Goal: Task Accomplishment & Management: Use online tool/utility

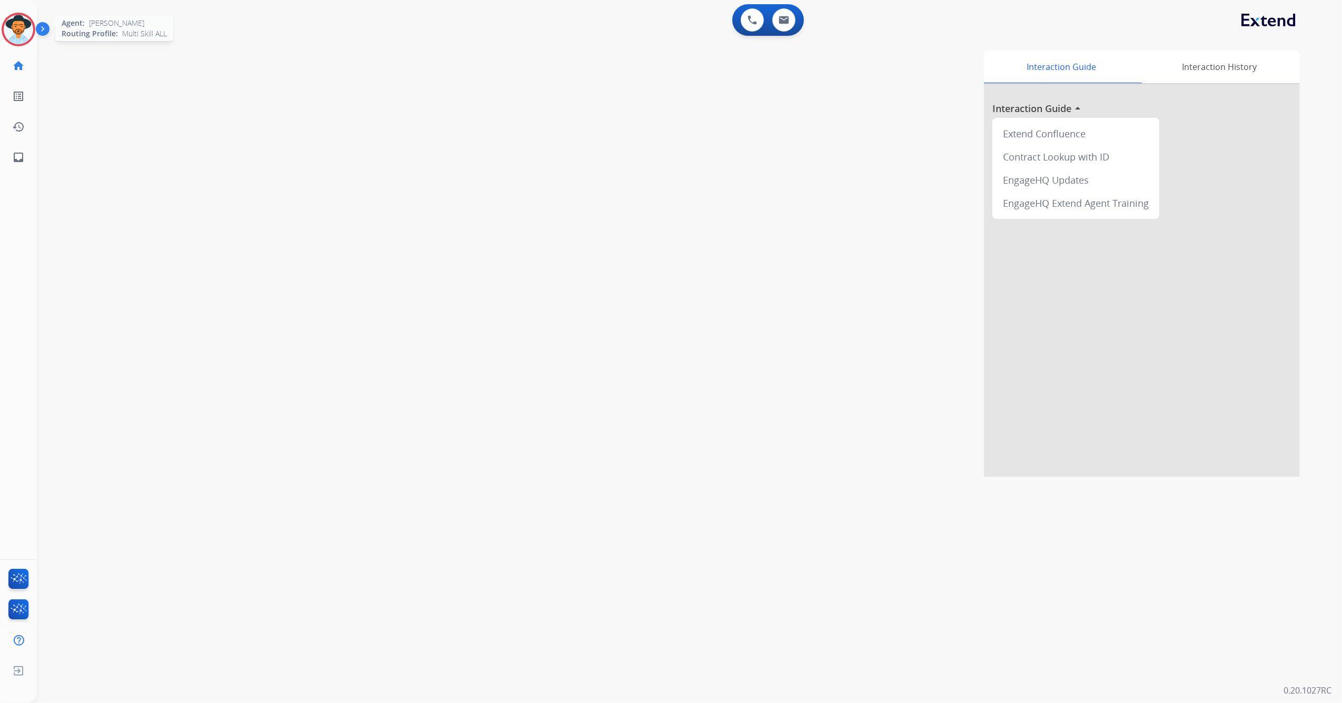
click at [25, 31] on img at bounding box center [18, 29] width 29 height 29
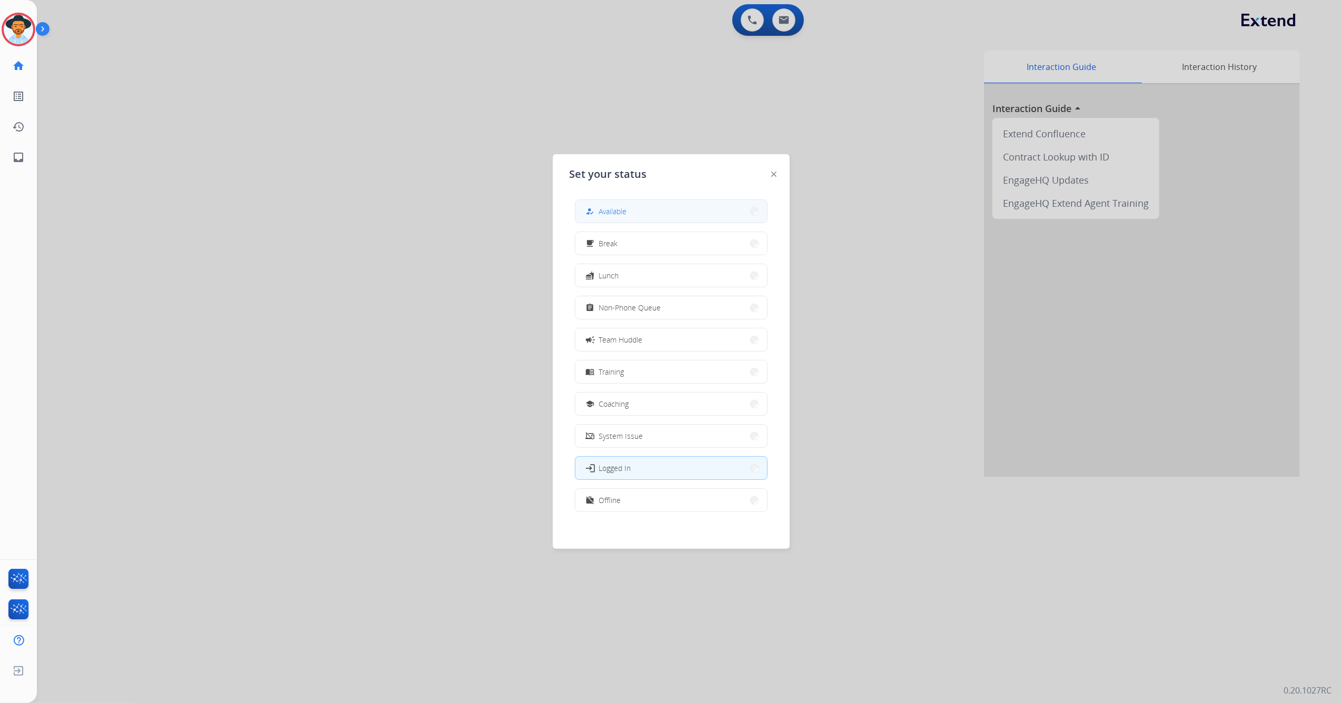
click at [669, 211] on button "how_to_reg Available" at bounding box center [671, 211] width 192 height 23
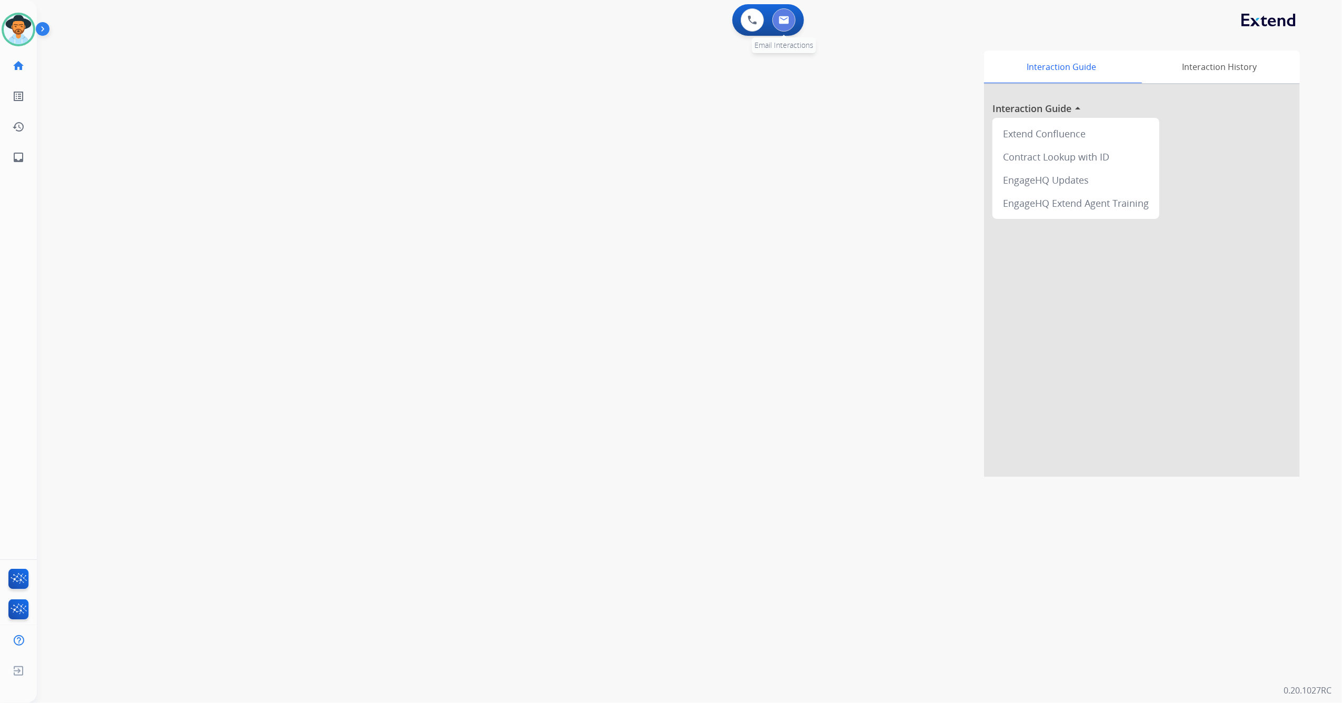
click at [785, 24] on img at bounding box center [783, 20] width 11 height 8
select select "**********"
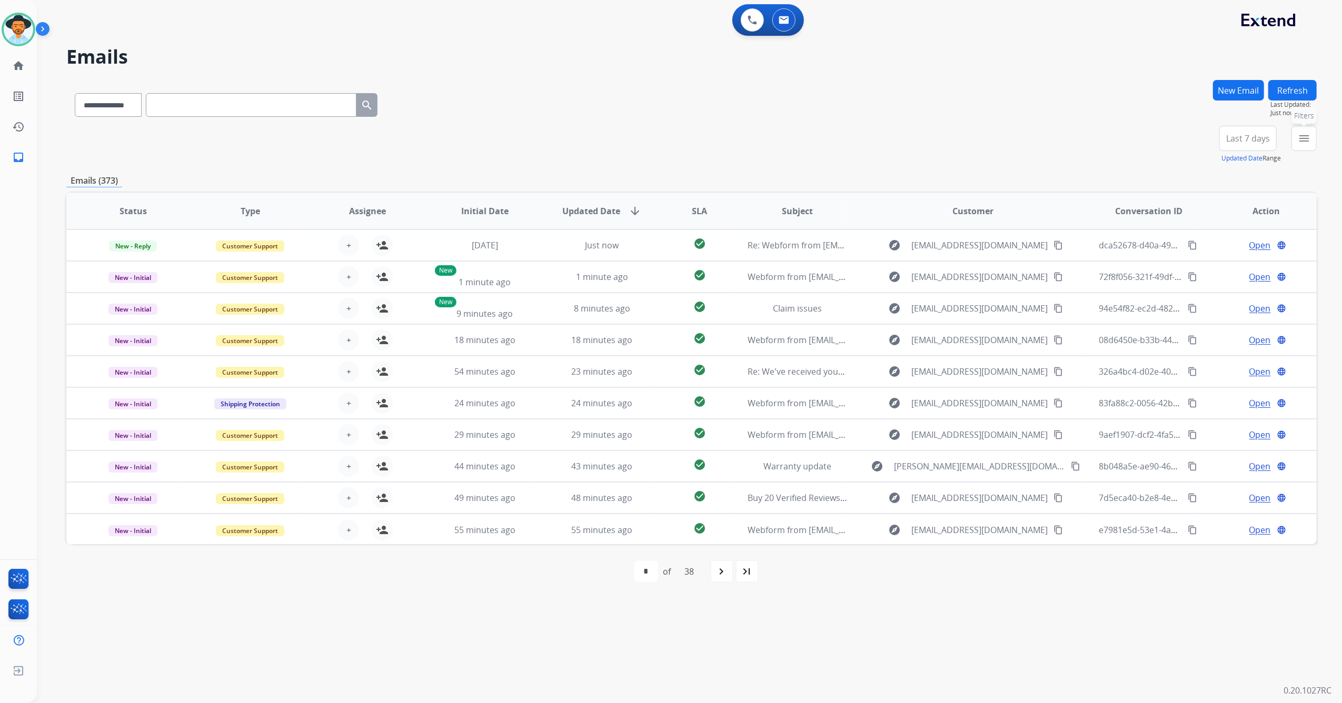
click at [1310, 135] on button "menu Filters" at bounding box center [1303, 138] width 25 height 25
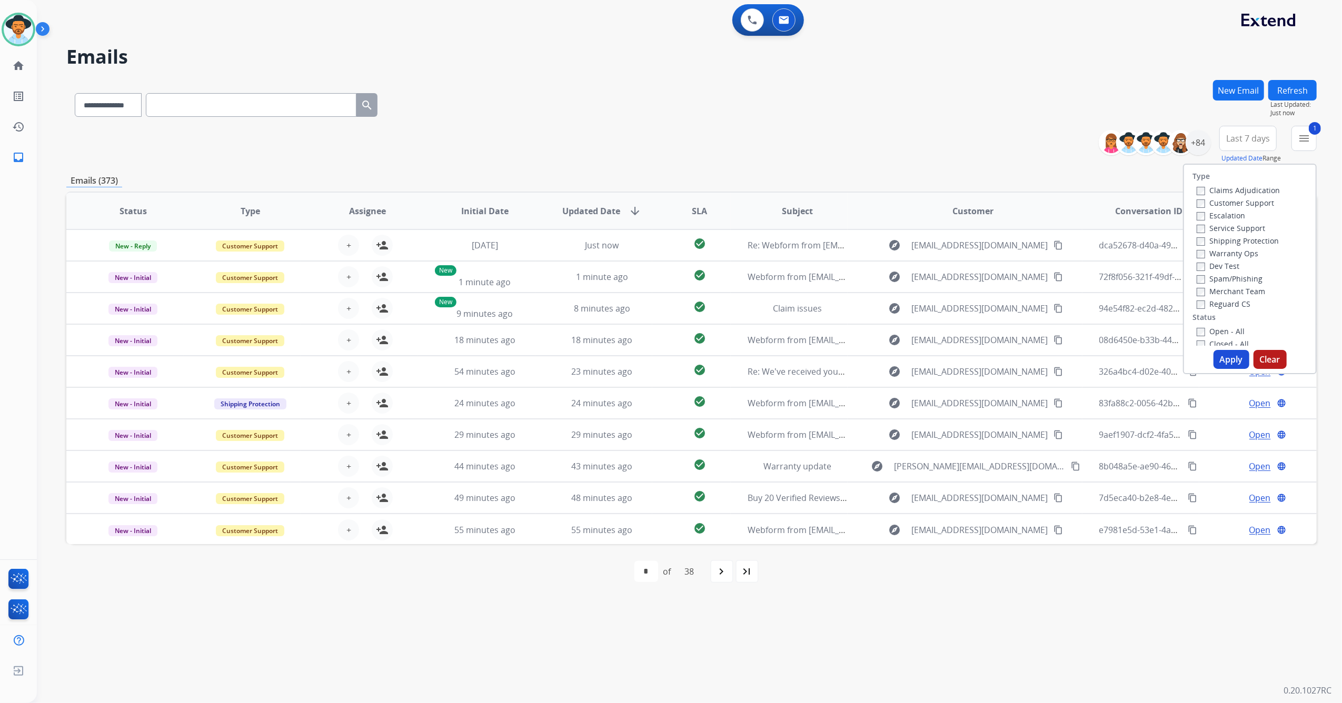
click at [1223, 354] on button "Apply" at bounding box center [1231, 359] width 36 height 19
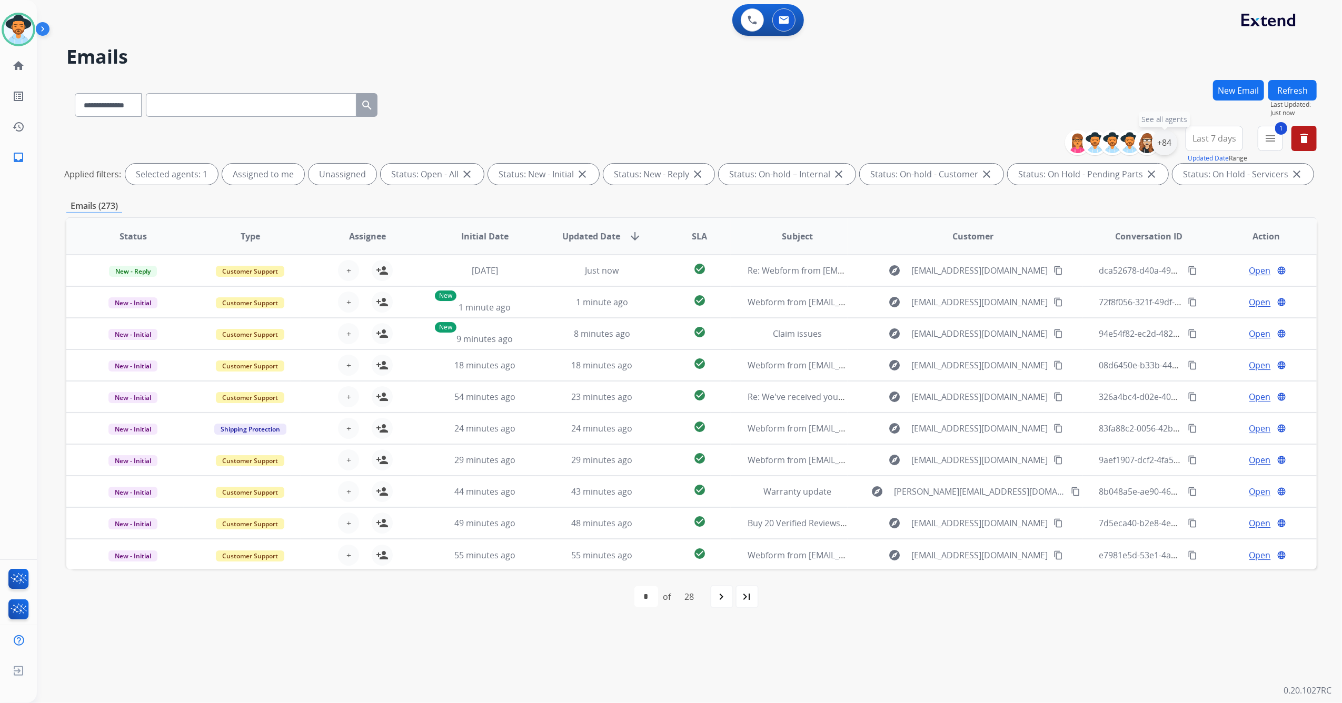
click at [1165, 146] on div "+84" at bounding box center [1164, 142] width 25 height 25
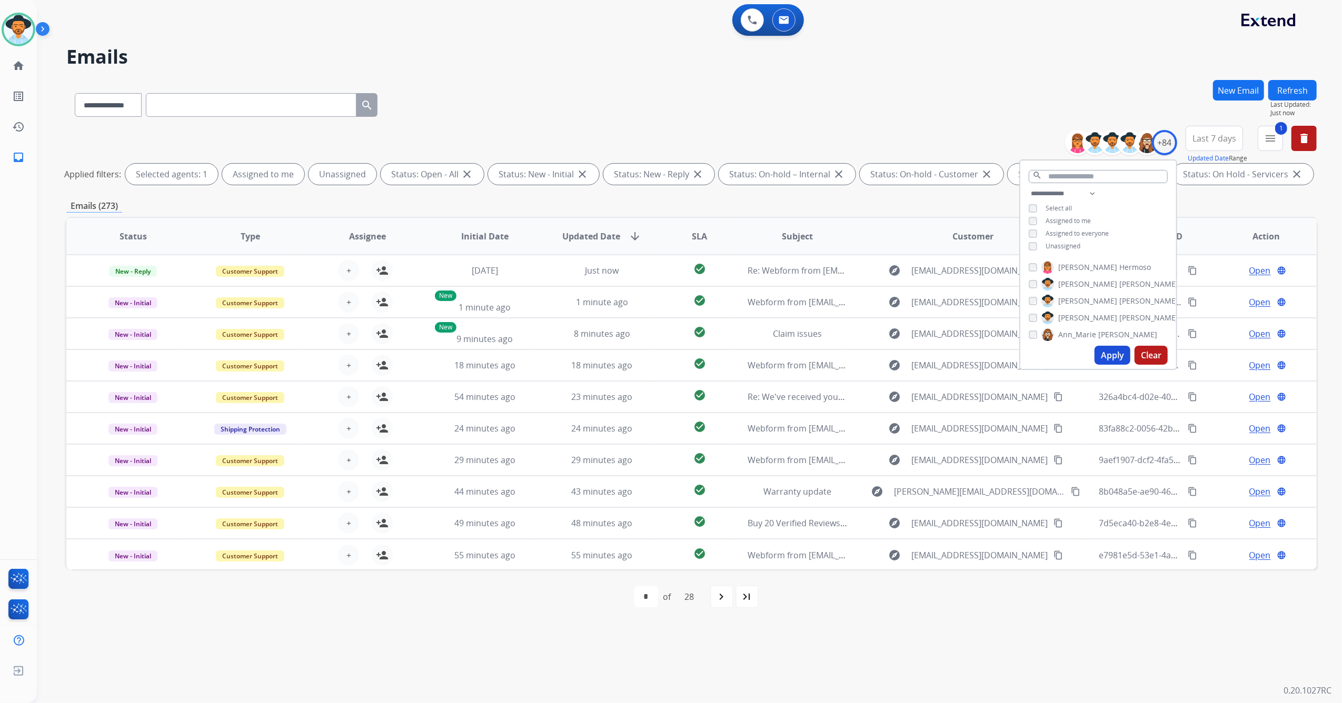
click at [1032, 249] on div "**********" at bounding box center [1098, 220] width 156 height 67
click at [1112, 359] on button "Apply" at bounding box center [1112, 355] width 36 height 19
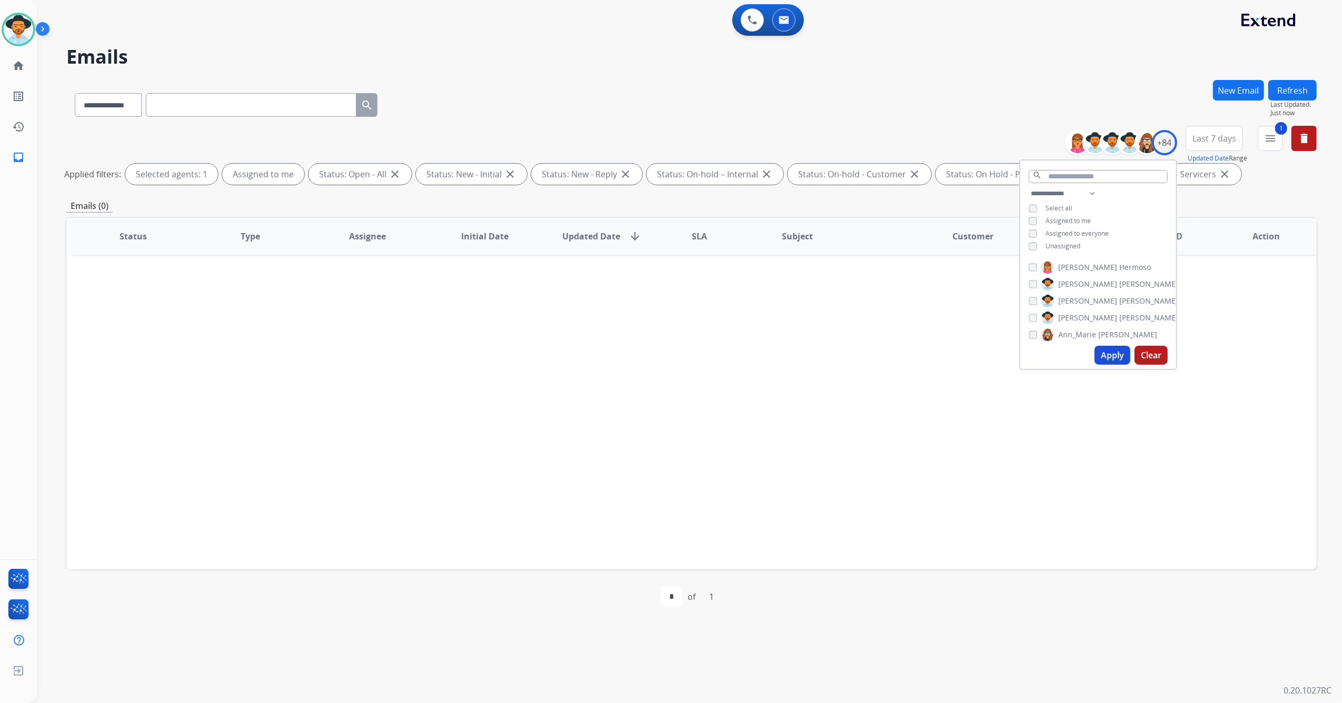
drag, startPoint x: 1038, startPoint y: 438, endPoint x: 1033, endPoint y: 437, distance: 5.4
click at [1036, 438] on div "Status Type Assignee Initial Date Updated Date arrow_downward SLA Subject Custo…" at bounding box center [691, 393] width 1250 height 353
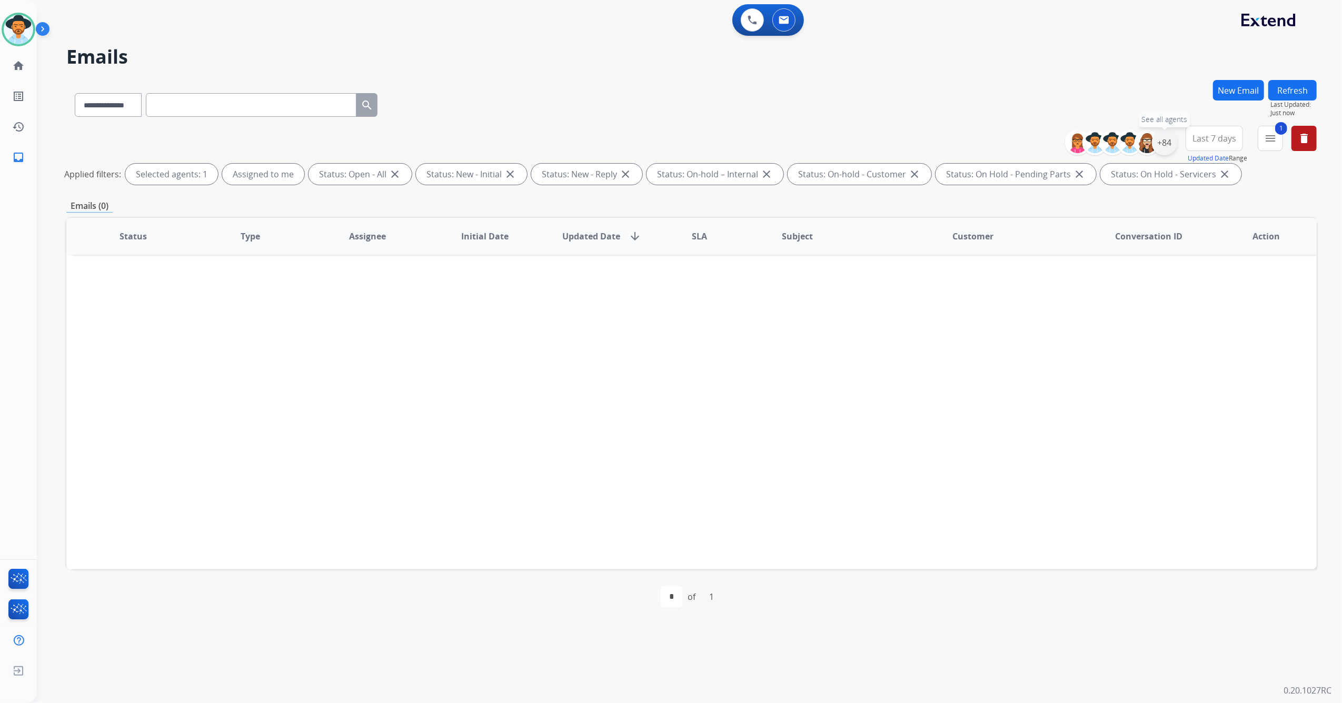
click at [1169, 149] on div "+84" at bounding box center [1164, 142] width 25 height 25
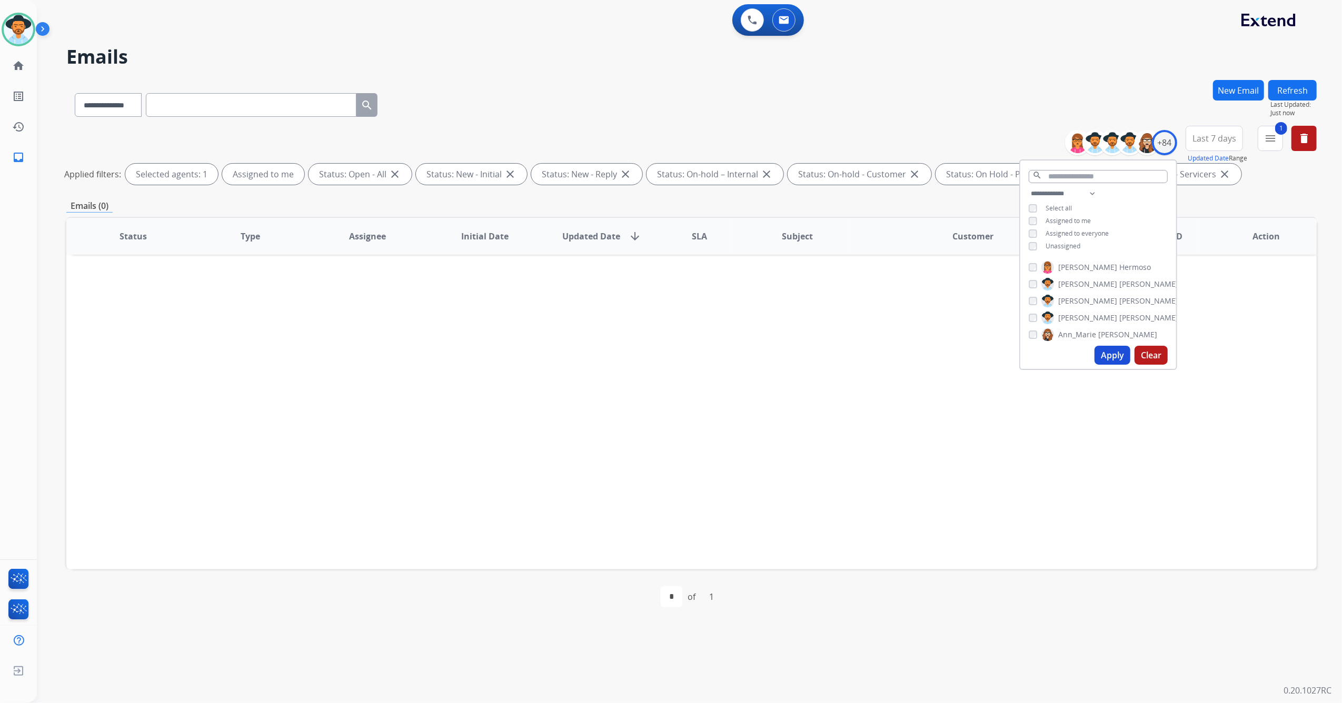
click at [1113, 356] on button "Apply" at bounding box center [1112, 355] width 36 height 19
click at [1295, 188] on div "**********" at bounding box center [691, 157] width 1250 height 63
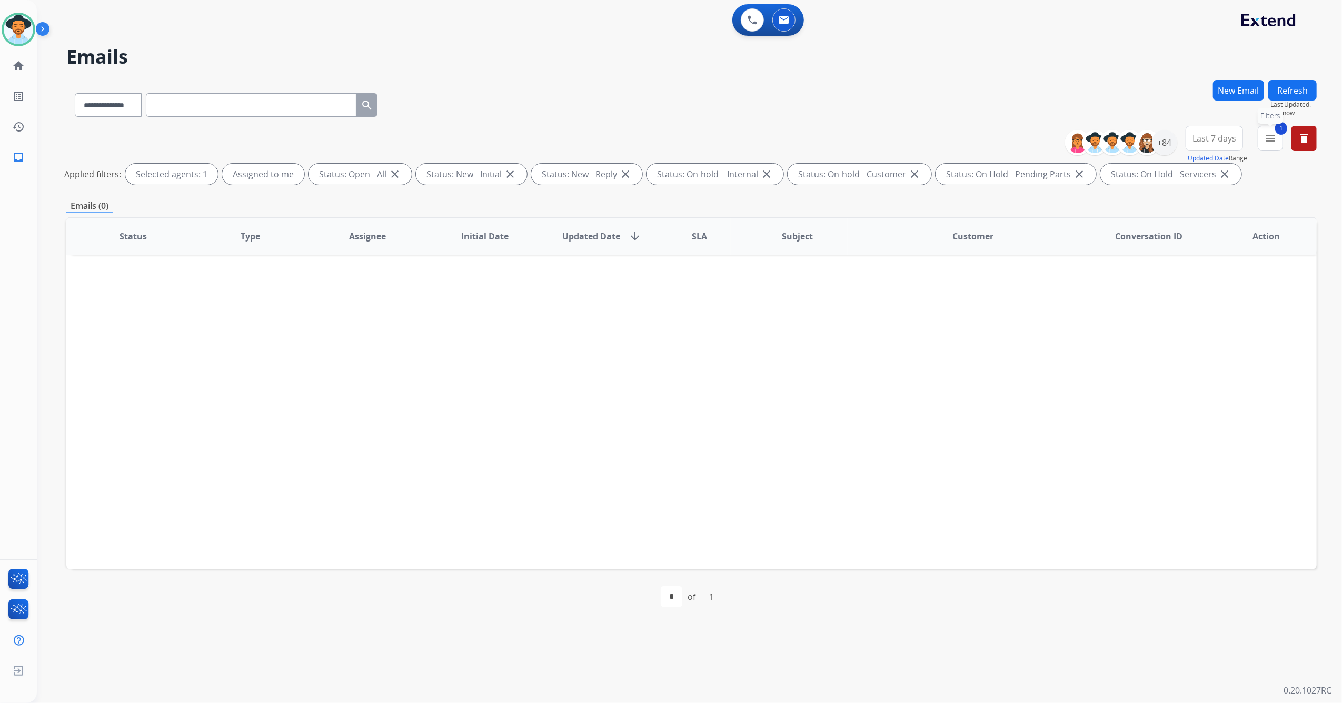
click at [1266, 136] on mat-icon "menu" at bounding box center [1270, 138] width 13 height 13
click at [1194, 354] on button "Apply" at bounding box center [1197, 359] width 36 height 19
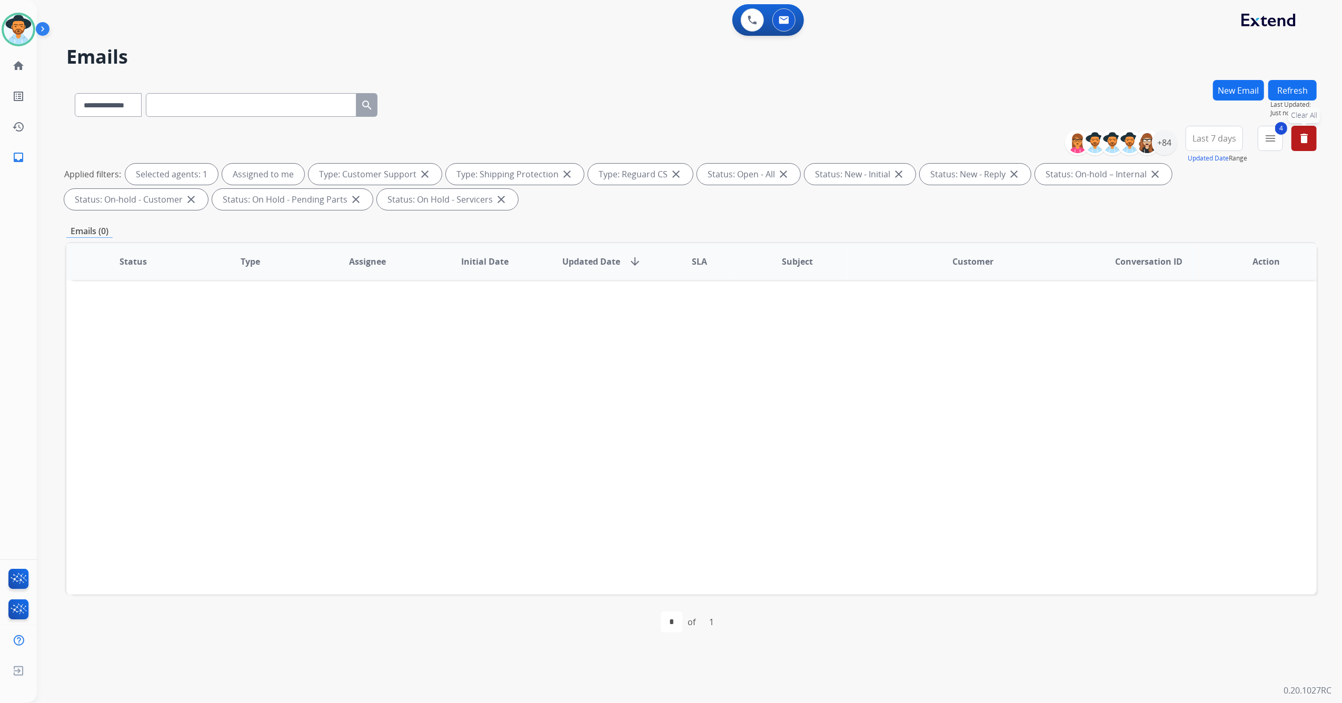
click at [1303, 140] on mat-icon "delete" at bounding box center [1303, 138] width 13 height 13
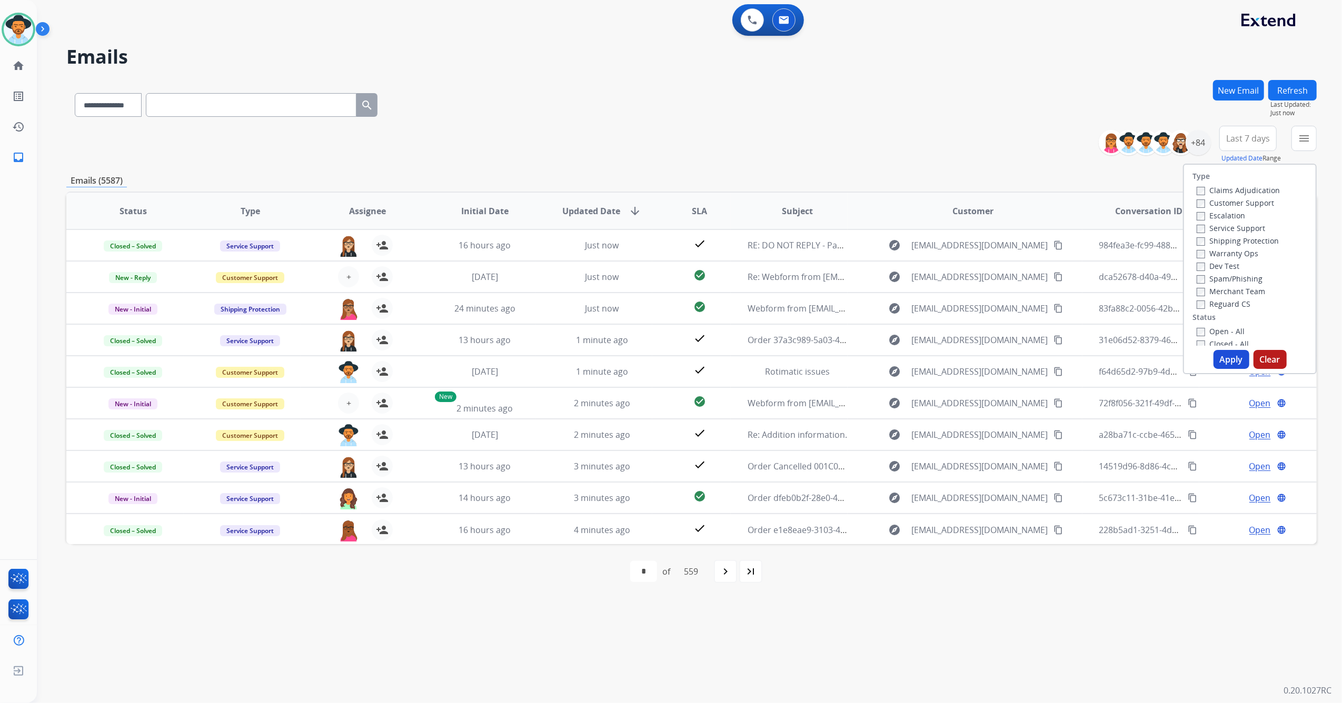
click at [912, 144] on div "**********" at bounding box center [691, 145] width 1250 height 38
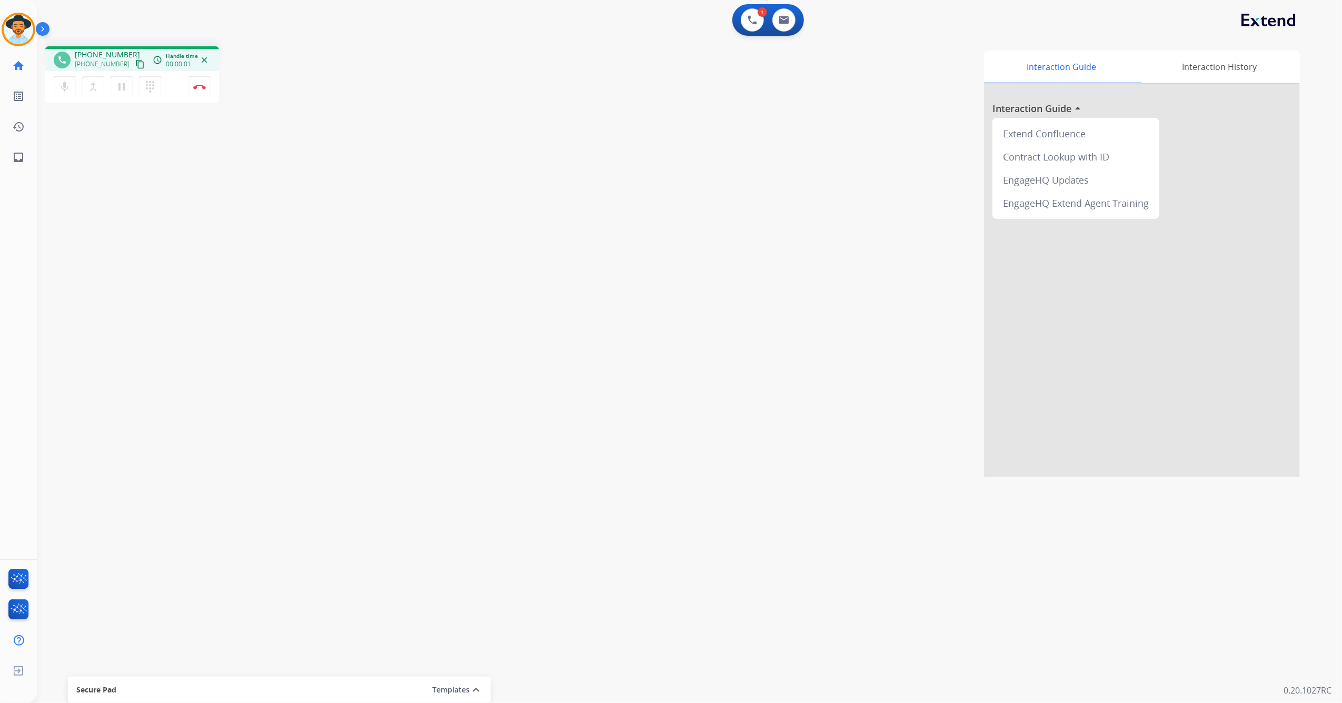
click at [134, 58] on button "content_copy" at bounding box center [140, 64] width 13 height 13
click at [198, 88] on img at bounding box center [199, 86] width 13 height 5
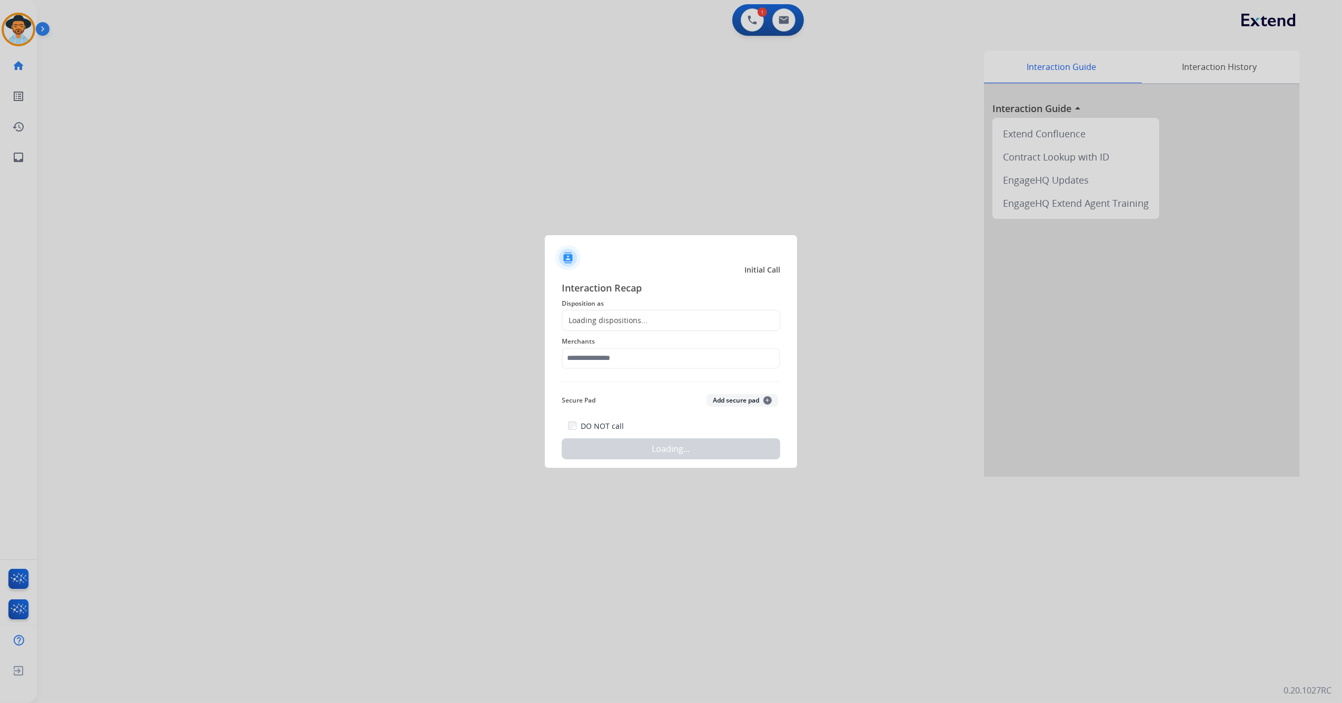
click at [682, 319] on div "Loading dispositions..." at bounding box center [671, 320] width 218 height 21
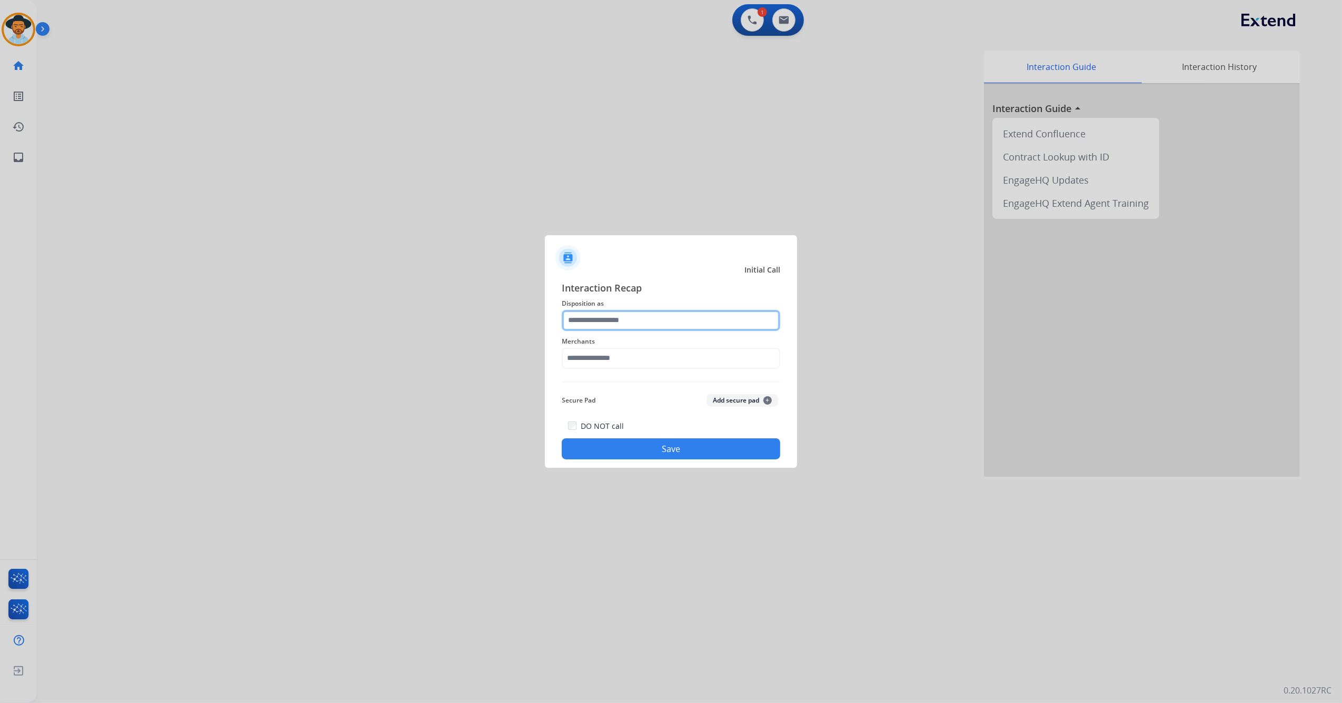
click at [683, 322] on input "text" at bounding box center [671, 320] width 218 height 21
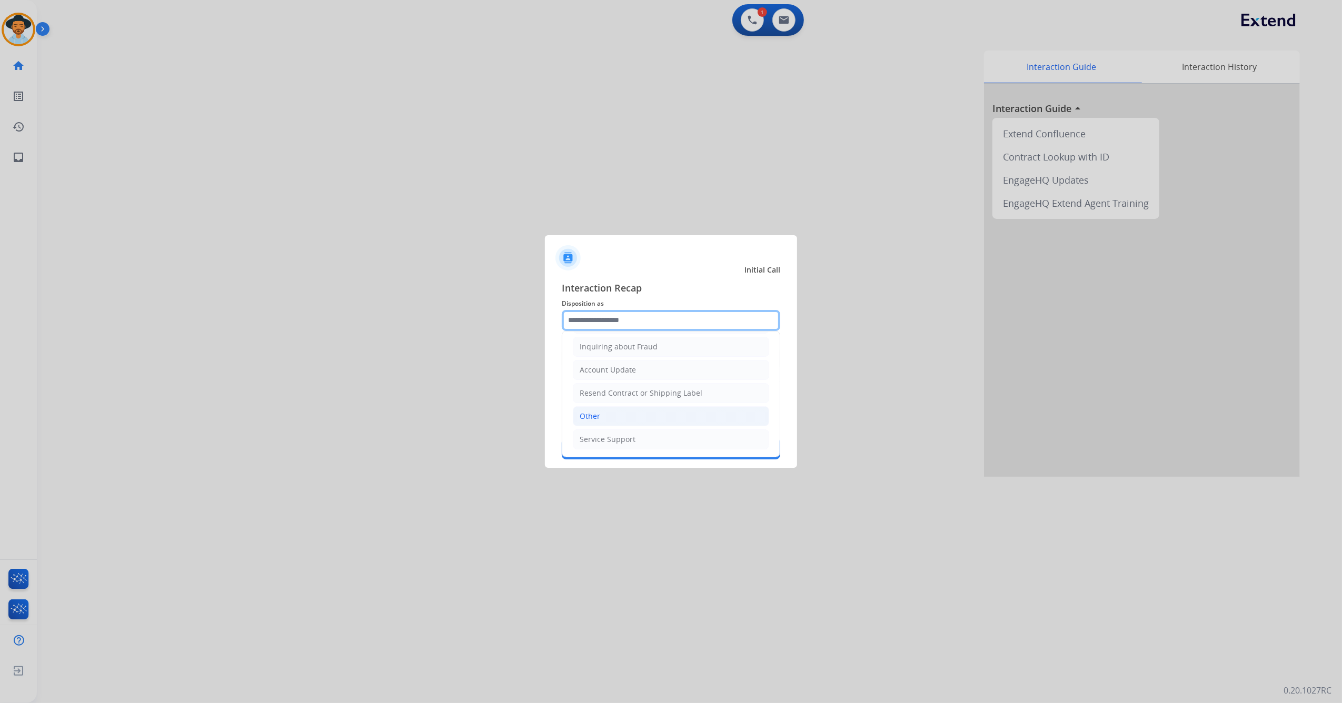
scroll to position [169, 0]
click at [632, 417] on li "Other" at bounding box center [671, 416] width 196 height 20
type input "*****"
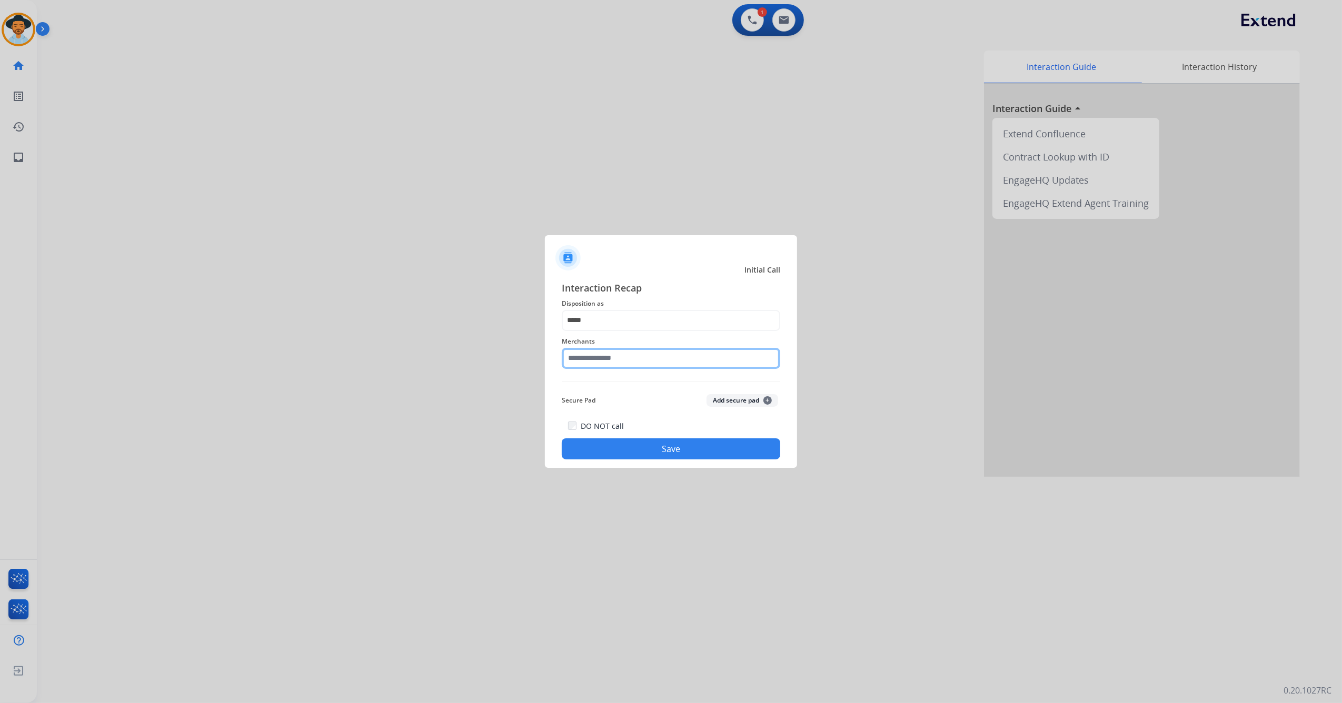
click at [621, 360] on input "text" at bounding box center [671, 358] width 218 height 21
click at [613, 392] on div "Jomashop" at bounding box center [597, 388] width 35 height 11
type input "********"
click at [609, 443] on button "Save" at bounding box center [671, 448] width 218 height 21
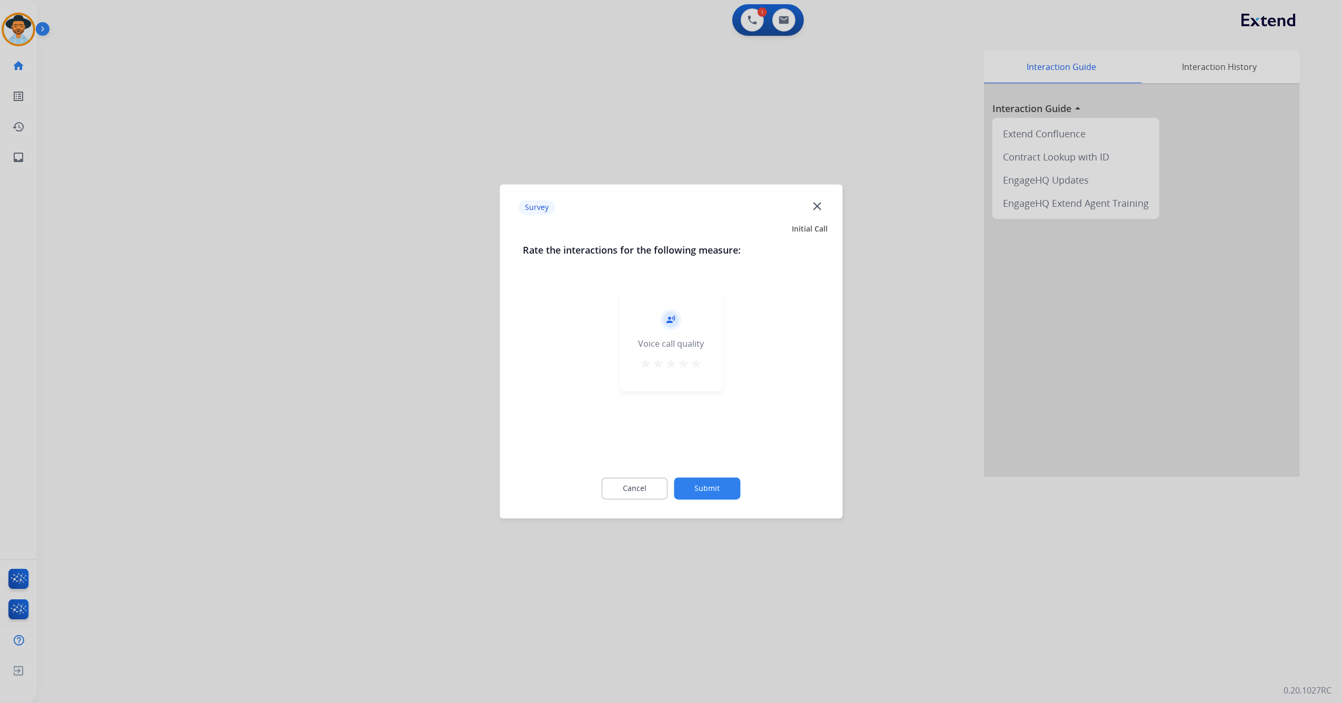
click at [702, 365] on div "record_voice_over Voice call quality star star star star star" at bounding box center [670, 342] width 103 height 100
click at [699, 367] on mat-icon "star" at bounding box center [696, 364] width 13 height 13
click at [700, 489] on button "Submit" at bounding box center [707, 489] width 66 height 22
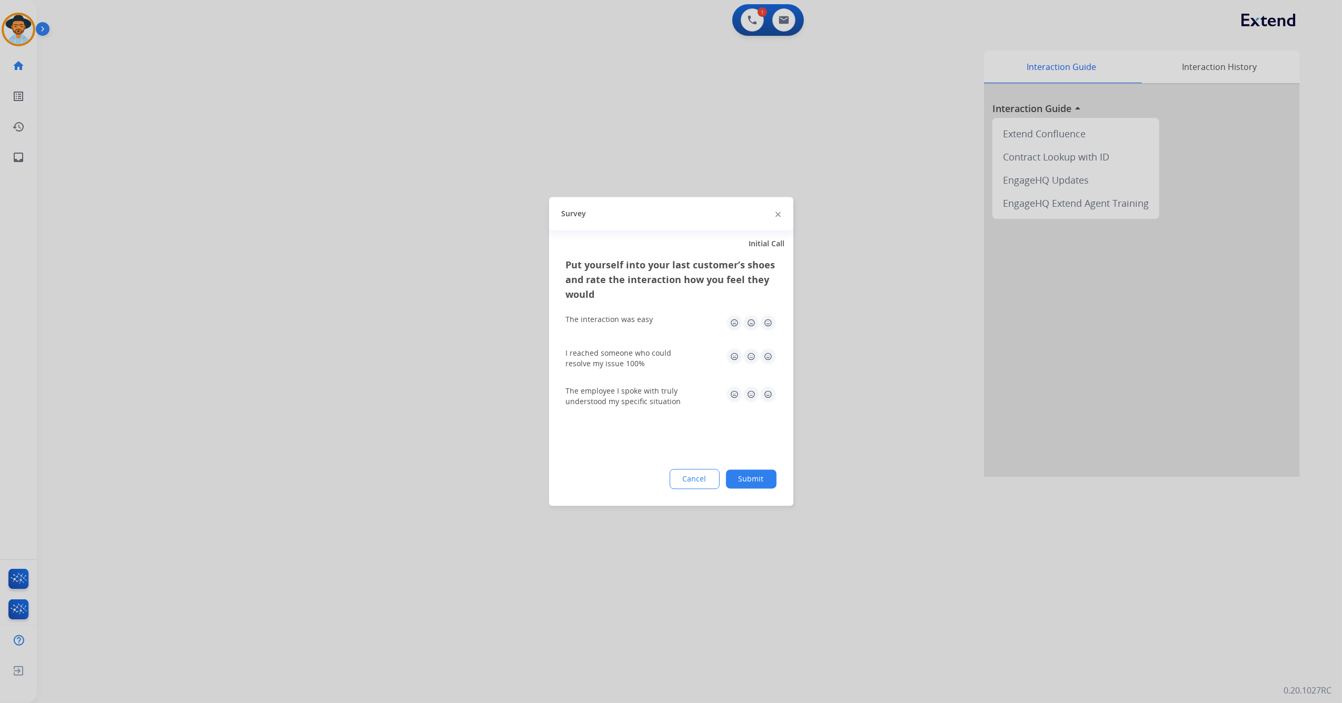
click at [769, 316] on div "The interaction was easy" at bounding box center [671, 323] width 211 height 34
drag, startPoint x: 769, startPoint y: 316, endPoint x: 769, endPoint y: 329, distance: 13.2
click at [769, 323] on img at bounding box center [767, 323] width 17 height 17
click at [767, 326] on img at bounding box center [767, 323] width 17 height 17
click at [767, 357] on img at bounding box center [767, 356] width 17 height 17
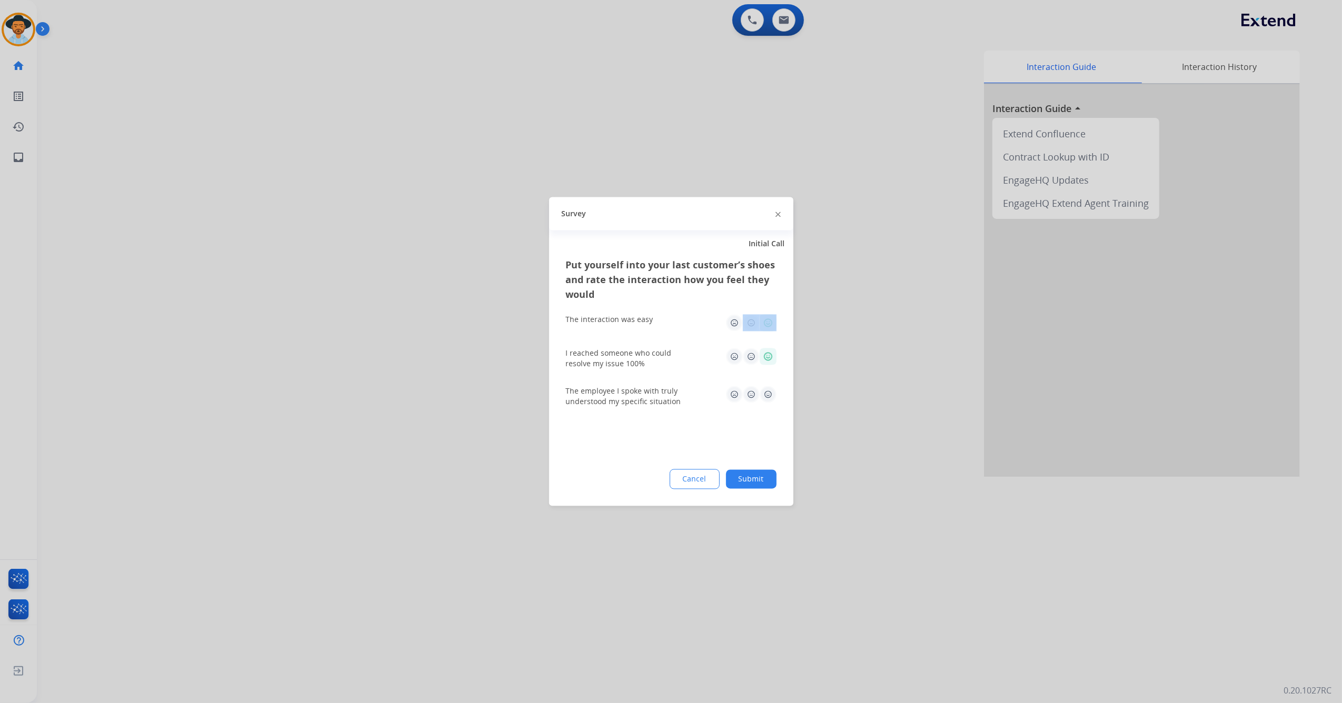
drag, startPoint x: 764, startPoint y: 394, endPoint x: 769, endPoint y: 401, distance: 7.9
click at [765, 394] on img at bounding box center [767, 394] width 17 height 17
click at [740, 436] on div "Put yourself into your last customer’s shoes and rate the interaction how you f…" at bounding box center [671, 382] width 244 height 248
click at [751, 481] on button "Submit" at bounding box center [751, 479] width 51 height 19
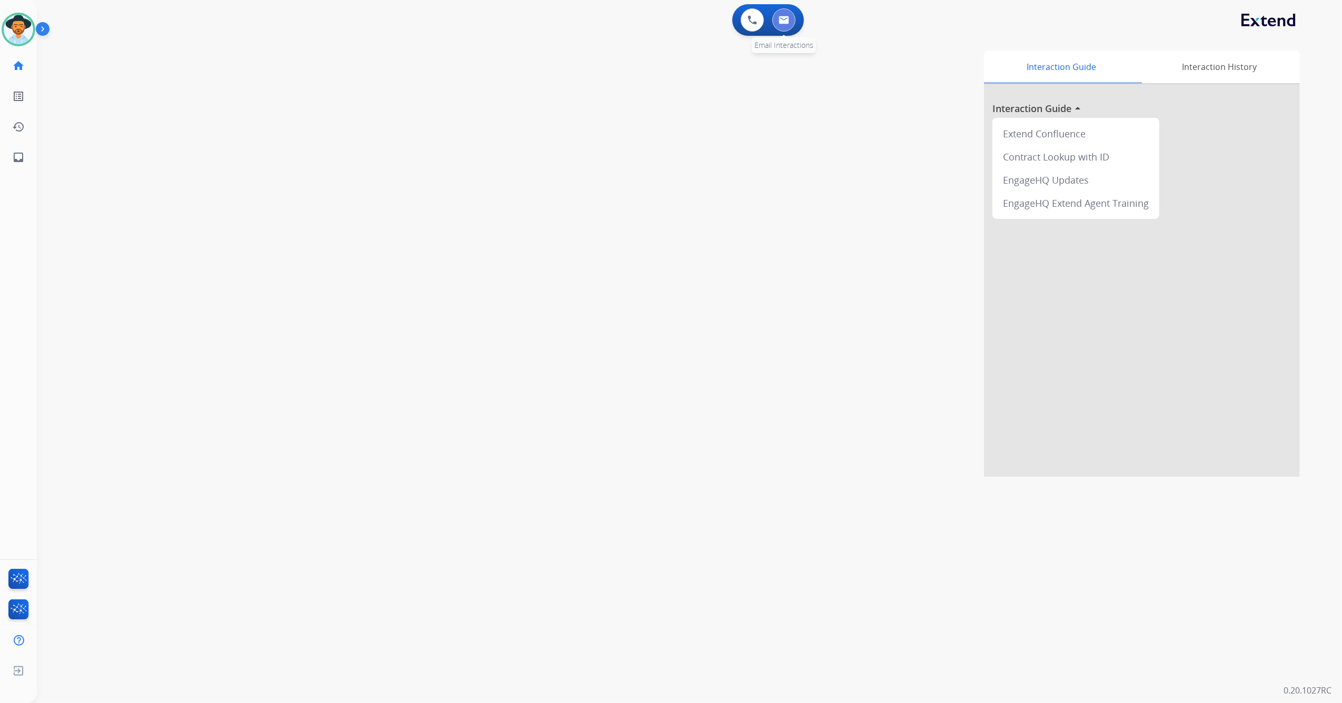
click at [784, 19] on img at bounding box center [783, 20] width 11 height 8
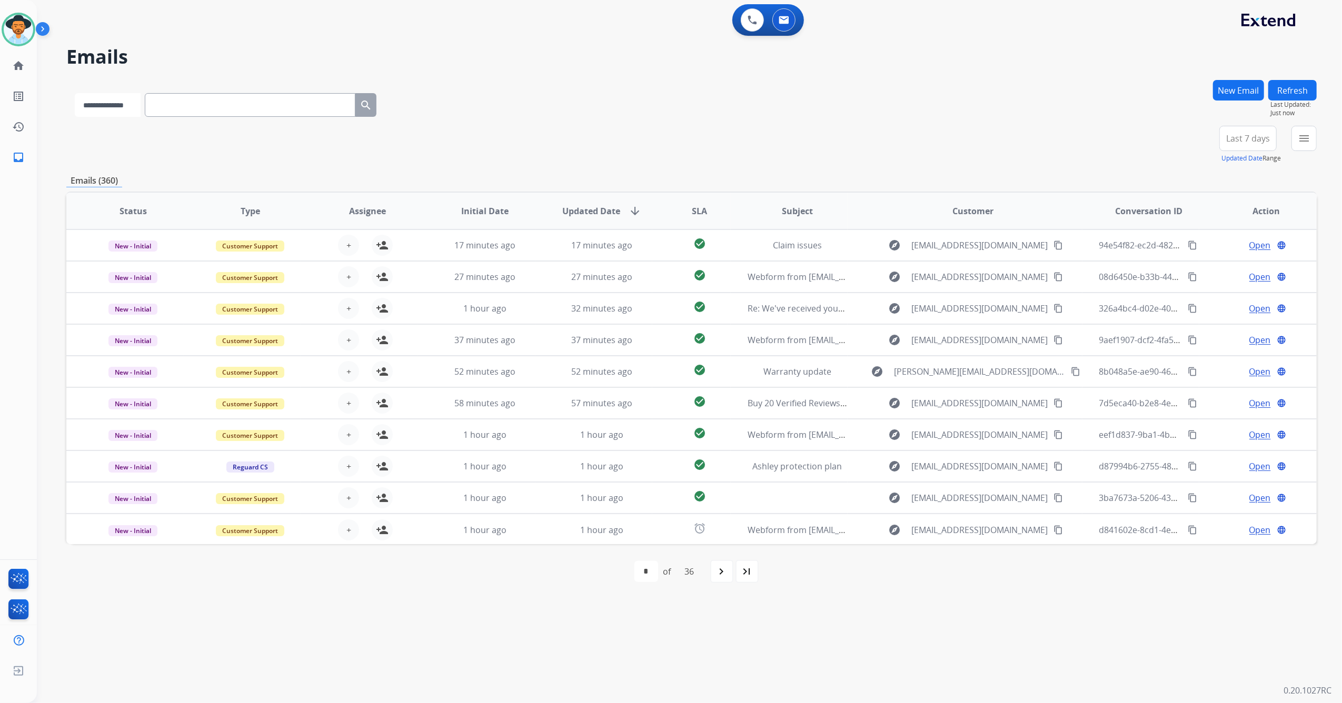
drag, startPoint x: 240, startPoint y: 110, endPoint x: 133, endPoint y: 113, distance: 107.4
click at [133, 114] on select "**********" at bounding box center [108, 105] width 66 height 24
select select "**********"
click at [75, 93] on select "**********" at bounding box center [108, 105] width 66 height 24
drag, startPoint x: 204, startPoint y: 92, endPoint x: 202, endPoint y: 98, distance: 6.7
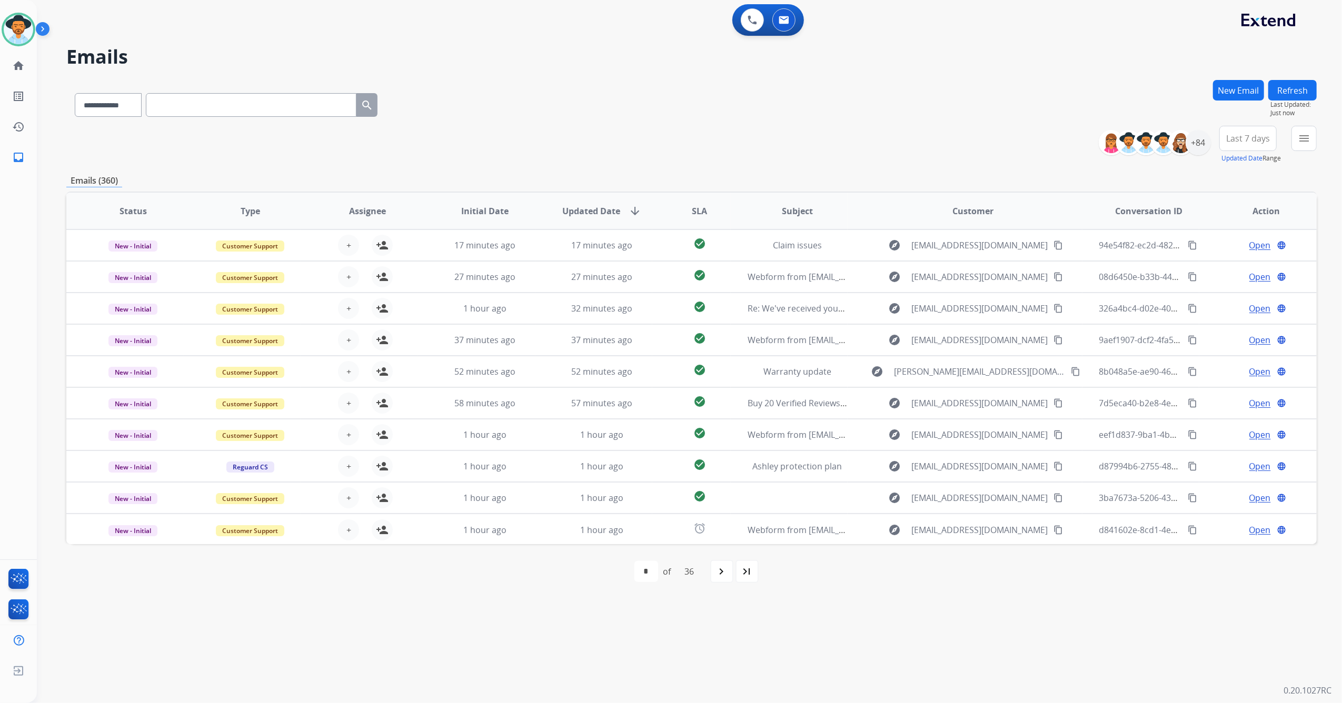
drag, startPoint x: 202, startPoint y: 98, endPoint x: 186, endPoint y: 105, distance: 17.9
paste input "**********"
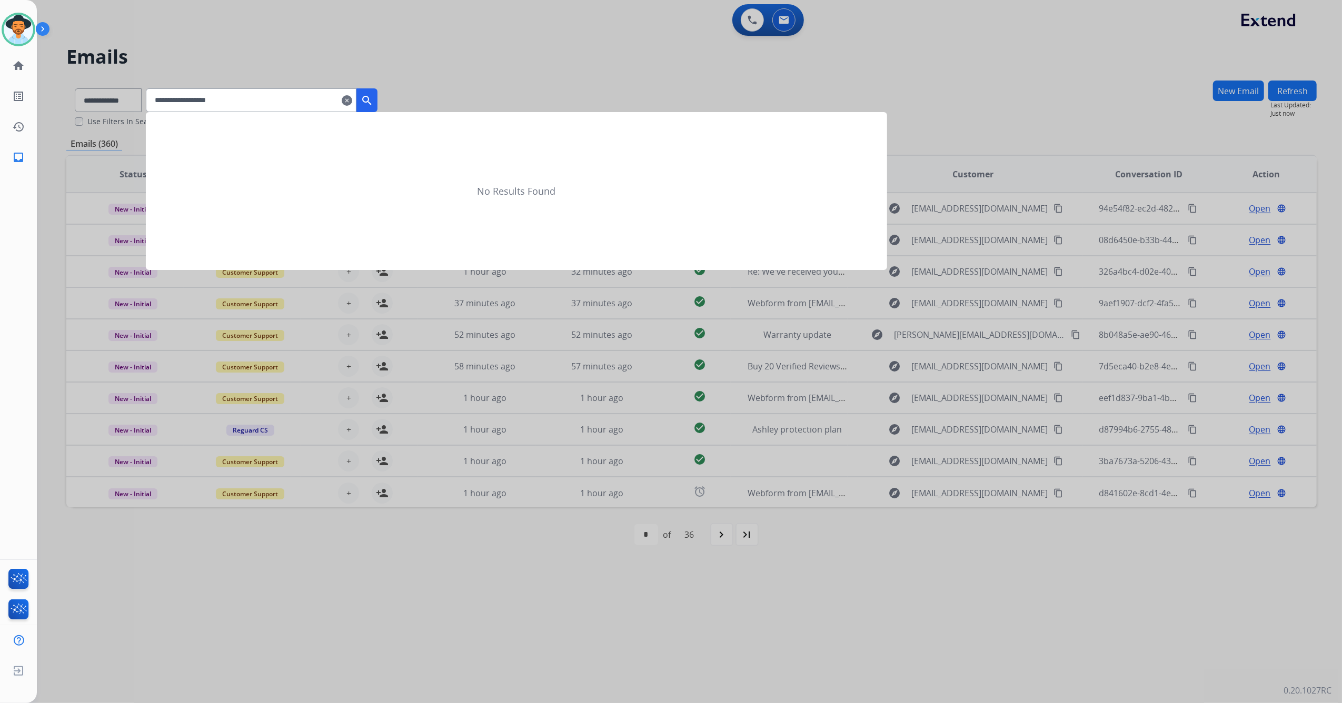
type input "**********"
click at [373, 103] on mat-icon "search" at bounding box center [367, 100] width 13 height 13
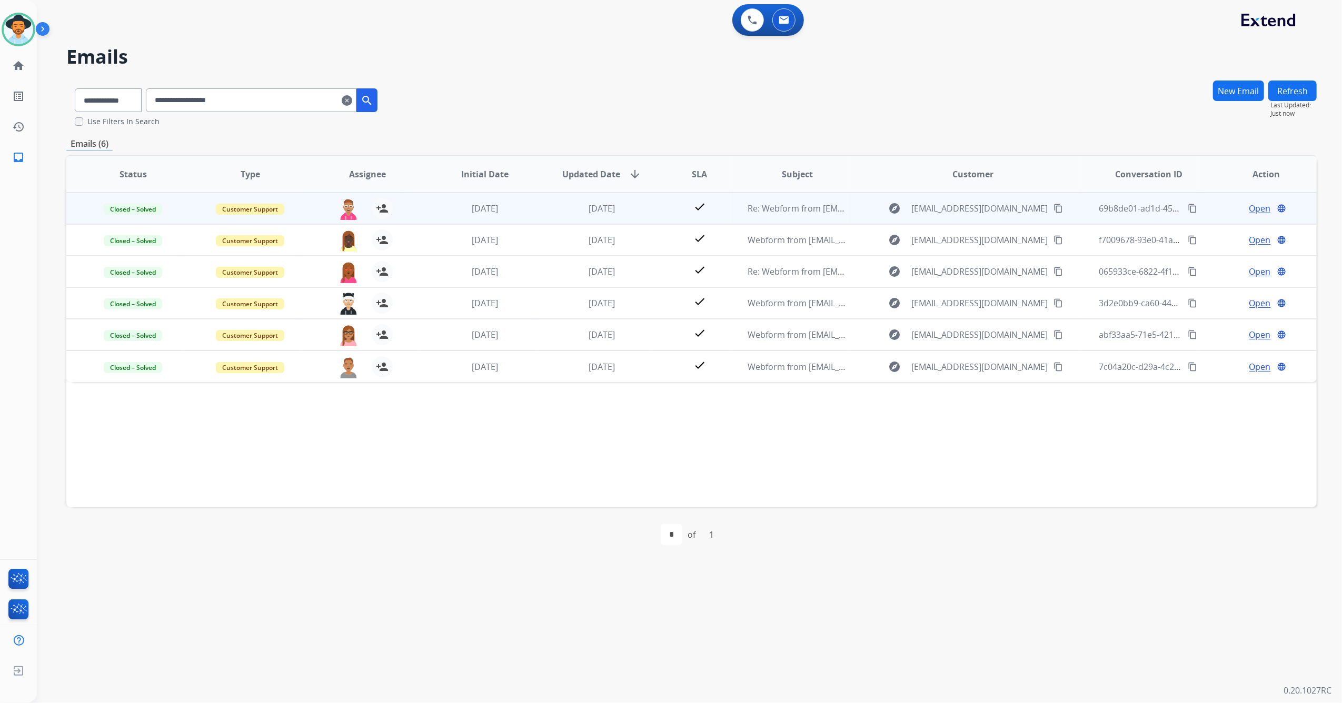
click at [598, 200] on td "[DATE]" at bounding box center [593, 209] width 117 height 32
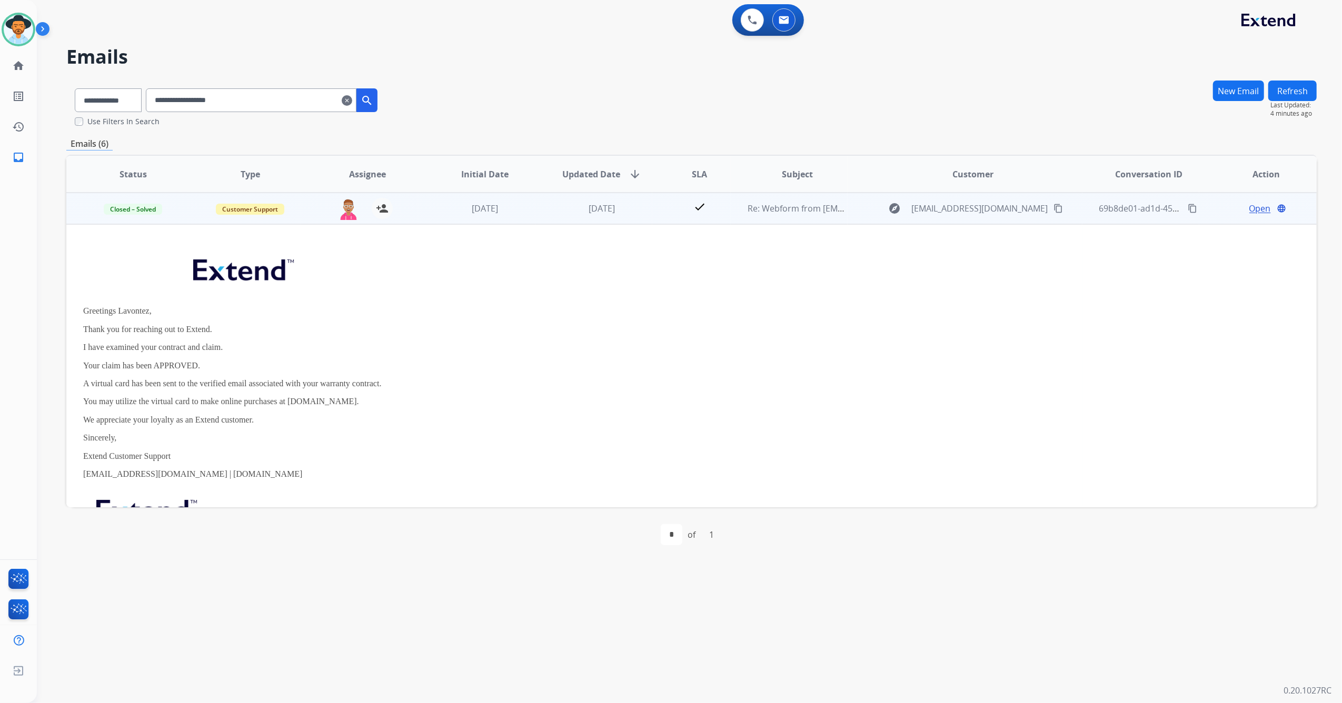
click at [739, 205] on td "Re: Webform from alavontez@yahoo.com on 08/13/2025" at bounding box center [789, 209] width 117 height 32
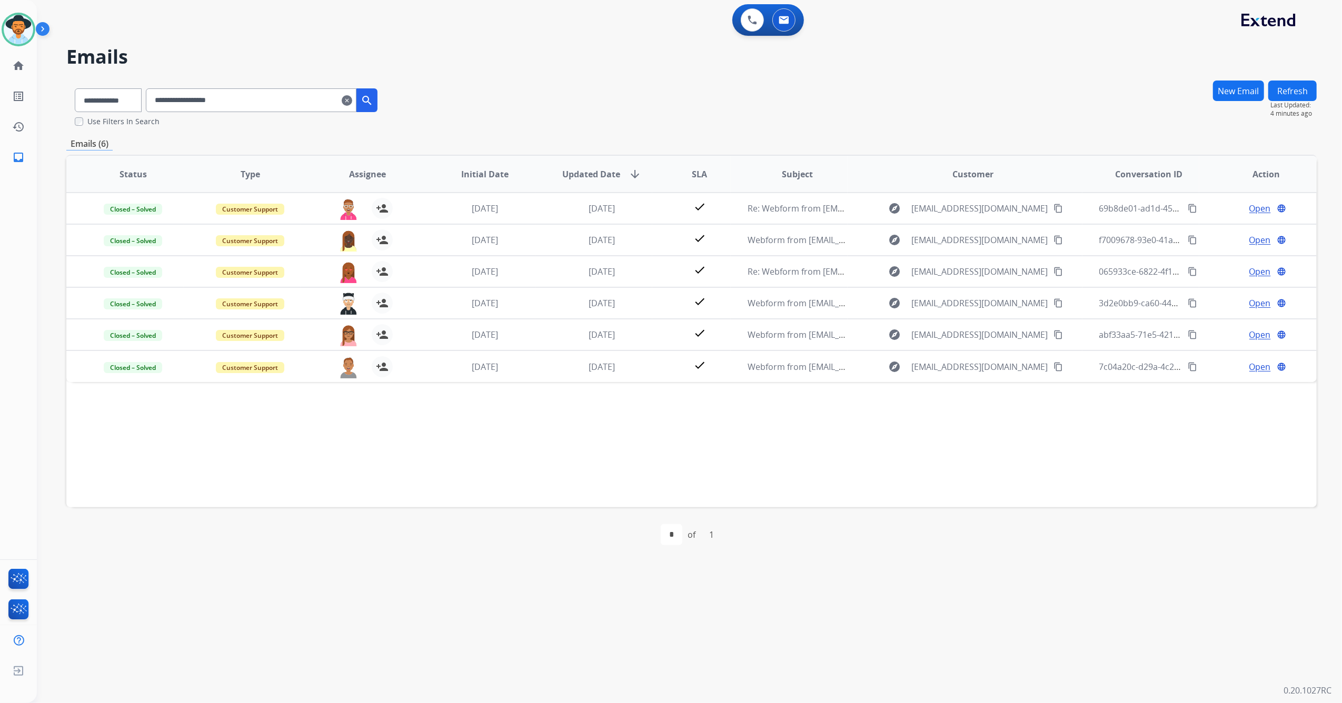
click at [1240, 86] on button "New Email" at bounding box center [1238, 91] width 51 height 21
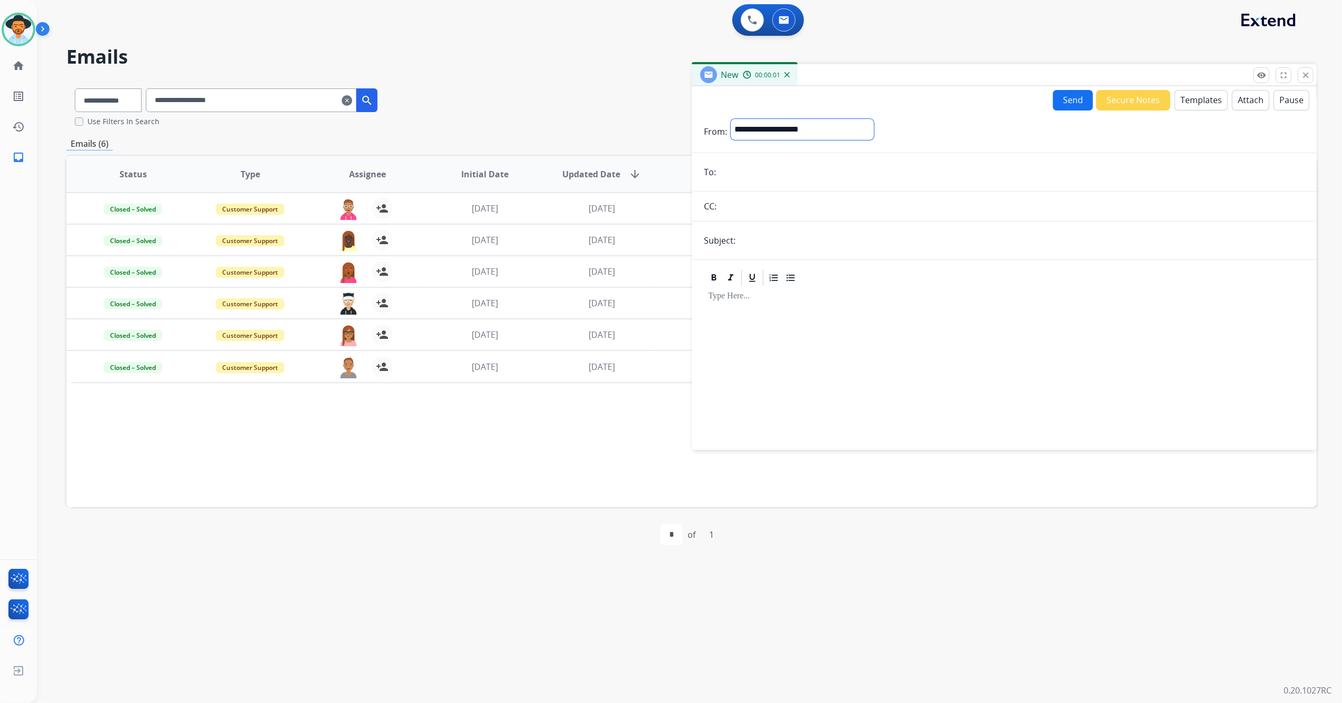
click at [799, 131] on select "**********" at bounding box center [802, 129] width 143 height 21
select select "**********"
click at [731, 119] on select "**********" at bounding box center [802, 129] width 143 height 21
drag, startPoint x: 744, startPoint y: 152, endPoint x: 727, endPoint y: 175, distance: 28.3
paste input "**********"
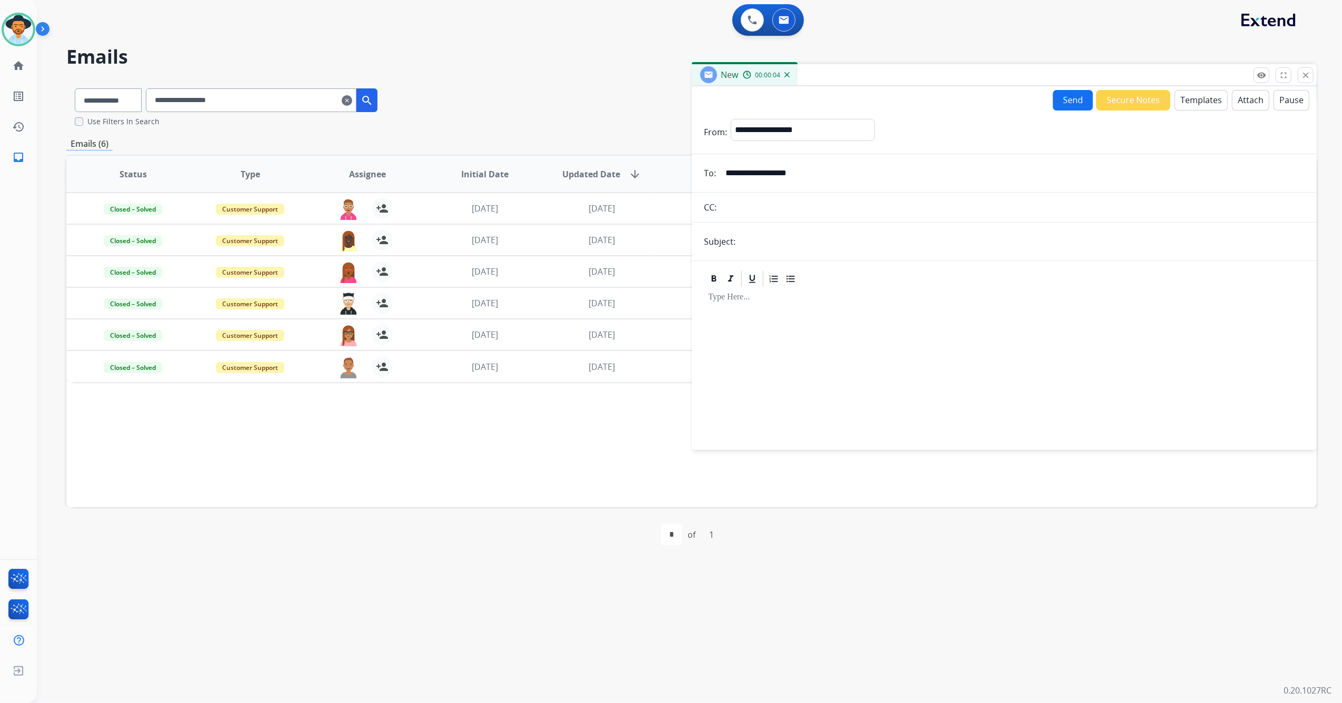
type input "**********"
click at [782, 239] on input "text" at bounding box center [1021, 241] width 565 height 21
type input "**********"
click at [1211, 104] on button "Templates" at bounding box center [1200, 100] width 53 height 21
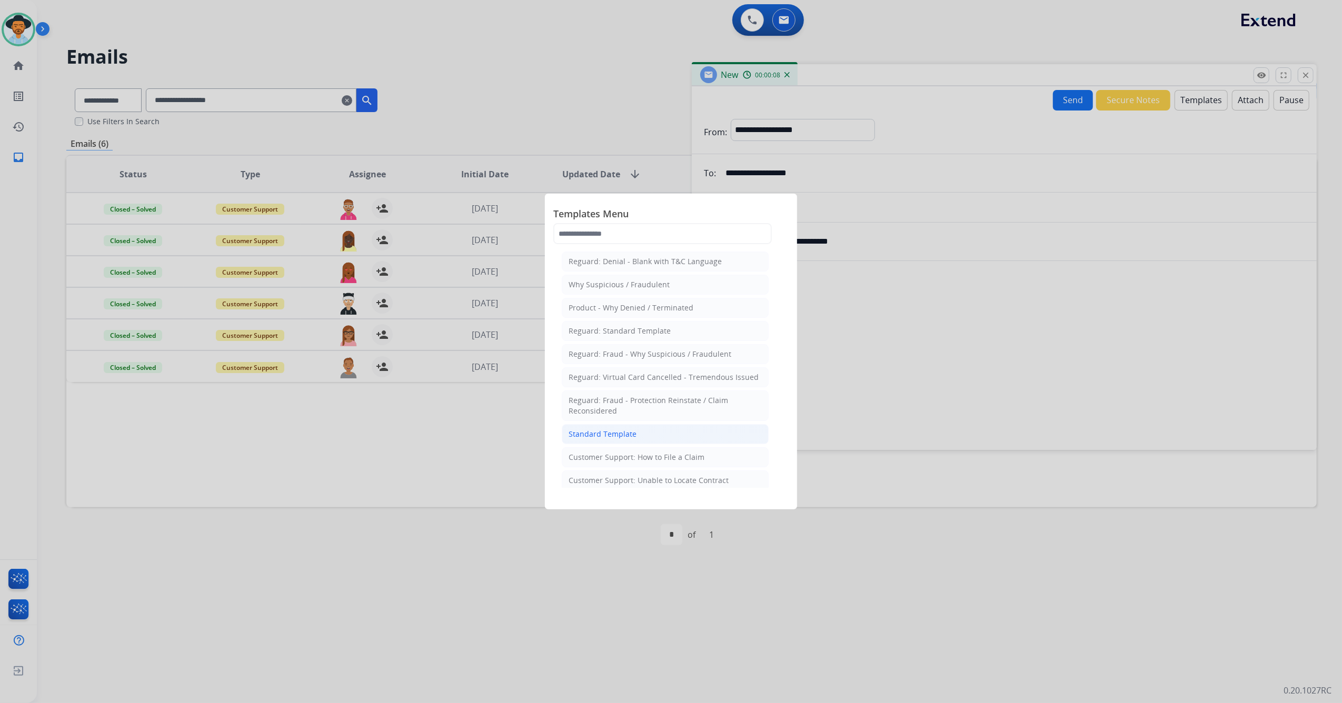
click at [661, 442] on li "Standard Template" at bounding box center [665, 434] width 207 height 20
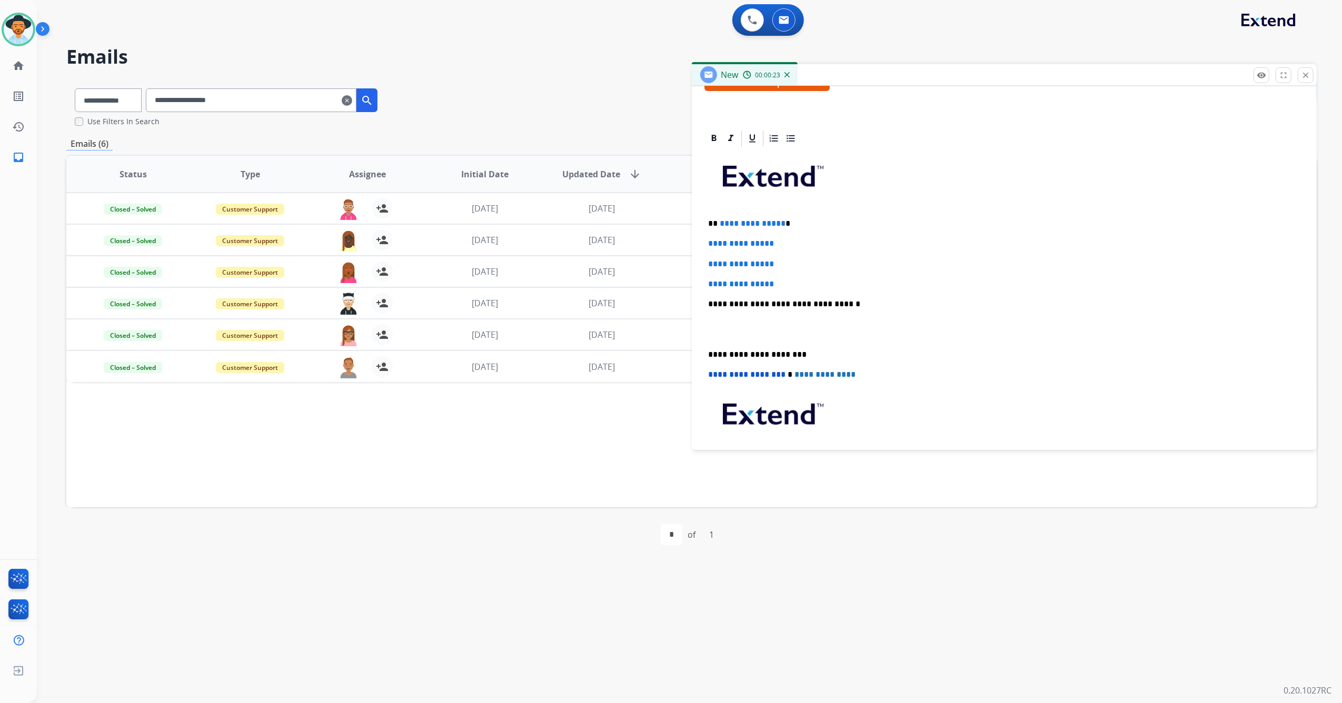
scroll to position [211, 0]
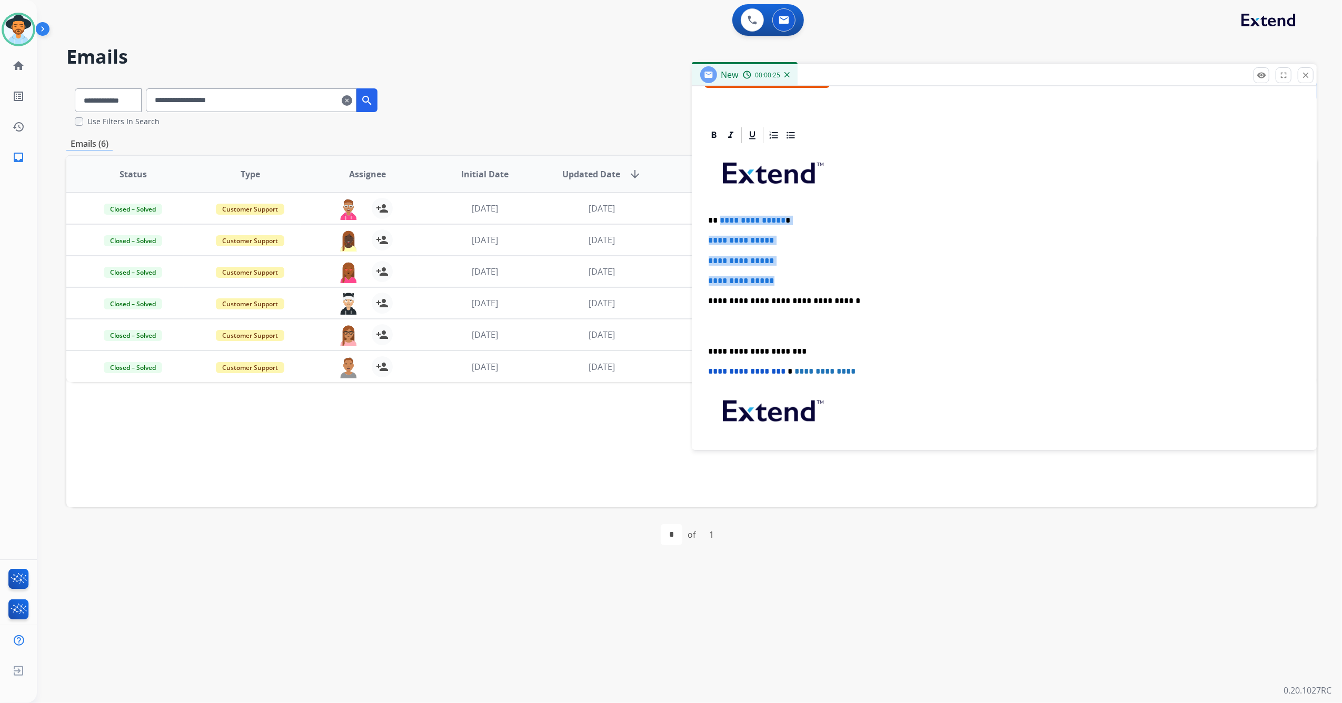
drag, startPoint x: 782, startPoint y: 276, endPoint x: 719, endPoint y: 213, distance: 89.7
click at [719, 213] on div "**********" at bounding box center [1004, 326] width 600 height 362
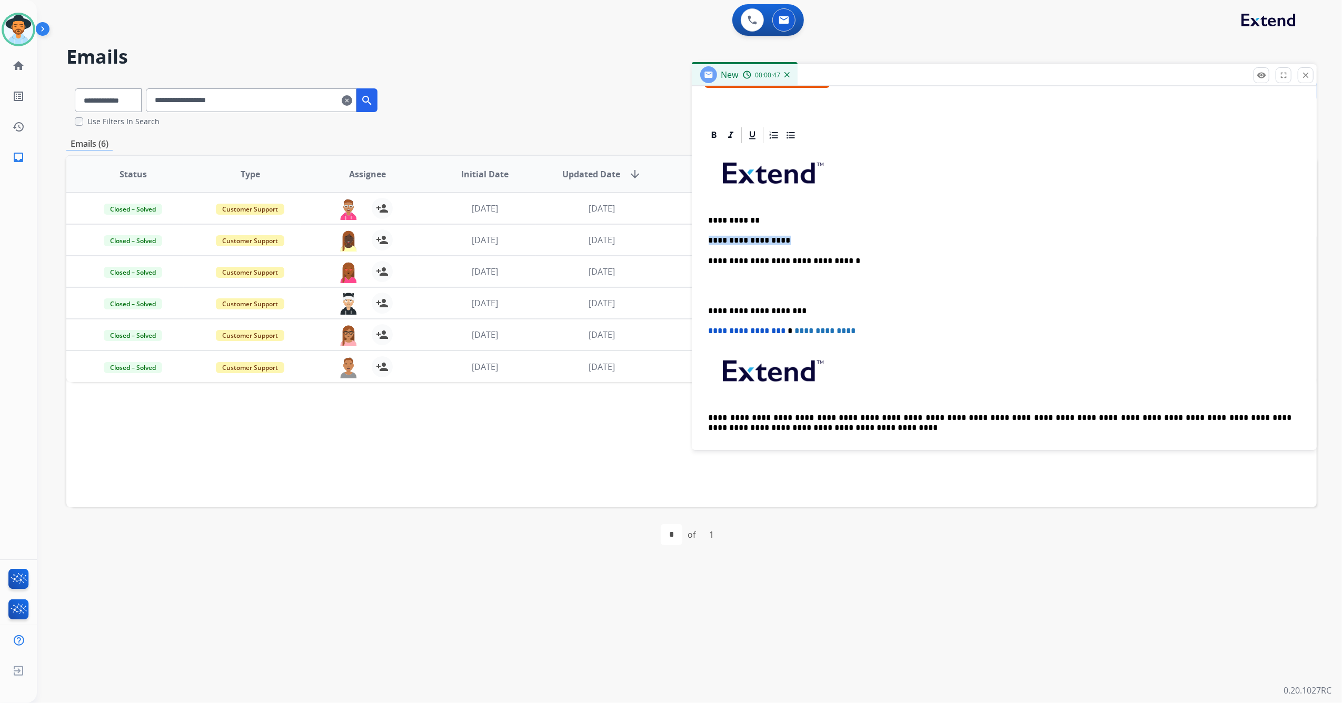
drag, startPoint x: 737, startPoint y: 236, endPoint x: 708, endPoint y: 236, distance: 28.4
click at [708, 236] on p "**********" at bounding box center [999, 240] width 583 height 9
click at [721, 240] on p at bounding box center [999, 240] width 583 height 9
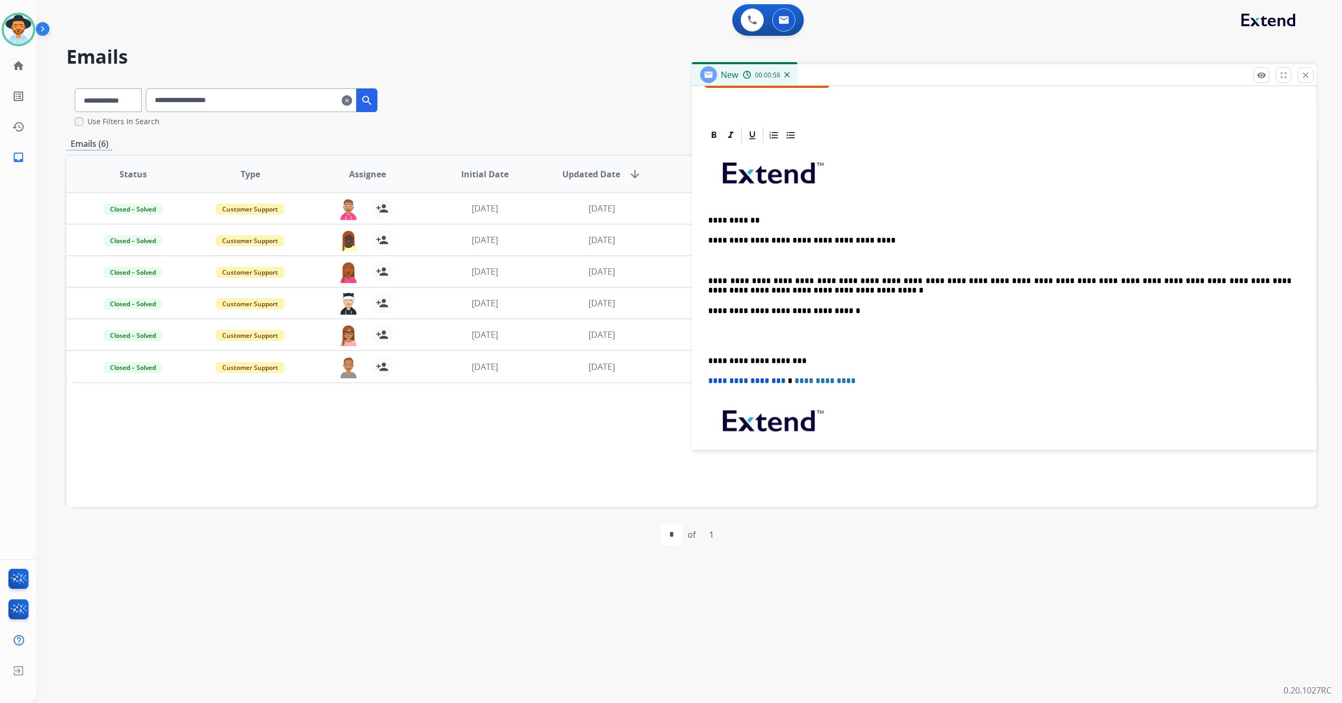
drag, startPoint x: 706, startPoint y: 274, endPoint x: 742, endPoint y: 253, distance: 41.3
click at [708, 274] on div "**********" at bounding box center [1004, 331] width 600 height 372
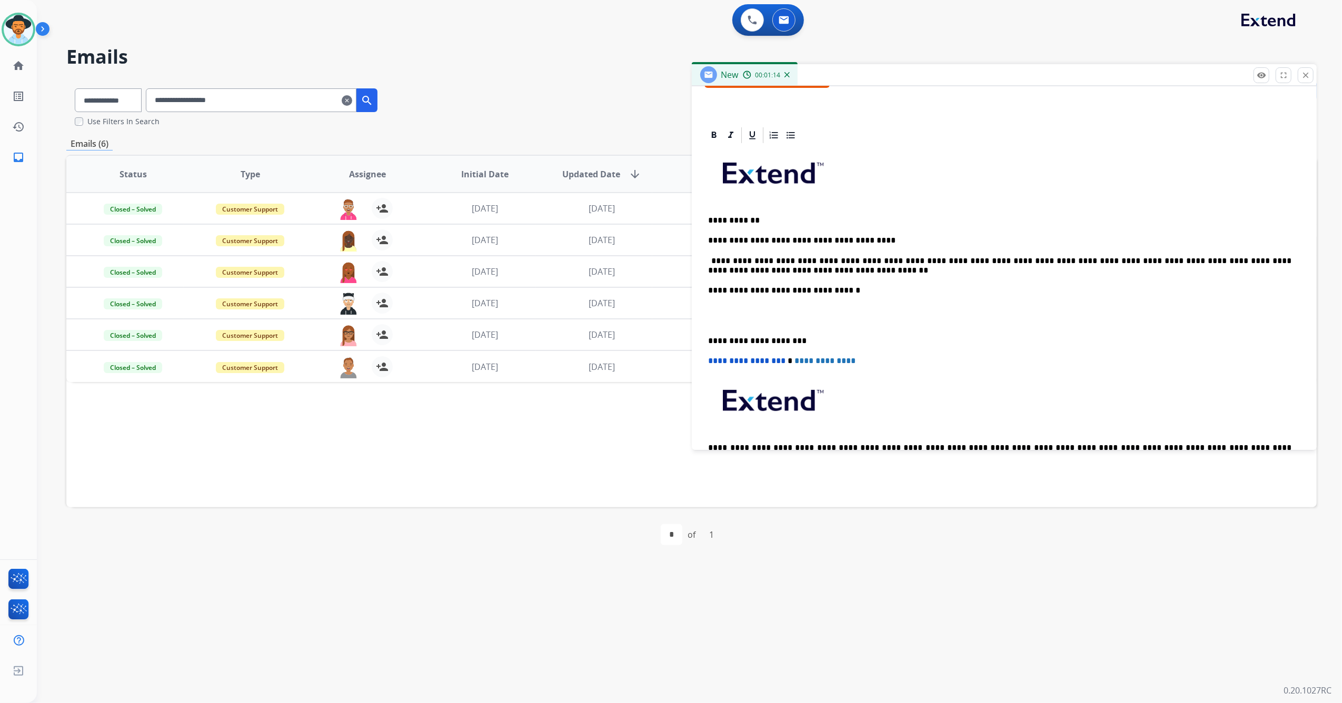
click at [782, 273] on p "**********" at bounding box center [999, 265] width 583 height 19
drag, startPoint x: 709, startPoint y: 339, endPoint x: 724, endPoint y: 326, distance: 19.4
click at [708, 339] on p "**********" at bounding box center [999, 340] width 583 height 9
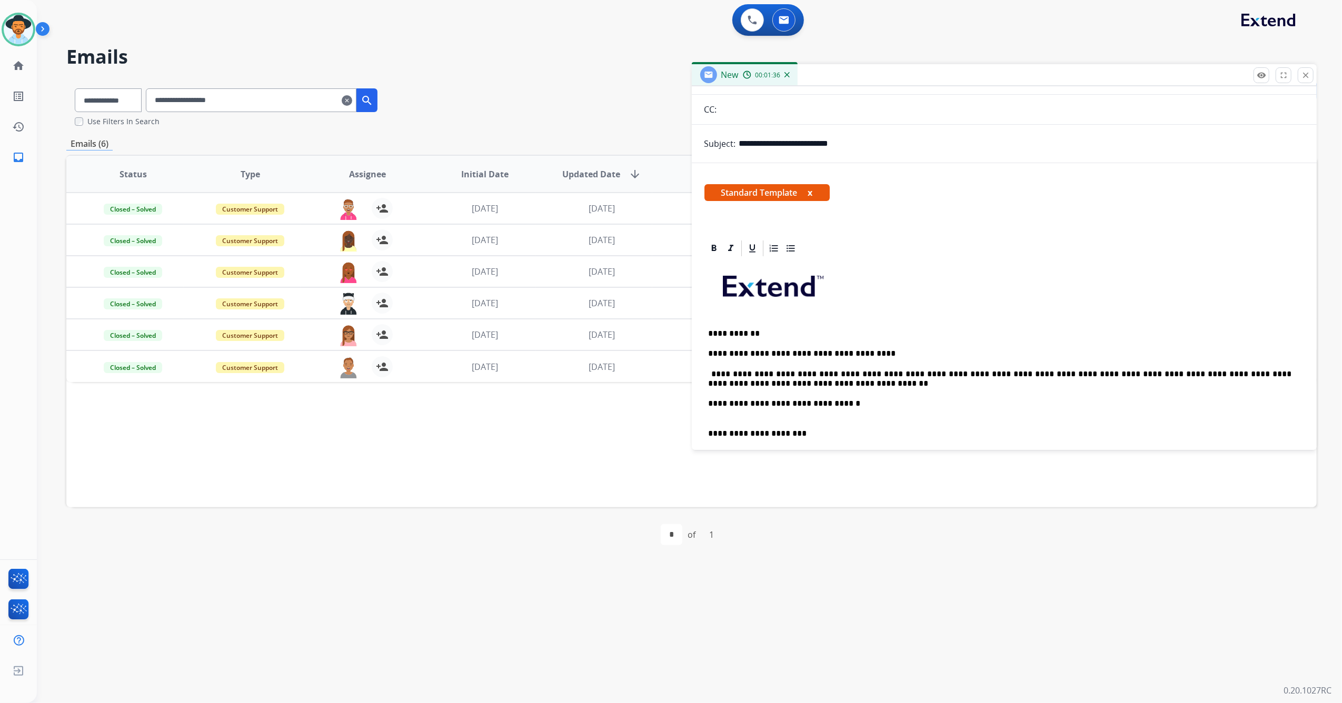
scroll to position [70, 0]
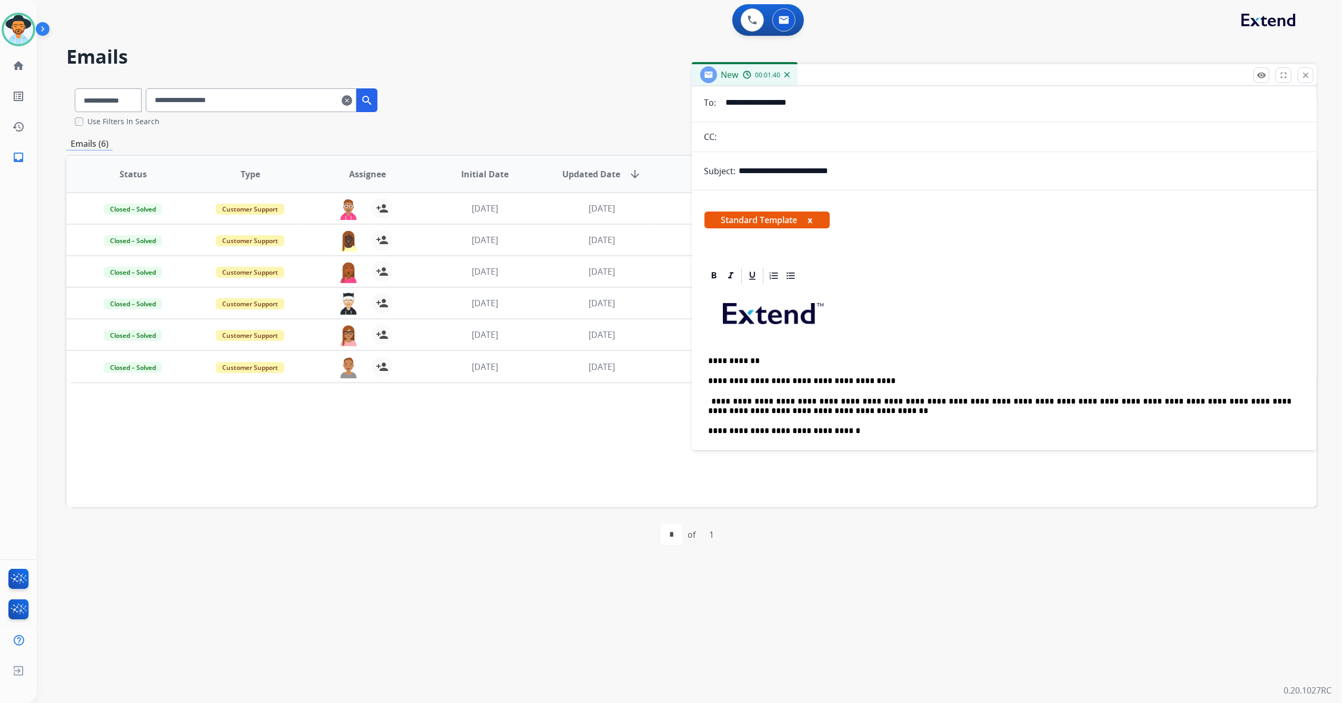
drag, startPoint x: 729, startPoint y: 361, endPoint x: 1032, endPoint y: 339, distance: 304.0
click at [1032, 339] on p at bounding box center [1004, 317] width 592 height 56
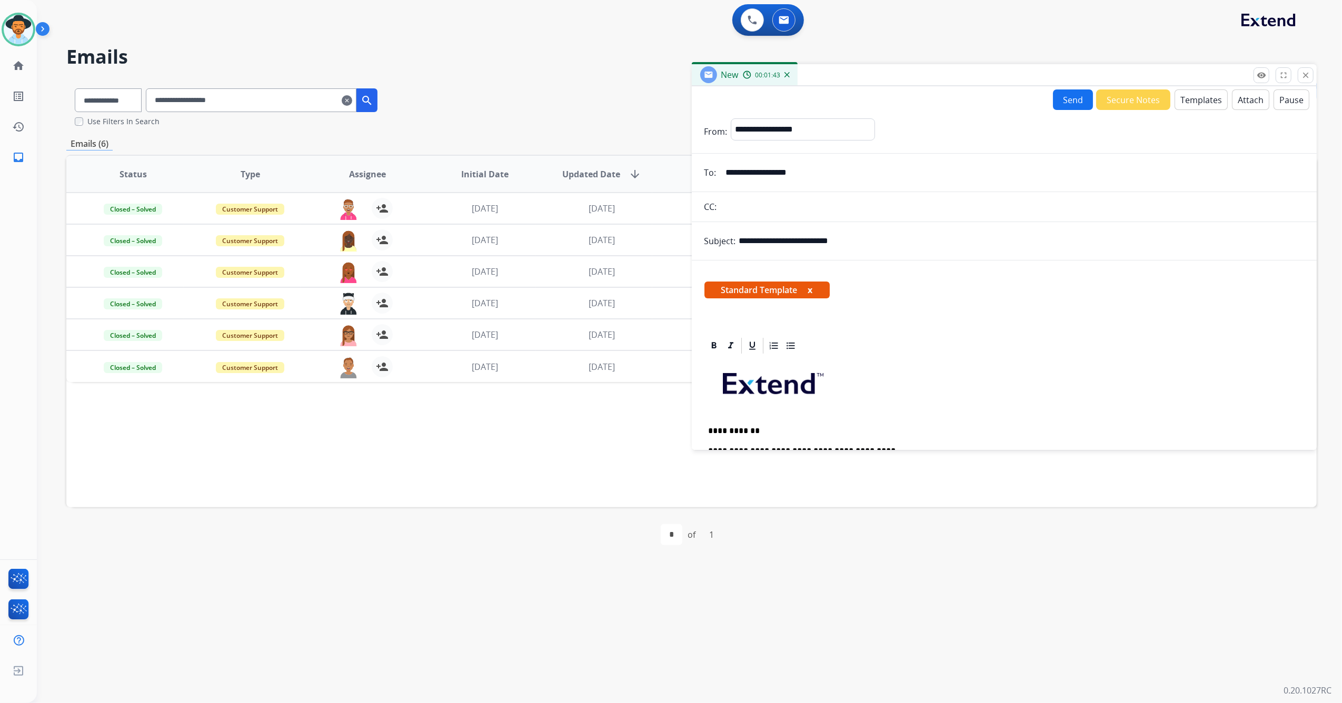
click at [1066, 103] on button "Send" at bounding box center [1073, 99] width 40 height 21
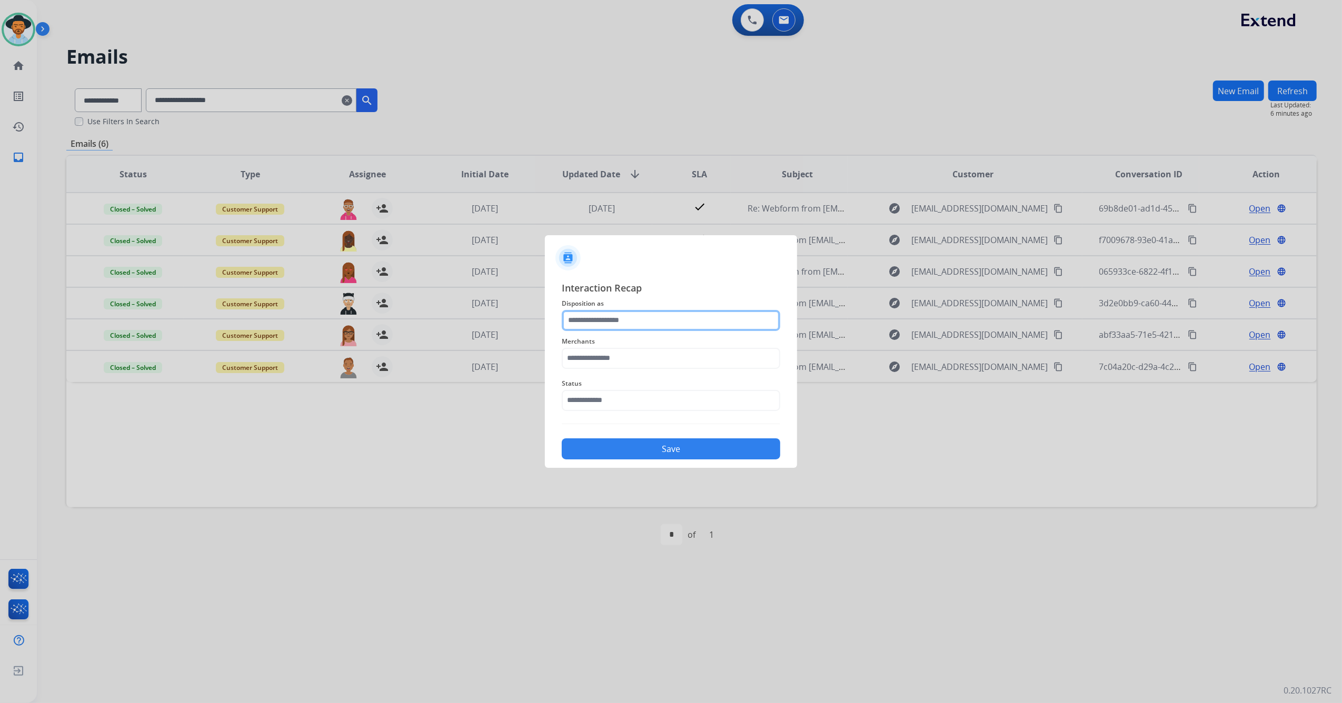
click at [578, 321] on input "text" at bounding box center [671, 320] width 218 height 21
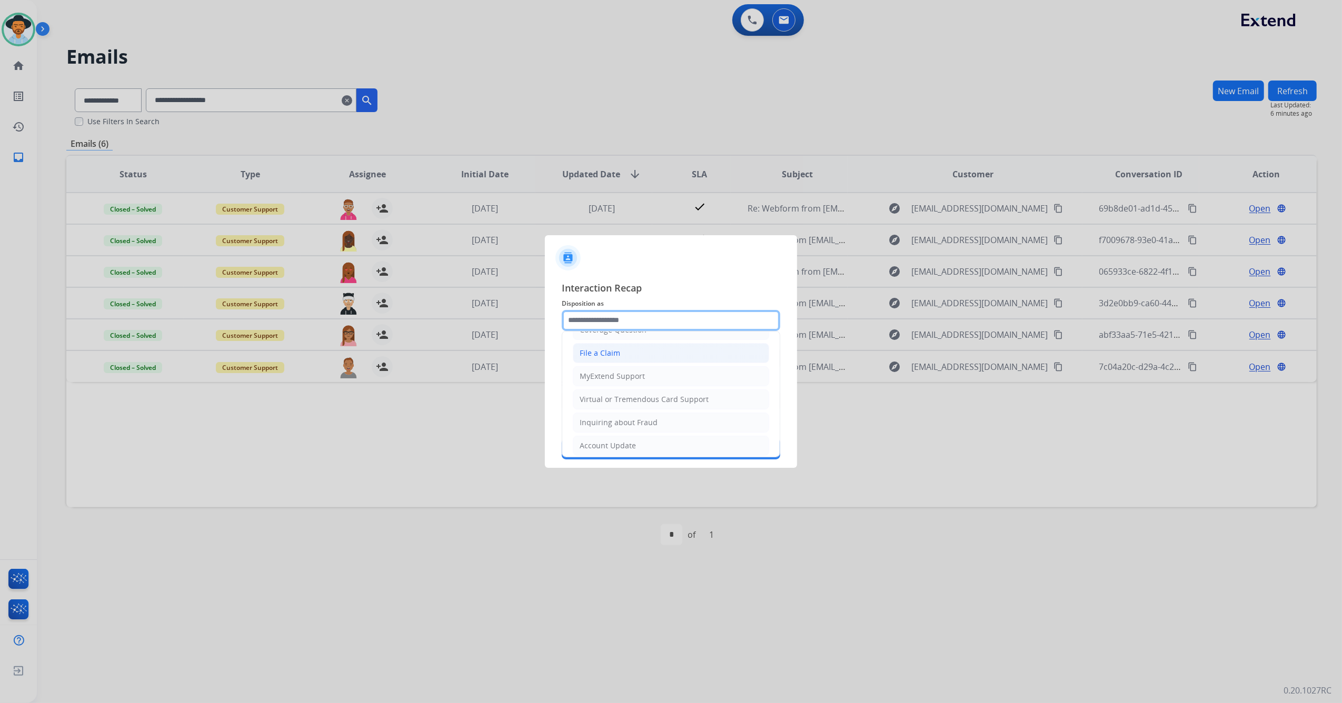
scroll to position [140, 0]
click at [620, 439] on li "Other" at bounding box center [671, 441] width 196 height 20
type input "*****"
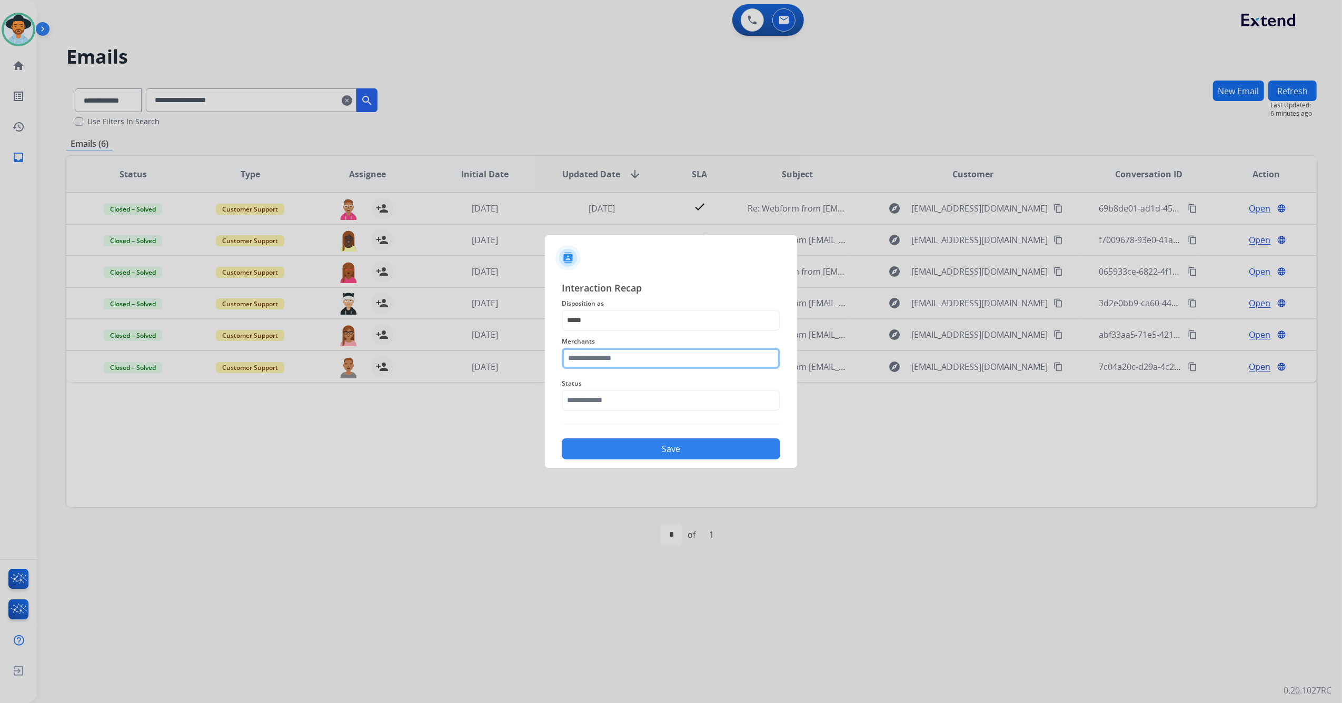
click at [611, 356] on input "text" at bounding box center [671, 358] width 218 height 21
click at [636, 388] on li "[DOMAIN_NAME]" at bounding box center [673, 388] width 201 height 20
type input "**********"
click at [627, 407] on input "text" at bounding box center [671, 400] width 218 height 21
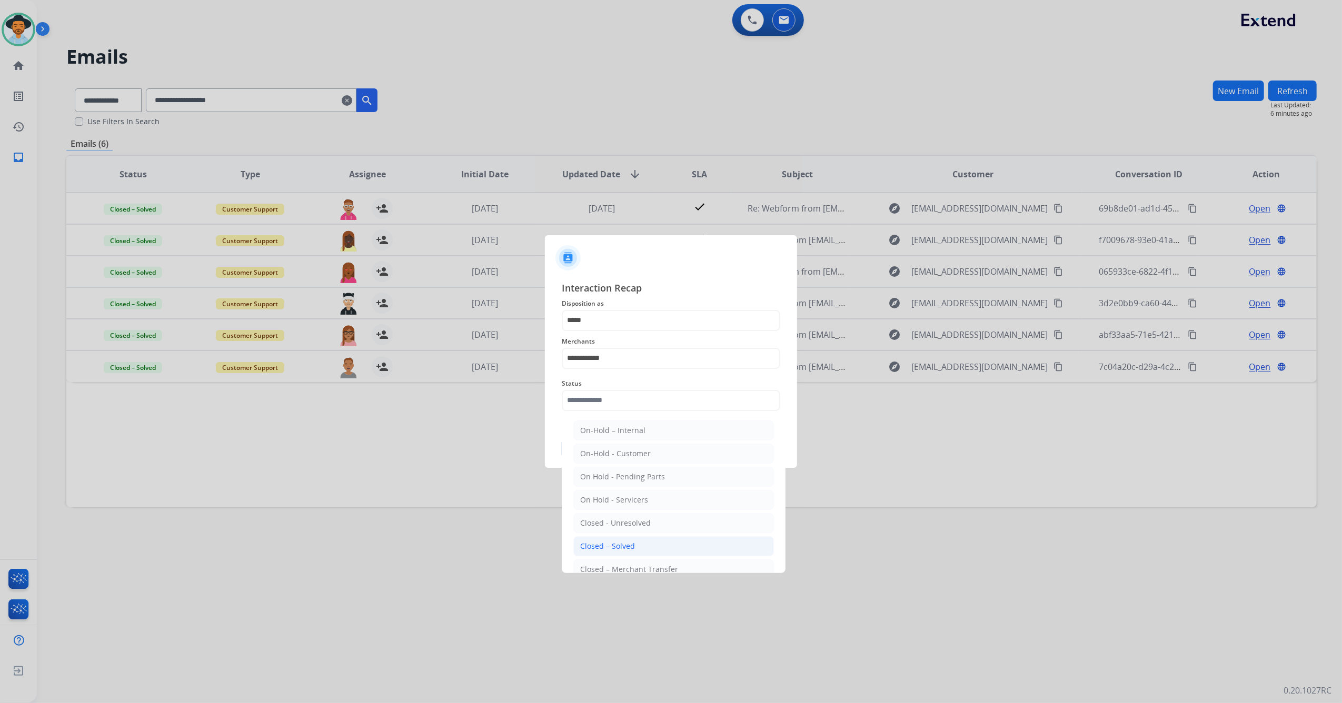
click at [626, 544] on div "Closed – Solved" at bounding box center [607, 546] width 55 height 11
type input "**********"
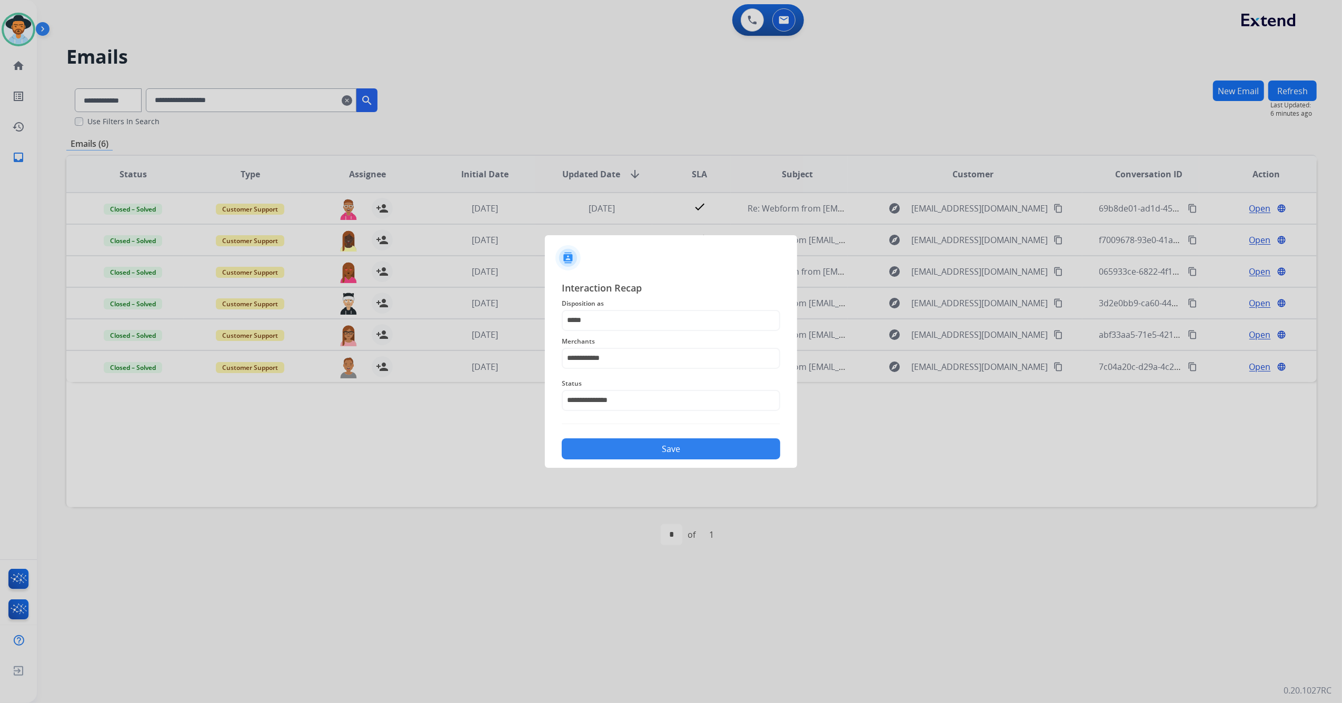
click at [630, 449] on button "Save" at bounding box center [671, 448] width 218 height 21
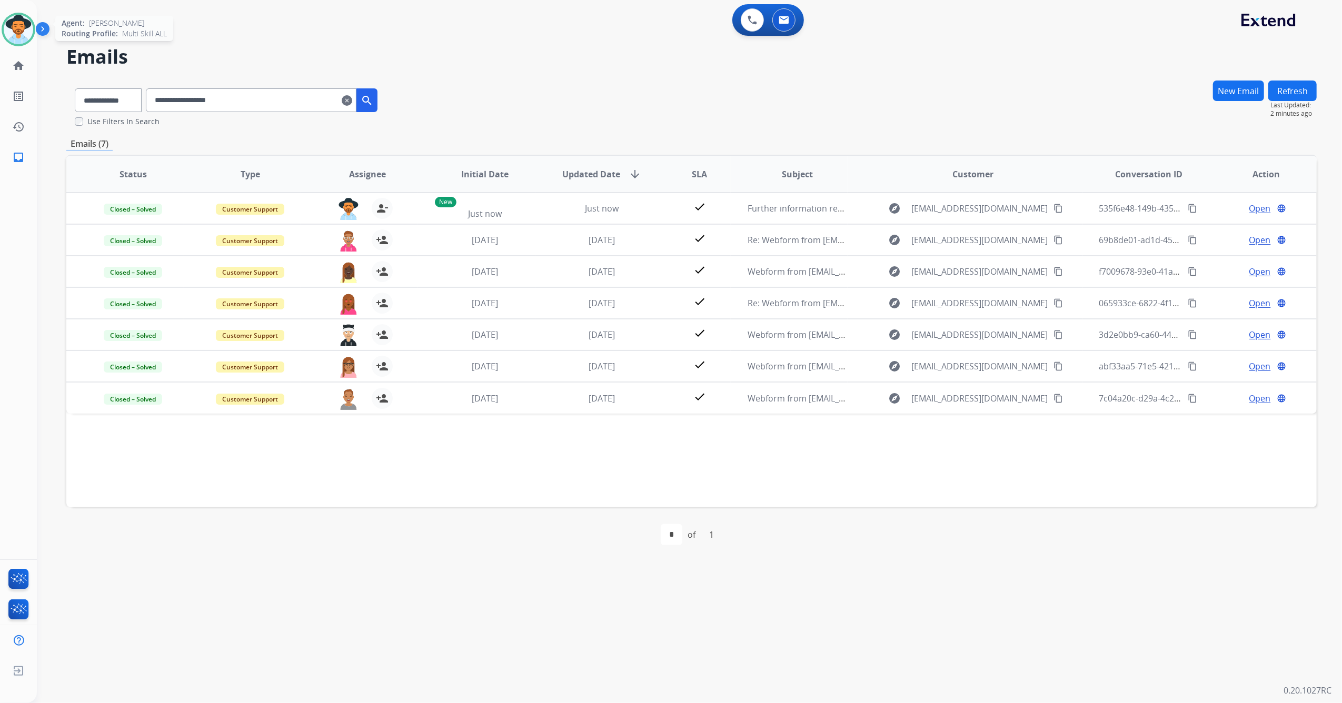
click at [17, 26] on img at bounding box center [18, 29] width 29 height 29
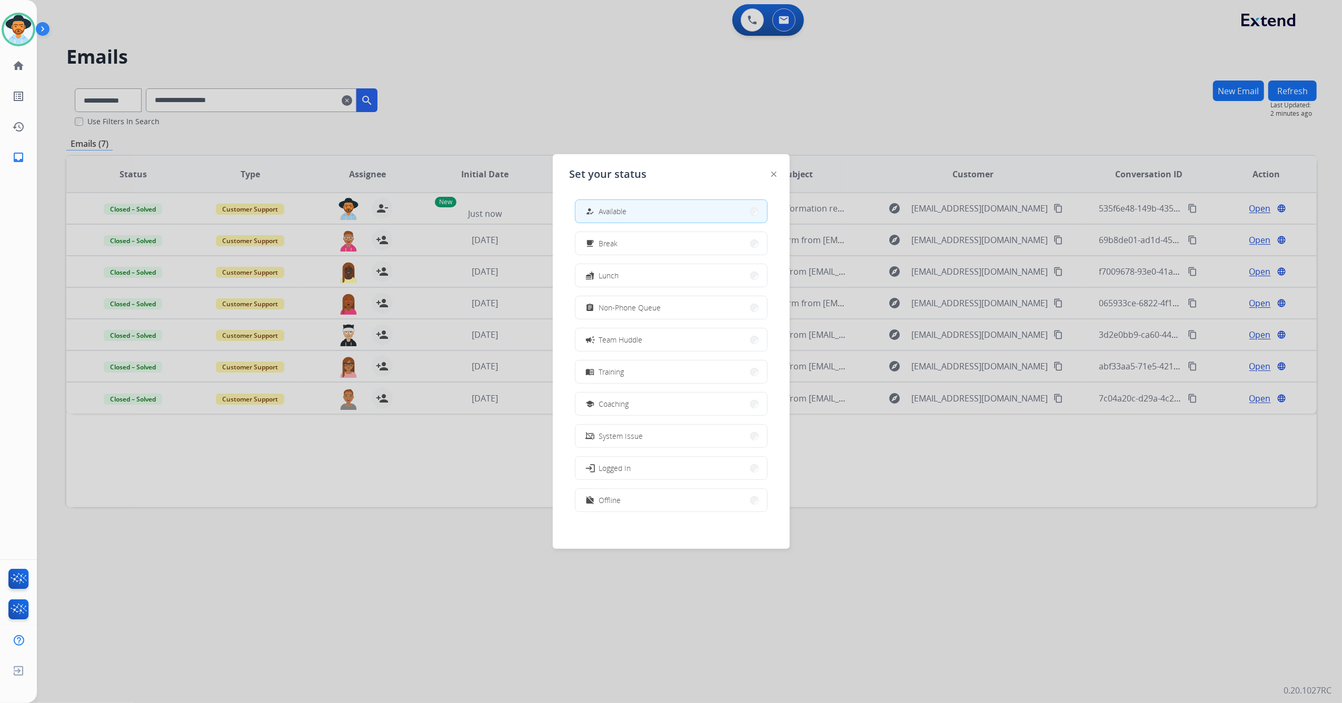
click at [449, 86] on div at bounding box center [671, 351] width 1342 height 703
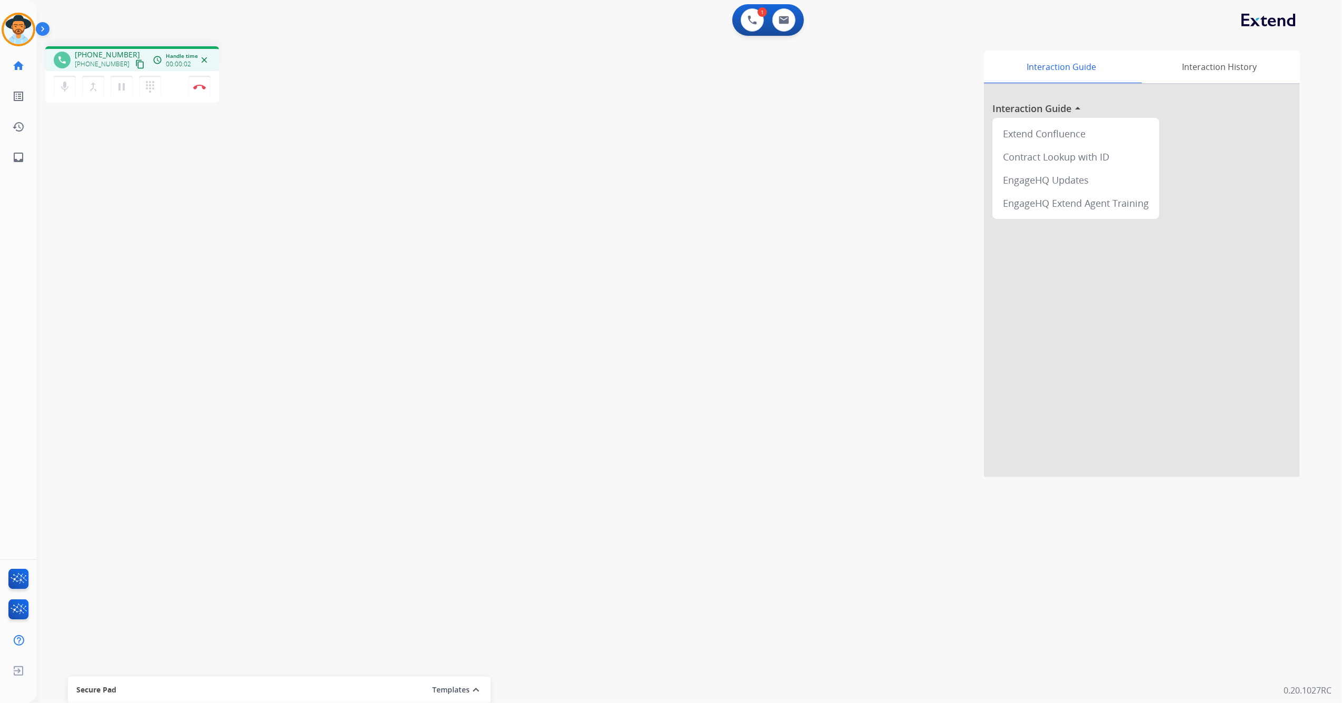
drag, startPoint x: 127, startPoint y: 62, endPoint x: 309, endPoint y: 20, distance: 187.4
click at [135, 62] on mat-icon "content_copy" at bounding box center [139, 63] width 9 height 9
click at [201, 84] on img at bounding box center [199, 86] width 13 height 5
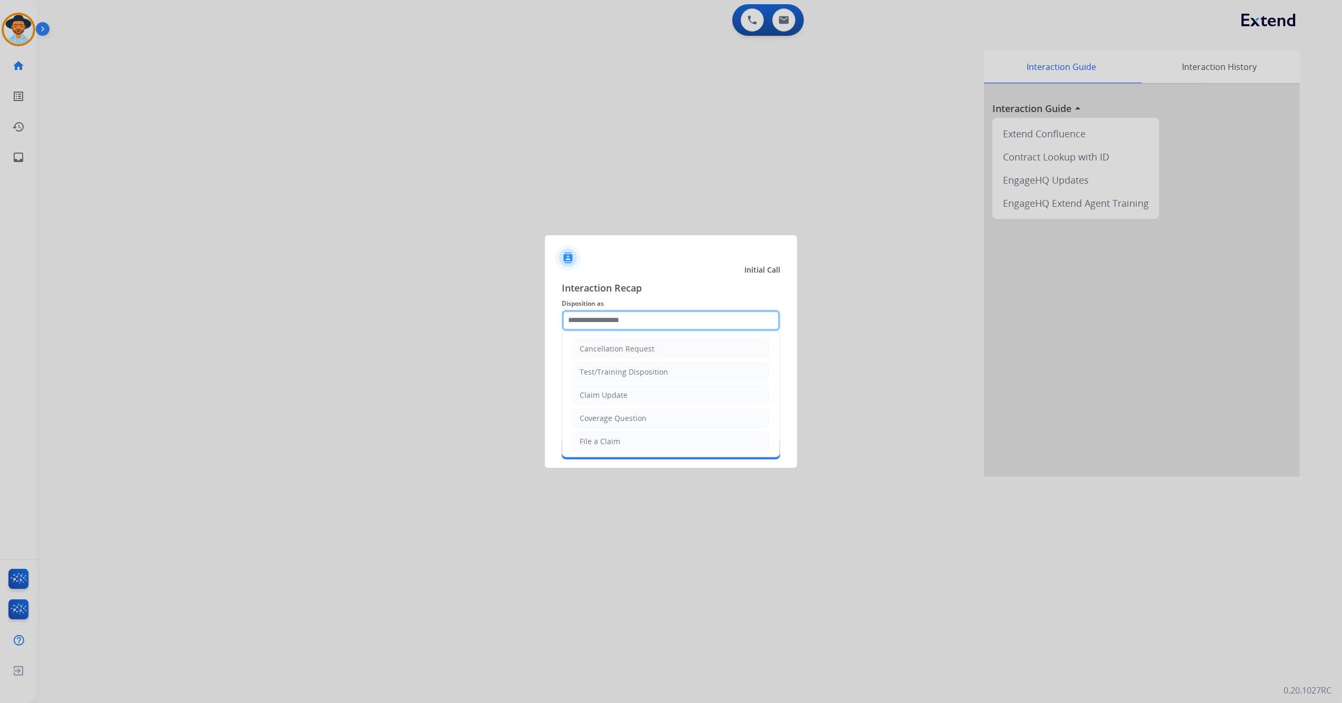
click at [619, 329] on input "text" at bounding box center [671, 320] width 218 height 21
click at [619, 419] on ul "Cancellation Request Test/Training Disposition Claim Update Coverage Question F…" at bounding box center [670, 352] width 217 height 289
click at [636, 325] on input "text" at bounding box center [671, 320] width 218 height 21
click at [611, 441] on li "Other" at bounding box center [671, 441] width 196 height 20
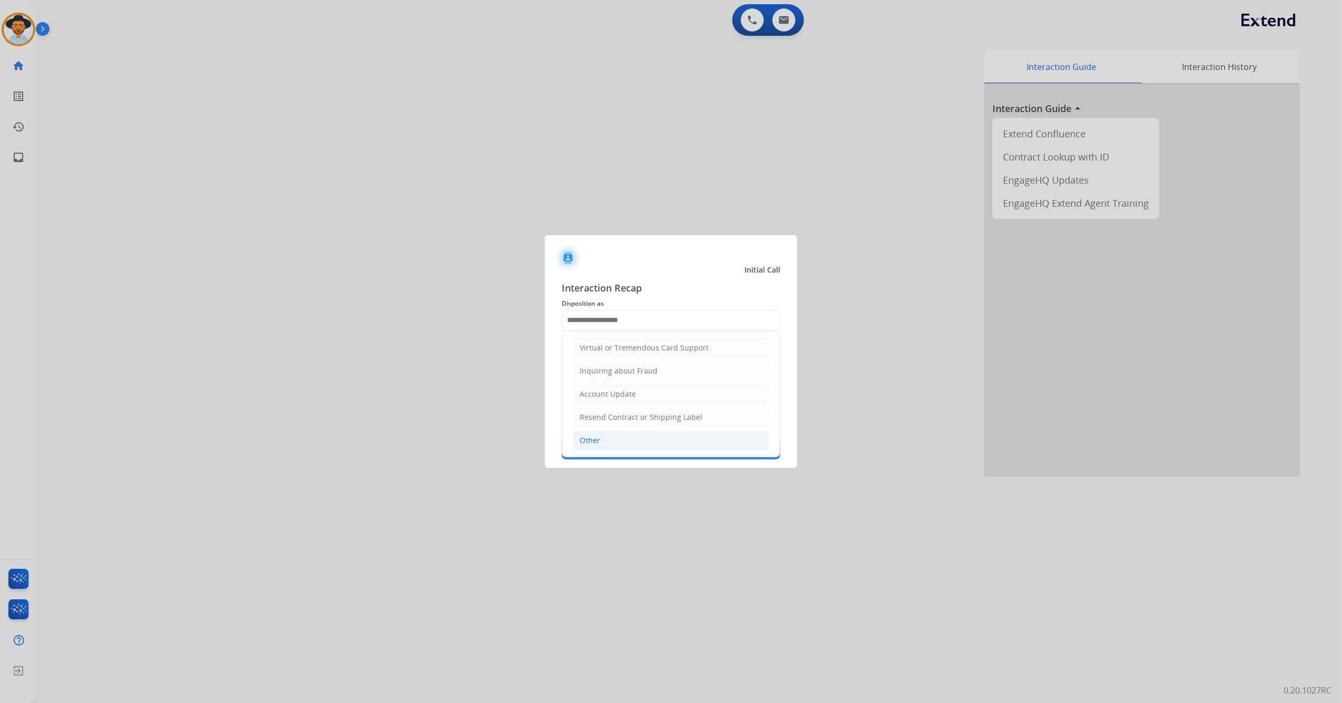
type input "*****"
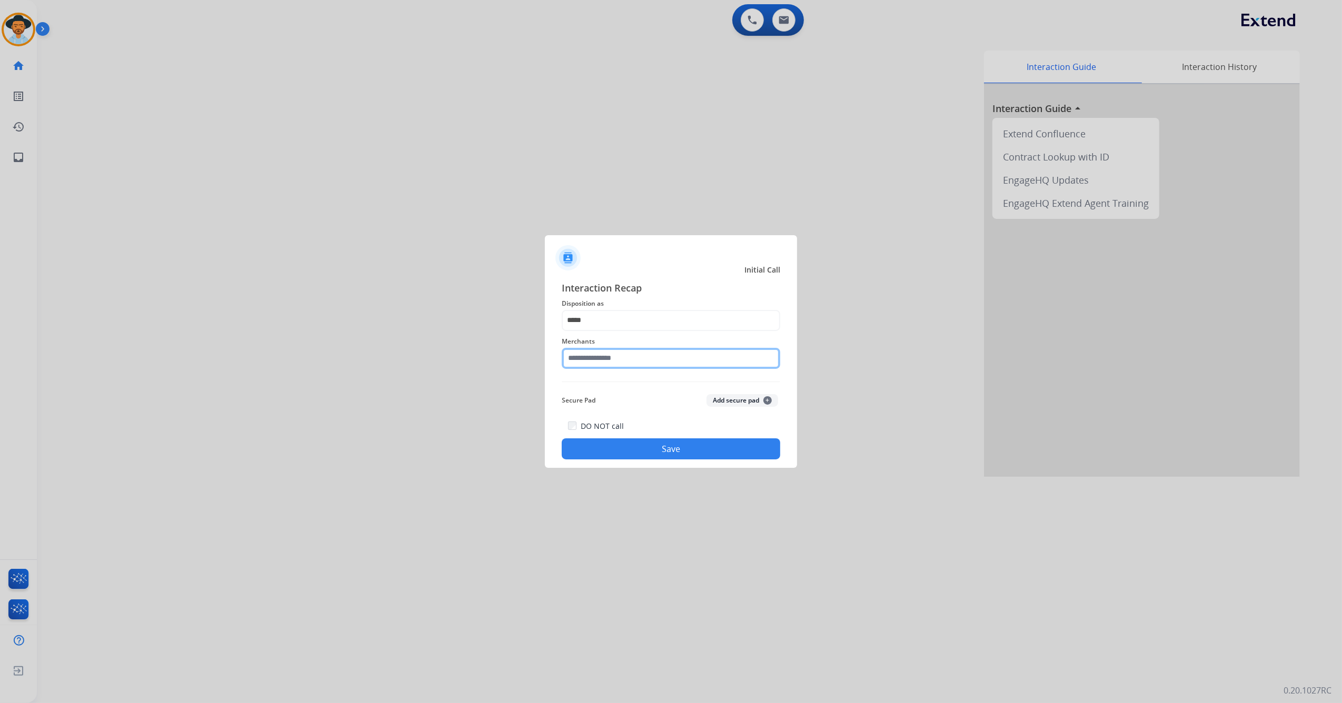
click at [611, 359] on input "text" at bounding box center [671, 358] width 218 height 21
drag, startPoint x: 597, startPoint y: 345, endPoint x: 563, endPoint y: 361, distance: 37.0
click at [566, 361] on div "Merchants *** Not found" at bounding box center [671, 352] width 218 height 42
drag, startPoint x: 605, startPoint y: 358, endPoint x: 537, endPoint y: 359, distance: 68.4
click at [0, 362] on app-contact-recap-modal "Initial Call Interaction Recap Disposition as ***** Merchants *** Not found Sec…" at bounding box center [0, 351] width 0 height 703
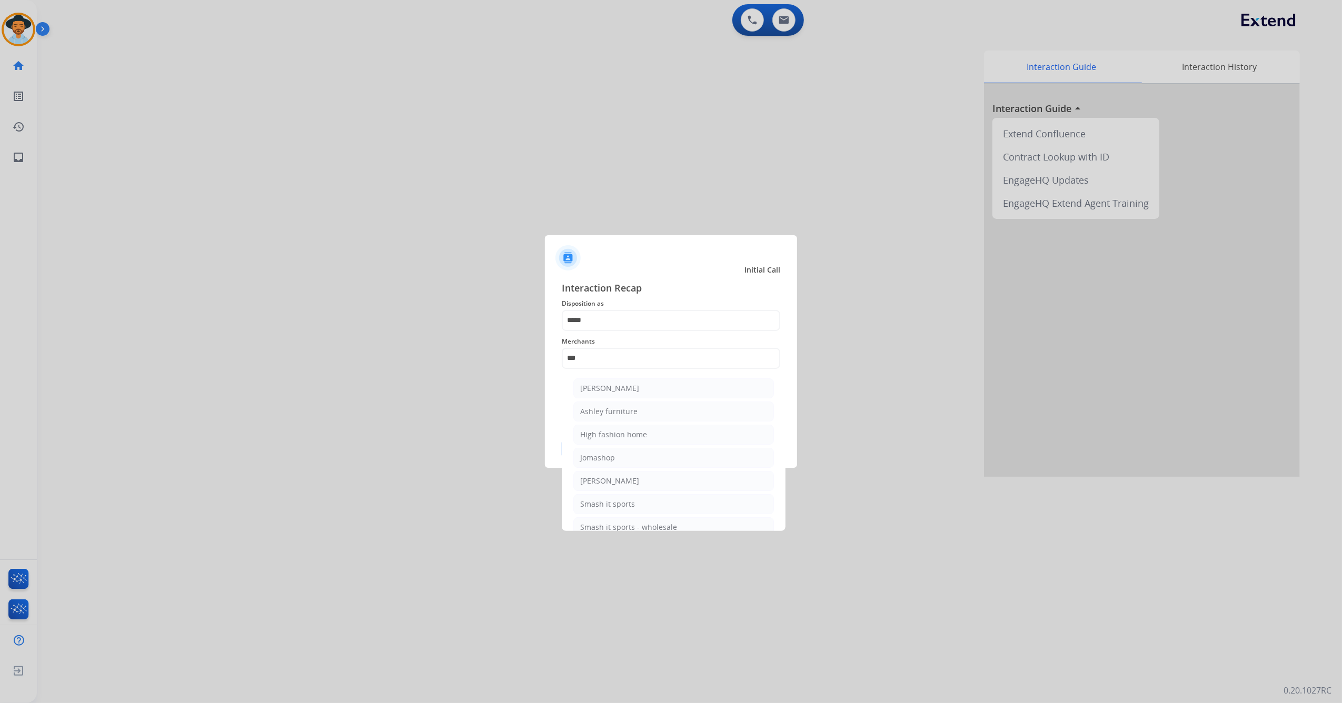
click at [645, 409] on li "Ashley furniture" at bounding box center [673, 412] width 201 height 20
type input "**********"
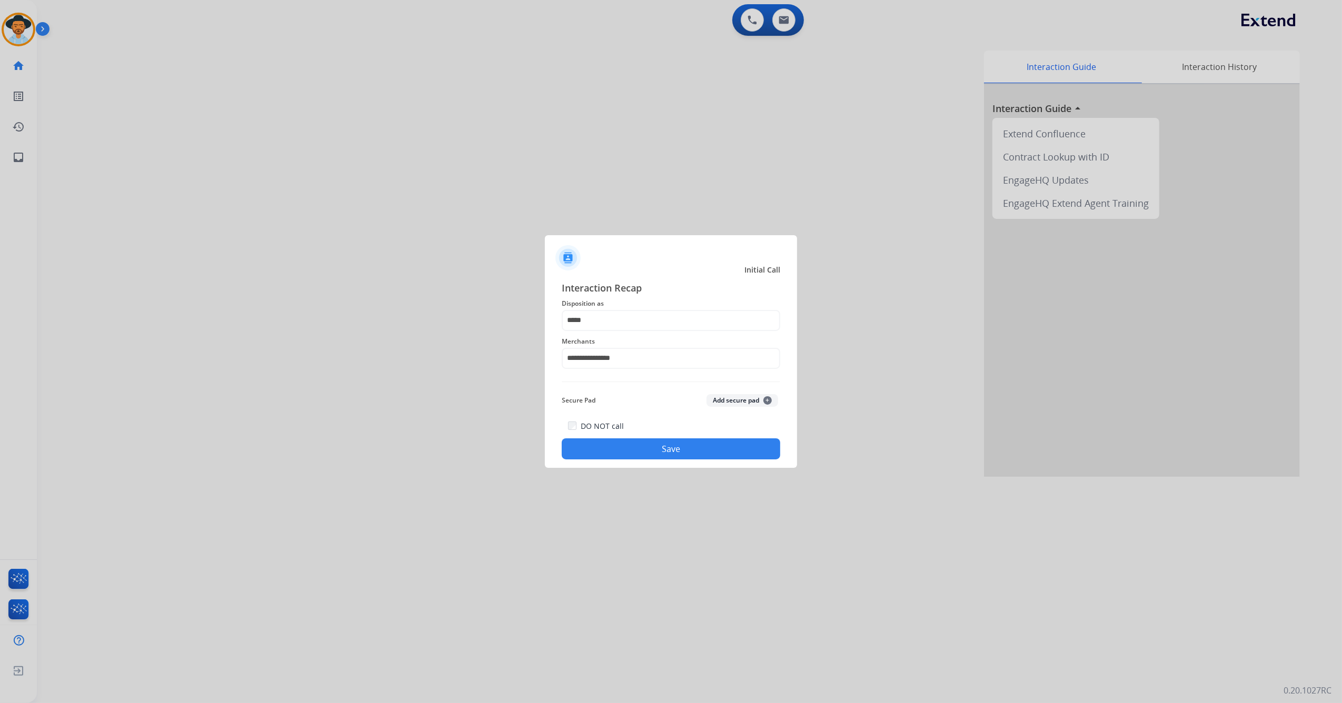
click at [620, 443] on button "Save" at bounding box center [671, 448] width 218 height 21
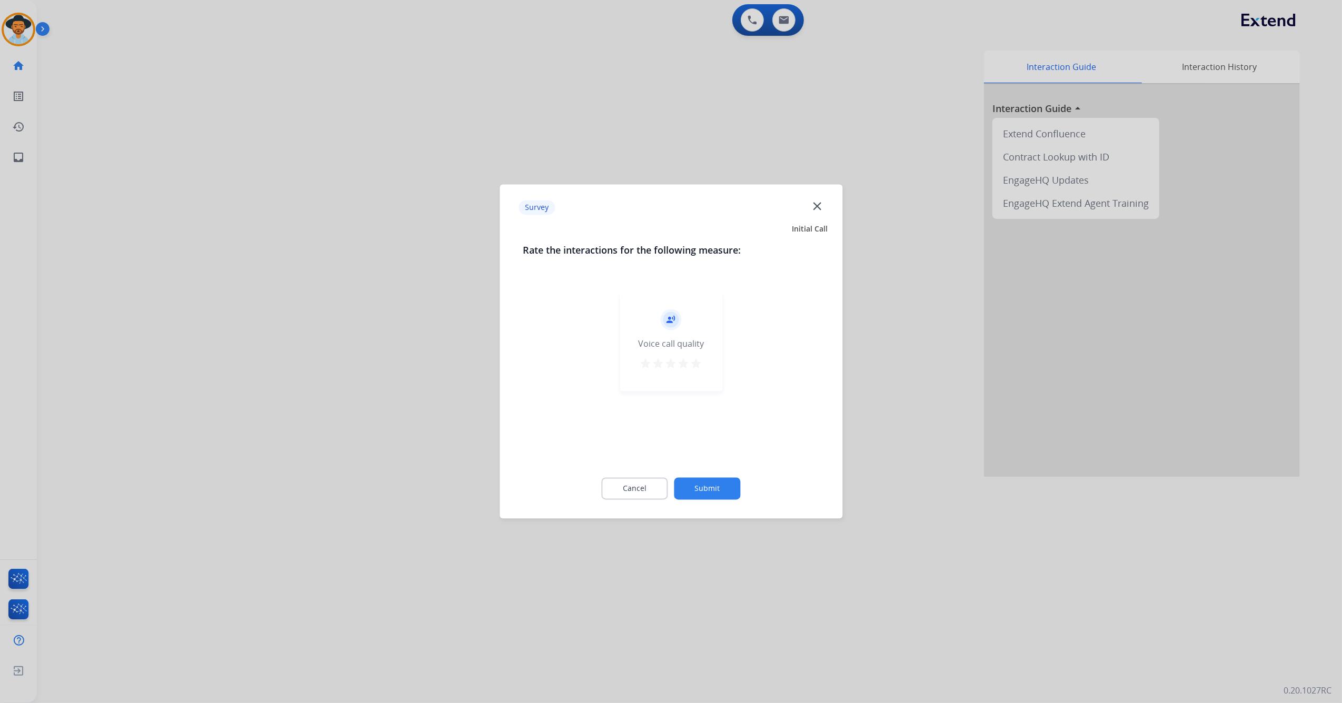
click at [699, 369] on mat-icon "star" at bounding box center [696, 364] width 13 height 13
click at [714, 493] on button "Submit" at bounding box center [707, 489] width 66 height 22
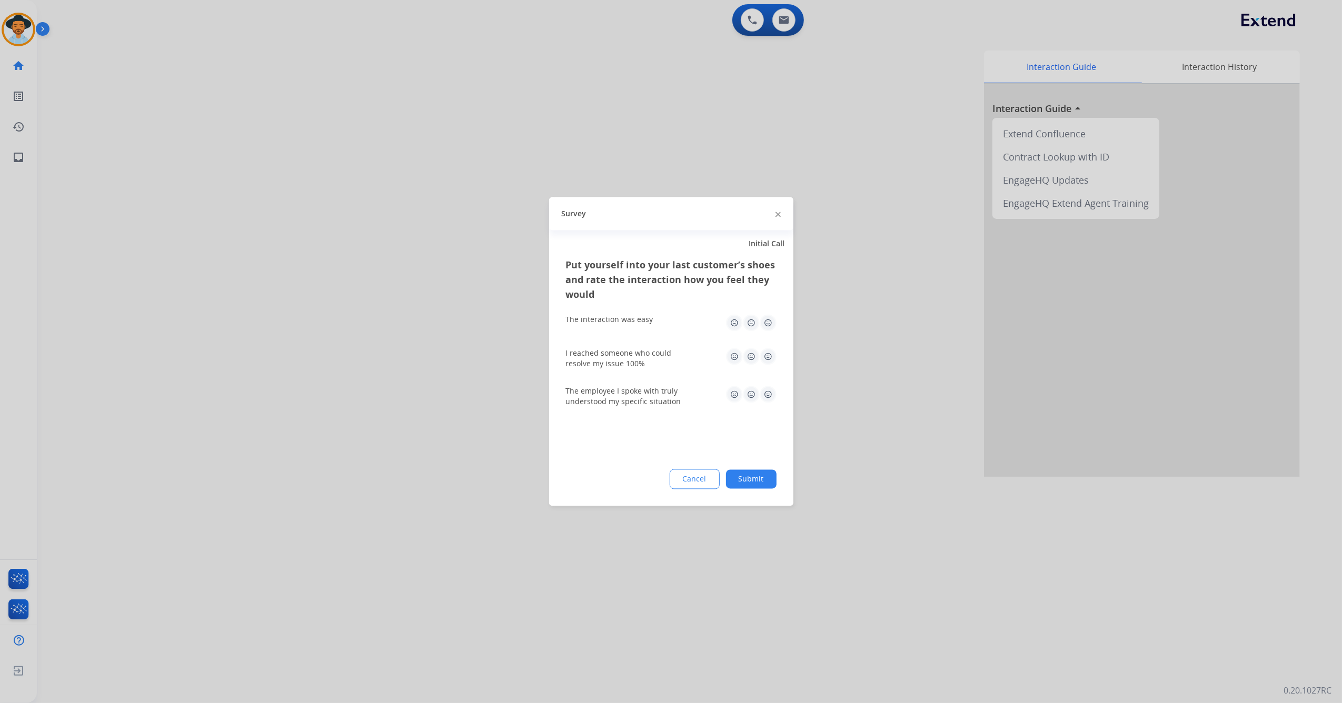
drag, startPoint x: 769, startPoint y: 319, endPoint x: 777, endPoint y: 363, distance: 44.9
click at [769, 320] on img at bounding box center [767, 323] width 17 height 17
click at [771, 358] on img at bounding box center [767, 356] width 17 height 17
click at [769, 391] on img at bounding box center [767, 394] width 17 height 17
click at [740, 478] on button "Submit" at bounding box center [751, 479] width 51 height 19
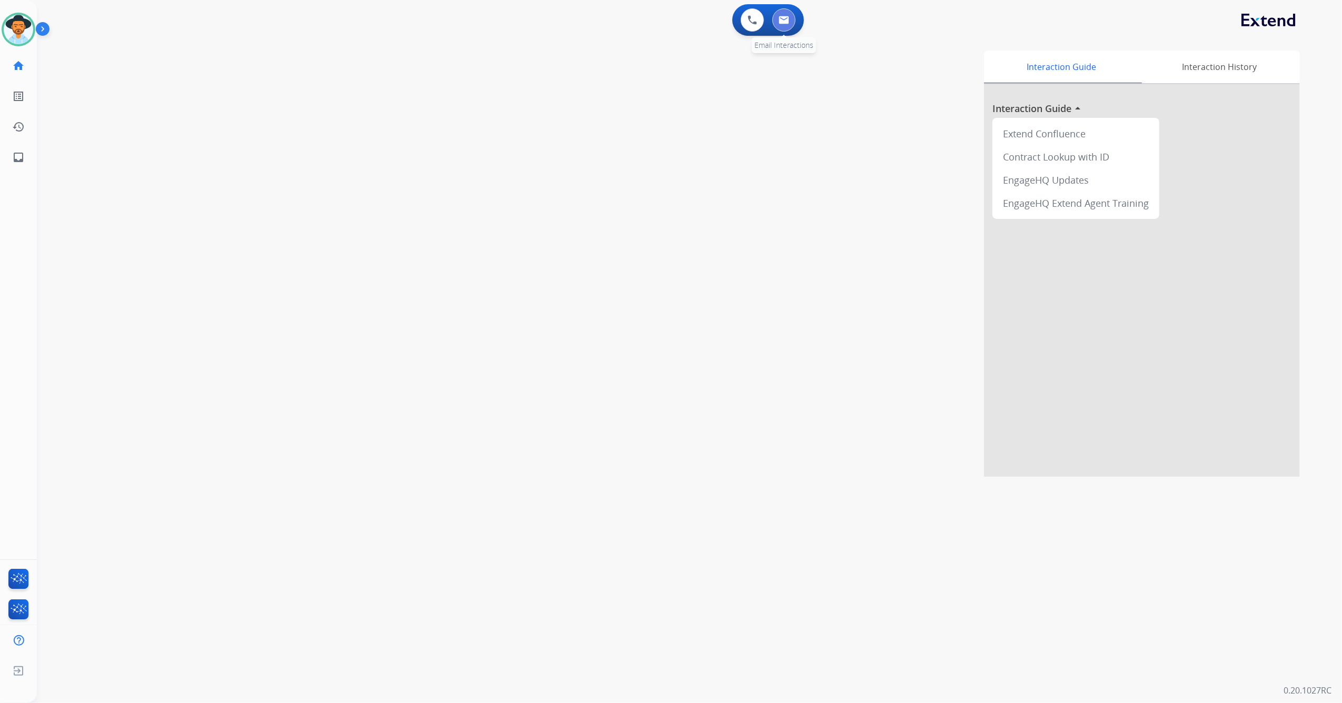
click at [788, 26] on button at bounding box center [783, 19] width 23 height 23
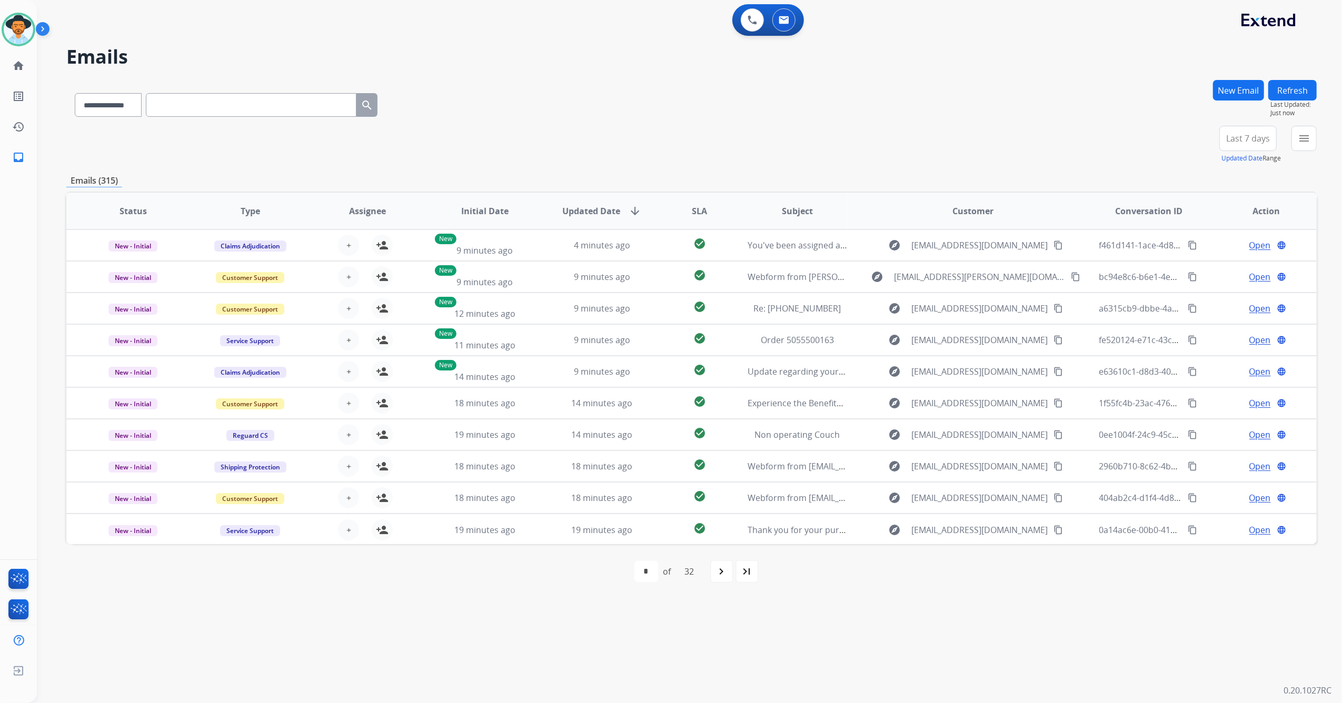
click at [1316, 143] on div "**********" at bounding box center [689, 351] width 1305 height 703
click at [1307, 143] on mat-icon "menu" at bounding box center [1303, 138] width 13 height 13
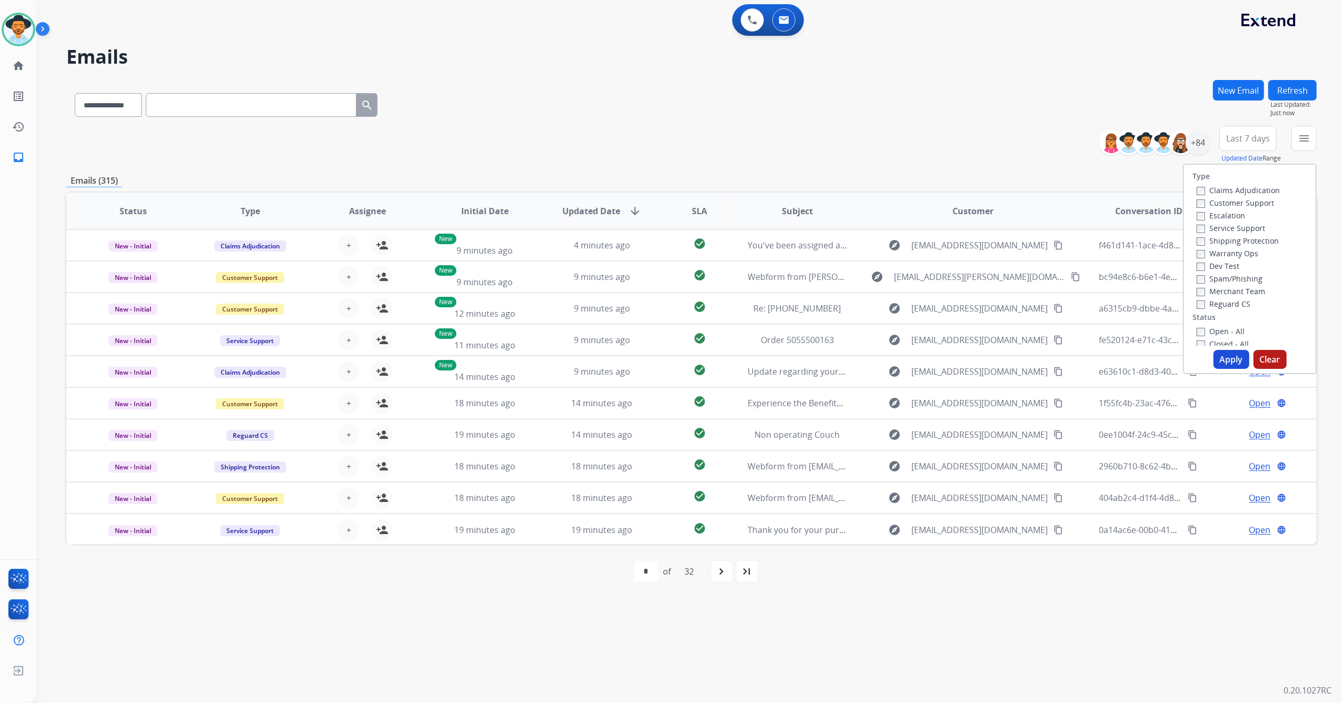
click at [1192, 328] on div "Open - All Closed - All New - Initial New - Reply On-hold – Internal On-hold - …" at bounding box center [1249, 394] width 115 height 139
click at [1222, 356] on button "Apply" at bounding box center [1231, 359] width 36 height 19
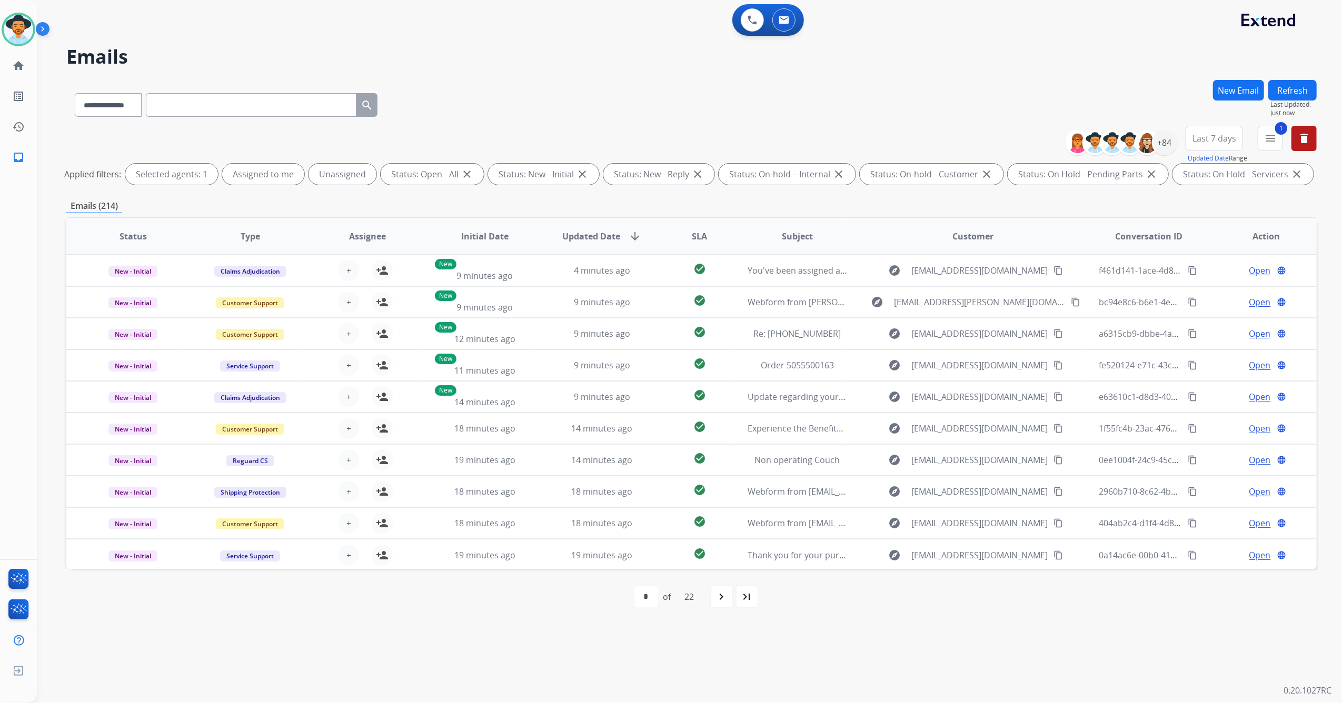
click at [1218, 141] on span "Last 7 days" at bounding box center [1214, 138] width 44 height 4
click at [1169, 146] on div "+84" at bounding box center [1164, 142] width 25 height 25
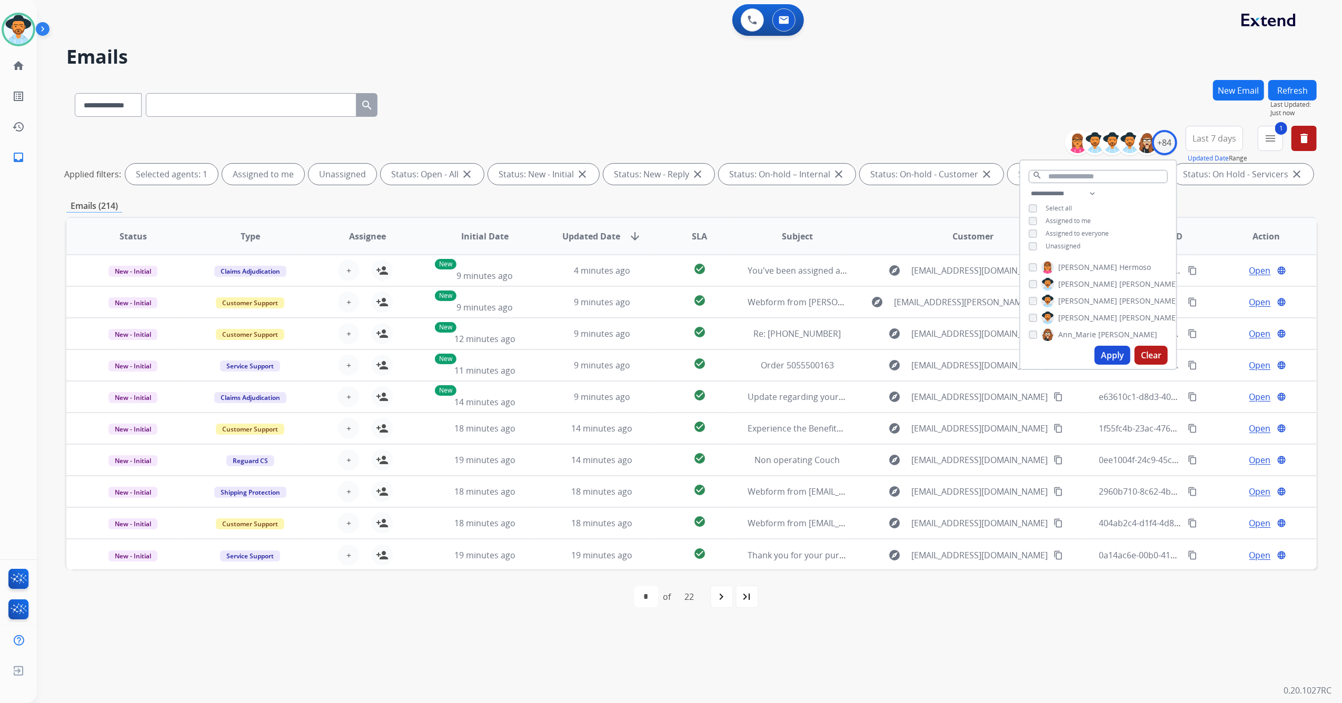
click at [1028, 249] on div "**********" at bounding box center [1098, 220] width 156 height 67
click at [1102, 360] on button "Apply" at bounding box center [1112, 355] width 36 height 19
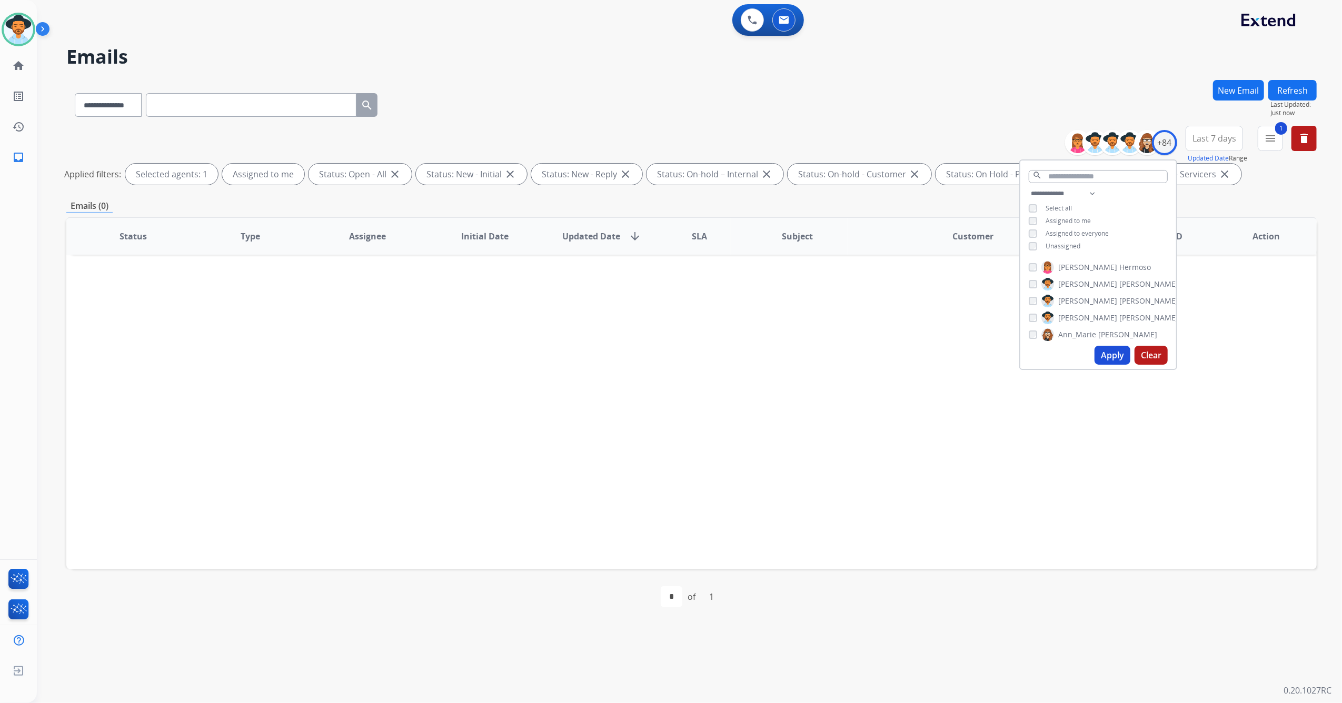
click at [925, 456] on div "Status Type Assignee Initial Date Updated Date arrow_downward SLA Subject Custo…" at bounding box center [691, 393] width 1250 height 353
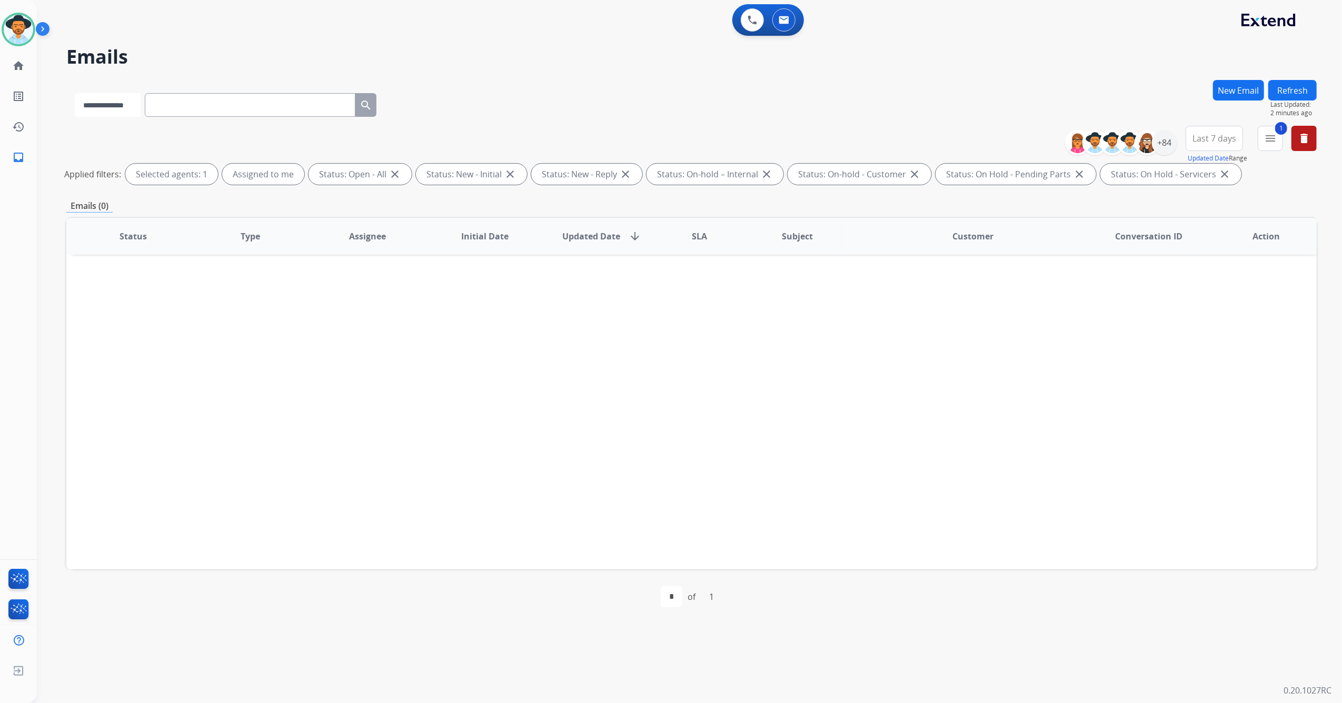
click at [110, 112] on select "**********" at bounding box center [108, 105] width 66 height 24
select select "**********"
click at [75, 93] on select "**********" at bounding box center [108, 105] width 66 height 24
paste input "***"
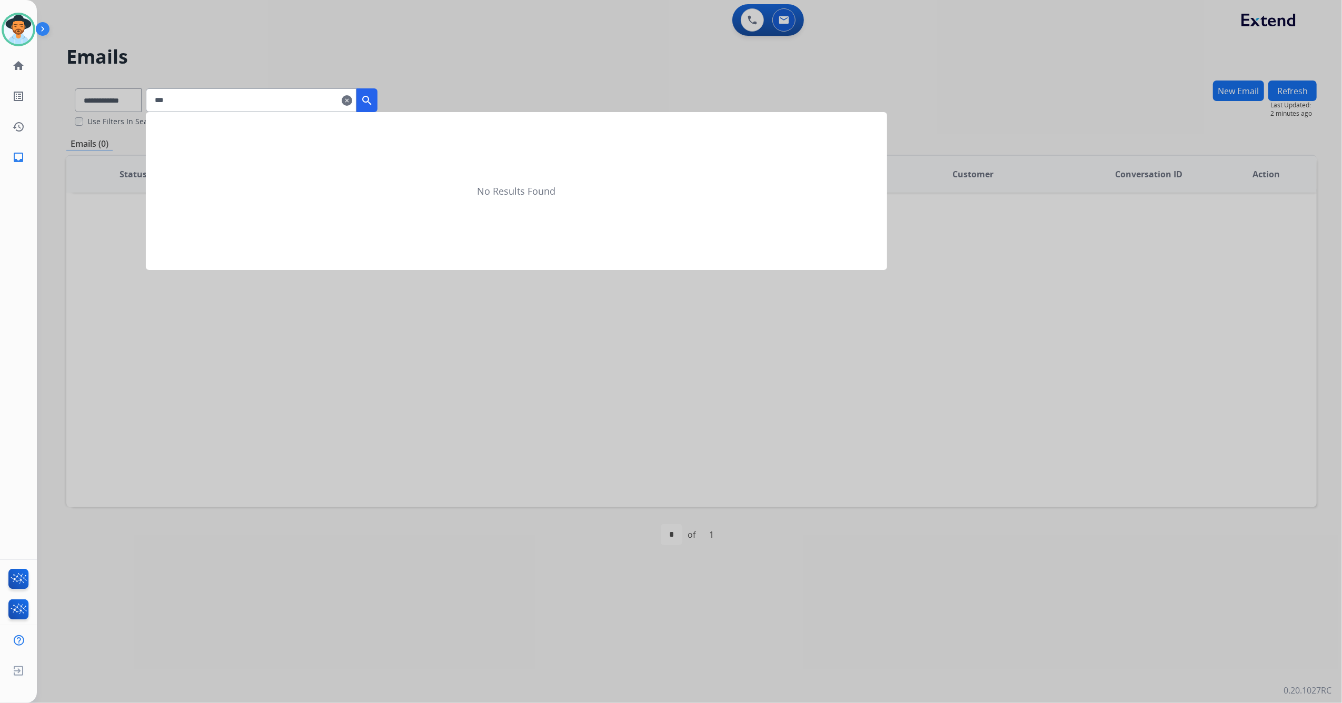
type input "***"
click at [377, 94] on button "search" at bounding box center [366, 100] width 21 height 24
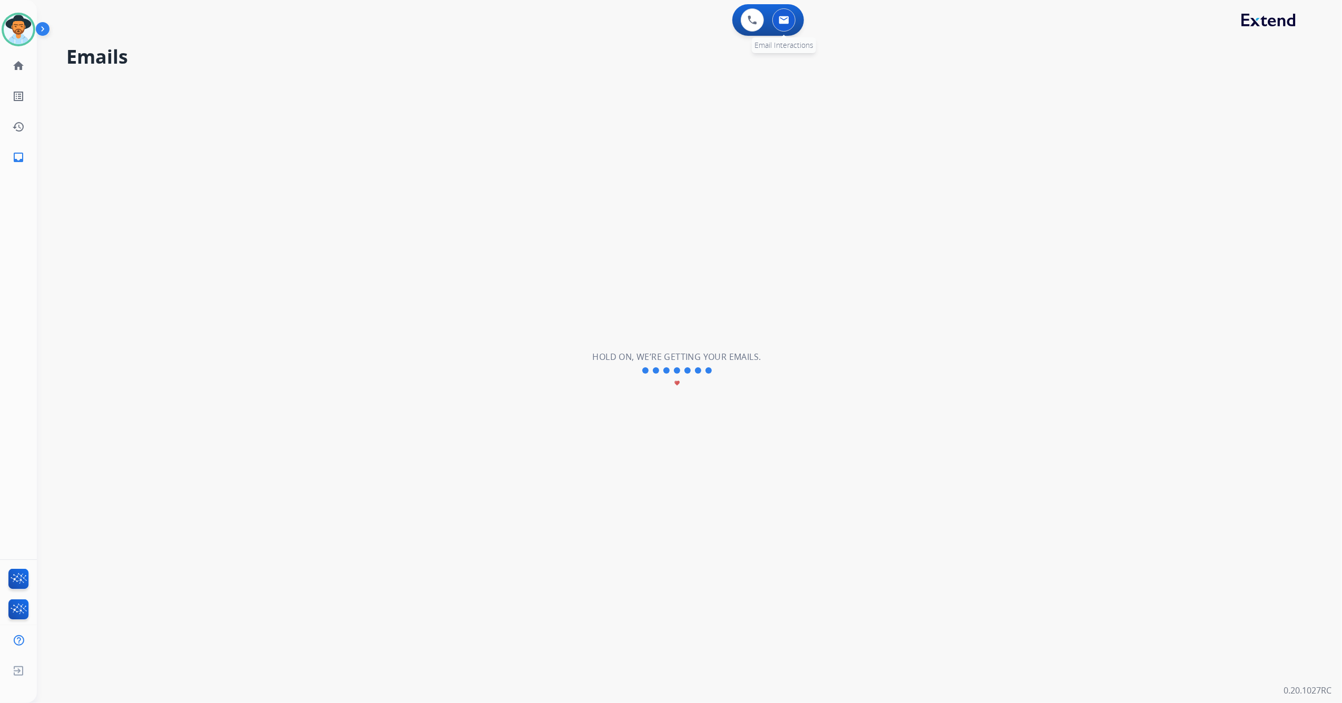
click at [790, 19] on button at bounding box center [783, 19] width 23 height 23
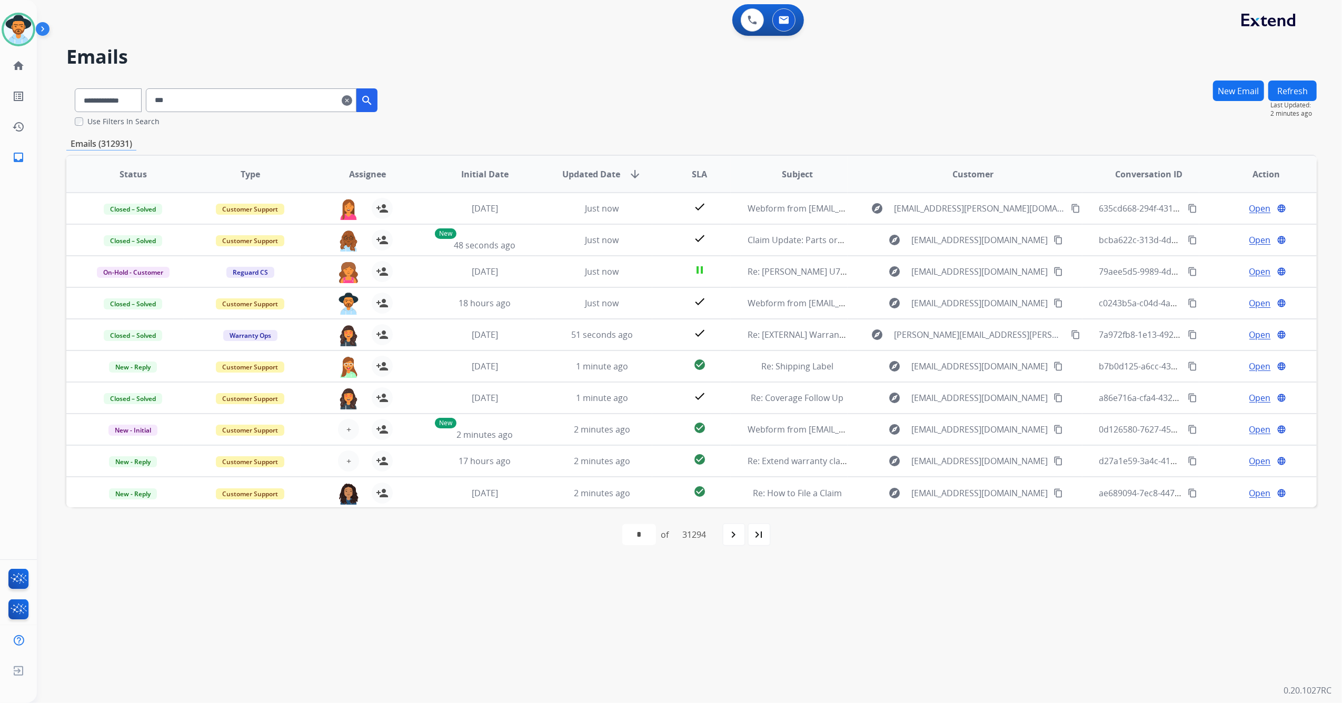
click at [225, 102] on input "***" at bounding box center [251, 100] width 211 height 24
click at [225, 101] on input "***" at bounding box center [251, 100] width 211 height 24
click at [352, 99] on mat-icon "clear" at bounding box center [347, 100] width 11 height 13
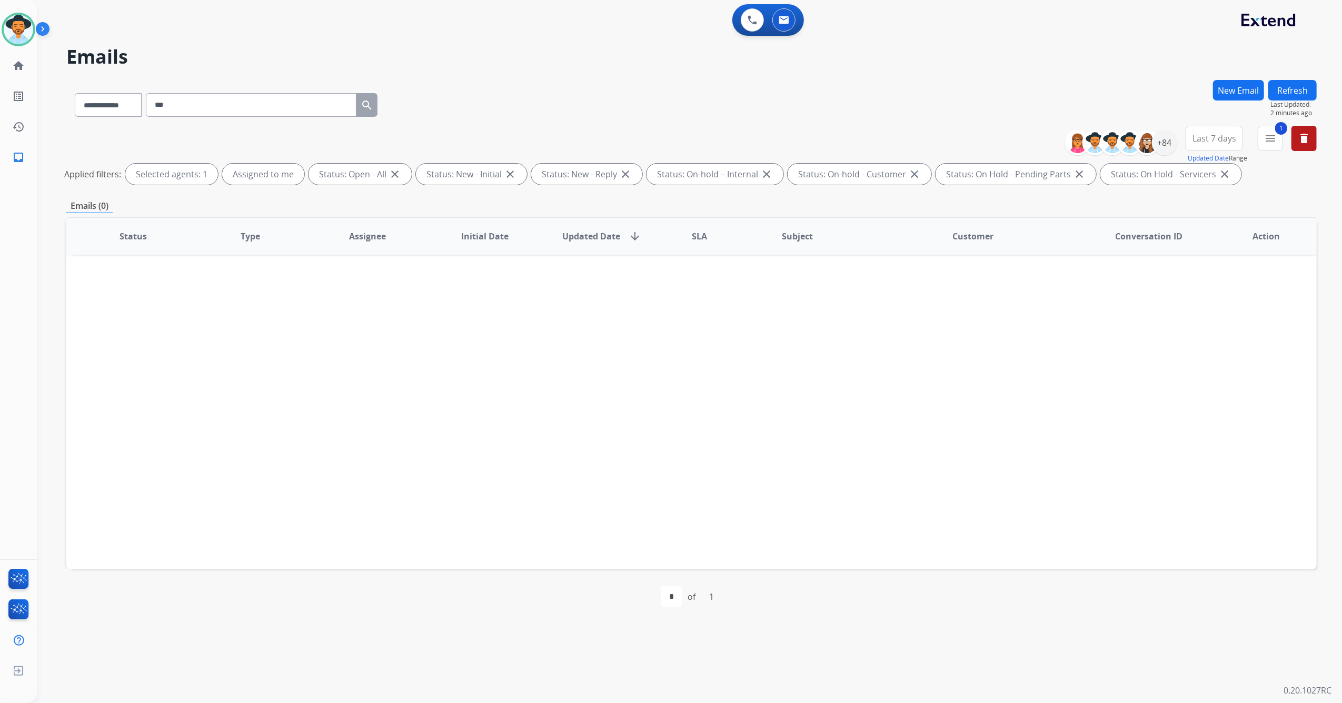
select select "**********"
paste input "**********"
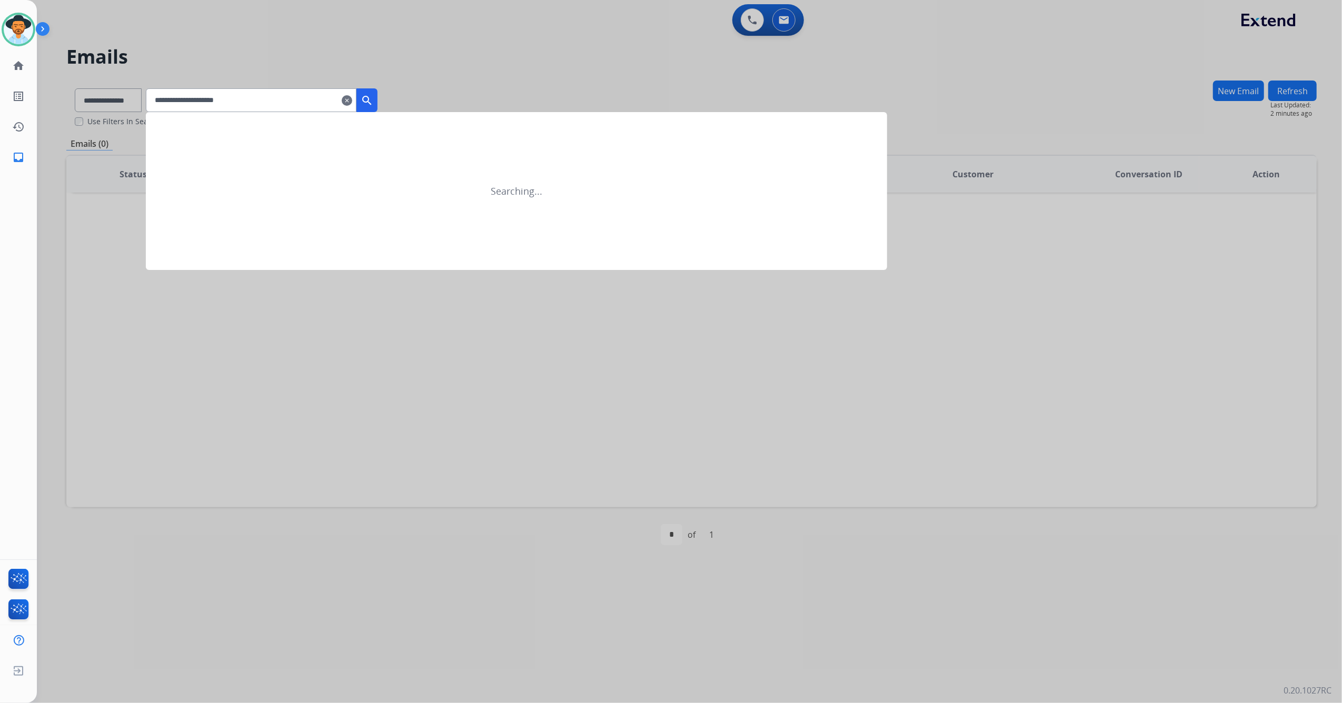
type input "**********"
click at [129, 101] on div at bounding box center [671, 351] width 1342 height 703
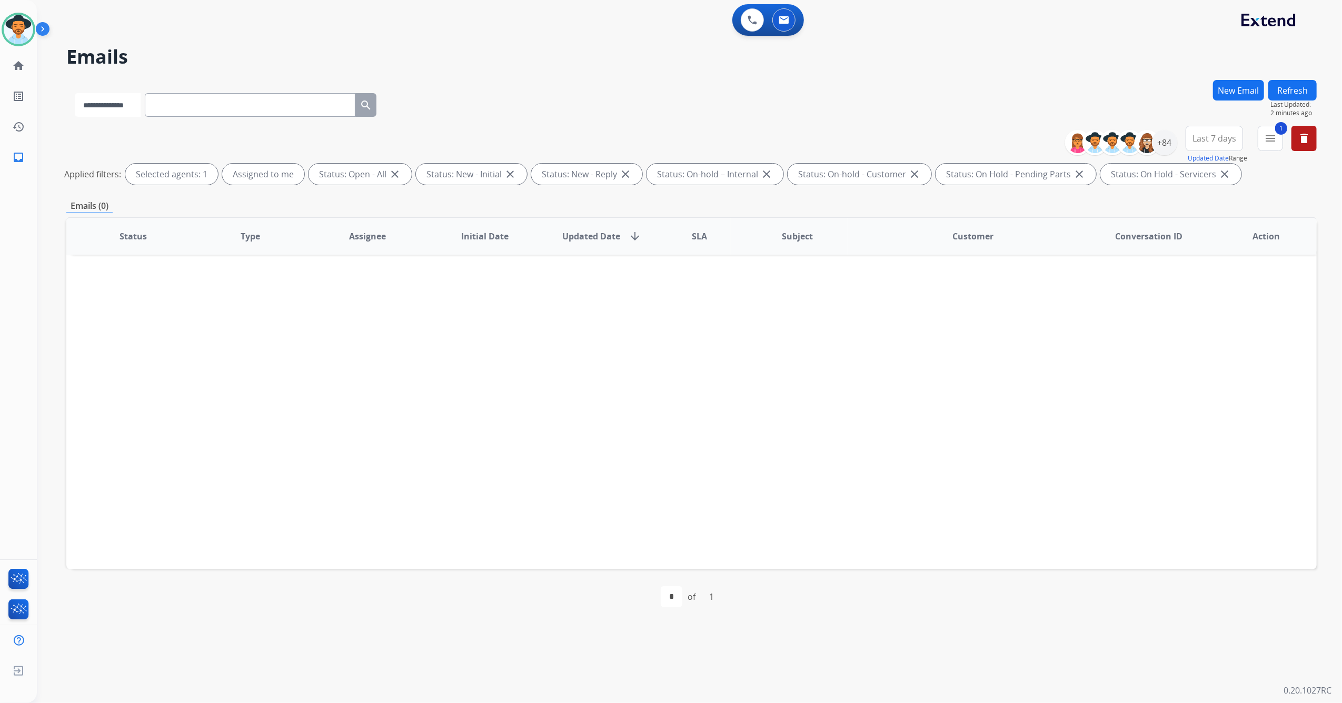
click at [129, 101] on select "**********" at bounding box center [108, 105] width 66 height 24
select select "**********"
click at [75, 93] on select "**********" at bounding box center [108, 105] width 66 height 24
paste input "**********"
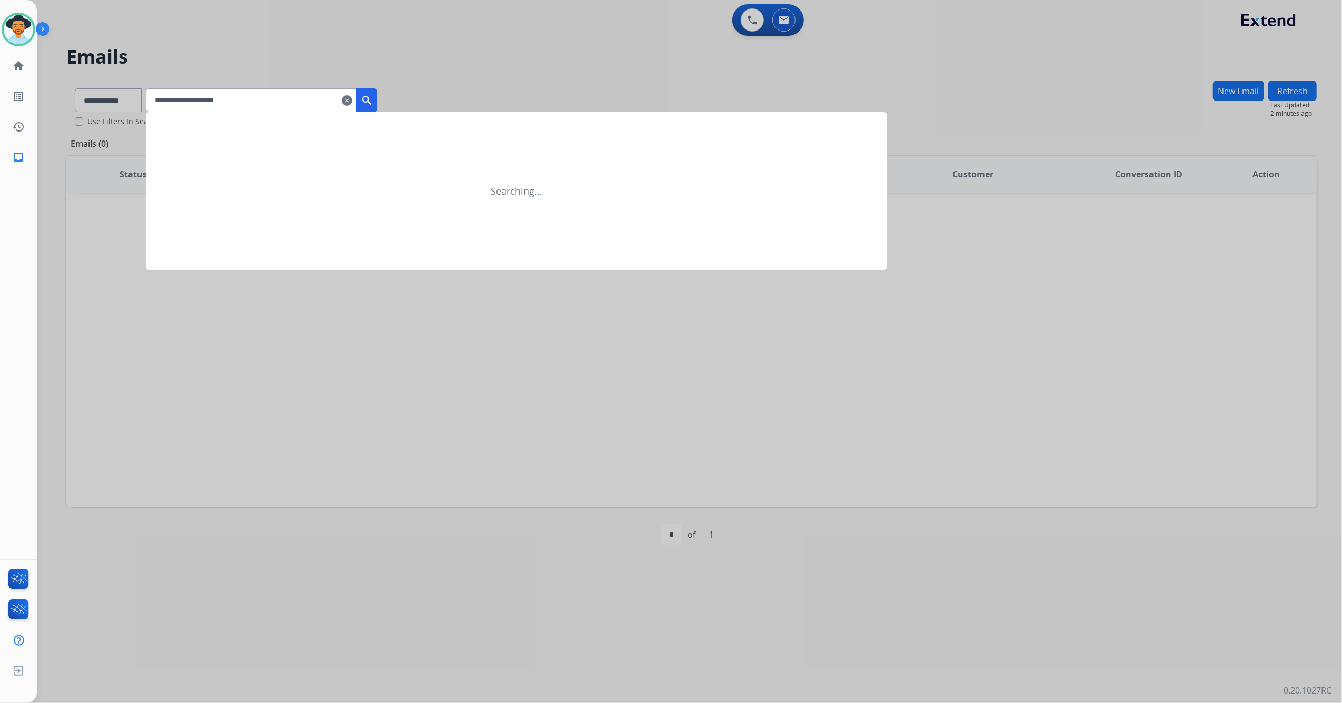
type input "**********"
click at [373, 97] on mat-icon "search" at bounding box center [367, 100] width 13 height 13
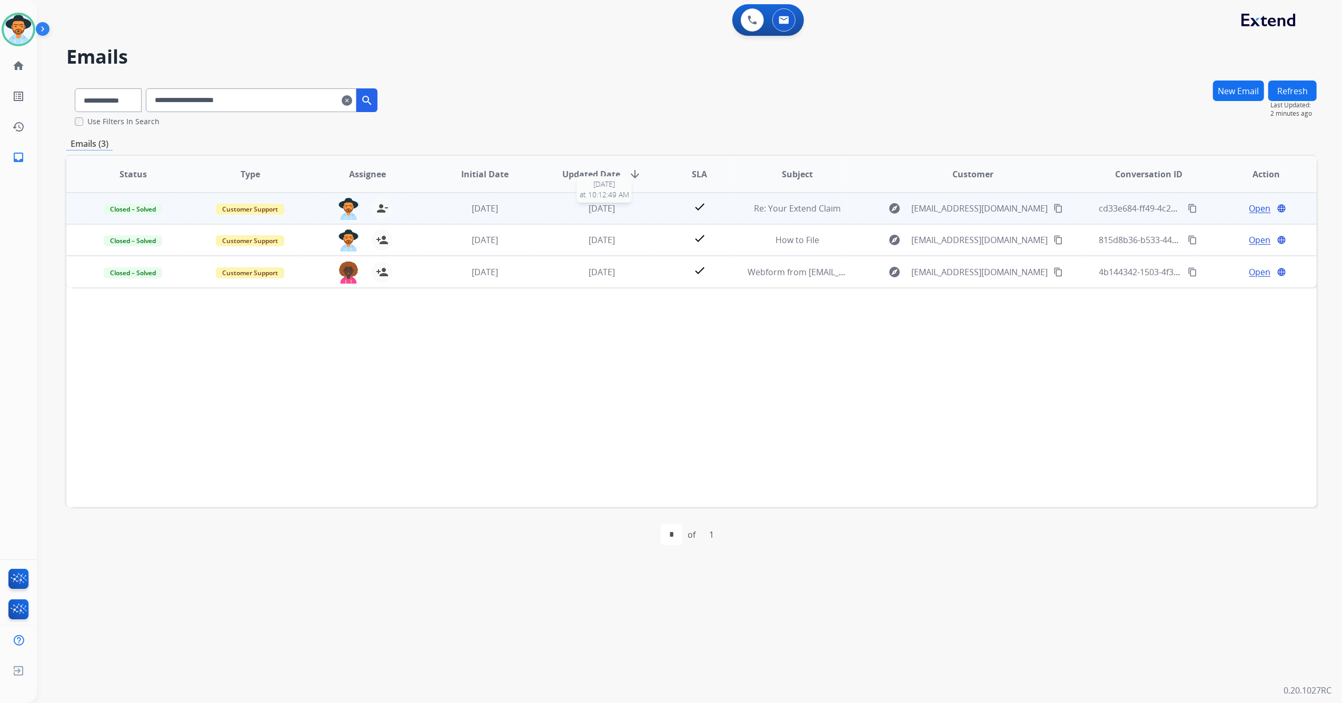
click at [635, 205] on div "[DATE]" at bounding box center [602, 208] width 100 height 13
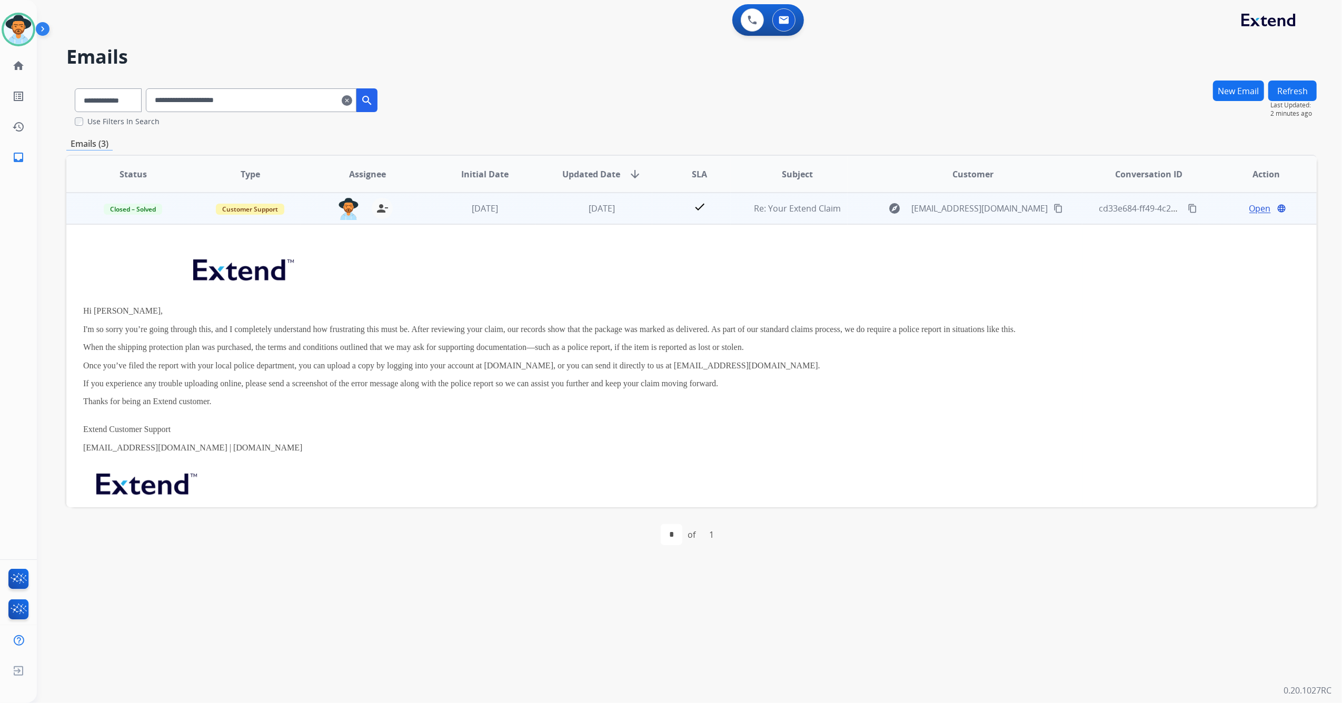
click at [864, 203] on div "explore d_harrison07@yahoo.com content_copy" at bounding box center [972, 208] width 217 height 17
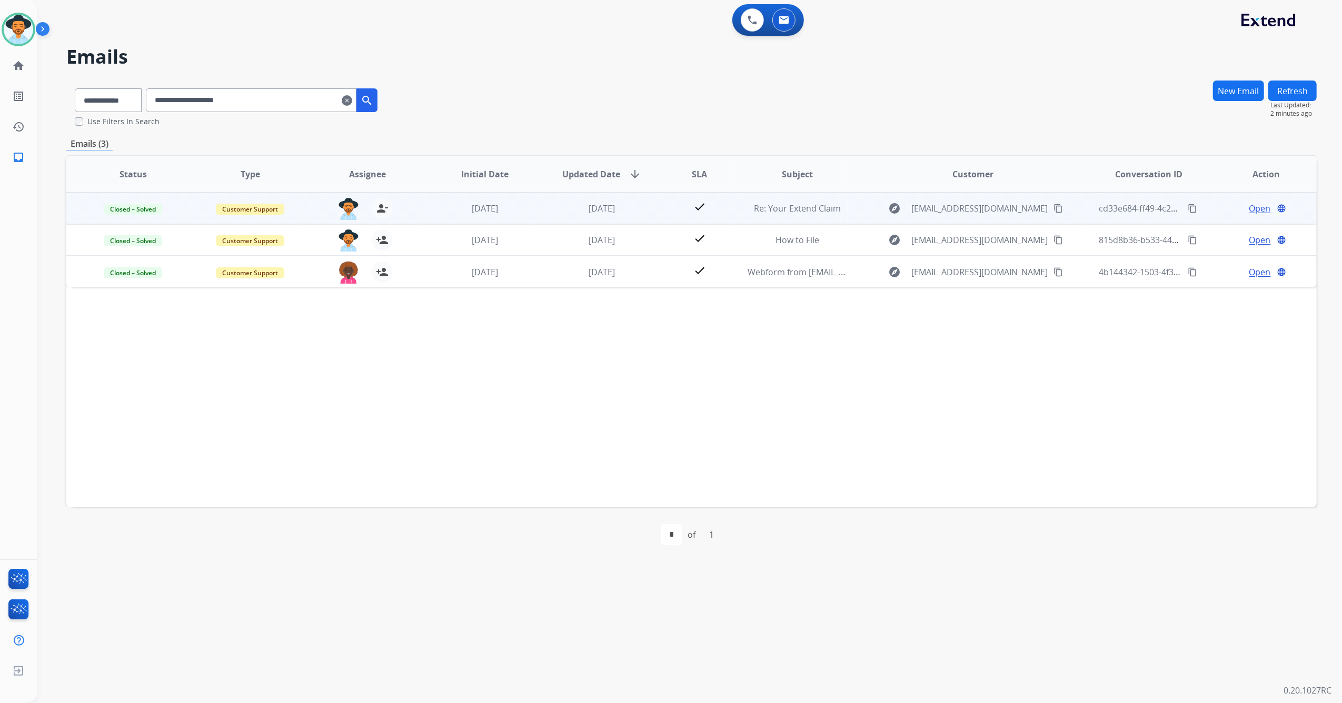
click at [1254, 207] on span "Open" at bounding box center [1260, 208] width 22 height 13
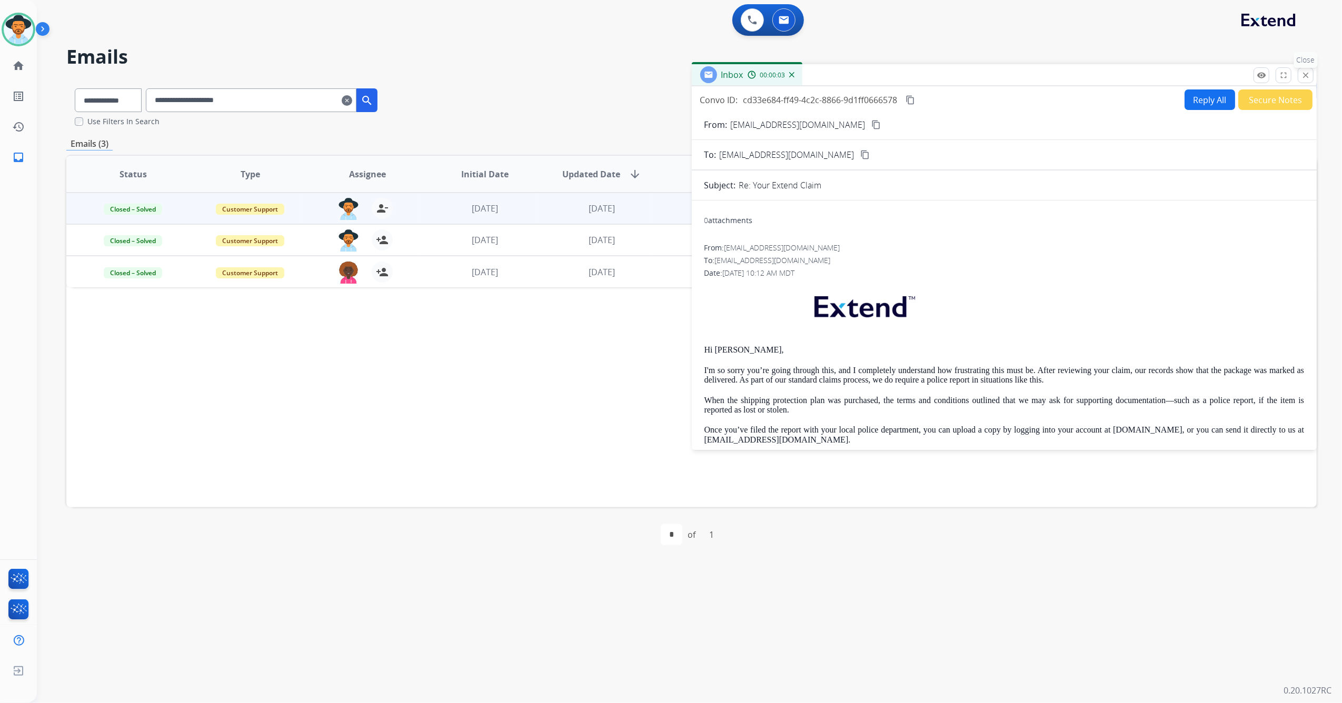
click at [1304, 76] on mat-icon "close" at bounding box center [1304, 75] width 9 height 9
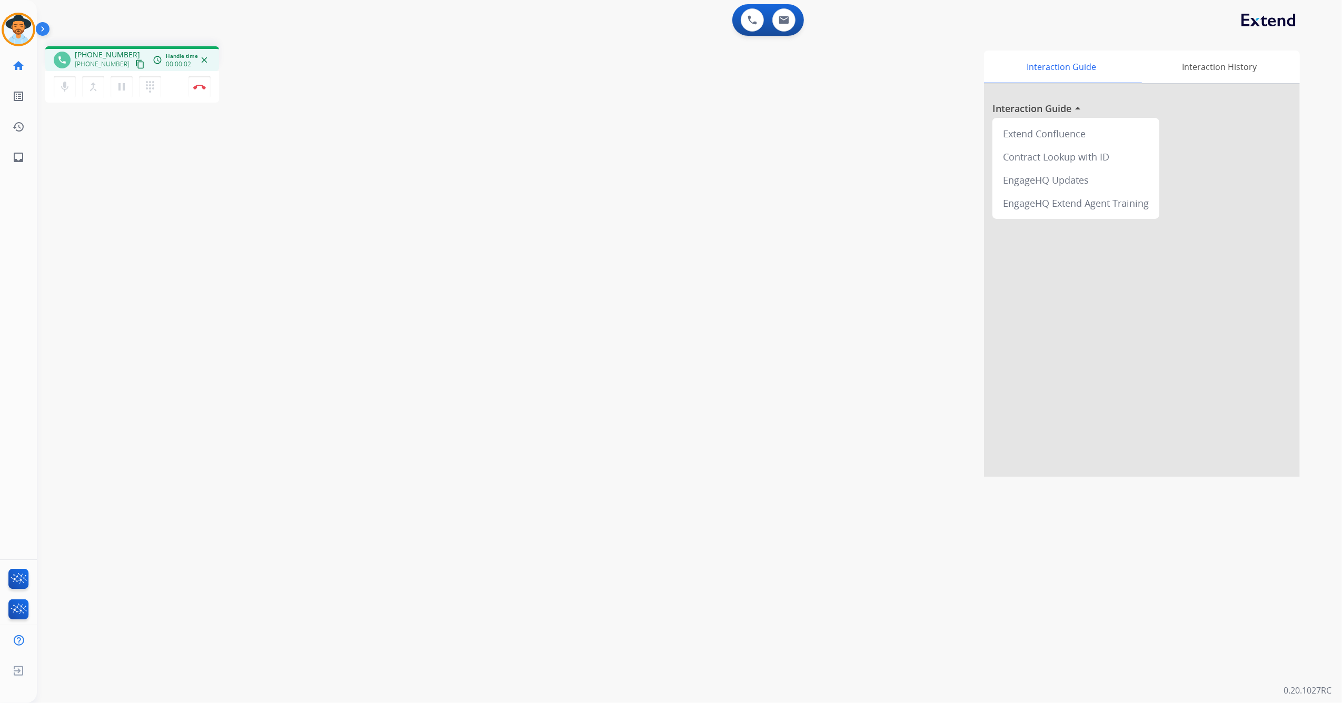
click at [135, 59] on mat-icon "content_copy" at bounding box center [139, 63] width 9 height 9
click at [204, 88] on img at bounding box center [199, 86] width 13 height 5
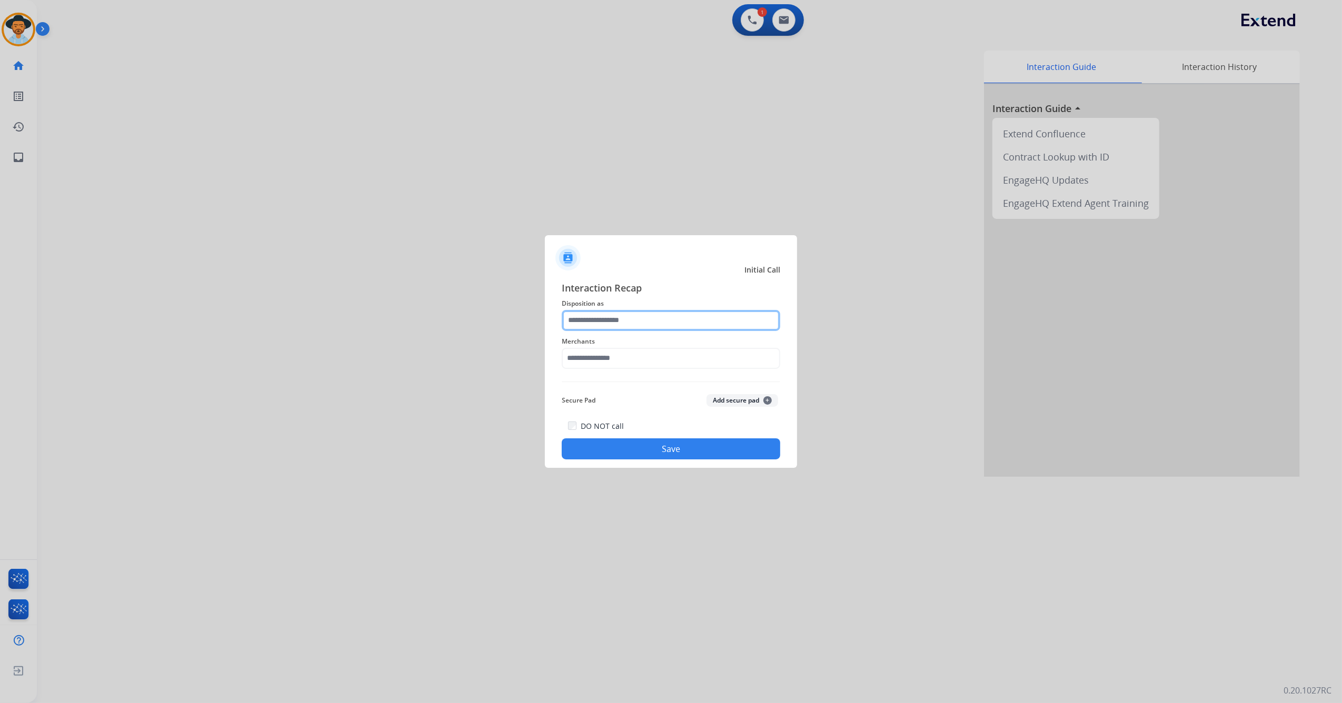
click at [641, 314] on input "text" at bounding box center [671, 320] width 218 height 21
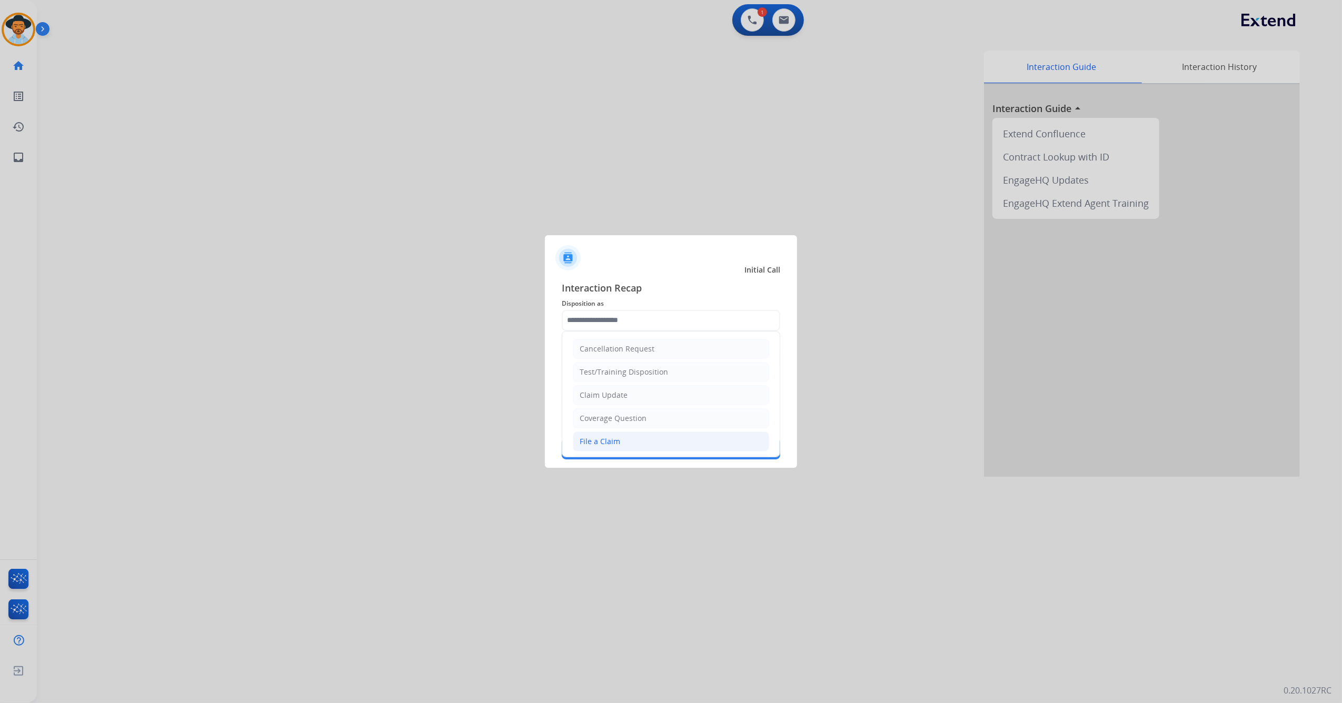
click at [630, 436] on li "File a Claim" at bounding box center [671, 442] width 196 height 20
type input "**********"
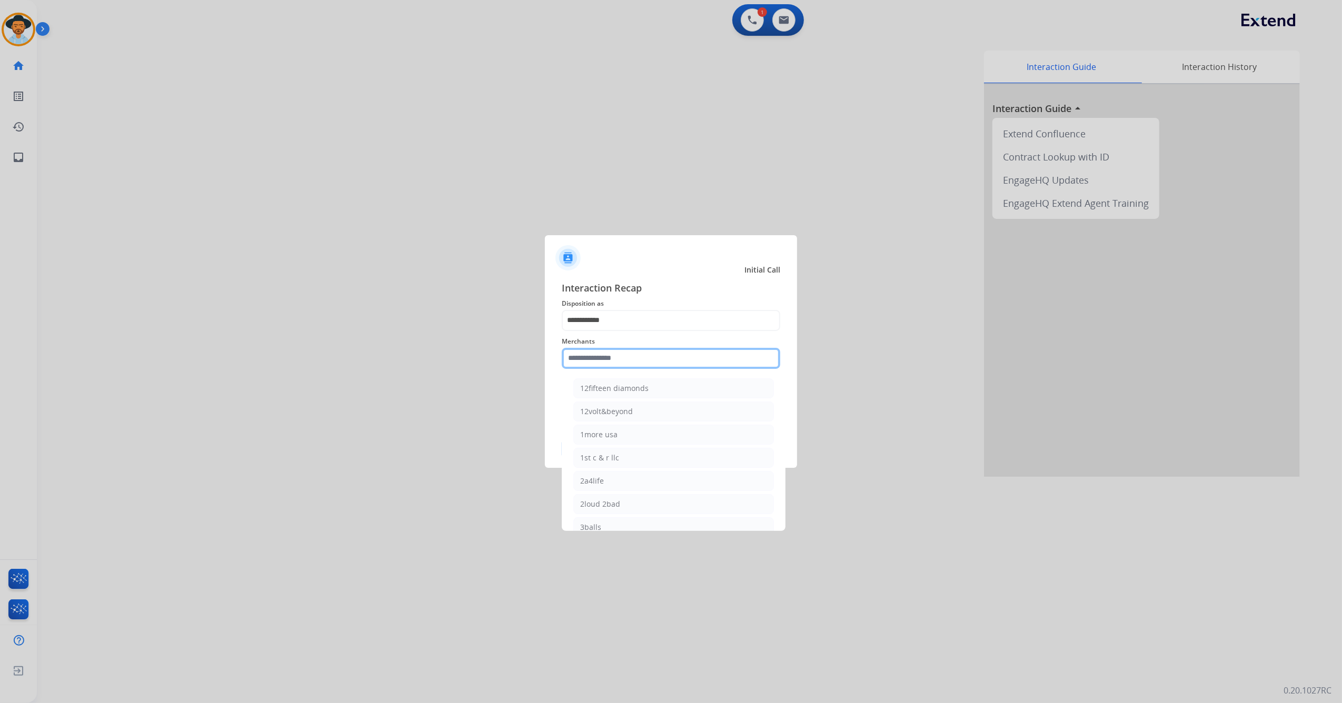
click at [641, 349] on input "text" at bounding box center [671, 358] width 218 height 21
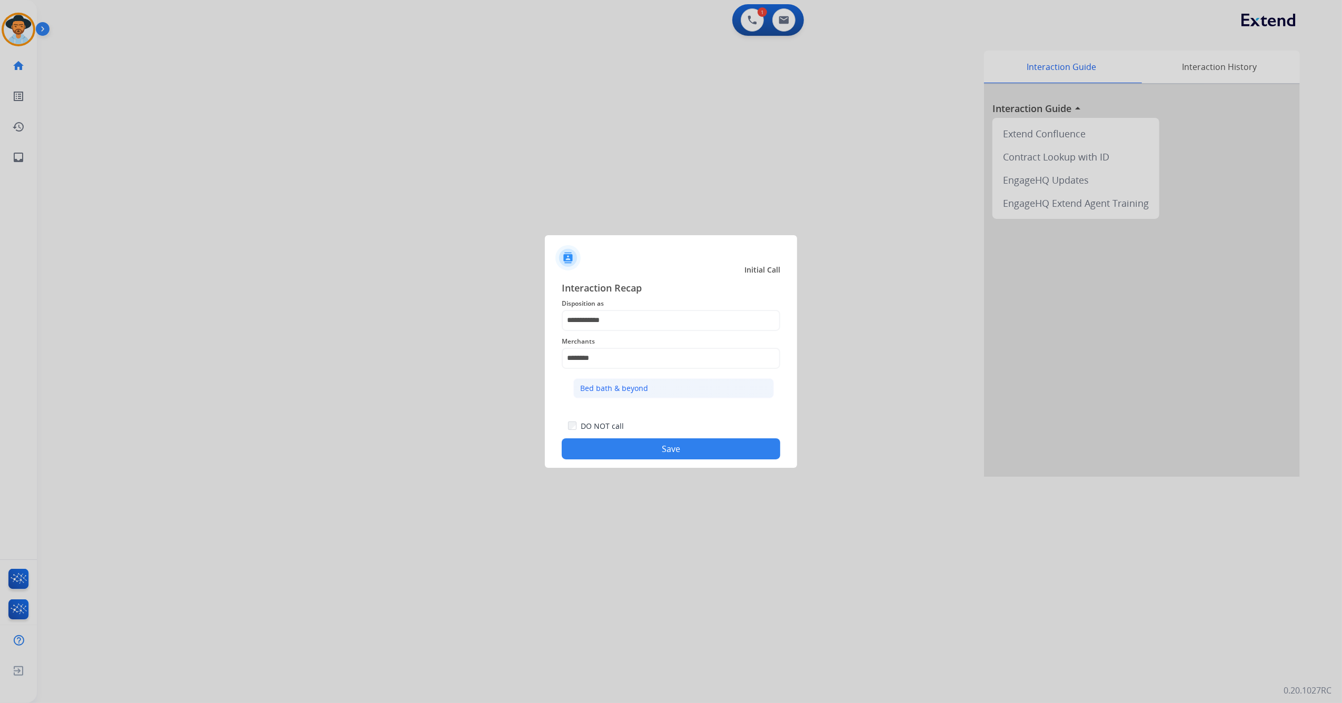
click at [643, 393] on div "Bed bath & beyond" at bounding box center [614, 388] width 68 height 11
type input "**********"
click at [626, 443] on button "Save" at bounding box center [671, 448] width 218 height 21
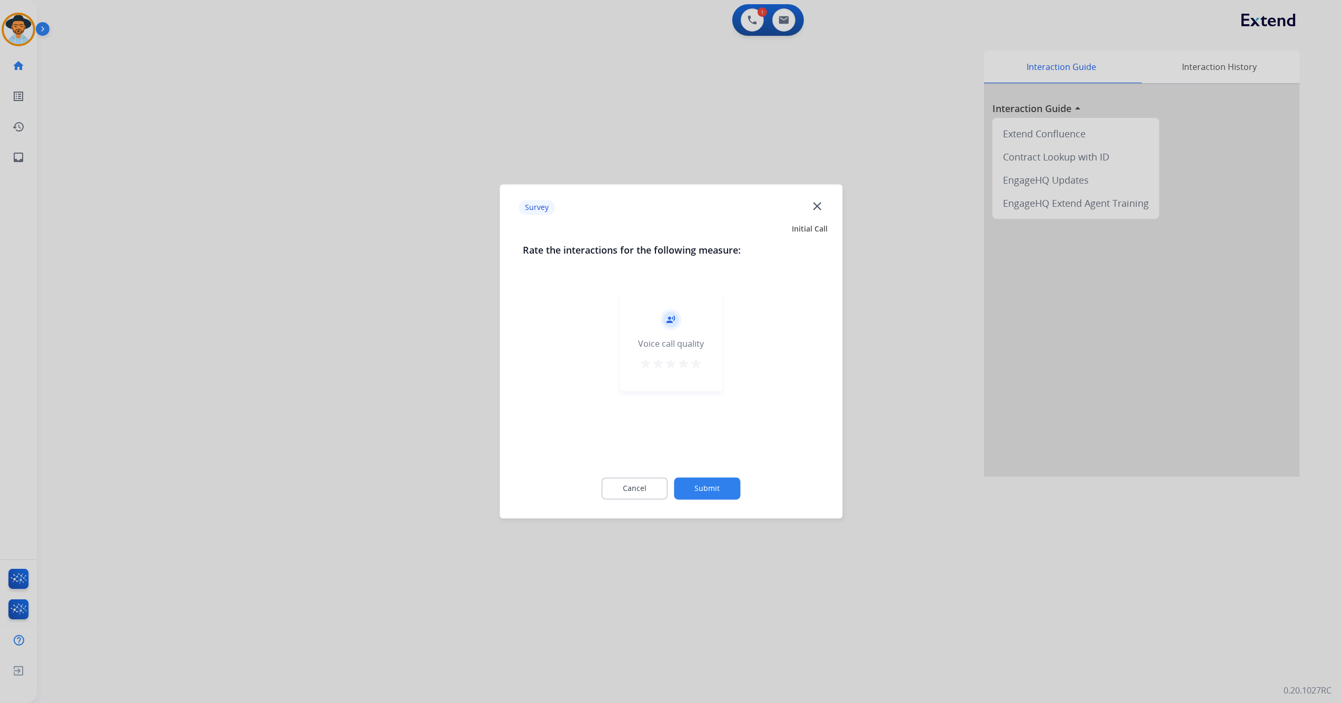
click at [704, 369] on div "record_voice_over Voice call quality star star star star star" at bounding box center [670, 342] width 103 height 100
click at [701, 369] on mat-icon "star" at bounding box center [696, 364] width 13 height 13
click at [714, 484] on button "Submit" at bounding box center [707, 489] width 66 height 22
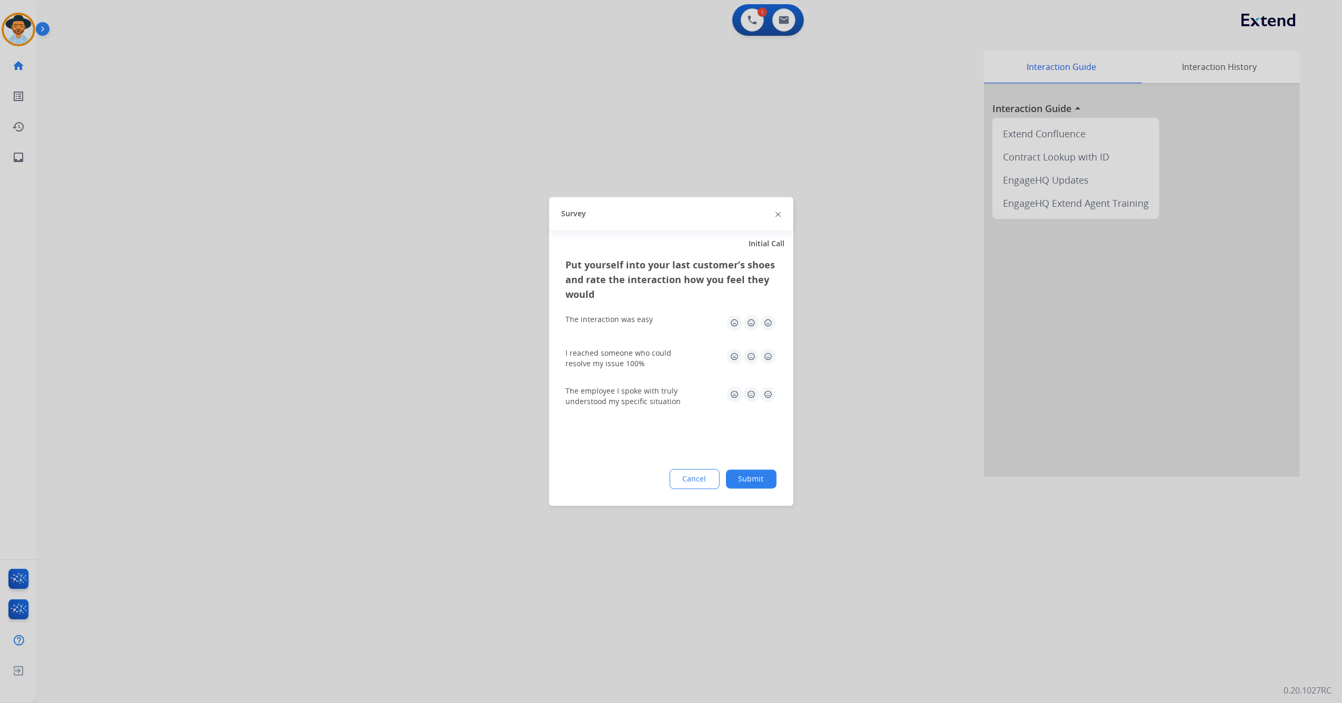
click at [766, 315] on img at bounding box center [767, 323] width 17 height 17
click at [769, 356] on img at bounding box center [767, 356] width 17 height 17
click at [772, 392] on img at bounding box center [767, 394] width 17 height 17
click at [764, 478] on button "Submit" at bounding box center [751, 479] width 51 height 19
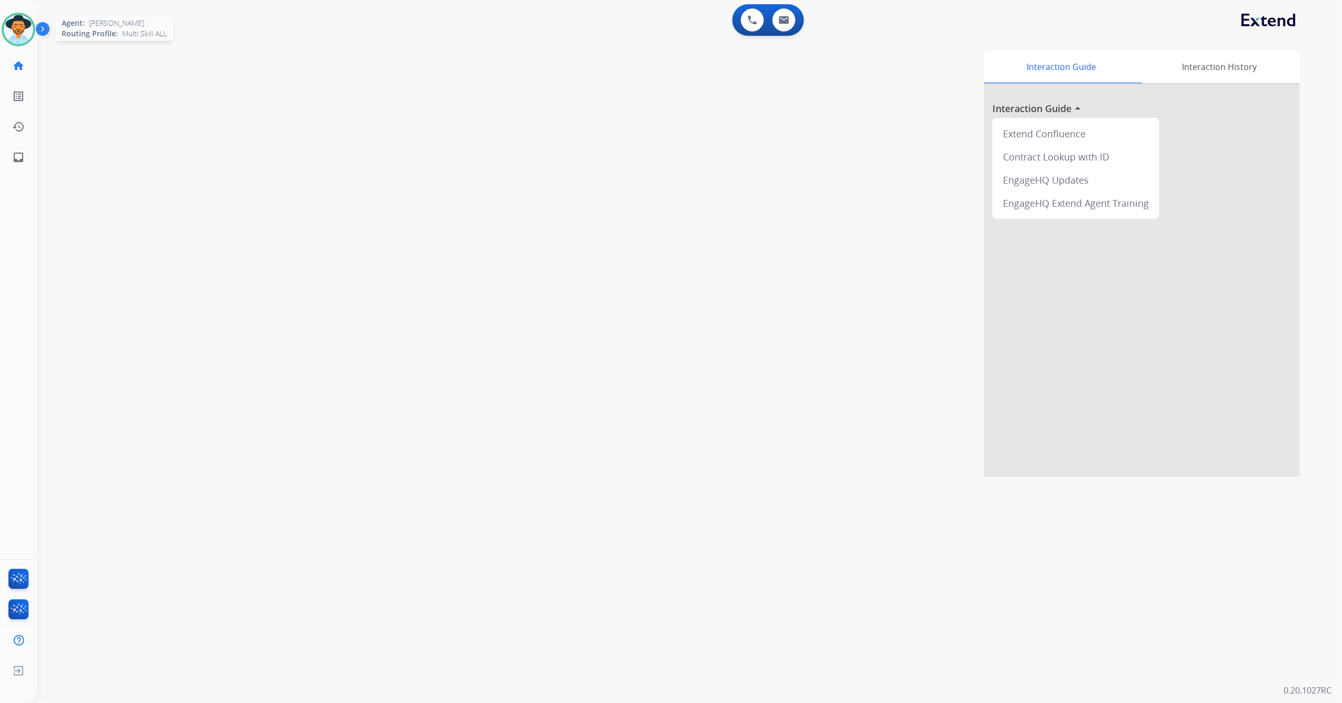
click at [14, 34] on img at bounding box center [18, 29] width 29 height 29
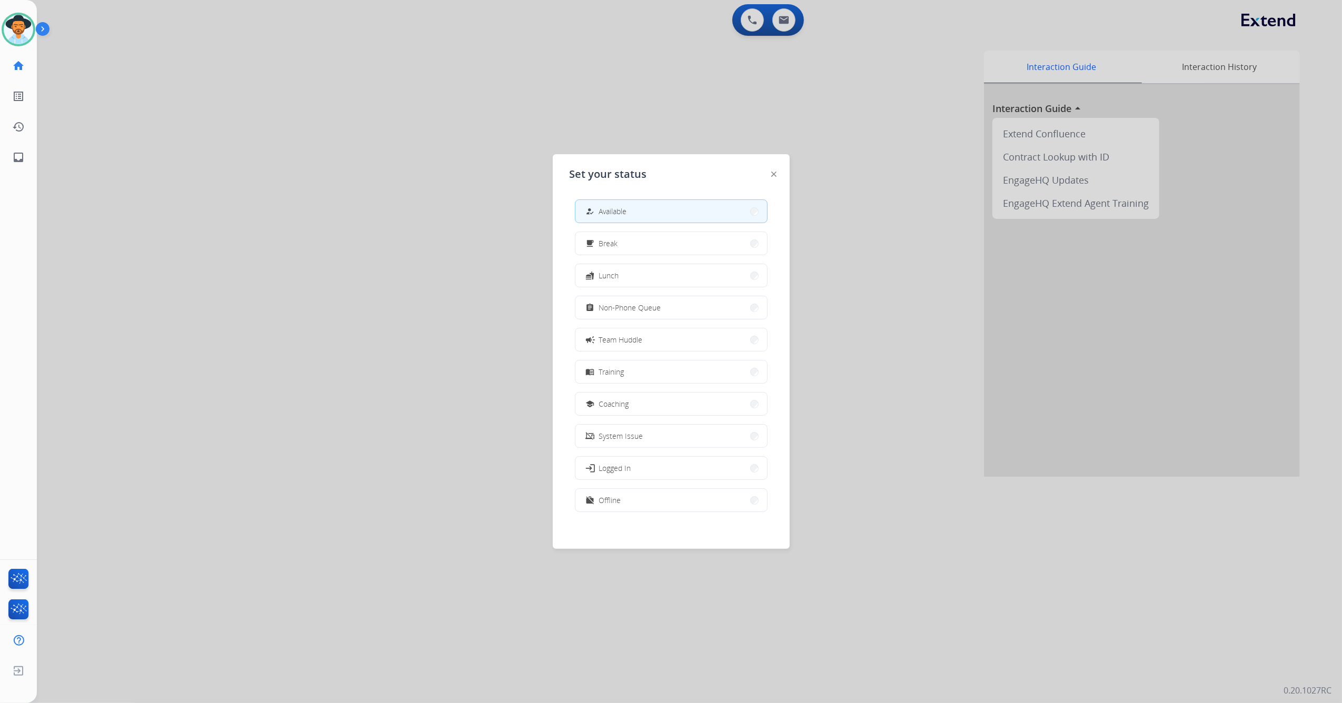
click at [296, 432] on div at bounding box center [671, 351] width 1342 height 703
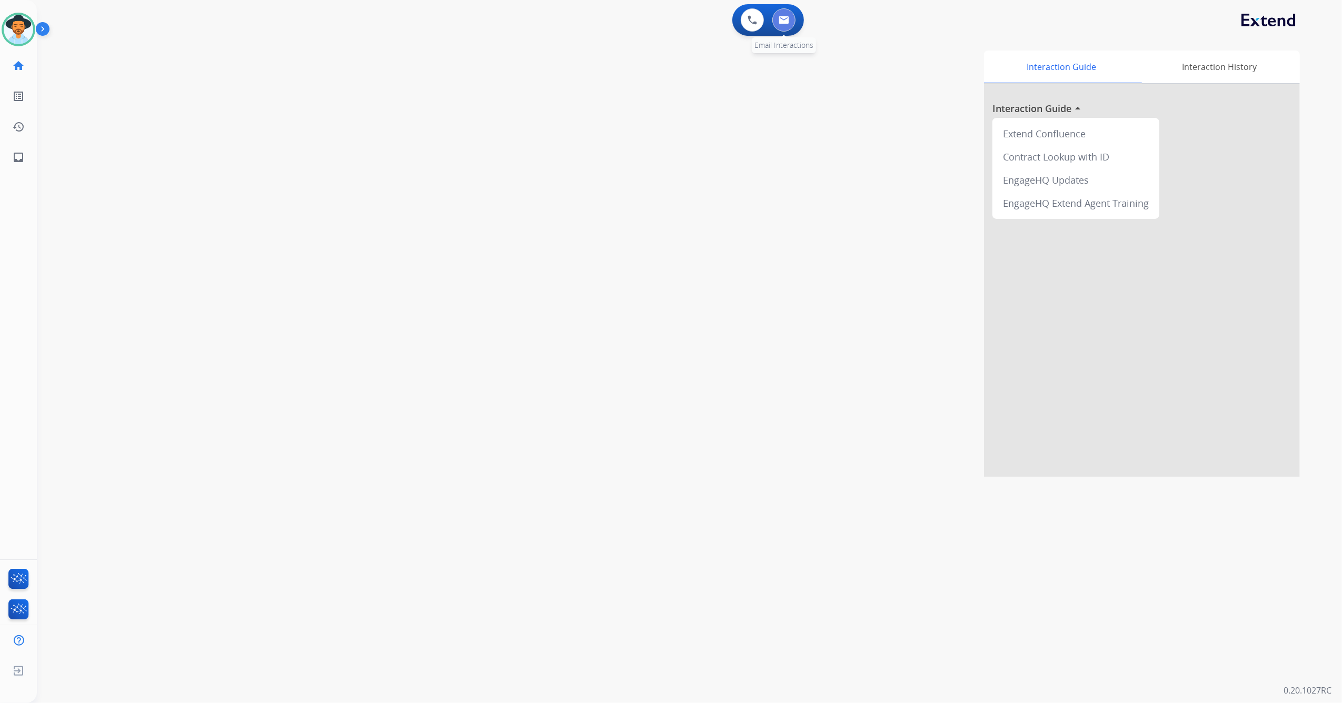
click at [793, 22] on button at bounding box center [783, 19] width 23 height 23
select select "**********"
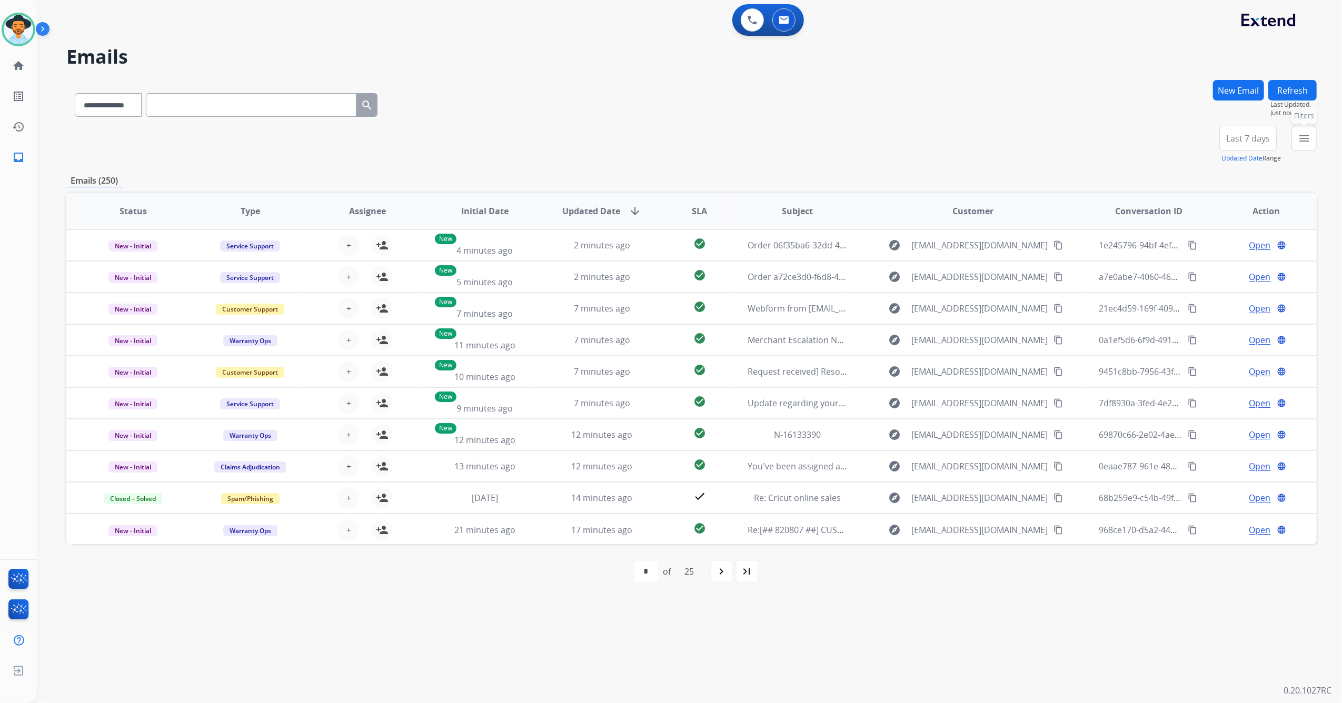
click at [1306, 135] on mat-icon "menu" at bounding box center [1303, 138] width 13 height 13
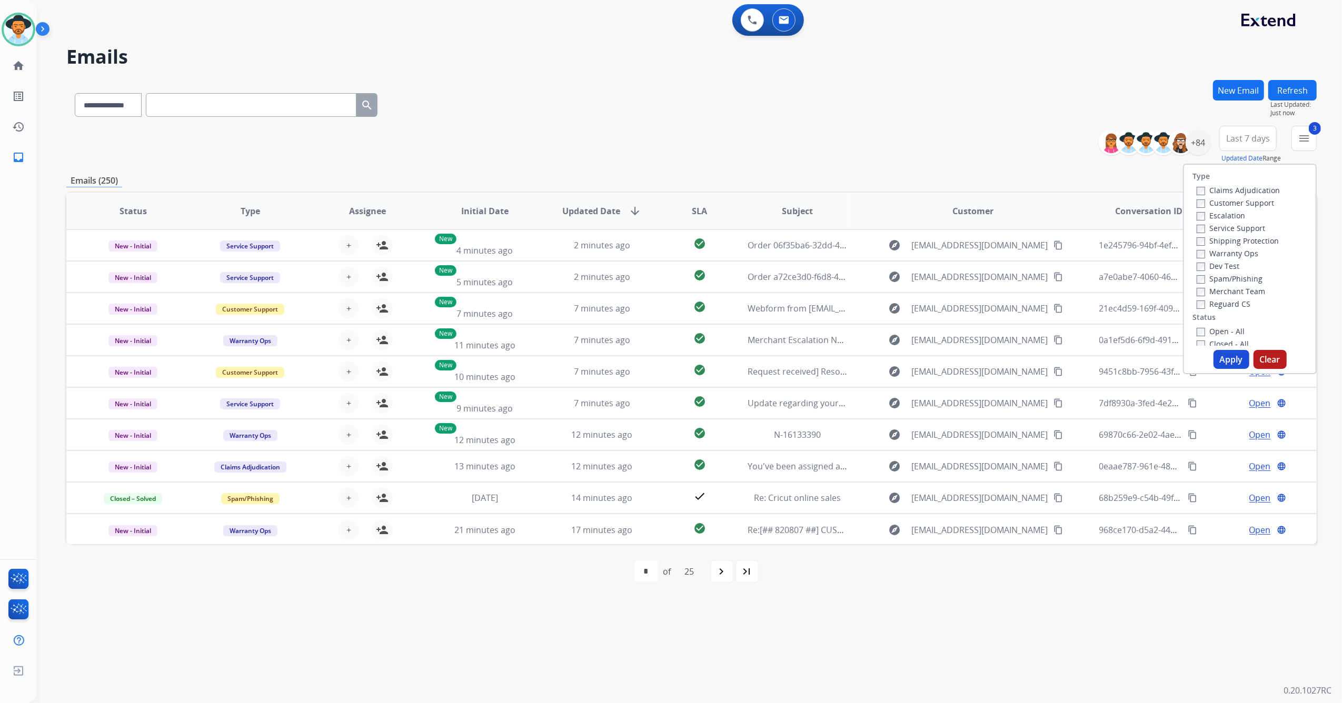
click at [1224, 358] on button "Apply" at bounding box center [1231, 359] width 36 height 19
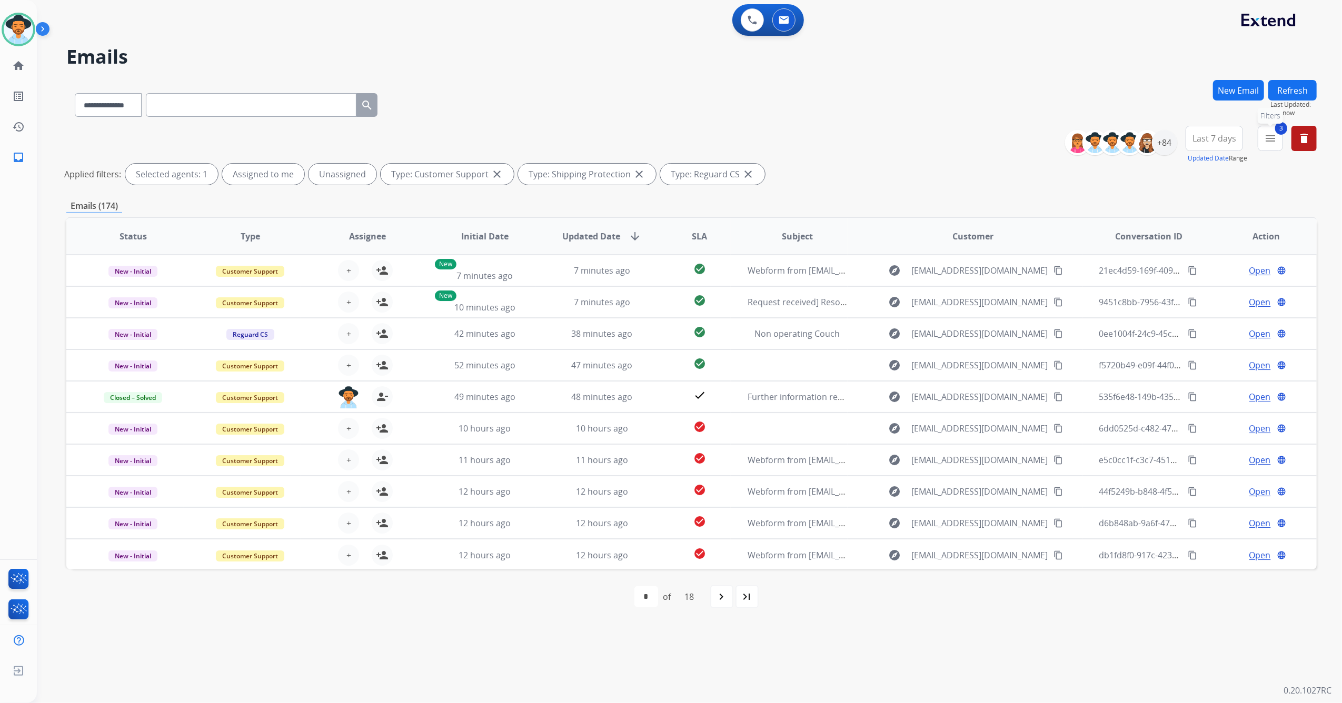
click at [1274, 147] on button "3 menu Filters" at bounding box center [1269, 138] width 25 height 25
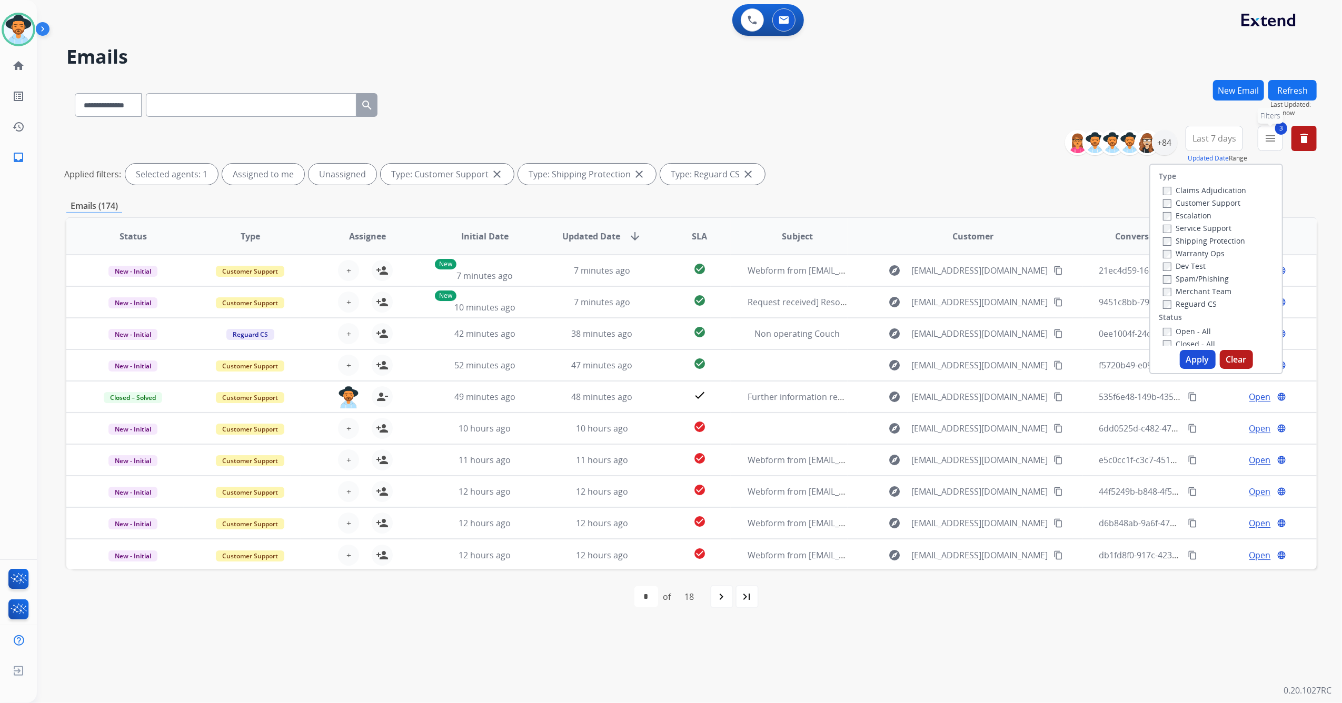
click at [1275, 146] on button "3 menu Filters" at bounding box center [1269, 138] width 25 height 25
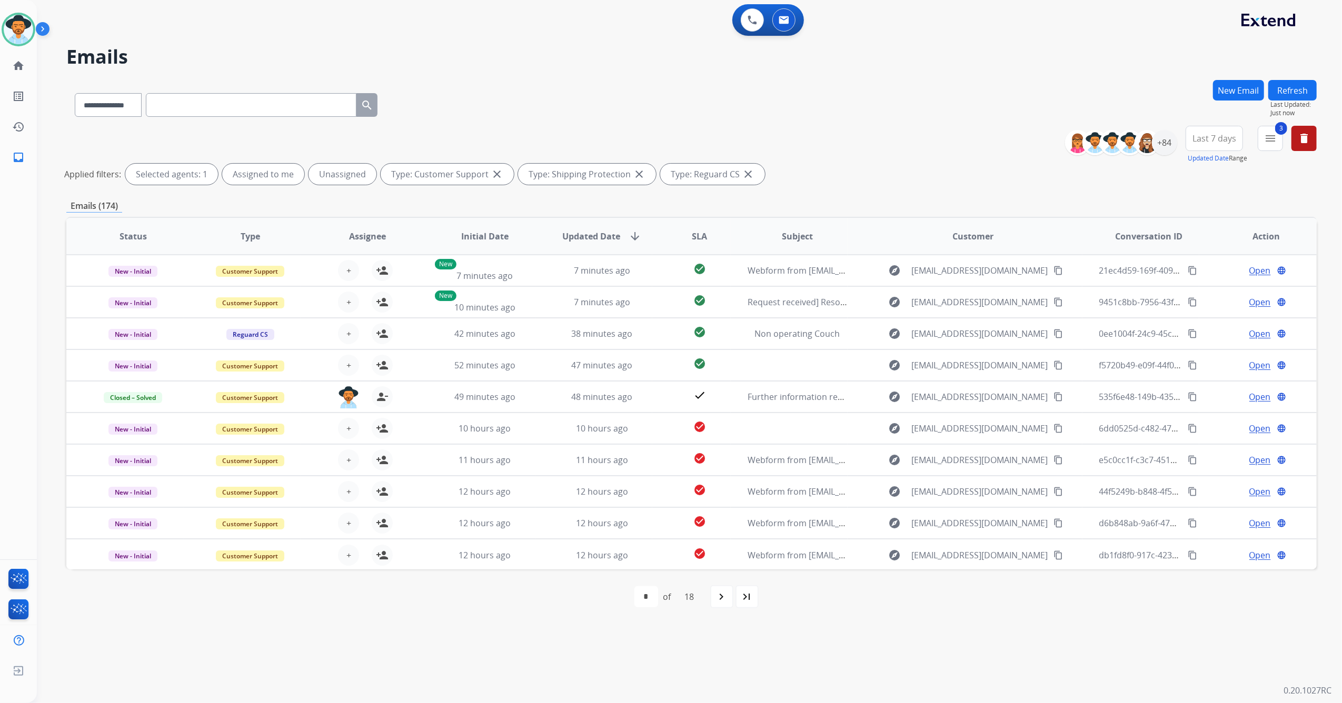
click at [1204, 144] on button "Last 7 days" at bounding box center [1213, 138] width 57 height 25
click at [1189, 270] on div "Last 90 days" at bounding box center [1211, 266] width 58 height 16
click at [1159, 146] on div "+138" at bounding box center [1164, 142] width 25 height 25
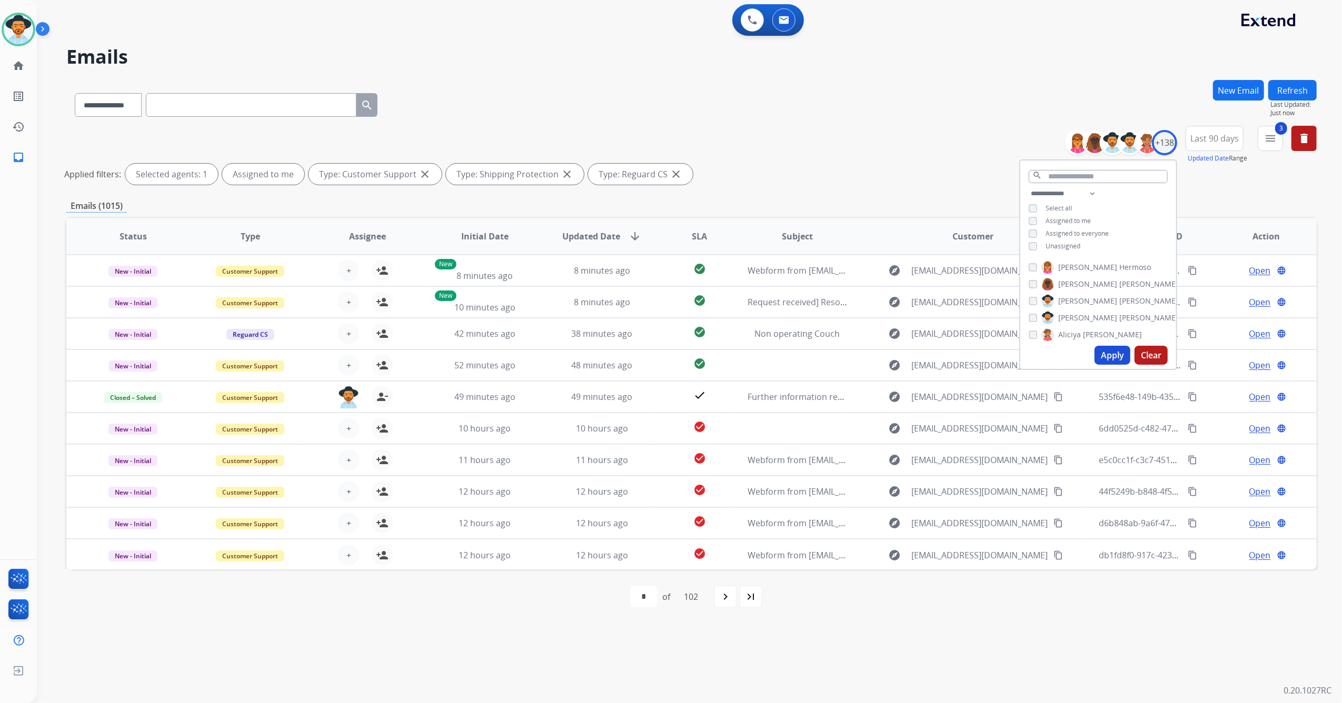
click at [1109, 356] on button "Apply" at bounding box center [1112, 355] width 36 height 19
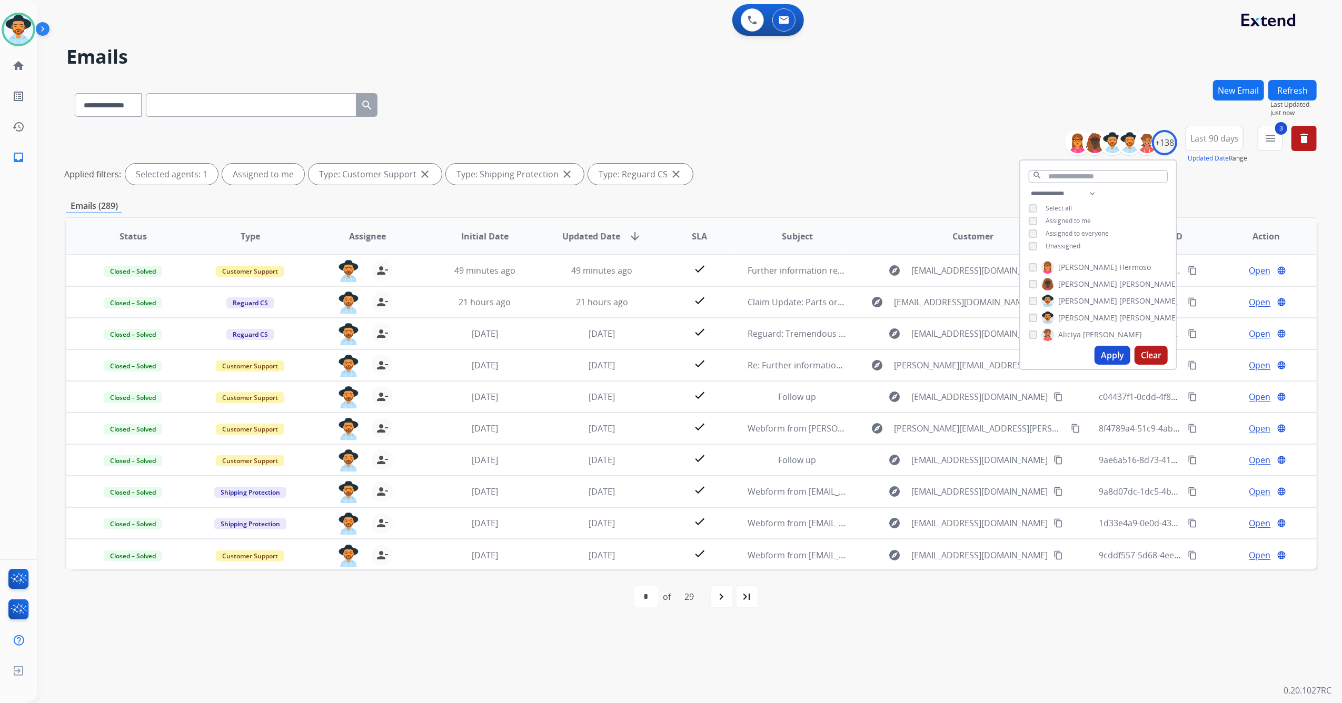
click at [765, 144] on div "**********" at bounding box center [691, 157] width 1250 height 63
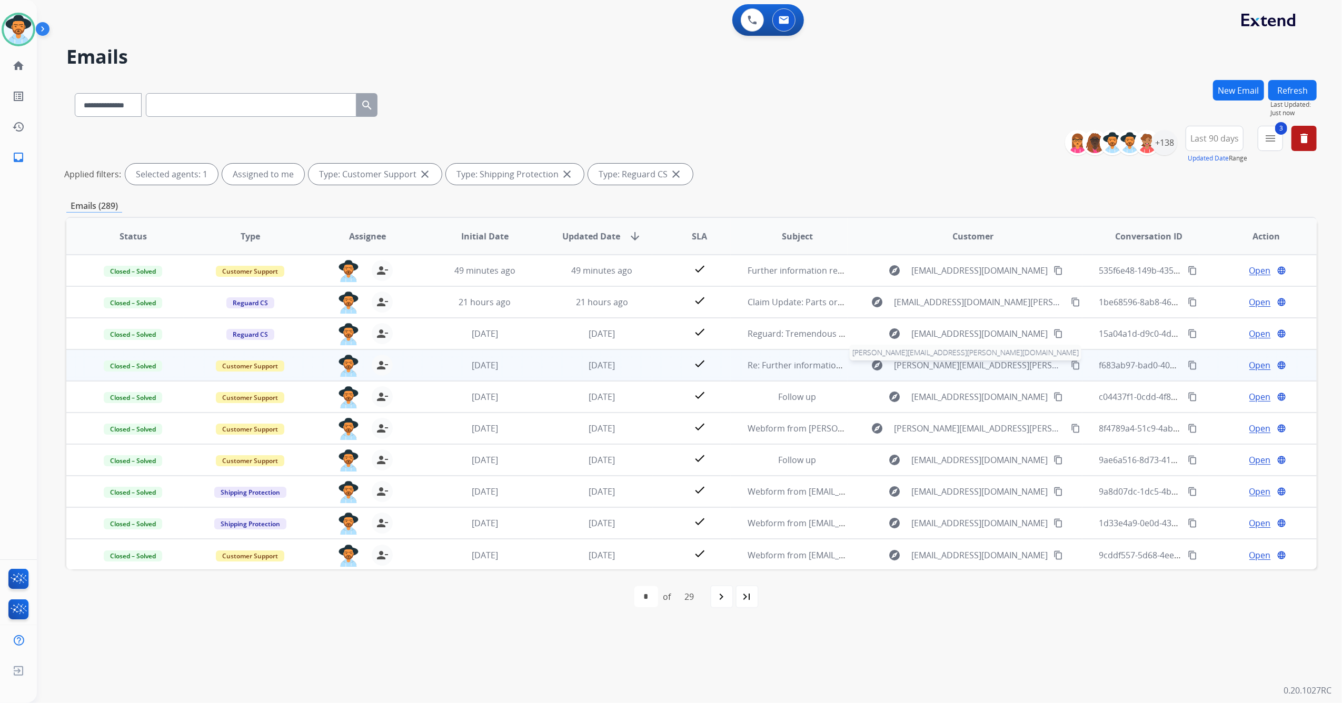
click at [946, 369] on span "[PERSON_NAME][EMAIL_ADDRESS][PERSON_NAME][DOMAIN_NAME]" at bounding box center [979, 365] width 171 height 13
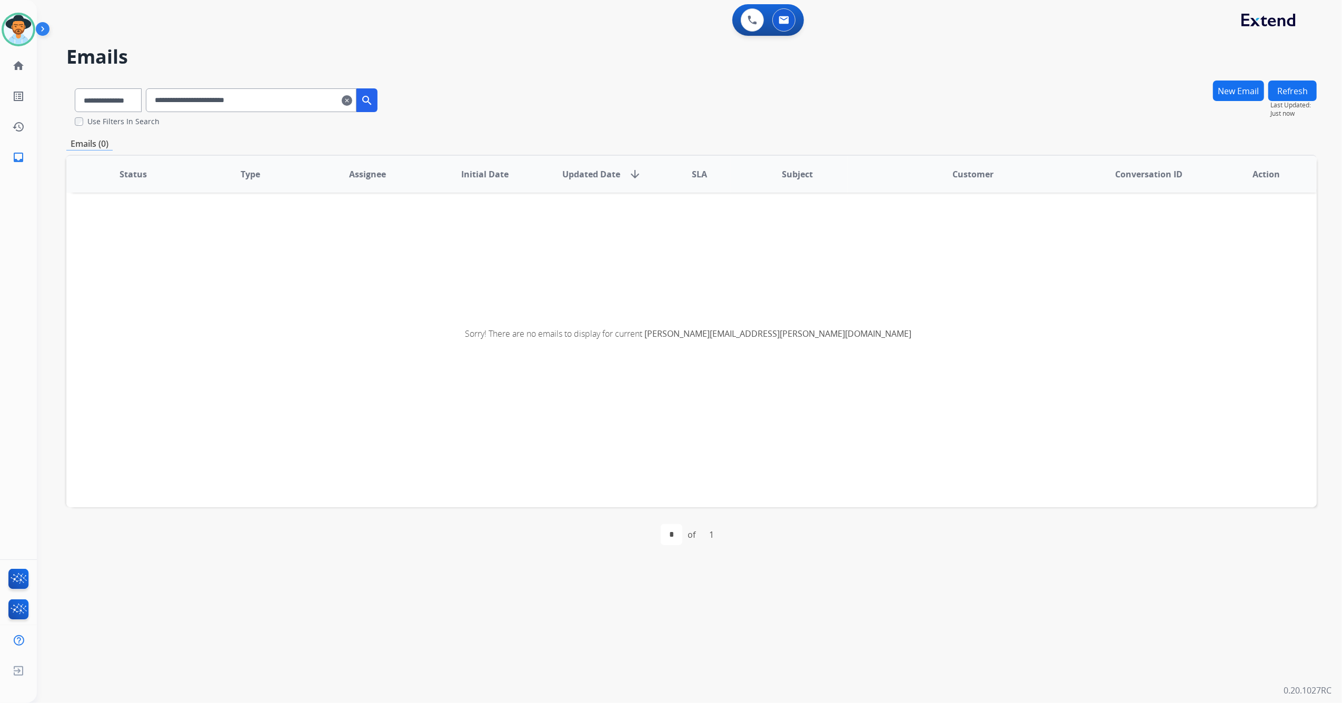
click at [352, 97] on mat-icon "clear" at bounding box center [347, 100] width 11 height 13
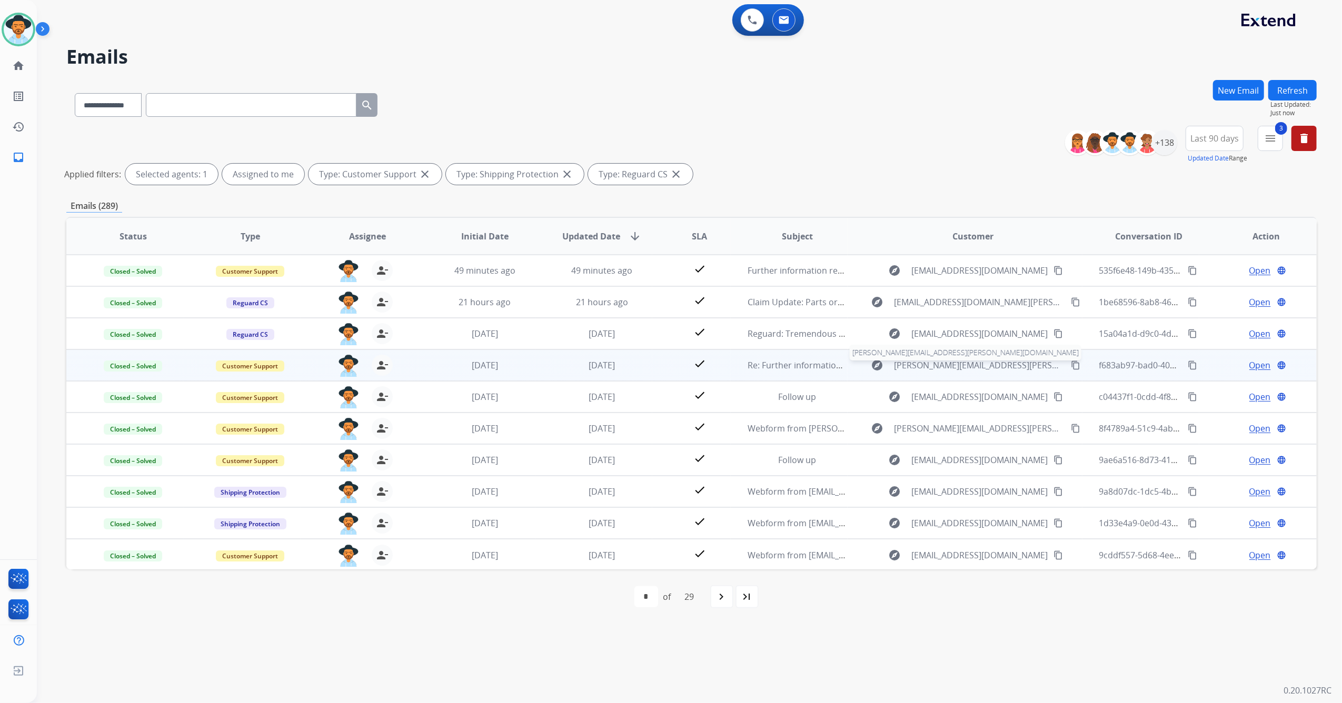
click at [967, 365] on span "[PERSON_NAME][EMAIL_ADDRESS][PERSON_NAME][DOMAIN_NAME]" at bounding box center [979, 365] width 171 height 13
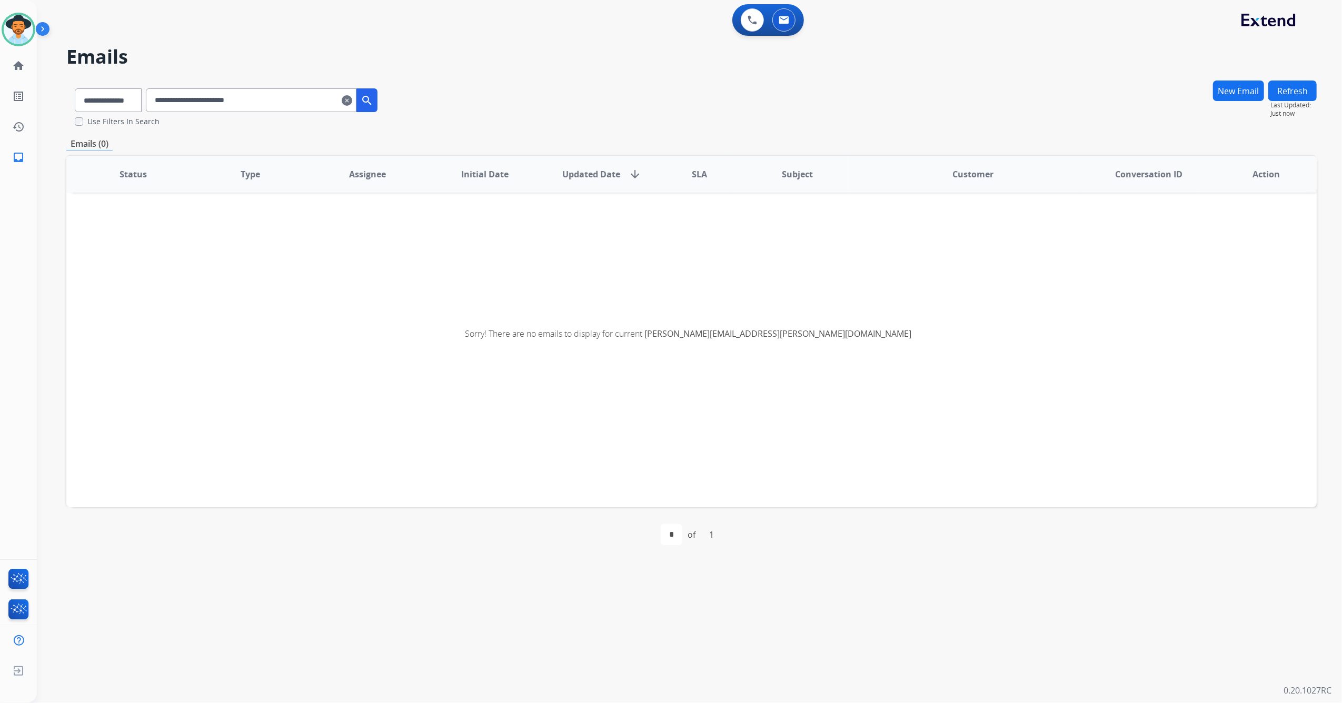
click at [352, 97] on mat-icon "clear" at bounding box center [347, 100] width 11 height 13
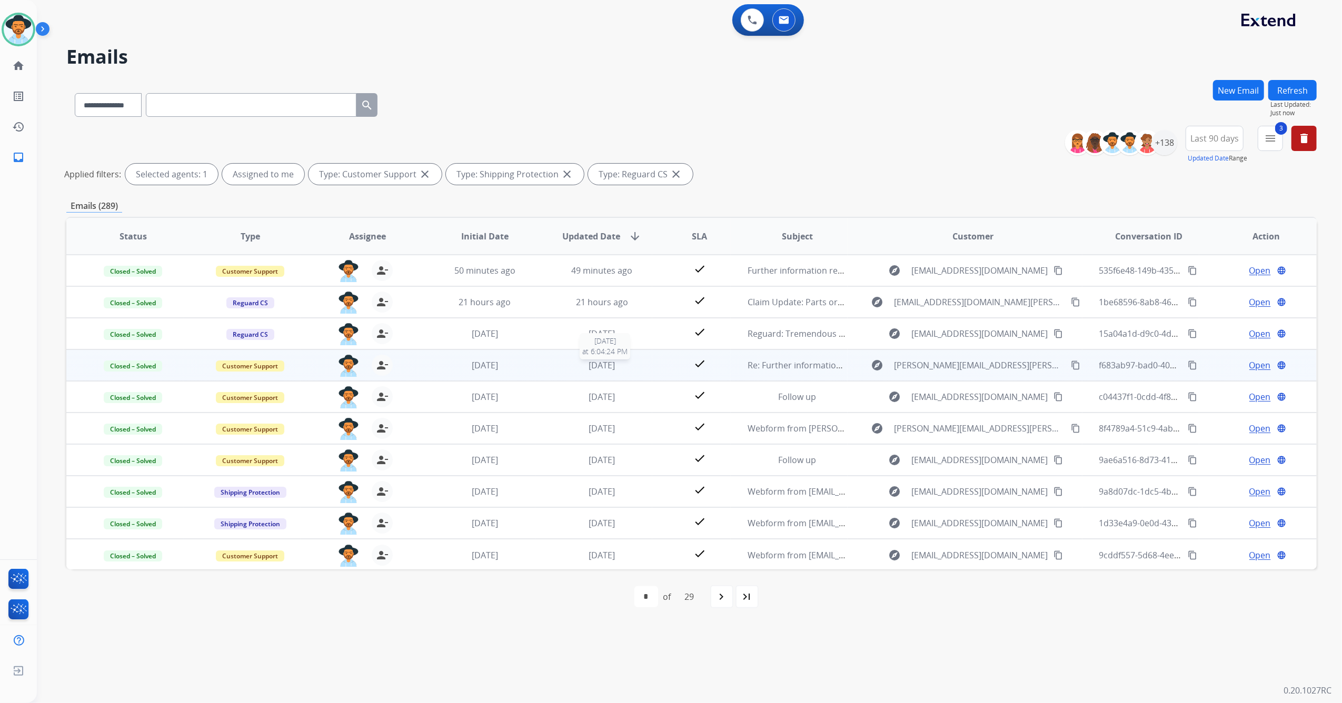
click at [634, 361] on div "[DATE]" at bounding box center [602, 365] width 100 height 13
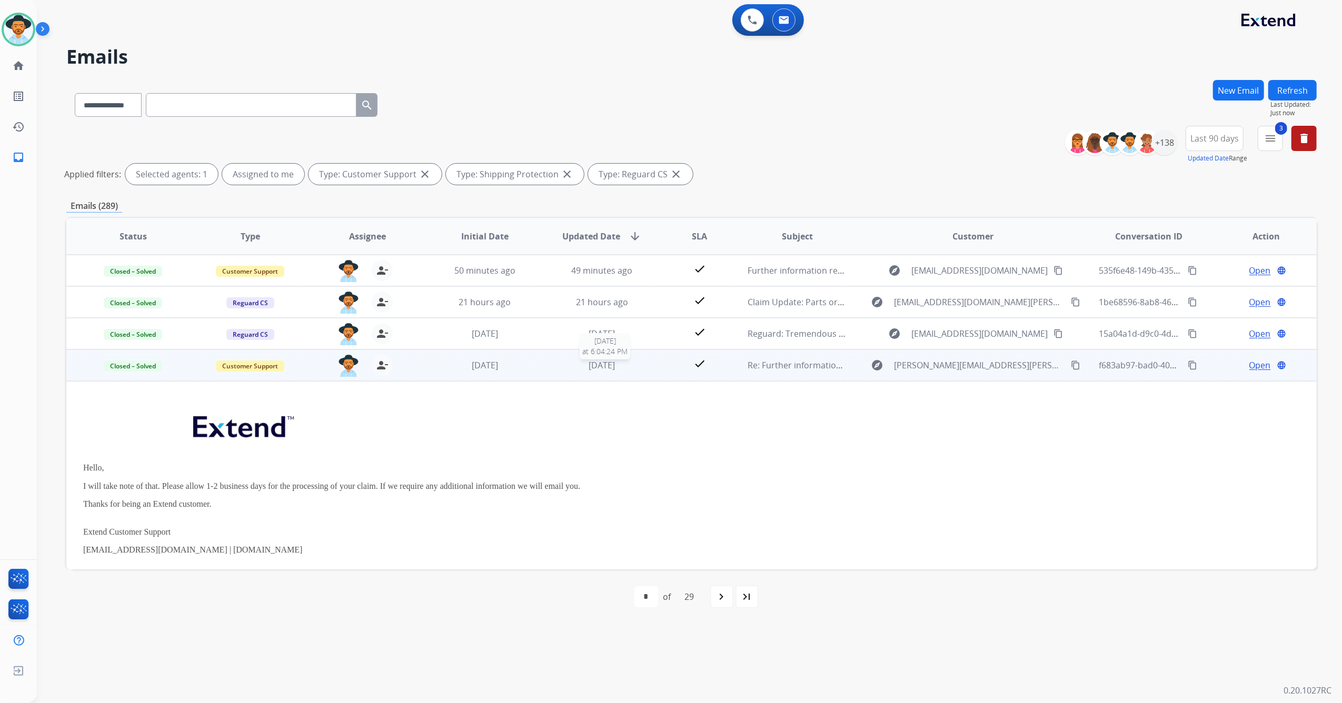
scroll to position [95, 0]
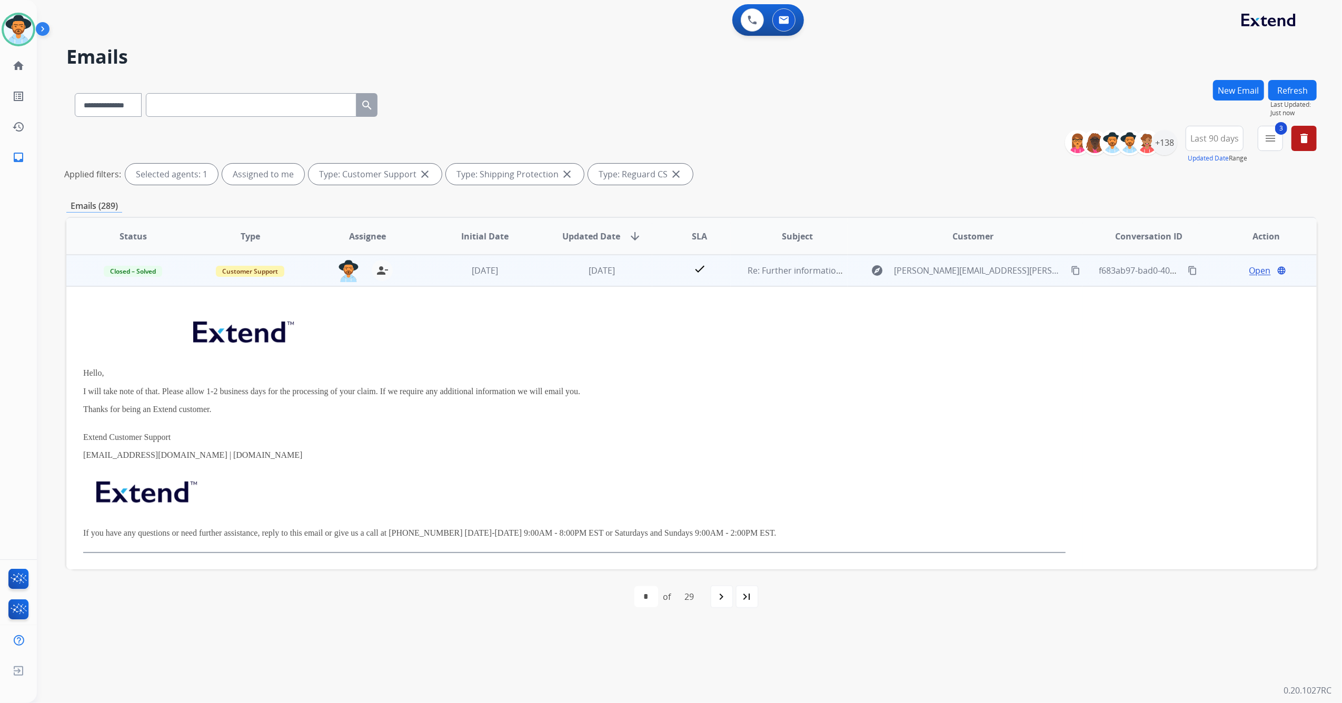
click at [1070, 267] on mat-icon "content_copy" at bounding box center [1074, 270] width 9 height 9
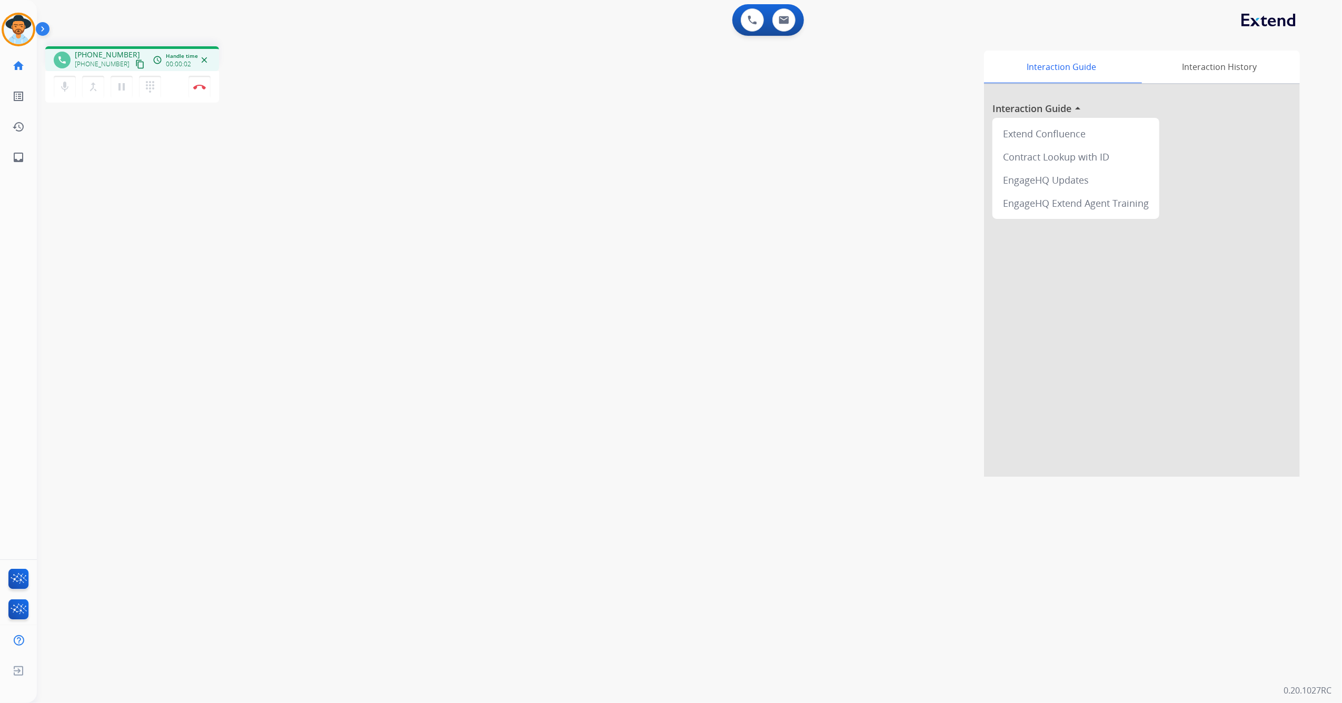
click at [135, 64] on mat-icon "content_copy" at bounding box center [139, 63] width 9 height 9
click at [201, 92] on button "Disconnect" at bounding box center [199, 87] width 22 height 22
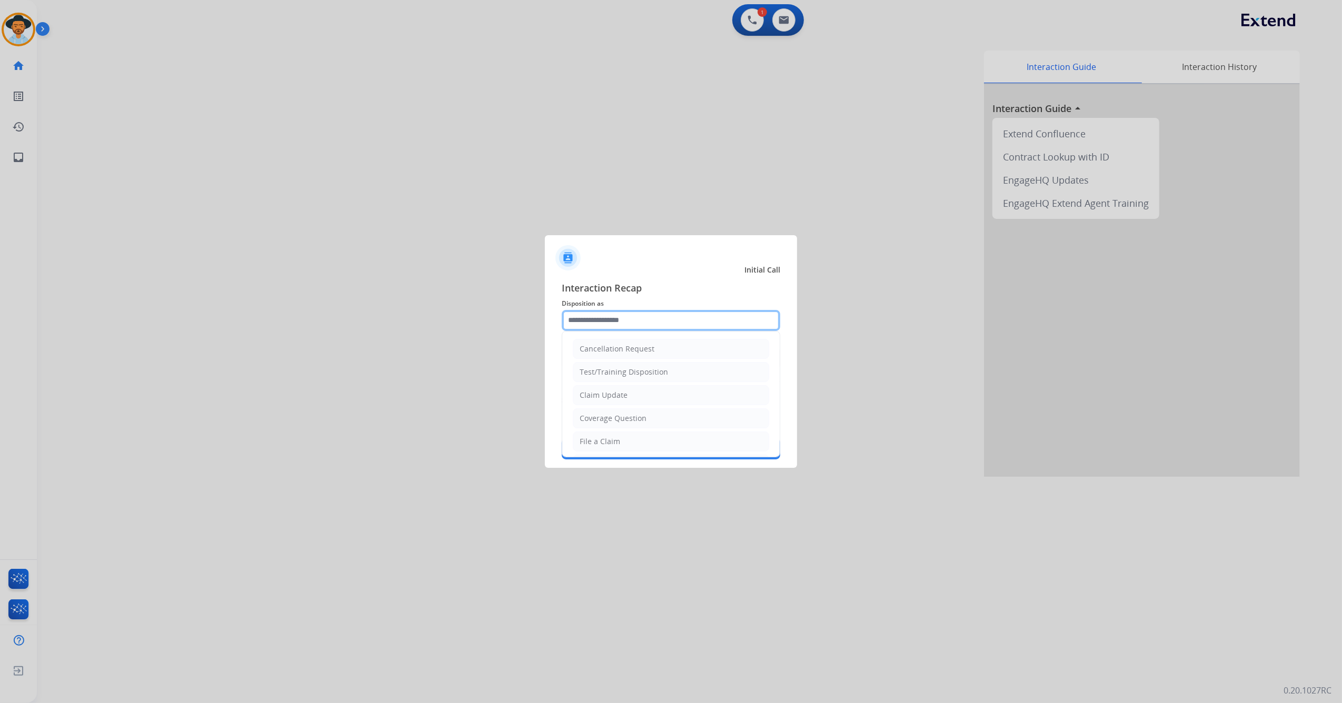
click at [672, 323] on input "text" at bounding box center [671, 320] width 218 height 21
click at [623, 436] on li "File a Claim" at bounding box center [671, 442] width 196 height 20
type input "**********"
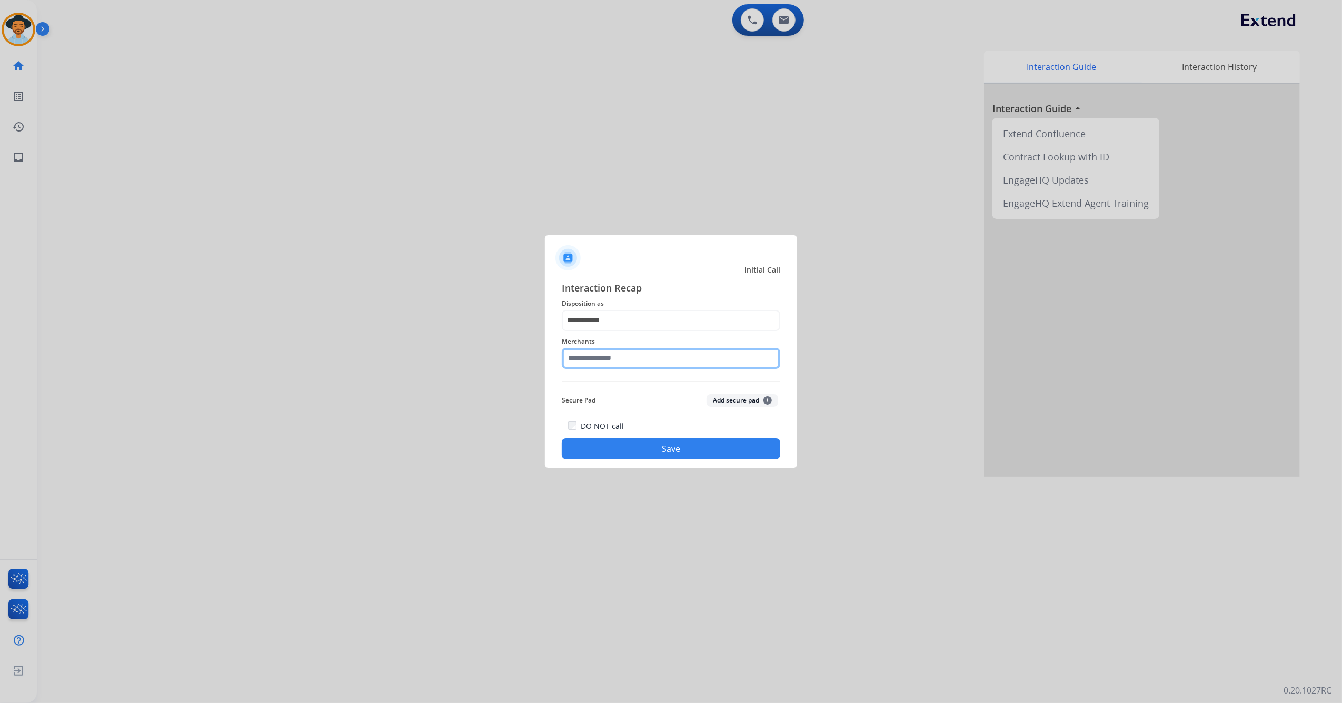
click at [617, 361] on input "text" at bounding box center [671, 358] width 218 height 21
click at [609, 393] on div "Rooms to go" at bounding box center [601, 388] width 43 height 11
type input "**********"
click at [627, 462] on div "**********" at bounding box center [671, 370] width 252 height 196
click at [628, 457] on button "Save" at bounding box center [671, 448] width 218 height 21
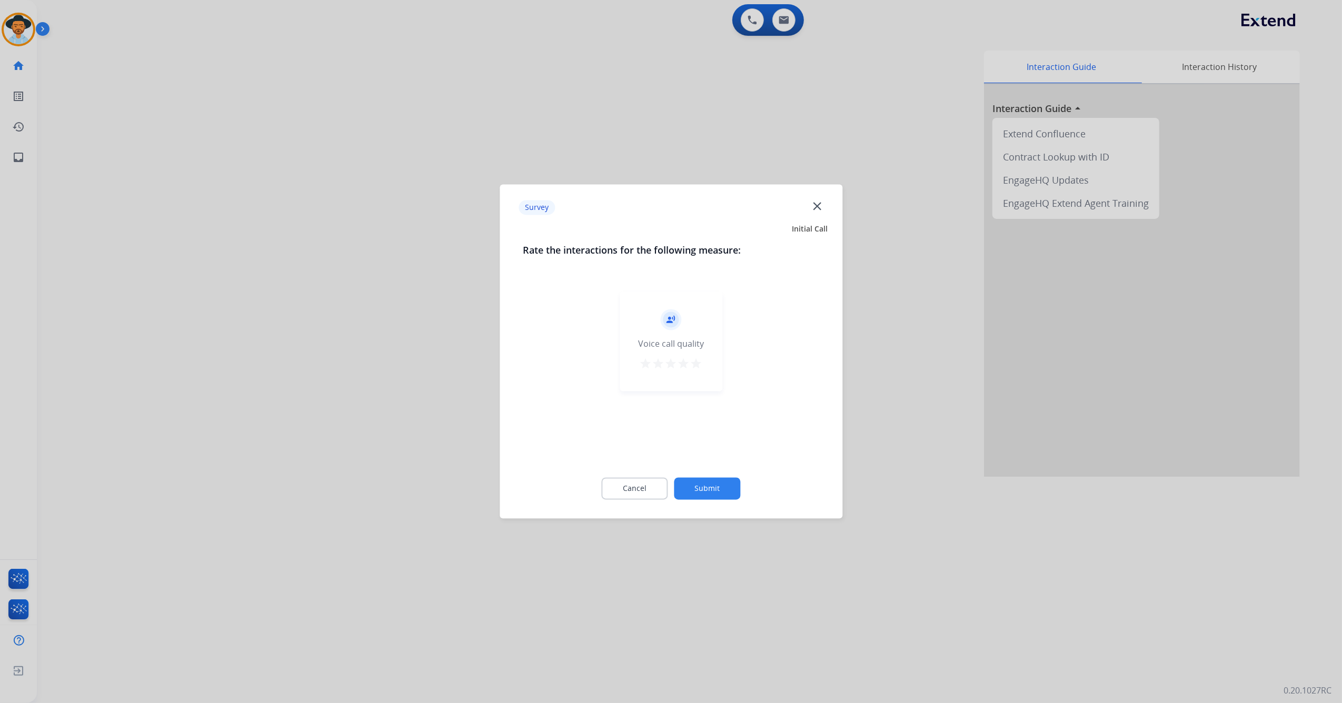
click at [702, 494] on button "Submit" at bounding box center [707, 489] width 66 height 22
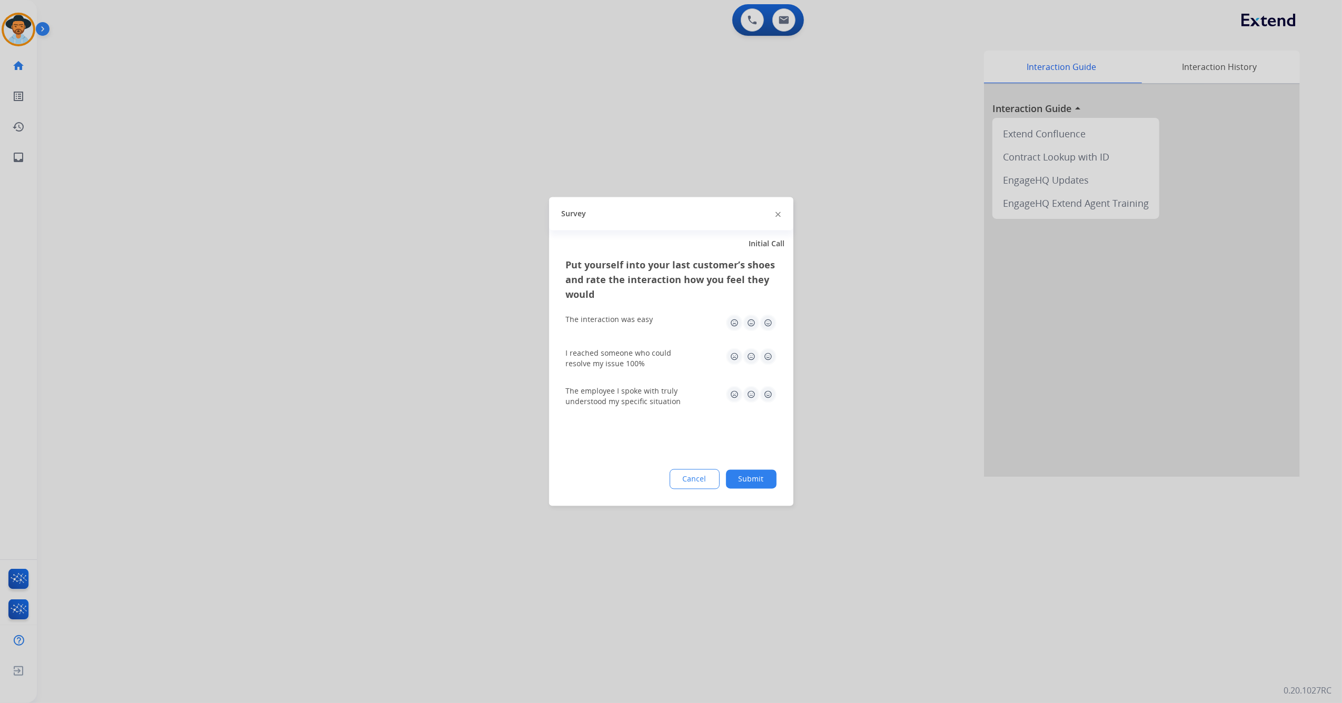
click at [765, 324] on img at bounding box center [767, 323] width 17 height 17
click at [769, 357] on img at bounding box center [767, 356] width 17 height 17
click at [765, 392] on img at bounding box center [767, 394] width 17 height 17
click at [753, 476] on button "Submit" at bounding box center [751, 479] width 51 height 19
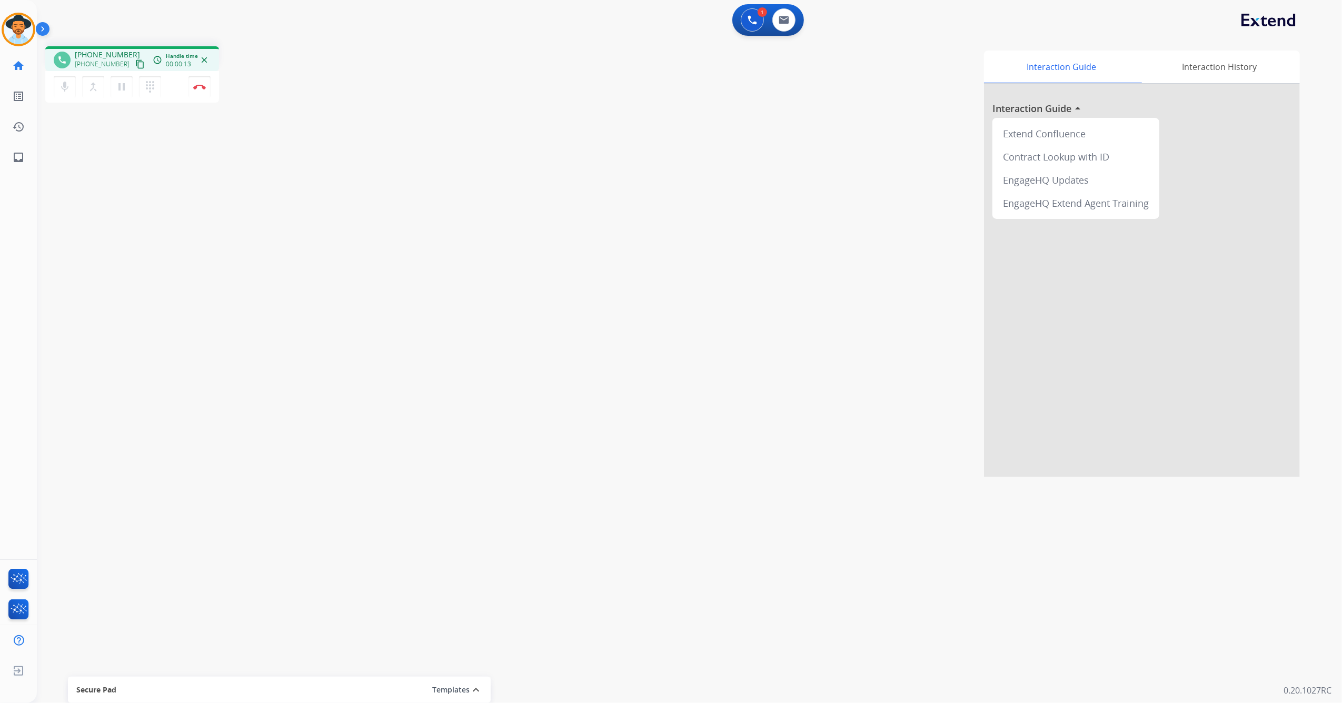
click at [135, 64] on mat-icon "content_copy" at bounding box center [139, 63] width 9 height 9
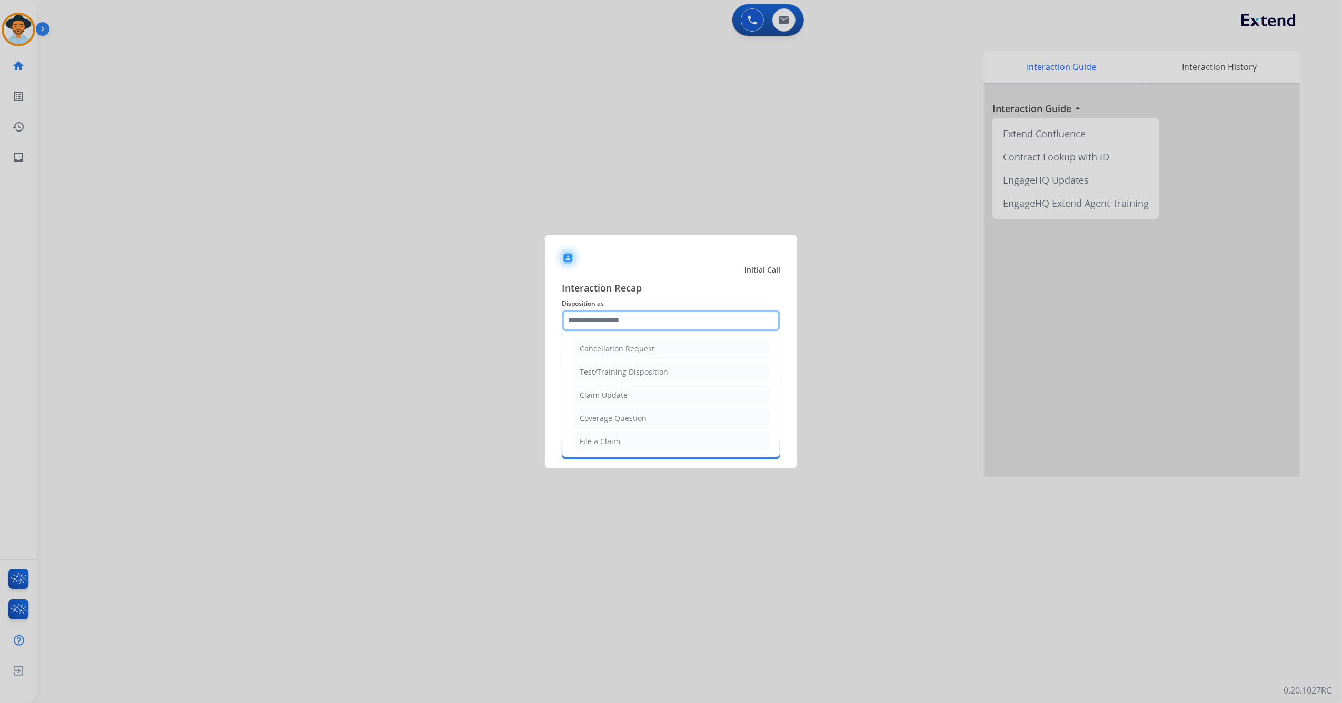
click at [681, 323] on input "text" at bounding box center [671, 320] width 218 height 21
click at [615, 419] on li "Other" at bounding box center [671, 416] width 196 height 20
type input "*****"
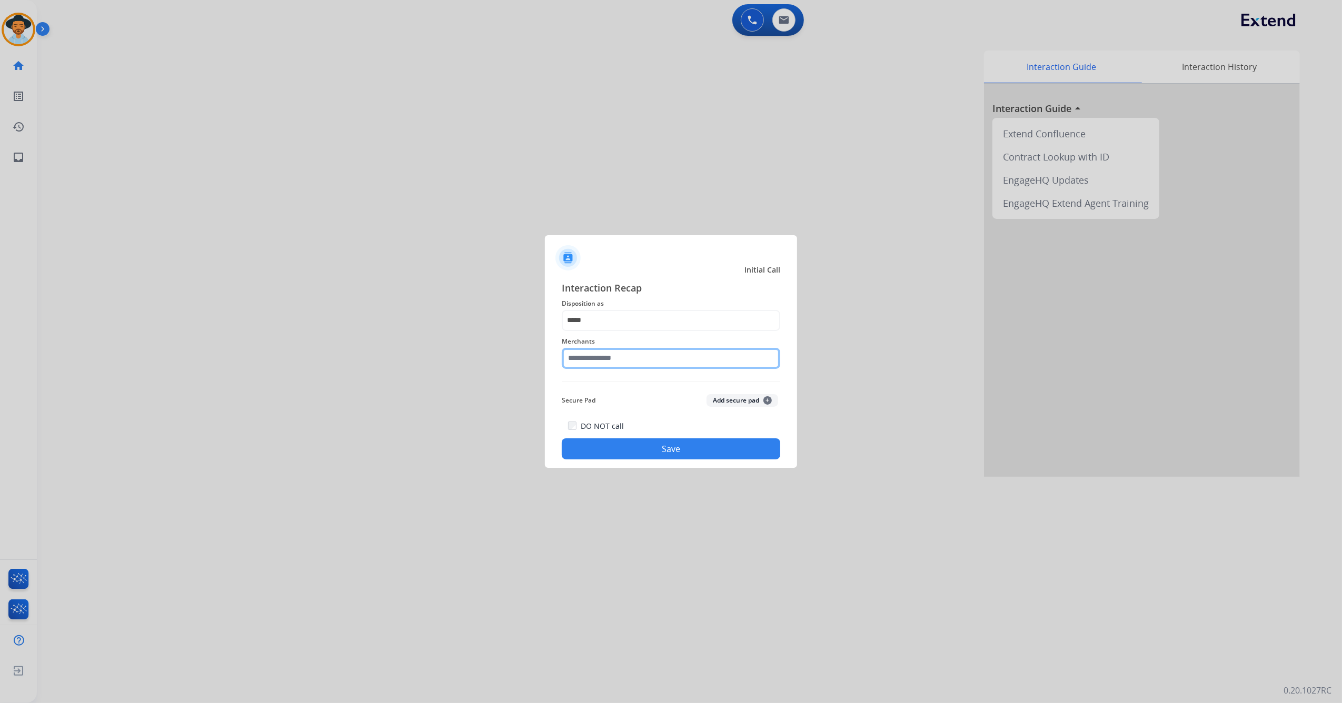
click at [632, 362] on input "text" at bounding box center [671, 358] width 218 height 21
click at [629, 388] on li "Not found" at bounding box center [673, 388] width 201 height 20
type input "*********"
click at [634, 447] on button "Save" at bounding box center [671, 448] width 218 height 21
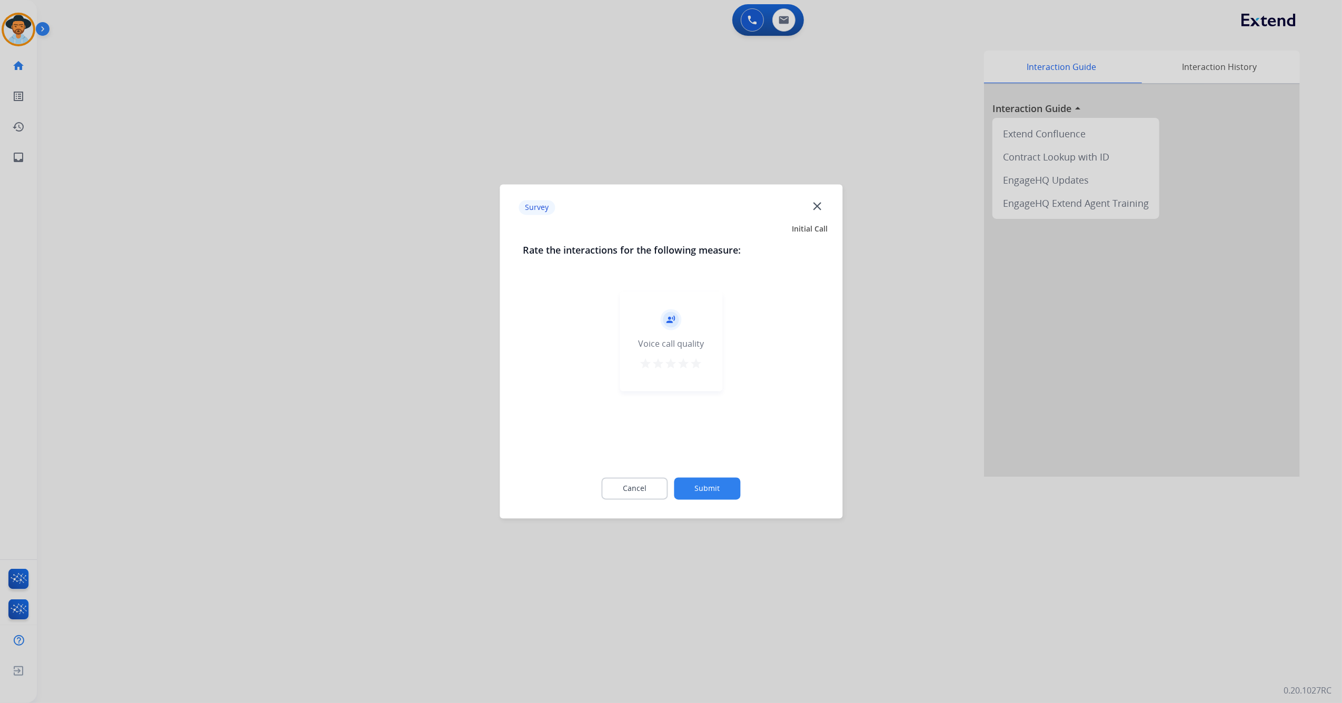
click at [695, 365] on mat-icon "star" at bounding box center [696, 364] width 13 height 13
click at [721, 483] on button "Submit" at bounding box center [707, 489] width 66 height 22
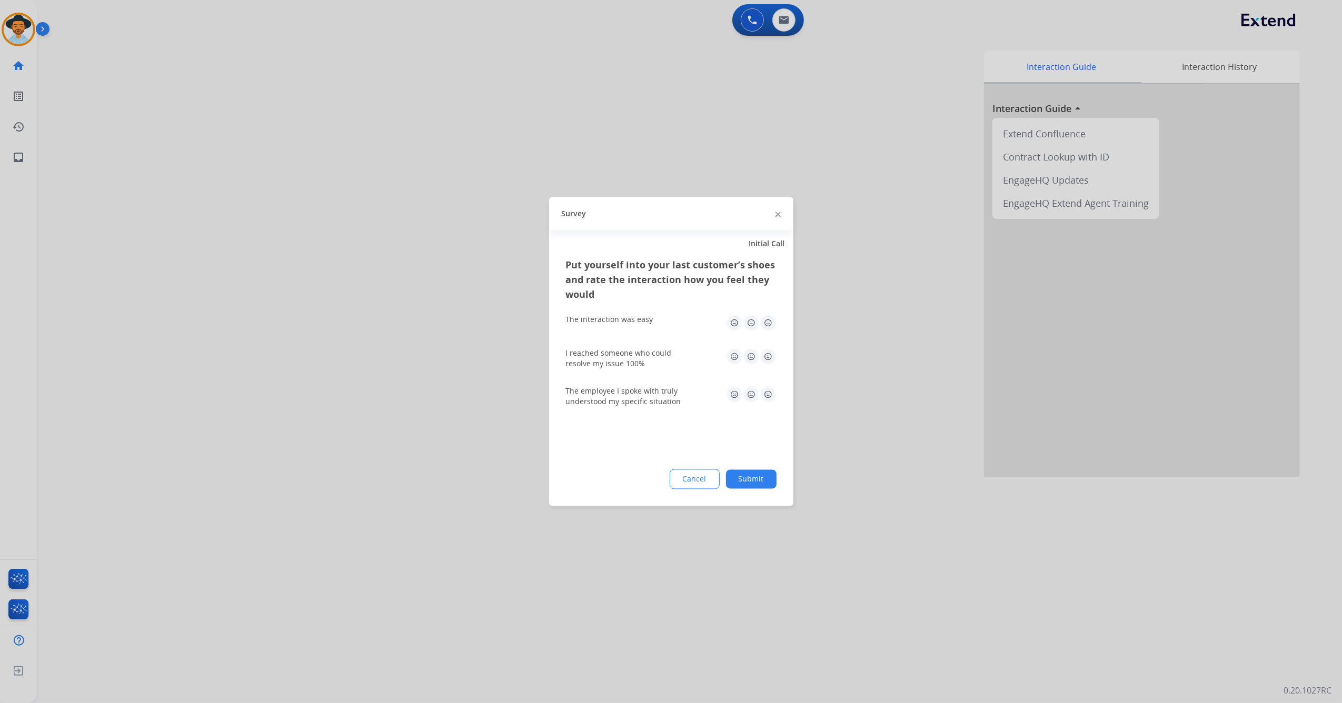
click at [769, 327] on img at bounding box center [767, 323] width 17 height 17
click at [769, 356] on img at bounding box center [767, 356] width 17 height 17
click at [770, 392] on img at bounding box center [767, 394] width 17 height 17
click at [750, 483] on button "Submit" at bounding box center [751, 479] width 51 height 19
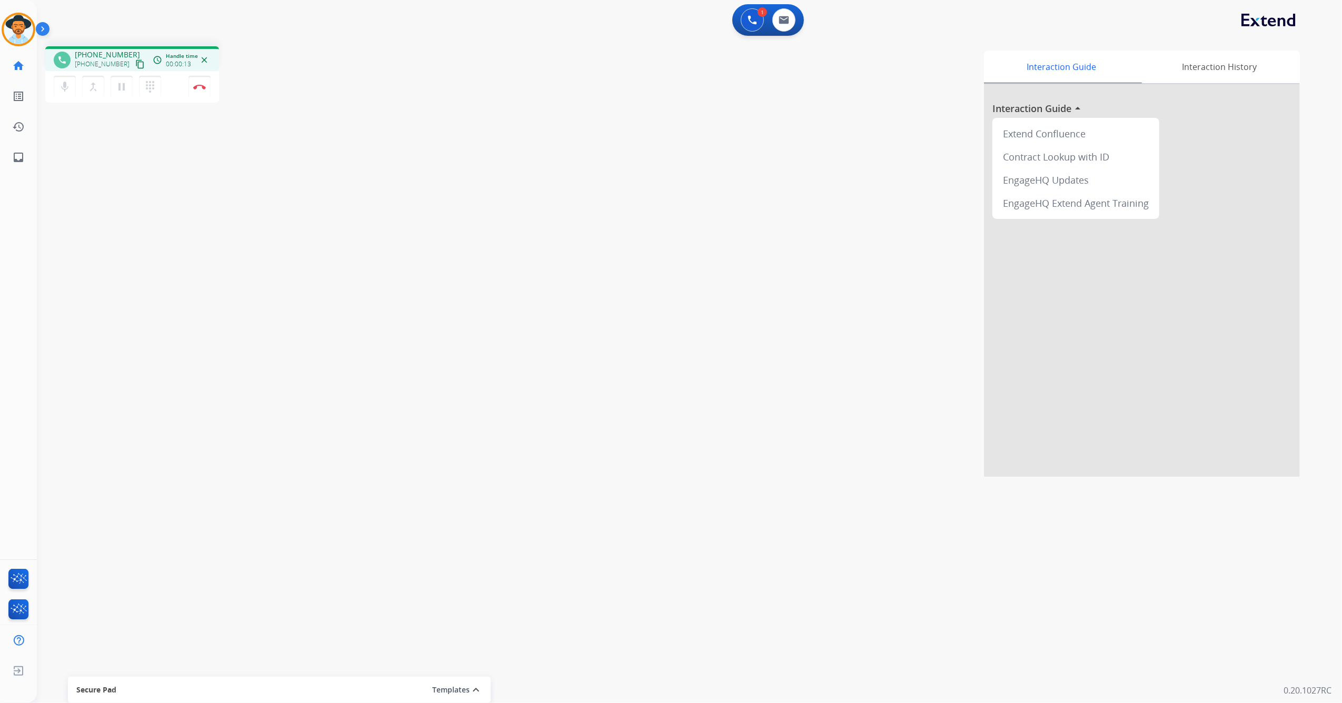
click at [135, 62] on mat-icon "content_copy" at bounding box center [139, 63] width 9 height 9
click at [127, 88] on mat-icon "pause" at bounding box center [121, 87] width 13 height 13
click at [154, 89] on mat-icon "dialpad" at bounding box center [150, 87] width 13 height 13
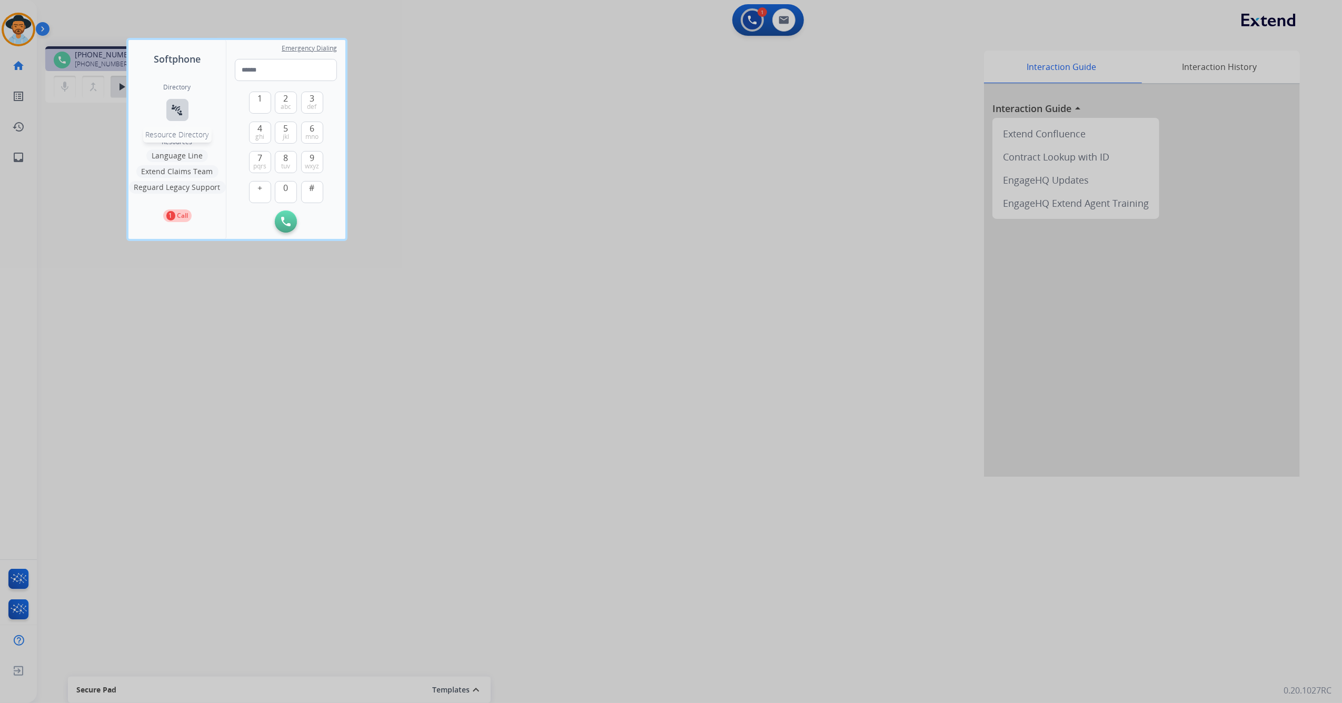
click at [175, 103] on button "connect_without_contact Resource Directory" at bounding box center [177, 110] width 22 height 22
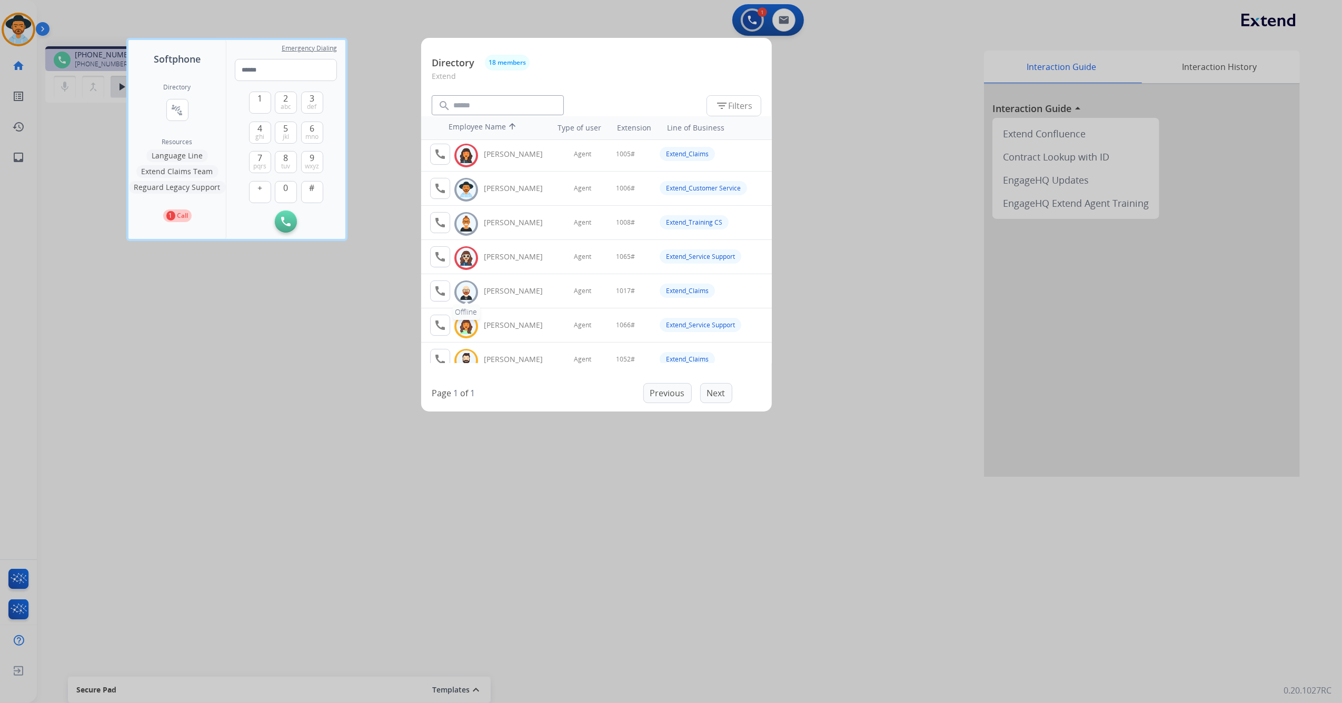
scroll to position [0, 0]
click at [347, 339] on div at bounding box center [671, 351] width 1342 height 703
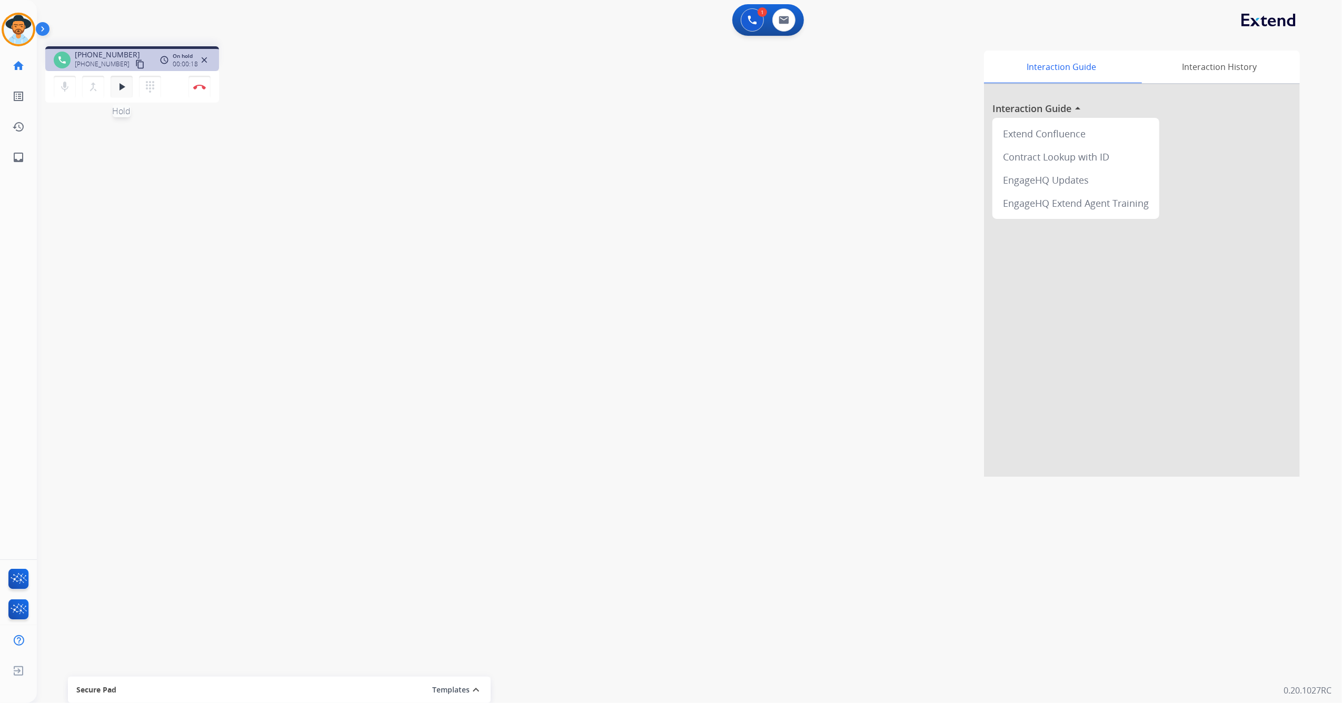
click at [123, 88] on mat-icon "play_arrow" at bounding box center [121, 87] width 13 height 13
click at [155, 91] on mat-icon "dialpad" at bounding box center [150, 87] width 13 height 13
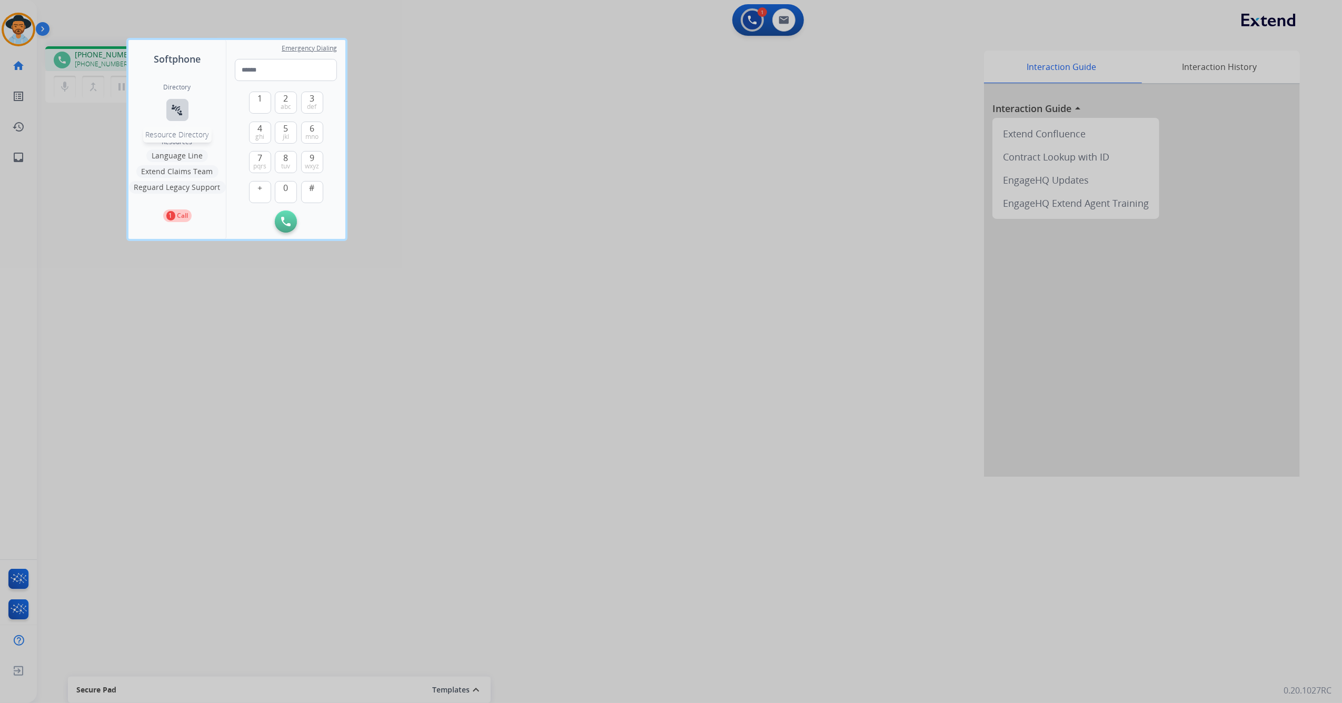
click at [176, 114] on mat-icon "connect_without_contact" at bounding box center [177, 110] width 13 height 13
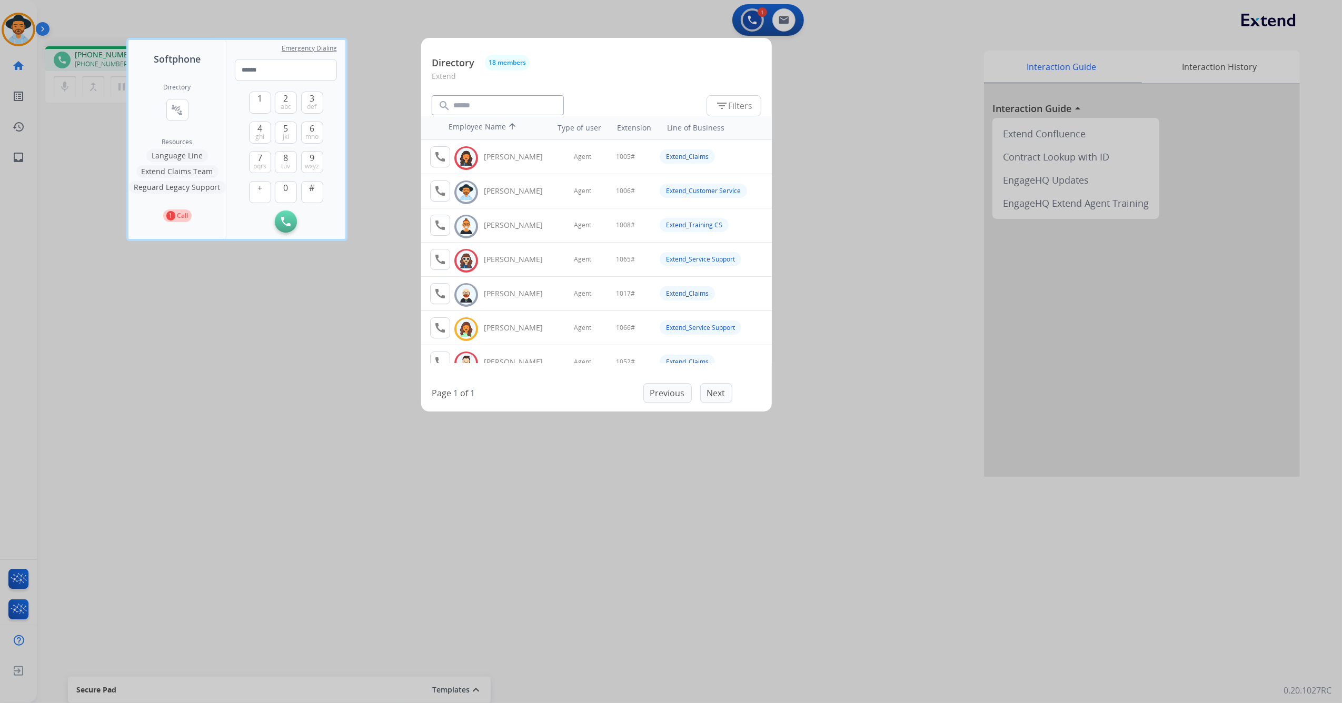
click at [337, 291] on div at bounding box center [671, 351] width 1342 height 703
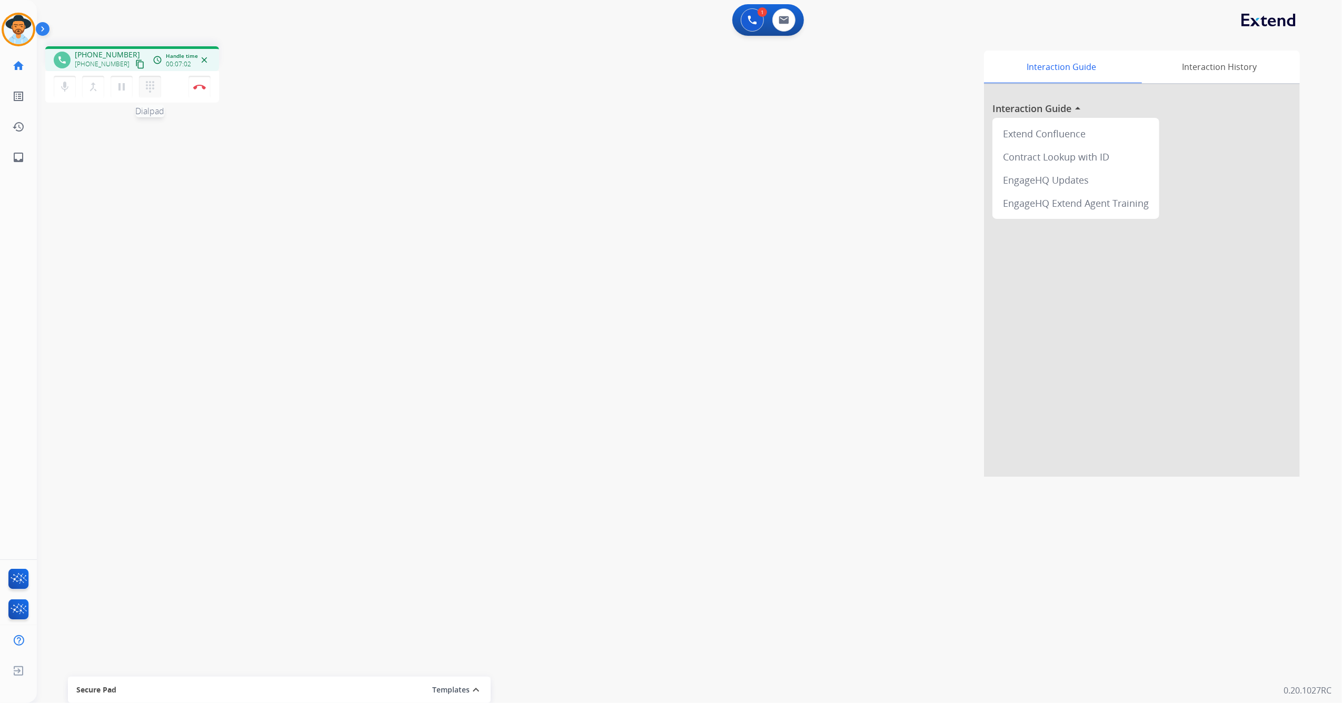
click at [149, 88] on mat-icon "dialpad" at bounding box center [150, 87] width 13 height 13
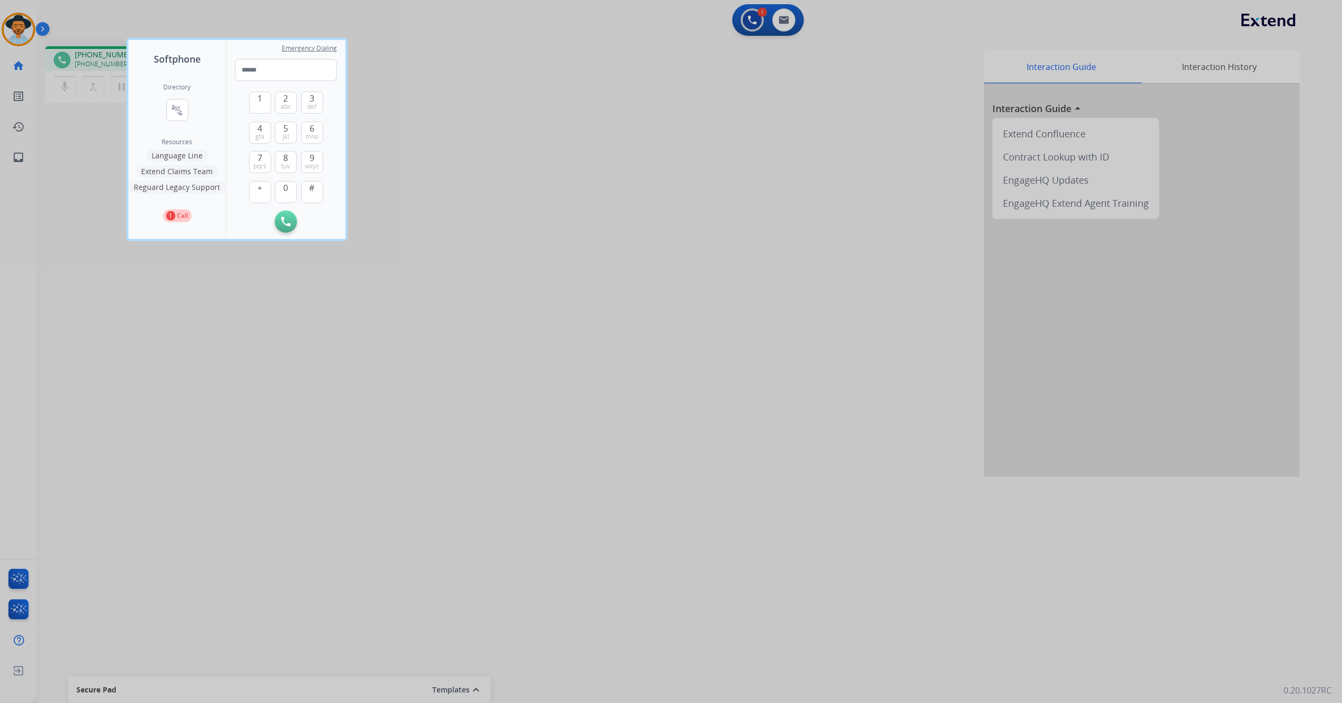
click at [93, 175] on div at bounding box center [671, 351] width 1342 height 703
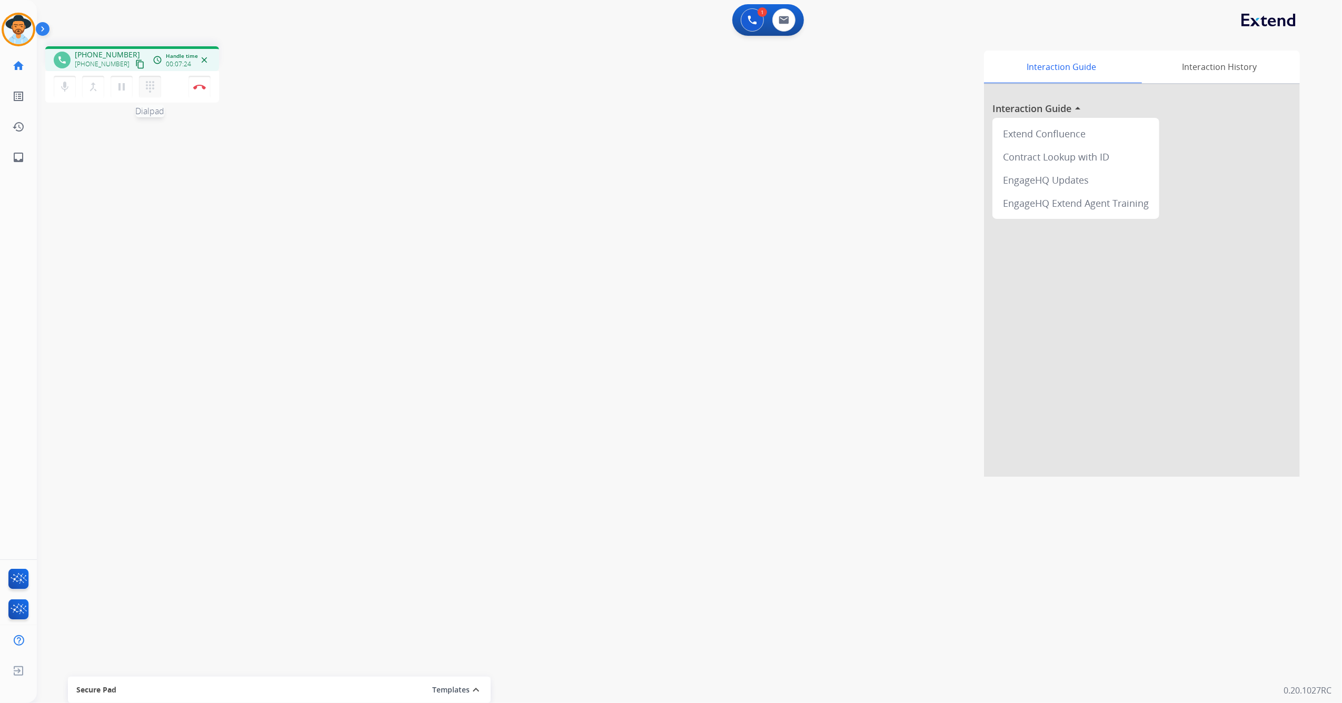
click at [152, 87] on mat-icon "dialpad" at bounding box center [150, 87] width 13 height 13
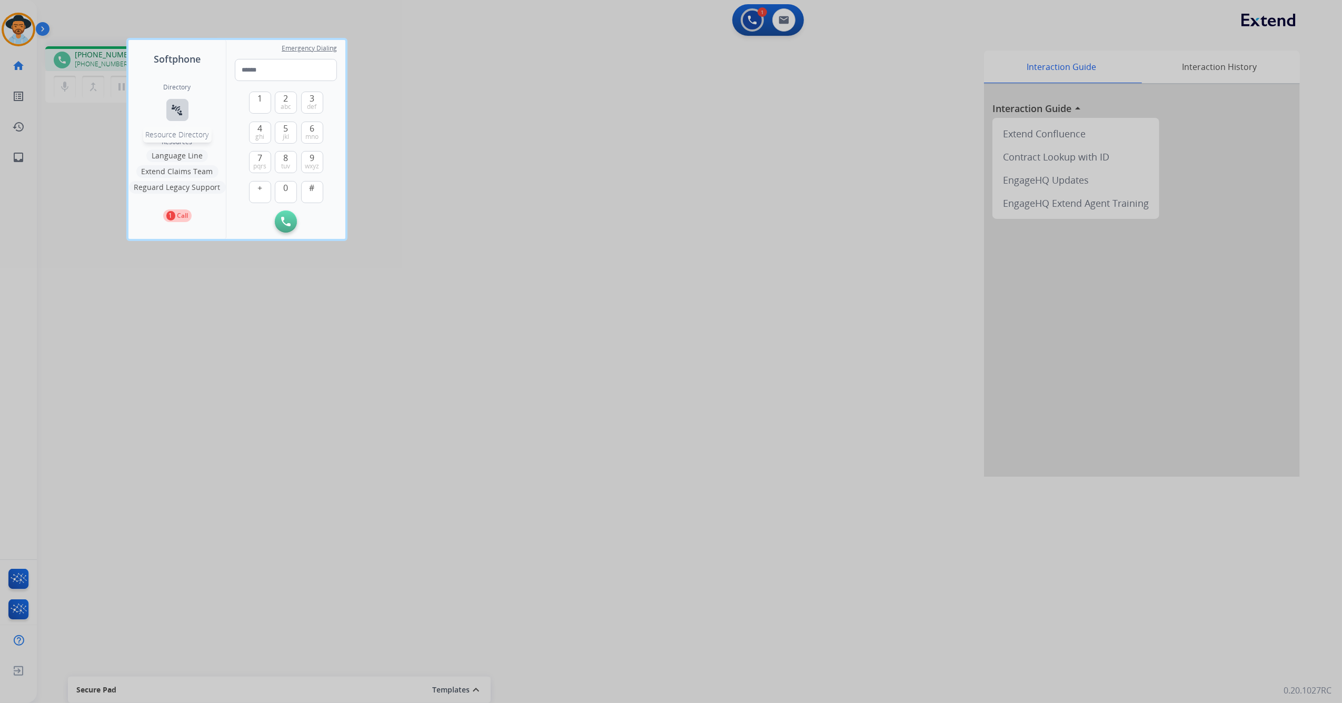
click at [182, 108] on mat-icon "connect_without_contact" at bounding box center [177, 110] width 13 height 13
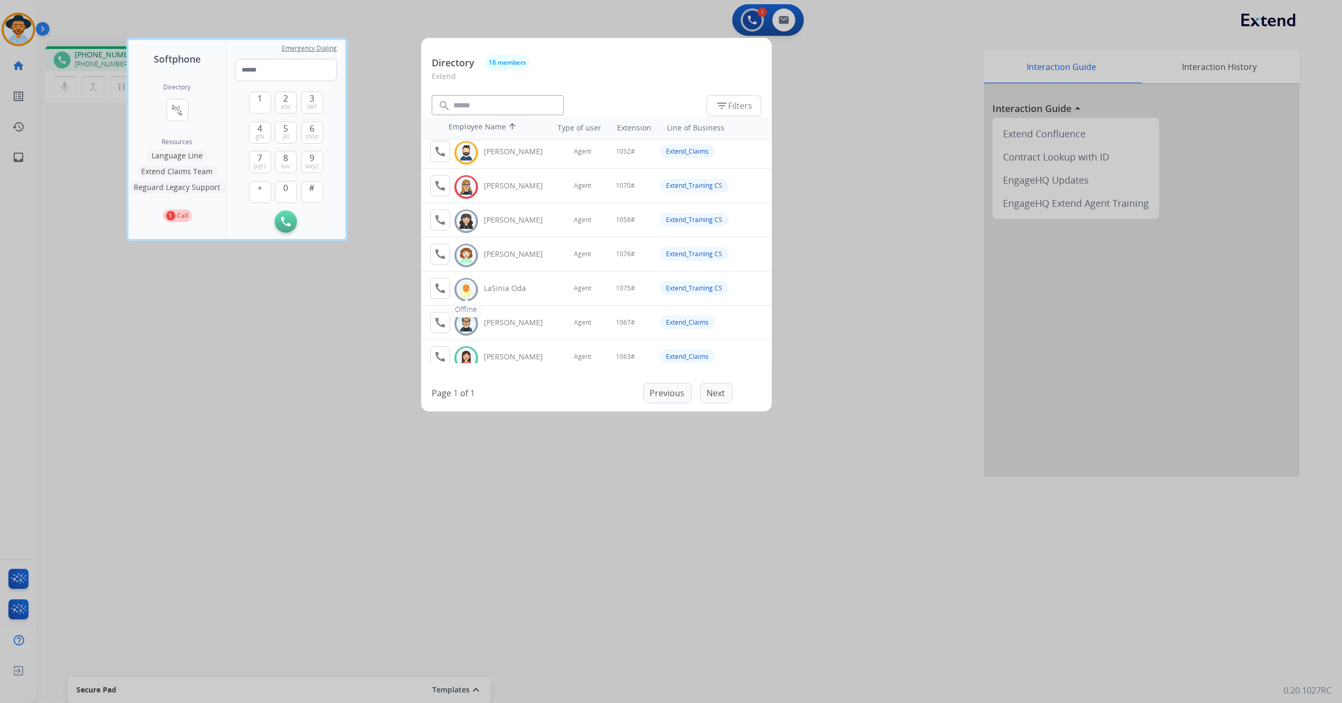
scroll to position [281, 0]
click at [444, 292] on mat-icon "call" at bounding box center [440, 287] width 13 height 13
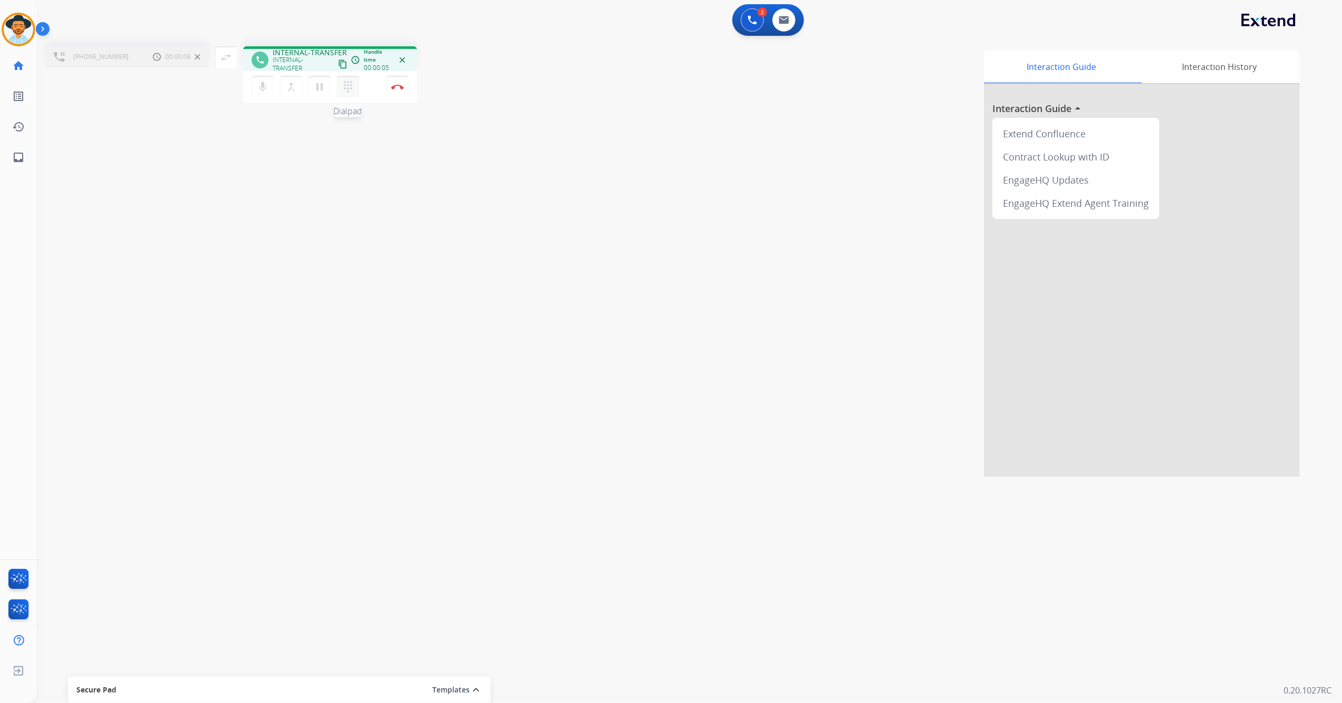
click at [348, 87] on mat-icon "dialpad" at bounding box center [348, 87] width 13 height 13
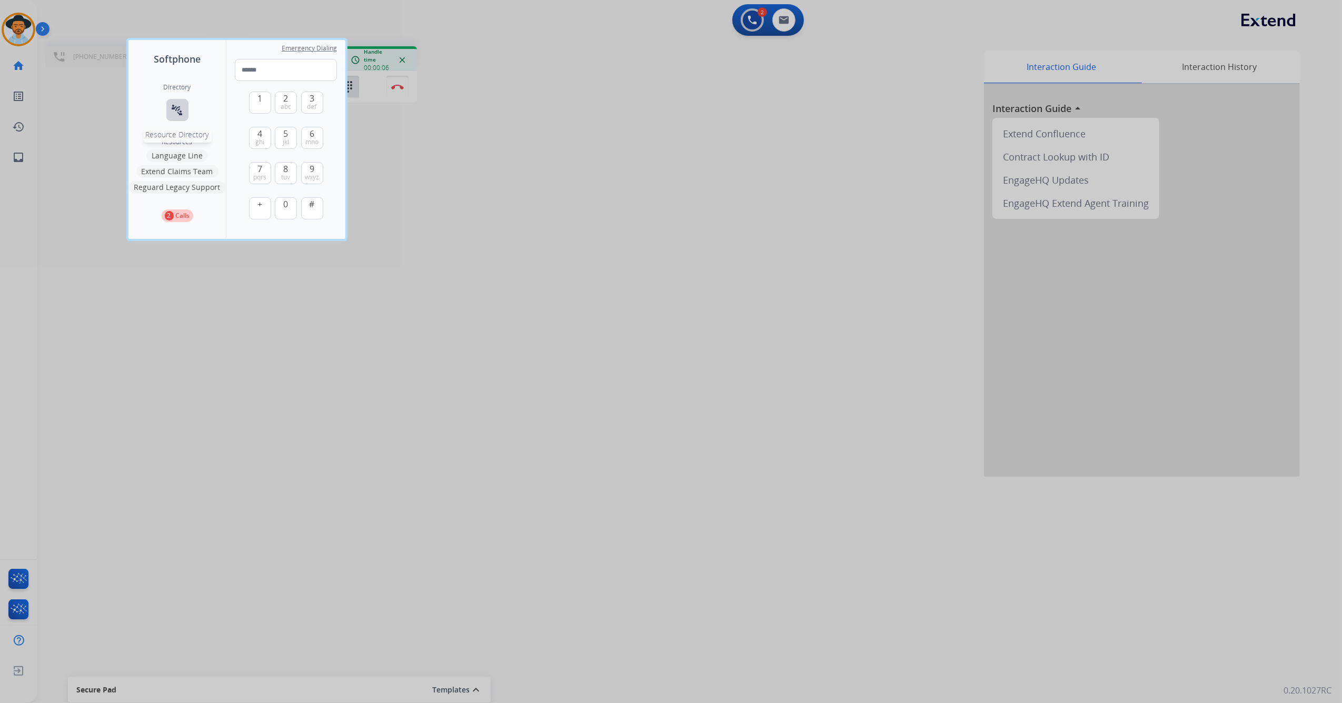
click at [173, 109] on mat-icon "connect_without_contact" at bounding box center [177, 110] width 13 height 13
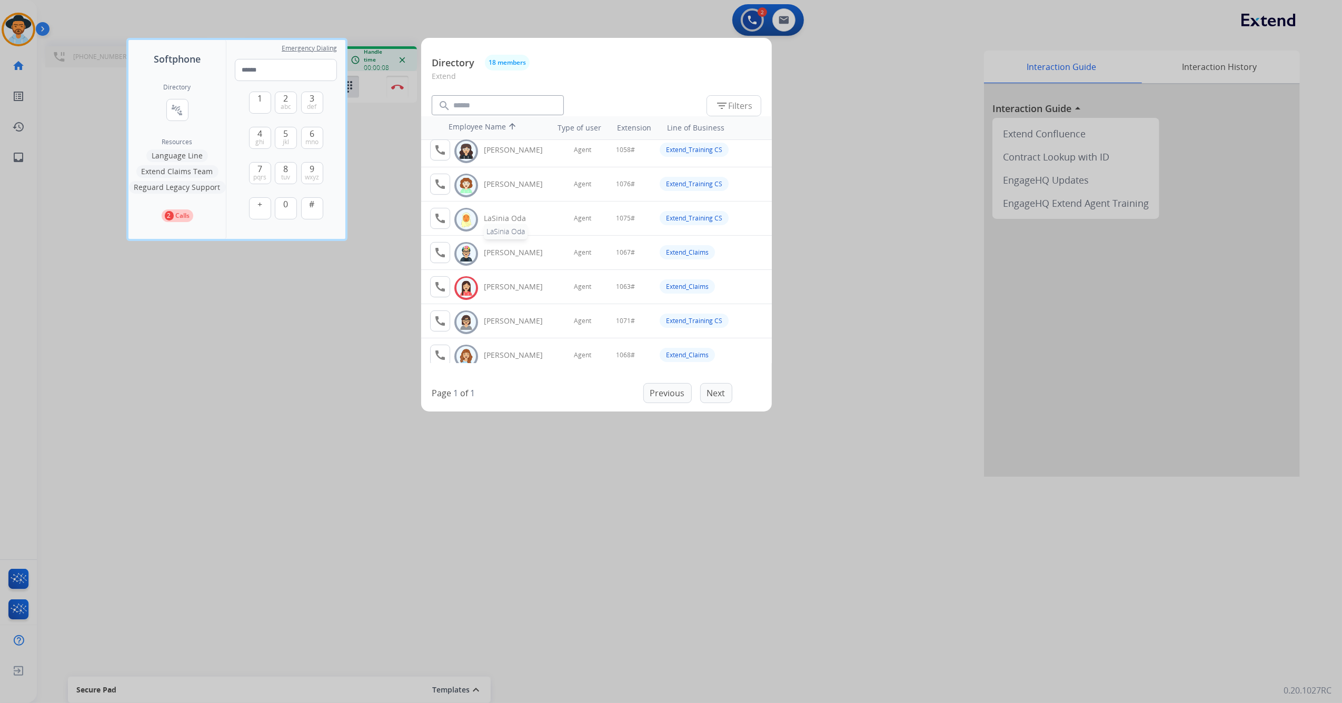
scroll to position [351, 0]
click at [253, 322] on div at bounding box center [671, 351] width 1342 height 703
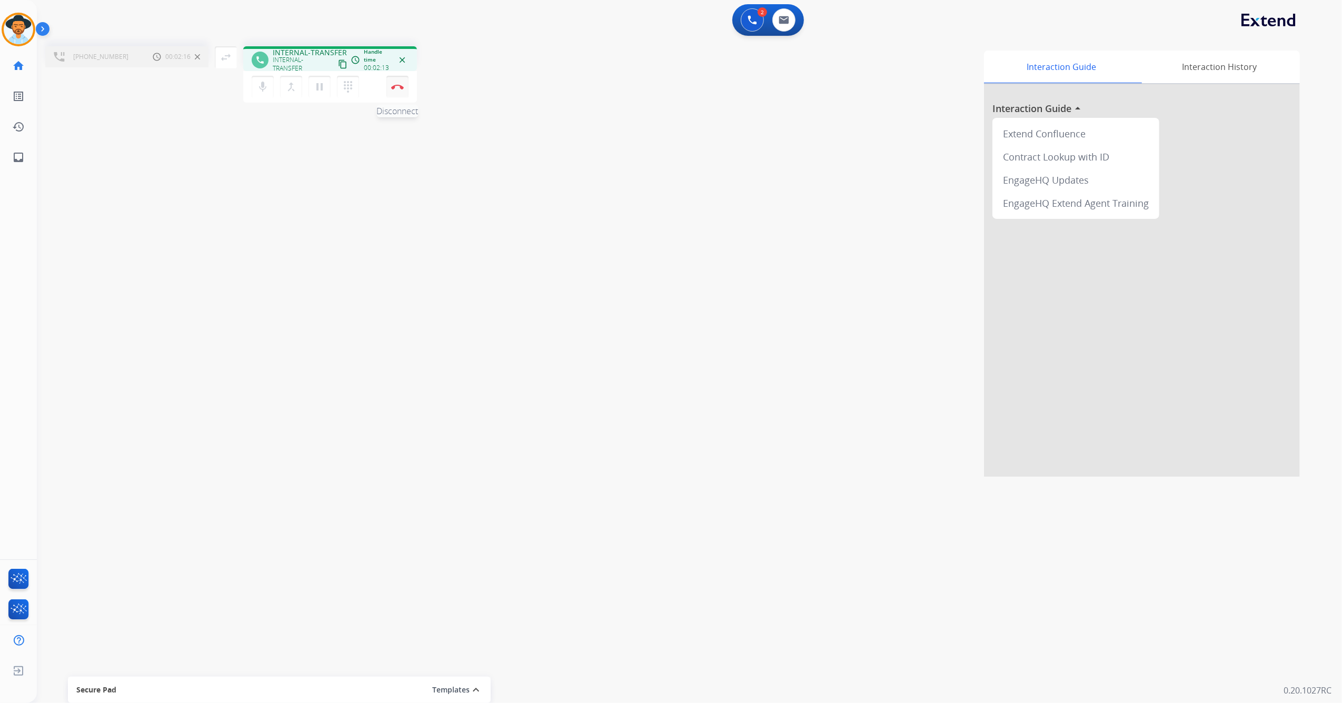
click at [400, 87] on img at bounding box center [397, 86] width 13 height 5
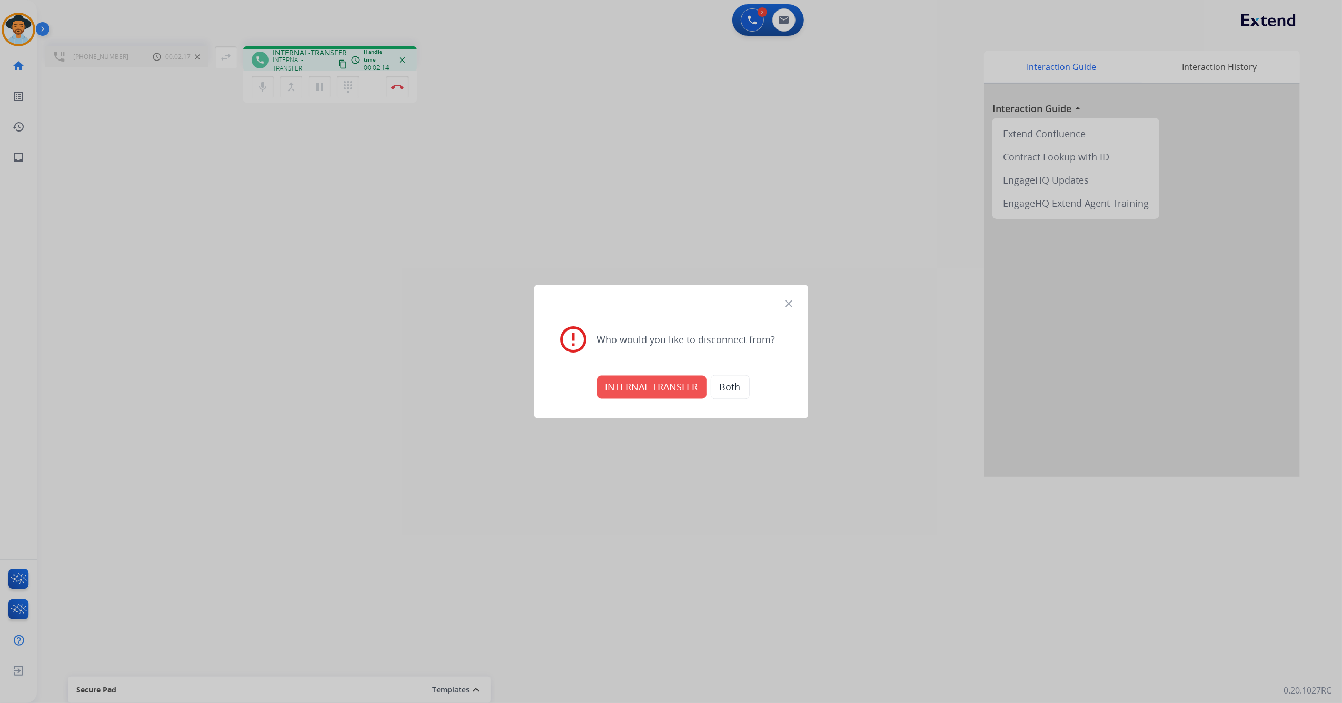
click at [639, 387] on button "INTERNAL-TRANSFER" at bounding box center [651, 387] width 109 height 23
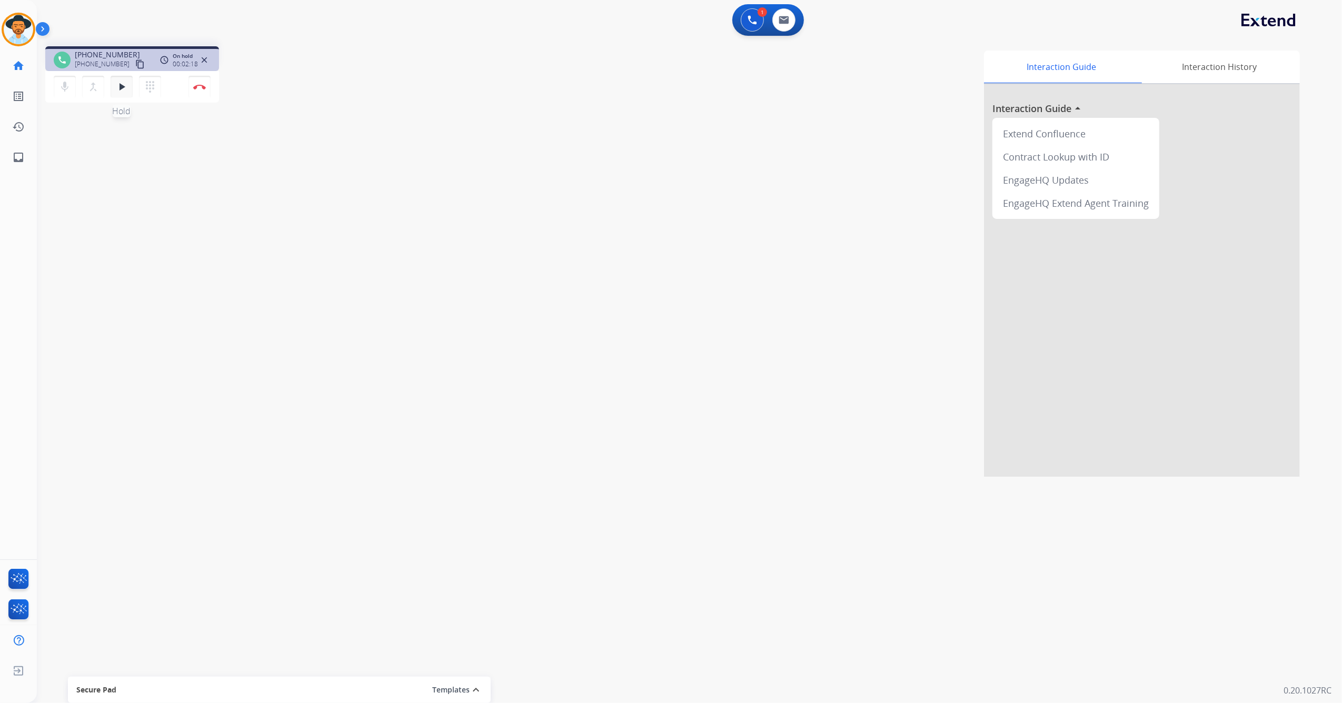
click at [123, 86] on mat-icon "play_arrow" at bounding box center [121, 87] width 13 height 13
click at [199, 86] on img at bounding box center [199, 86] width 13 height 5
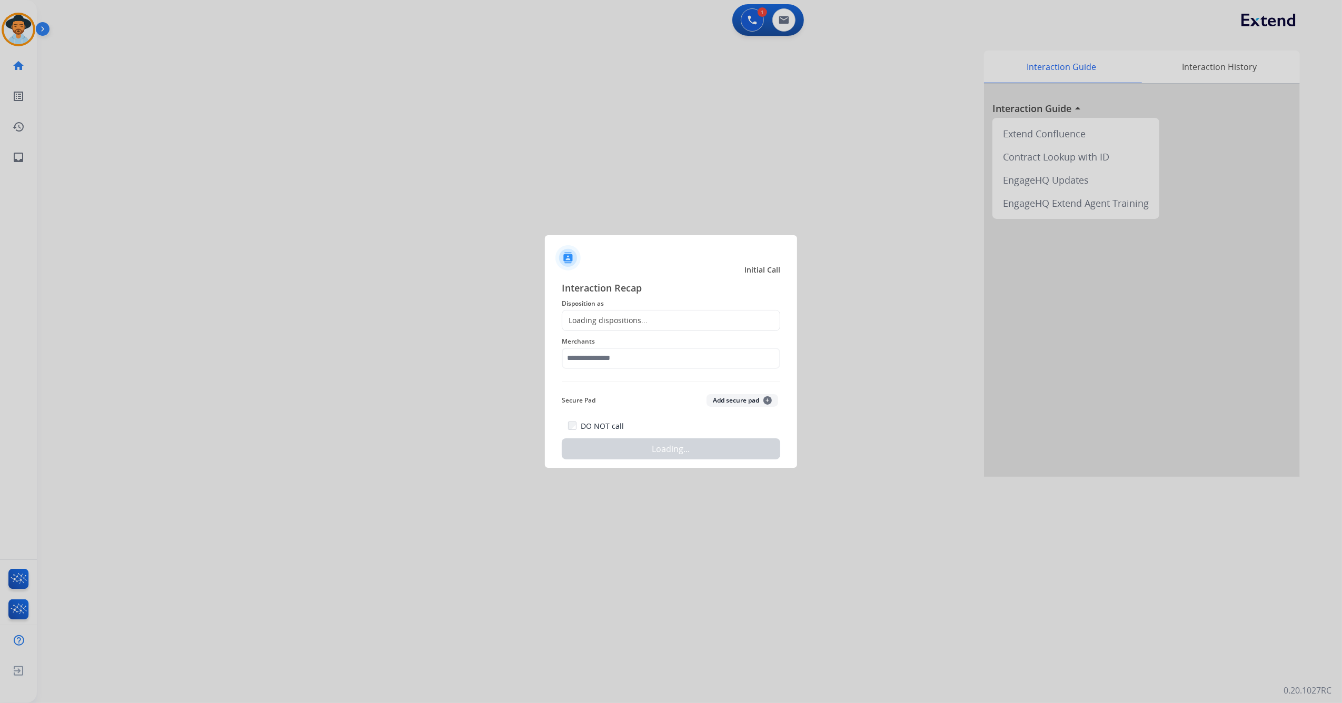
click at [698, 311] on div "Loading dispositions..." at bounding box center [671, 320] width 218 height 21
click at [697, 313] on input "text" at bounding box center [671, 320] width 218 height 21
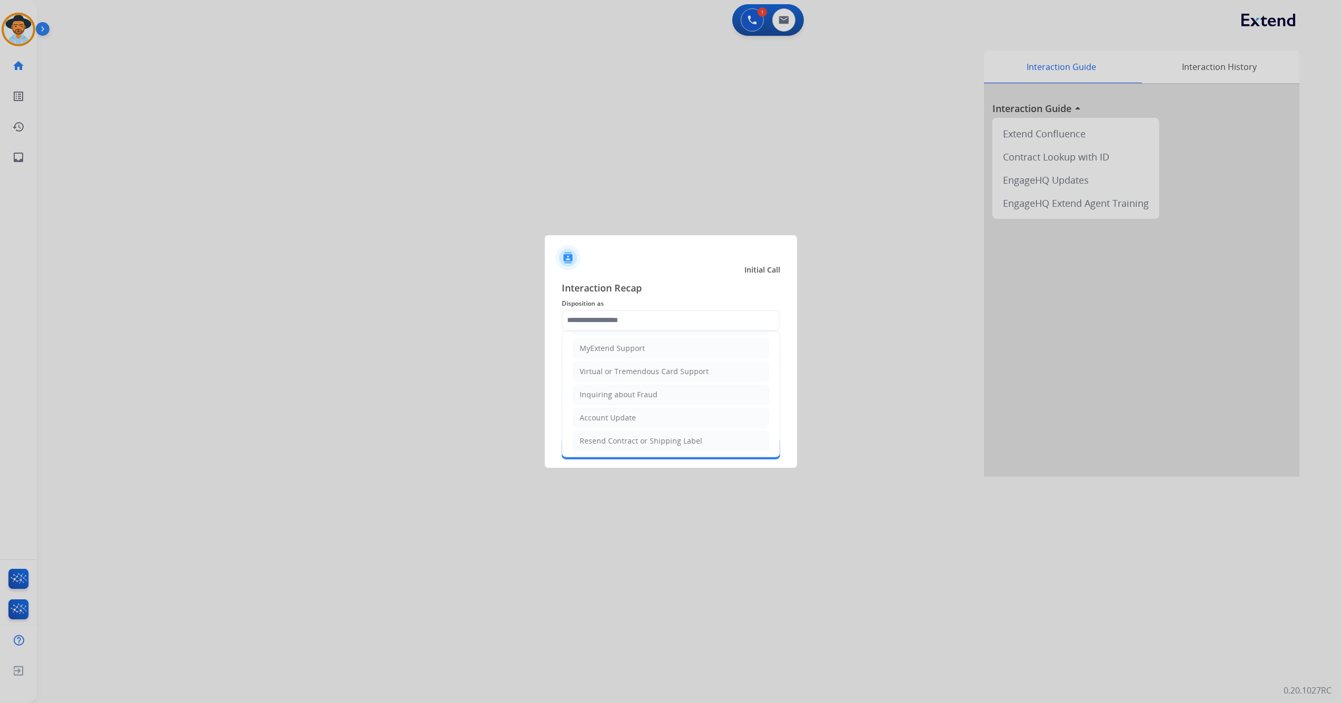
scroll to position [169, 0]
click at [609, 418] on li "Other" at bounding box center [671, 416] width 196 height 20
type input "*****"
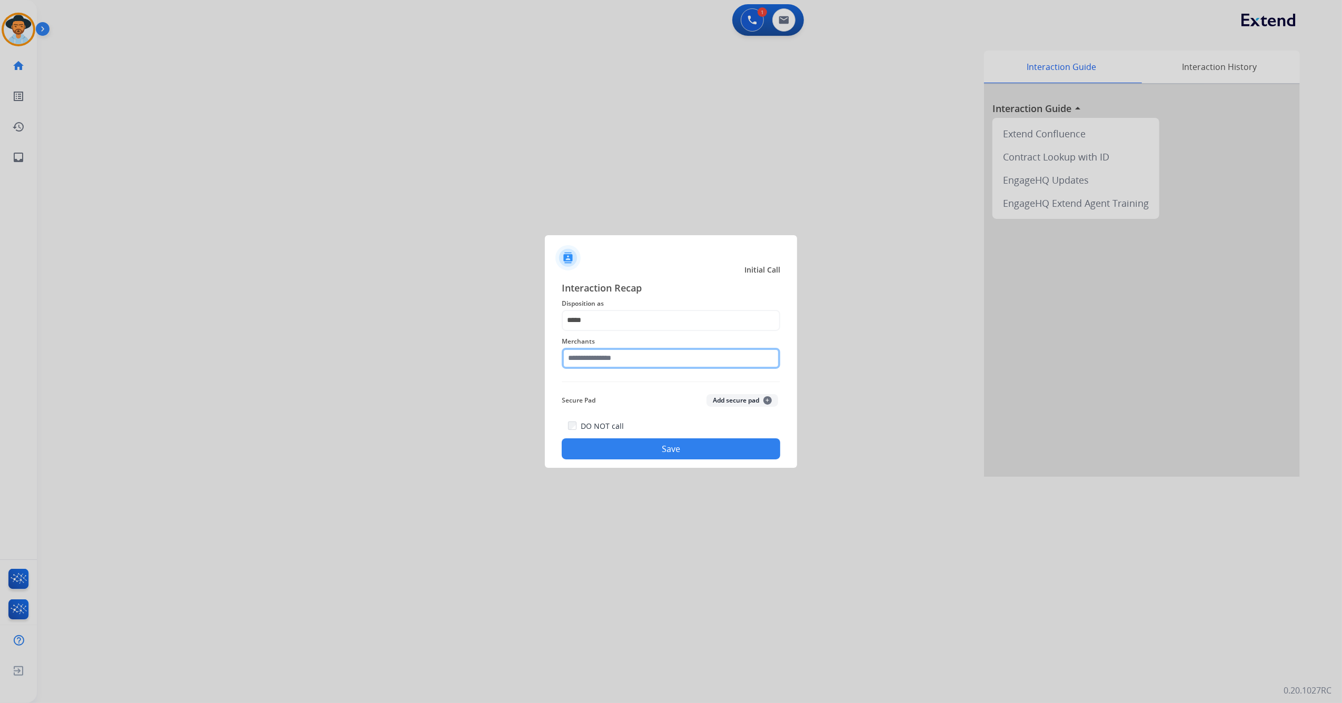
click at [625, 361] on input "text" at bounding box center [671, 358] width 218 height 21
click at [621, 383] on div "Revolution parts" at bounding box center [609, 388] width 58 height 11
type input "**********"
click at [634, 459] on button "Save" at bounding box center [671, 448] width 218 height 21
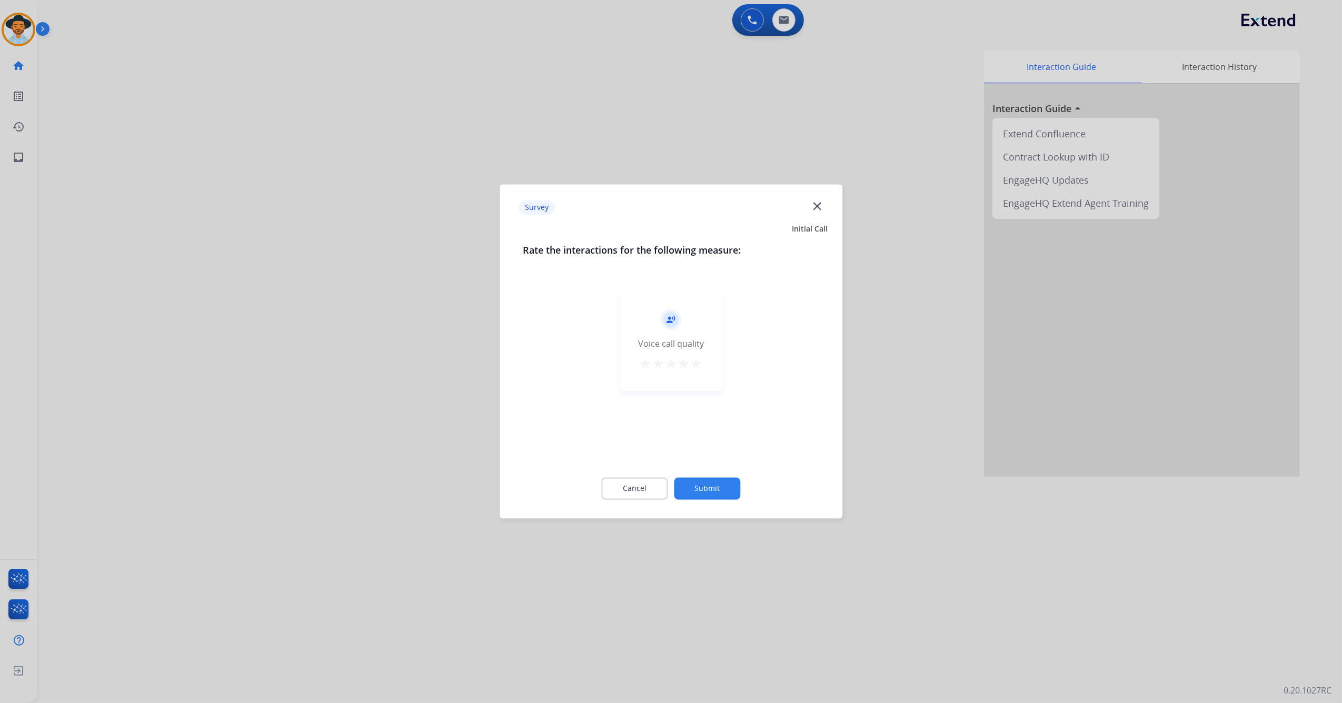
click at [702, 360] on div "record_voice_over Voice call quality star star star star star" at bounding box center [670, 342] width 103 height 100
drag, startPoint x: 698, startPoint y: 361, endPoint x: 692, endPoint y: 468, distance: 107.0
click at [697, 361] on mat-icon "star" at bounding box center [696, 364] width 13 height 13
click at [700, 483] on button "Submit" at bounding box center [707, 489] width 66 height 22
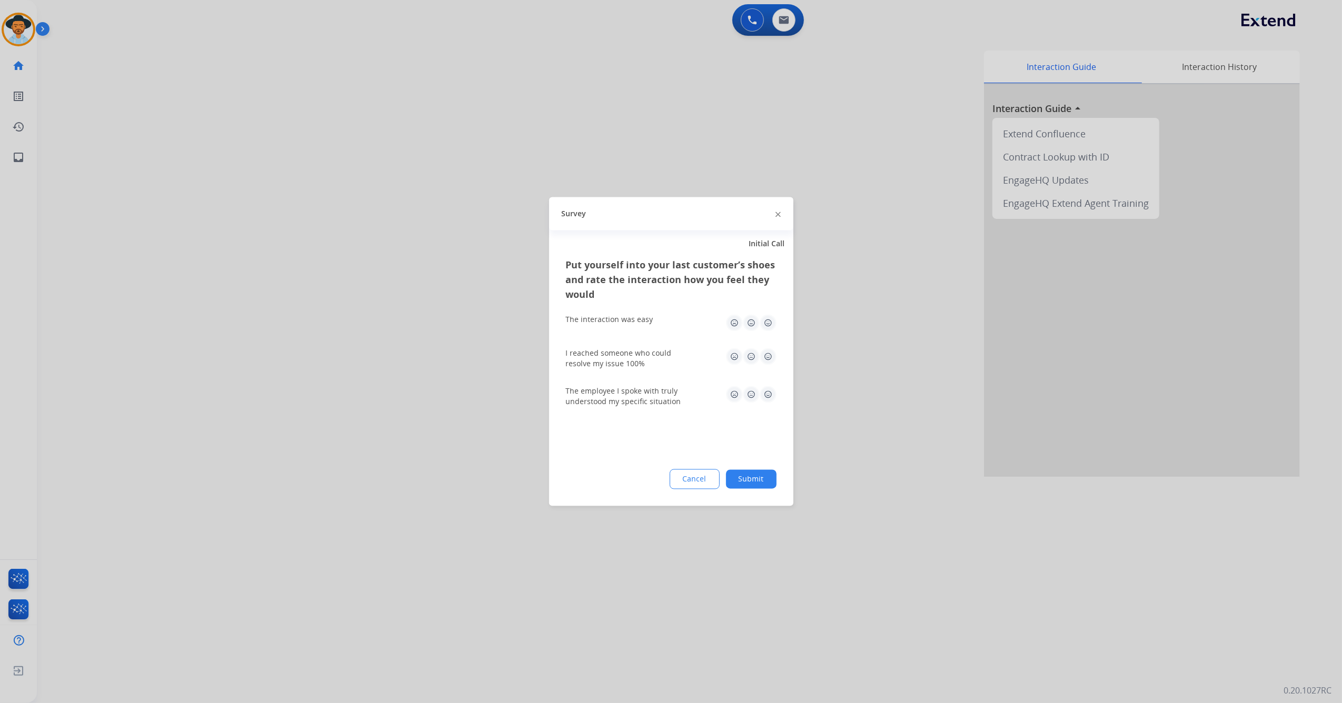
drag, startPoint x: 765, startPoint y: 319, endPoint x: 769, endPoint y: 325, distance: 7.6
click at [765, 318] on img at bounding box center [767, 323] width 17 height 17
click at [772, 356] on img at bounding box center [767, 356] width 17 height 17
click at [770, 390] on img at bounding box center [767, 394] width 17 height 17
click at [752, 478] on button "Submit" at bounding box center [751, 479] width 51 height 19
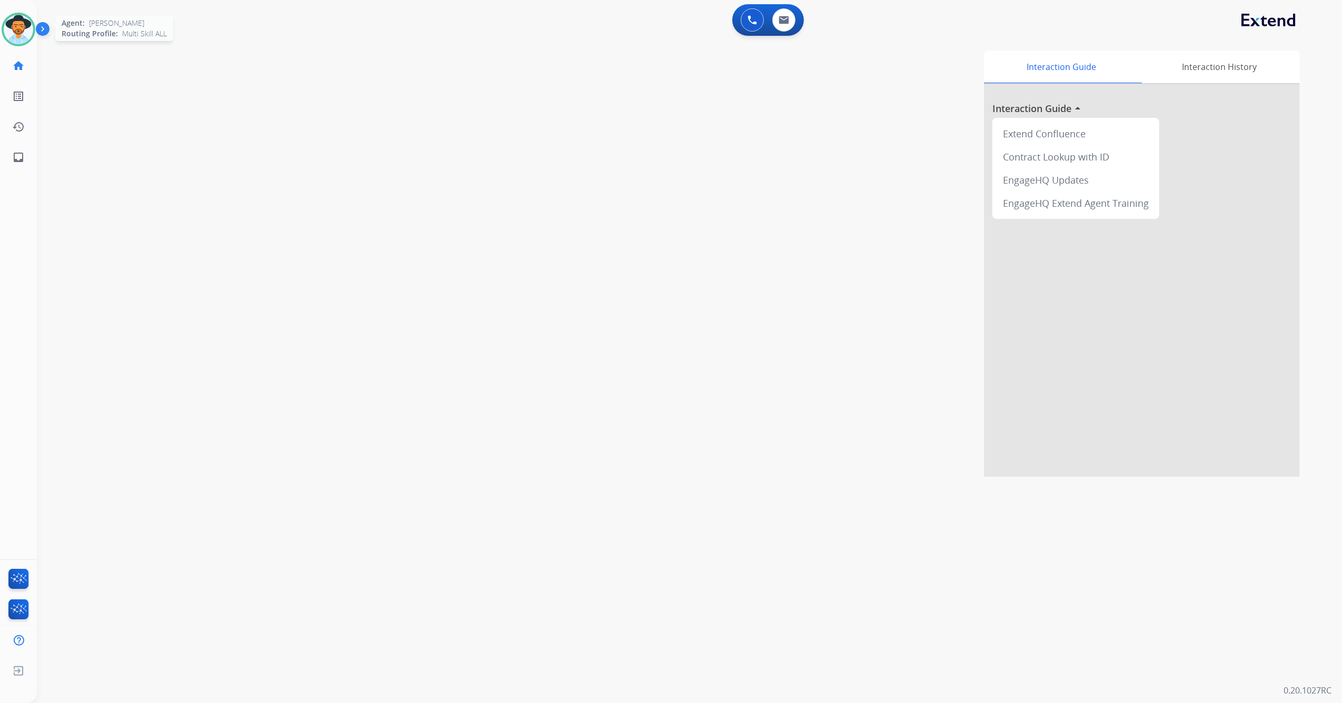
click at [11, 37] on img at bounding box center [18, 29] width 29 height 29
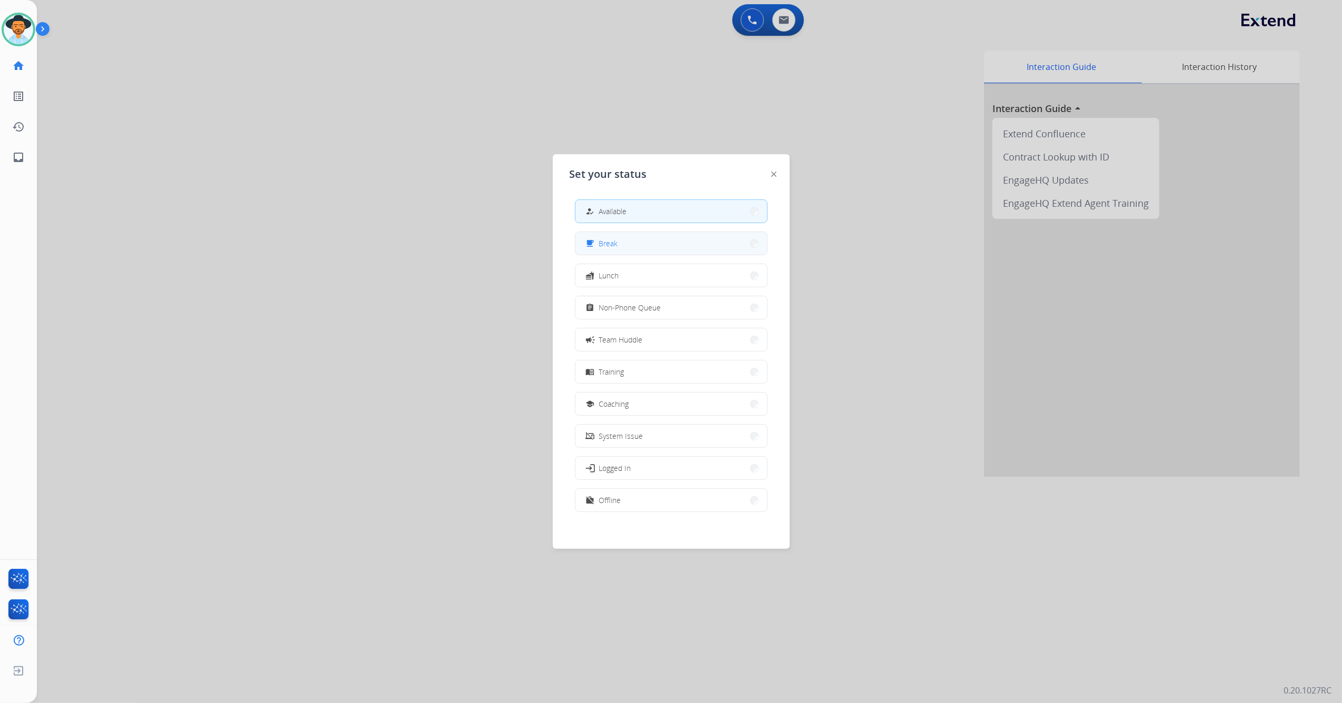
click at [683, 239] on button "free_breakfast Break" at bounding box center [671, 243] width 192 height 23
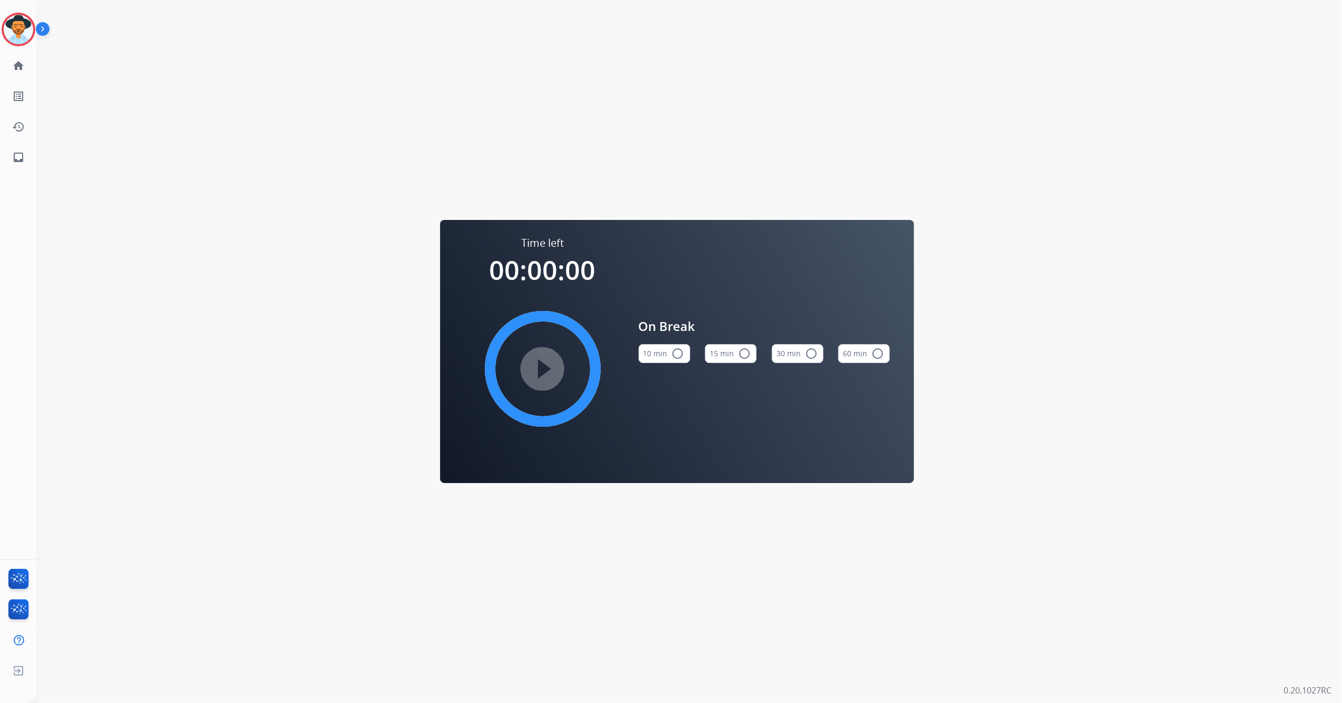
drag, startPoint x: 718, startPoint y: 352, endPoint x: 709, endPoint y: 354, distance: 8.7
click at [718, 352] on button "15 min radio_button_unchecked" at bounding box center [731, 353] width 52 height 19
click at [536, 375] on mat-icon "play_circle_filled" at bounding box center [542, 369] width 13 height 13
click at [12, 26] on img at bounding box center [18, 29] width 29 height 29
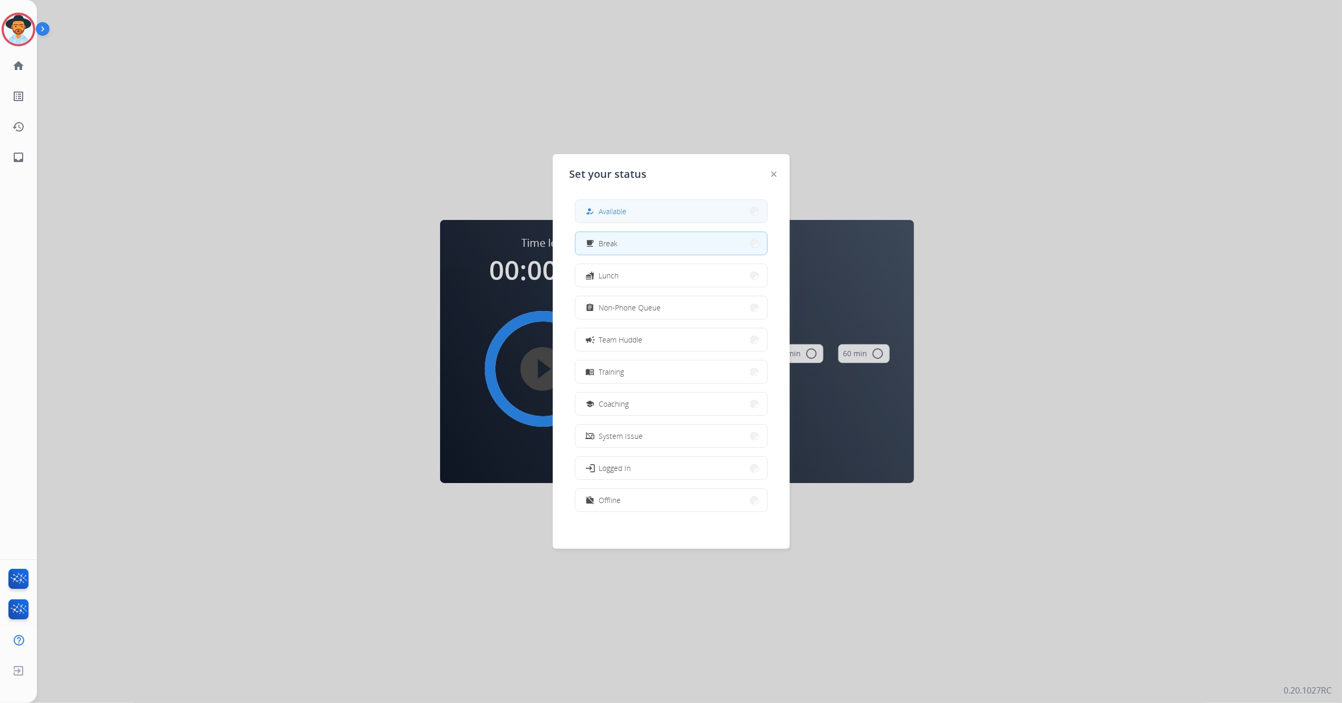
click at [638, 205] on button "how_to_reg Available" at bounding box center [671, 211] width 192 height 23
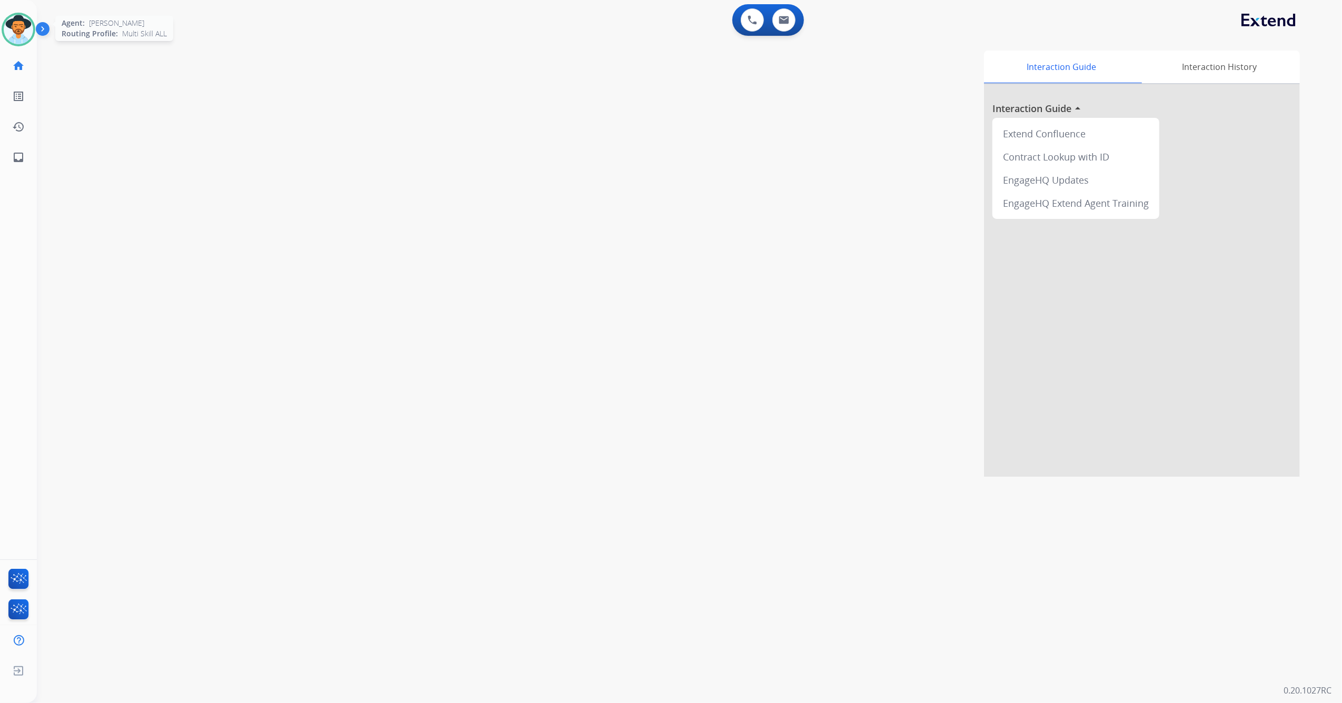
click at [1, 32] on div "Jazmine Available Edit Avatar Agent: Jazmine Routing Profile: Multi Skill ALL" at bounding box center [18, 30] width 37 height 34
click at [8, 32] on img at bounding box center [18, 29] width 29 height 29
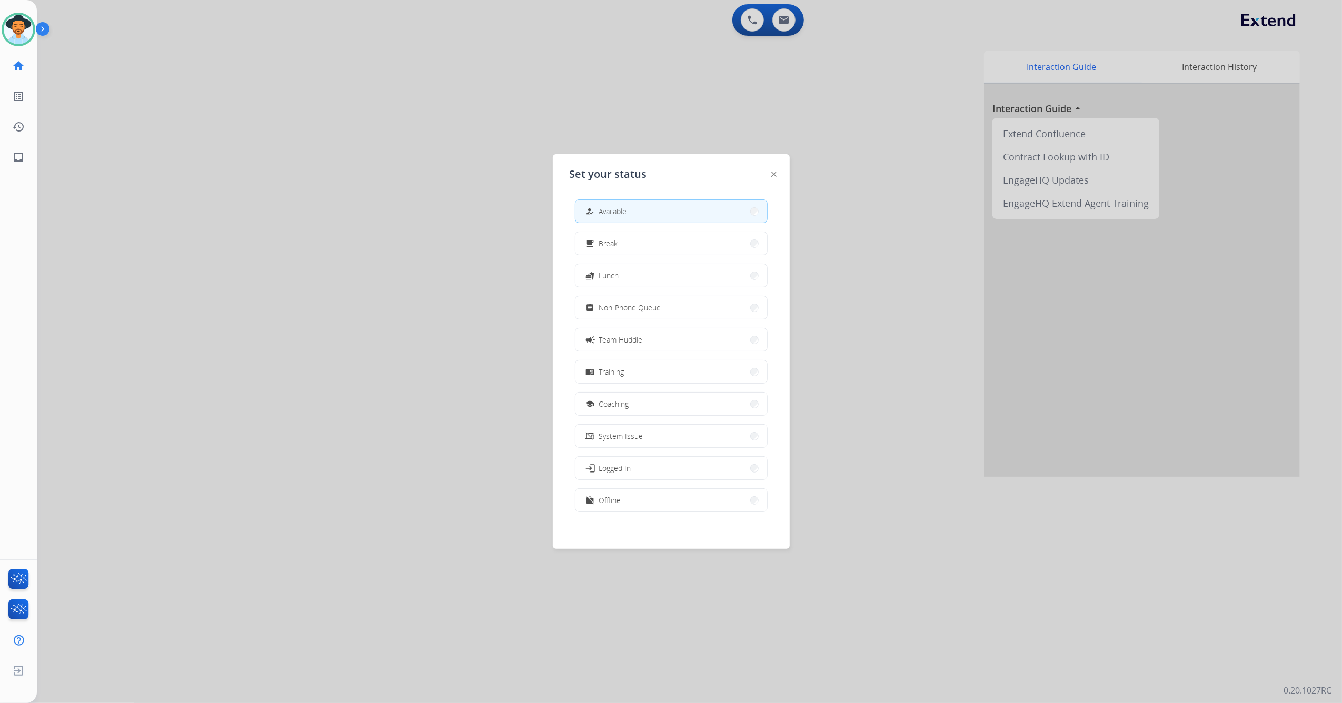
drag, startPoint x: 367, startPoint y: 282, endPoint x: 499, endPoint y: 106, distance: 220.0
click at [367, 281] on div at bounding box center [671, 351] width 1342 height 703
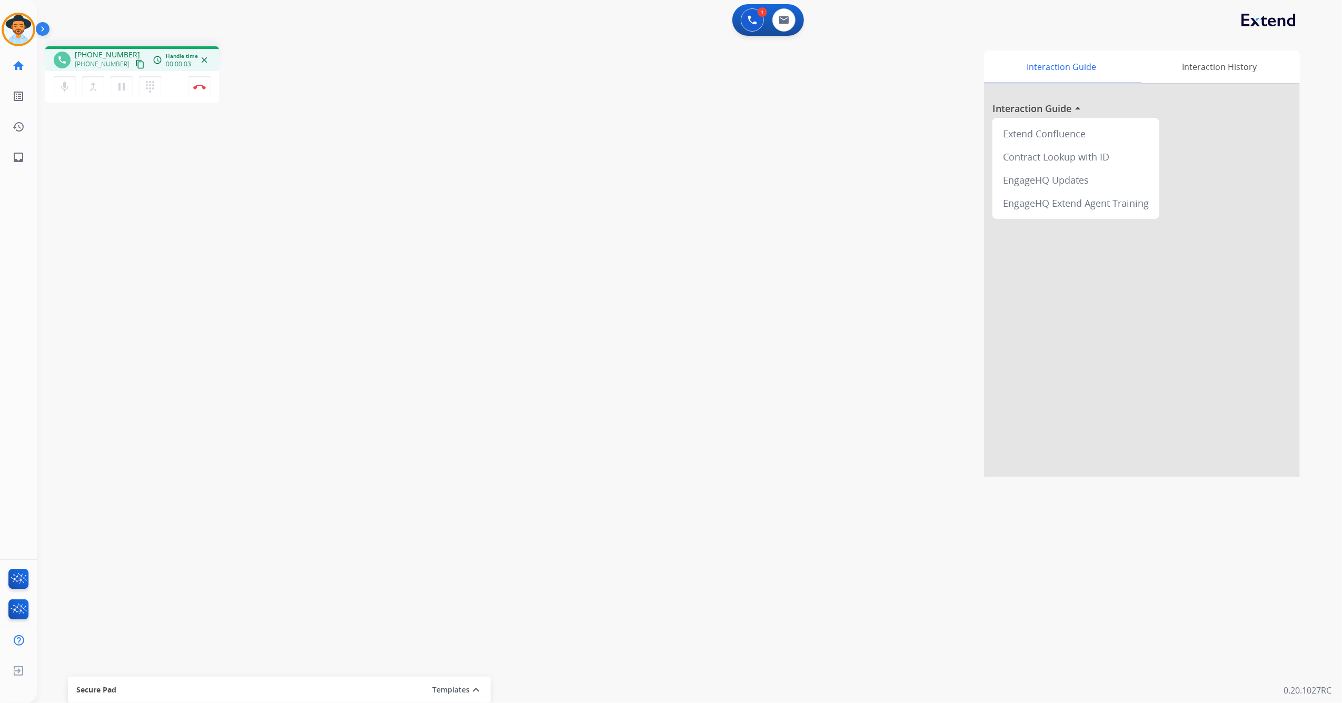
click at [135, 65] on mat-icon "content_copy" at bounding box center [139, 63] width 9 height 9
click at [122, 91] on mat-icon "pause" at bounding box center [121, 87] width 13 height 13
click at [68, 91] on mat-icon "mic" at bounding box center [64, 87] width 13 height 13
click at [123, 87] on mat-icon "play_arrow" at bounding box center [121, 87] width 13 height 13
click at [67, 89] on mat-icon "mic_off" at bounding box center [64, 87] width 13 height 13
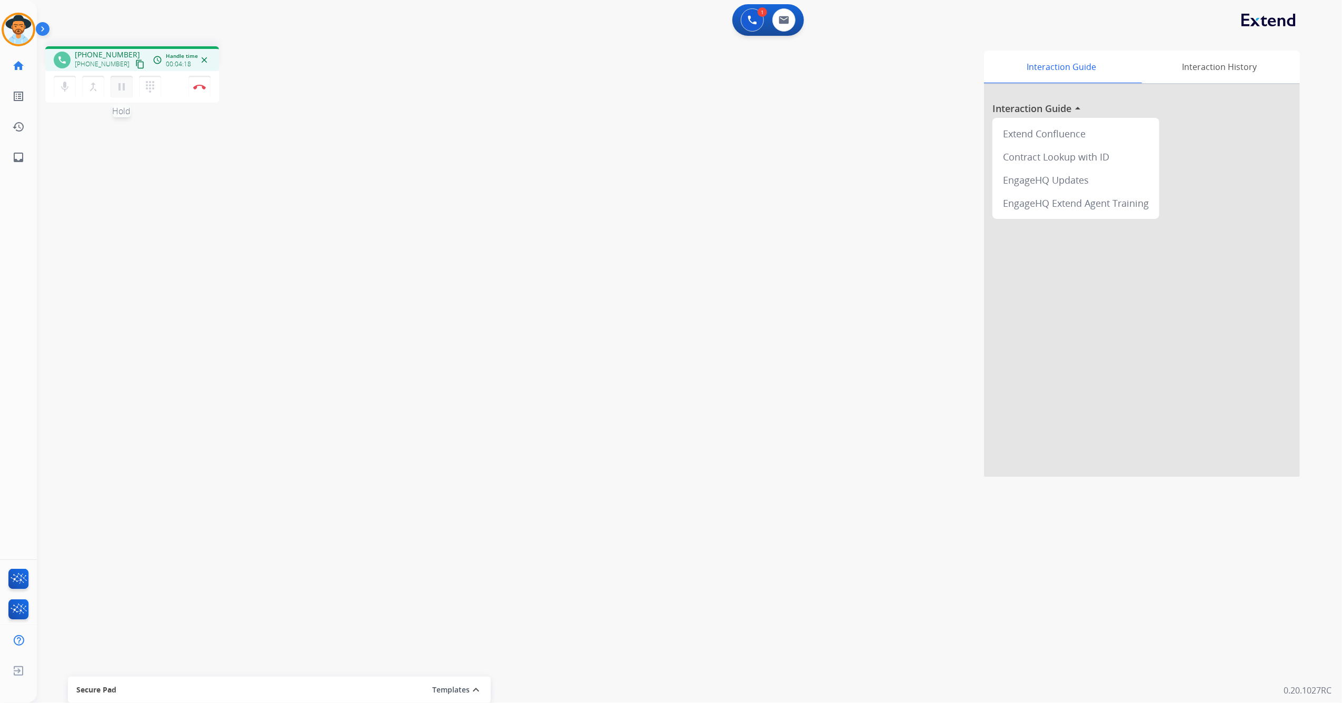
click at [121, 87] on mat-icon "pause" at bounding box center [121, 87] width 13 height 13
click at [153, 85] on mat-icon "dialpad" at bounding box center [150, 87] width 13 height 13
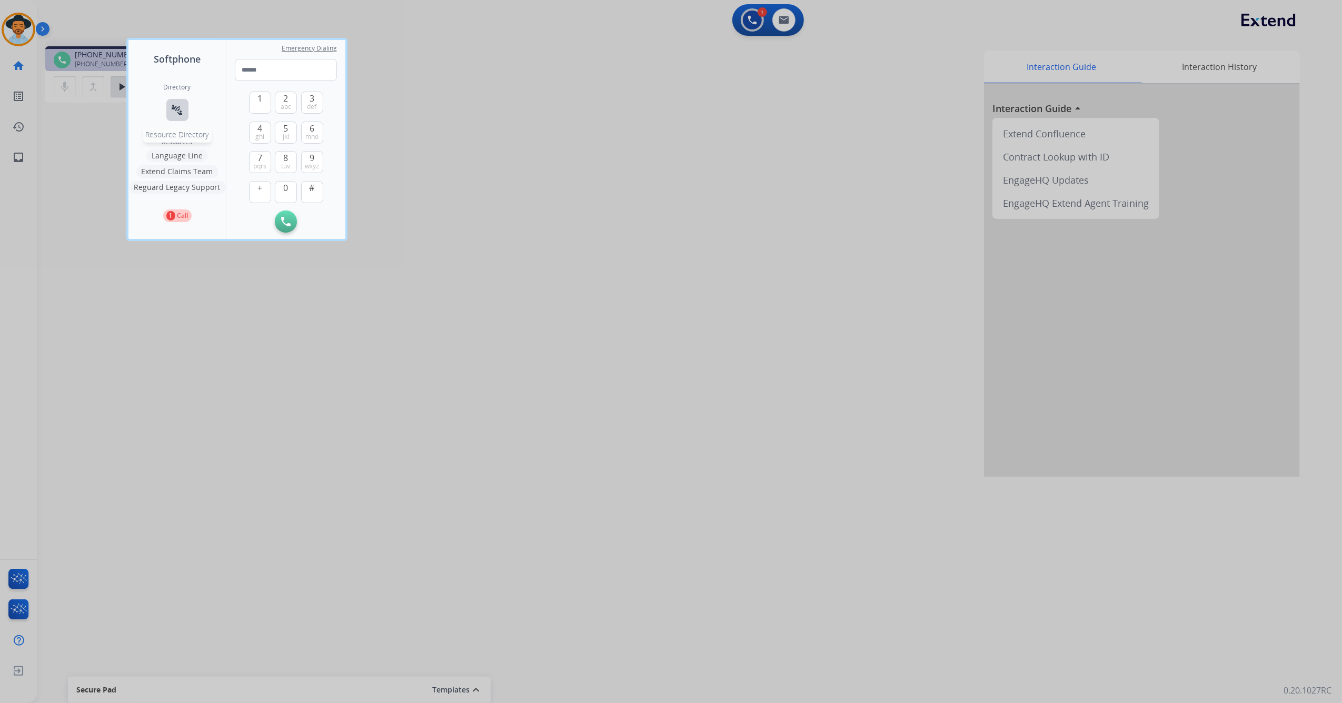
click at [179, 116] on button "connect_without_contact Resource Directory" at bounding box center [177, 110] width 22 height 22
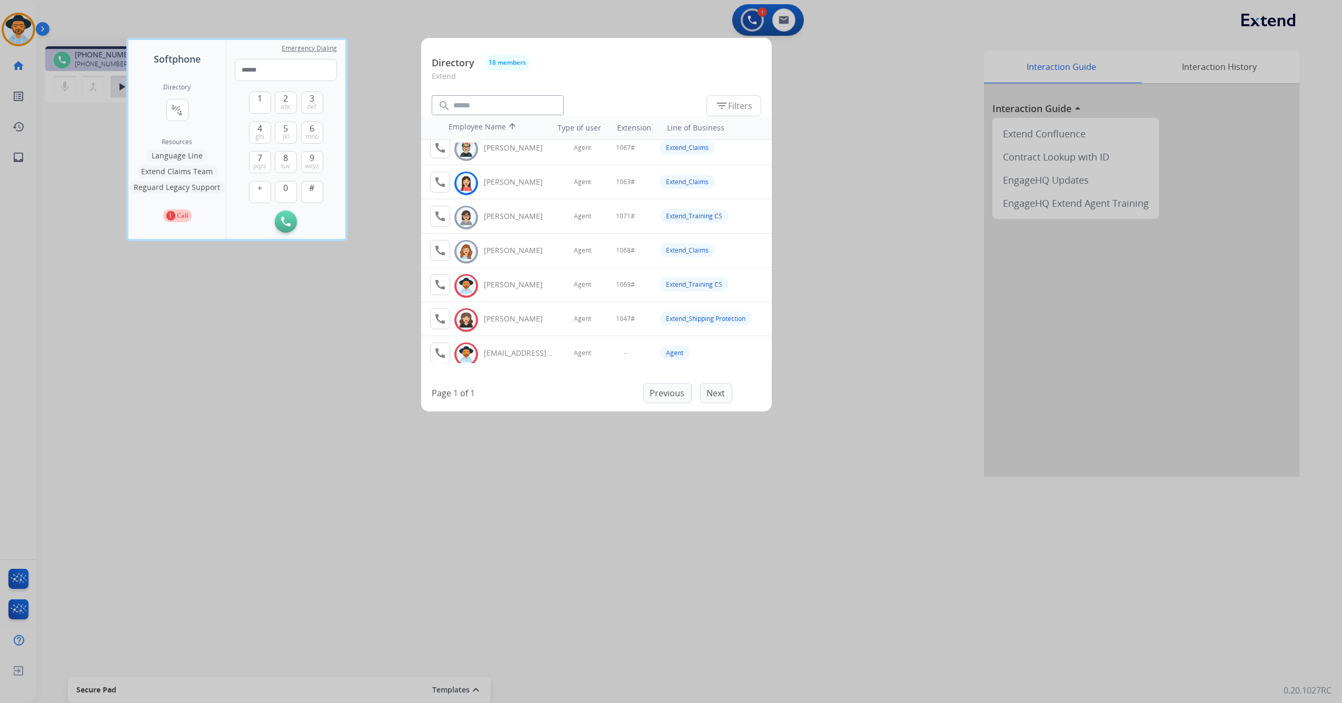
scroll to position [404, 0]
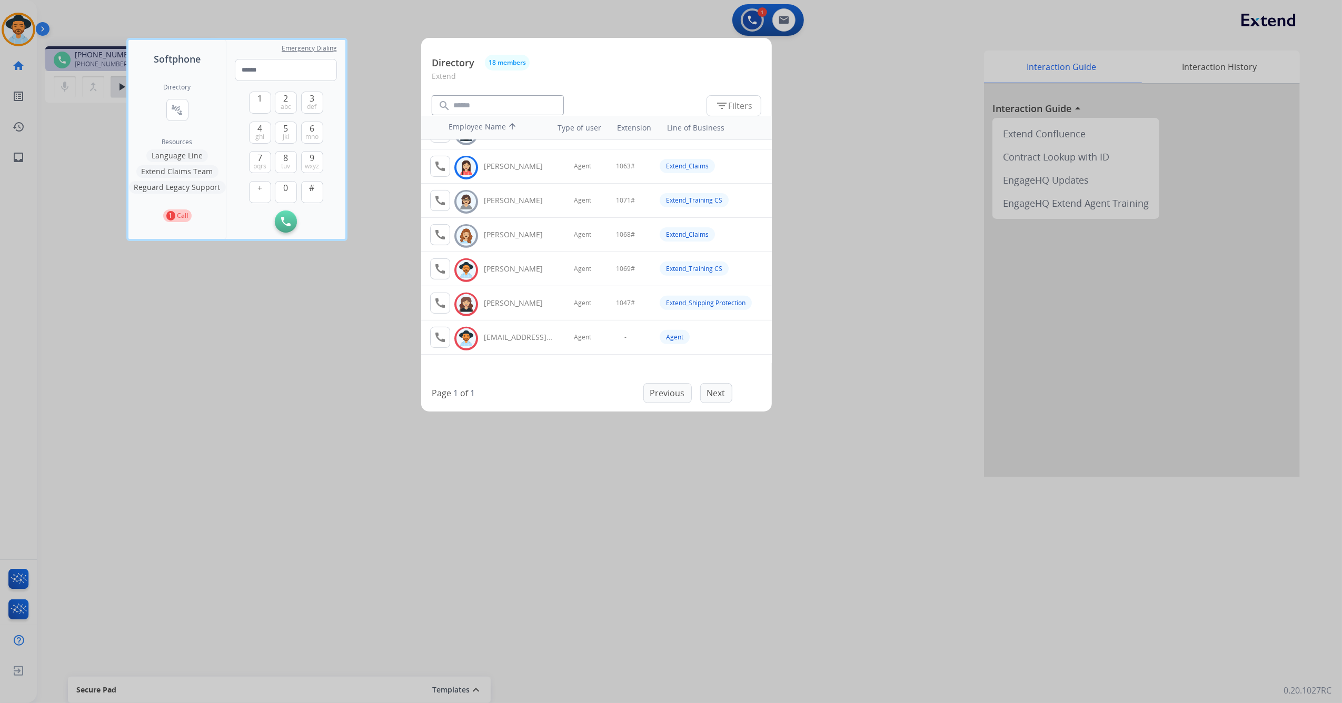
click at [278, 308] on div at bounding box center [671, 351] width 1342 height 703
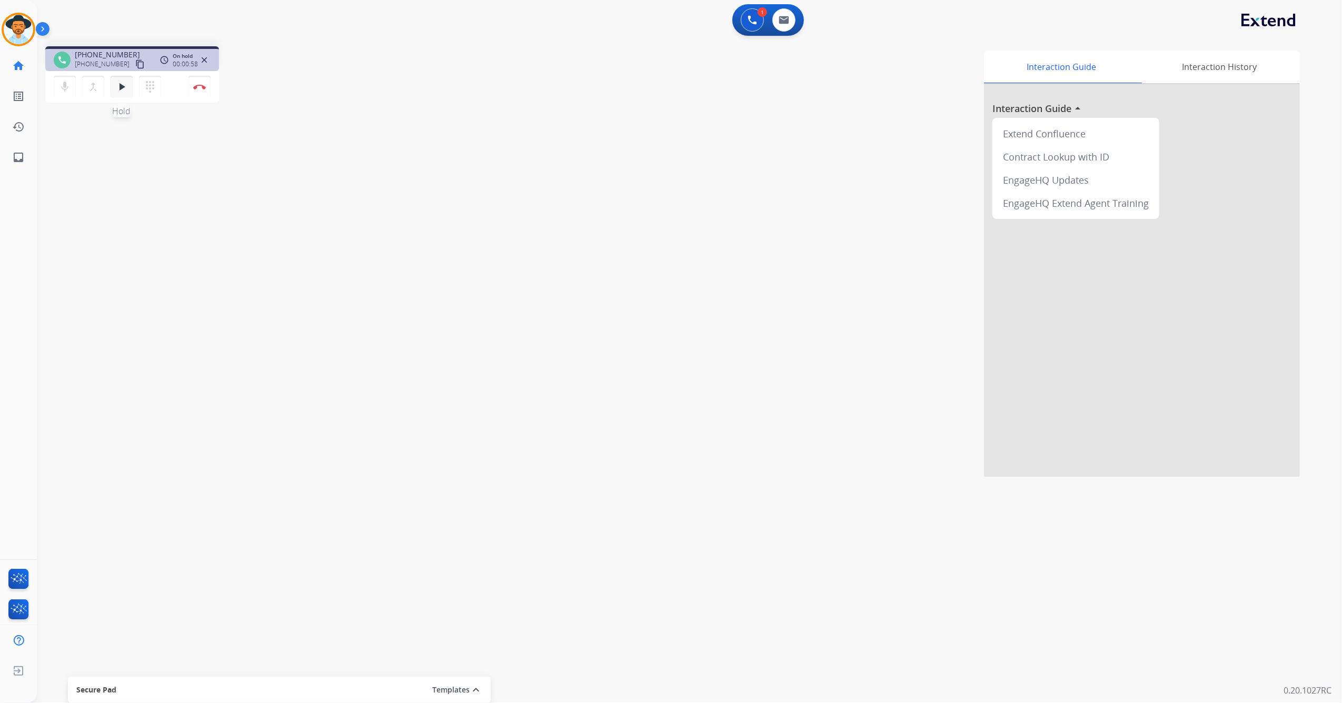
click at [118, 85] on mat-icon "play_arrow" at bounding box center [121, 87] width 13 height 13
click at [118, 93] on button "pause Hold" at bounding box center [122, 87] width 22 height 22
click at [149, 91] on mat-icon "dialpad" at bounding box center [150, 87] width 13 height 13
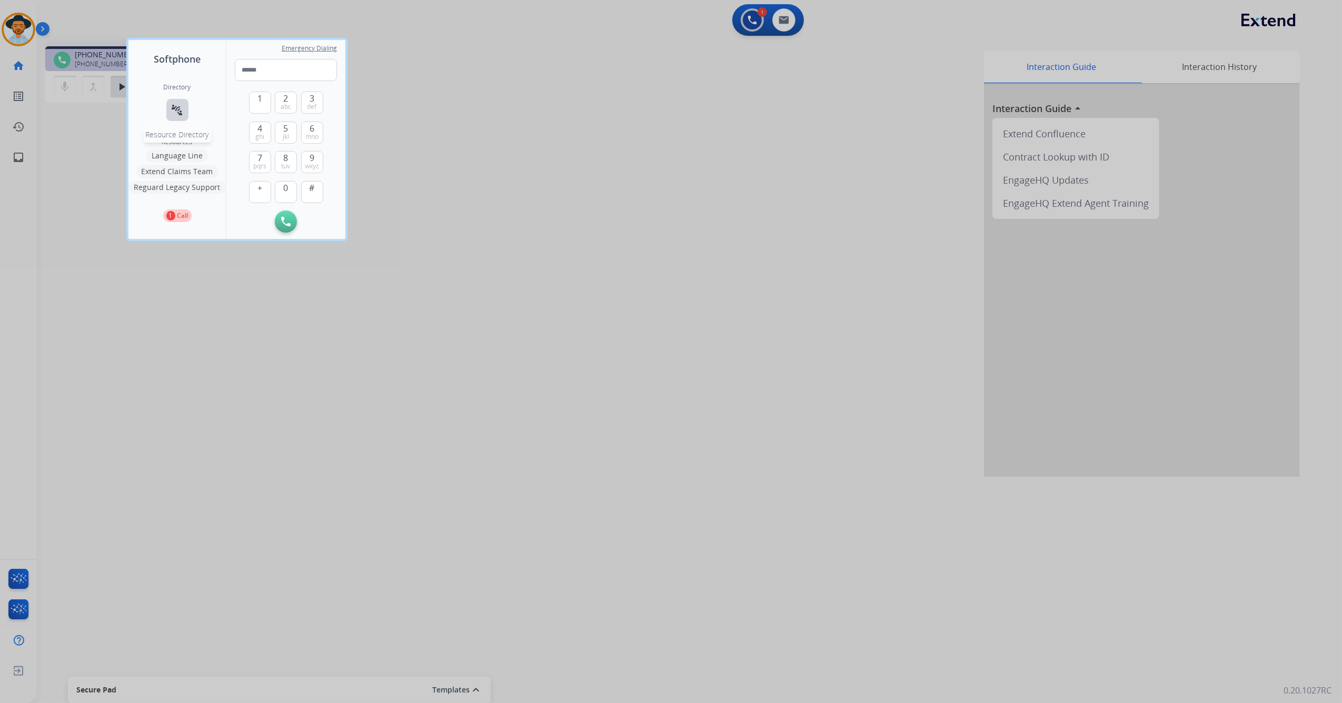
click at [186, 109] on button "connect_without_contact Resource Directory" at bounding box center [177, 110] width 22 height 22
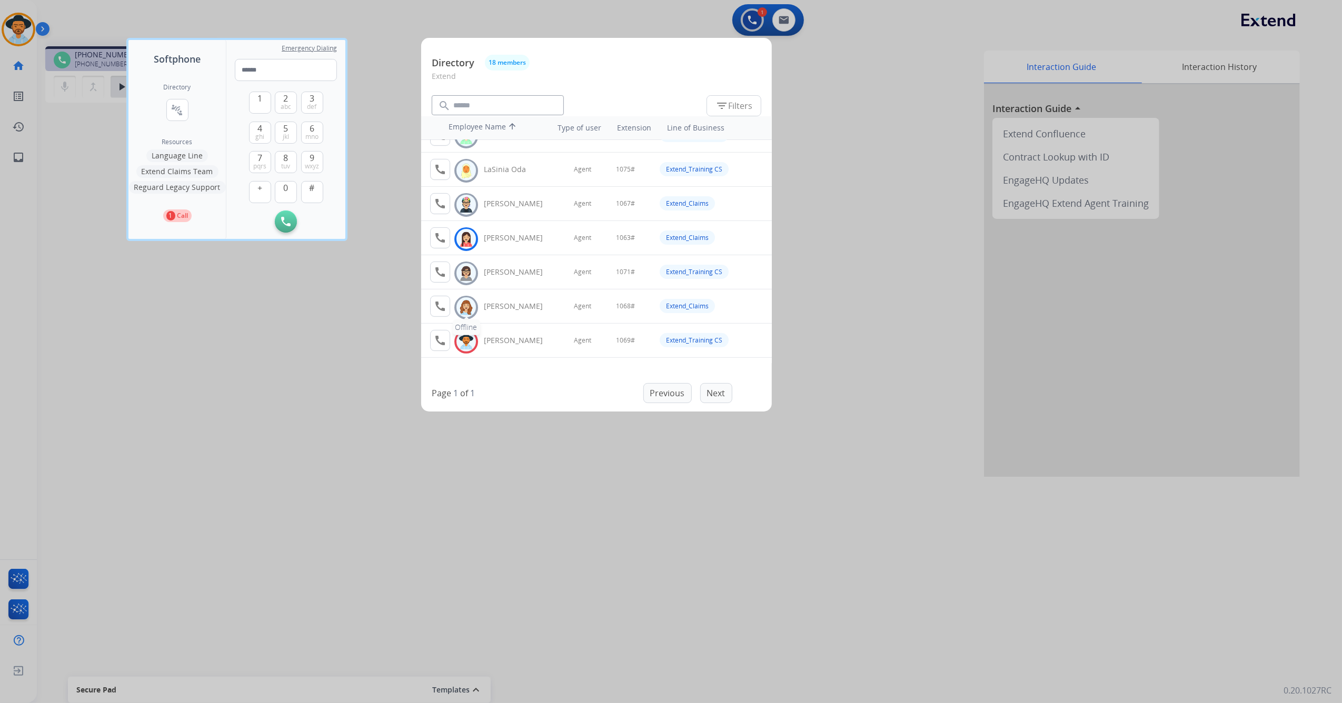
scroll to position [351, 0]
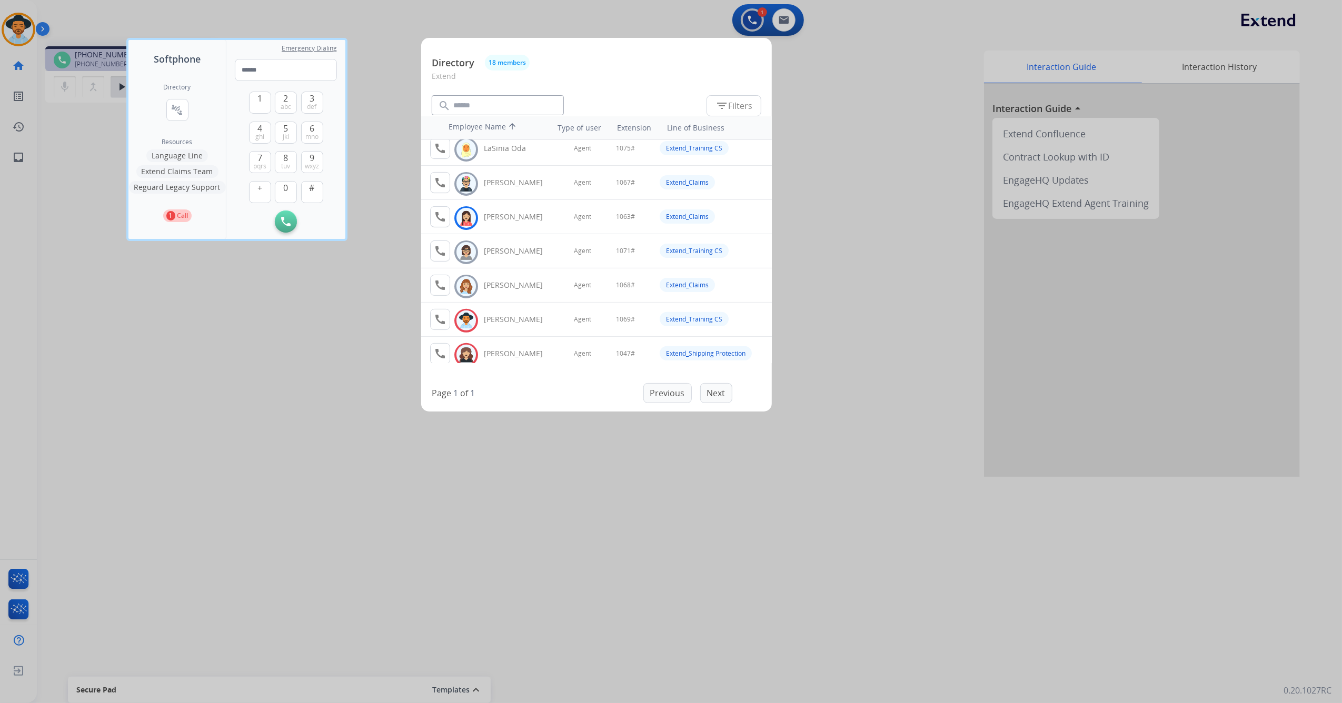
click at [391, 379] on div at bounding box center [671, 351] width 1342 height 703
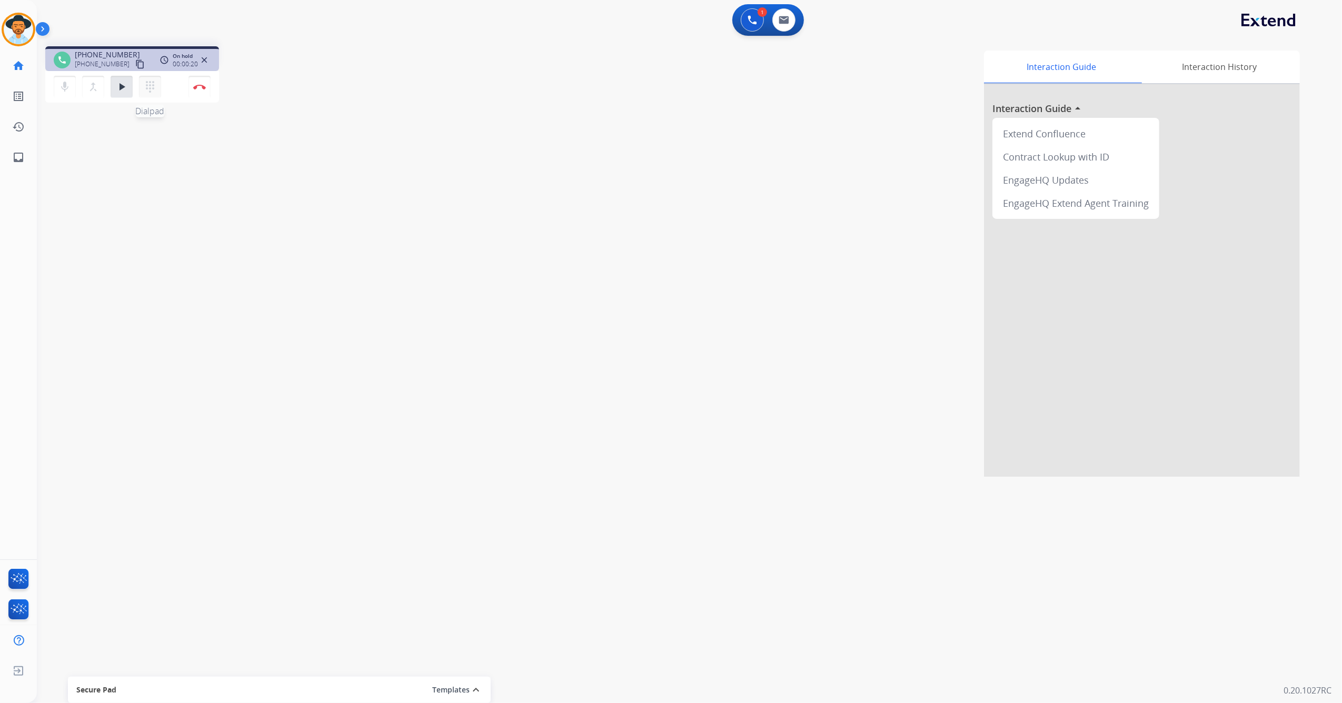
click at [156, 91] on button "dialpad Dialpad" at bounding box center [150, 87] width 22 height 22
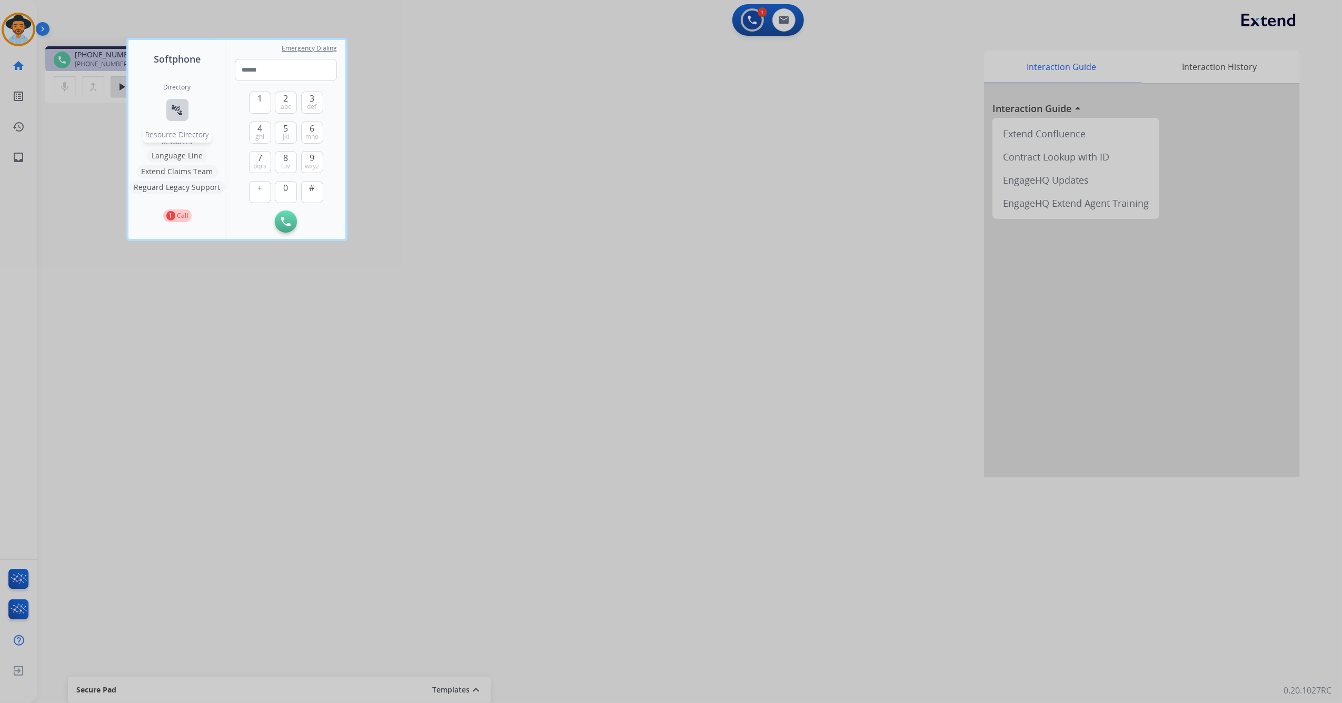
click at [180, 116] on mat-icon "connect_without_contact" at bounding box center [177, 110] width 13 height 13
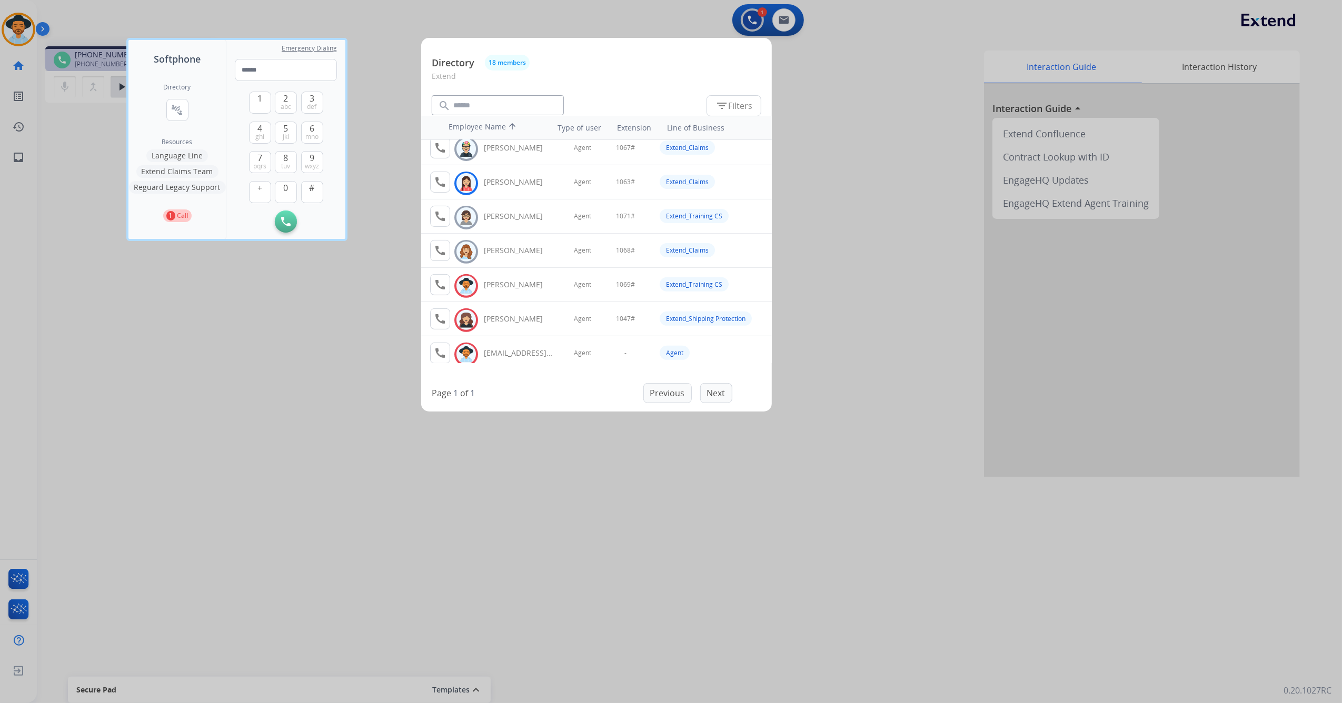
scroll to position [404, 0]
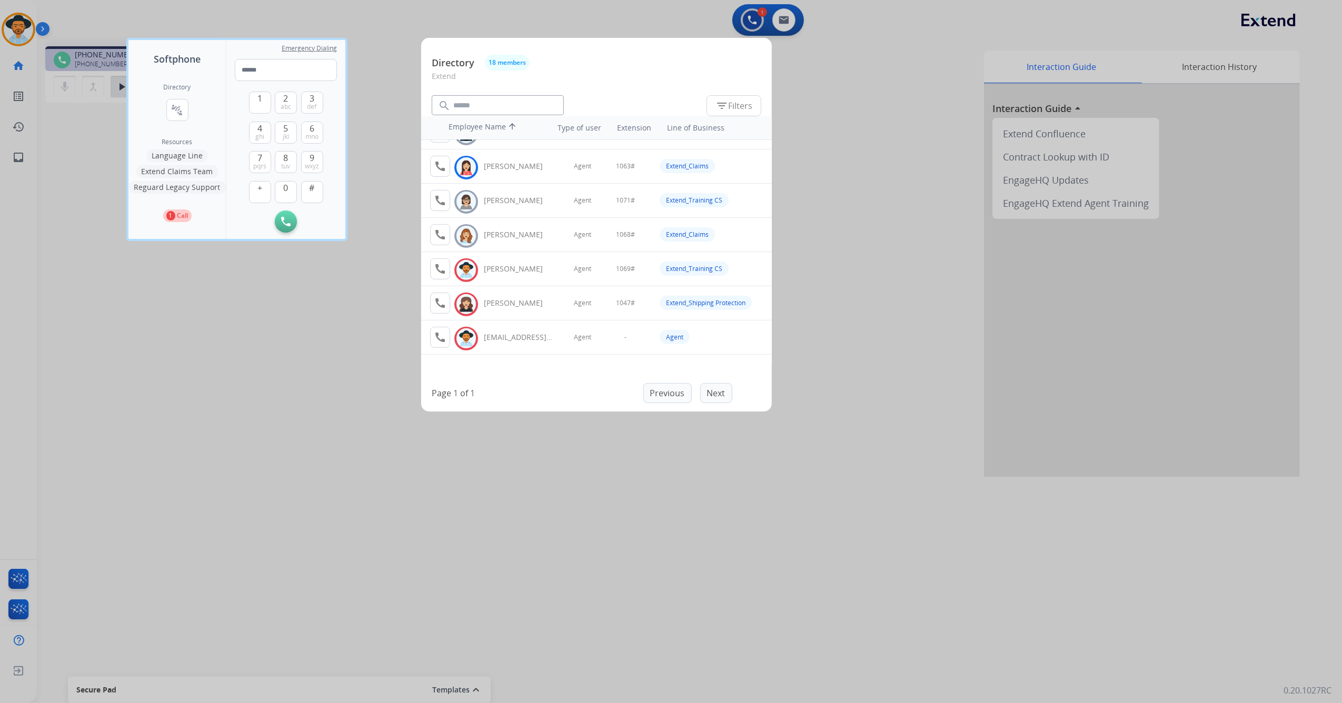
click at [348, 497] on div at bounding box center [671, 351] width 1342 height 703
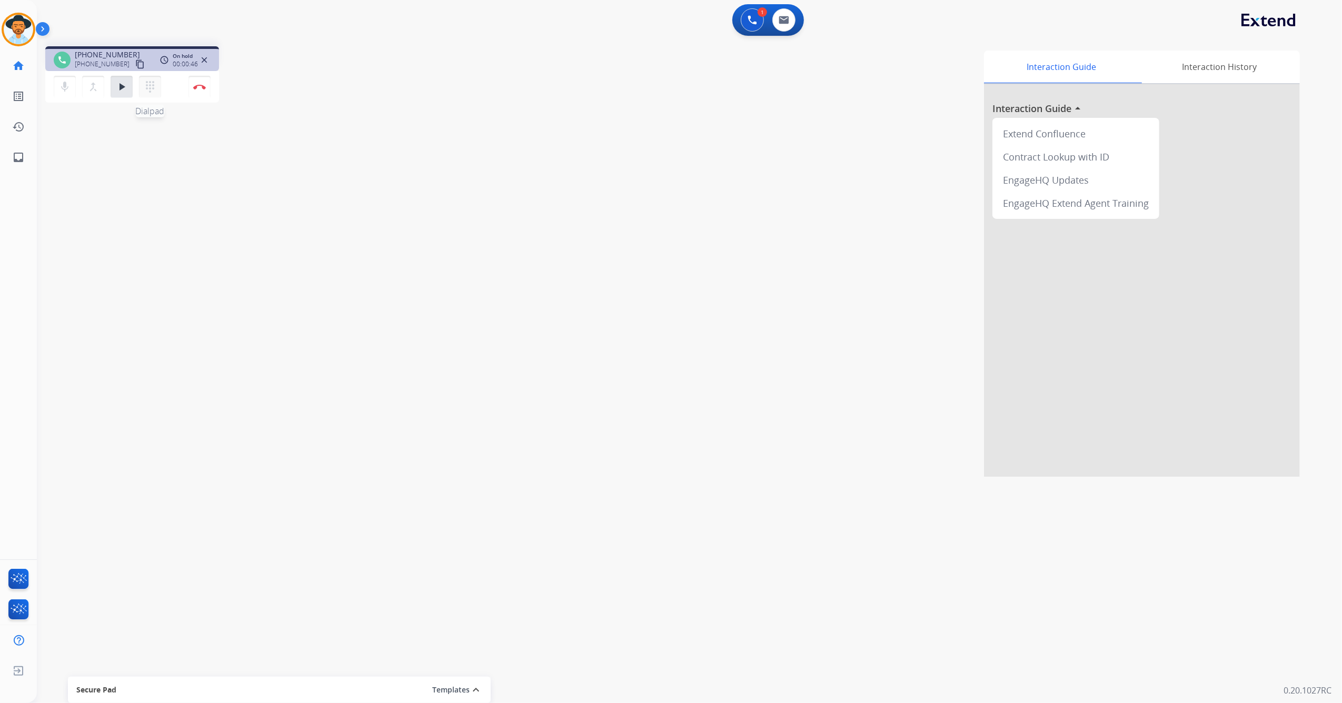
click at [150, 81] on mat-icon "dialpad" at bounding box center [150, 87] width 13 height 13
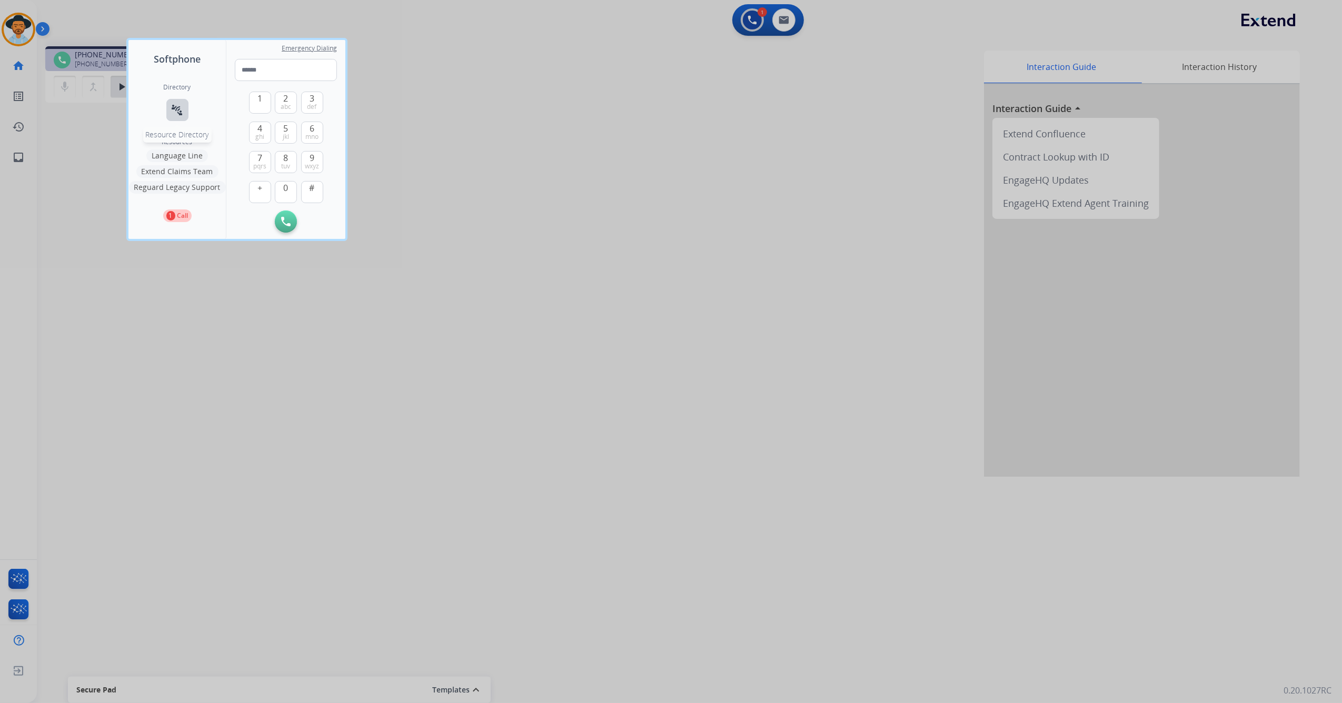
click at [176, 117] on button "connect_without_contact Resource Directory" at bounding box center [177, 110] width 22 height 22
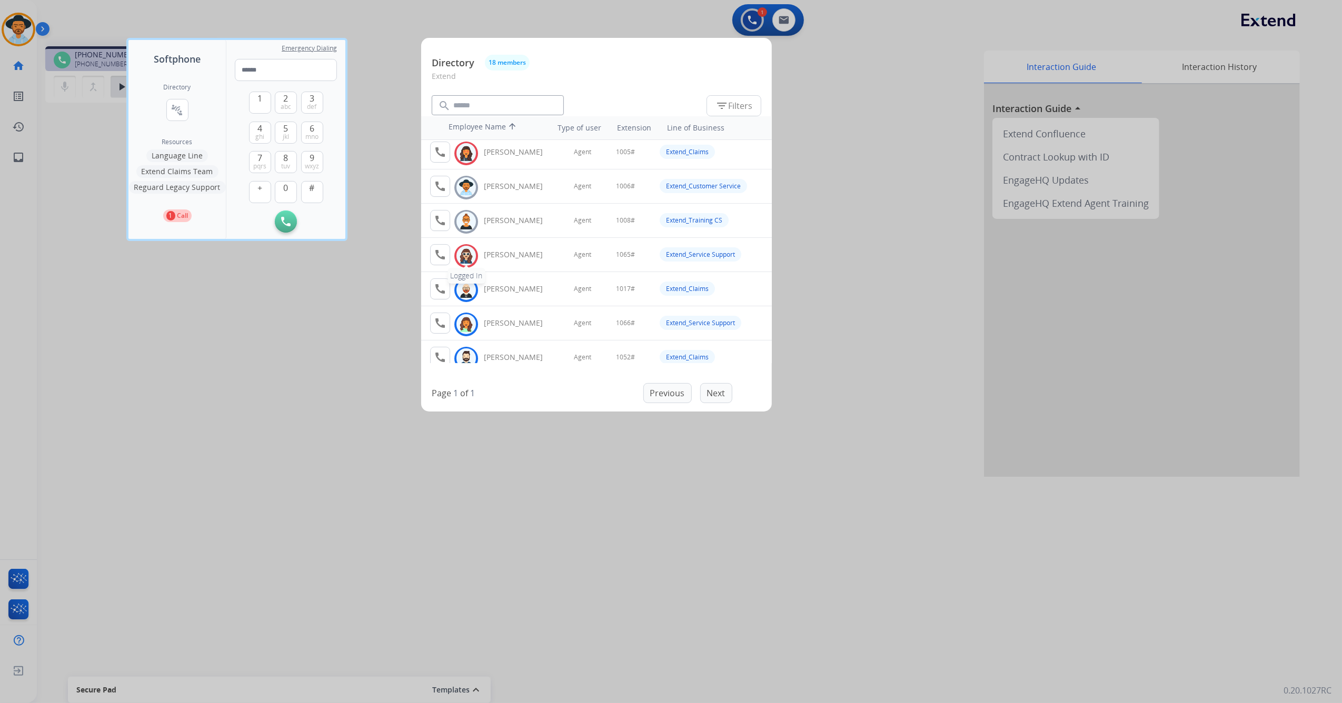
scroll to position [0, 0]
click at [307, 400] on div at bounding box center [671, 351] width 1342 height 703
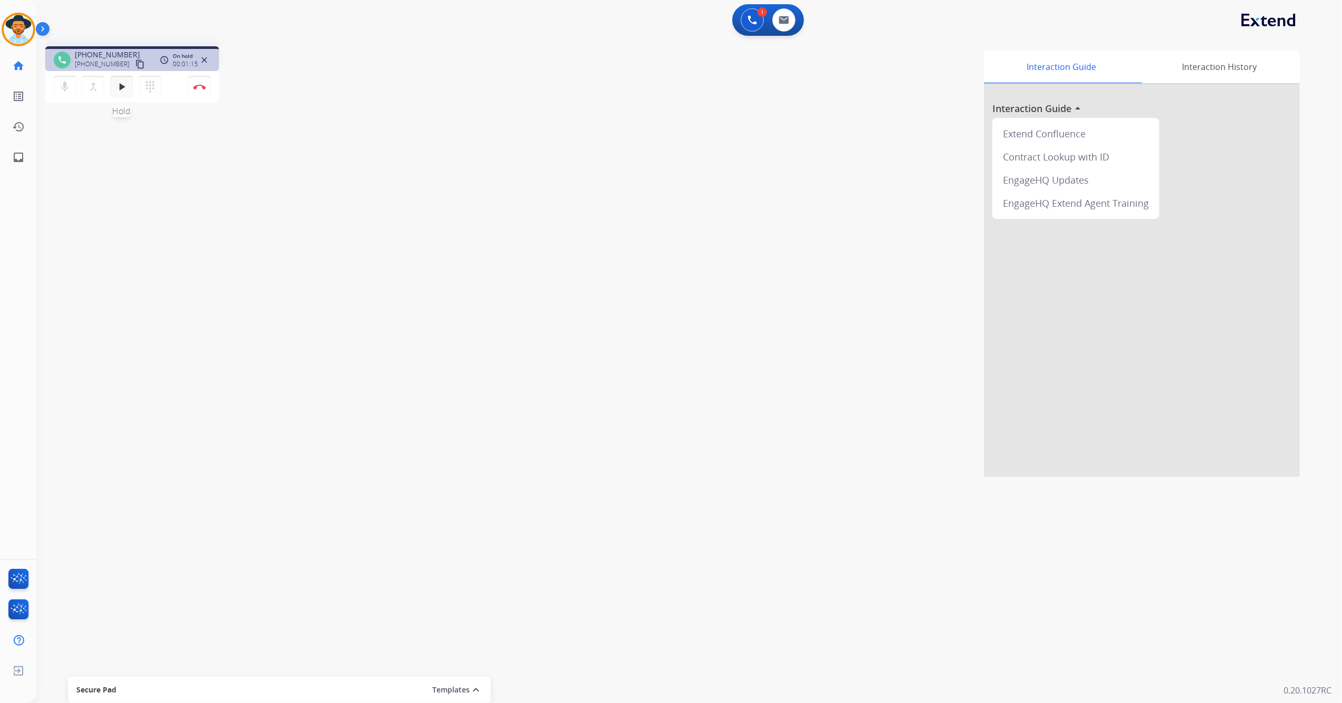
click at [123, 84] on mat-icon "play_arrow" at bounding box center [121, 87] width 13 height 13
click at [199, 85] on img at bounding box center [199, 86] width 13 height 5
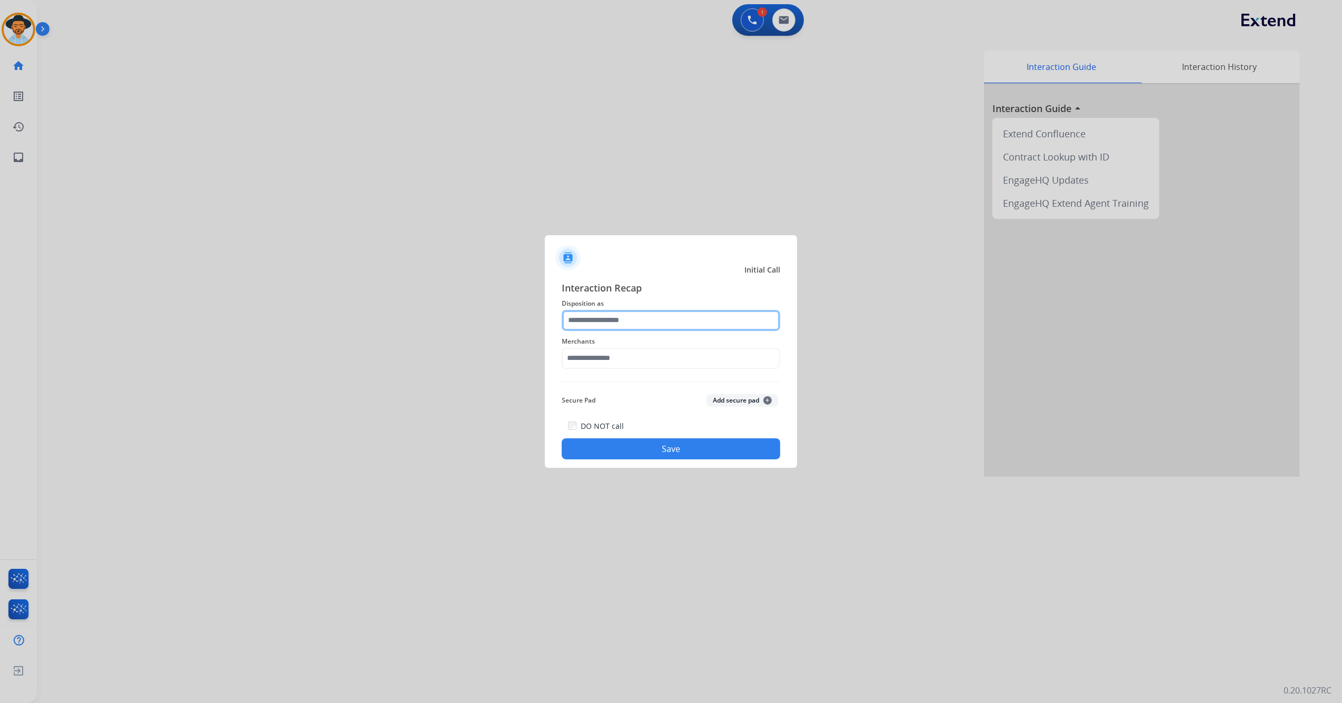
click at [643, 324] on input "text" at bounding box center [671, 320] width 218 height 21
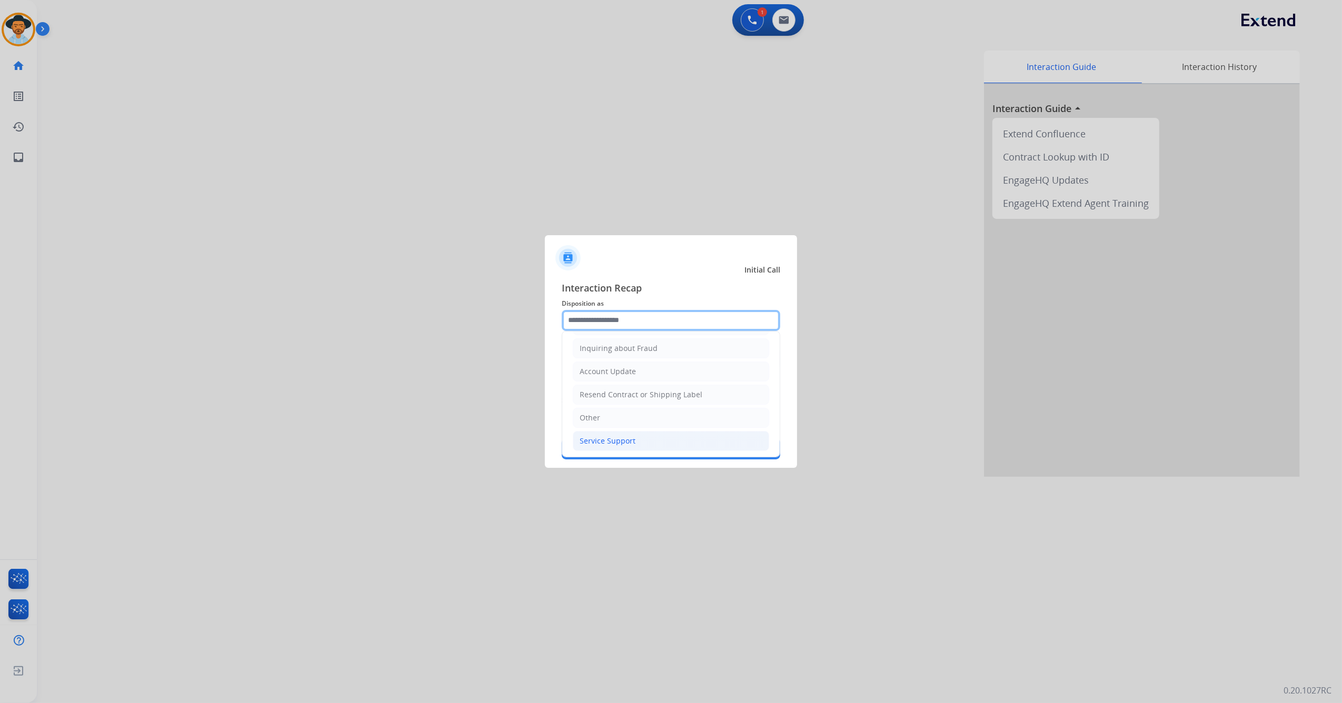
scroll to position [169, 0]
click at [614, 408] on li "Other" at bounding box center [671, 416] width 196 height 20
type input "*****"
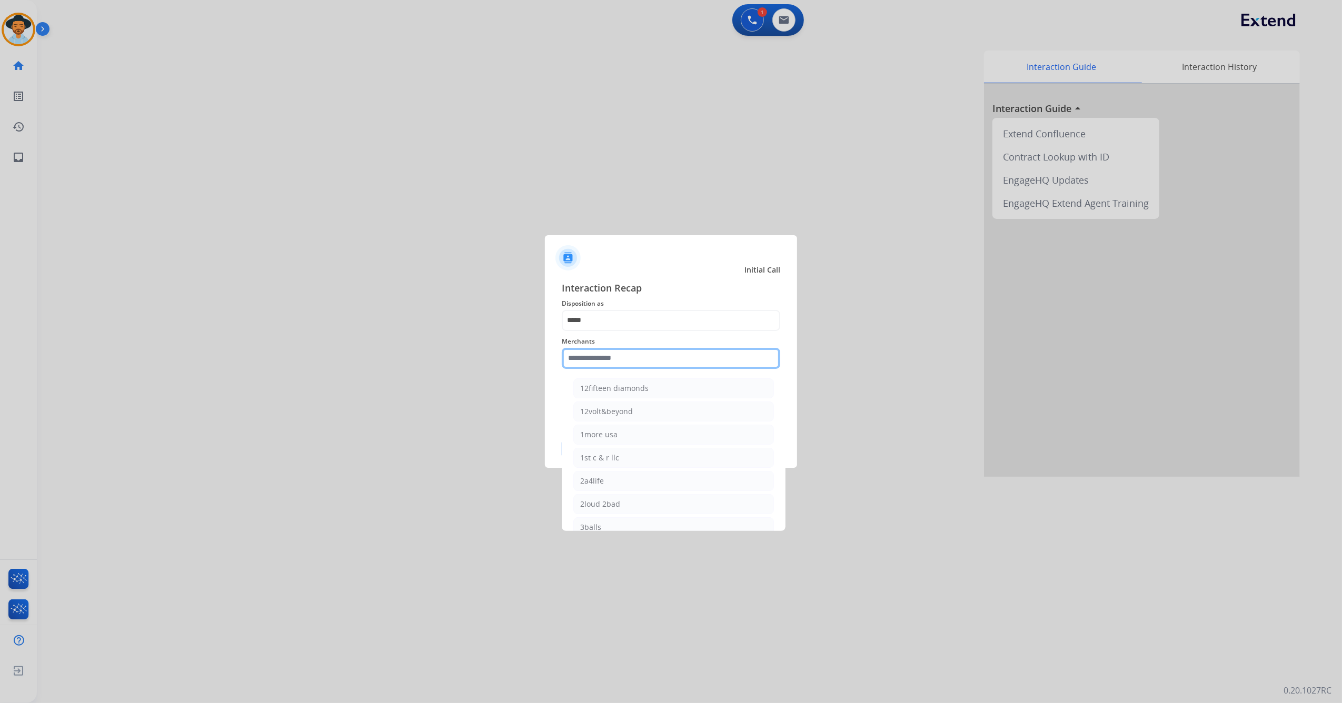
click at [618, 356] on input "text" at bounding box center [671, 358] width 218 height 21
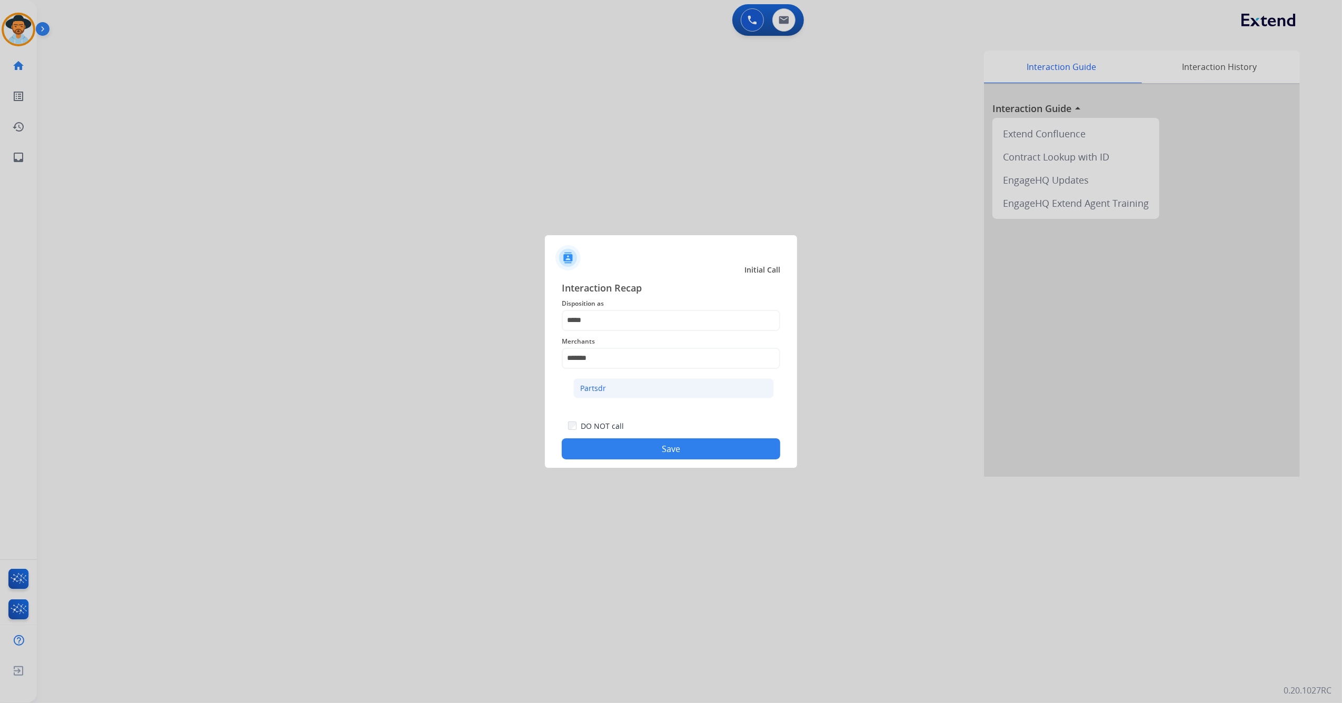
click at [649, 384] on li "Partsdr" at bounding box center [673, 388] width 201 height 20
type input "*******"
click at [648, 447] on button "Save" at bounding box center [671, 448] width 218 height 21
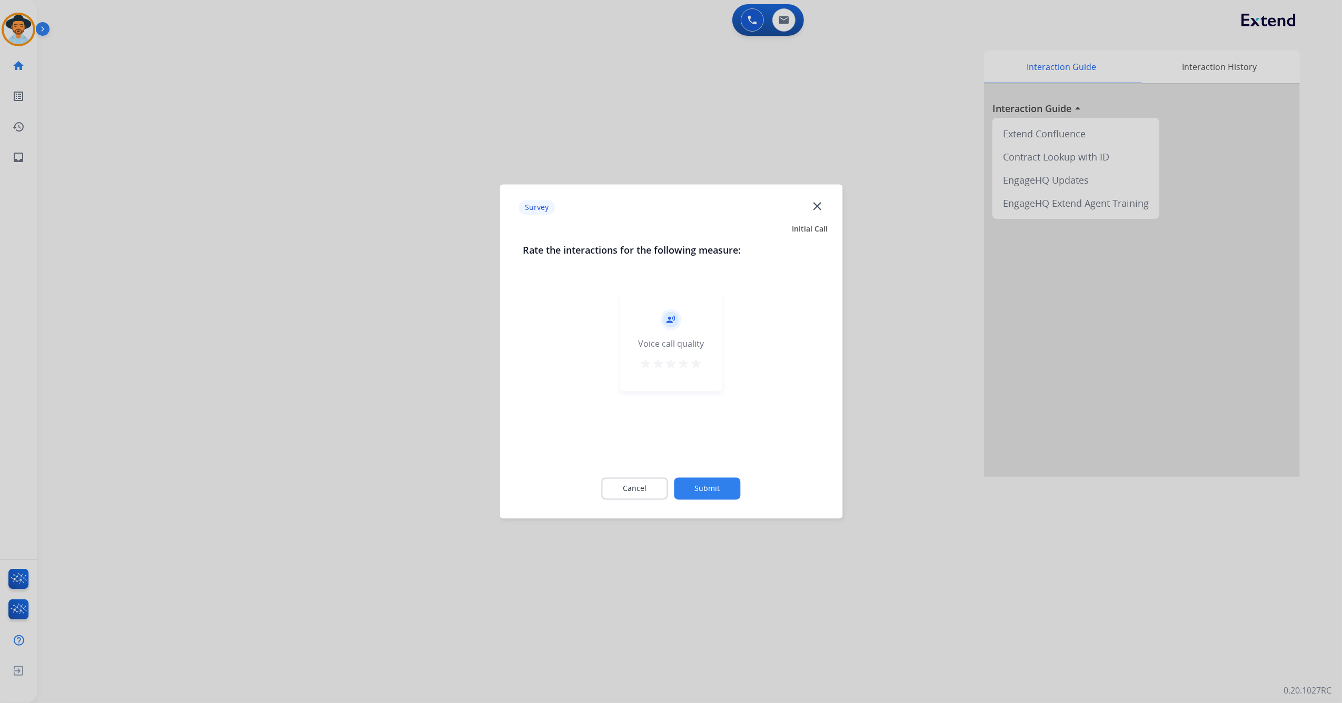
click at [702, 371] on button "star" at bounding box center [696, 366] width 13 height 16
click at [710, 493] on button "Submit" at bounding box center [707, 489] width 66 height 22
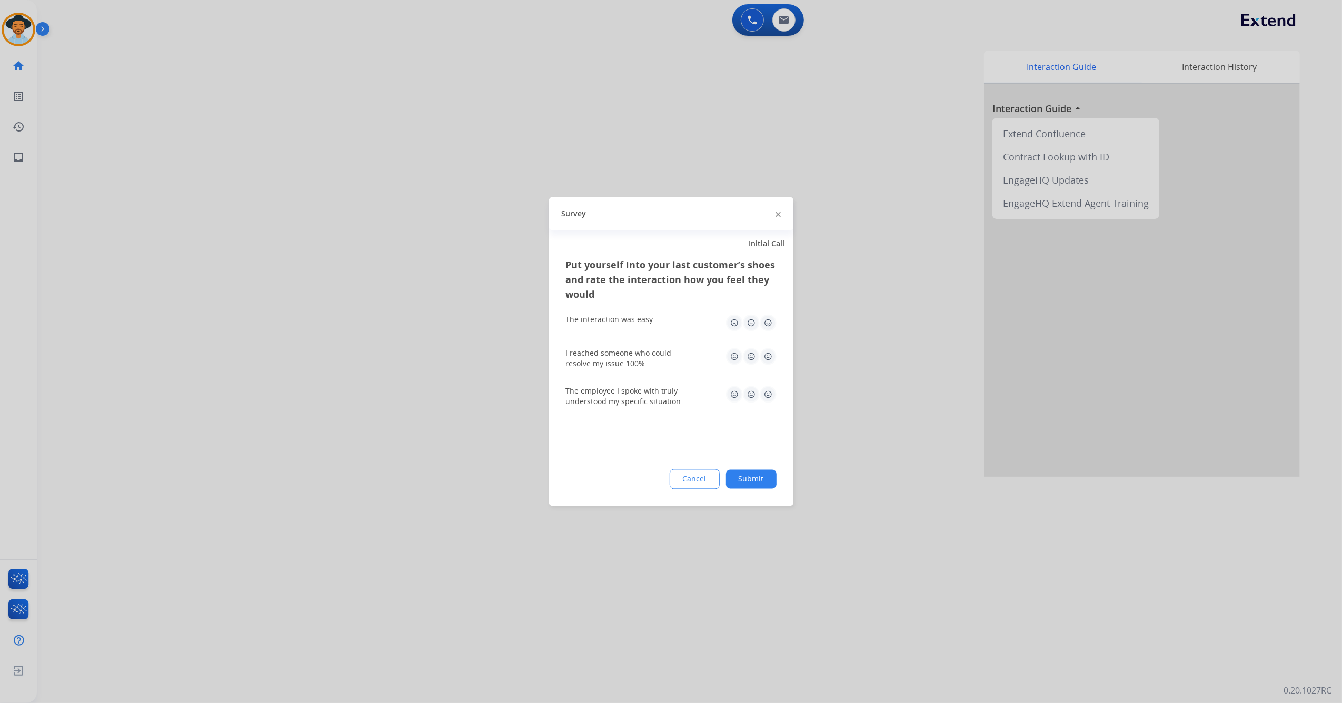
click at [764, 321] on img at bounding box center [767, 323] width 17 height 17
click at [767, 356] on img at bounding box center [767, 356] width 17 height 17
click at [768, 398] on img at bounding box center [767, 394] width 17 height 17
click at [755, 481] on button "Submit" at bounding box center [751, 479] width 51 height 19
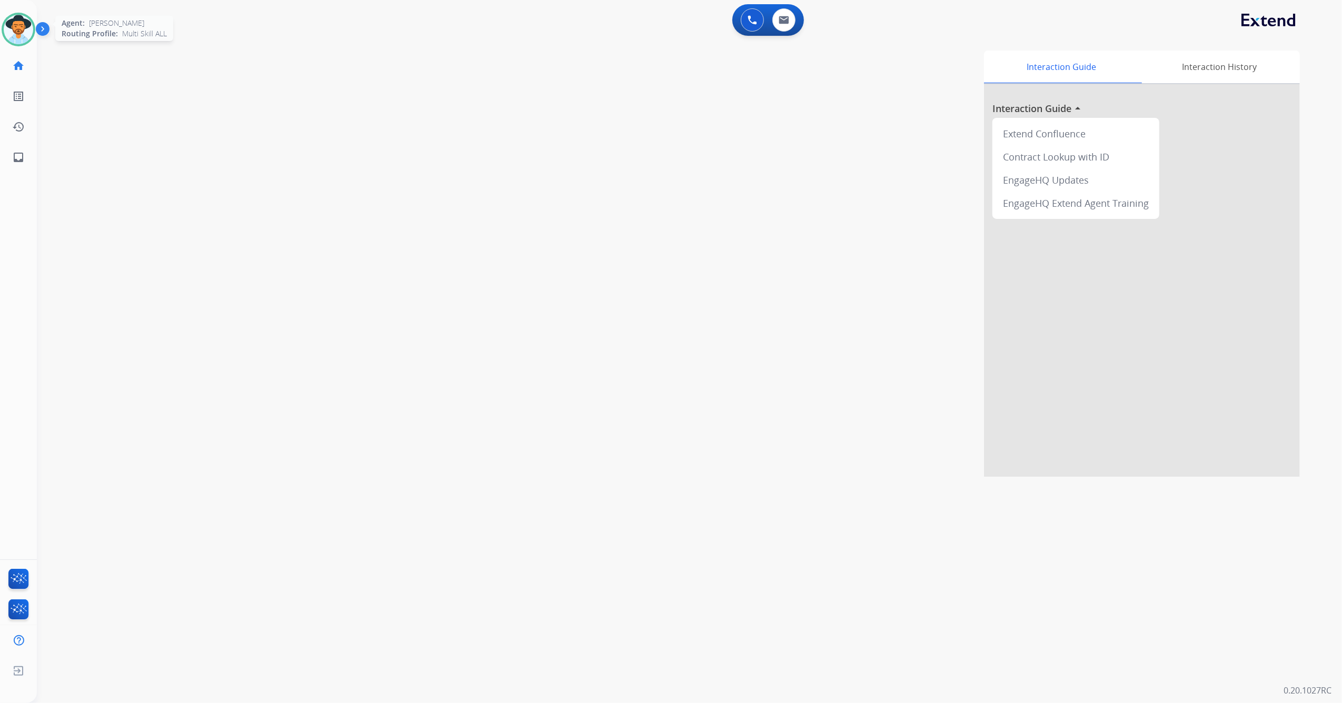
click at [19, 27] on img at bounding box center [18, 29] width 29 height 29
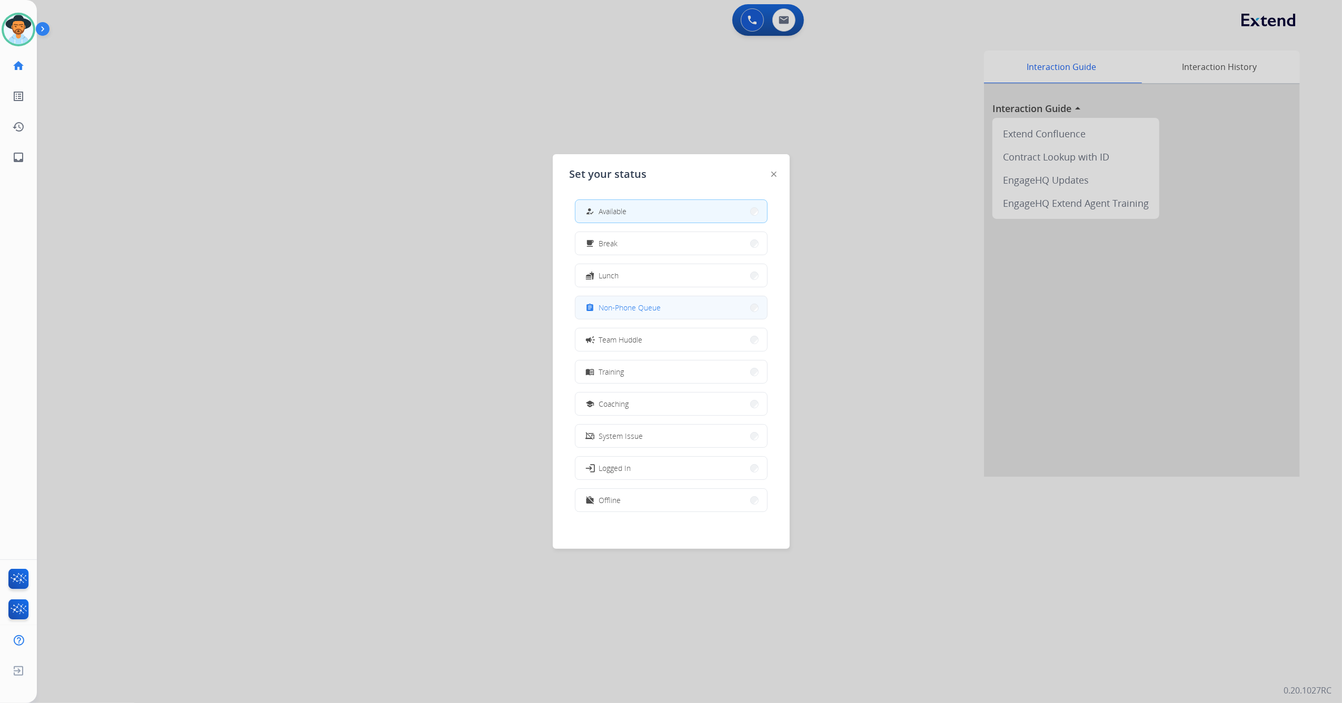
click at [674, 314] on button "assignment Non-Phone Queue" at bounding box center [671, 307] width 192 height 23
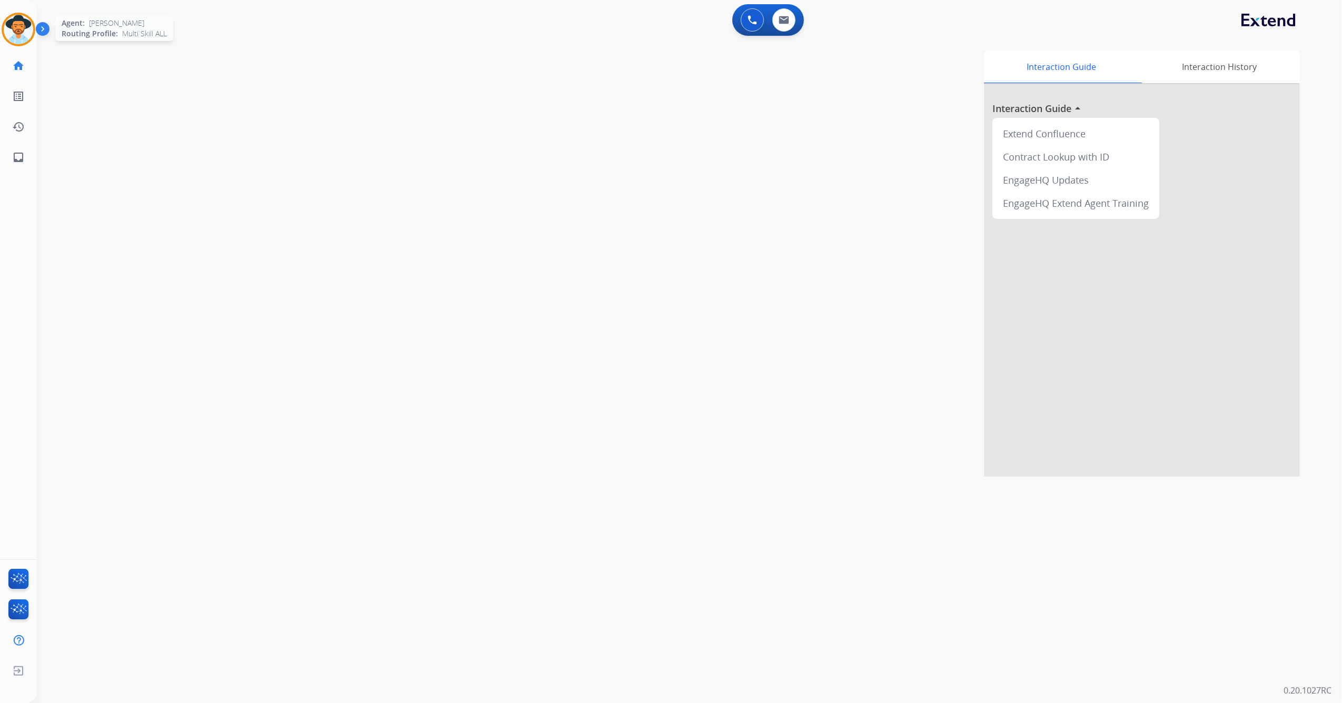
click at [23, 32] on img at bounding box center [18, 29] width 29 height 29
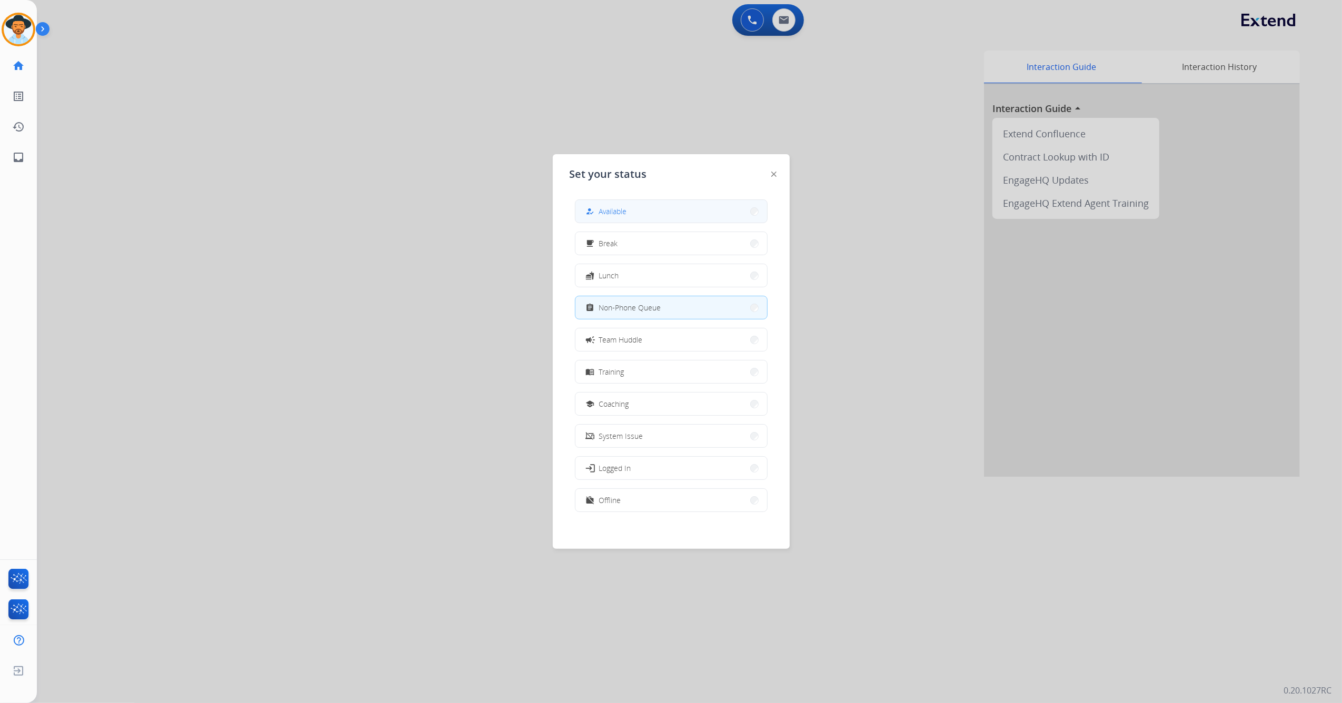
click at [676, 213] on button "how_to_reg Available" at bounding box center [671, 211] width 192 height 23
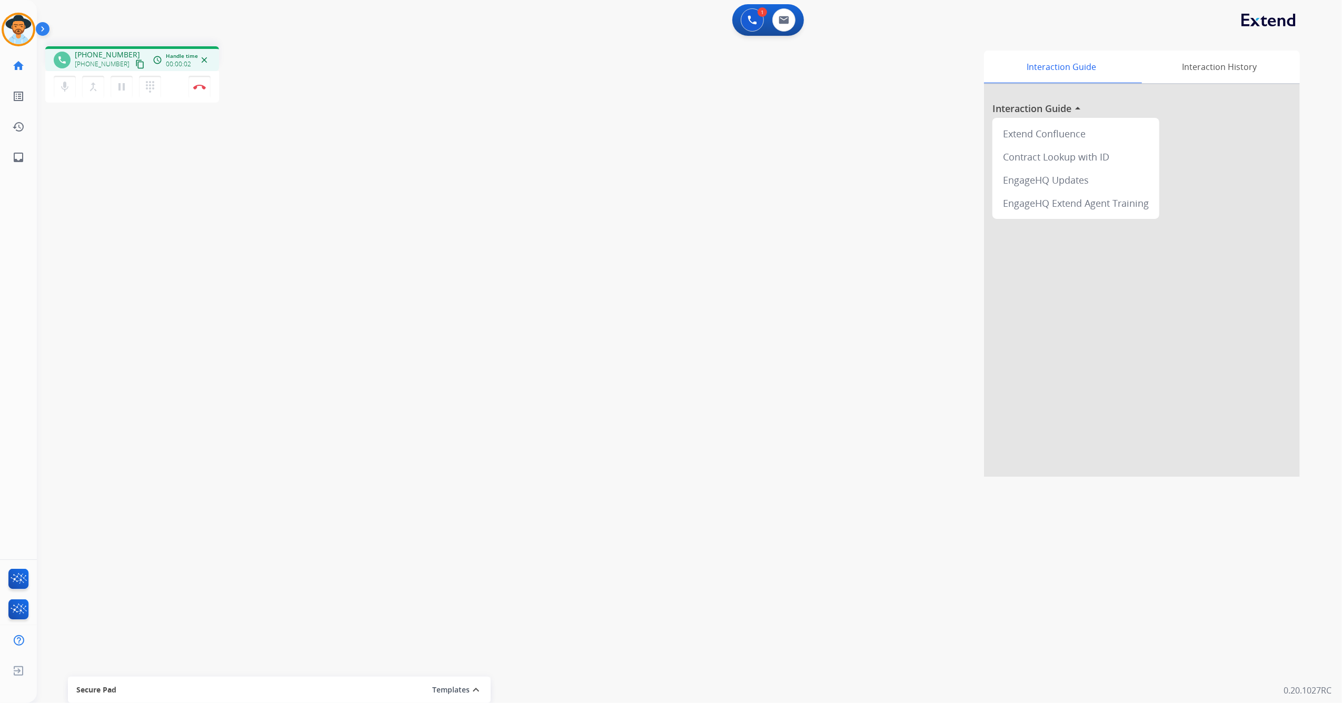
click at [135, 62] on mat-icon "content_copy" at bounding box center [139, 63] width 9 height 9
click at [120, 85] on mat-icon "pause" at bounding box center [121, 87] width 13 height 13
click at [114, 89] on button "play_arrow Hold" at bounding box center [122, 87] width 22 height 22
click at [203, 87] on img at bounding box center [199, 86] width 13 height 5
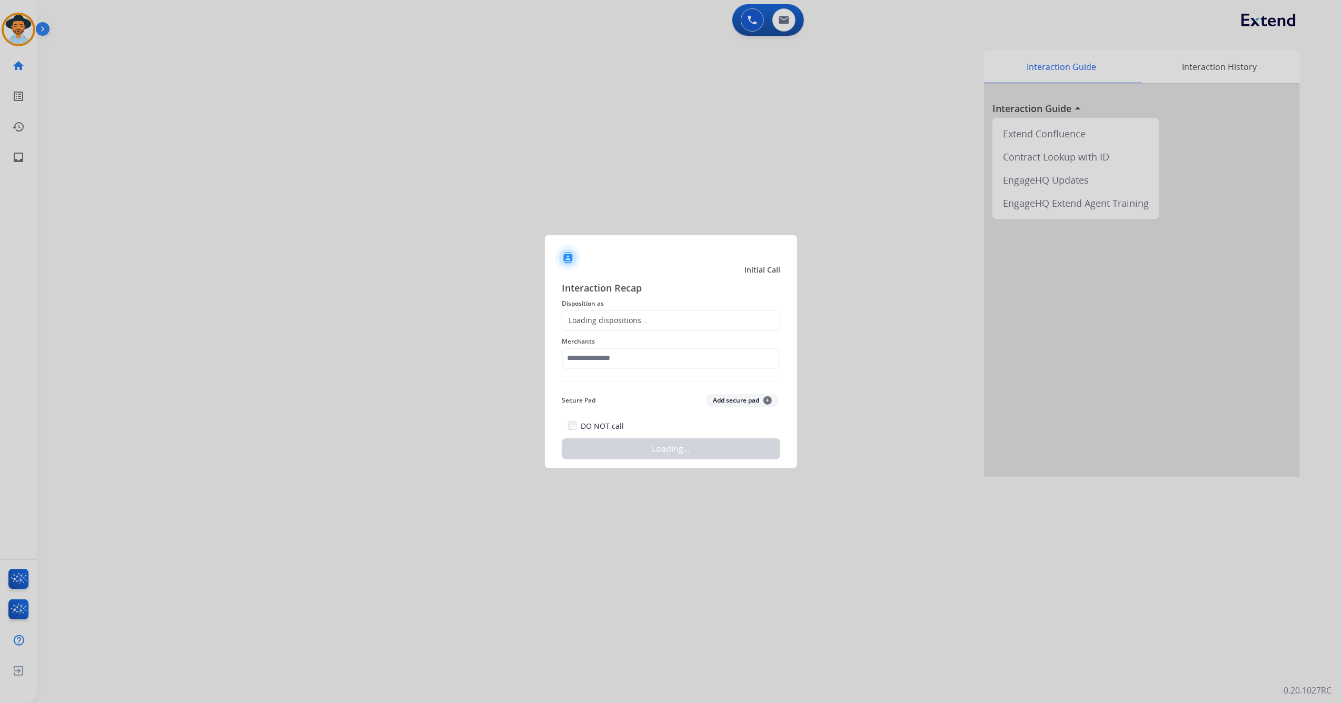
click at [613, 314] on div "Loading dispositions..." at bounding box center [671, 320] width 218 height 21
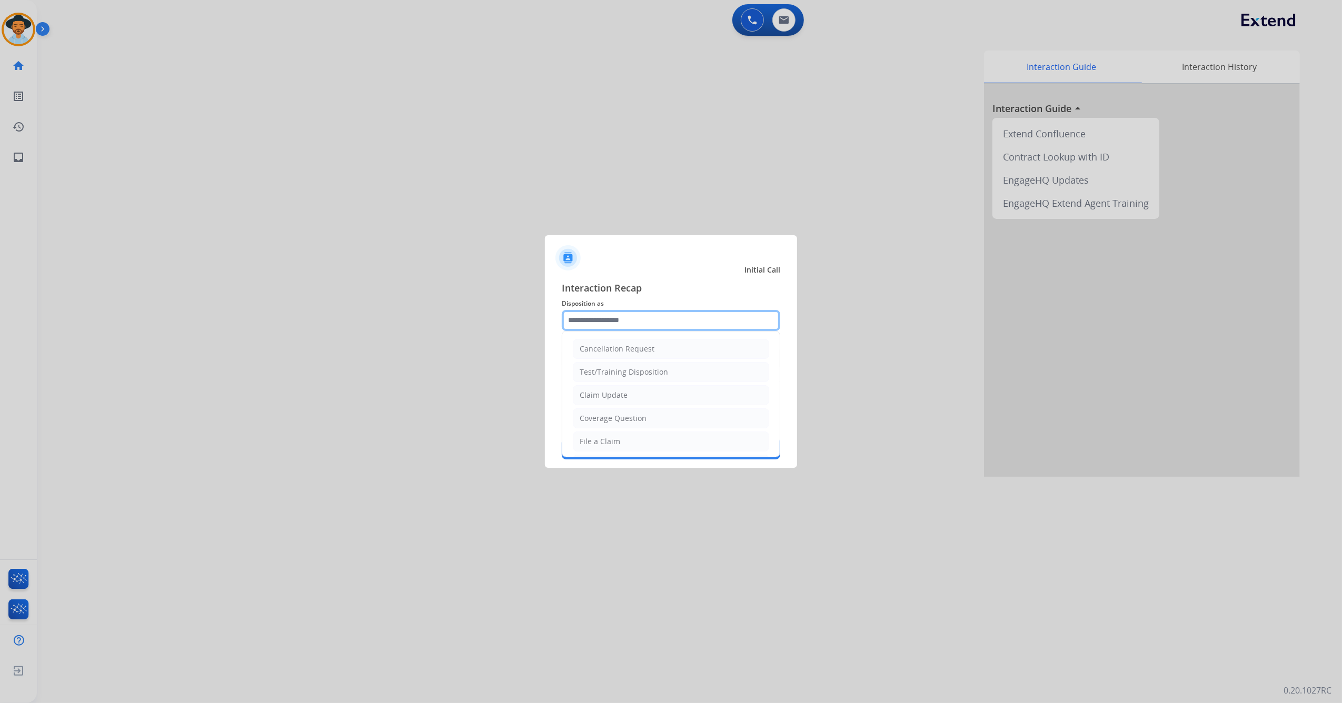
click at [611, 321] on input "text" at bounding box center [671, 320] width 218 height 21
click at [640, 413] on li "Other" at bounding box center [671, 416] width 196 height 20
type input "*****"
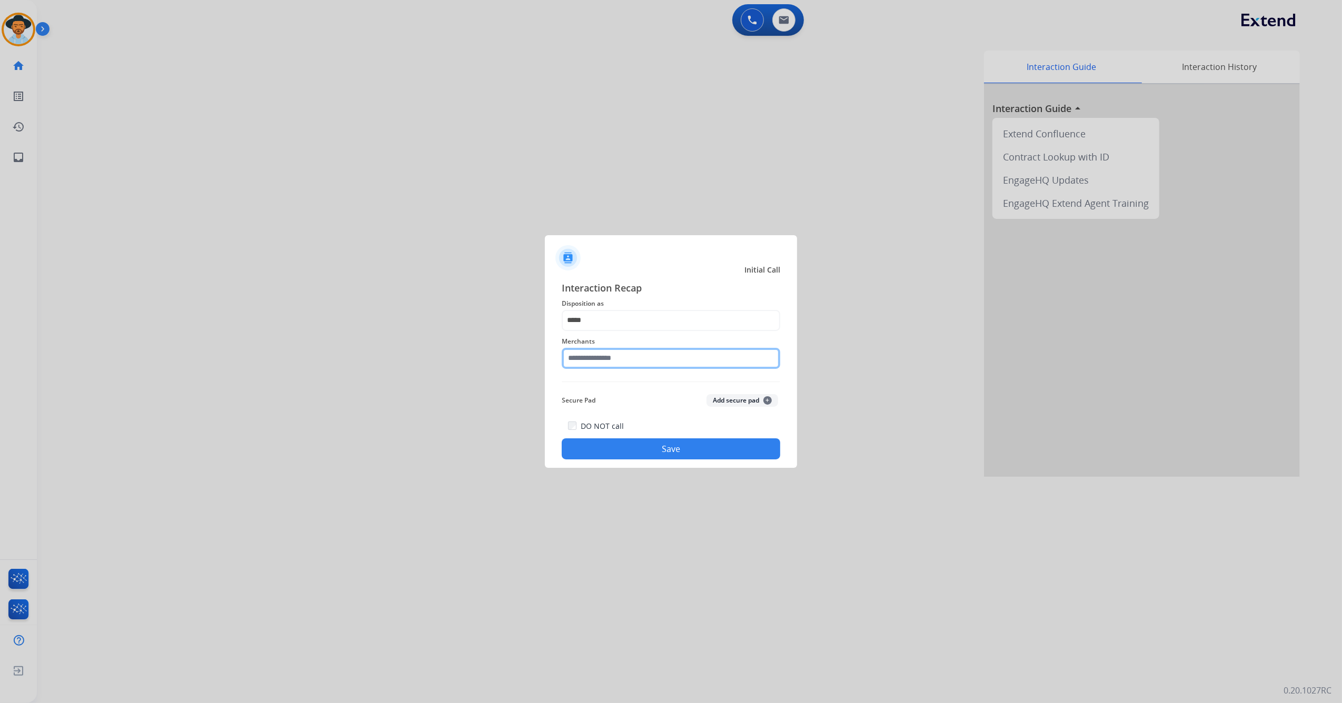
click at [625, 352] on input "text" at bounding box center [671, 358] width 218 height 21
click at [659, 386] on li "Advance auto parts" at bounding box center [673, 388] width 201 height 20
type input "**********"
click at [651, 454] on button "Save" at bounding box center [671, 448] width 218 height 21
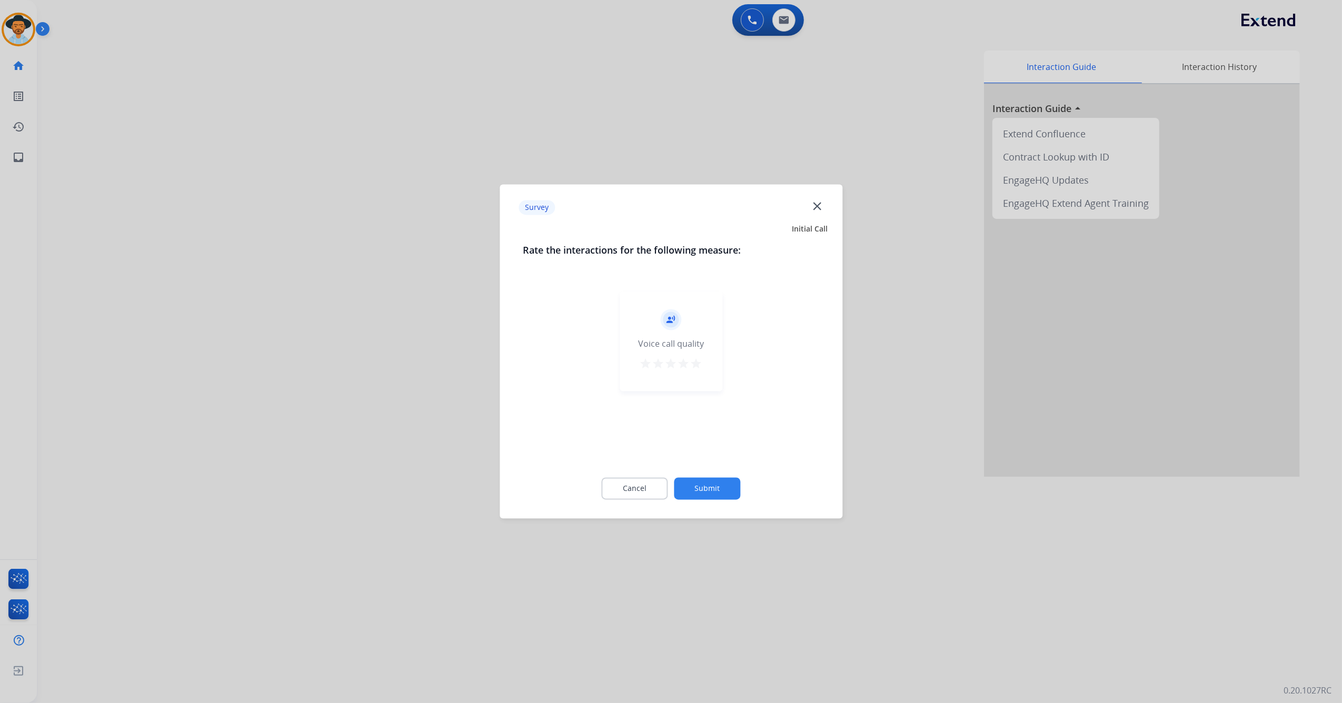
drag, startPoint x: 697, startPoint y: 366, endPoint x: 704, endPoint y: 372, distance: 8.6
click at [699, 363] on mat-icon "star" at bounding box center [696, 364] width 13 height 13
click at [718, 489] on button "Submit" at bounding box center [707, 489] width 66 height 22
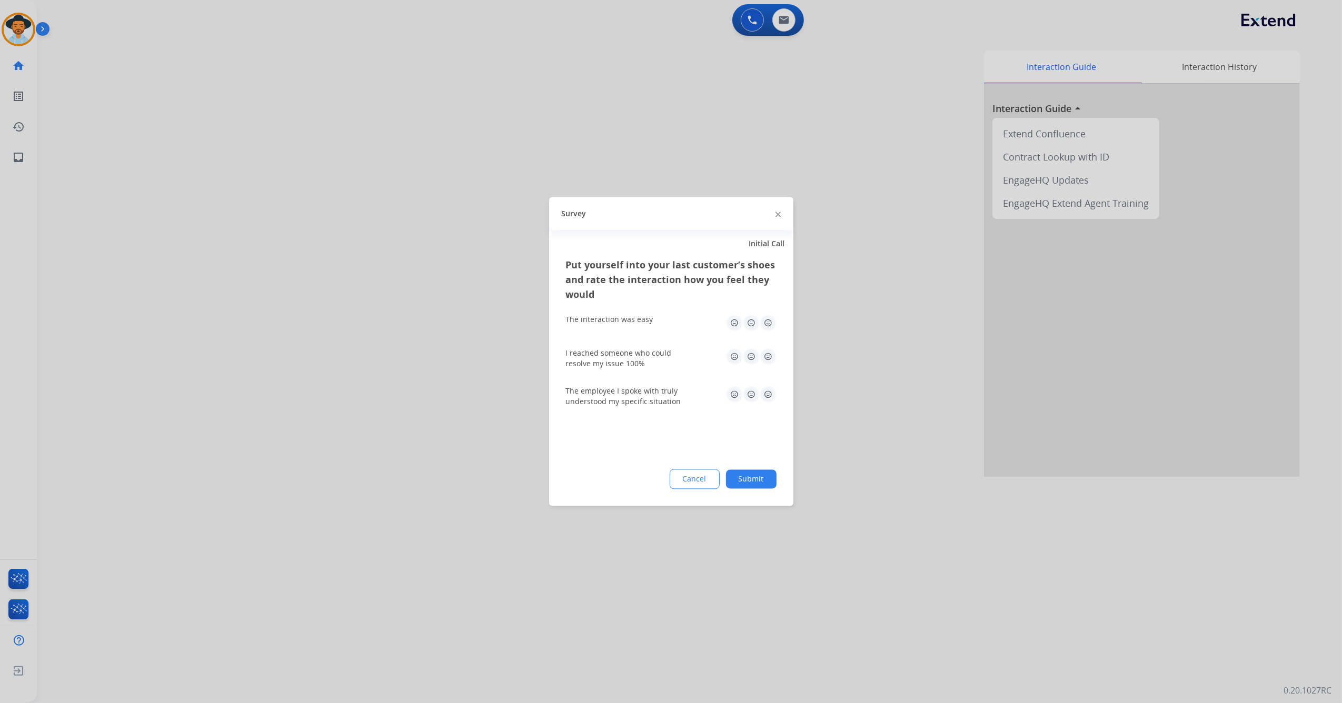
click at [766, 316] on img at bounding box center [767, 323] width 17 height 17
click at [773, 350] on img at bounding box center [767, 356] width 17 height 17
click at [770, 394] on img at bounding box center [767, 394] width 17 height 17
click at [752, 485] on button "Submit" at bounding box center [751, 479] width 51 height 19
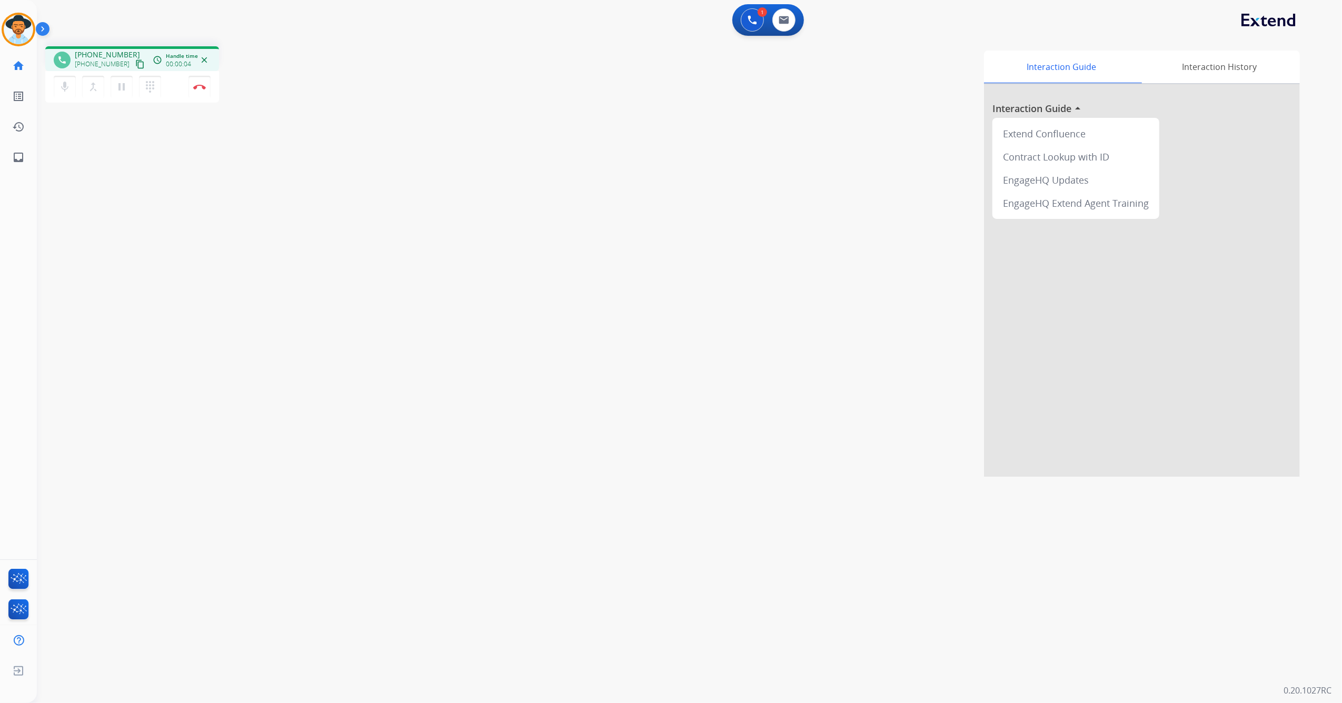
click at [135, 65] on mat-icon "content_copy" at bounding box center [139, 63] width 9 height 9
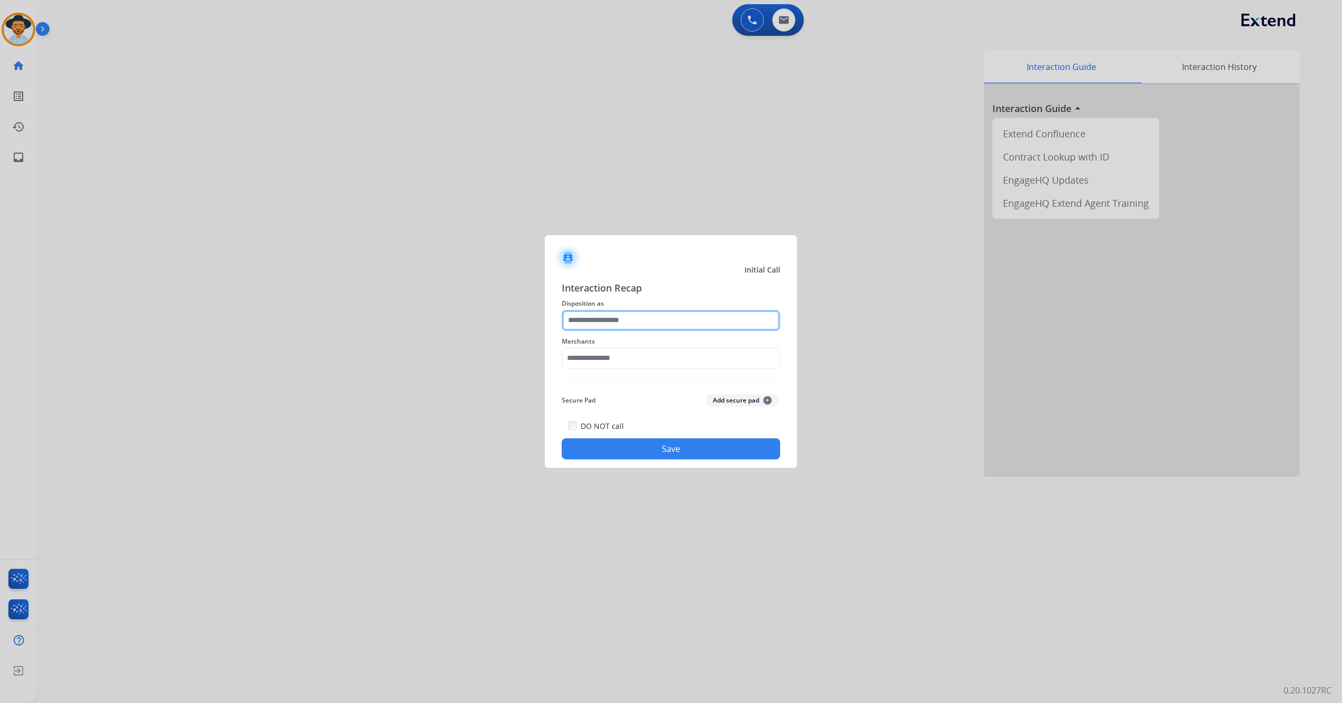
click at [631, 320] on input "text" at bounding box center [671, 320] width 218 height 21
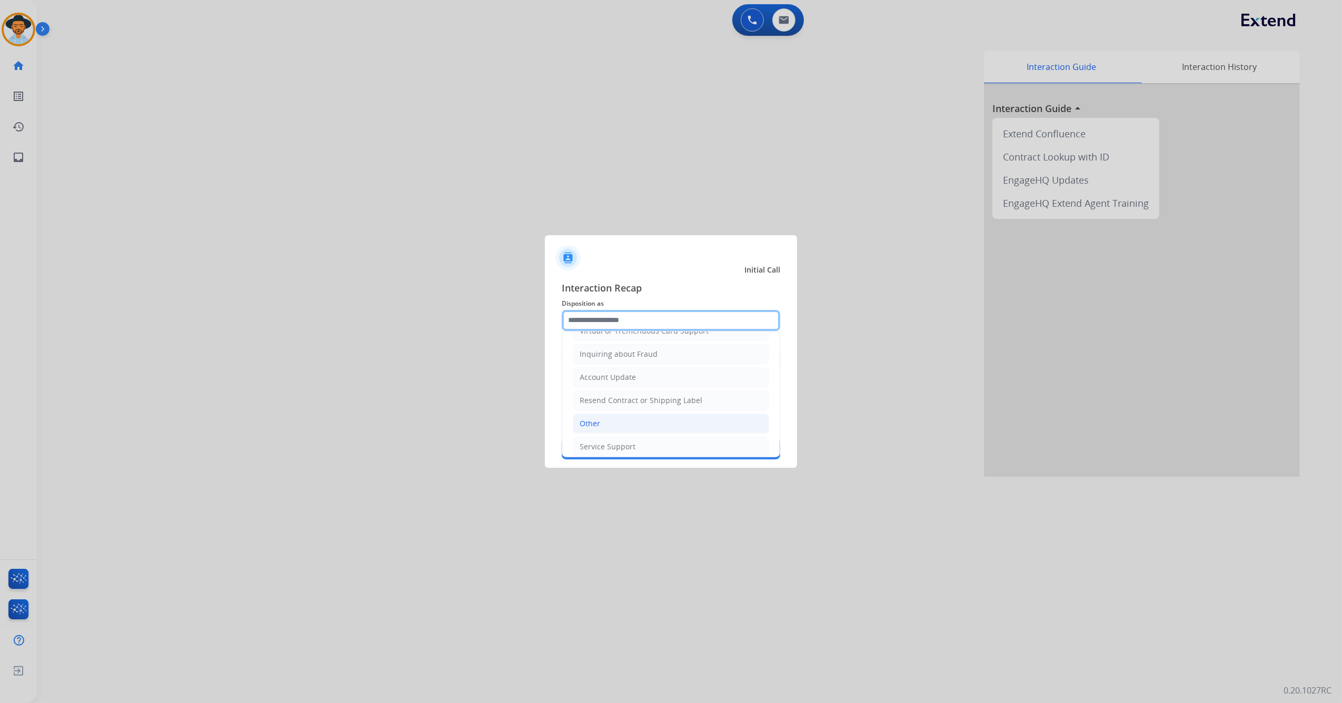
scroll to position [169, 0]
click at [634, 409] on li "Other" at bounding box center [671, 416] width 196 height 20
type input "*****"
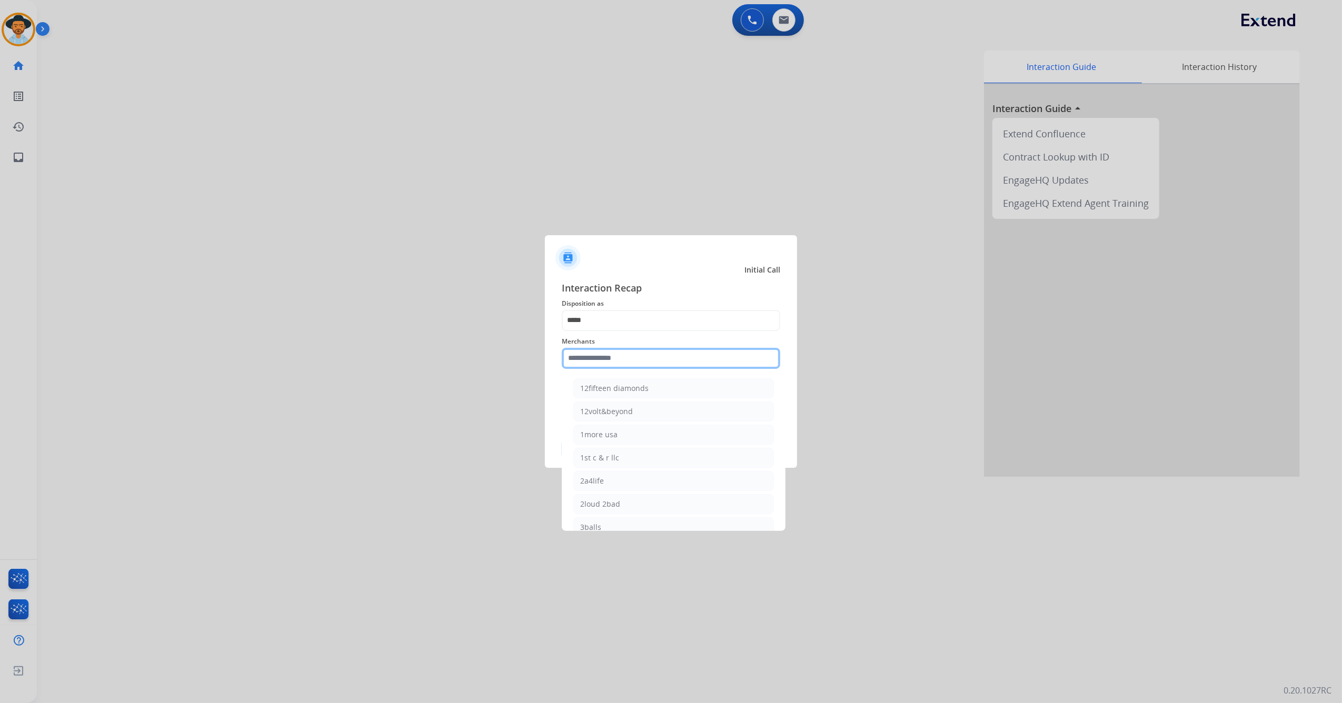
click at [628, 353] on input "text" at bounding box center [671, 358] width 218 height 21
drag, startPoint x: 652, startPoint y: 300, endPoint x: 653, endPoint y: 319, distance: 19.0
click at [653, 301] on span "Disposition as" at bounding box center [671, 303] width 218 height 13
click at [651, 319] on input "*****" at bounding box center [671, 320] width 218 height 21
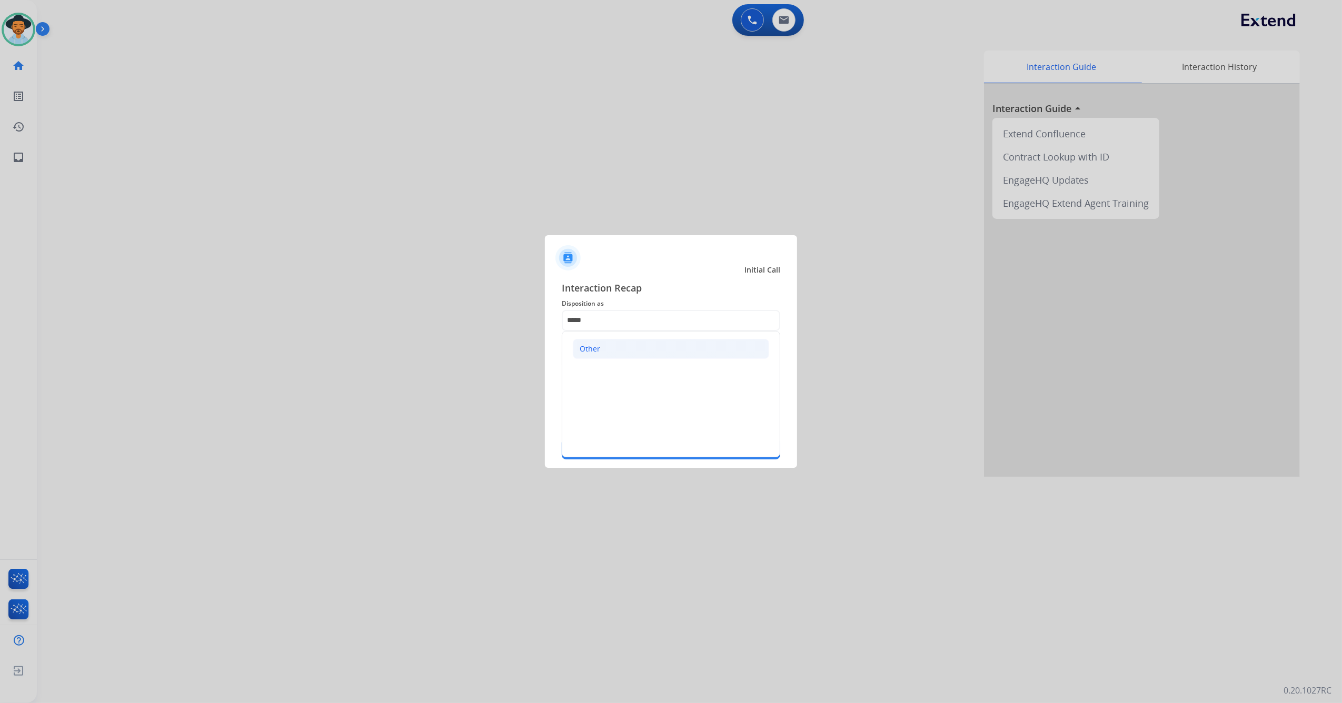
click at [646, 352] on li "Other" at bounding box center [671, 349] width 196 height 20
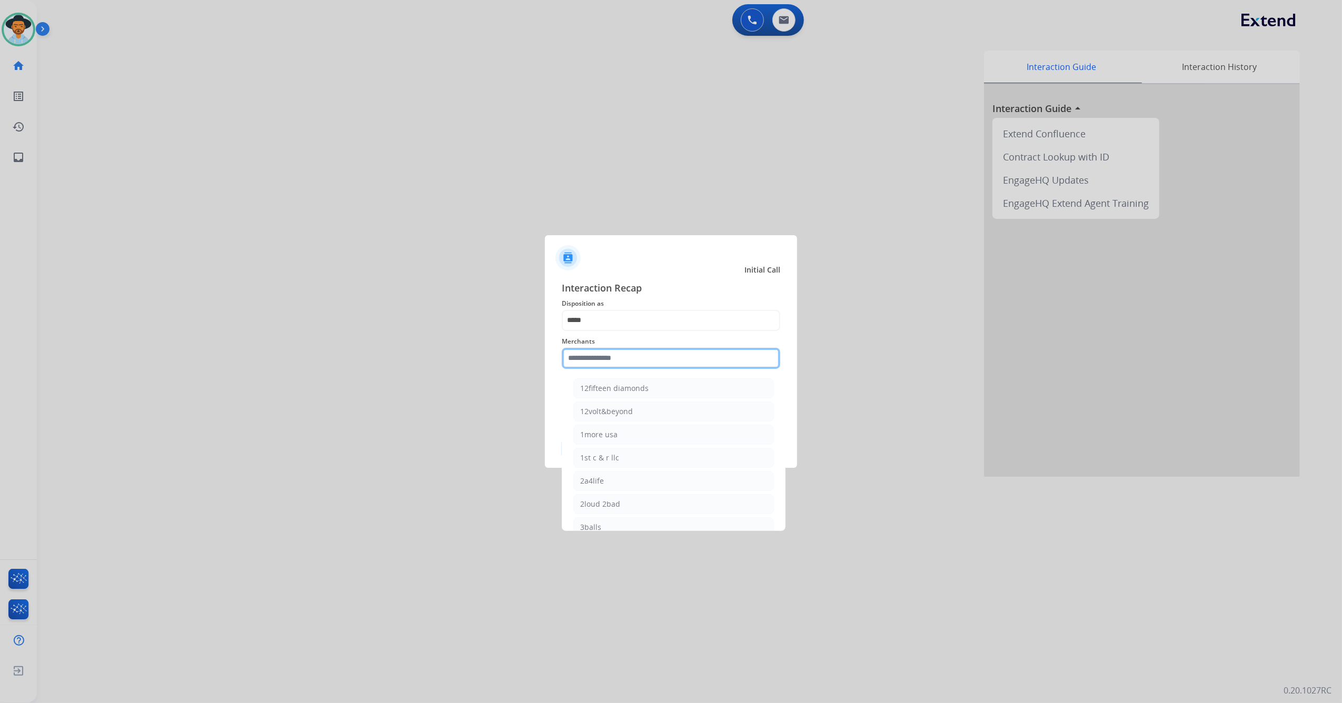
click at [642, 354] on input "text" at bounding box center [671, 358] width 218 height 21
click at [625, 406] on div "Ashley furniture" at bounding box center [608, 411] width 57 height 11
type input "**********"
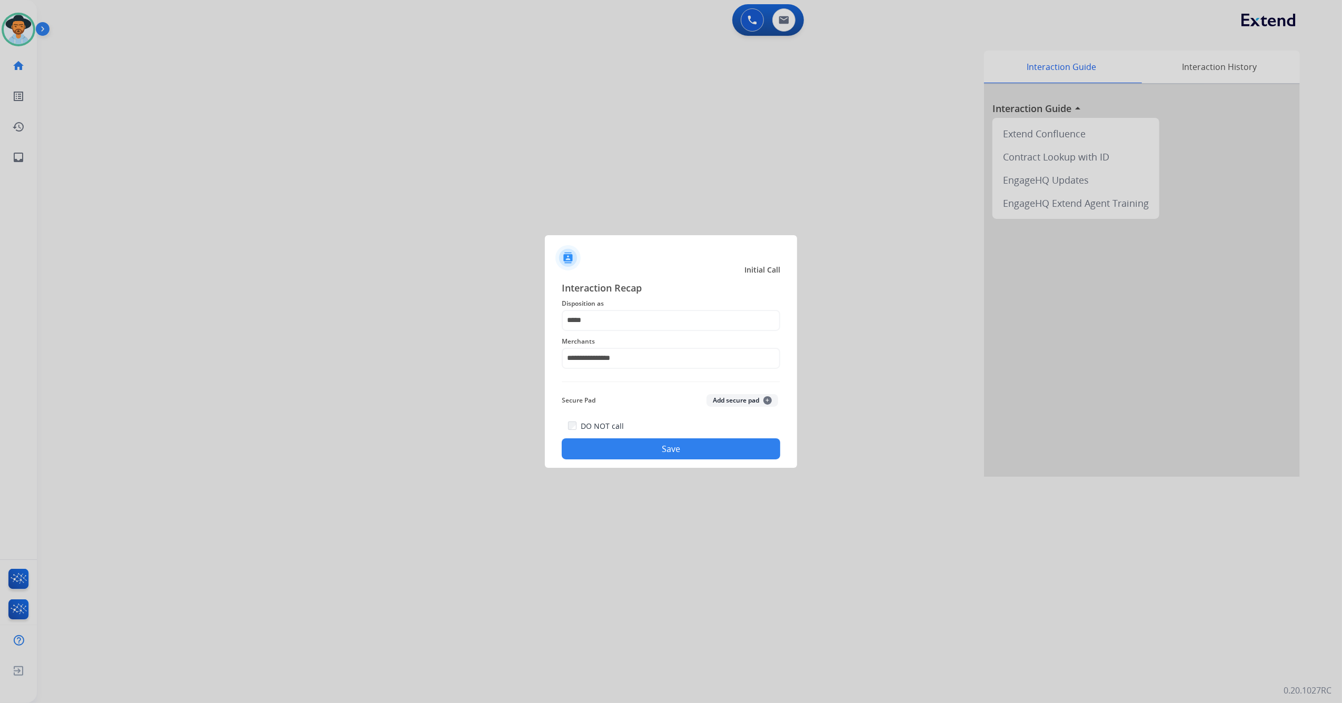
click at [651, 464] on div "**********" at bounding box center [671, 370] width 252 height 196
click at [652, 461] on div "**********" at bounding box center [671, 370] width 252 height 196
click at [660, 449] on button "Save" at bounding box center [671, 448] width 218 height 21
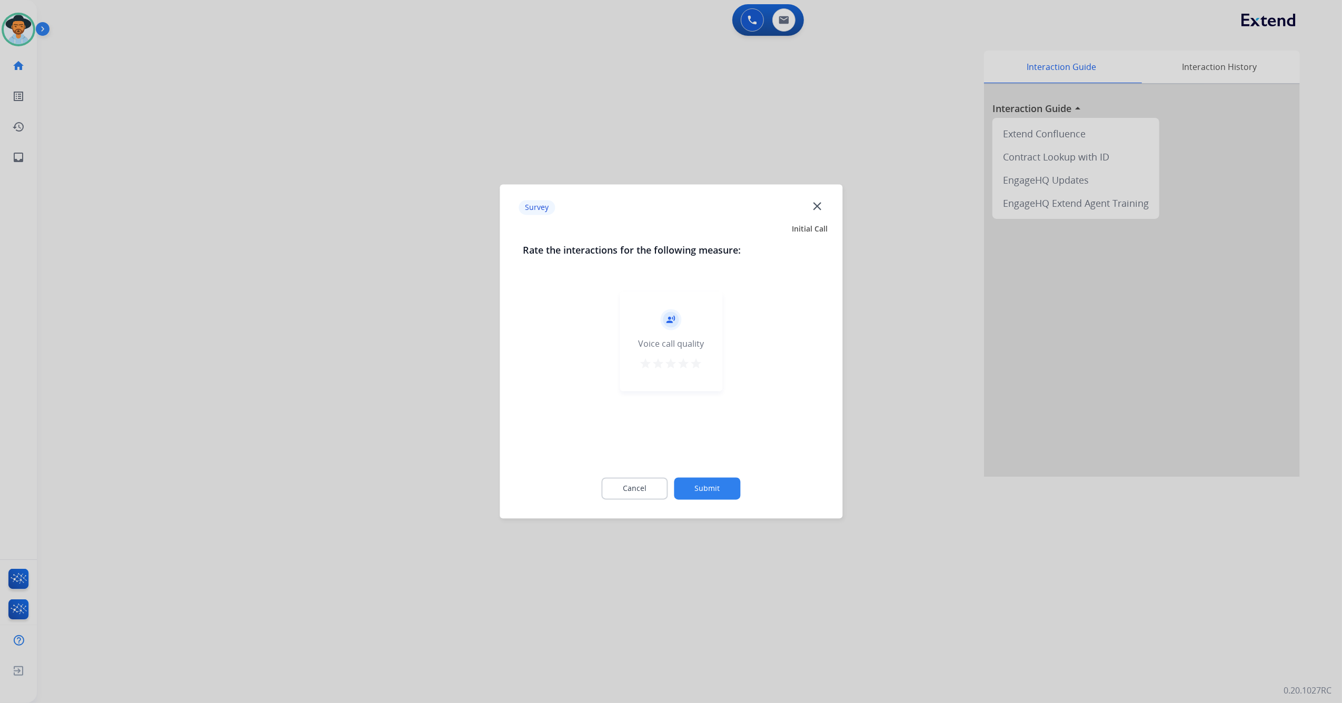
drag, startPoint x: 691, startPoint y: 364, endPoint x: 702, endPoint y: 367, distance: 11.9
click at [693, 364] on mat-icon "star" at bounding box center [696, 364] width 13 height 13
click at [719, 483] on button "Submit" at bounding box center [707, 489] width 66 height 22
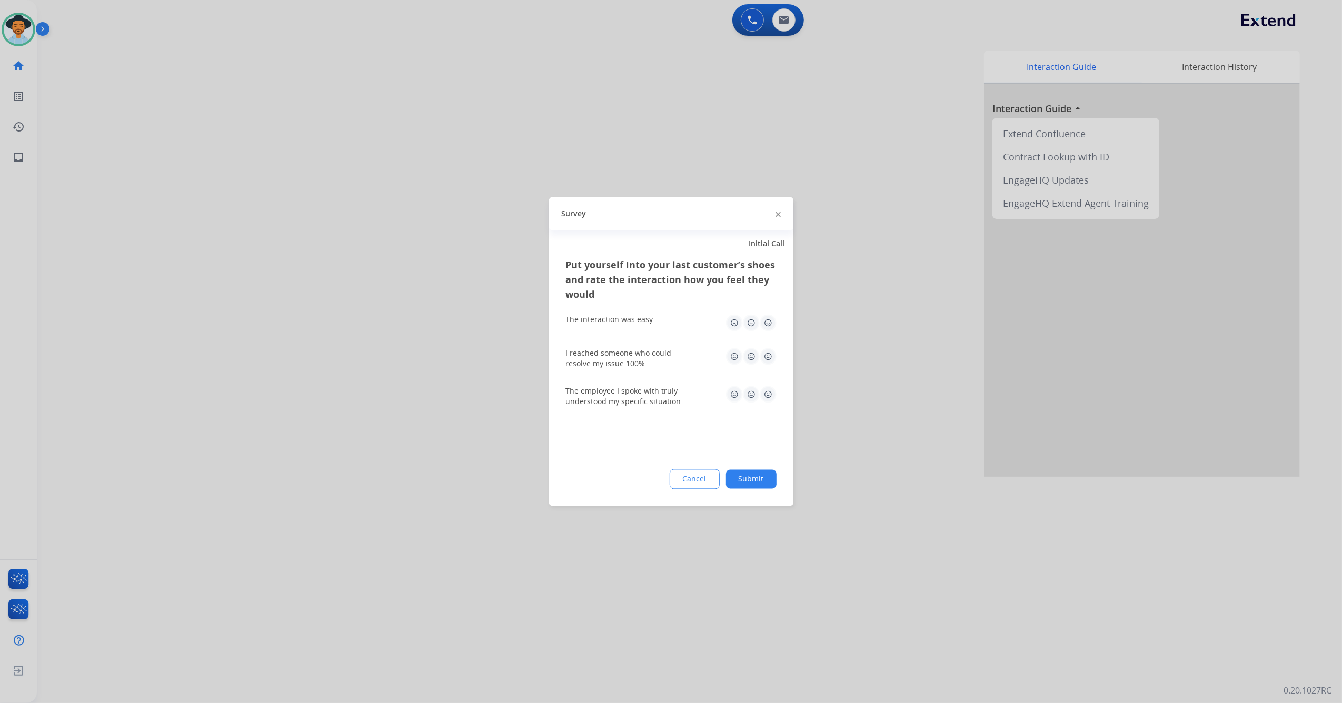
click at [772, 321] on img at bounding box center [767, 323] width 17 height 17
click at [765, 358] on img at bounding box center [767, 356] width 17 height 17
drag, startPoint x: 767, startPoint y: 396, endPoint x: 767, endPoint y: 434, distance: 37.9
click at [767, 395] on img at bounding box center [767, 394] width 17 height 17
click at [758, 480] on button "Submit" at bounding box center [751, 479] width 51 height 19
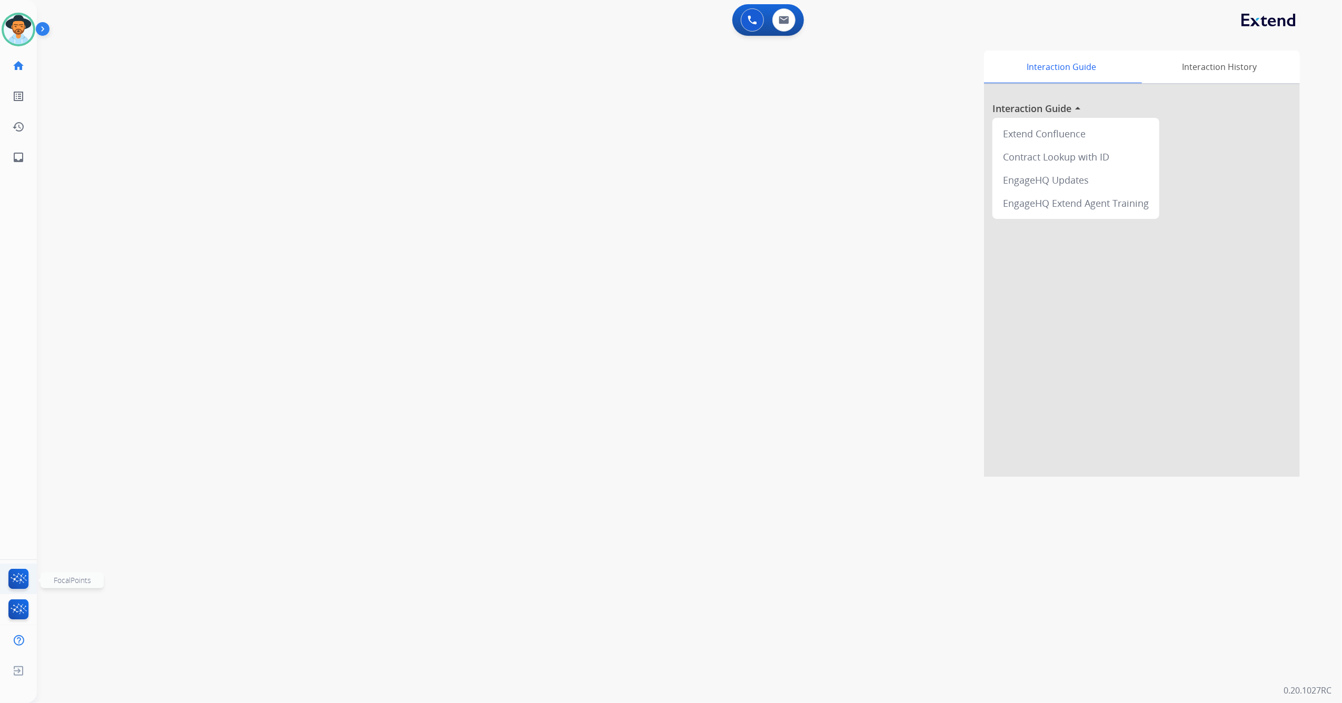
click at [18, 575] on img at bounding box center [18, 581] width 25 height 24
click at [135, 65] on mat-icon "content_copy" at bounding box center [139, 63] width 9 height 9
click at [201, 89] on button "Disconnect" at bounding box center [199, 87] width 22 height 22
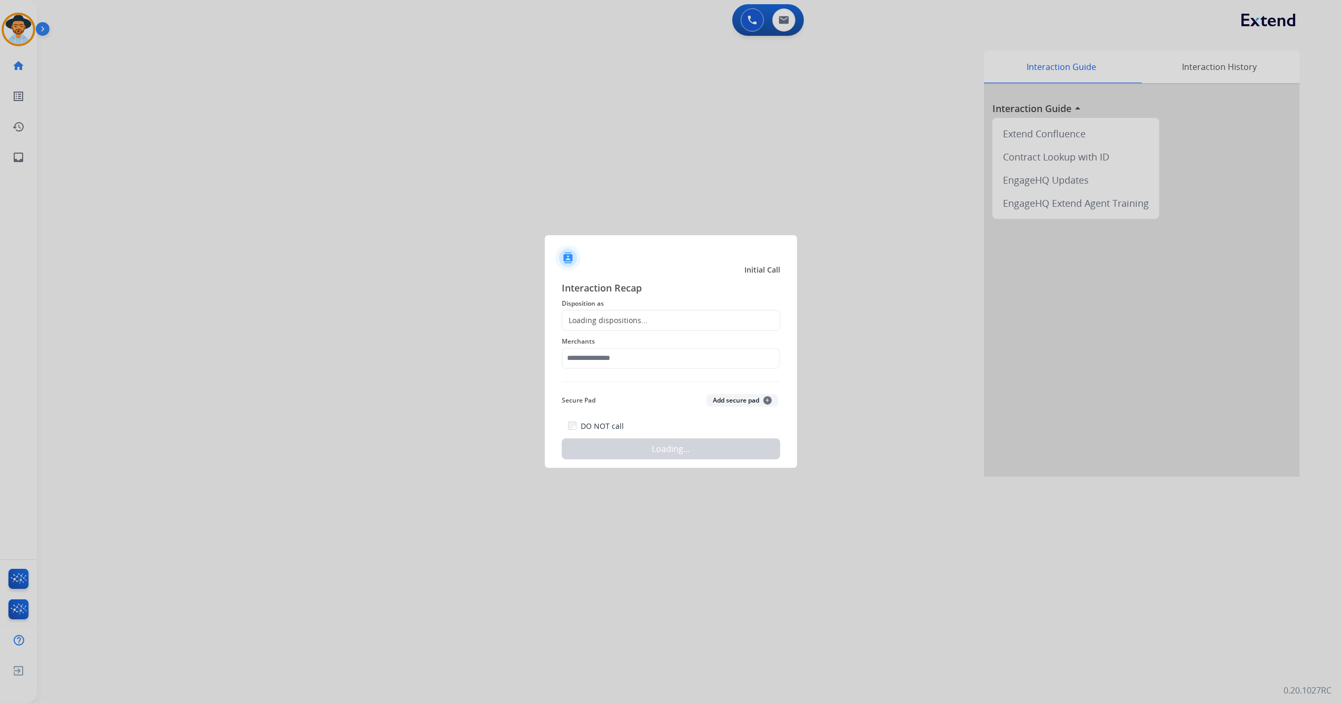
drag, startPoint x: 708, startPoint y: 304, endPoint x: 705, endPoint y: 313, distance: 9.5
click at [705, 313] on div "Interaction Recap Disposition as Loading dispositions... Merchants Secure Pad A…" at bounding box center [671, 370] width 218 height 179
click at [704, 314] on div "Loading dispositions..." at bounding box center [671, 320] width 218 height 21
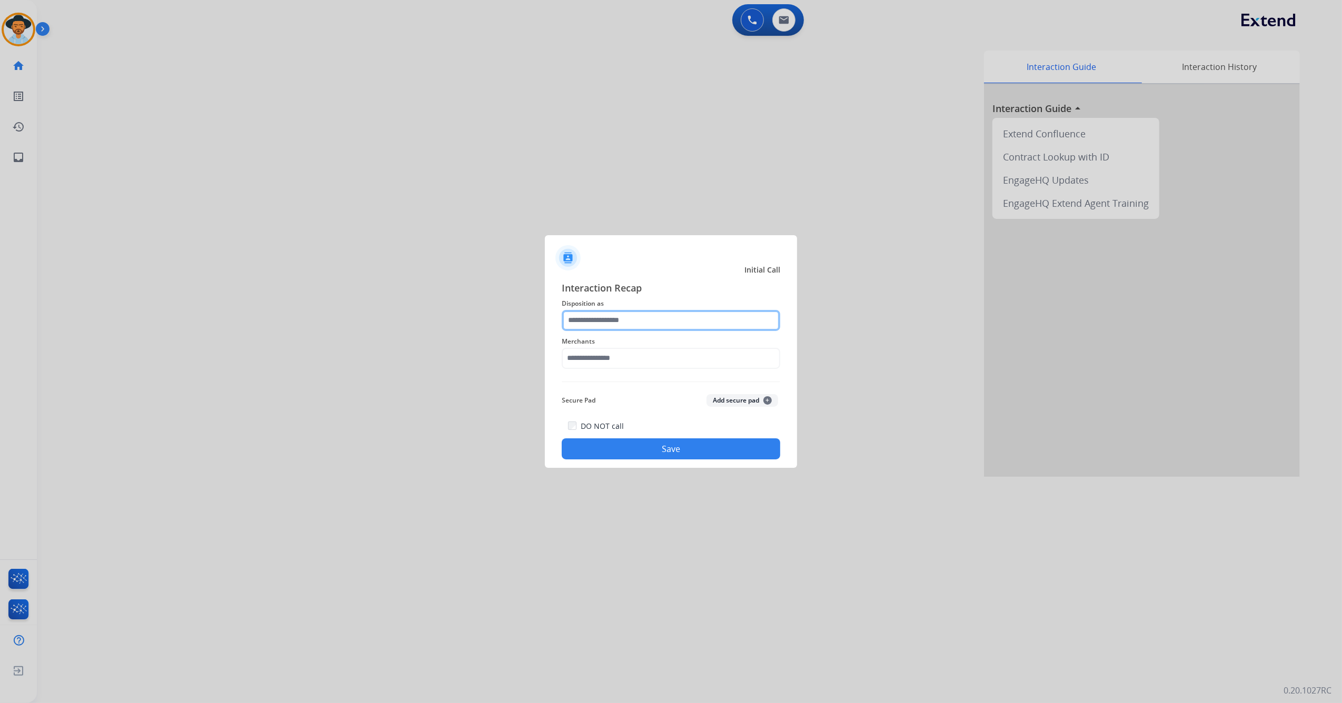
click at [668, 313] on input "text" at bounding box center [671, 320] width 218 height 21
type input "*"
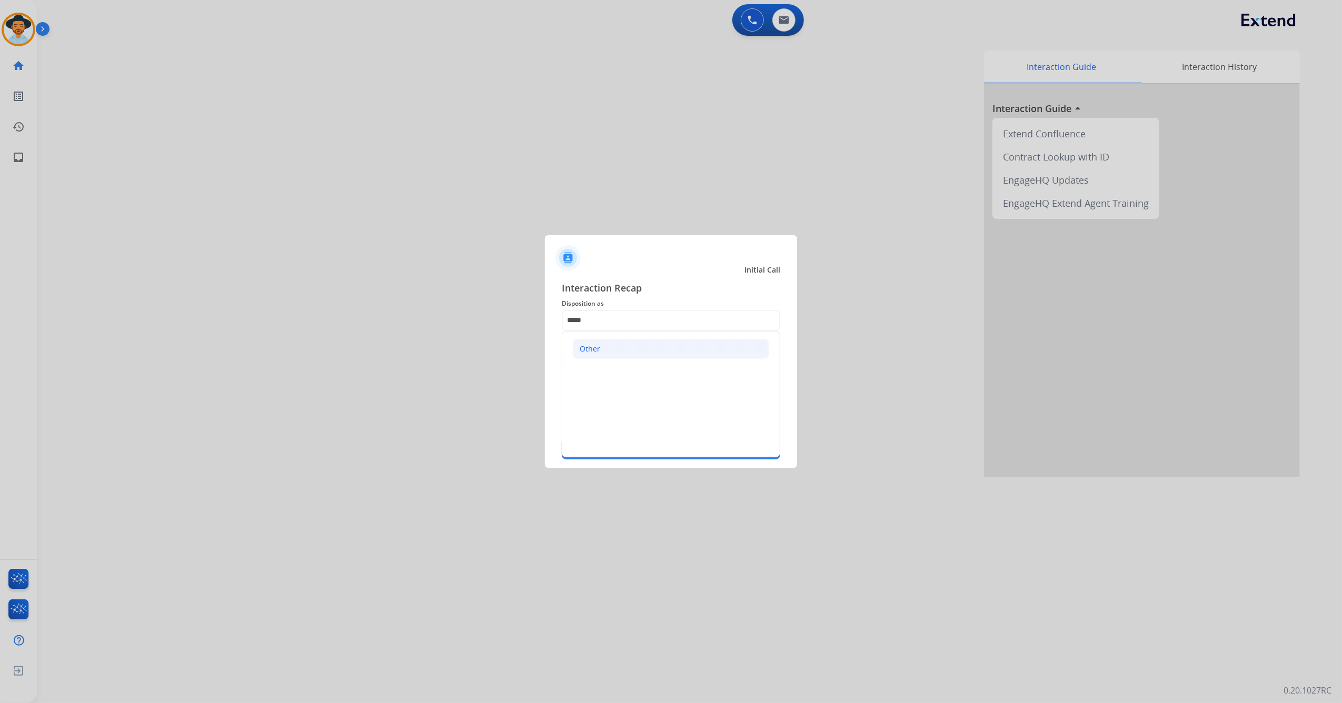
click at [676, 354] on li "Other" at bounding box center [671, 349] width 196 height 20
drag, startPoint x: 676, startPoint y: 354, endPoint x: 672, endPoint y: 349, distance: 6.0
click at [676, 354] on input "text" at bounding box center [671, 358] width 218 height 21
type input "*****"
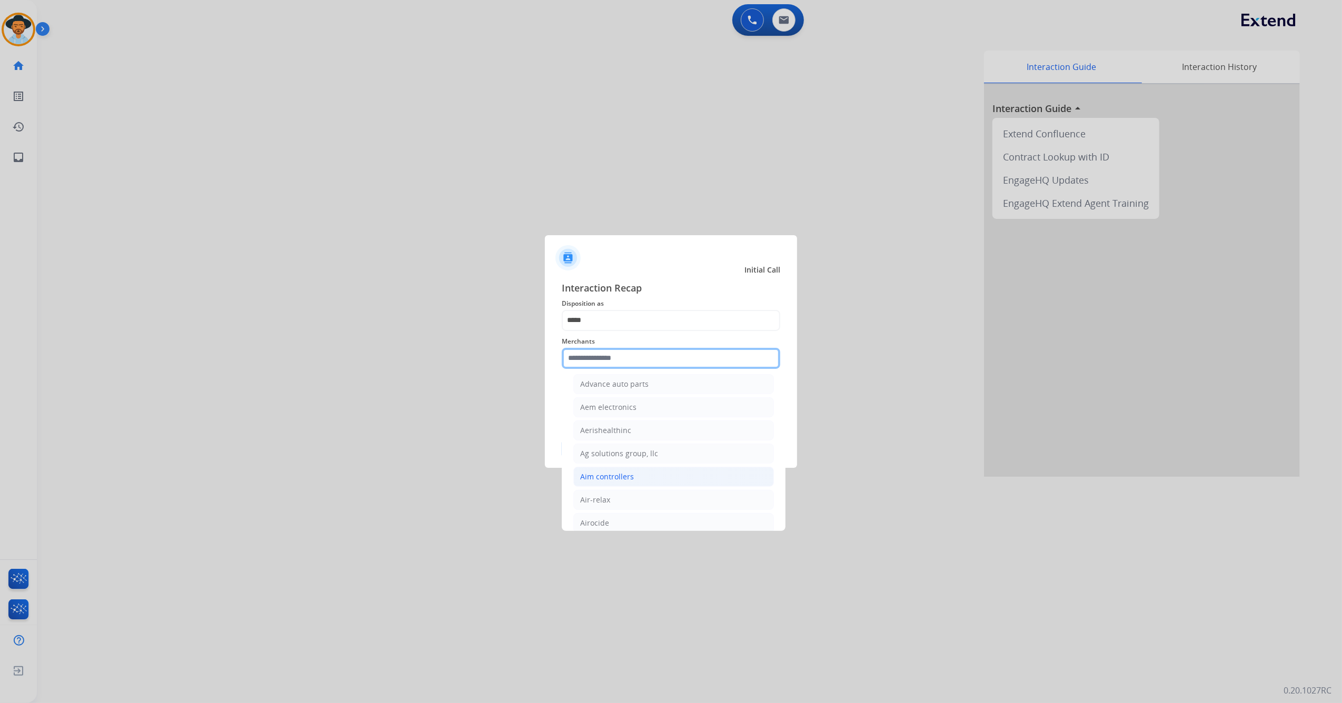
type input "*"
drag, startPoint x: 545, startPoint y: 358, endPoint x: 537, endPoint y: 358, distance: 7.9
click at [0, 358] on app-contact-recap-modal "Initial Call Interaction Recap Disposition as ***** Merchants *** Ashley - Regu…" at bounding box center [0, 351] width 0 height 703
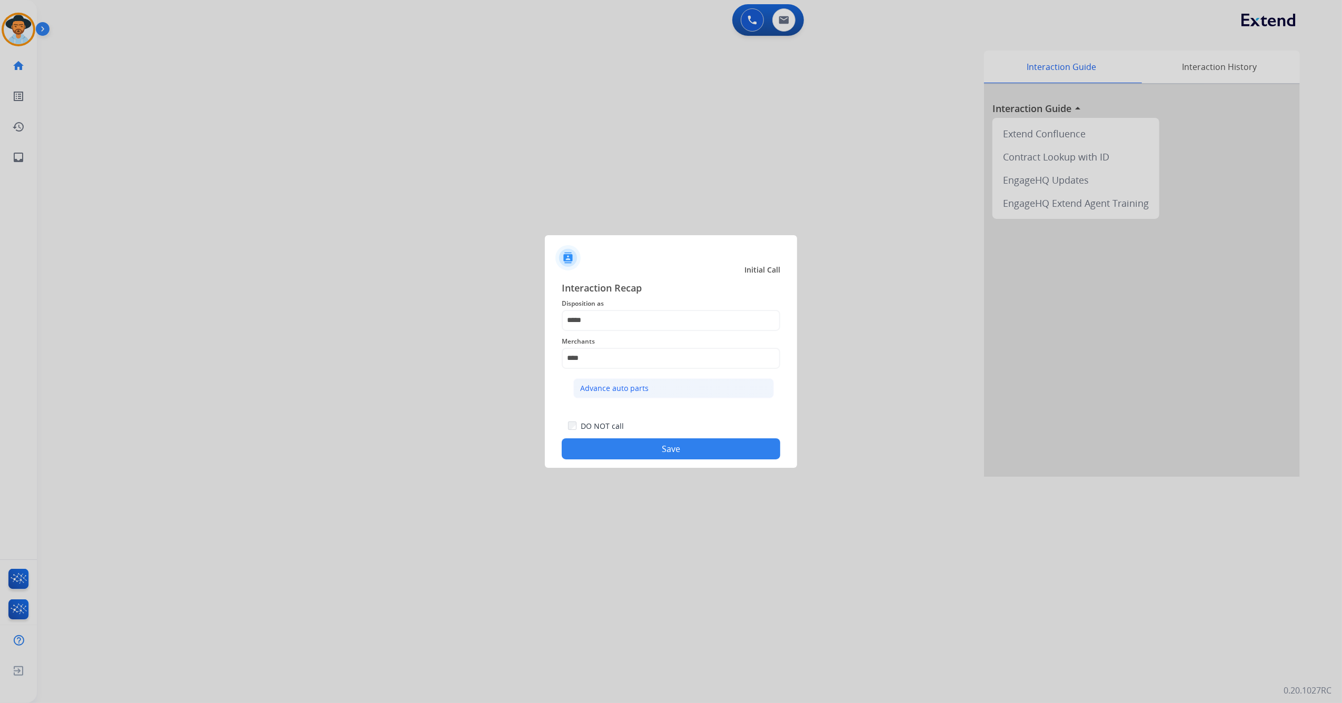
click at [632, 384] on div "Advance auto parts" at bounding box center [614, 388] width 68 height 11
type input "**********"
click at [651, 451] on button "Save" at bounding box center [671, 448] width 218 height 21
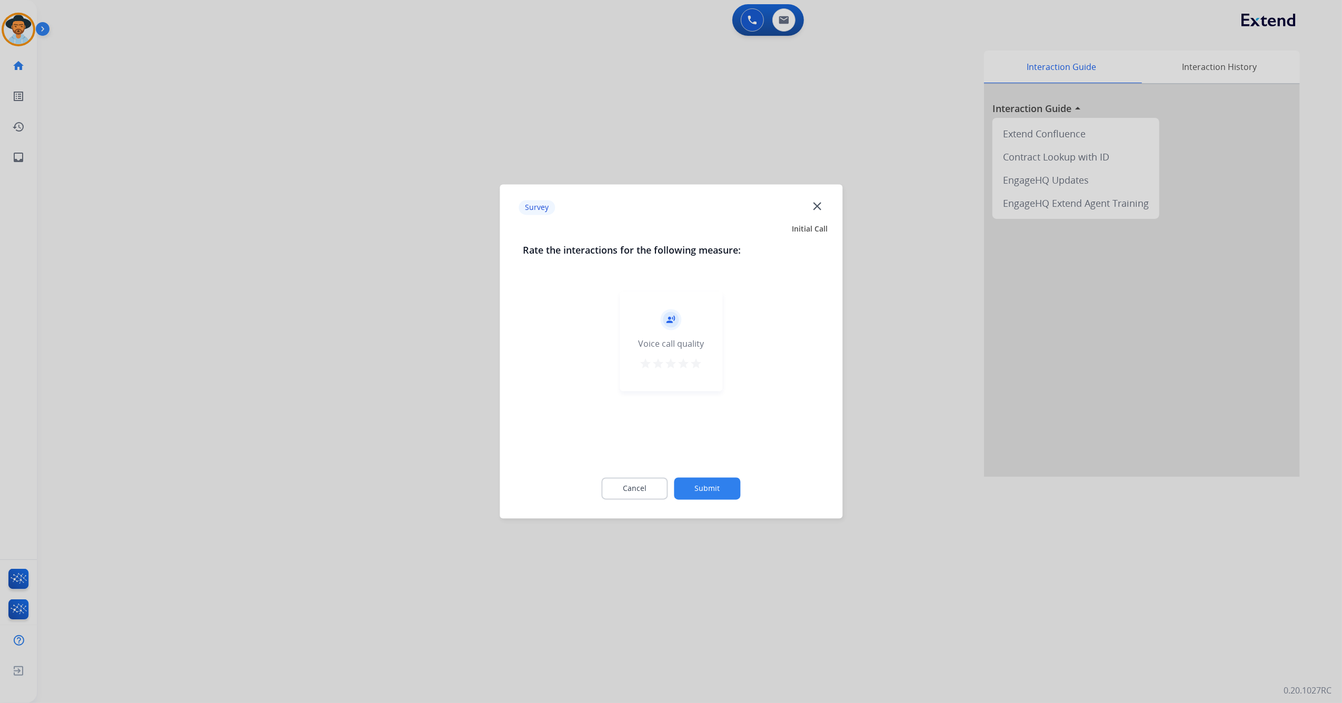
click at [696, 365] on mat-icon "star" at bounding box center [696, 364] width 13 height 13
click at [704, 491] on button "Submit" at bounding box center [707, 489] width 66 height 22
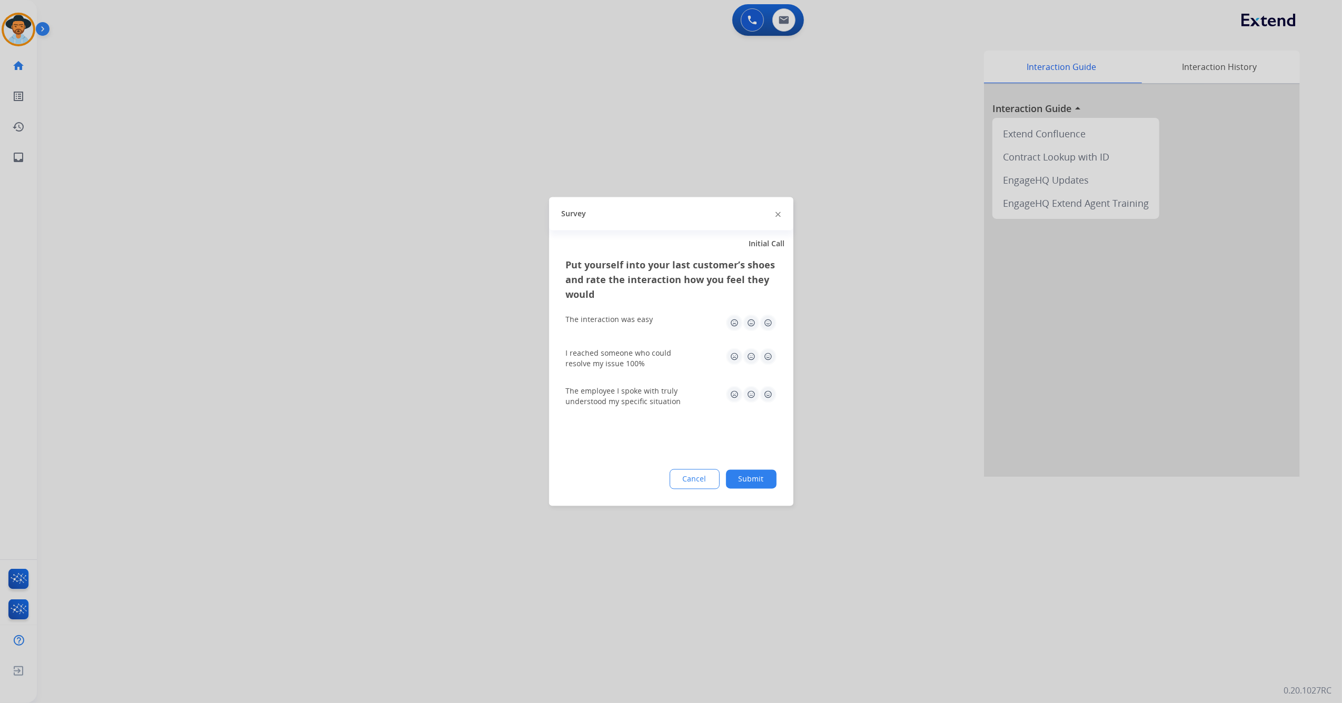
drag, startPoint x: 763, startPoint y: 329, endPoint x: 770, endPoint y: 361, distance: 32.9
click at [763, 329] on img at bounding box center [767, 323] width 17 height 17
click at [770, 361] on img at bounding box center [767, 356] width 17 height 17
click at [768, 390] on img at bounding box center [767, 394] width 17 height 17
drag, startPoint x: 764, startPoint y: 489, endPoint x: 764, endPoint y: 483, distance: 6.8
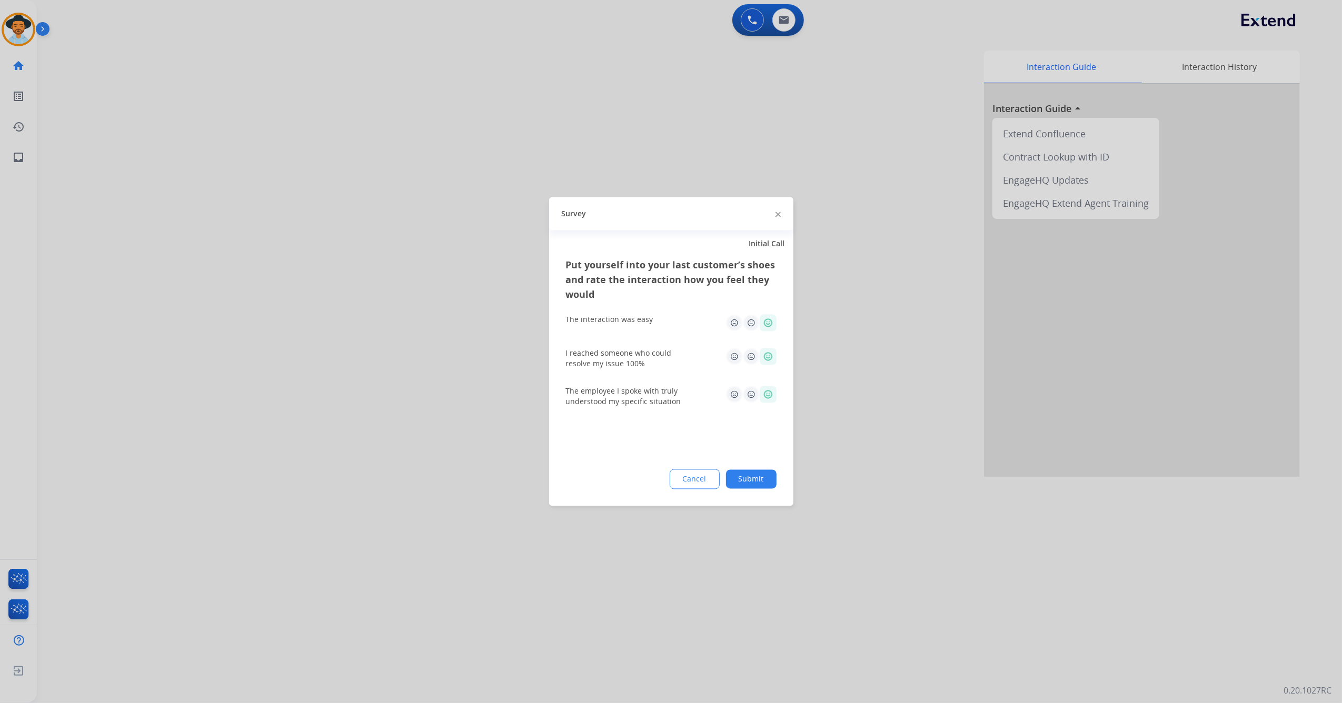
click at [765, 489] on div "Put yourself into your last customer’s shoes and rate the interaction how you f…" at bounding box center [671, 382] width 244 height 248
click at [763, 480] on button "Submit" at bounding box center [751, 479] width 51 height 19
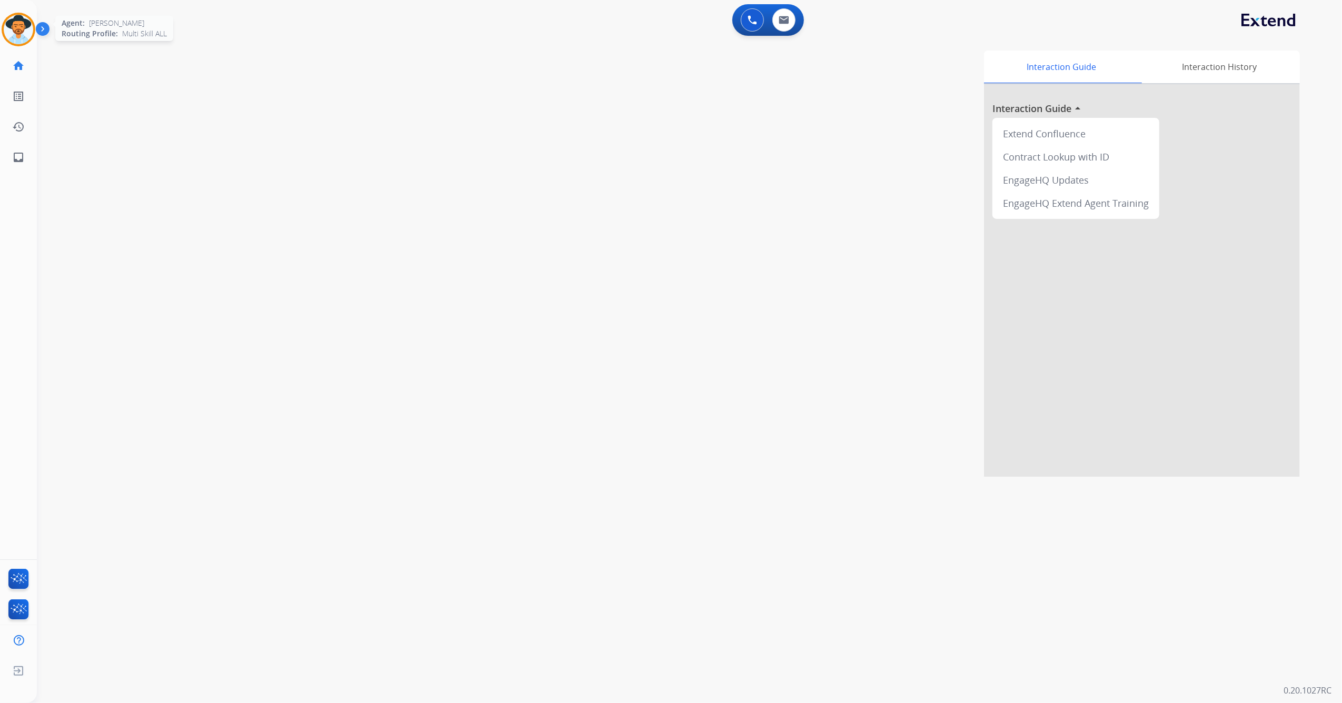
click at [24, 26] on img at bounding box center [18, 29] width 29 height 29
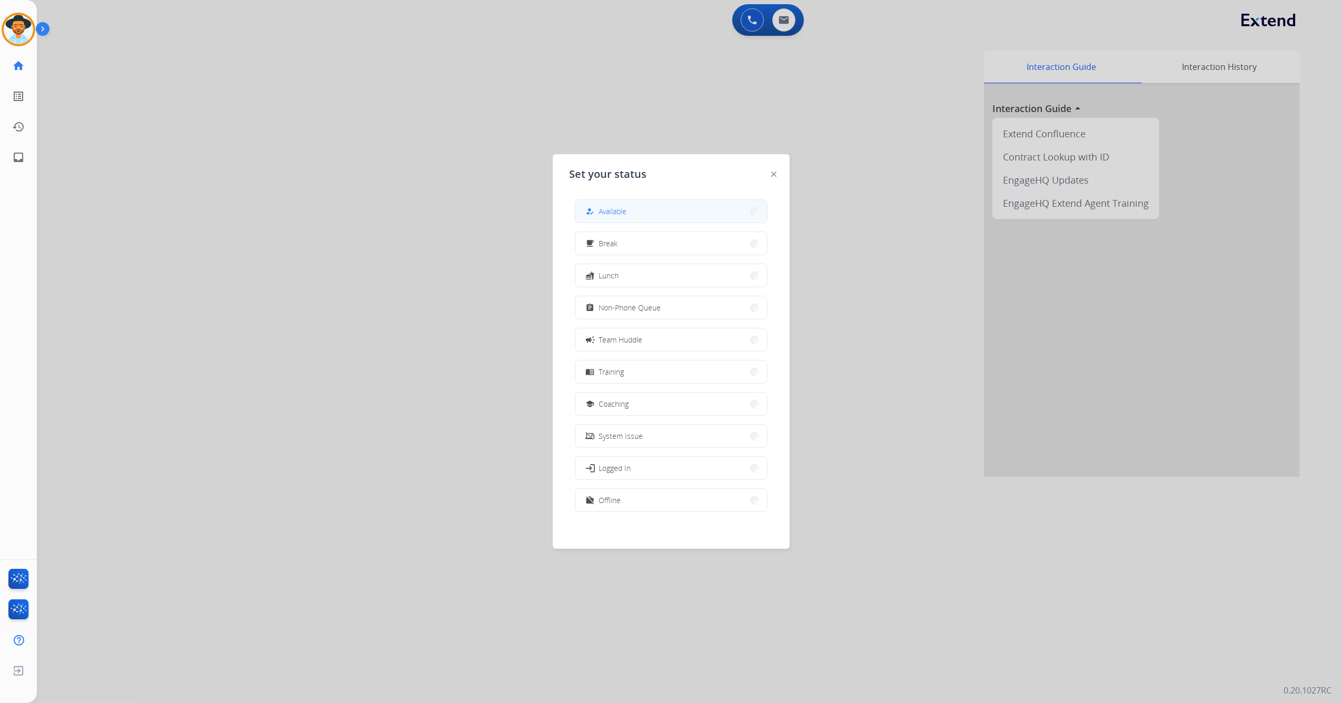
click at [676, 213] on button "how_to_reg Available" at bounding box center [671, 211] width 192 height 23
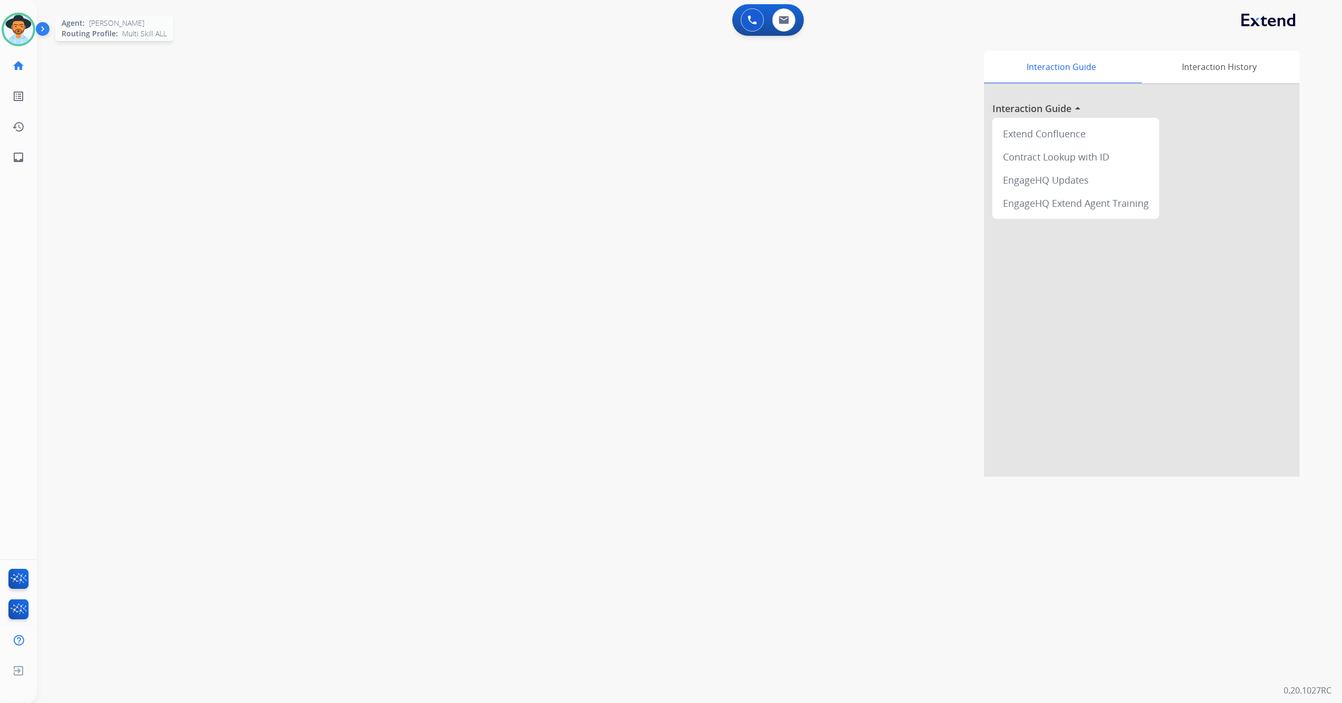
click at [17, 30] on img at bounding box center [18, 29] width 29 height 29
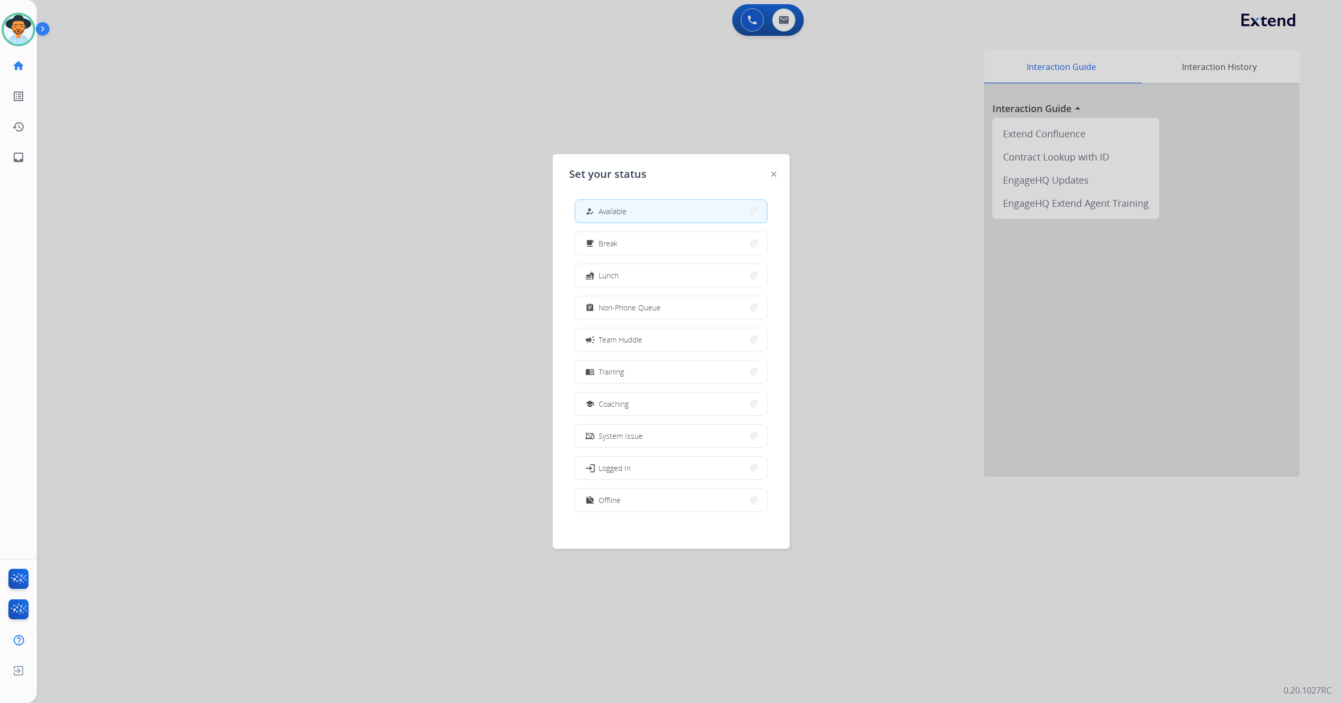
click at [297, 191] on div at bounding box center [671, 351] width 1342 height 703
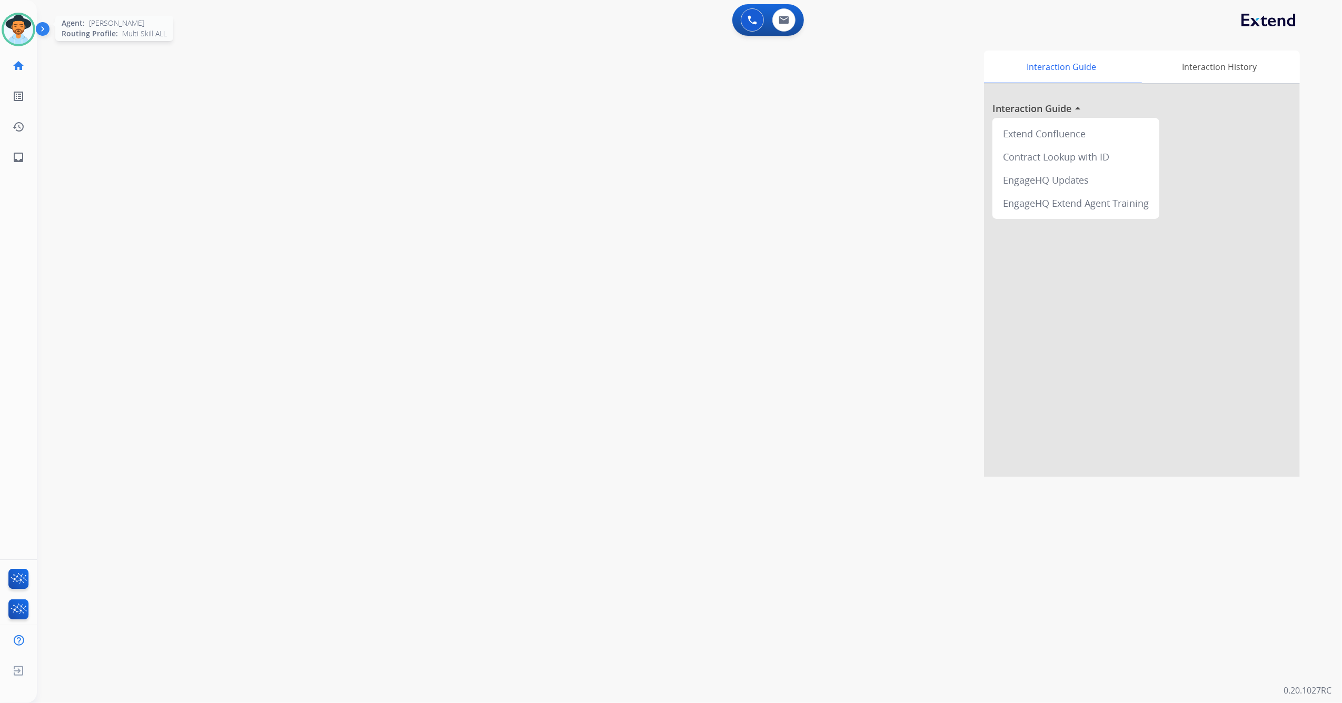
click at [7, 30] on img at bounding box center [18, 29] width 29 height 29
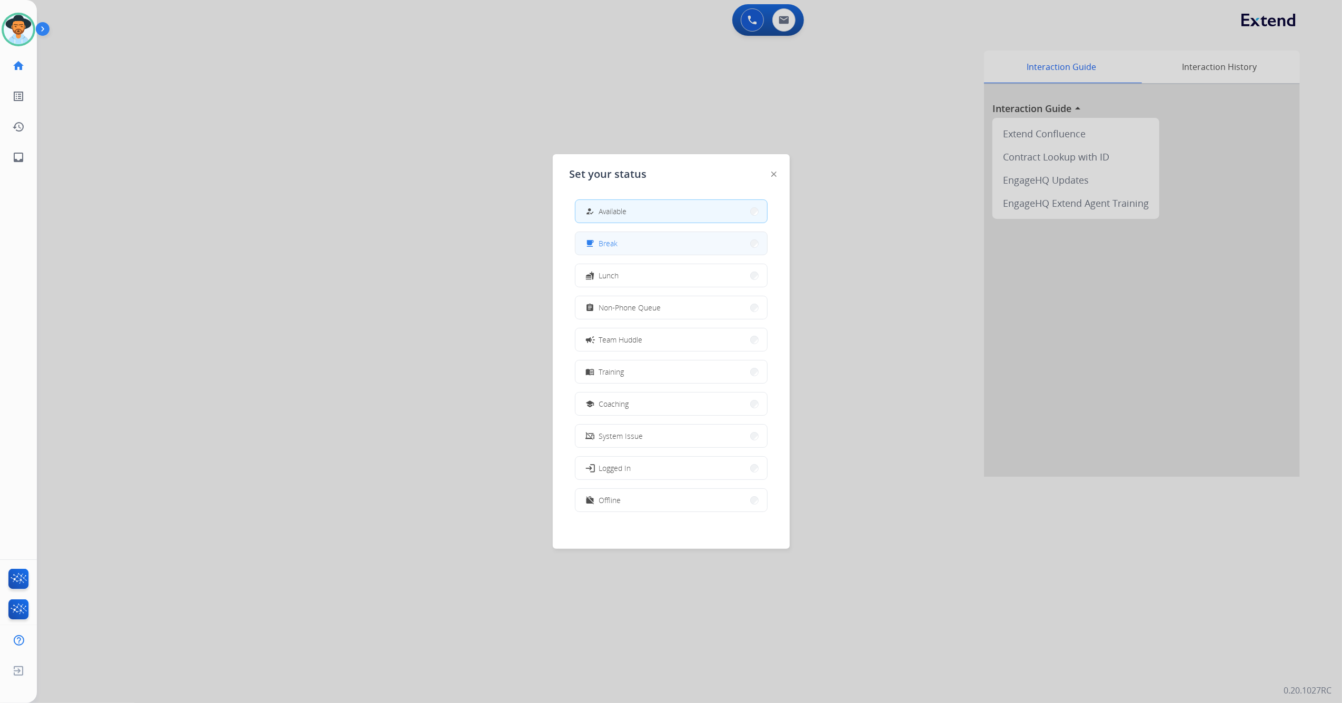
click at [648, 252] on div "how_to_reg Available free_breakfast Break fastfood Lunch assignment Non-Phone Q…" at bounding box center [670, 357] width 203 height 332
drag, startPoint x: 648, startPoint y: 252, endPoint x: 645, endPoint y: 241, distance: 11.0
click at [645, 241] on button "free_breakfast Break" at bounding box center [671, 243] width 192 height 23
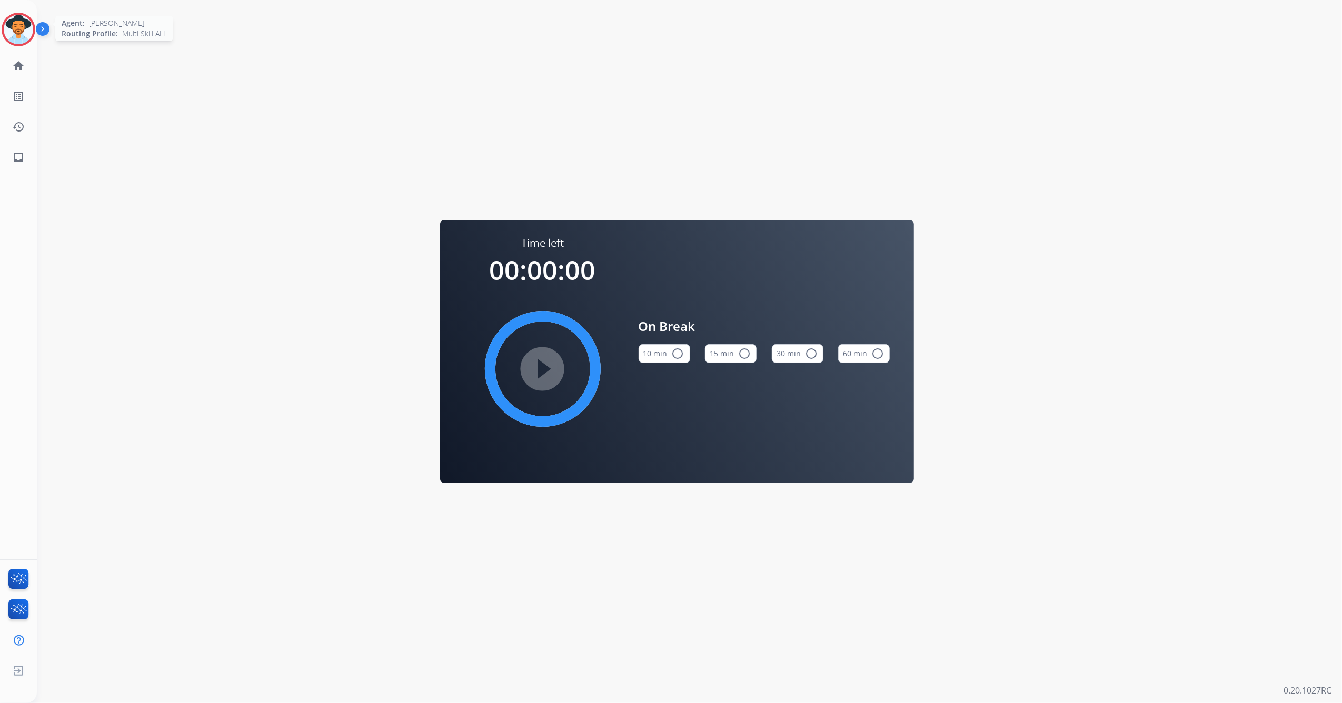
click at [24, 29] on img at bounding box center [18, 29] width 29 height 29
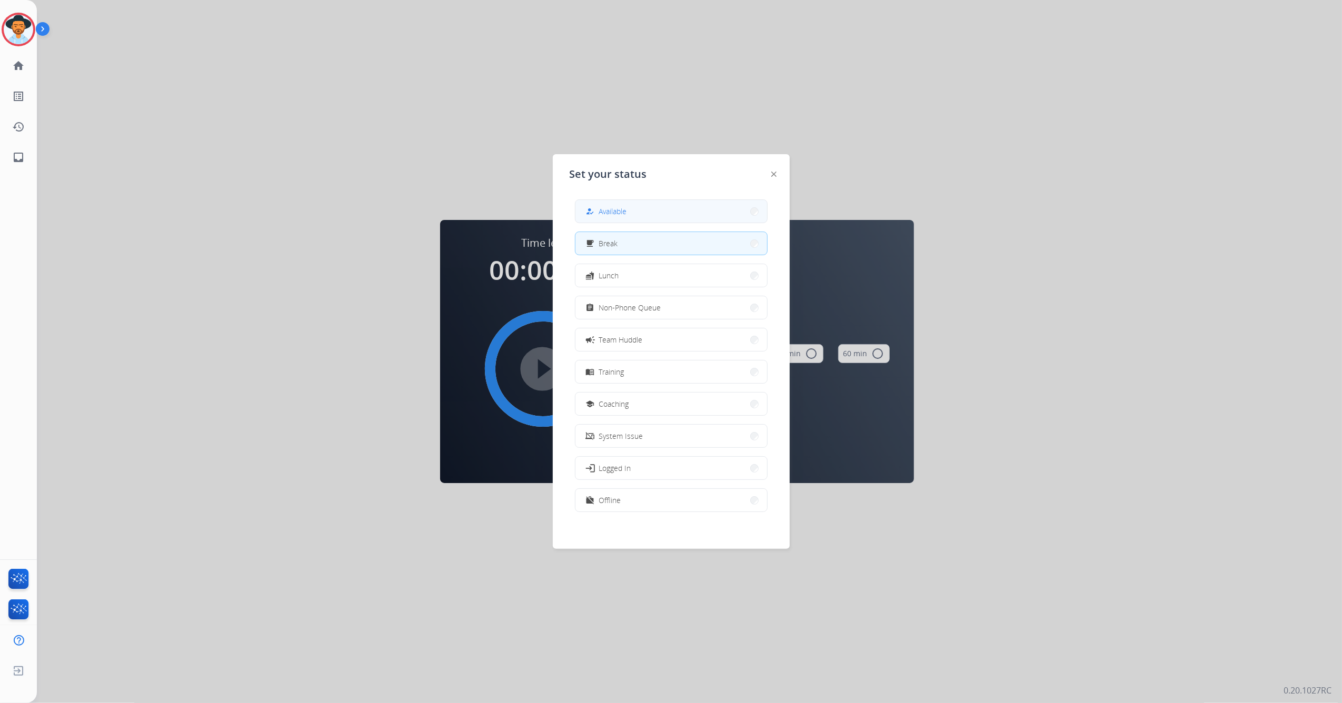
click at [622, 215] on span "Available" at bounding box center [613, 211] width 28 height 11
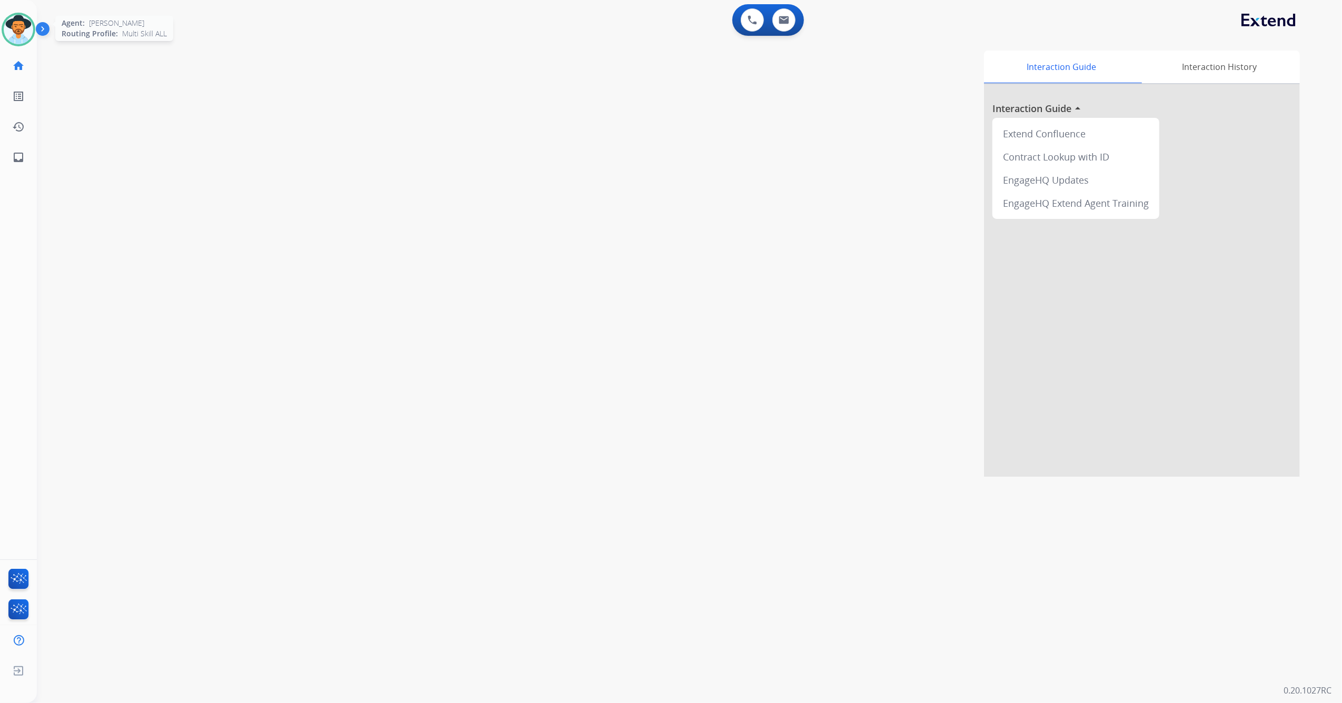
click at [9, 19] on img at bounding box center [18, 29] width 29 height 29
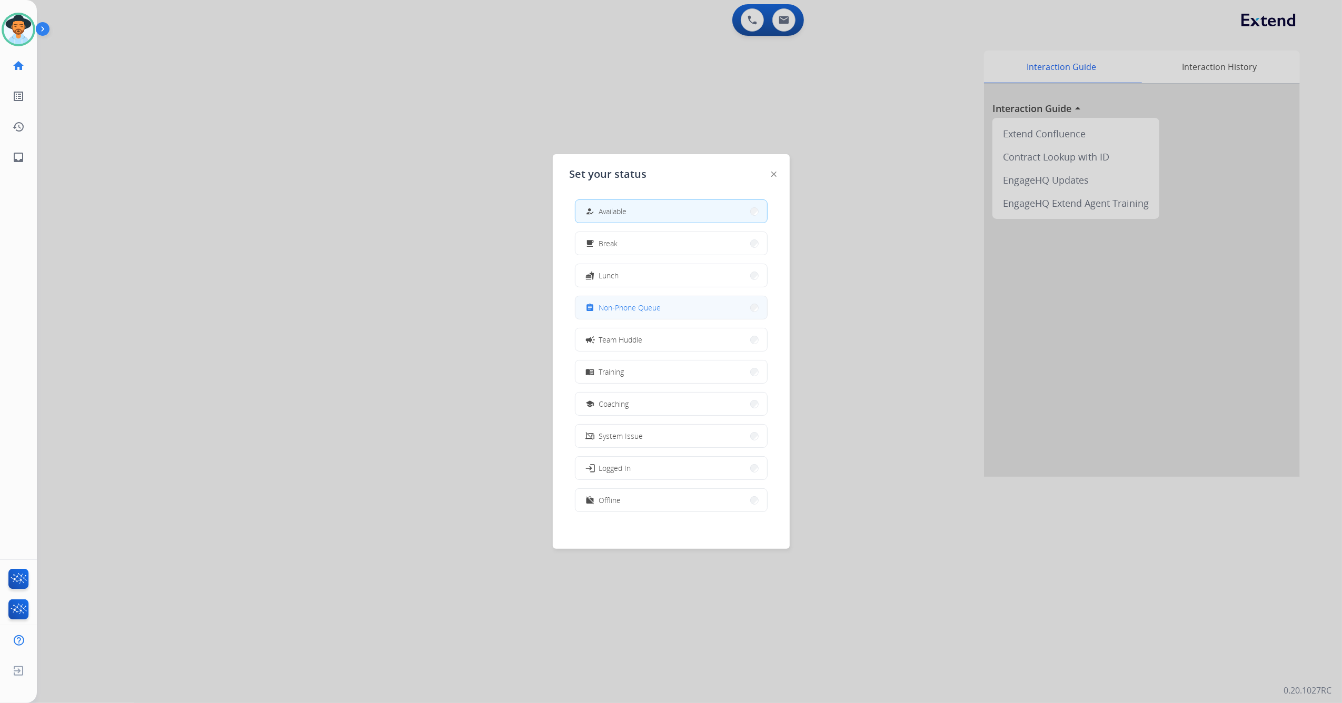
click at [622, 316] on button "assignment Non-Phone Queue" at bounding box center [671, 307] width 192 height 23
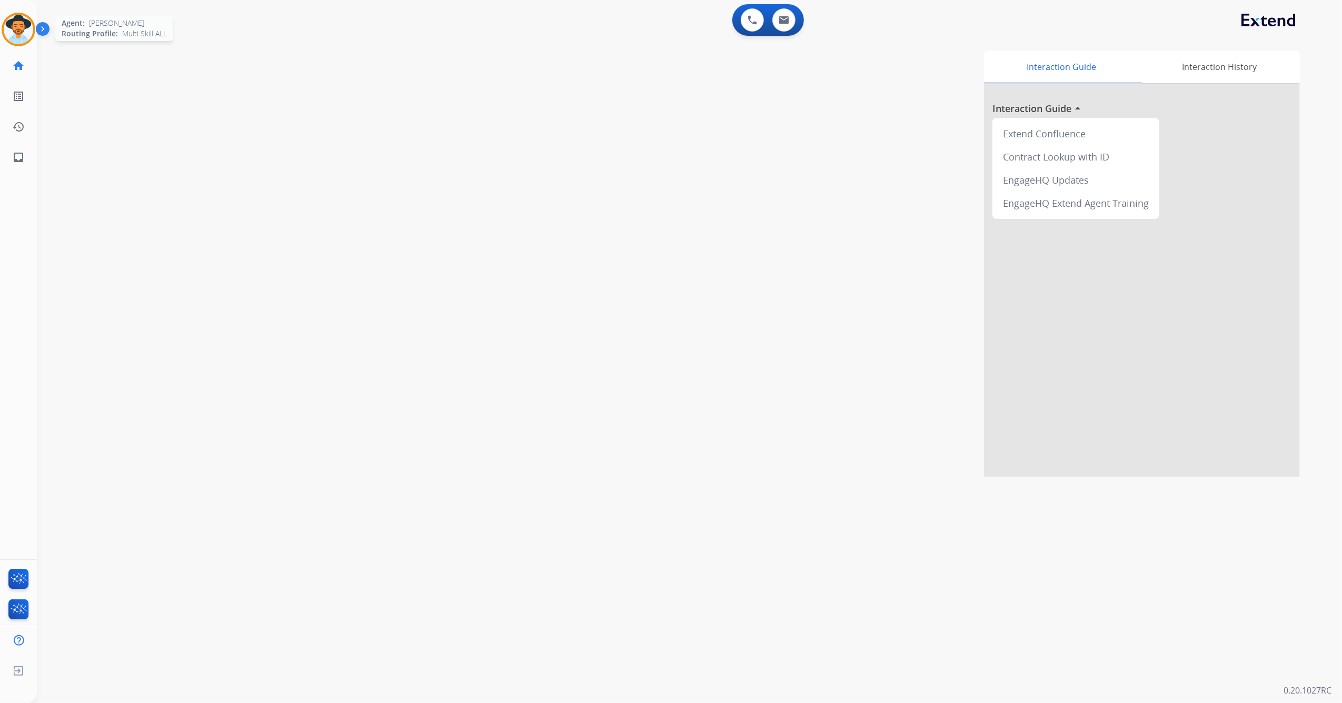
click at [24, 34] on img at bounding box center [18, 29] width 29 height 29
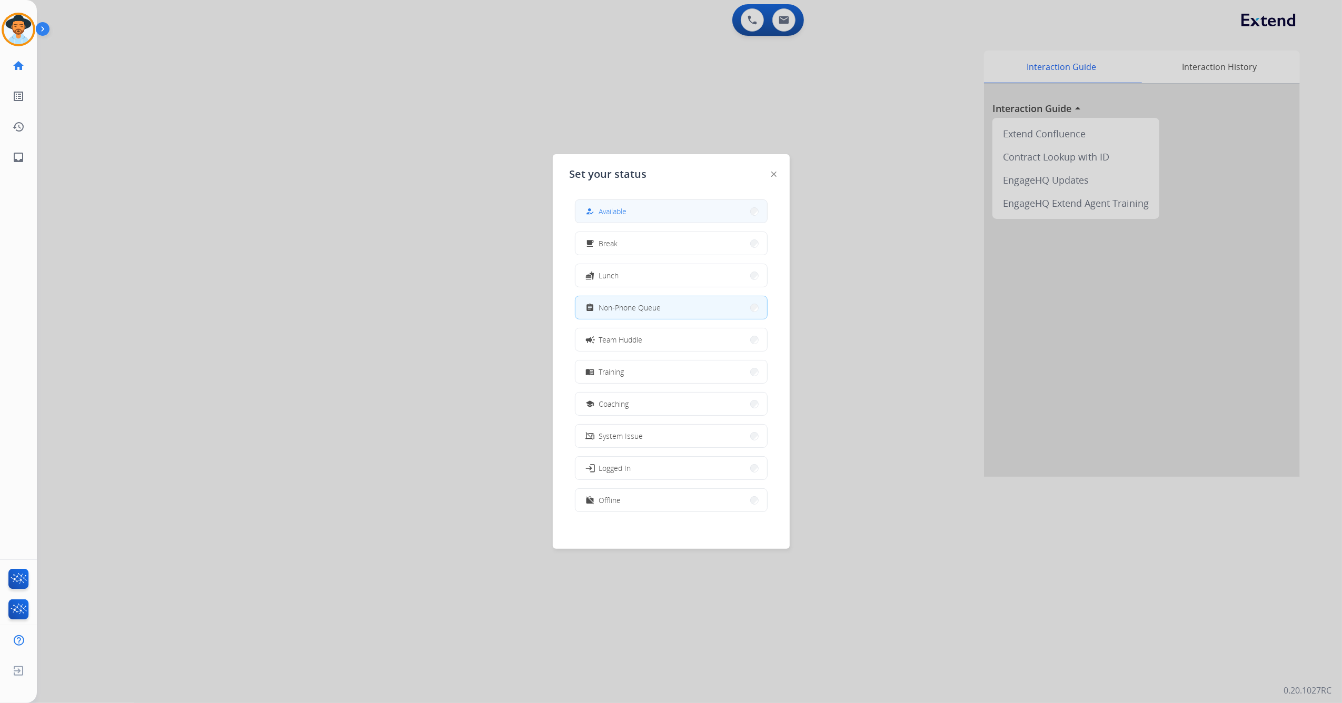
click at [654, 208] on button "how_to_reg Available" at bounding box center [671, 211] width 192 height 23
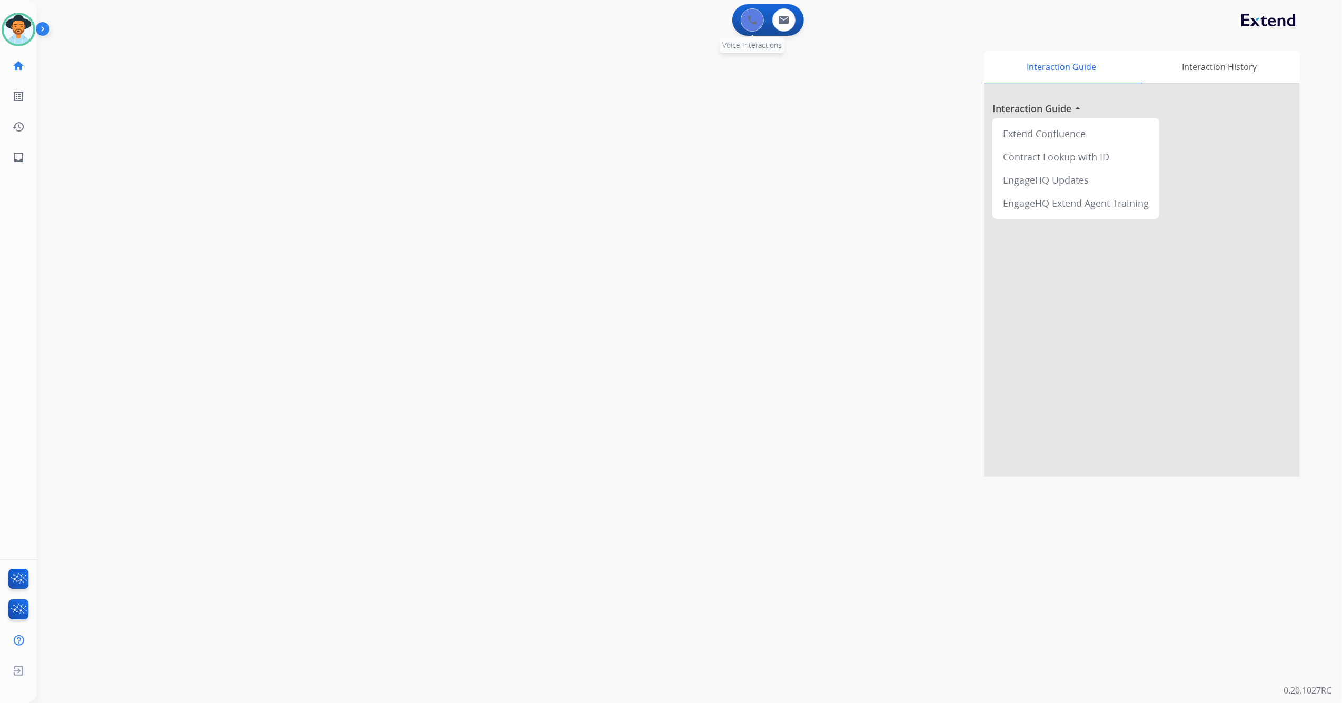
click at [741, 22] on button at bounding box center [752, 19] width 23 height 23
click at [752, 12] on button at bounding box center [752, 19] width 23 height 23
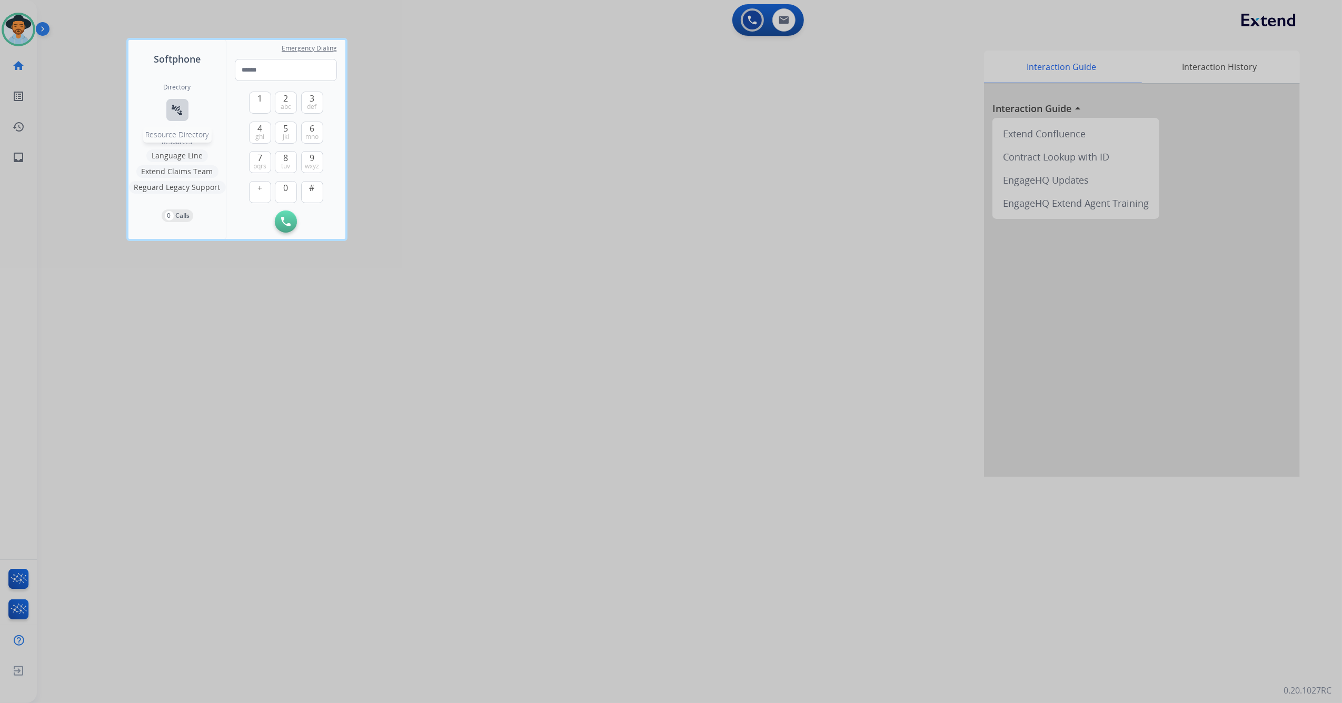
click at [176, 117] on button "connect_without_contact Resource Directory" at bounding box center [177, 110] width 22 height 22
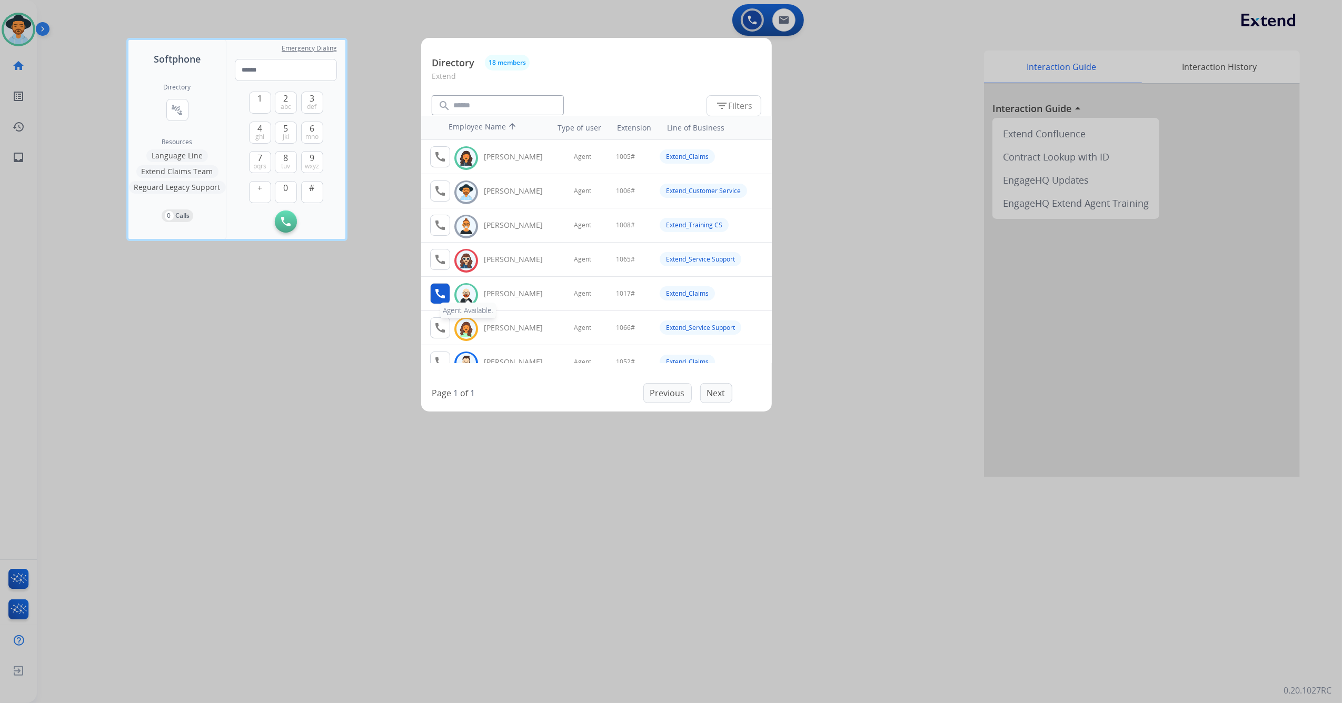
click at [443, 288] on mat-icon "call" at bounding box center [440, 293] width 13 height 13
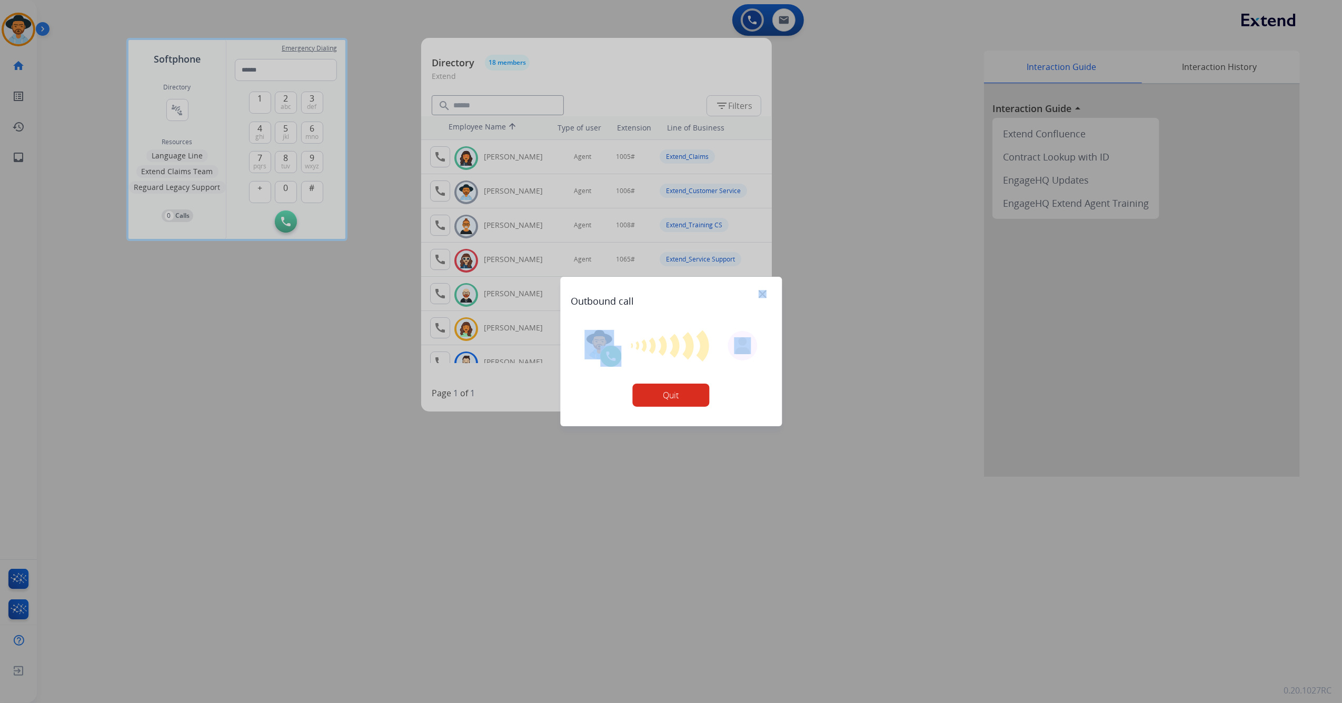
drag, startPoint x: 670, startPoint y: 293, endPoint x: 674, endPoint y: 345, distance: 52.3
click at [674, 345] on div "Outbound call Quit" at bounding box center [671, 351] width 222 height 149
drag, startPoint x: 674, startPoint y: 345, endPoint x: 848, endPoint y: 411, distance: 186.0
click at [848, 411] on div at bounding box center [671, 351] width 1342 height 703
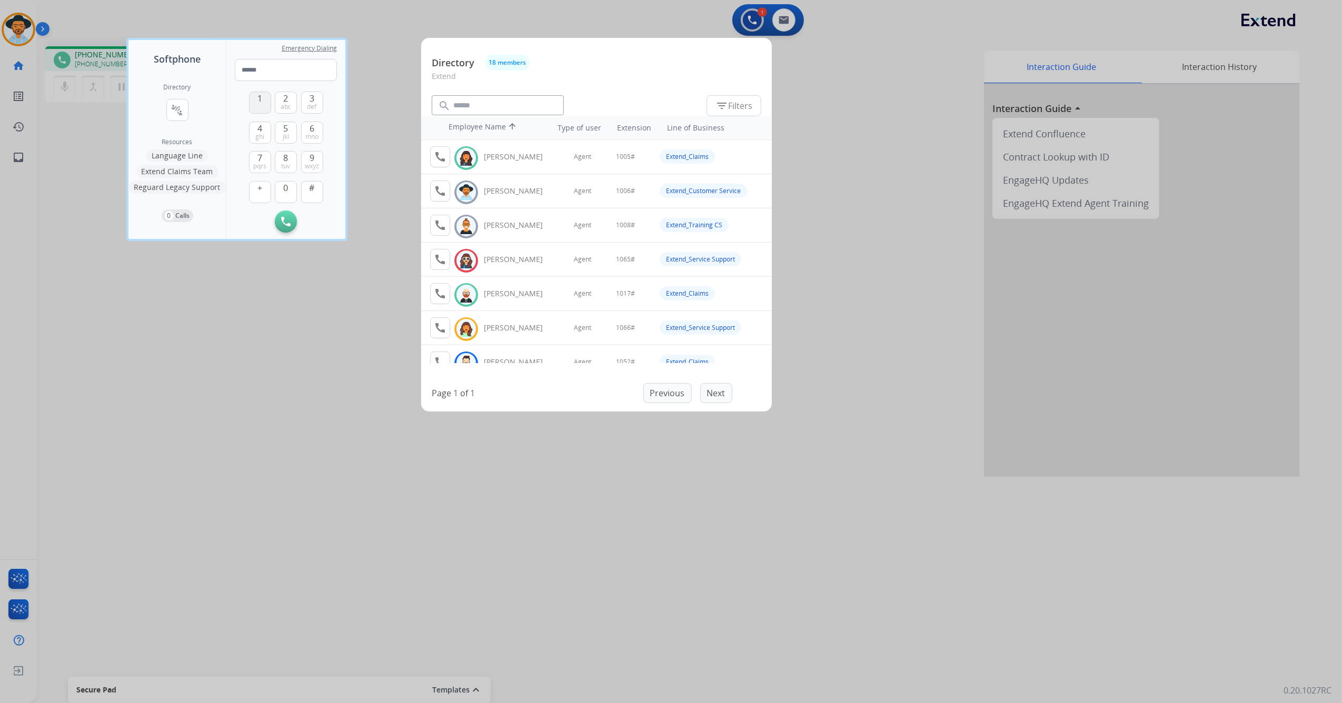
click at [259, 99] on span "1" at bounding box center [259, 98] width 5 height 13
click at [287, 188] on span "0" at bounding box center [286, 188] width 5 height 13
click at [267, 106] on button "1" at bounding box center [260, 103] width 22 height 22
click at [260, 158] on span "7" at bounding box center [259, 158] width 5 height 13
click at [313, 195] on button "#" at bounding box center [312, 192] width 22 height 22
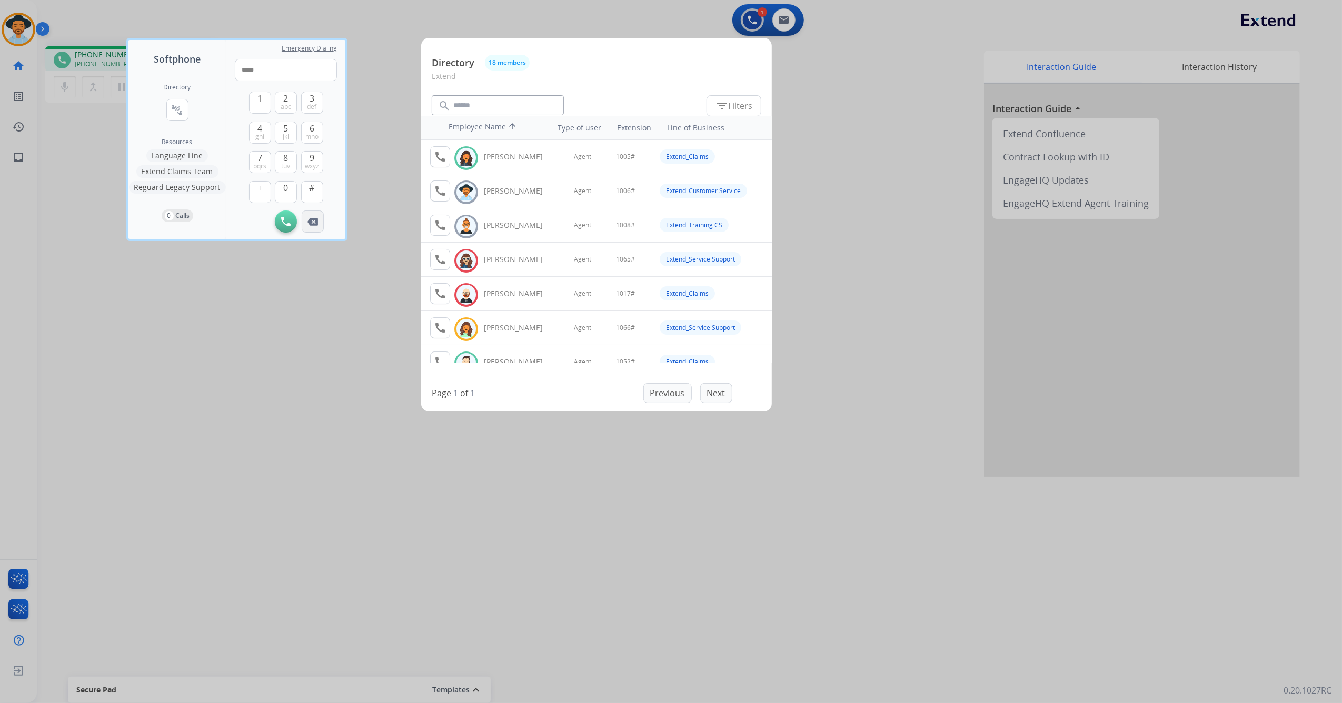
click at [318, 225] on button "Remove Number" at bounding box center [313, 222] width 22 height 22
type input "*"
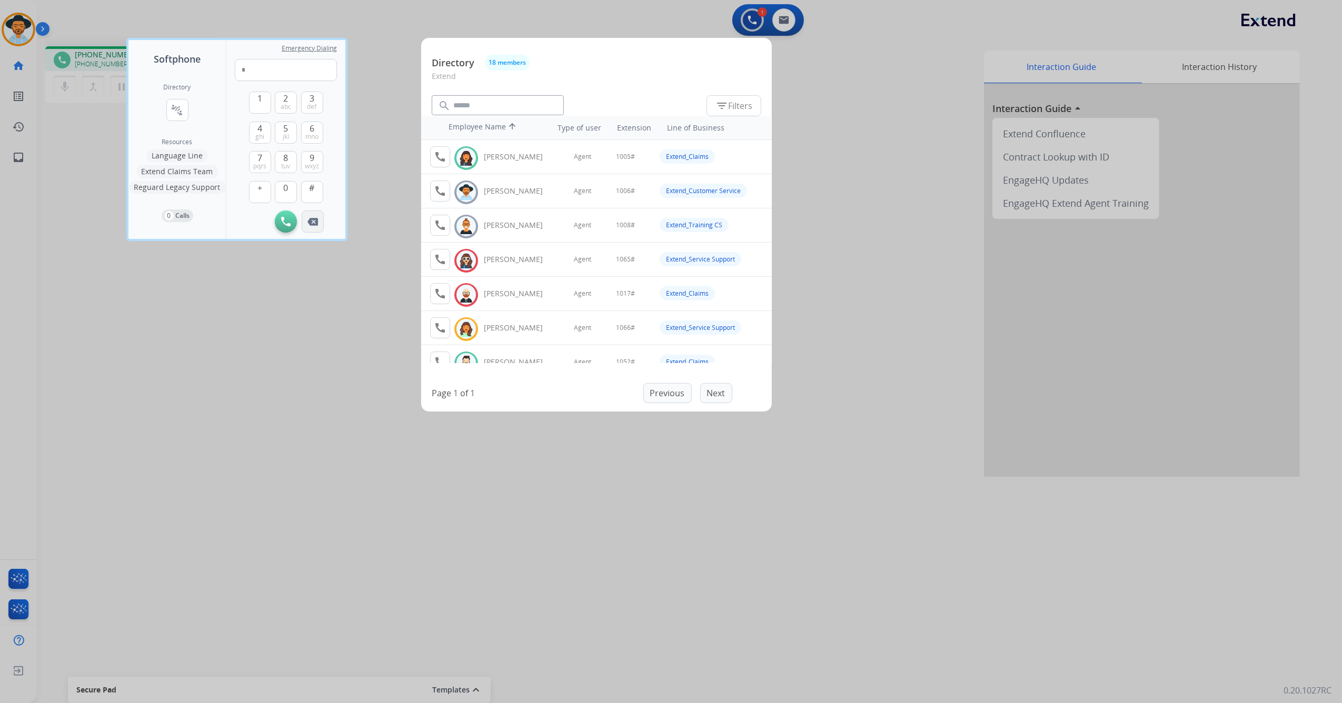
click at [318, 225] on button "Remove Number" at bounding box center [313, 222] width 22 height 22
click at [318, 225] on div "Initiate Call" at bounding box center [286, 222] width 102 height 22
drag, startPoint x: 318, startPoint y: 225, endPoint x: 297, endPoint y: 339, distance: 116.1
click at [297, 337] on div at bounding box center [671, 351] width 1342 height 703
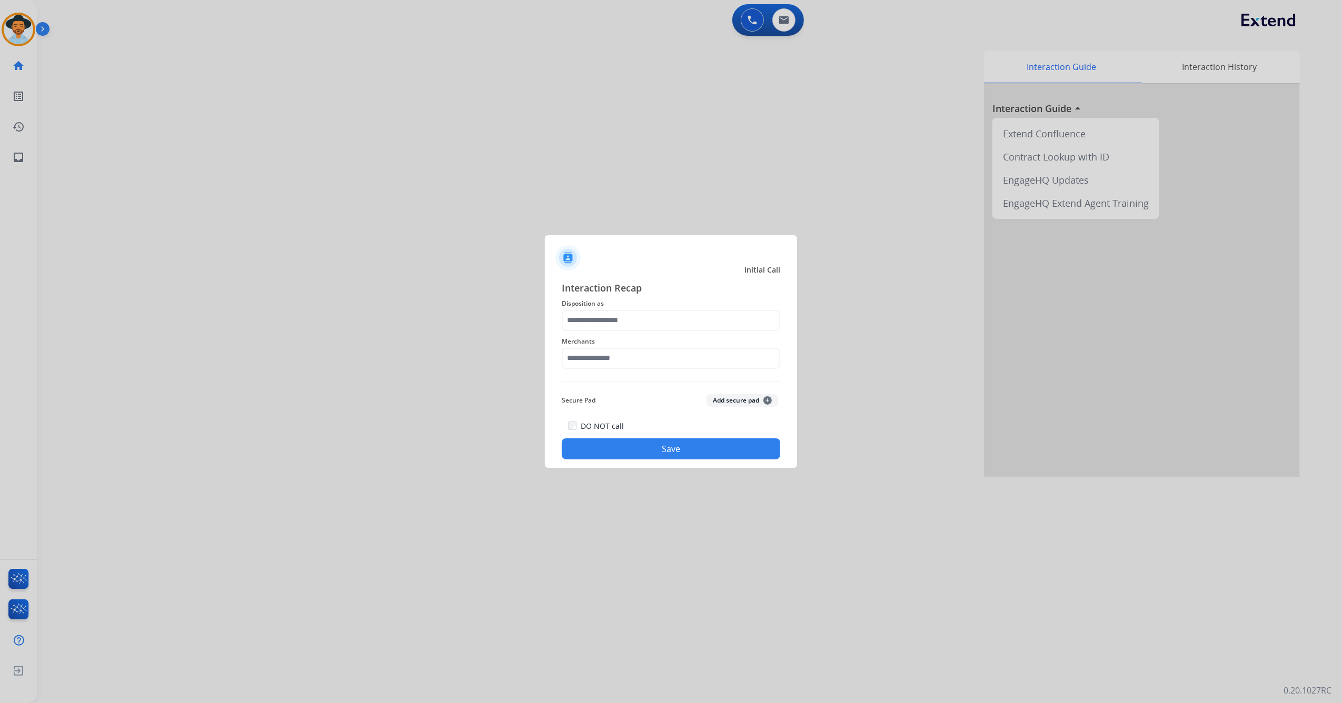
click at [847, 235] on div at bounding box center [671, 351] width 1342 height 703
click at [631, 324] on input "text" at bounding box center [671, 320] width 218 height 21
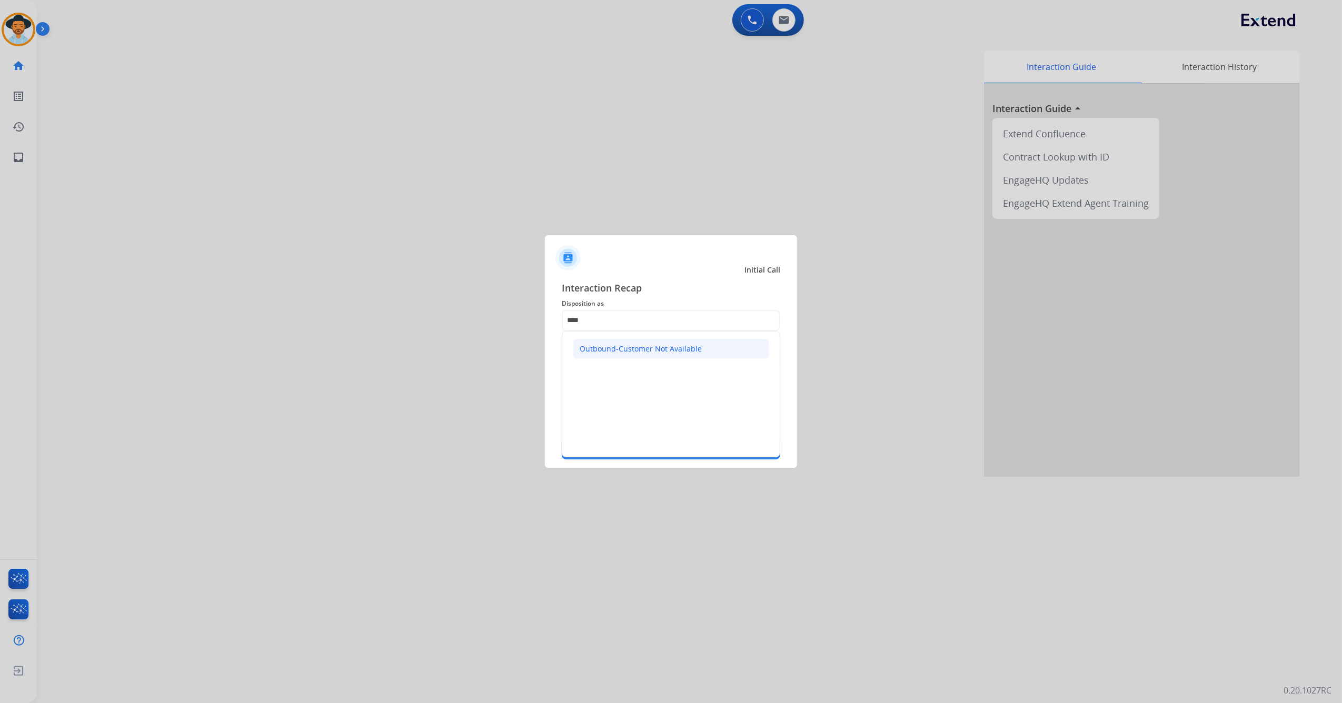
click at [638, 342] on li "Outbound-Customer Not Available" at bounding box center [671, 349] width 196 height 20
type input "**********"
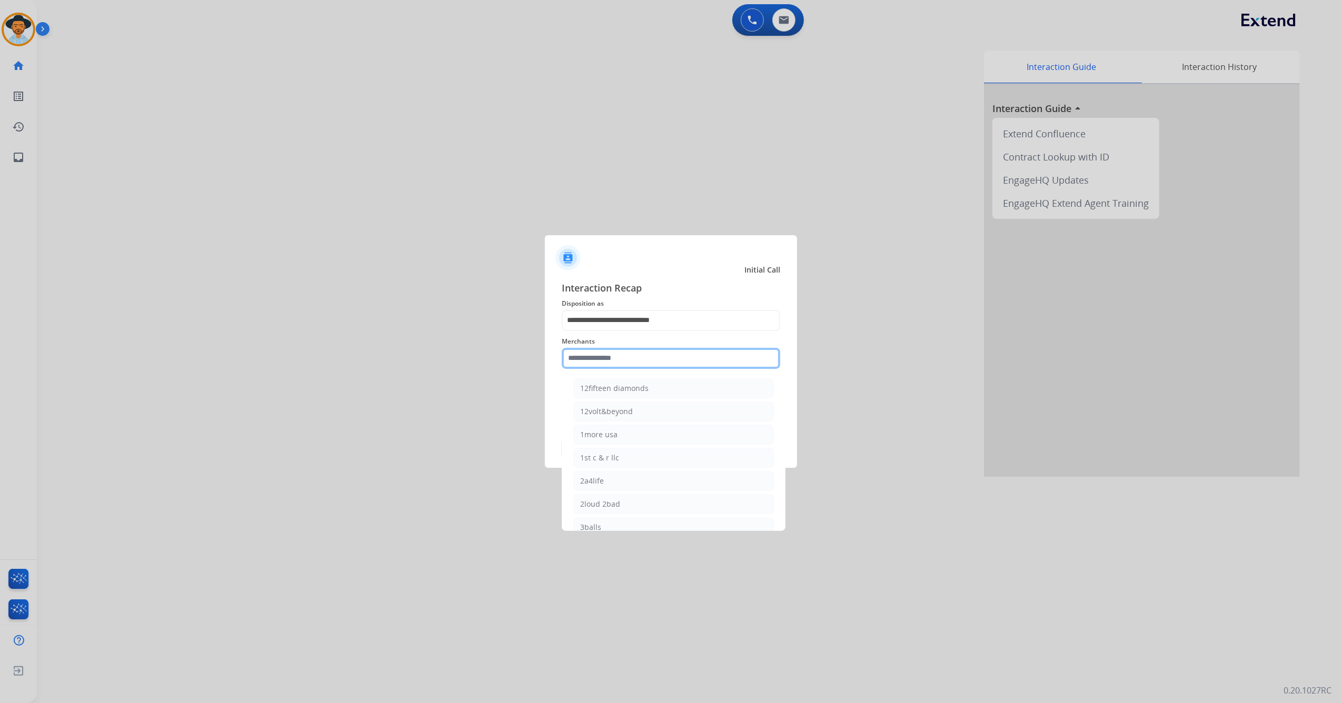
click at [617, 356] on input "text" at bounding box center [671, 358] width 218 height 21
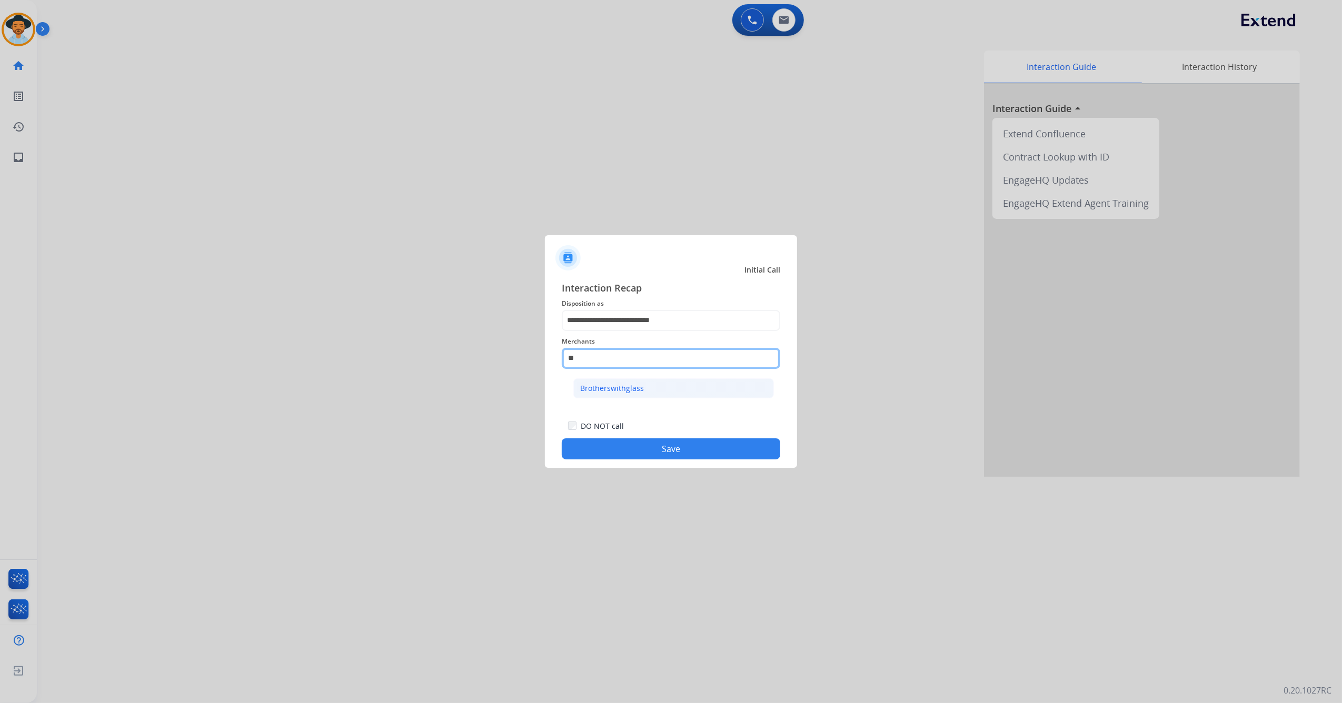
type input "*"
click at [655, 394] on li "Not found" at bounding box center [673, 388] width 201 height 20
type input "*********"
drag, startPoint x: 674, startPoint y: 460, endPoint x: 680, endPoint y: 449, distance: 12.0
click at [674, 459] on div "**********" at bounding box center [671, 370] width 252 height 196
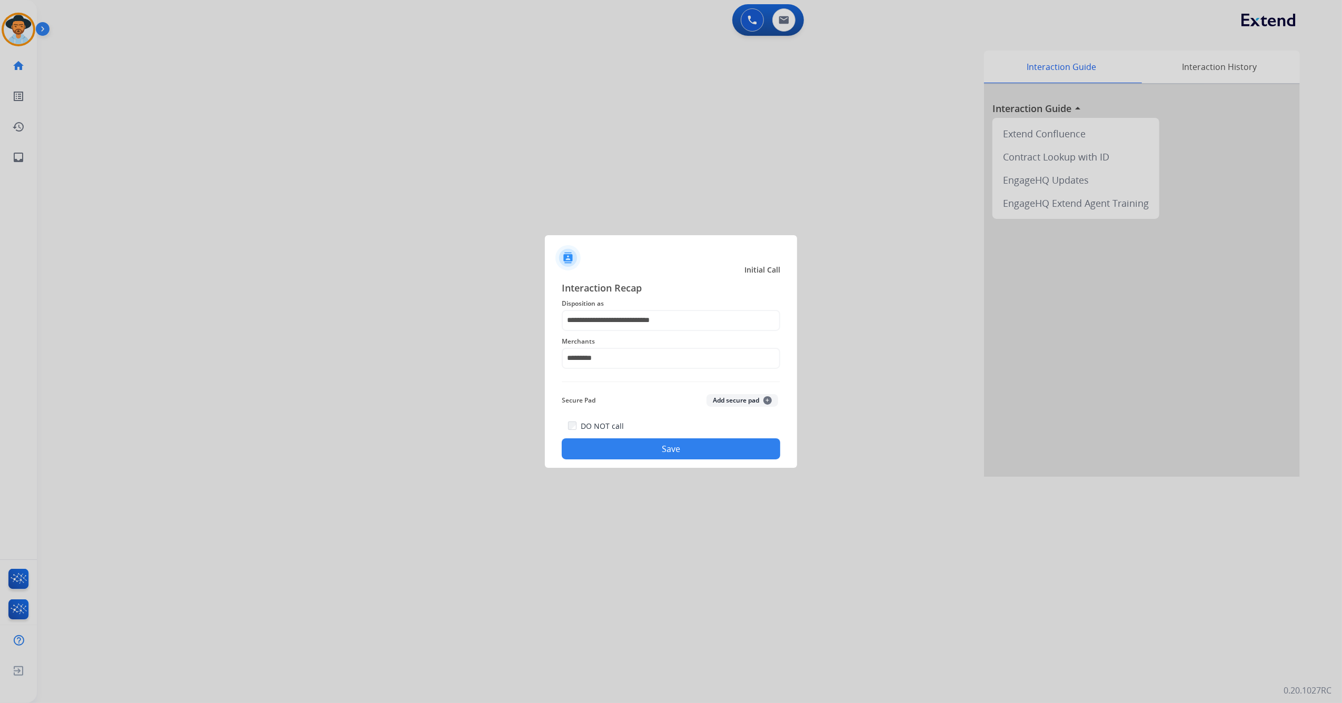
click at [681, 447] on button "Save" at bounding box center [671, 448] width 218 height 21
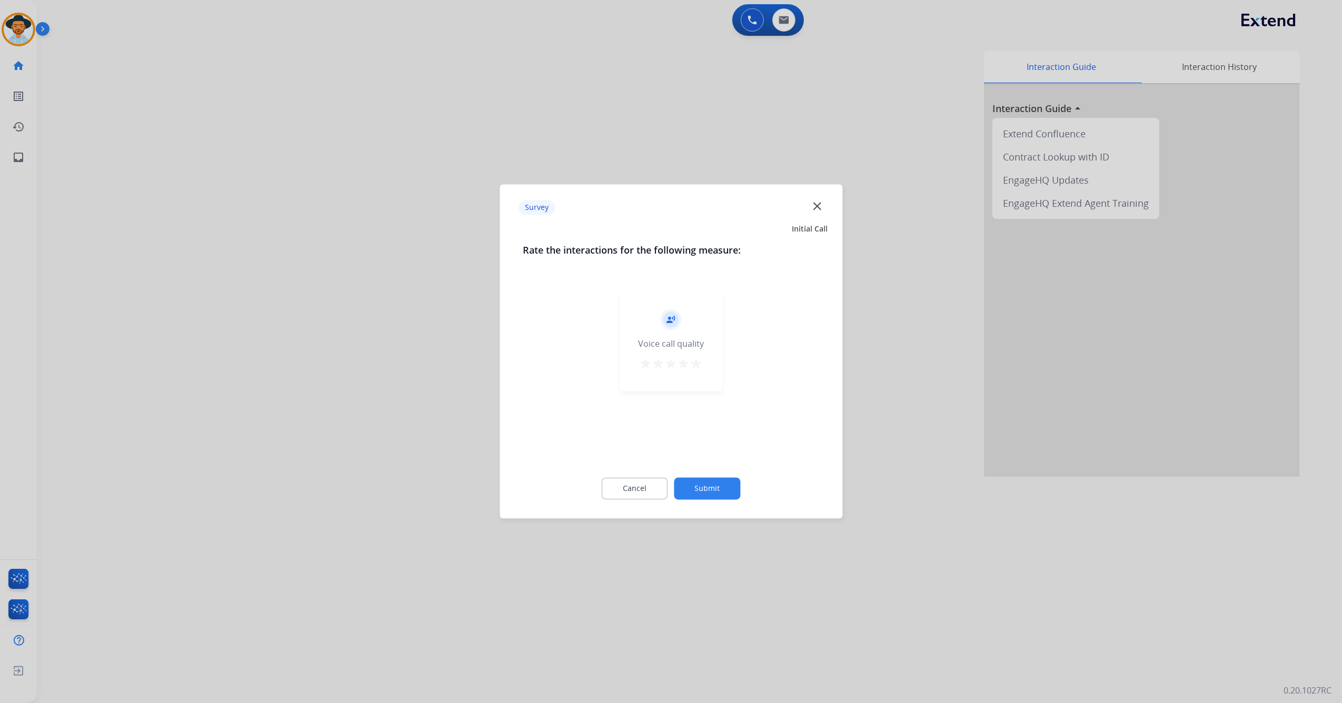
click at [701, 372] on div "record_voice_over Voice call quality star star star star star" at bounding box center [670, 342] width 103 height 100
click at [699, 372] on button "star" at bounding box center [696, 366] width 13 height 16
click at [720, 477] on div "Cancel Submit" at bounding box center [671, 488] width 296 height 47
click at [721, 485] on button "Submit" at bounding box center [707, 489] width 66 height 22
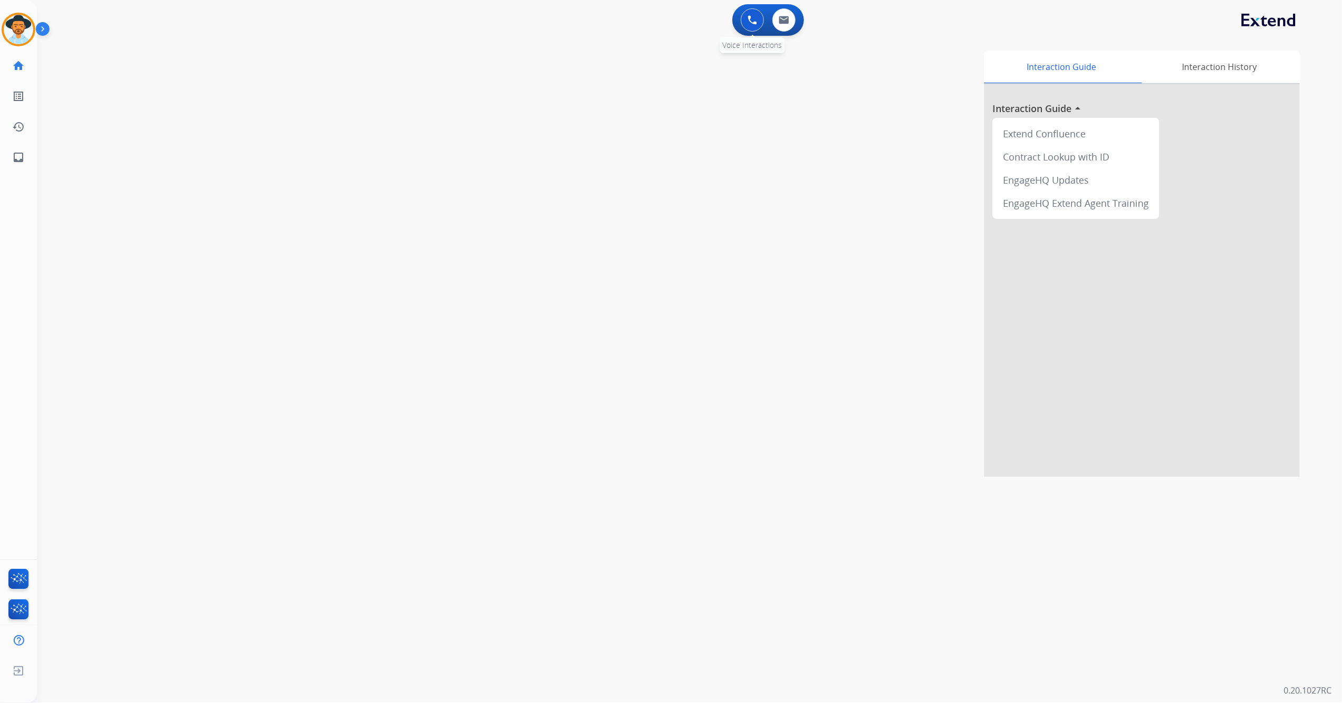
click at [757, 24] on button at bounding box center [752, 19] width 23 height 23
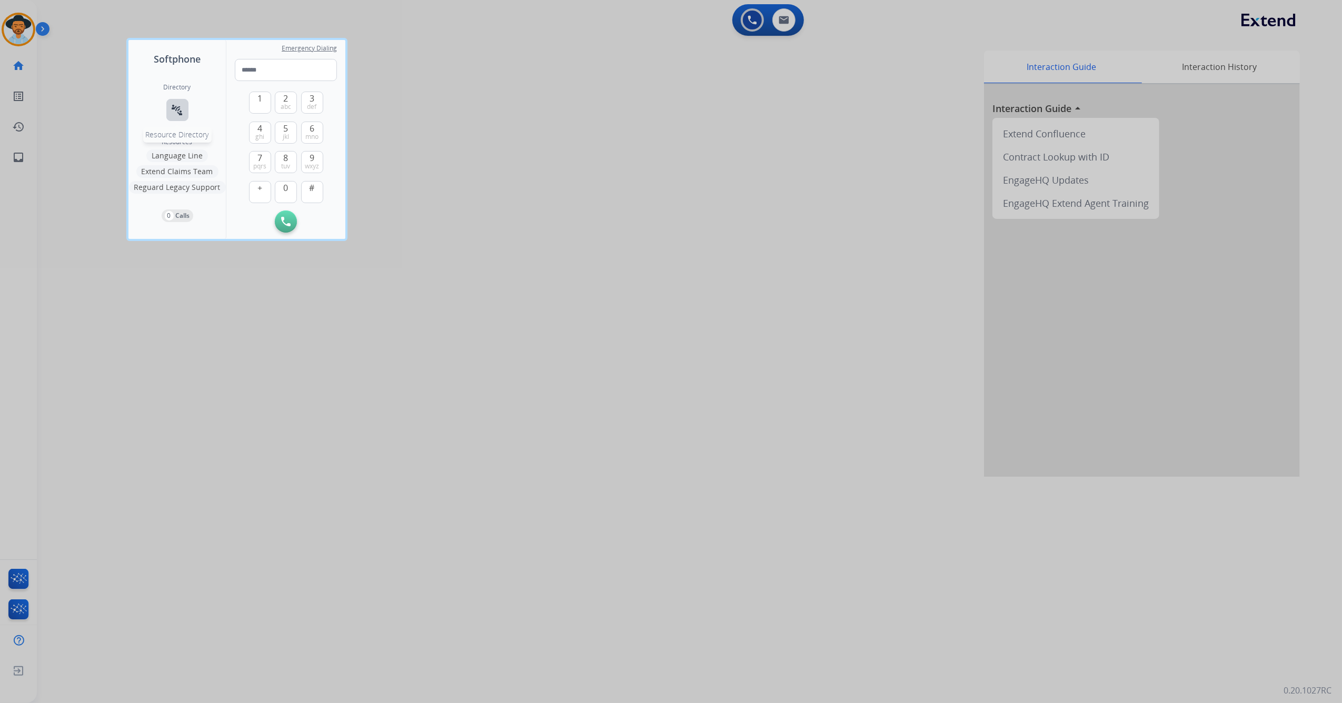
click at [175, 106] on mat-icon "connect_without_contact" at bounding box center [177, 110] width 13 height 13
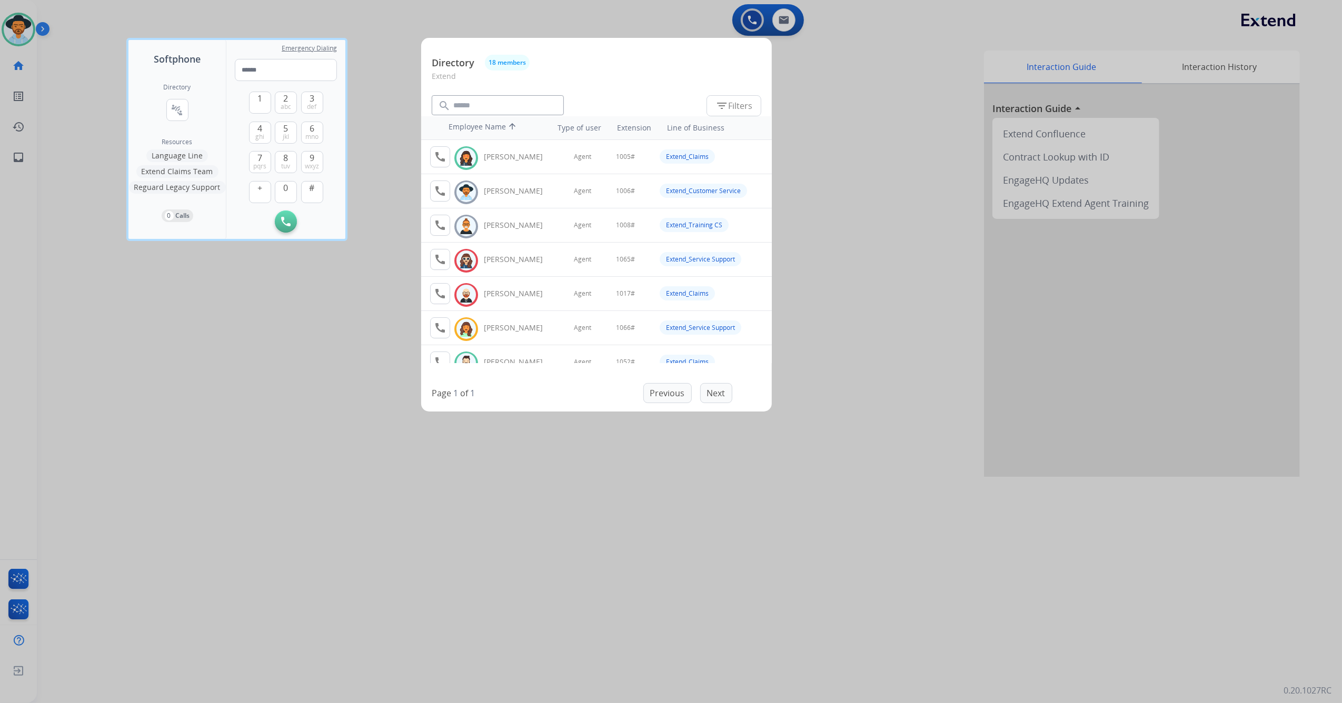
click at [234, 416] on div at bounding box center [671, 351] width 1342 height 703
click at [234, 414] on div "swap_horiz Break voice bridge close_fullscreen Connect 3-Way Call merge_type Se…" at bounding box center [676, 257] width 1279 height 439
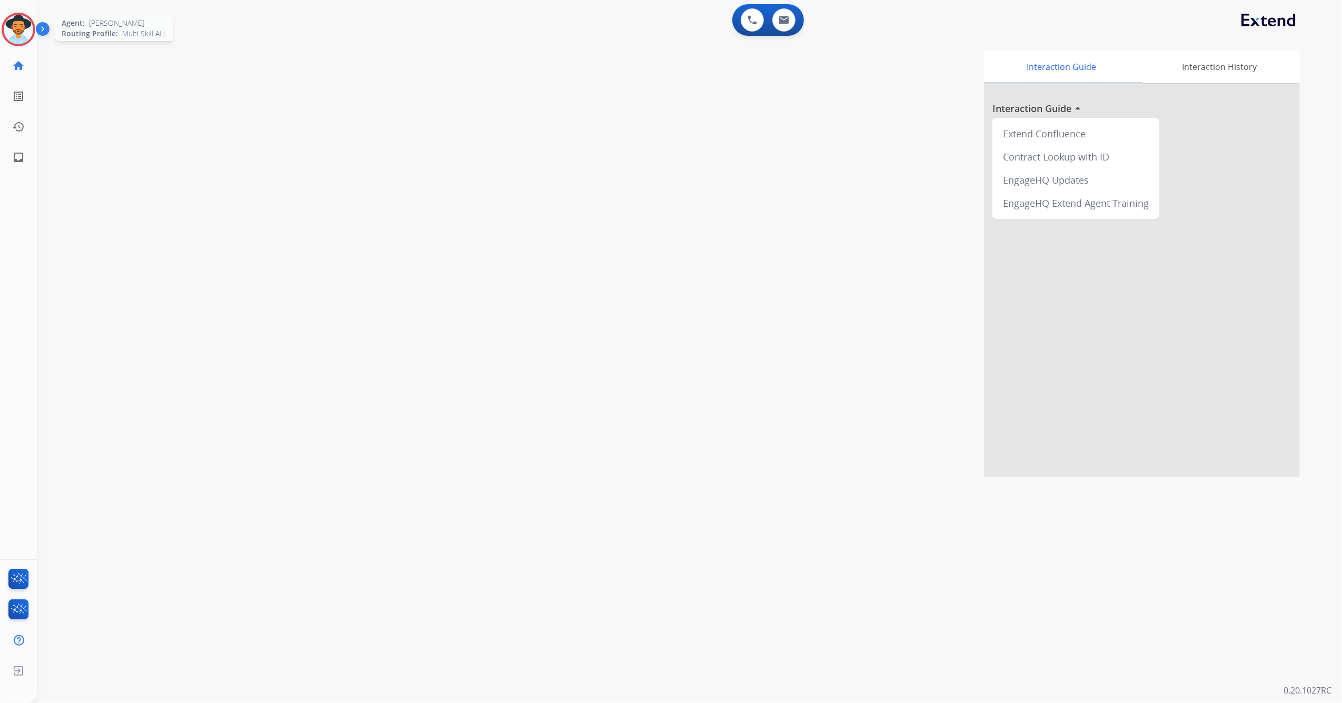
click at [16, 38] on img at bounding box center [18, 29] width 29 height 29
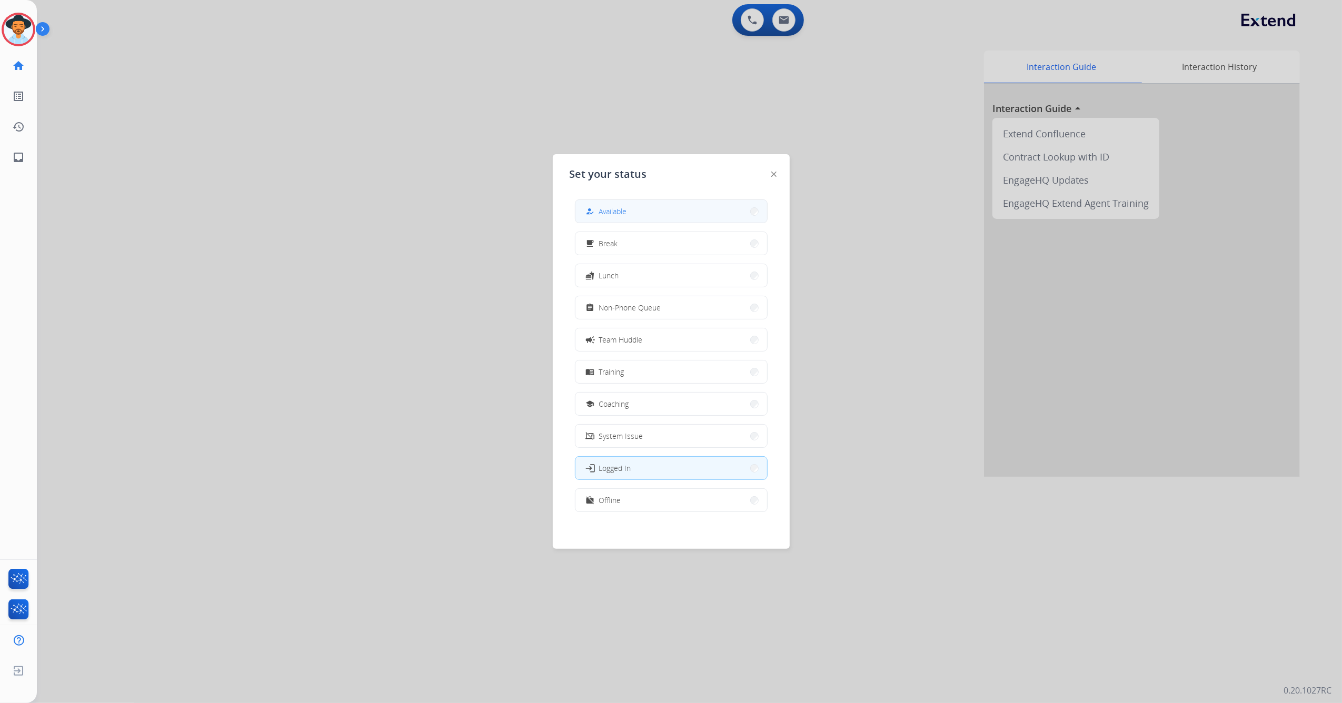
click at [622, 214] on span "Available" at bounding box center [613, 211] width 28 height 11
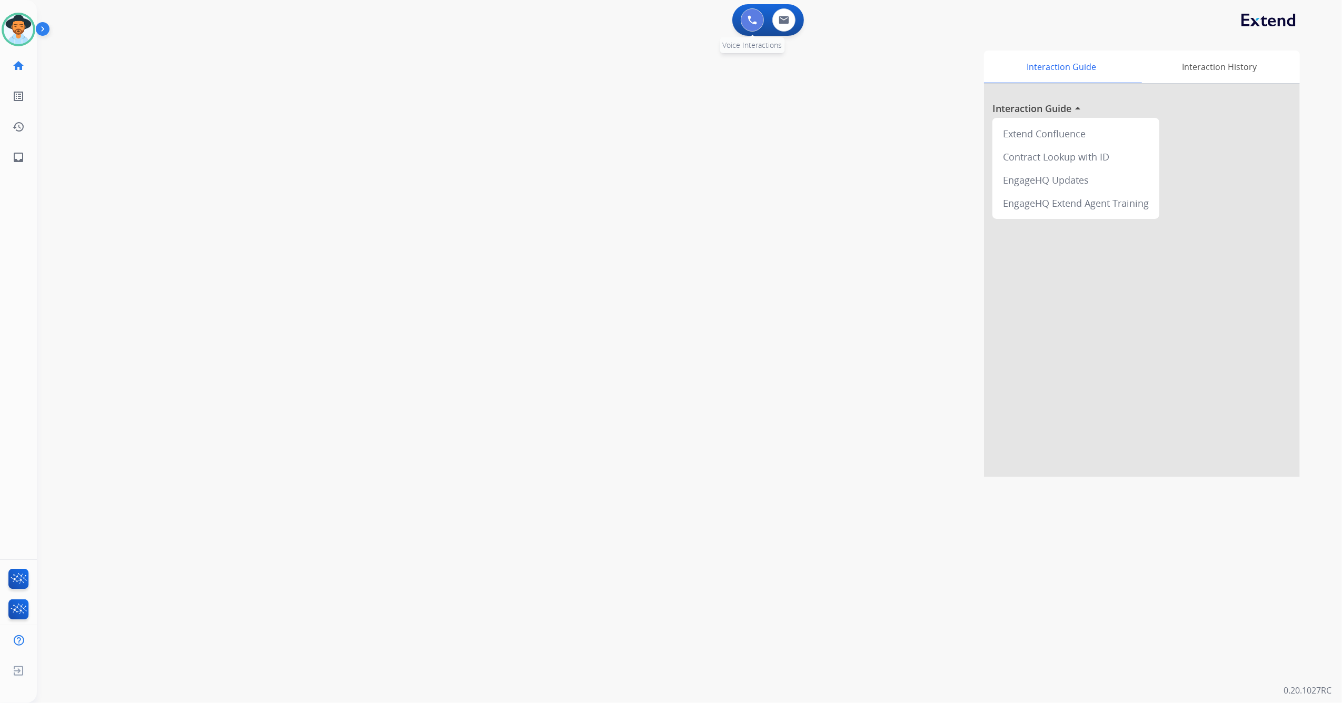
click at [750, 15] on img at bounding box center [751, 19] width 9 height 9
click at [754, 20] on img at bounding box center [751, 19] width 9 height 9
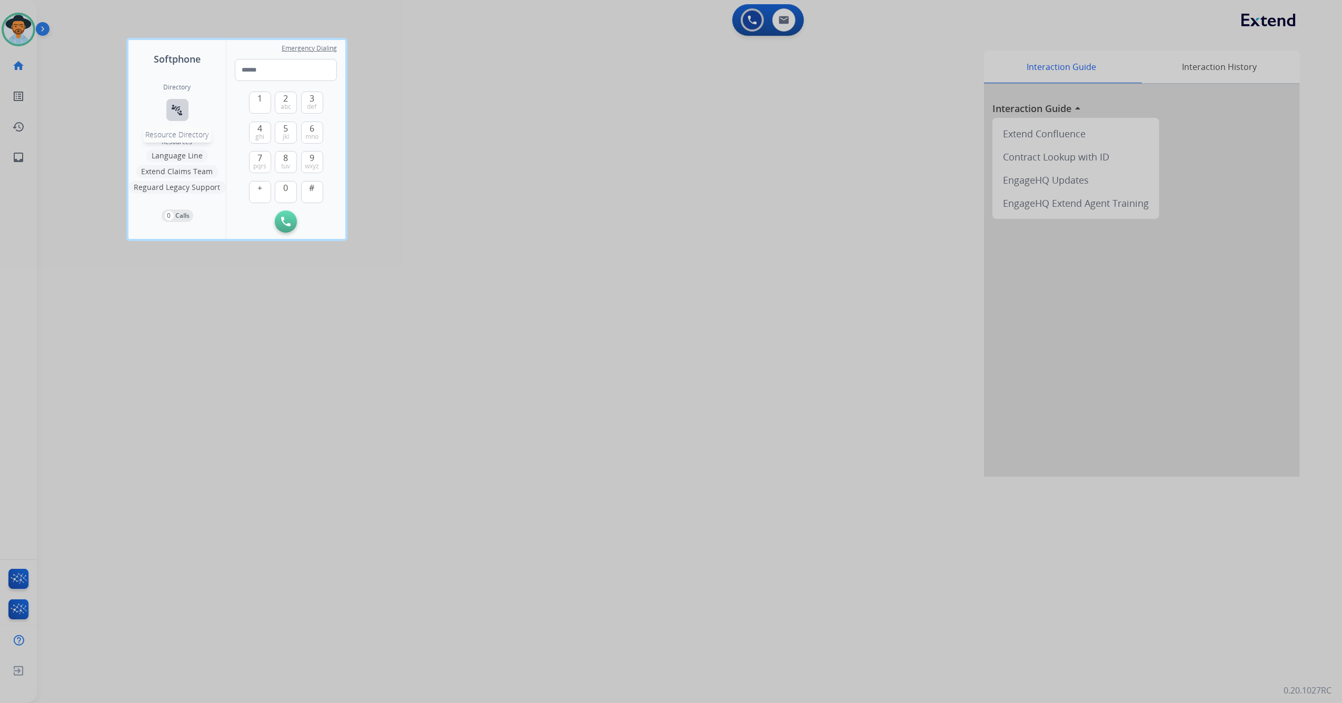
click at [176, 108] on mat-icon "connect_without_contact" at bounding box center [177, 110] width 13 height 13
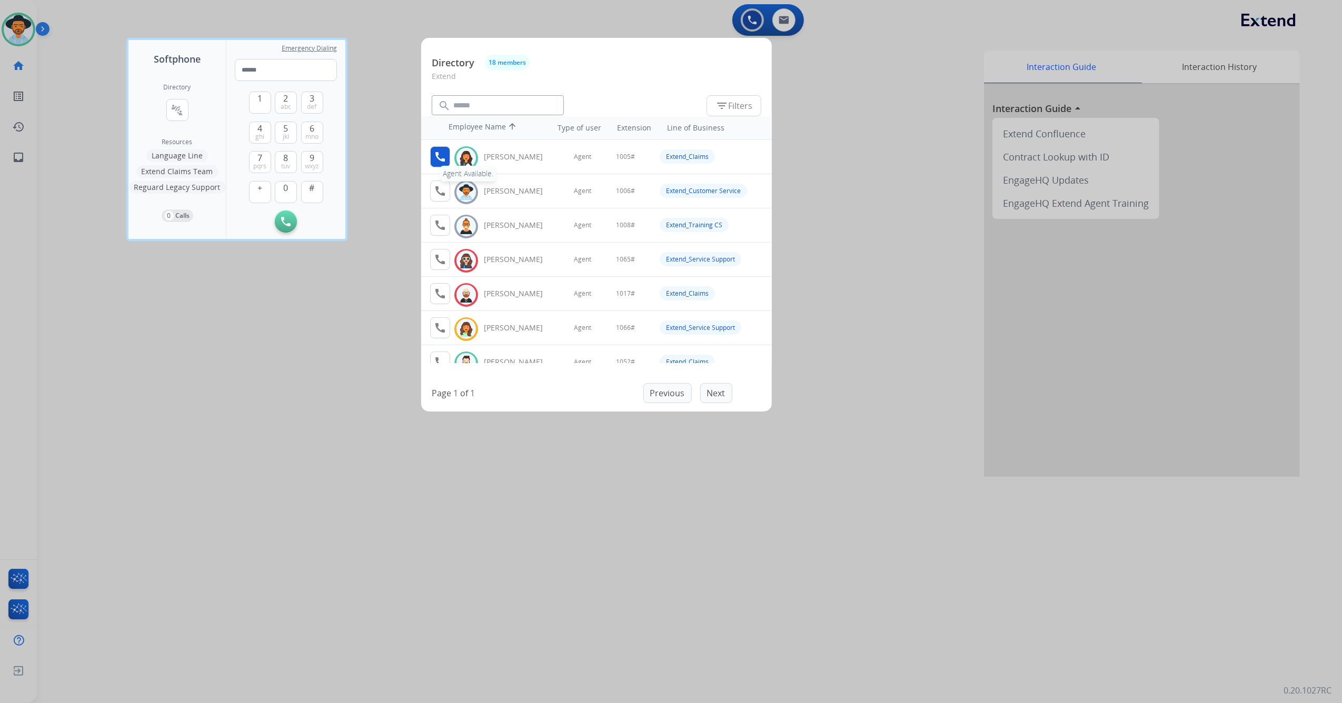
click at [438, 156] on mat-icon "call" at bounding box center [440, 157] width 13 height 13
click at [262, 102] on span "1" at bounding box center [259, 98] width 5 height 13
click at [286, 195] on button "0" at bounding box center [286, 192] width 22 height 22
click at [285, 192] on span "0" at bounding box center [286, 188] width 5 height 13
click at [280, 134] on button "5 jkl" at bounding box center [286, 133] width 22 height 22
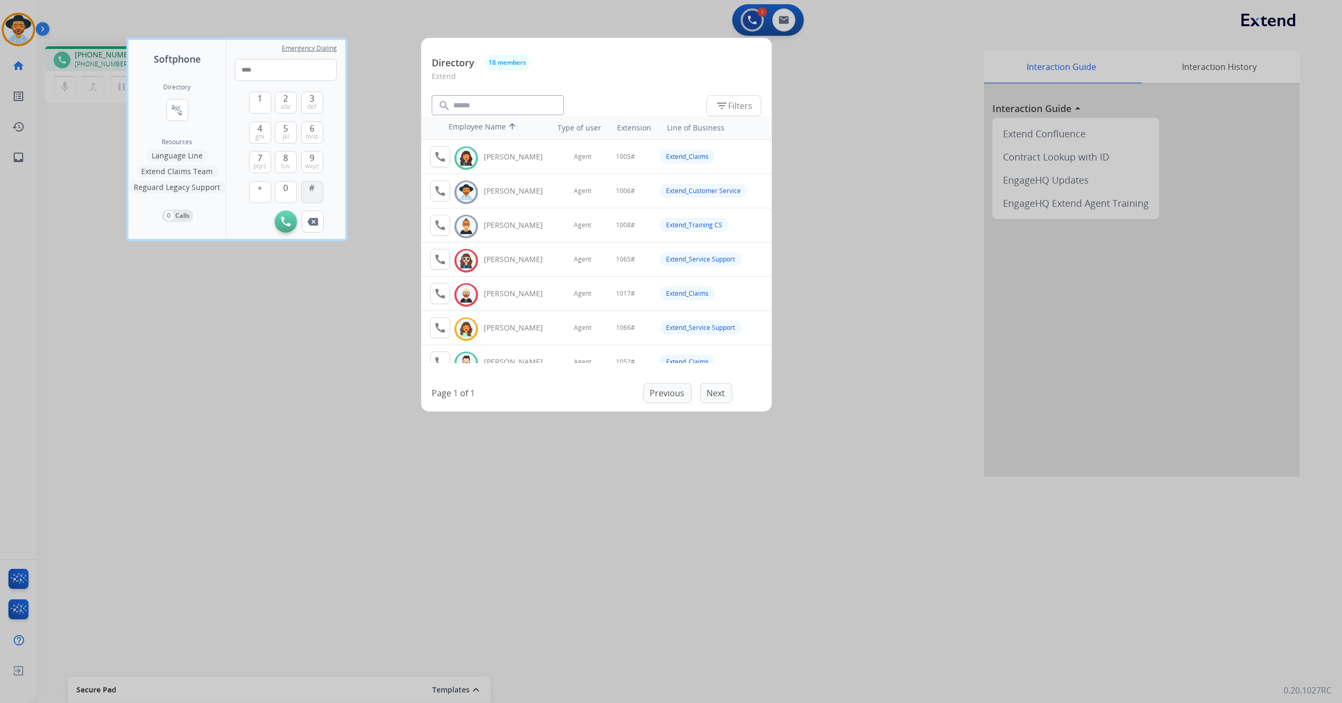
click at [312, 189] on span "#" at bounding box center [311, 188] width 5 height 13
type input "*****"
click at [289, 350] on div at bounding box center [671, 351] width 1342 height 703
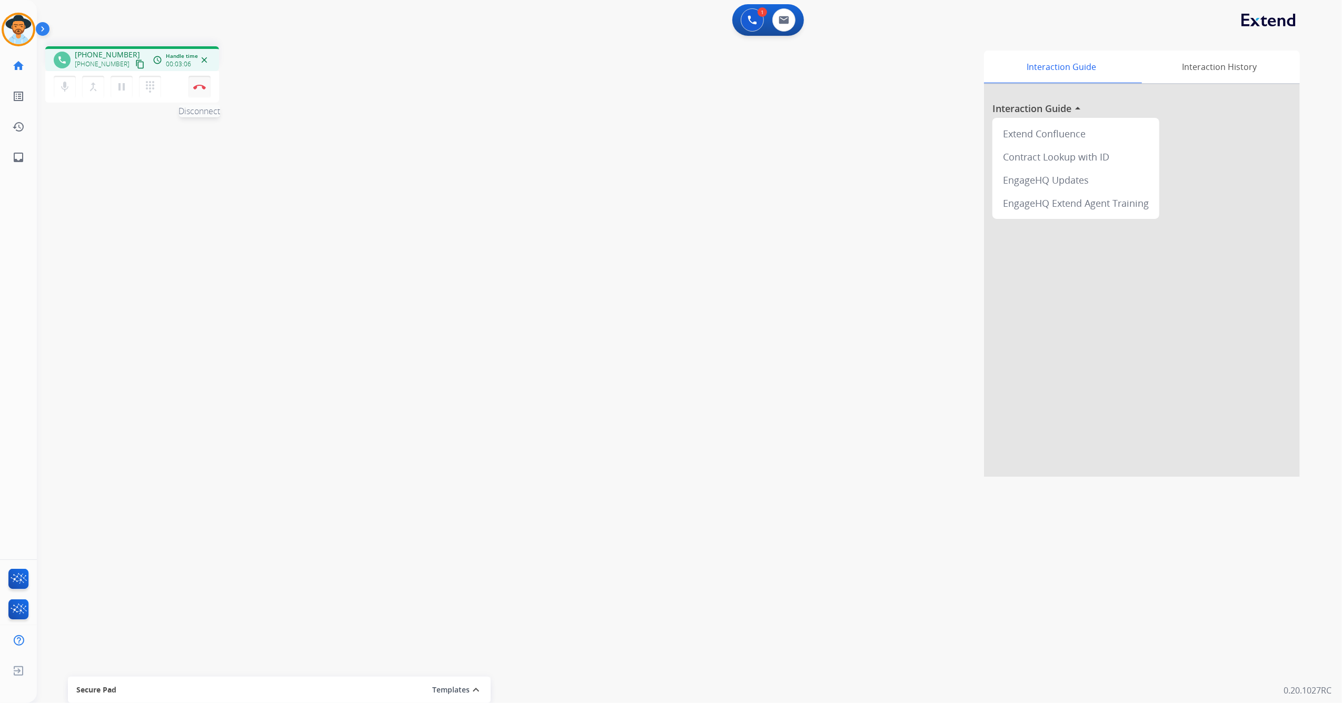
click at [201, 84] on img at bounding box center [199, 86] width 13 height 5
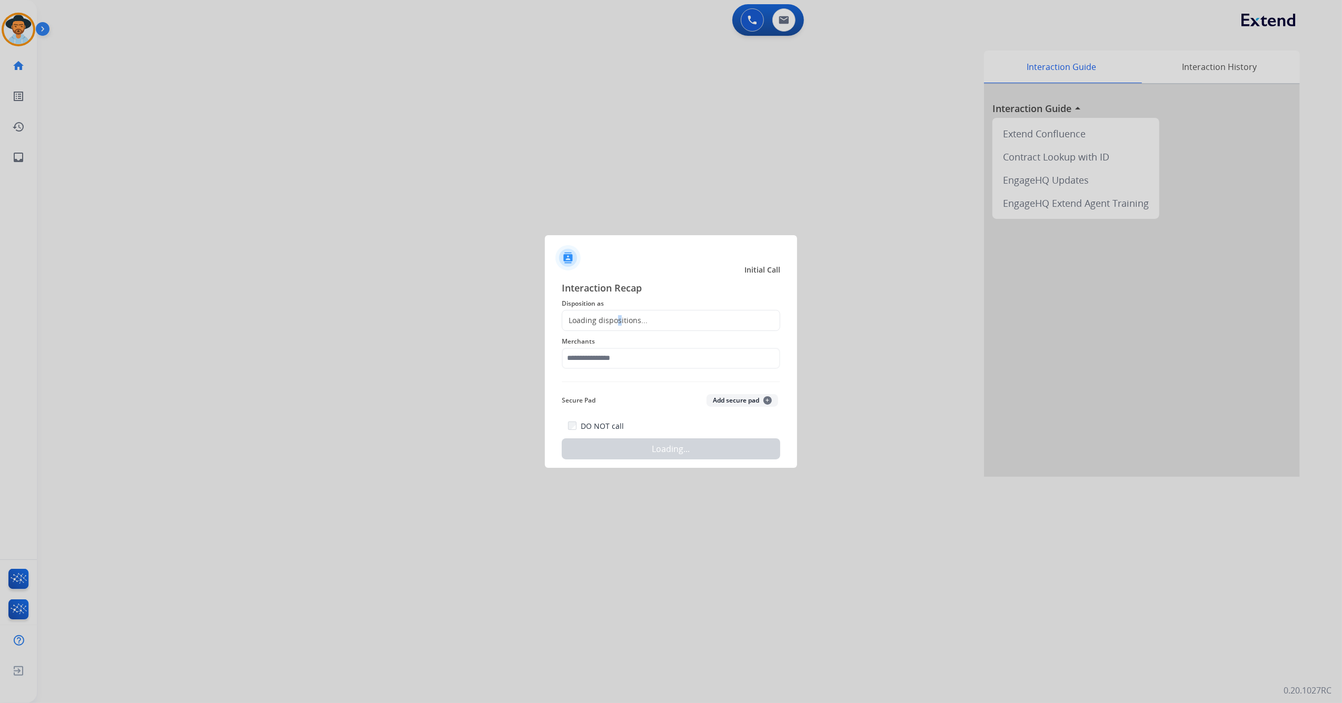
click at [619, 327] on div "Loading dispositions..." at bounding box center [671, 320] width 218 height 21
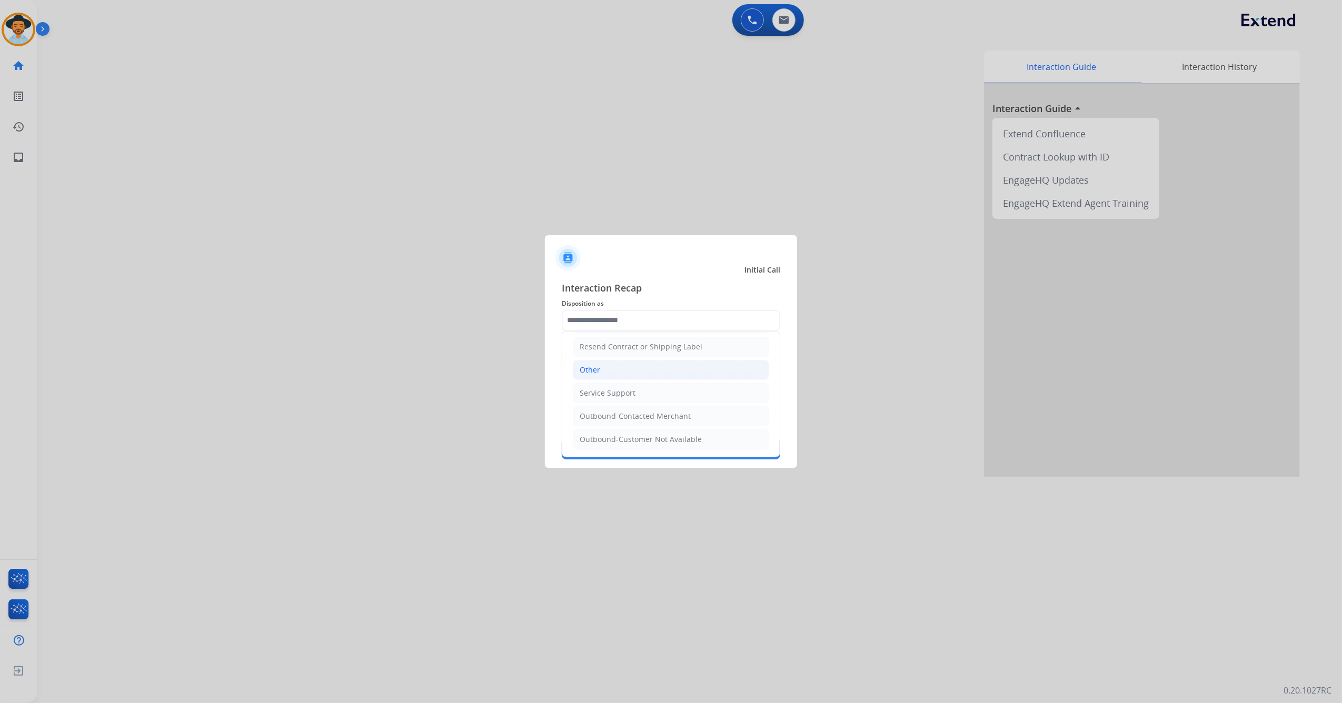
click at [609, 366] on li "Other" at bounding box center [671, 370] width 196 height 20
type input "*****"
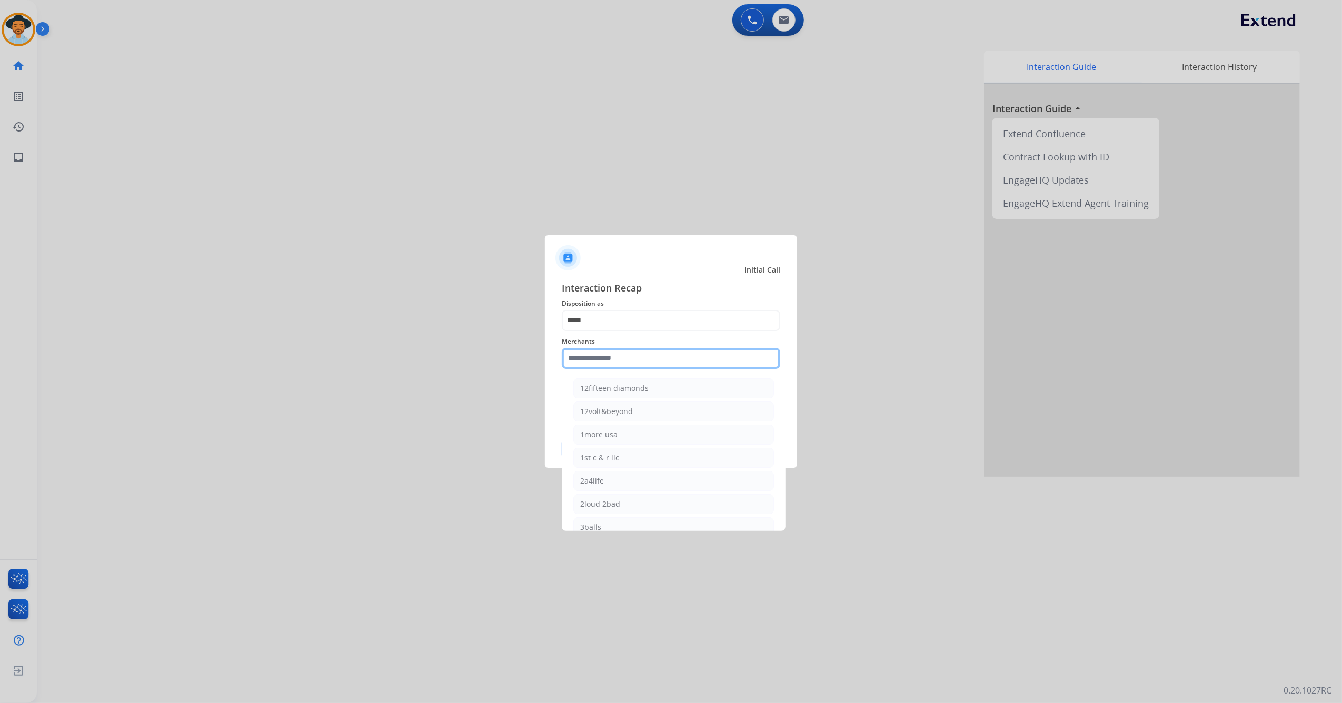
click at [603, 346] on div "Merchants 12fifteen diamonds 12volt&beyond 1more usa 1st c & r llc 2a4life 2lou…" at bounding box center [671, 352] width 218 height 42
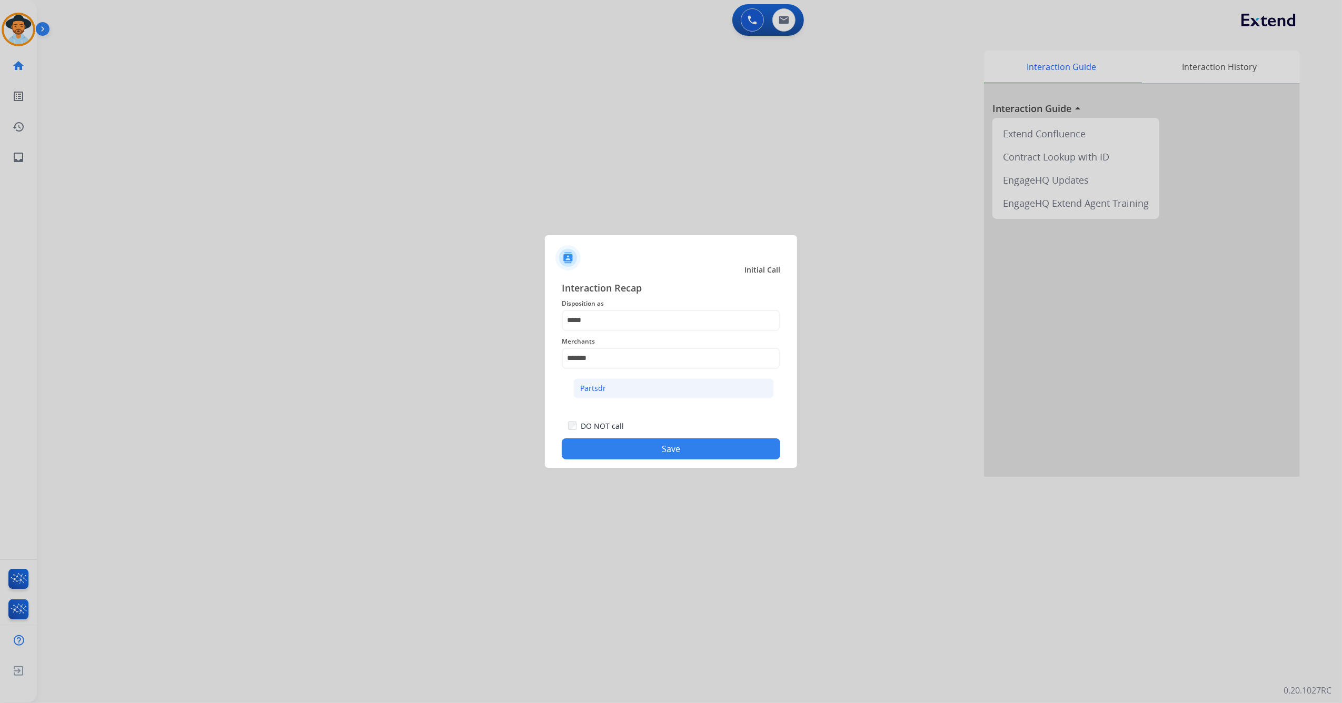
click at [607, 389] on li "Partsdr" at bounding box center [673, 388] width 201 height 20
type input "*******"
click at [649, 444] on button "Save" at bounding box center [671, 448] width 218 height 21
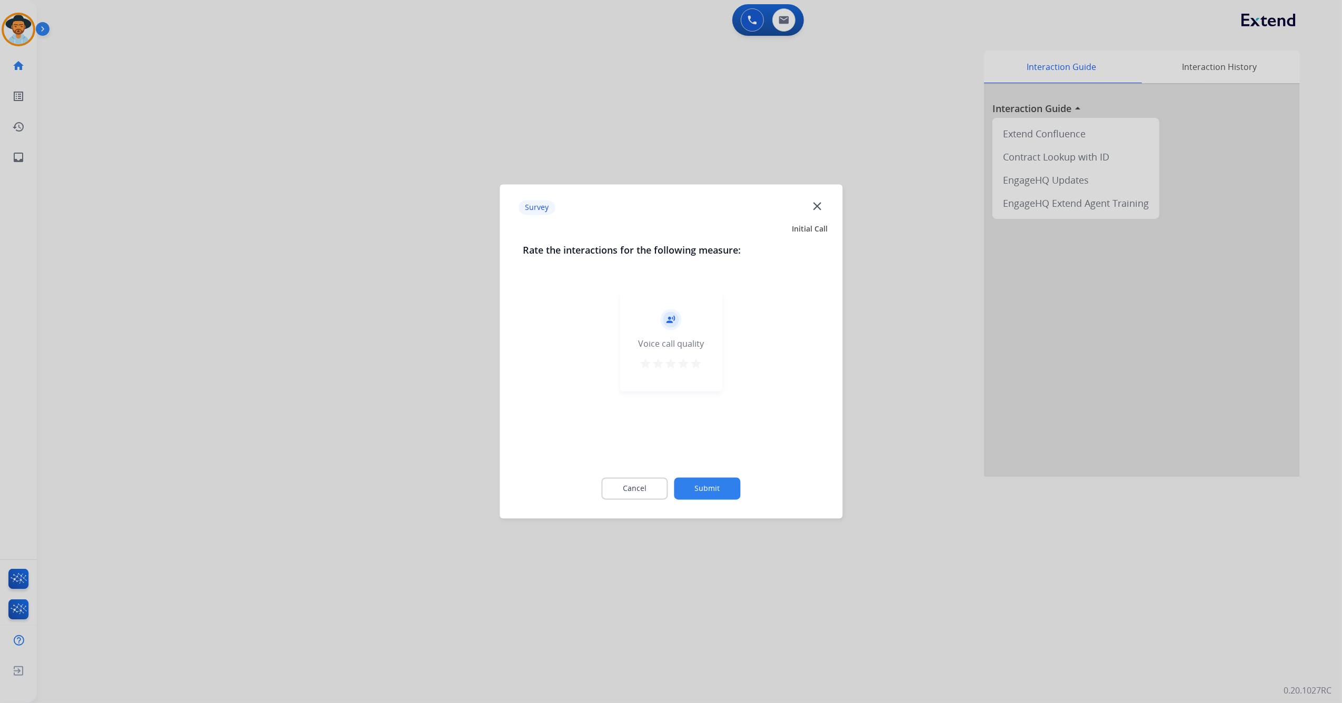
drag, startPoint x: 697, startPoint y: 365, endPoint x: 692, endPoint y: 463, distance: 98.1
click at [698, 365] on mat-icon "star" at bounding box center [696, 364] width 13 height 13
click at [714, 491] on button "Submit" at bounding box center [707, 489] width 66 height 22
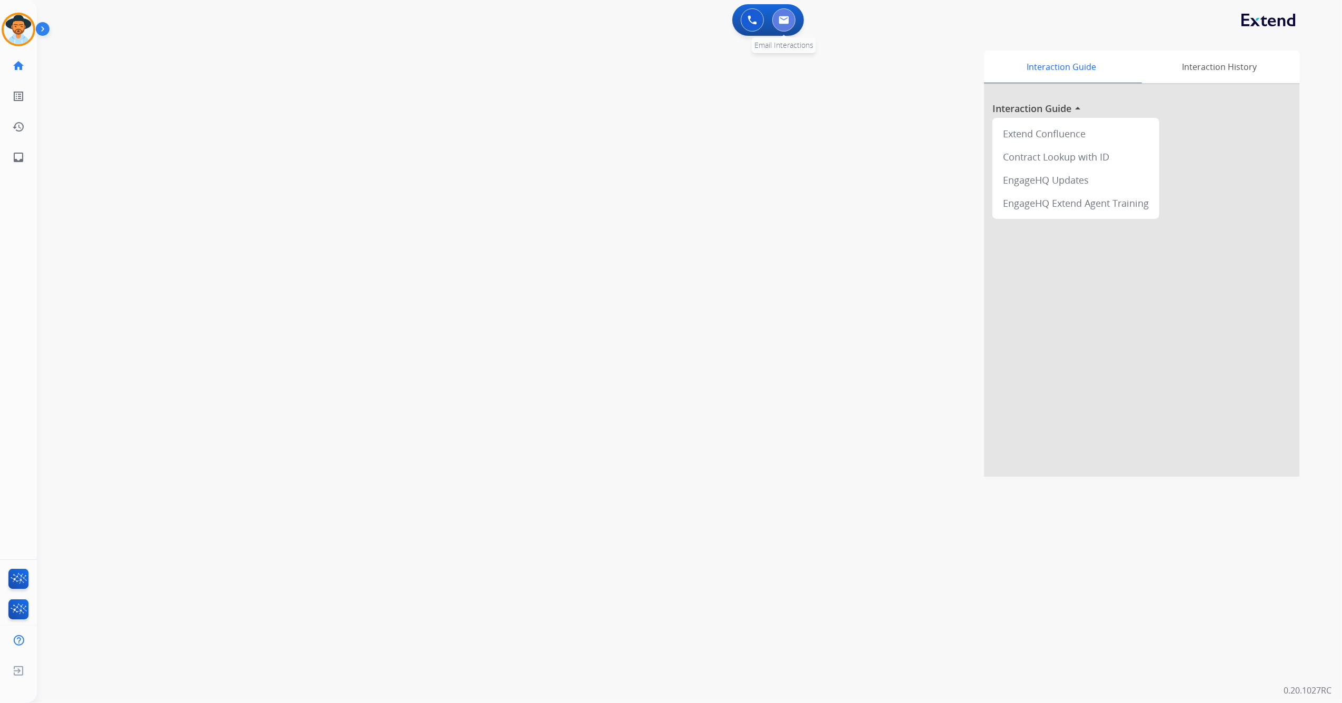
click at [792, 20] on button at bounding box center [783, 19] width 23 height 23
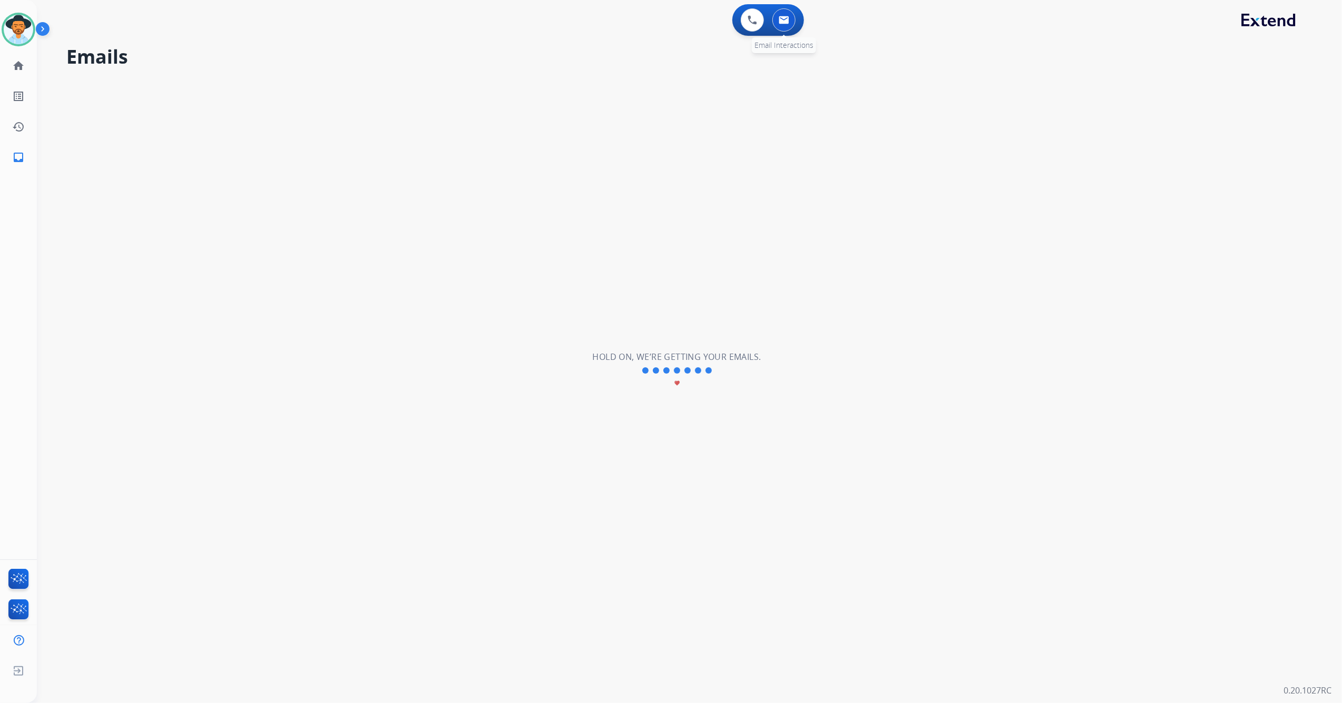
click at [783, 17] on img at bounding box center [783, 20] width 11 height 8
click at [786, 29] on button at bounding box center [783, 19] width 23 height 23
click at [17, 33] on img at bounding box center [18, 29] width 29 height 29
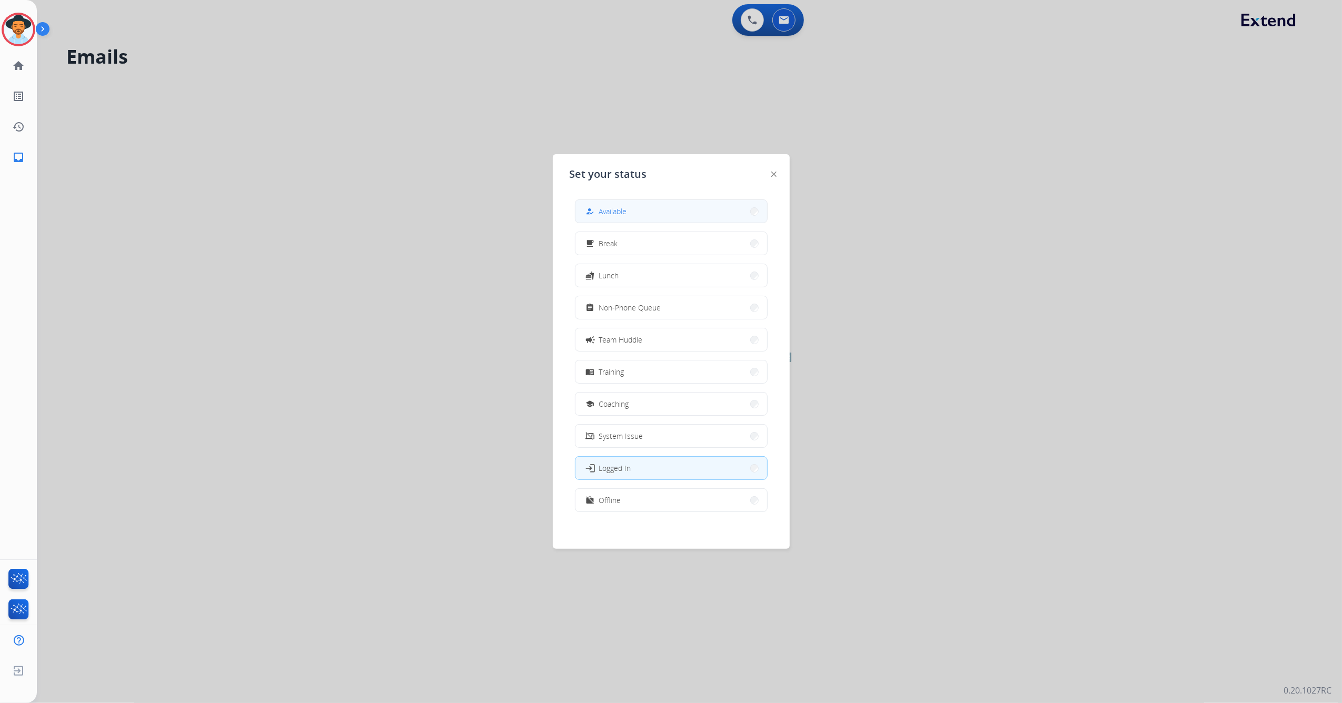
click at [665, 209] on button "how_to_reg Available" at bounding box center [671, 211] width 192 height 23
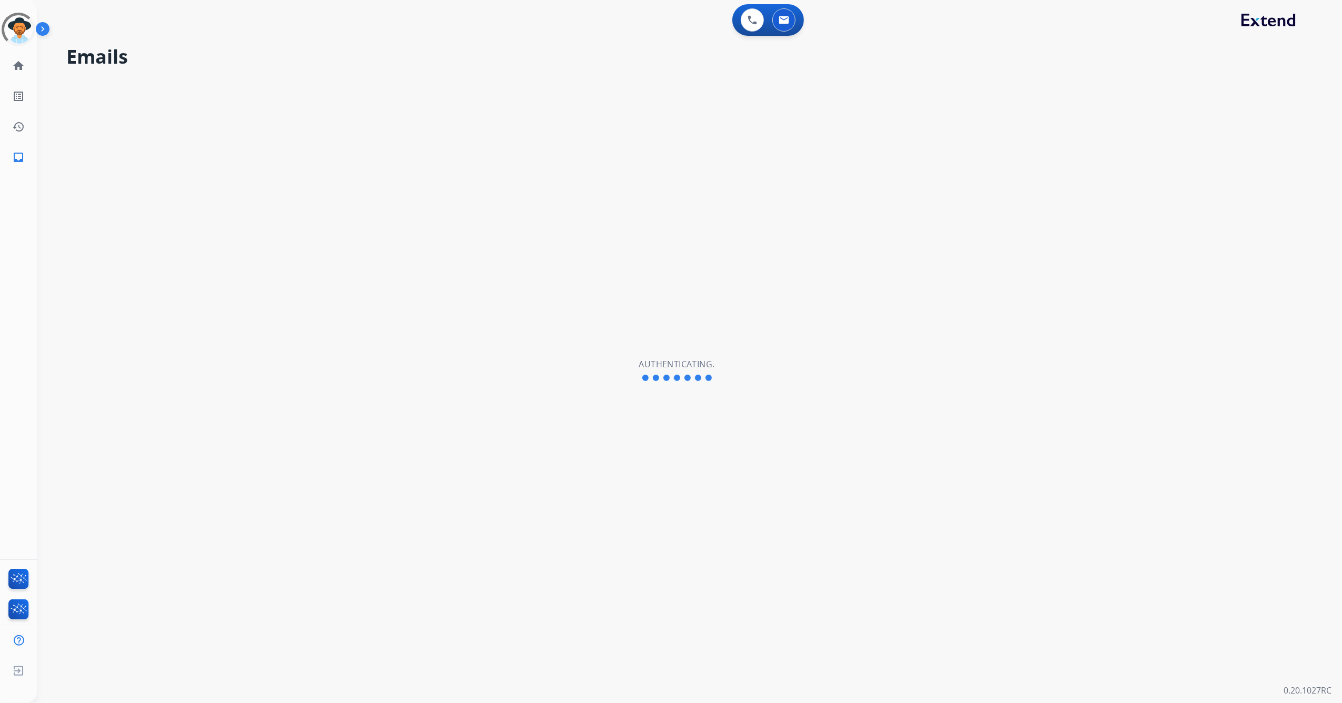
select select "**********"
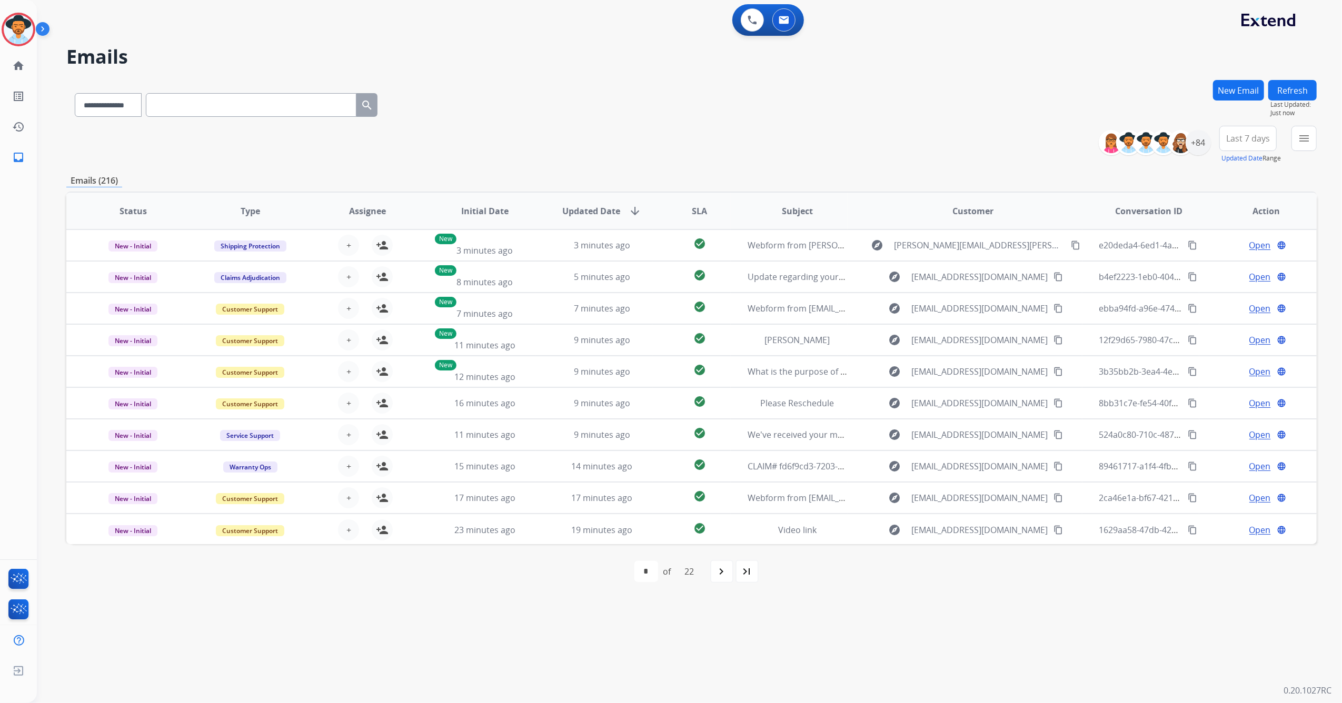
click at [1253, 82] on button "New Email" at bounding box center [1238, 90] width 51 height 21
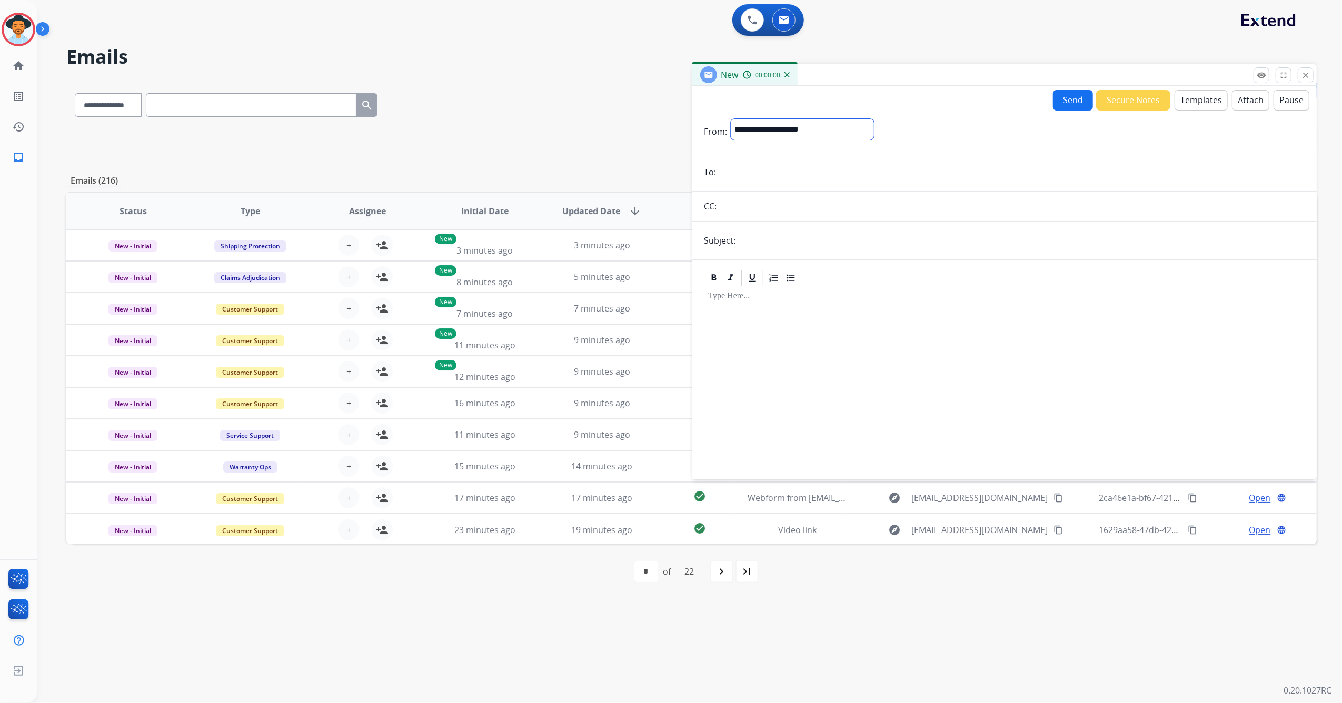
click at [809, 129] on select "**********" at bounding box center [802, 129] width 143 height 21
select select "**********"
click at [731, 119] on select "**********" at bounding box center [802, 129] width 143 height 21
paste input "**********"
type input "**********"
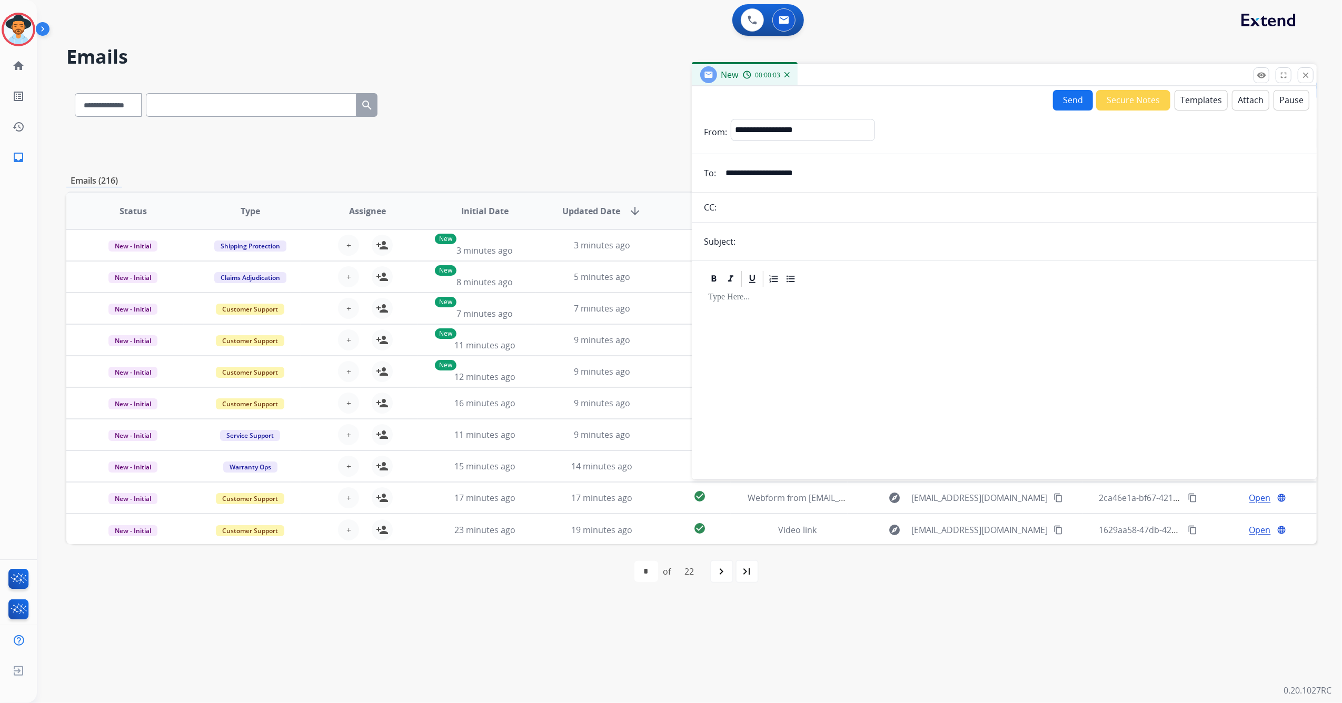
click at [754, 207] on input "text" at bounding box center [1012, 207] width 584 height 21
click at [773, 251] on input "text" at bounding box center [1021, 241] width 565 height 21
type input "*"
type input "**********"
click at [1199, 103] on button "Templates" at bounding box center [1200, 100] width 53 height 21
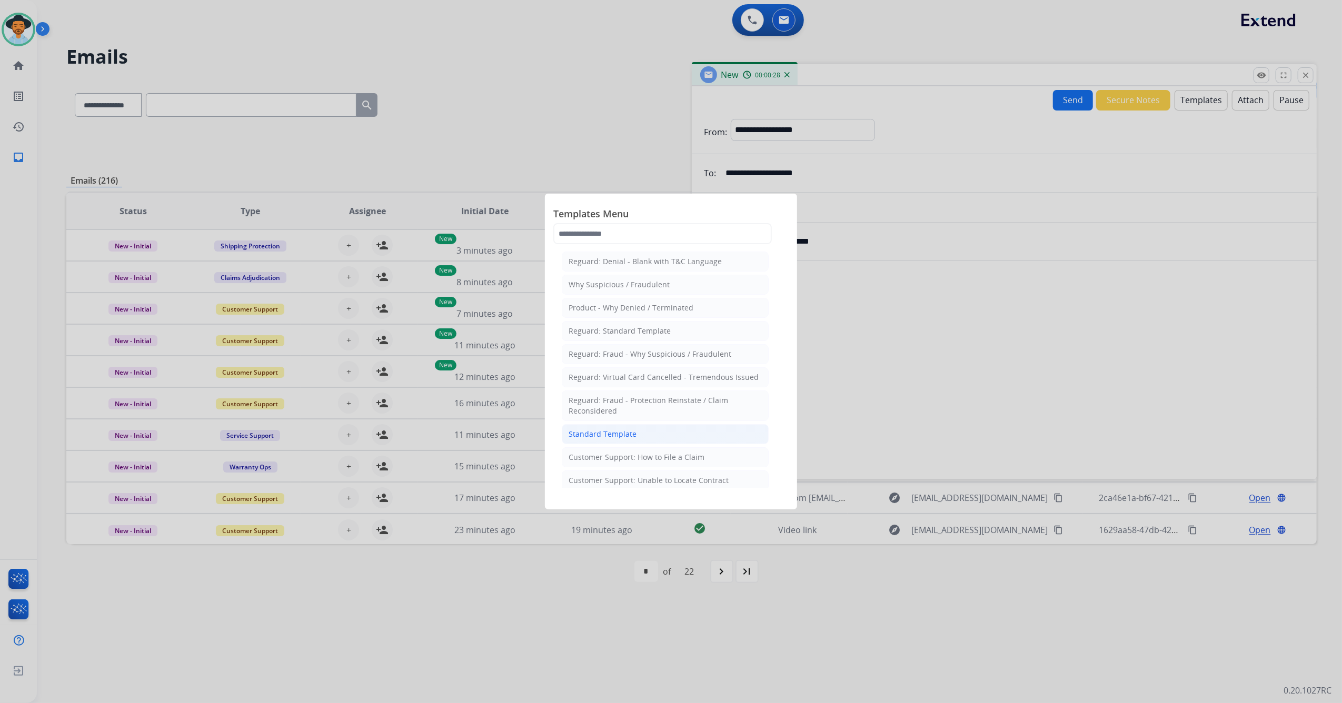
click at [622, 433] on div "Standard Template" at bounding box center [602, 434] width 68 height 11
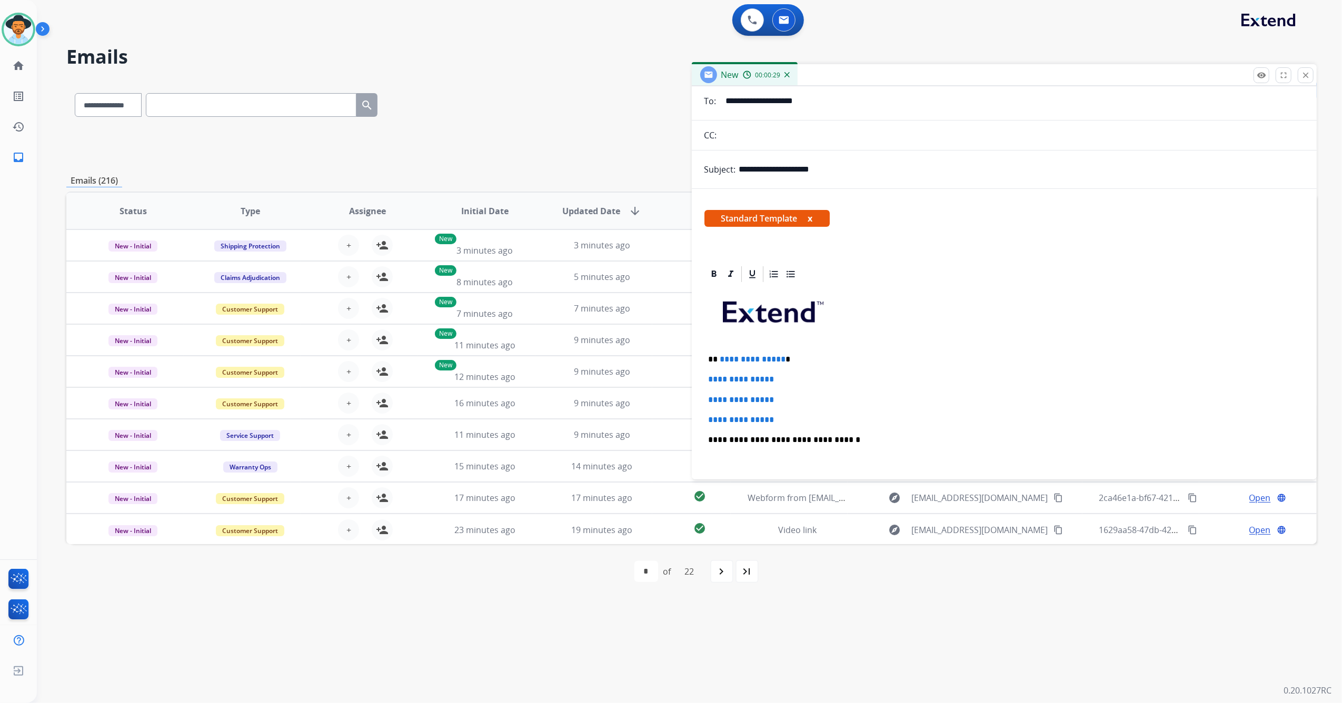
scroll to position [140, 0]
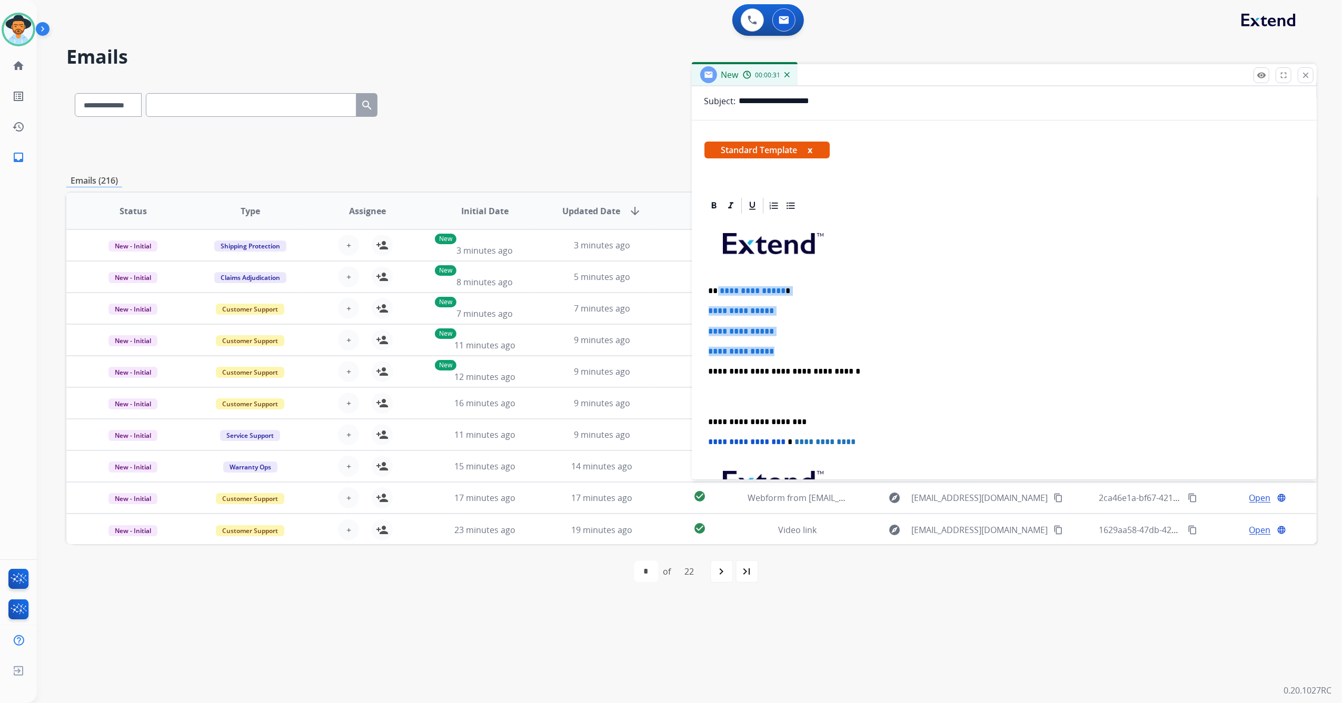
drag, startPoint x: 787, startPoint y: 344, endPoint x: 717, endPoint y: 282, distance: 93.6
click at [717, 282] on div "**********" at bounding box center [1004, 396] width 600 height 362
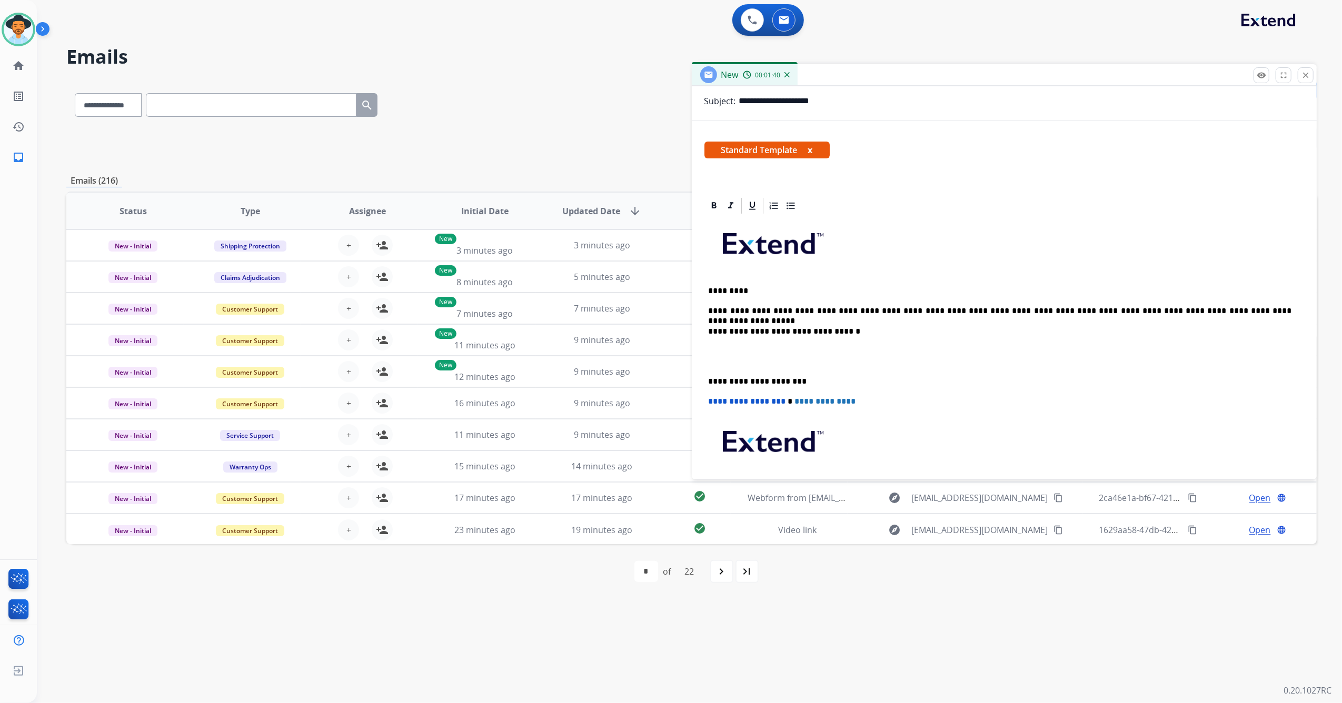
click at [1219, 310] on p "**********" at bounding box center [999, 310] width 583 height 9
click at [1215, 308] on p "**********" at bounding box center [999, 310] width 583 height 9
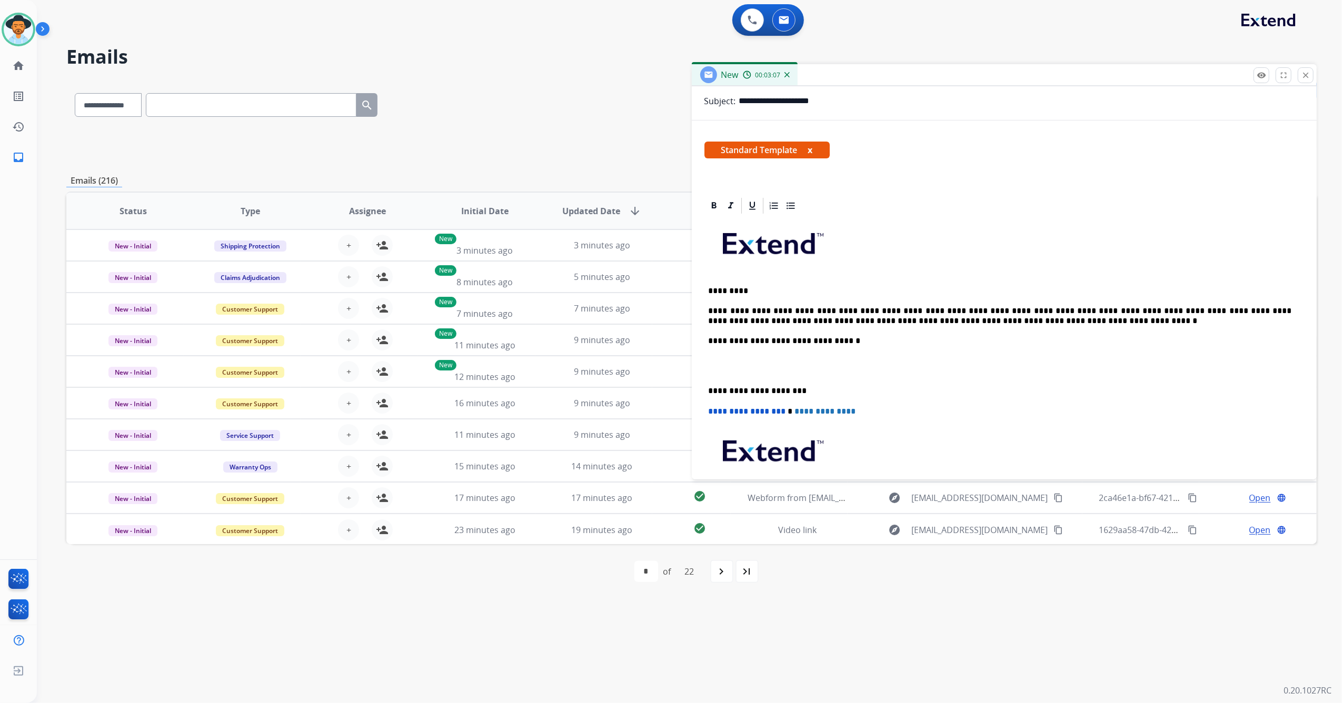
click at [965, 321] on p "**********" at bounding box center [999, 315] width 583 height 19
click at [958, 322] on p "**********" at bounding box center [999, 315] width 583 height 19
drag, startPoint x: 1283, startPoint y: 303, endPoint x: 1243, endPoint y: 273, distance: 50.3
click at [1213, 248] on p at bounding box center [1004, 247] width 592 height 56
click at [1097, 318] on p "**********" at bounding box center [999, 315] width 583 height 19
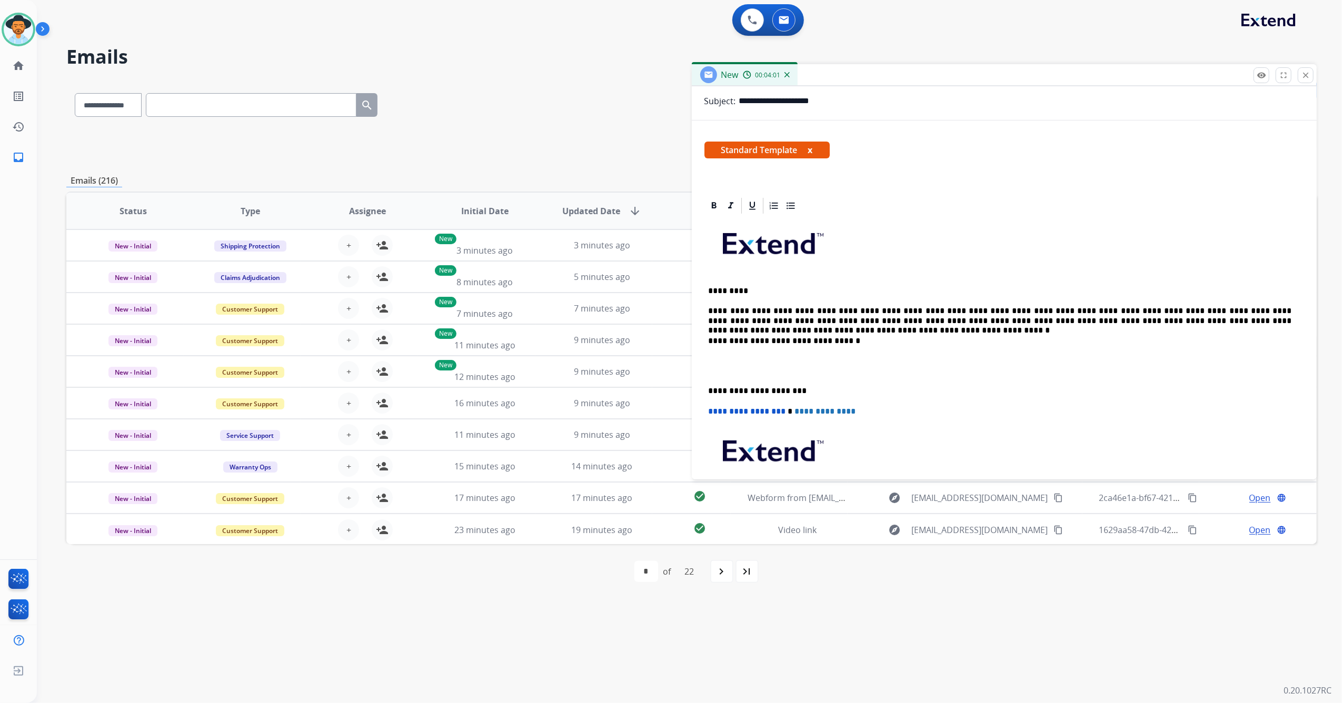
click at [1000, 310] on p "**********" at bounding box center [999, 315] width 583 height 19
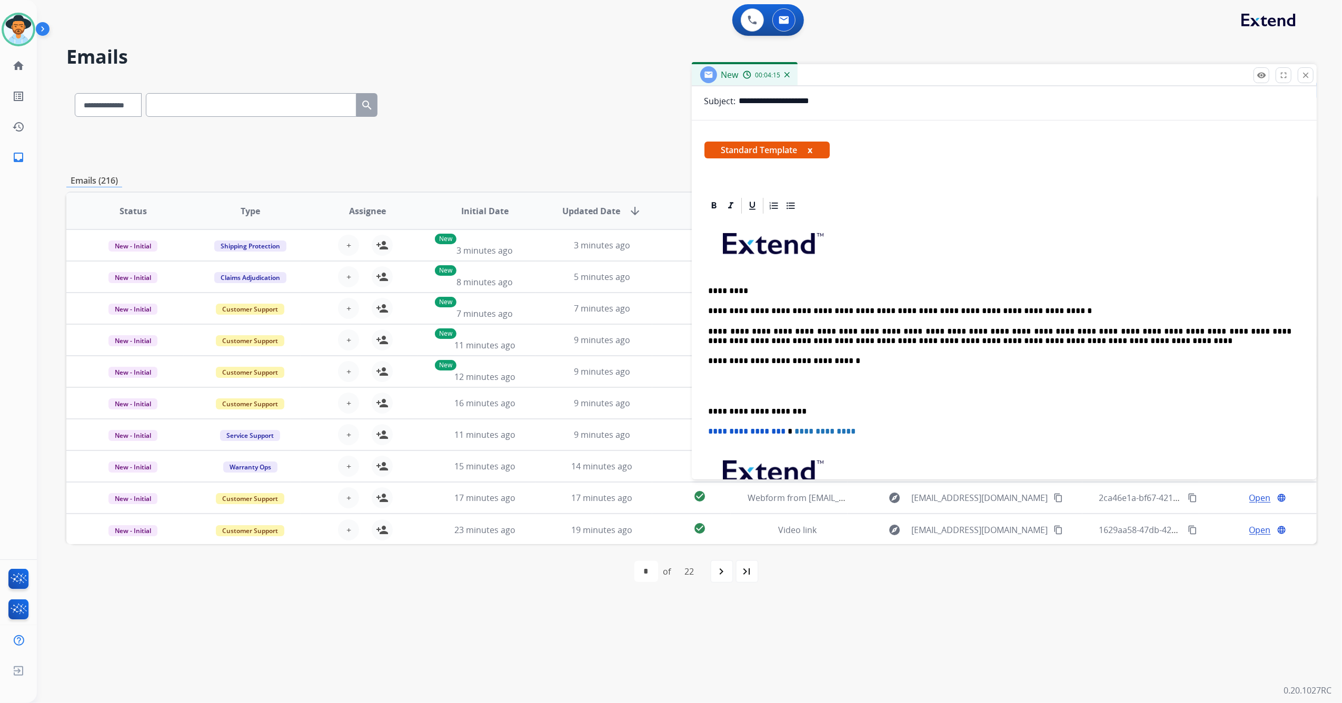
click at [707, 405] on div "**********" at bounding box center [1004, 391] width 600 height 352
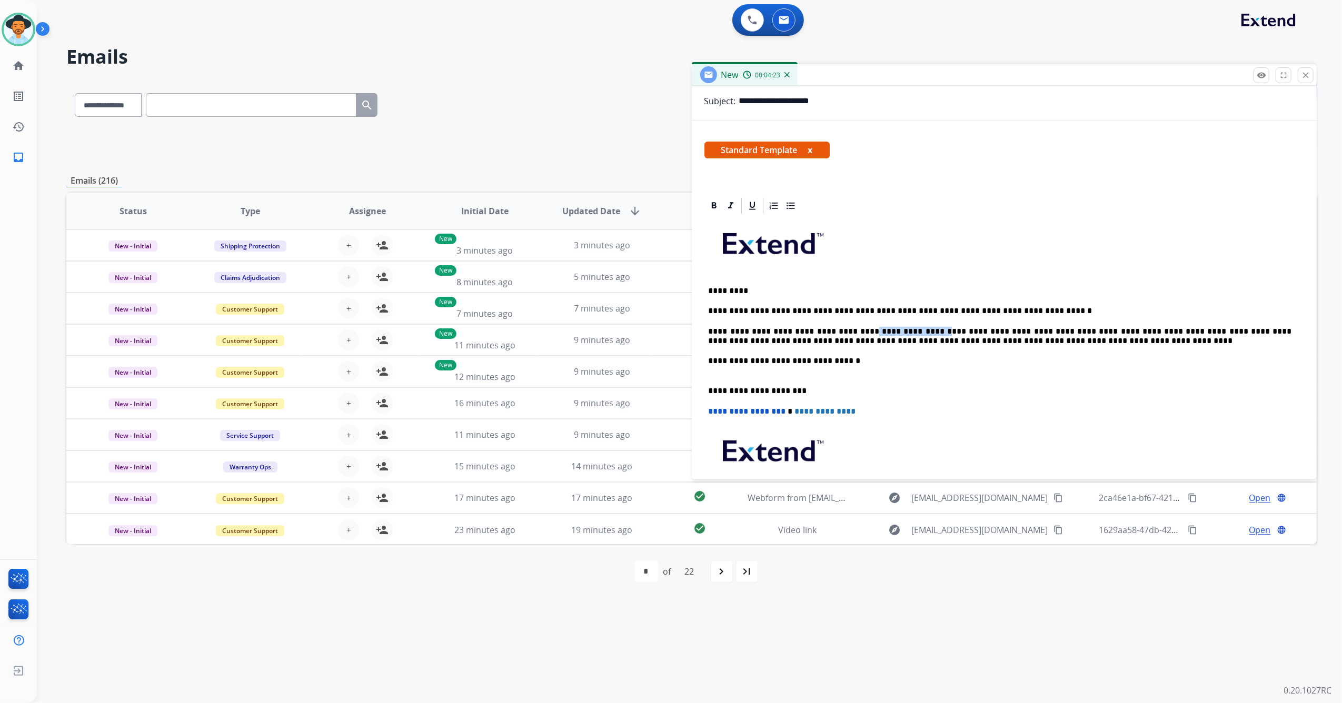
drag, startPoint x: 840, startPoint y: 333, endPoint x: 887, endPoint y: 323, distance: 47.9
click at [899, 328] on p "**********" at bounding box center [999, 336] width 583 height 19
click at [712, 205] on icon at bounding box center [713, 205] width 5 height 6
click at [966, 401] on div "**********" at bounding box center [1004, 381] width 600 height 332
click at [899, 329] on p "**********" at bounding box center [999, 336] width 583 height 19
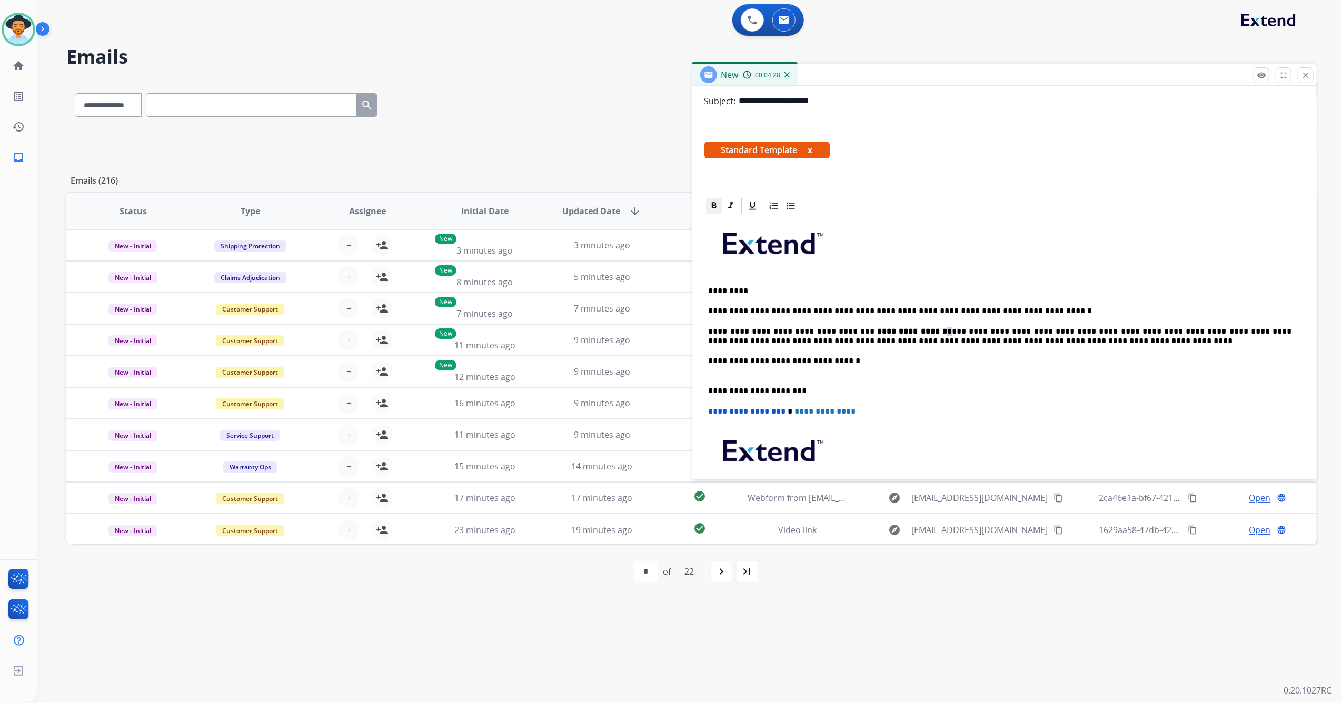
click at [714, 204] on icon at bounding box center [713, 206] width 11 height 11
click at [969, 441] on p at bounding box center [1004, 455] width 592 height 56
drag, startPoint x: 1202, startPoint y: 331, endPoint x: 1251, endPoint y: 333, distance: 49.0
click at [1251, 333] on p "**********" at bounding box center [999, 336] width 583 height 19
click at [713, 205] on icon at bounding box center [713, 206] width 11 height 11
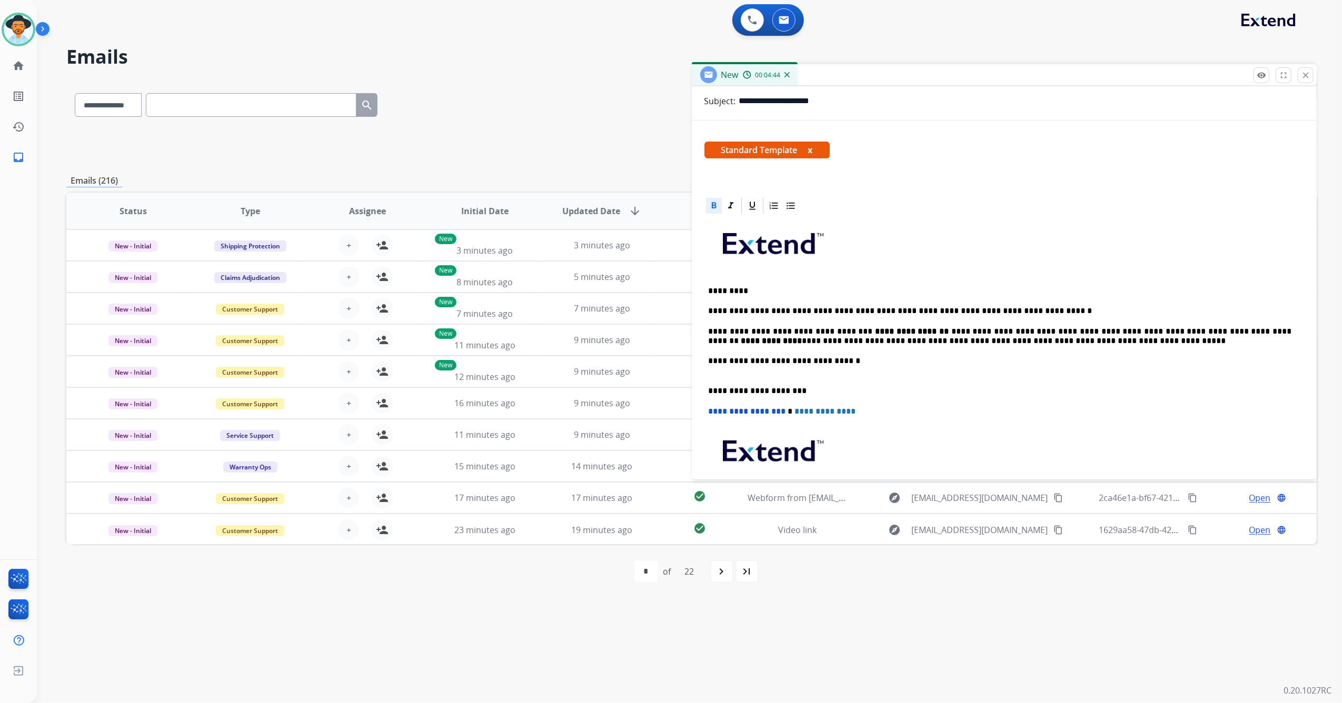
click at [1167, 407] on p "**********" at bounding box center [999, 411] width 583 height 9
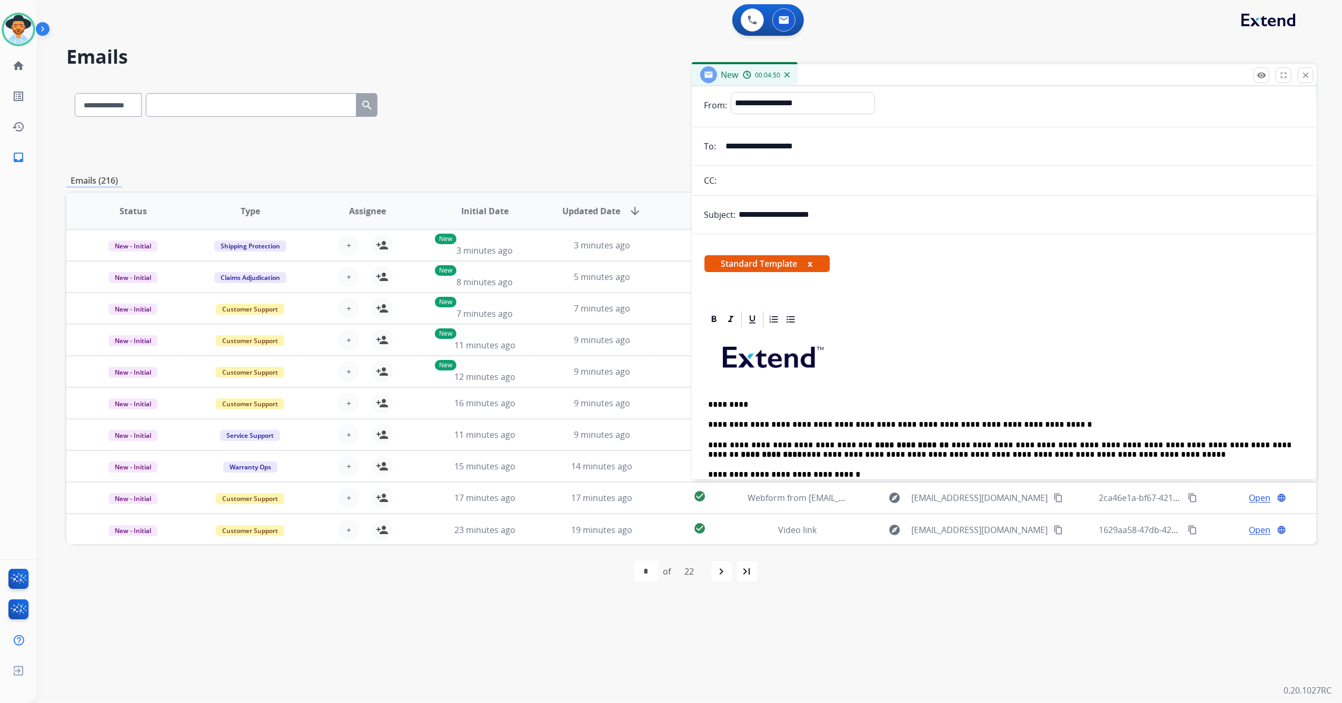
scroll to position [0, 0]
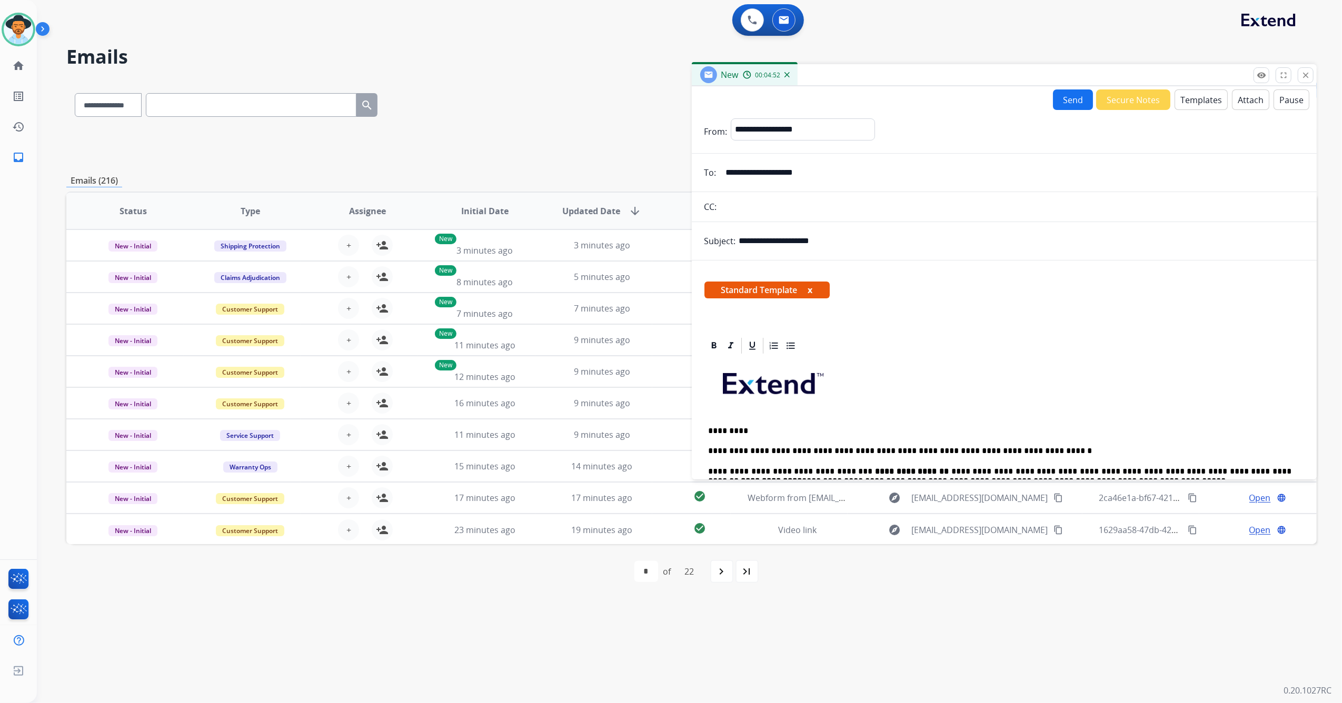
click at [1068, 98] on button "Send" at bounding box center [1073, 99] width 40 height 21
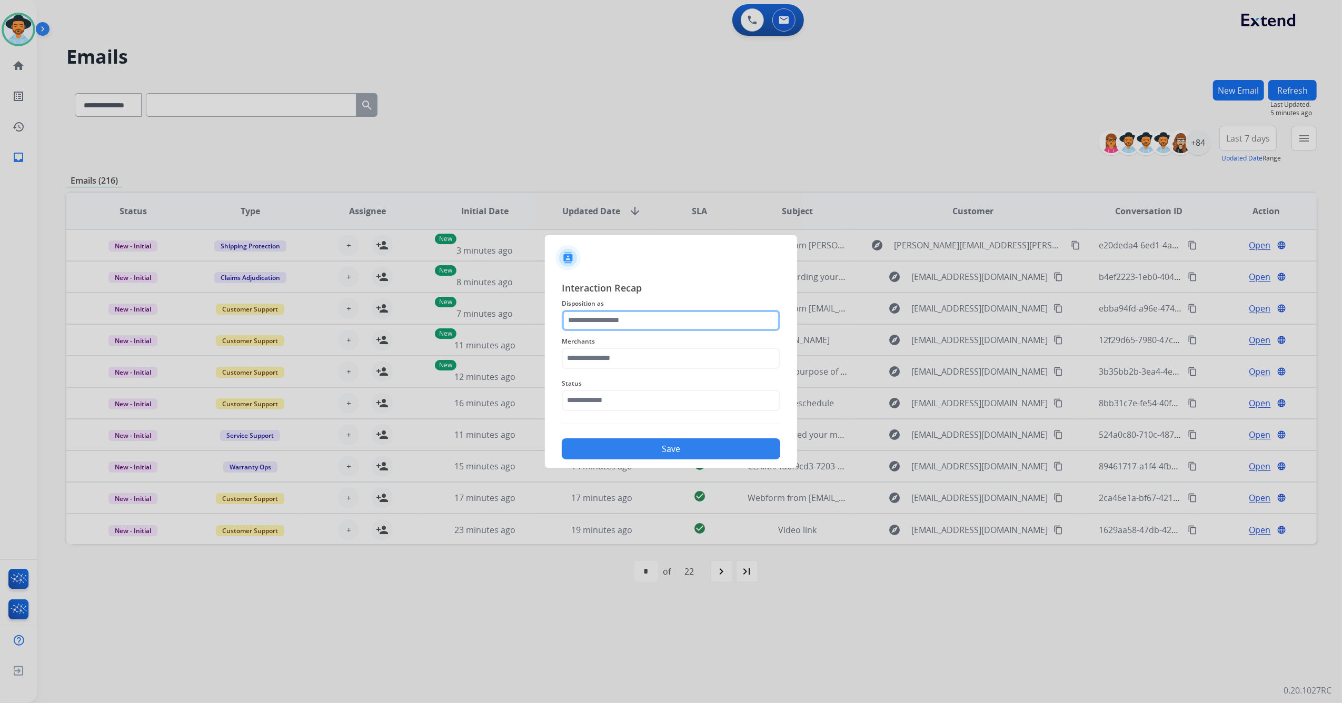
click at [628, 311] on input "text" at bounding box center [671, 320] width 218 height 21
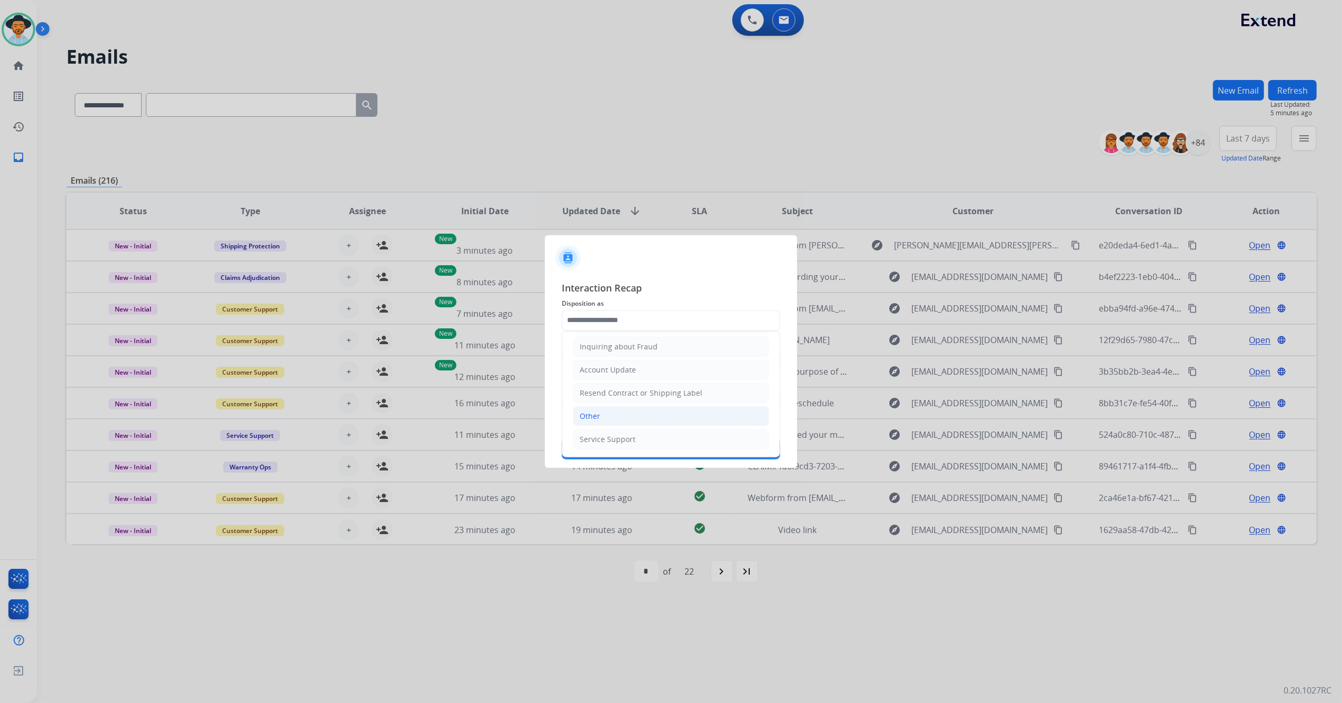
click at [638, 413] on li "Other" at bounding box center [671, 416] width 196 height 20
type input "*****"
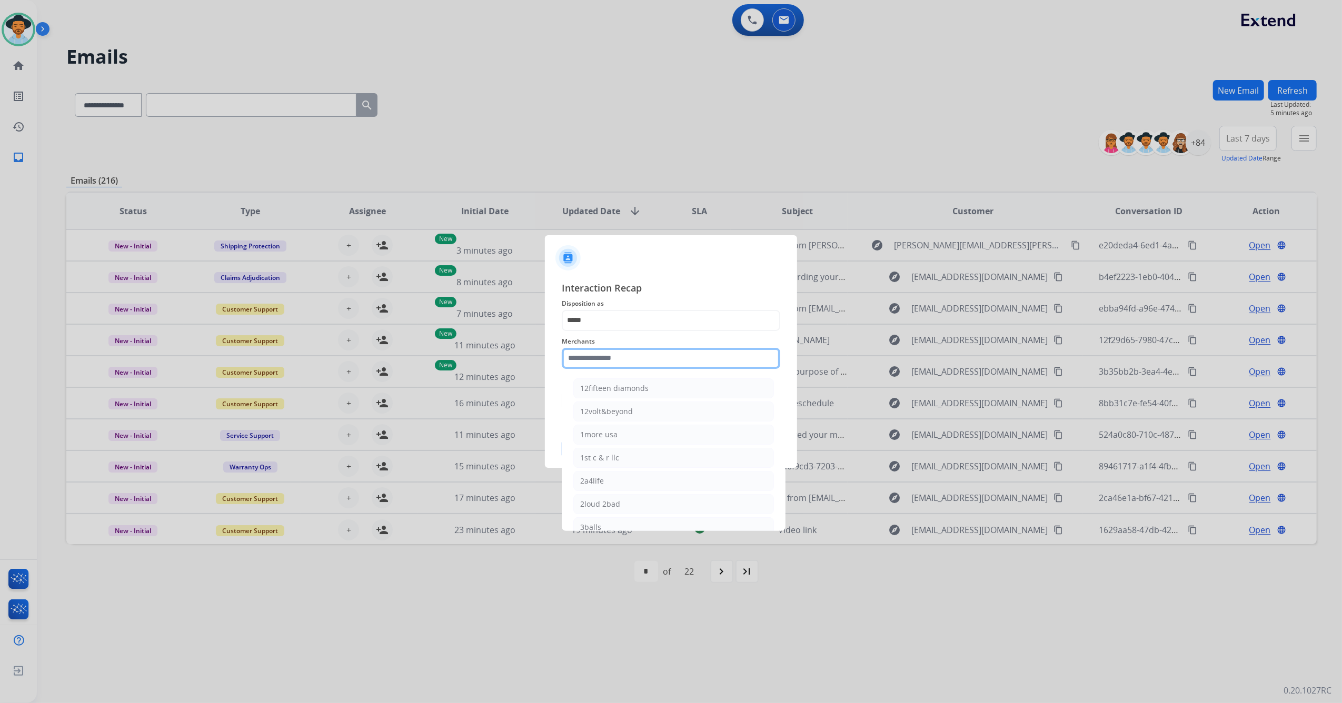
click at [615, 360] on input "text" at bounding box center [671, 358] width 218 height 21
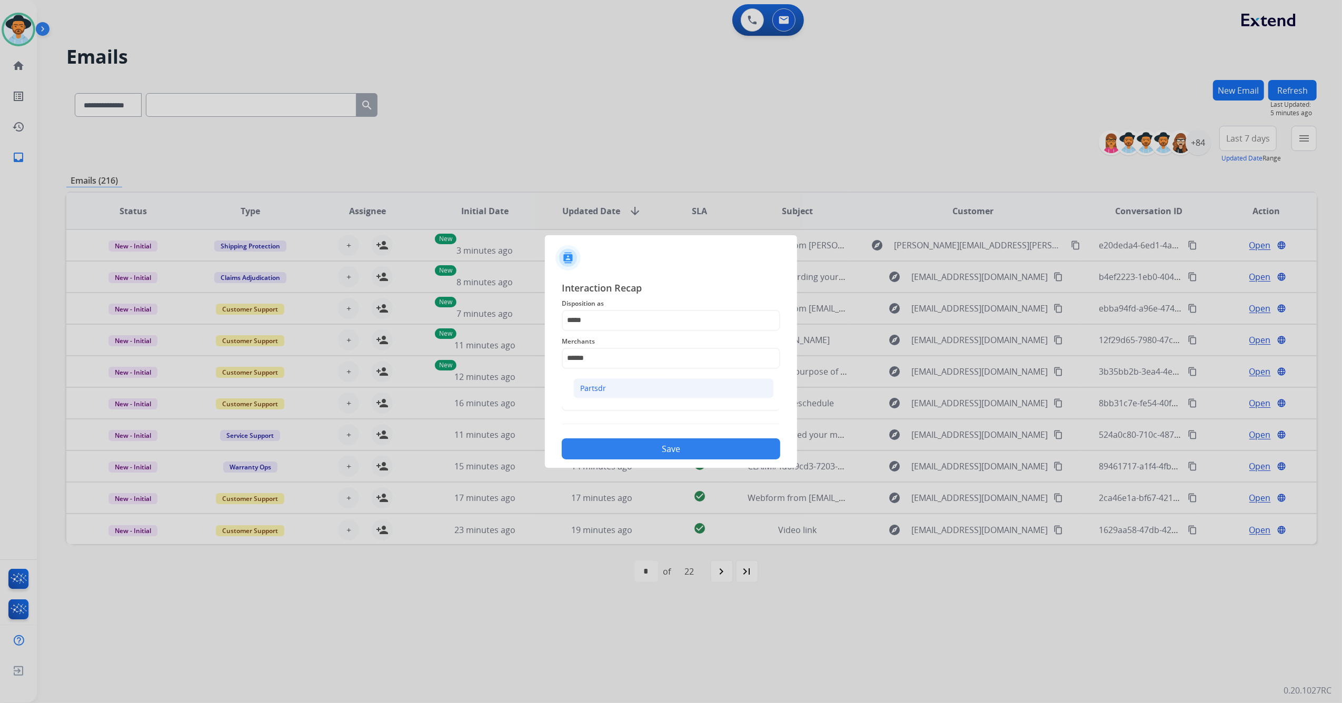
click at [625, 379] on li "Partsdr" at bounding box center [673, 388] width 201 height 20
type input "*******"
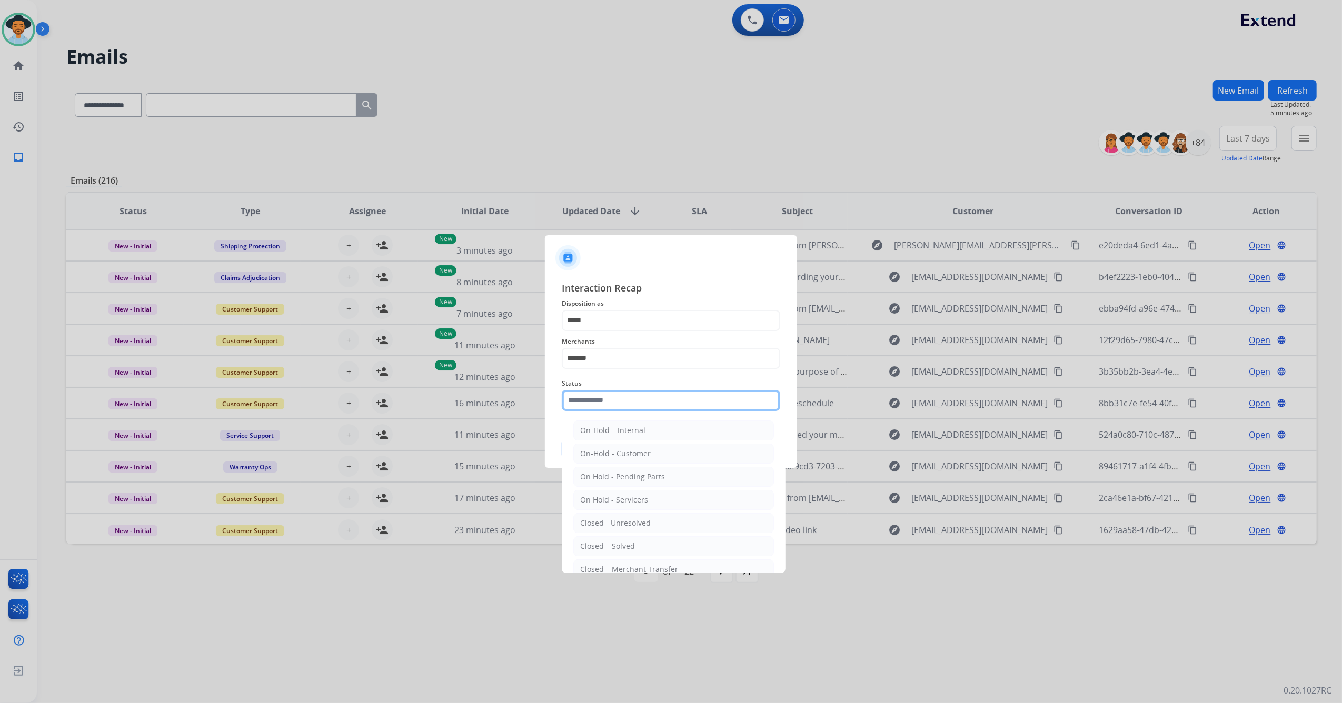
click at [624, 403] on input "text" at bounding box center [671, 400] width 218 height 21
click at [630, 549] on div "Closed – Solved" at bounding box center [607, 546] width 55 height 11
type input "**********"
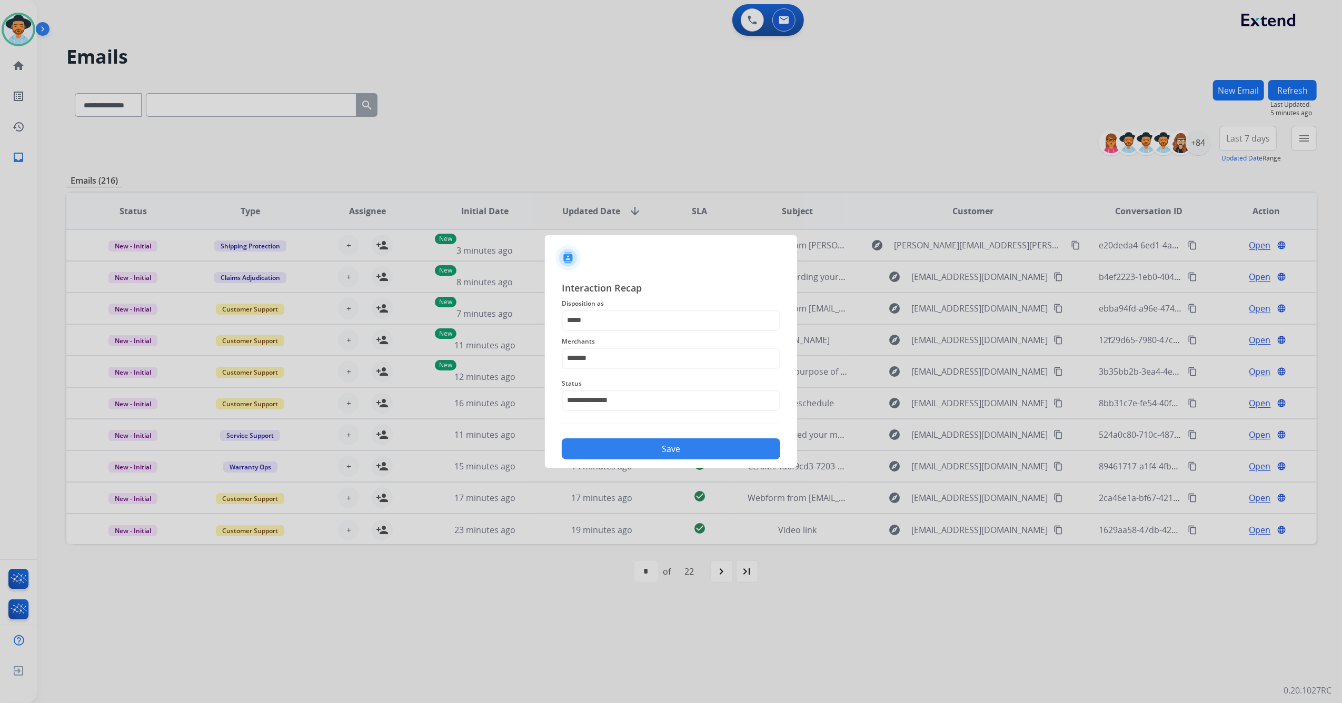
click at [653, 449] on button "Save" at bounding box center [671, 448] width 218 height 21
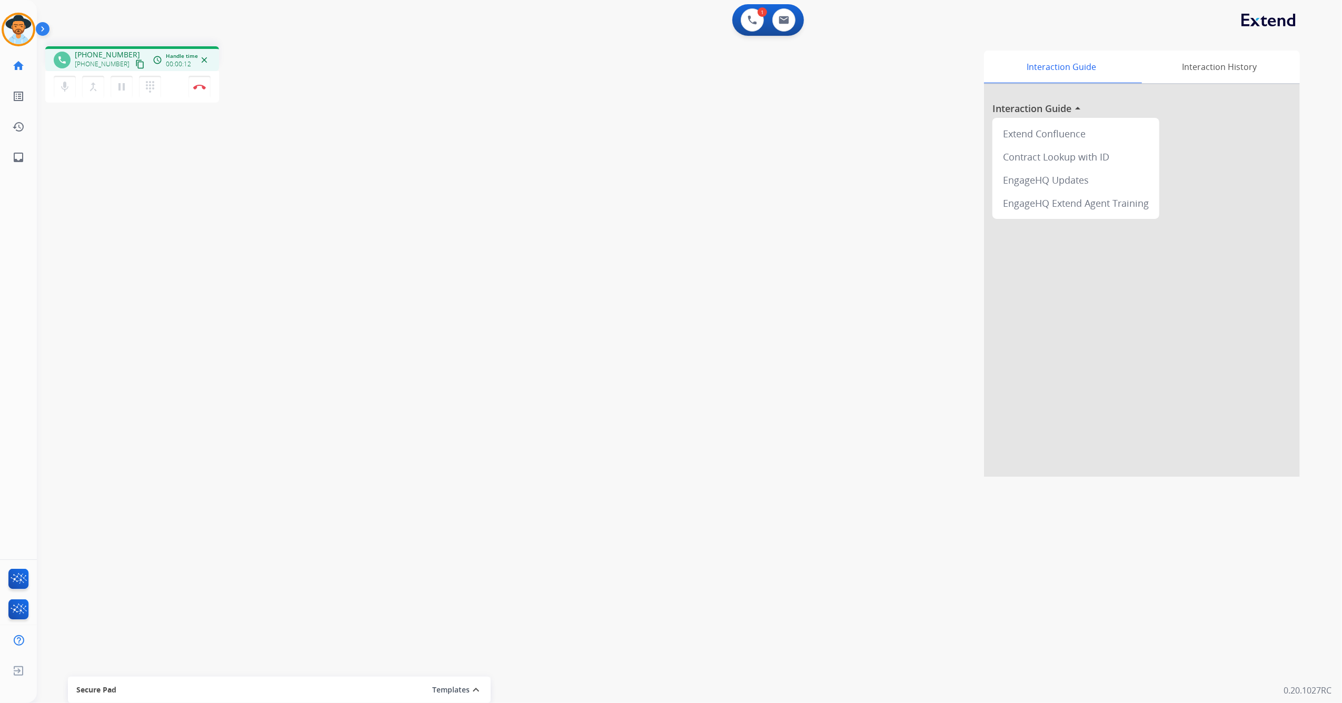
click at [135, 62] on mat-icon "content_copy" at bounding box center [139, 63] width 9 height 9
click at [198, 86] on img at bounding box center [199, 86] width 13 height 5
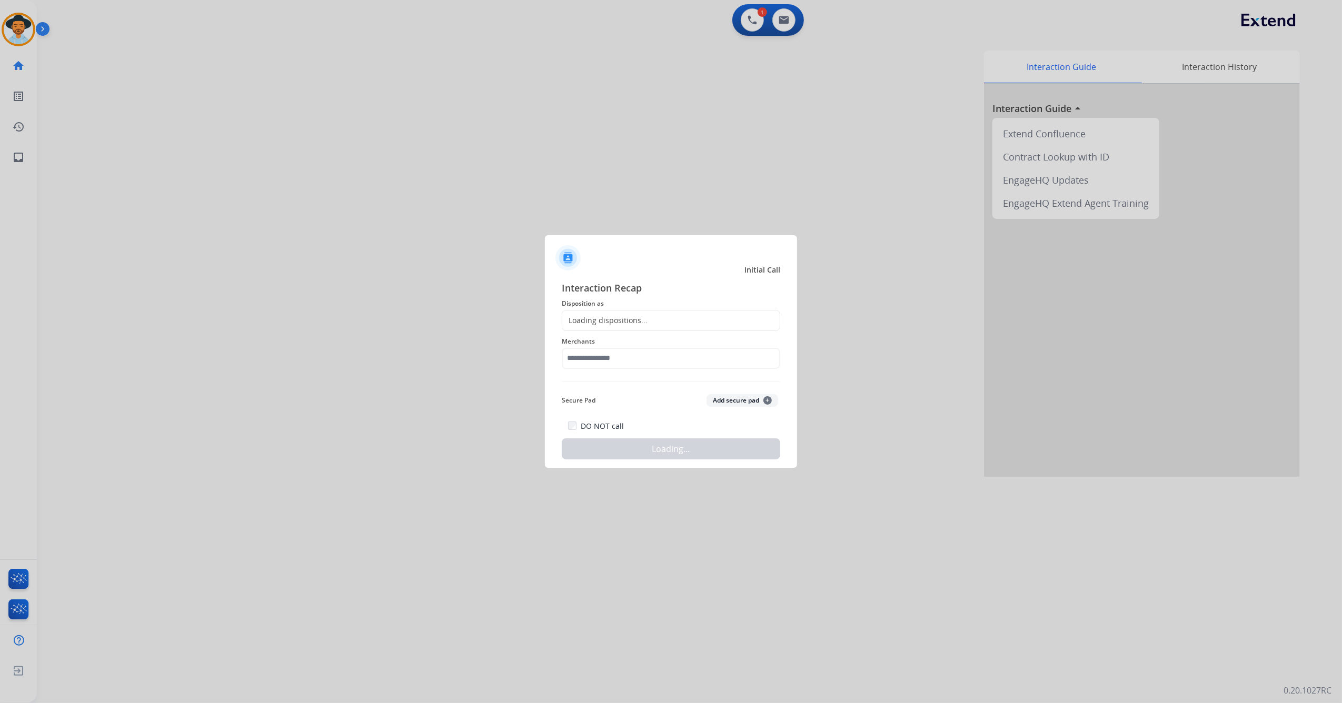
click at [653, 319] on div "Loading dispositions..." at bounding box center [671, 320] width 218 height 21
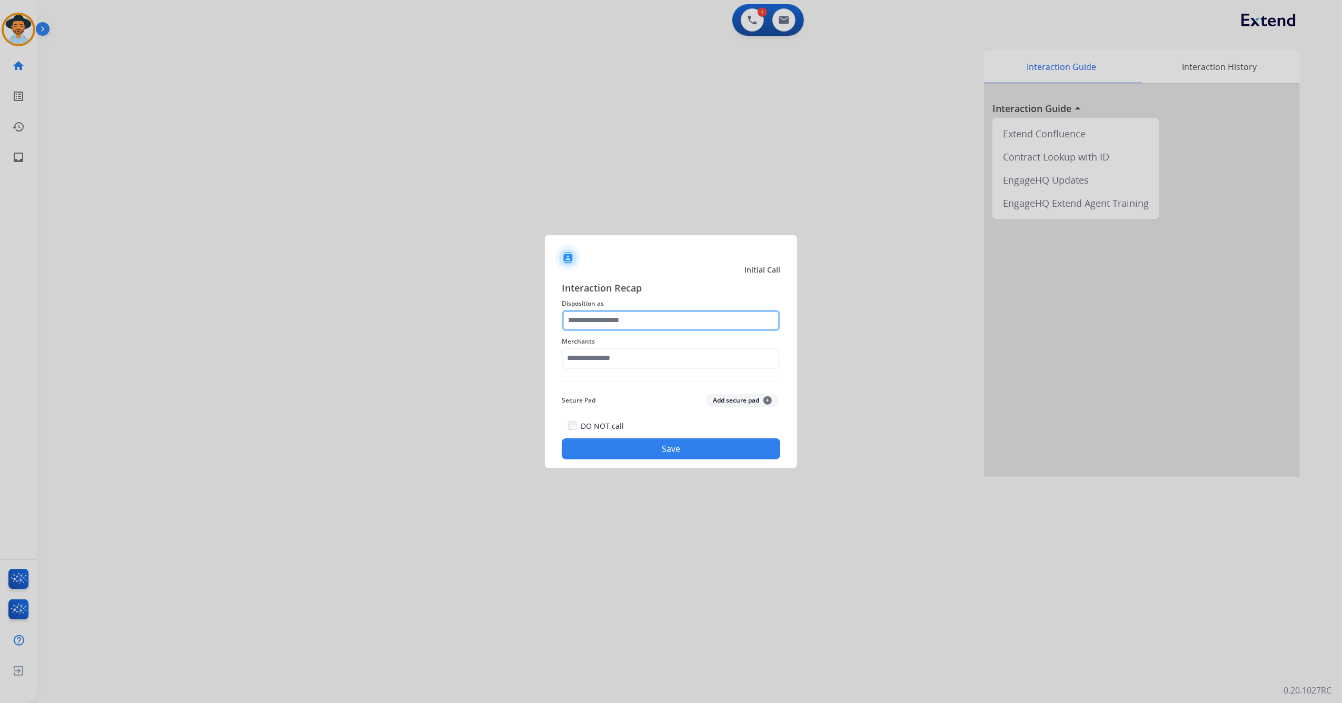
click at [647, 313] on input "text" at bounding box center [671, 320] width 218 height 21
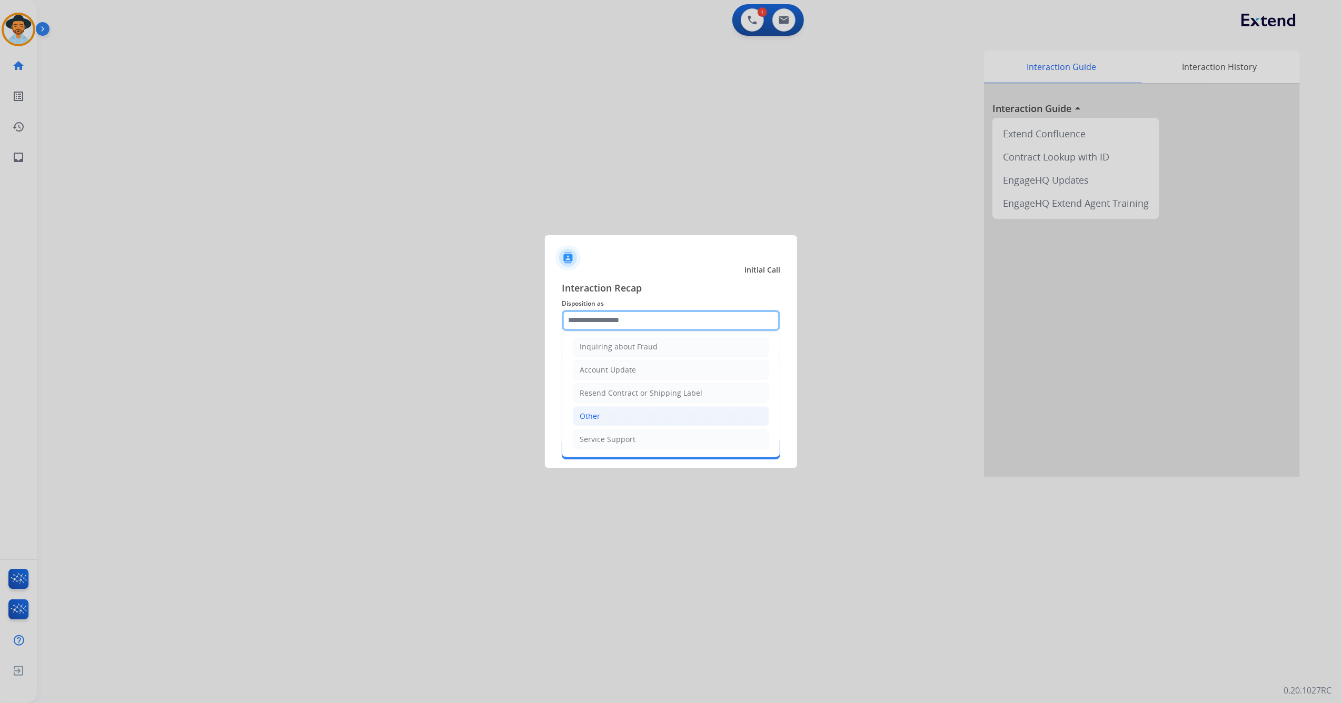
scroll to position [169, 0]
click at [645, 415] on li "Other" at bounding box center [671, 416] width 196 height 20
type input "*****"
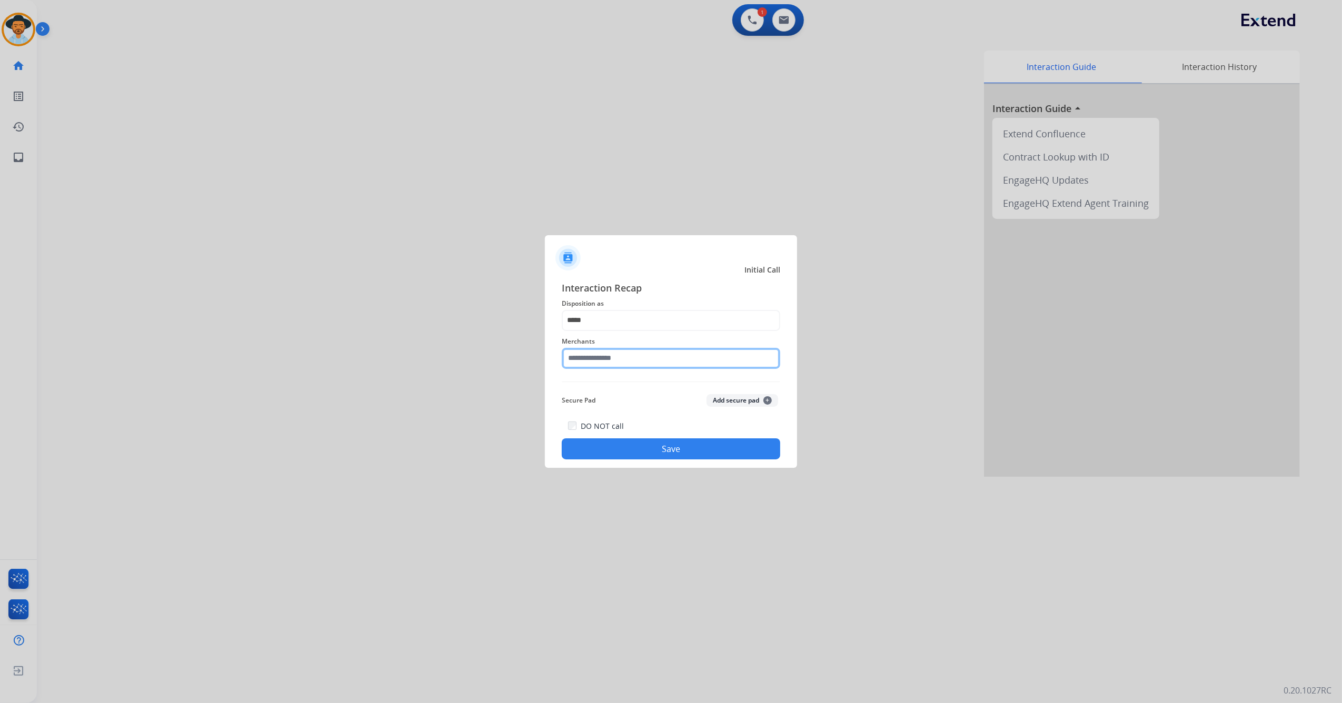
click at [628, 359] on input "text" at bounding box center [671, 358] width 218 height 21
click at [630, 386] on div "Heat press nation" at bounding box center [611, 388] width 63 height 11
type input "**********"
click at [656, 443] on button "Save" at bounding box center [671, 448] width 218 height 21
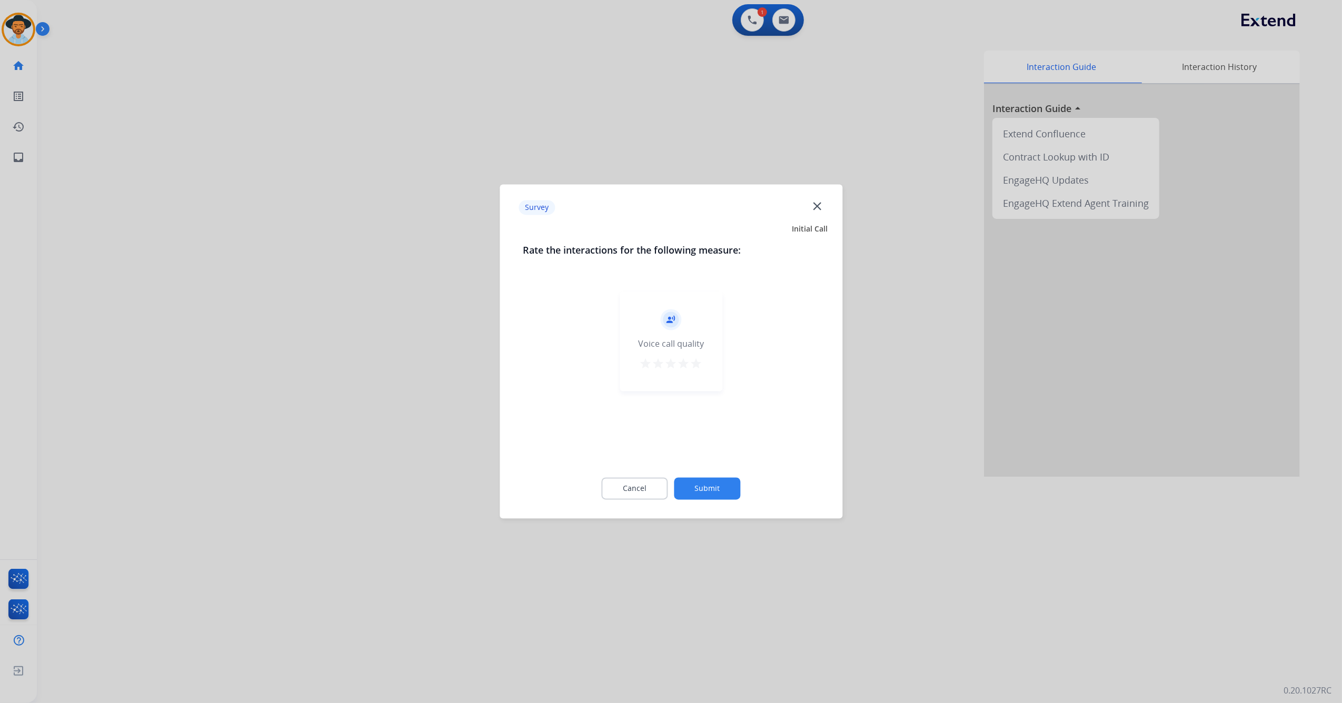
click at [697, 365] on mat-icon "star" at bounding box center [696, 364] width 13 height 13
click at [715, 485] on button "Submit" at bounding box center [707, 489] width 66 height 22
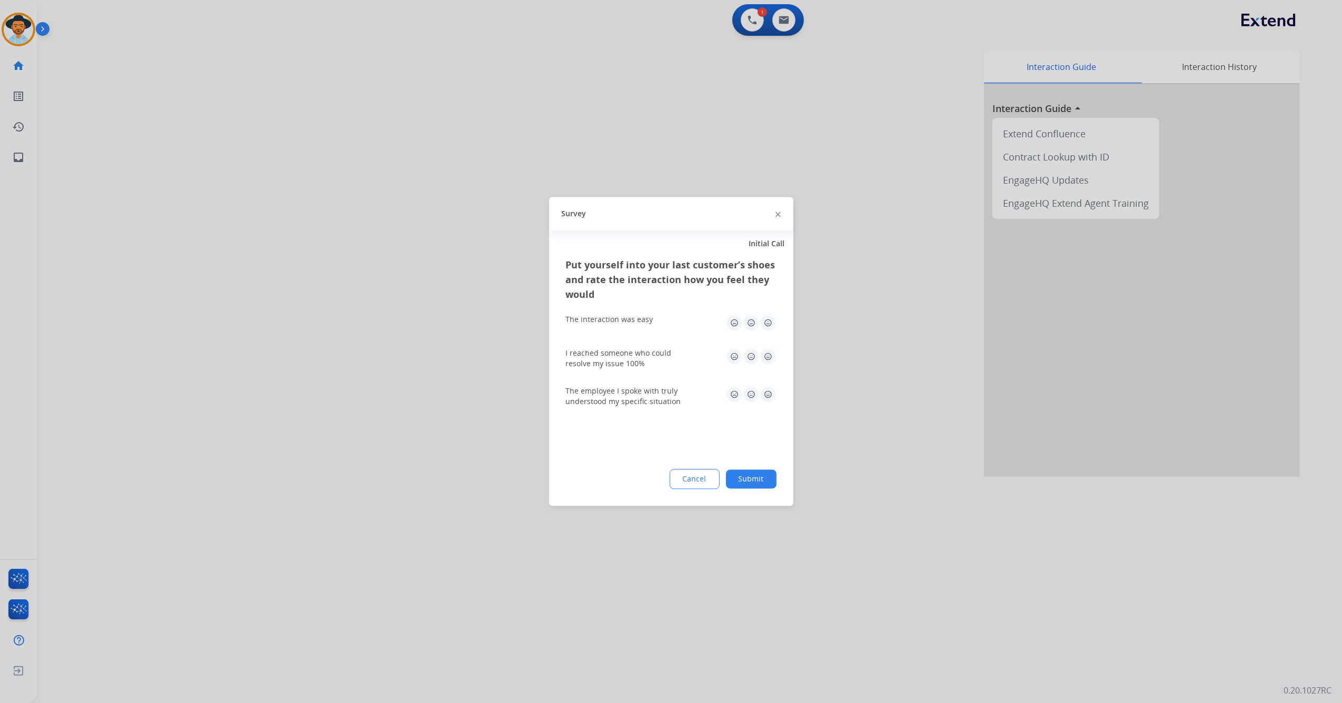
click at [769, 318] on img at bounding box center [767, 323] width 17 height 17
click at [767, 358] on img at bounding box center [767, 356] width 17 height 17
click at [767, 389] on img at bounding box center [767, 394] width 17 height 17
click at [747, 484] on button "Submit" at bounding box center [751, 479] width 51 height 19
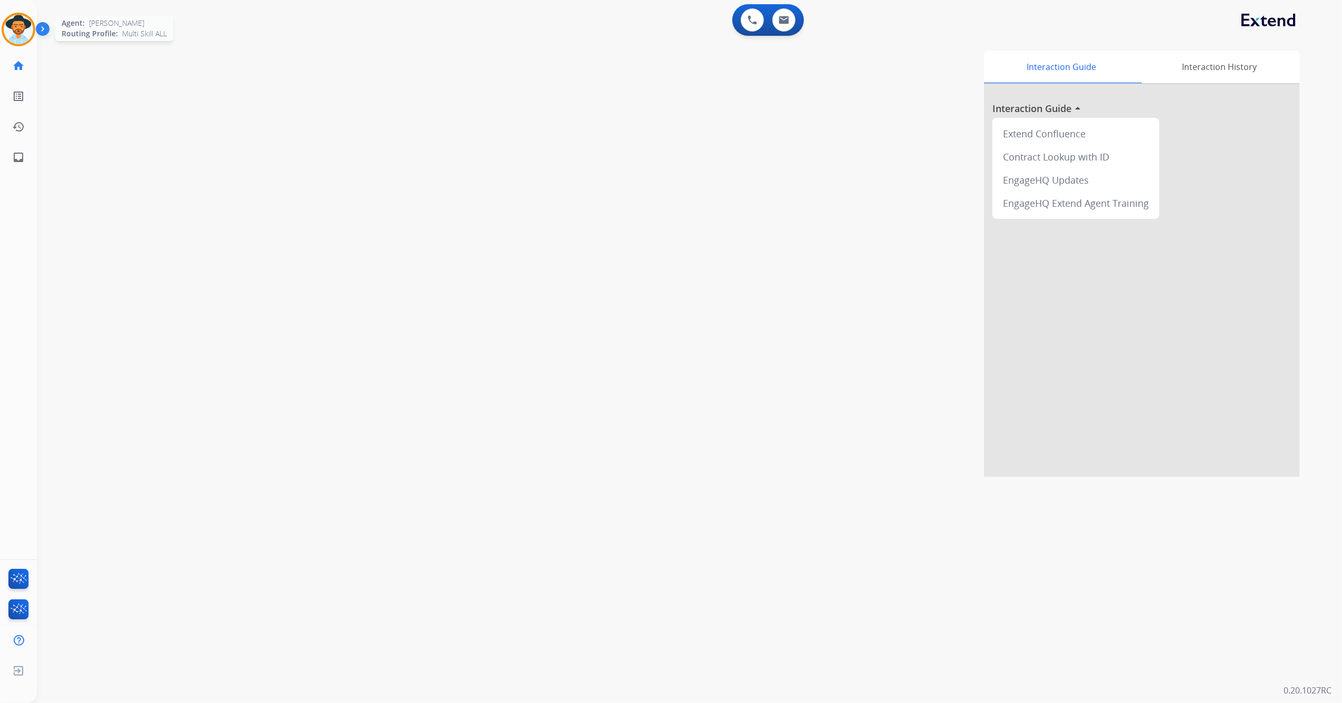
click at [11, 28] on img at bounding box center [18, 29] width 29 height 29
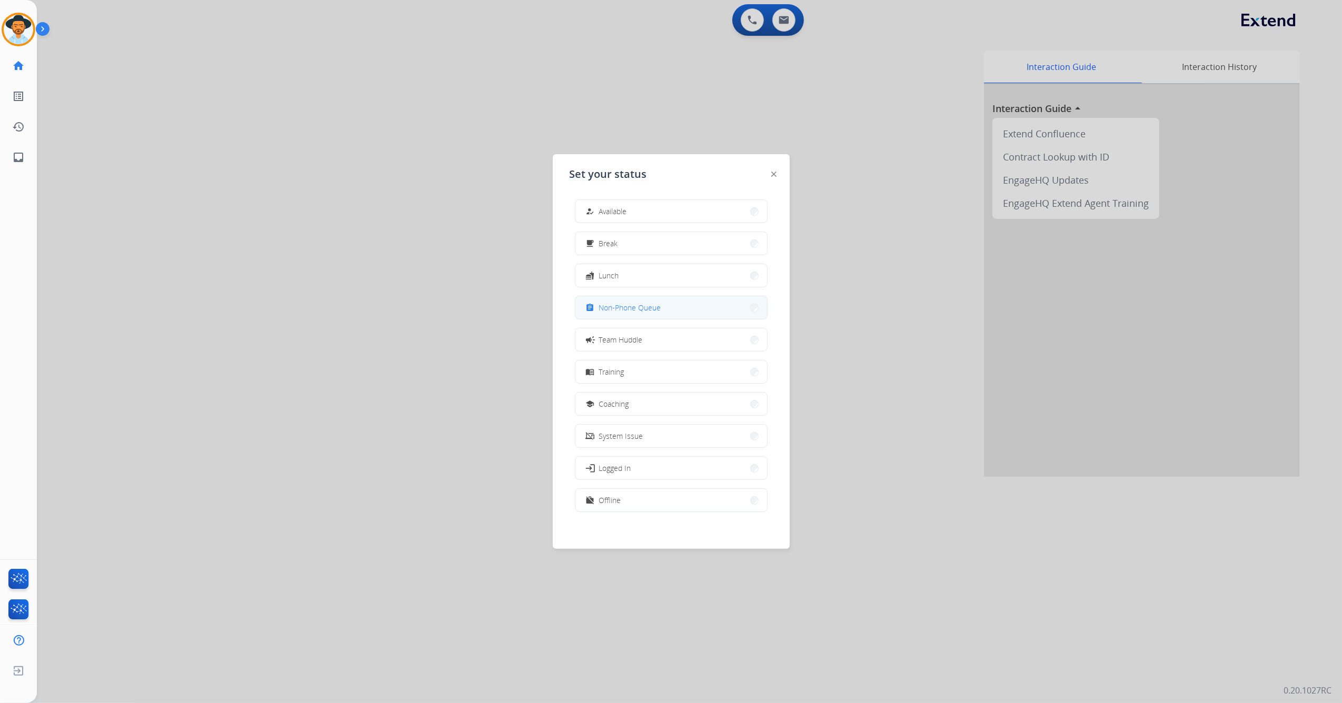
click at [646, 316] on button "assignment Non-Phone Queue" at bounding box center [671, 307] width 192 height 23
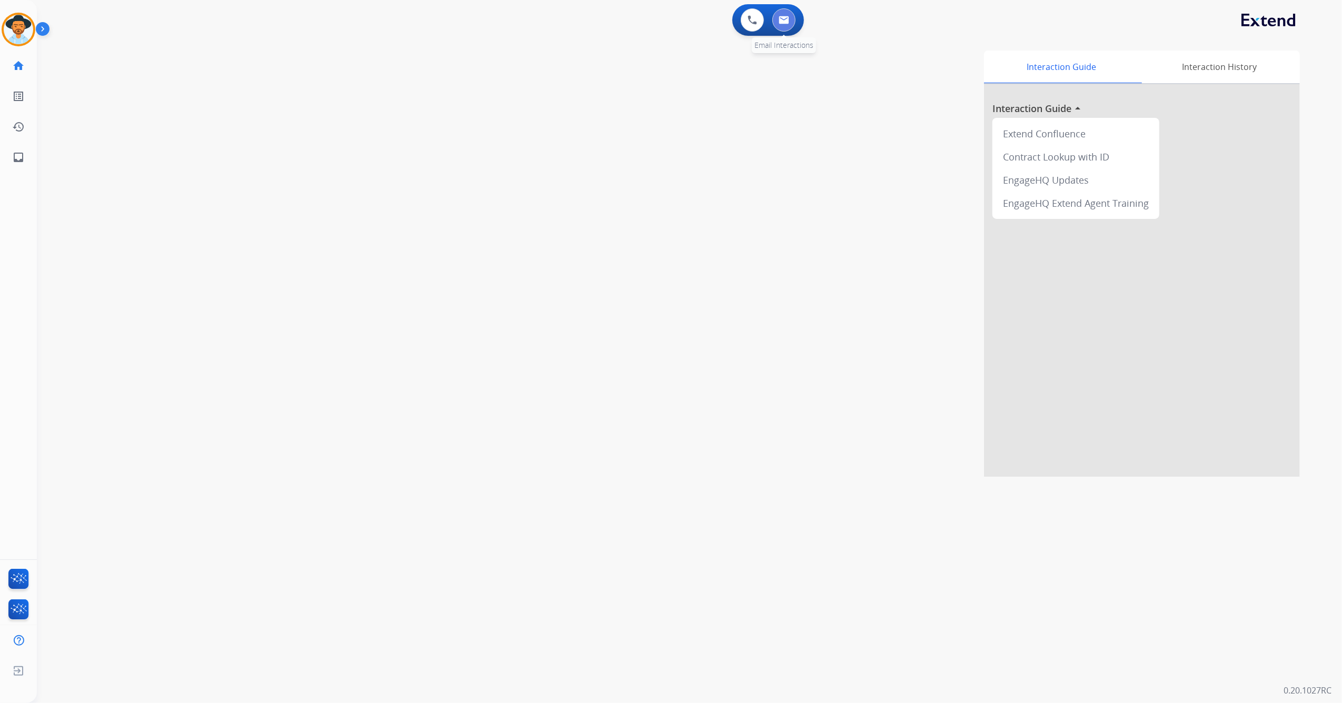
click at [789, 12] on button at bounding box center [783, 19] width 23 height 23
select select "**********"
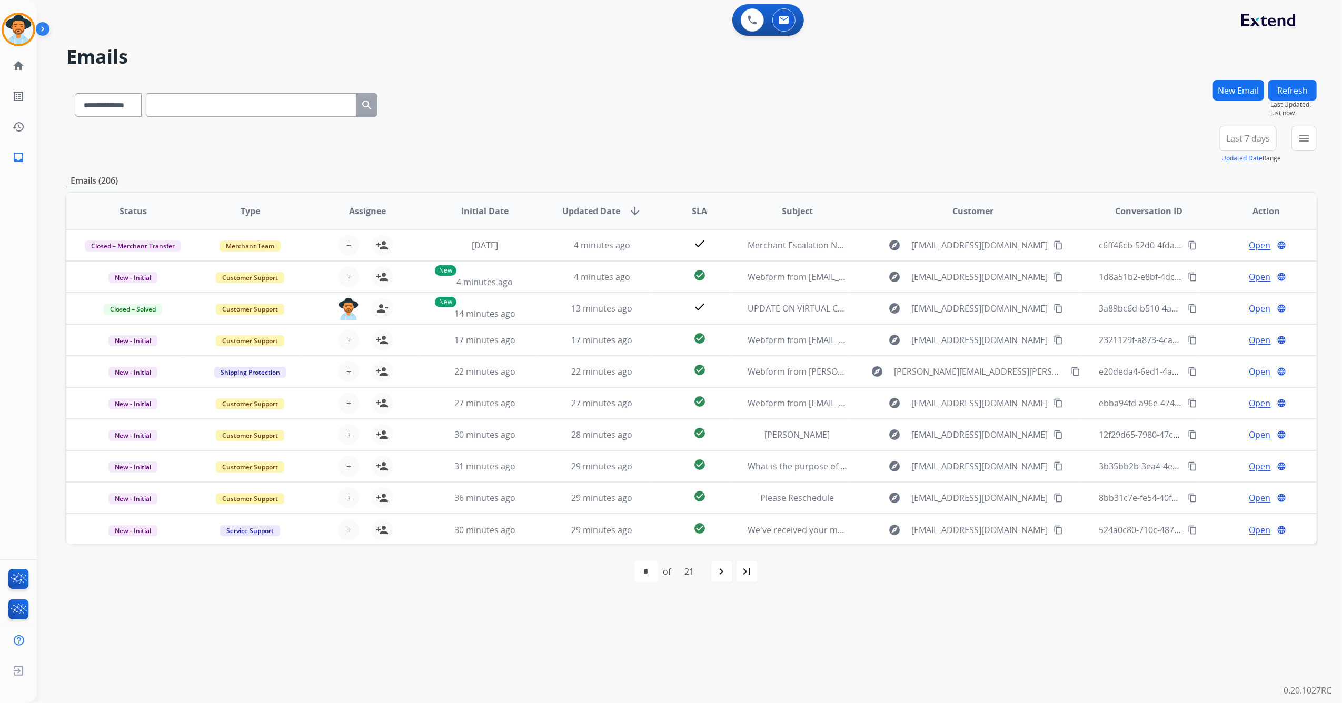
click at [483, 53] on h2 "Emails" at bounding box center [691, 56] width 1250 height 21
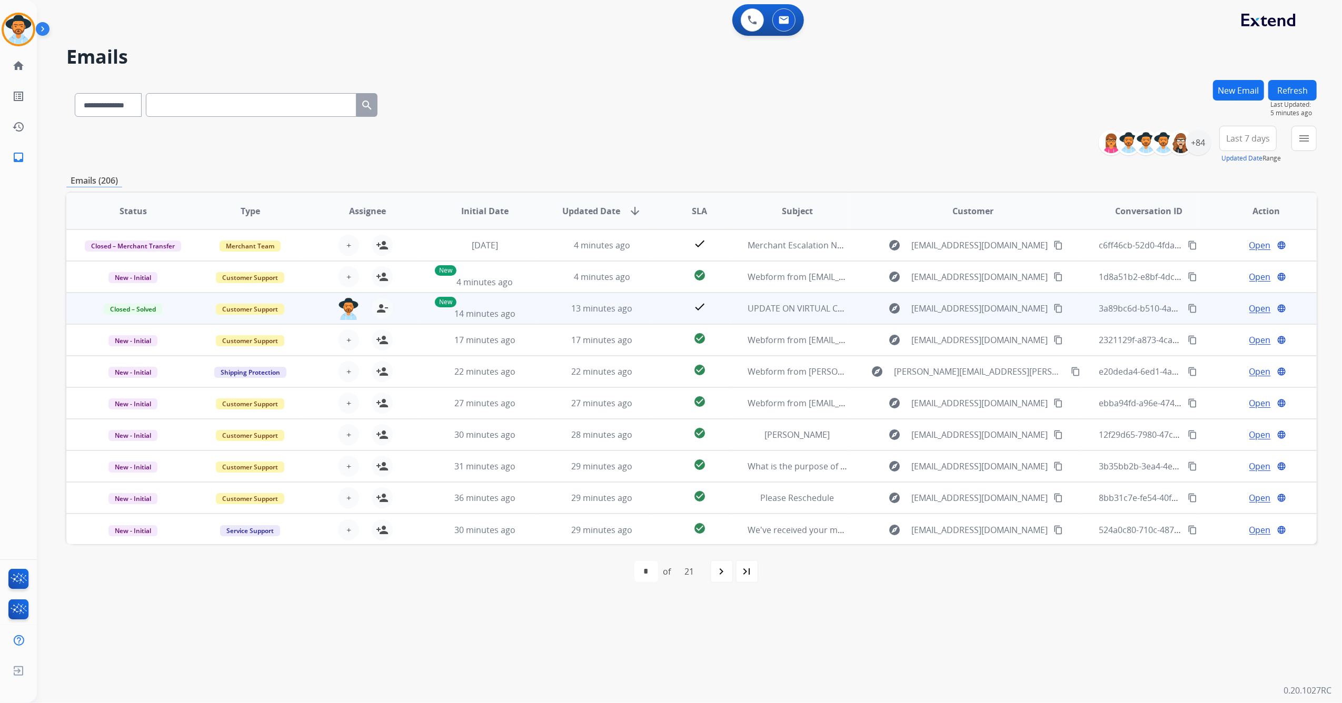
click at [1187, 306] on mat-icon "content_copy" at bounding box center [1191, 308] width 9 height 9
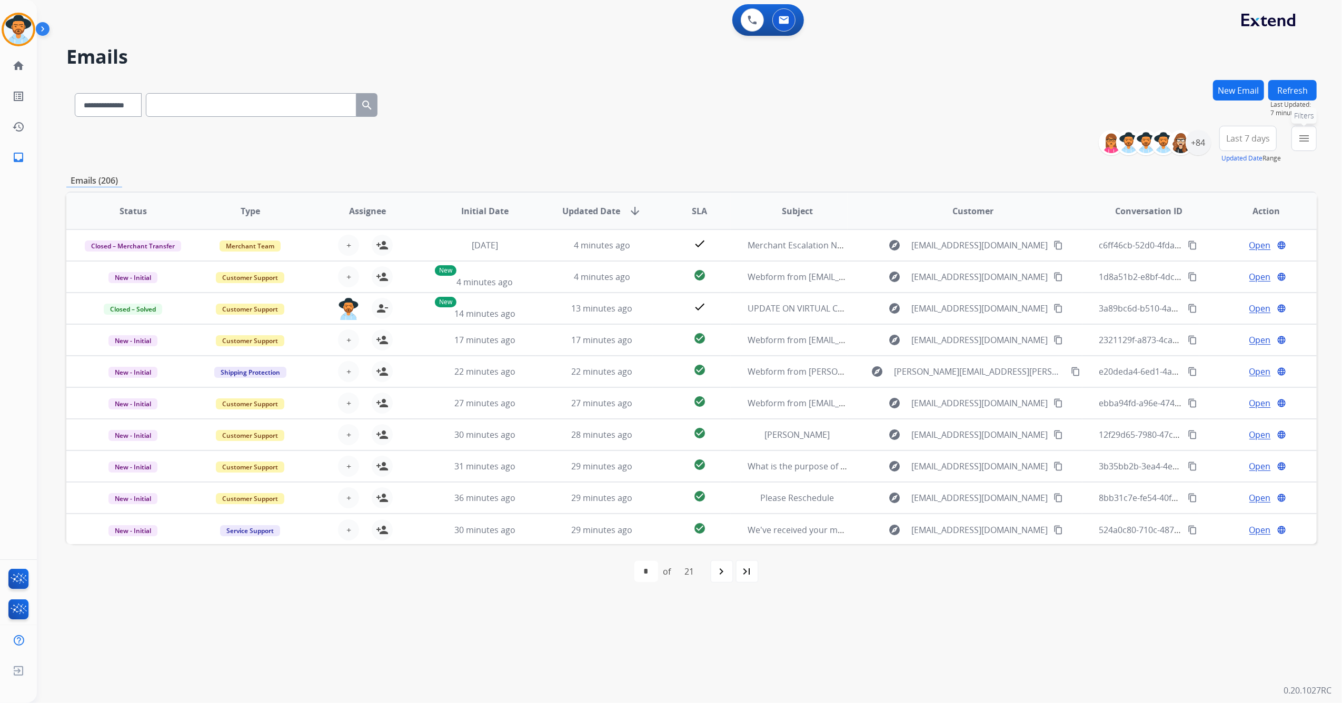
click at [1298, 135] on mat-icon "menu" at bounding box center [1303, 138] width 13 height 13
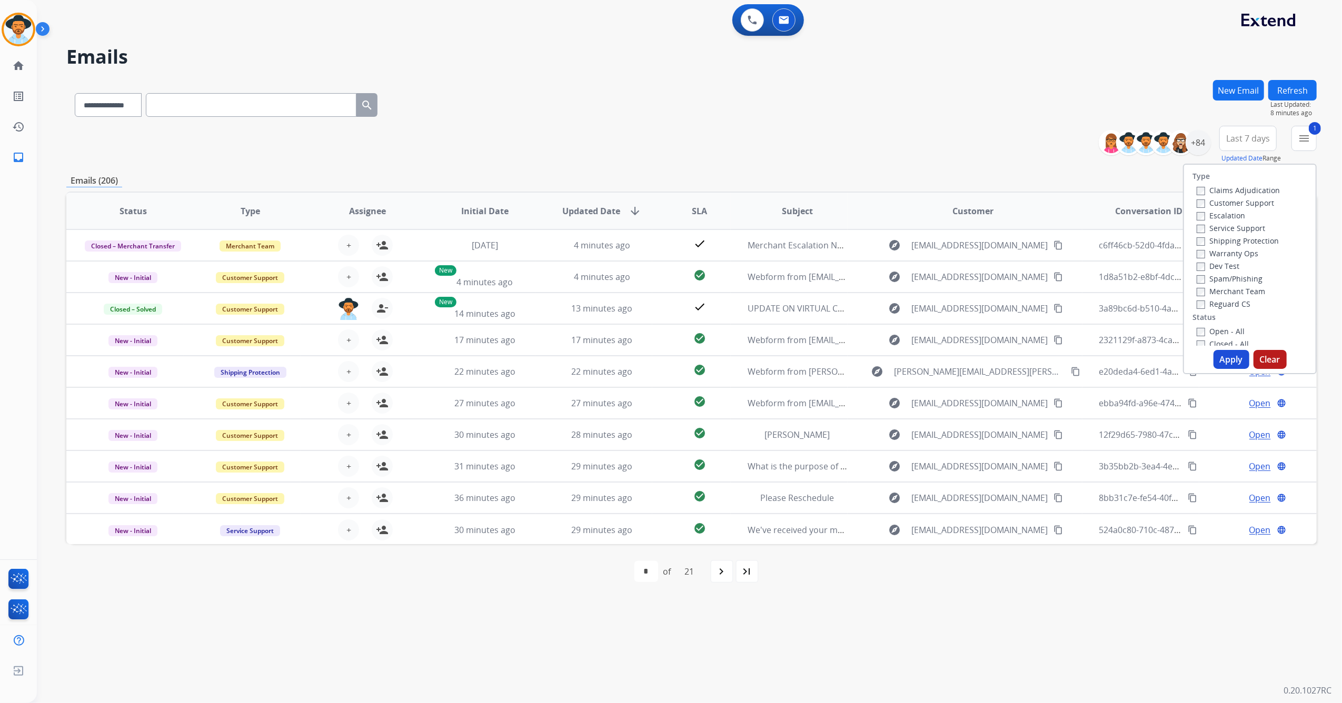
click at [1238, 357] on button "Apply" at bounding box center [1231, 359] width 36 height 19
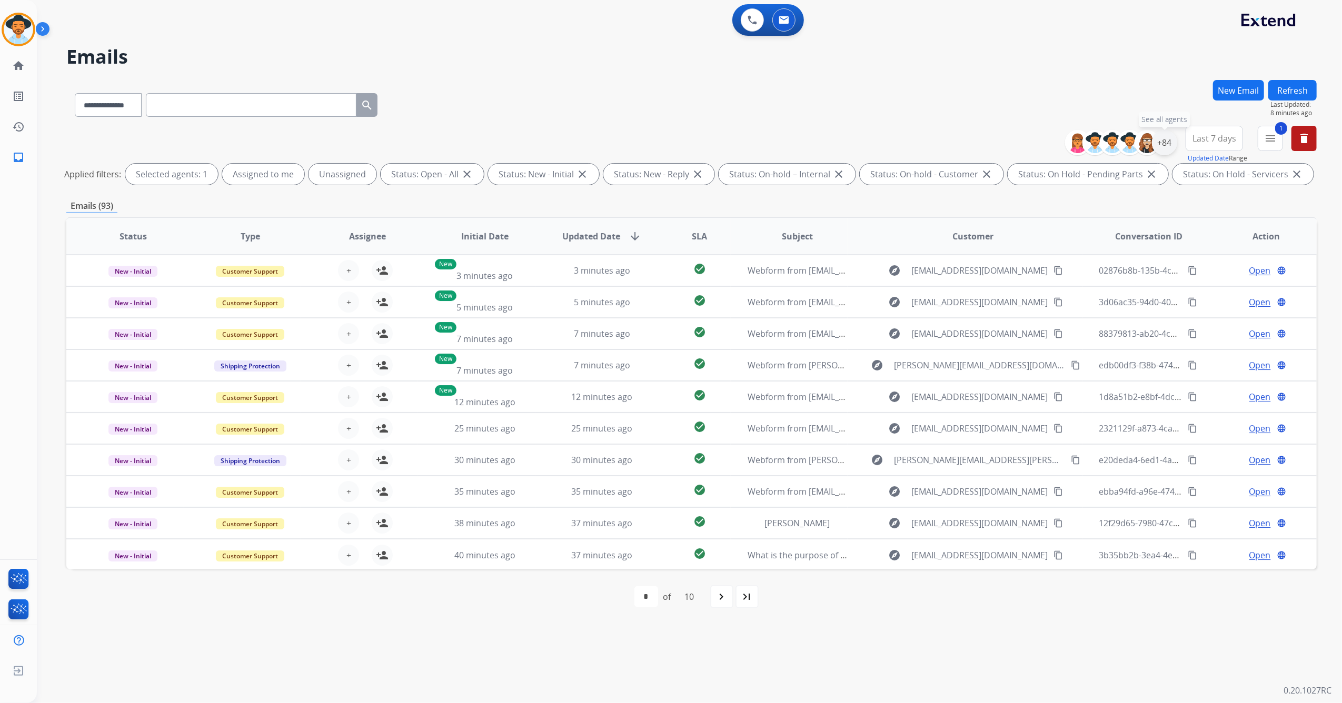
click at [1159, 139] on div "+84" at bounding box center [1164, 142] width 25 height 25
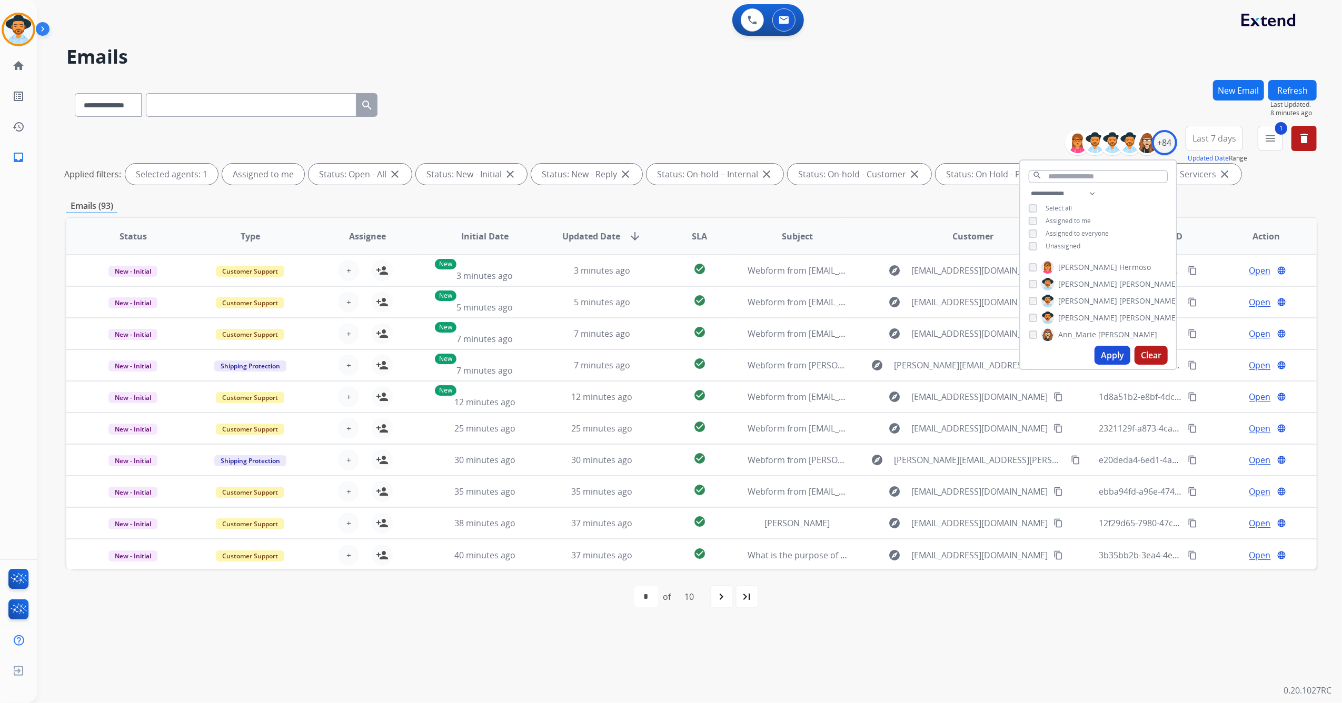
click at [1108, 356] on button "Apply" at bounding box center [1112, 355] width 36 height 19
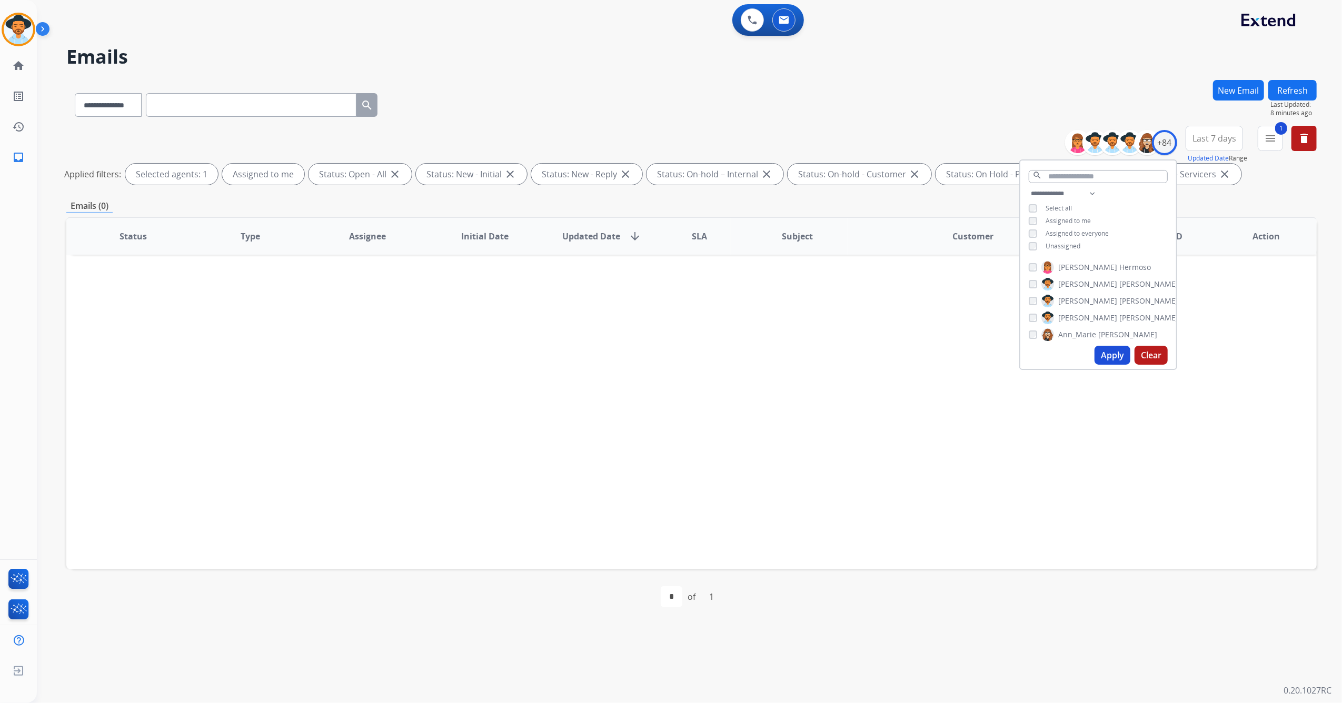
click at [637, 483] on div "Status Type Assignee Initial Date Updated Date arrow_downward SLA Subject Custo…" at bounding box center [691, 393] width 1250 height 353
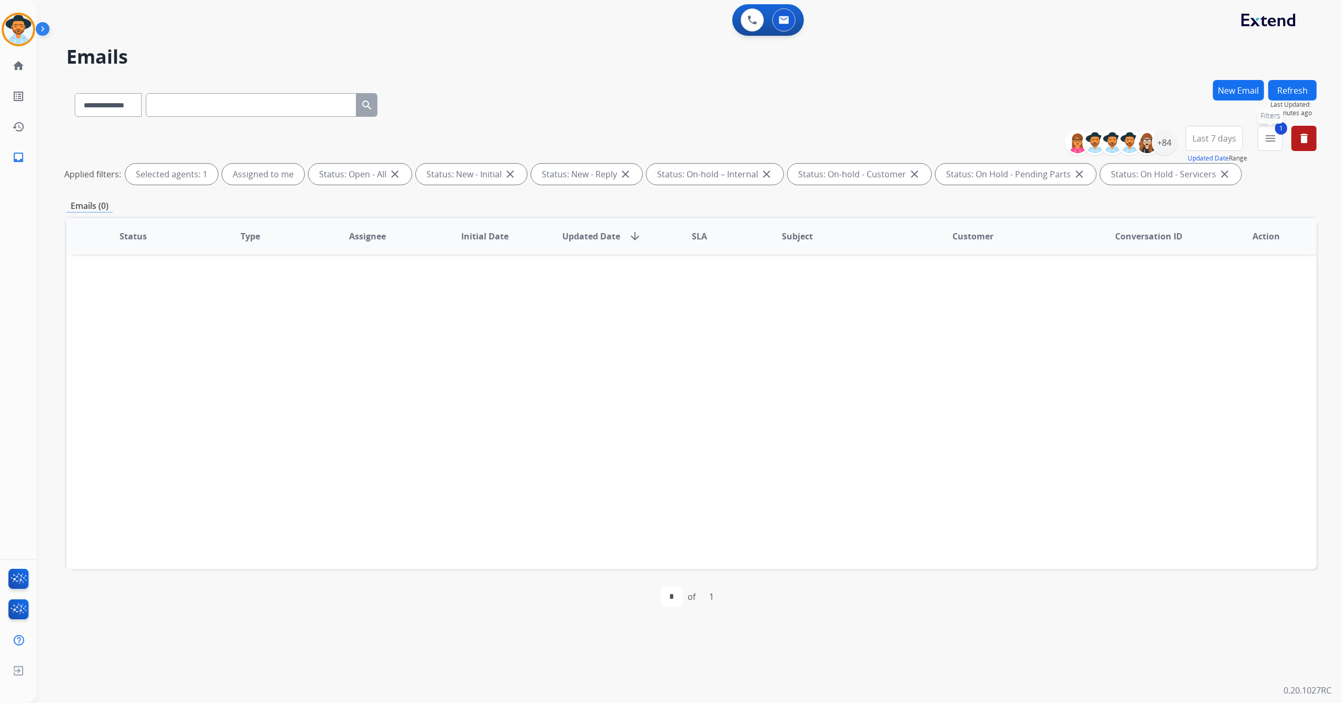
click at [1268, 140] on mat-icon "menu" at bounding box center [1270, 138] width 13 height 13
click at [1188, 360] on button "Apply" at bounding box center [1197, 359] width 36 height 19
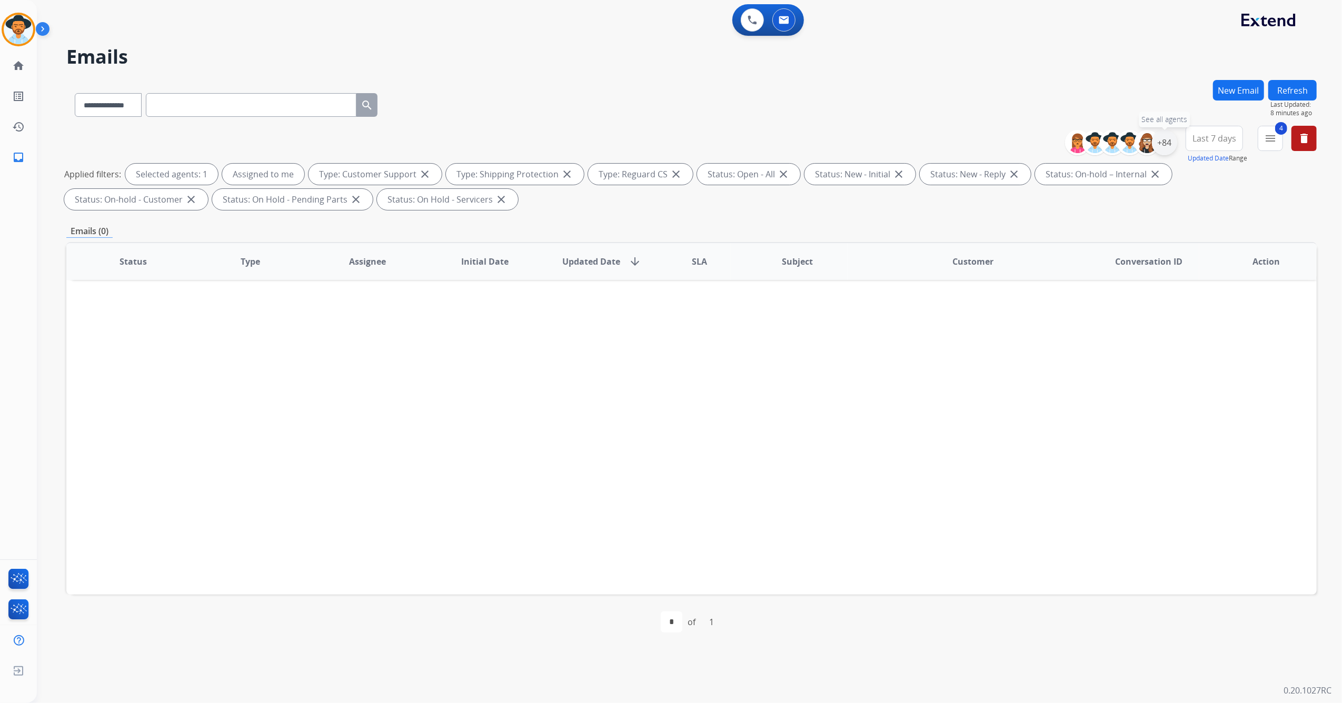
click at [1164, 146] on div "+84" at bounding box center [1164, 142] width 25 height 25
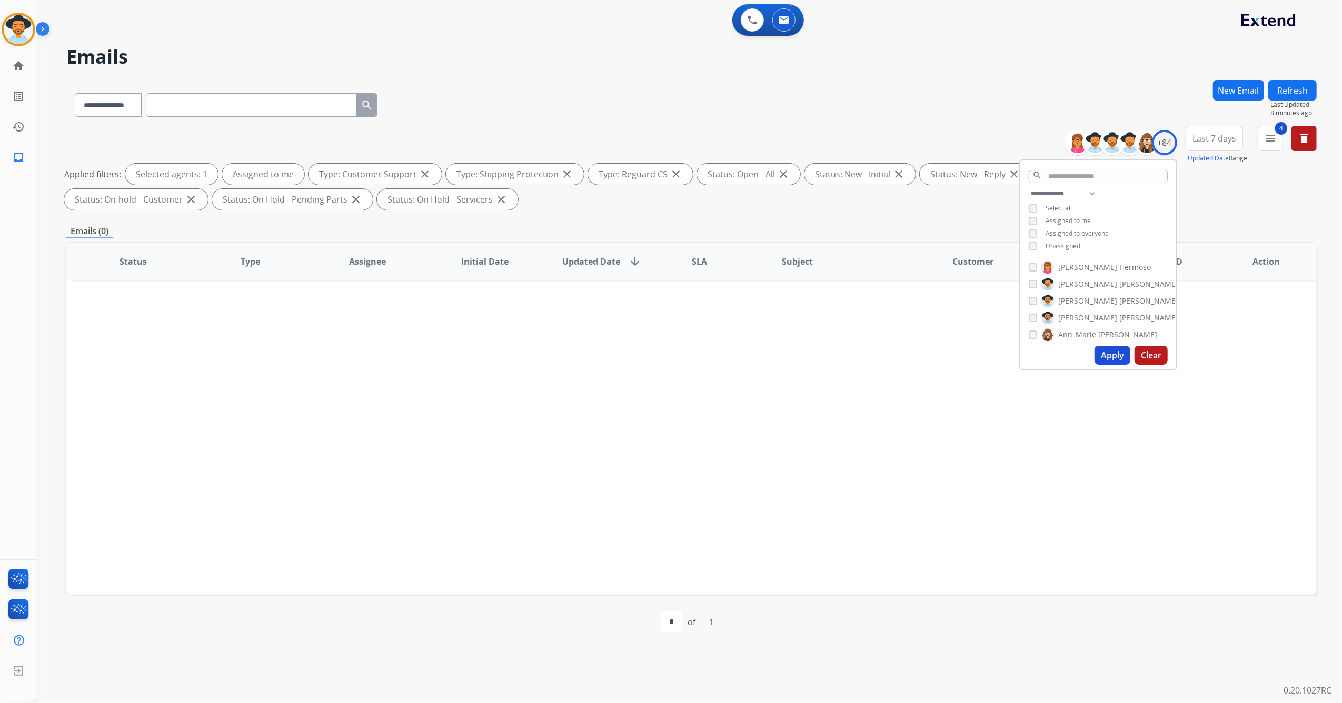
click at [1221, 141] on span "Last 7 days" at bounding box center [1214, 138] width 44 height 4
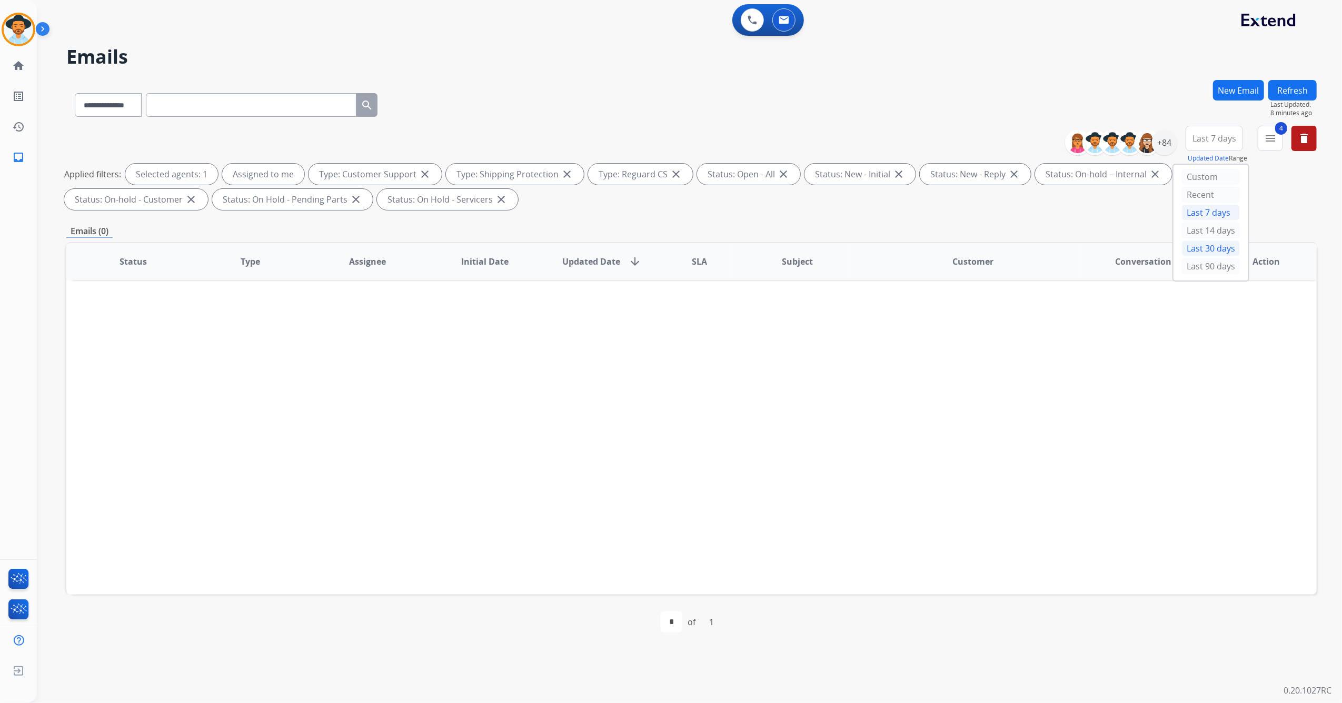
click at [1201, 256] on div "Last 30 days" at bounding box center [1211, 249] width 58 height 16
click at [1211, 140] on span "Last 30 days" at bounding box center [1214, 138] width 48 height 4
click at [1219, 141] on span "Last 30 days" at bounding box center [1214, 138] width 48 height 4
click at [1206, 261] on div "Last 90 days" at bounding box center [1211, 266] width 58 height 16
click at [1134, 361] on div "Status Type Assignee Initial Date Updated Date arrow_downward SLA Subject Custo…" at bounding box center [691, 418] width 1250 height 353
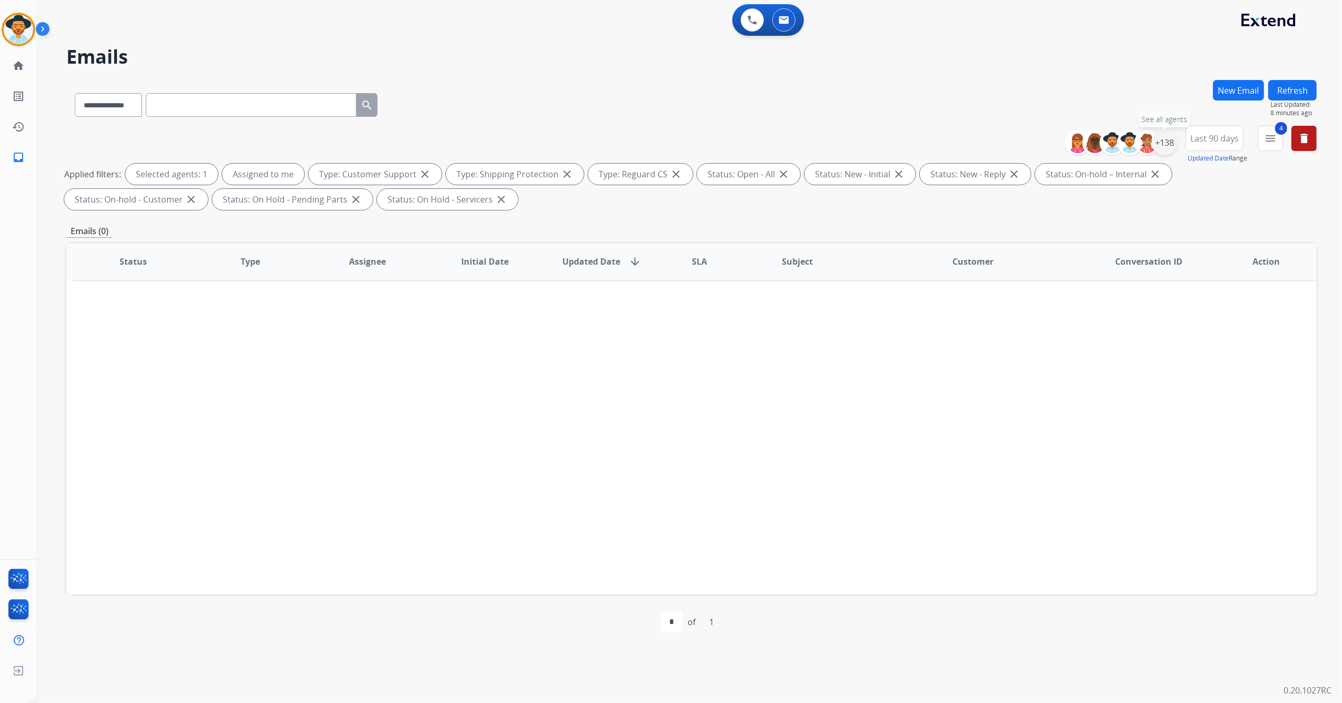
click at [1167, 153] on div "+138" at bounding box center [1164, 142] width 25 height 25
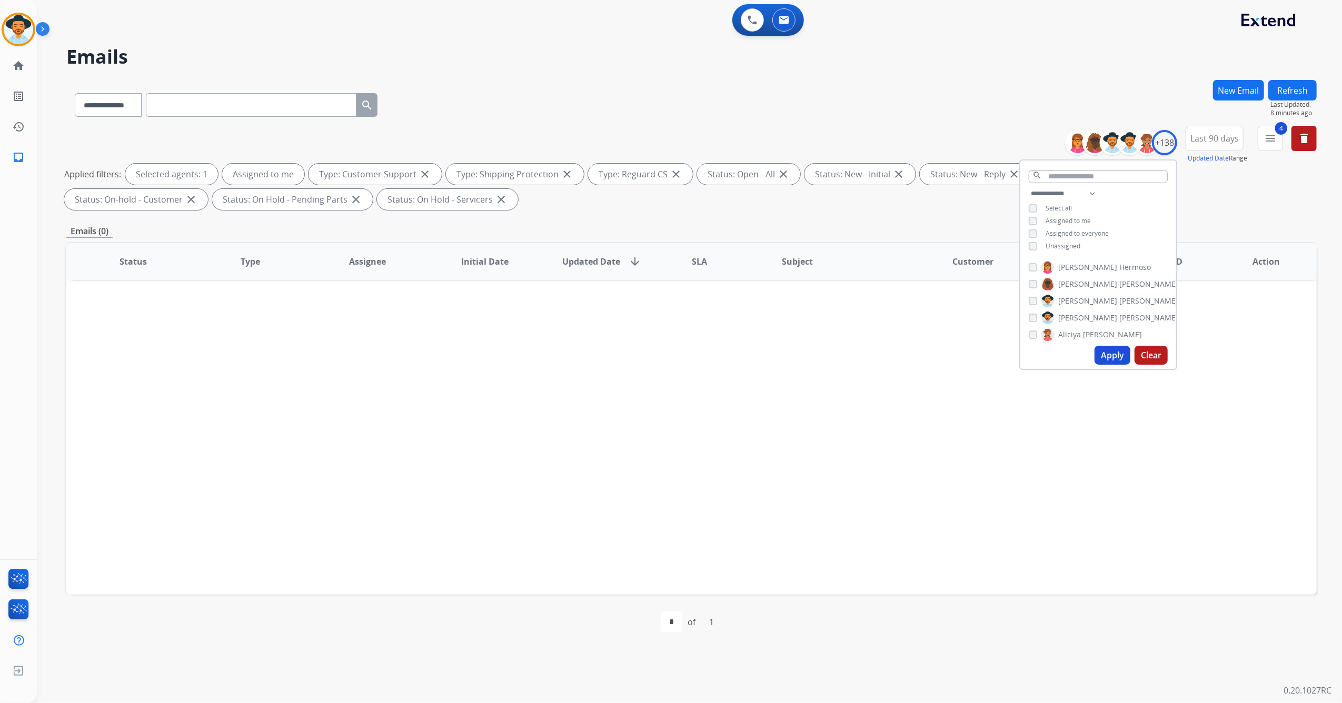
drag, startPoint x: 1112, startPoint y: 354, endPoint x: 1110, endPoint y: 363, distance: 8.7
click at [1113, 356] on button "Apply" at bounding box center [1112, 355] width 36 height 19
click at [765, 462] on div "Status Type Assignee Initial Date Updated Date arrow_downward SLA Subject Custo…" at bounding box center [691, 418] width 1250 height 353
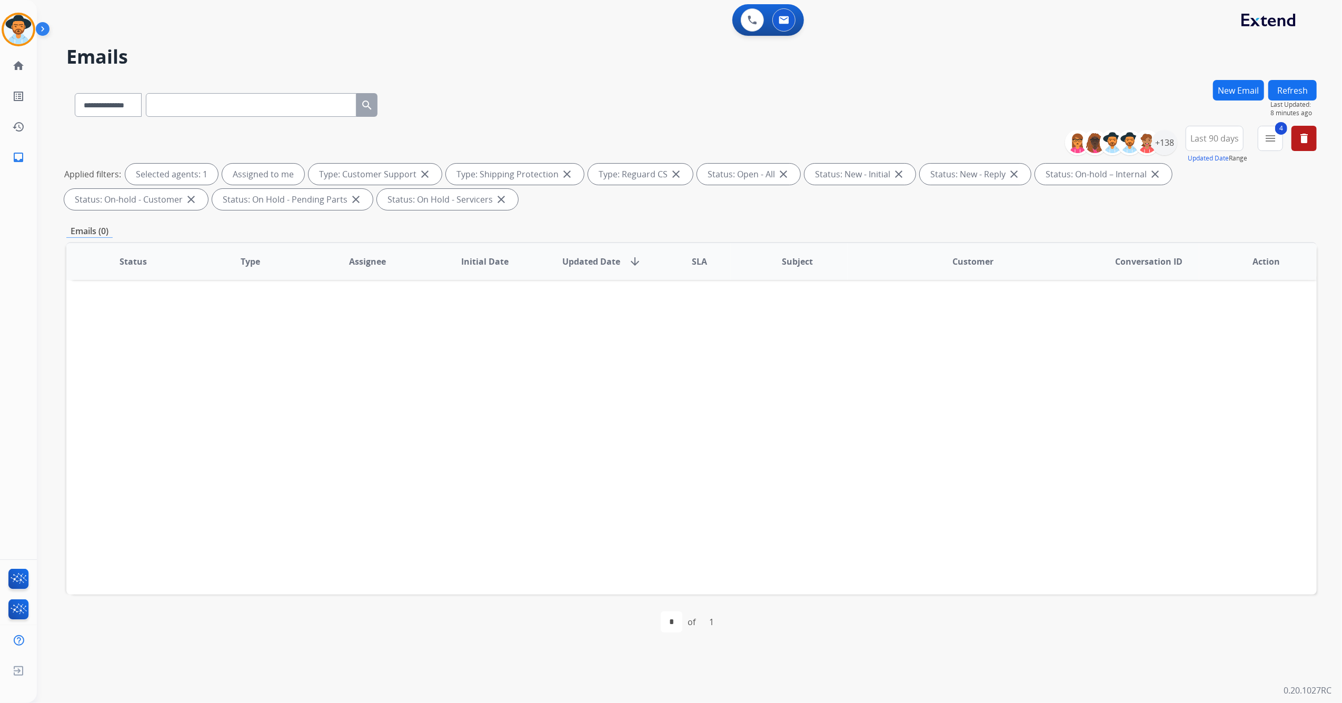
drag, startPoint x: 9, startPoint y: 28, endPoint x: 19, endPoint y: 47, distance: 21.4
click at [9, 28] on img at bounding box center [18, 29] width 29 height 29
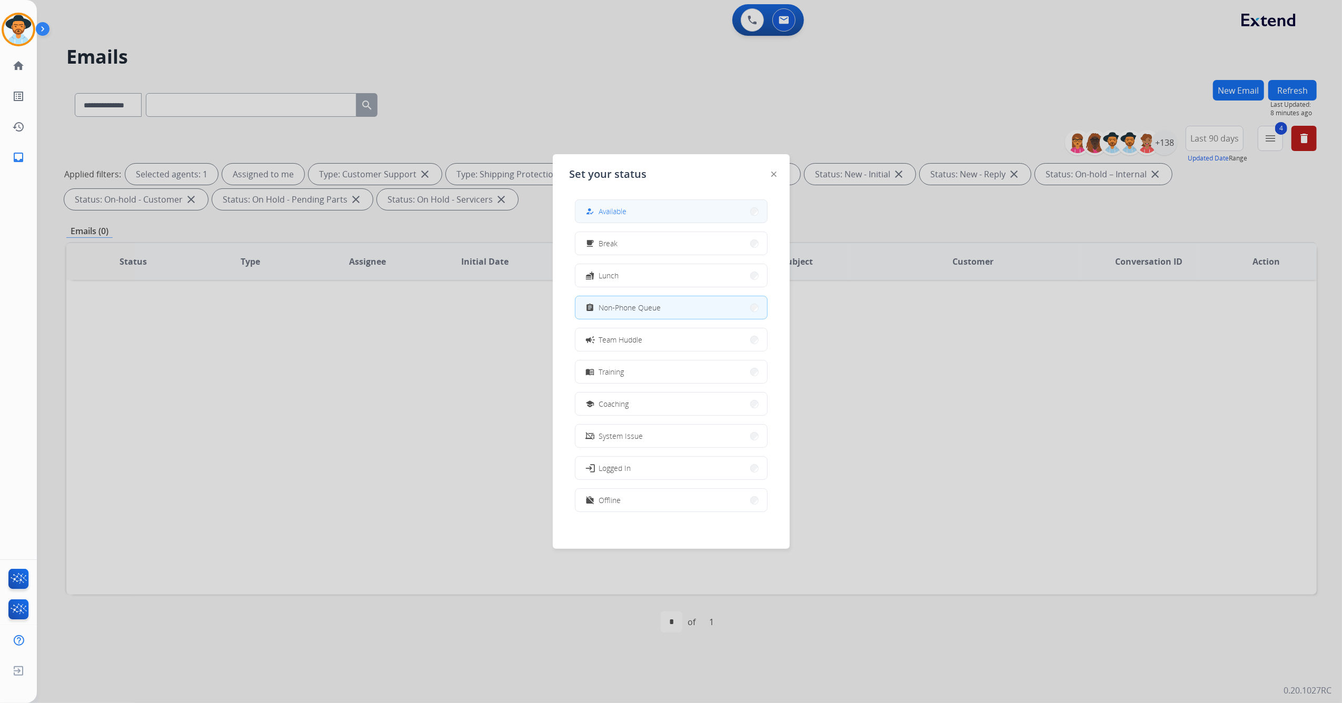
click at [592, 201] on button "how_to_reg Available" at bounding box center [671, 211] width 192 height 23
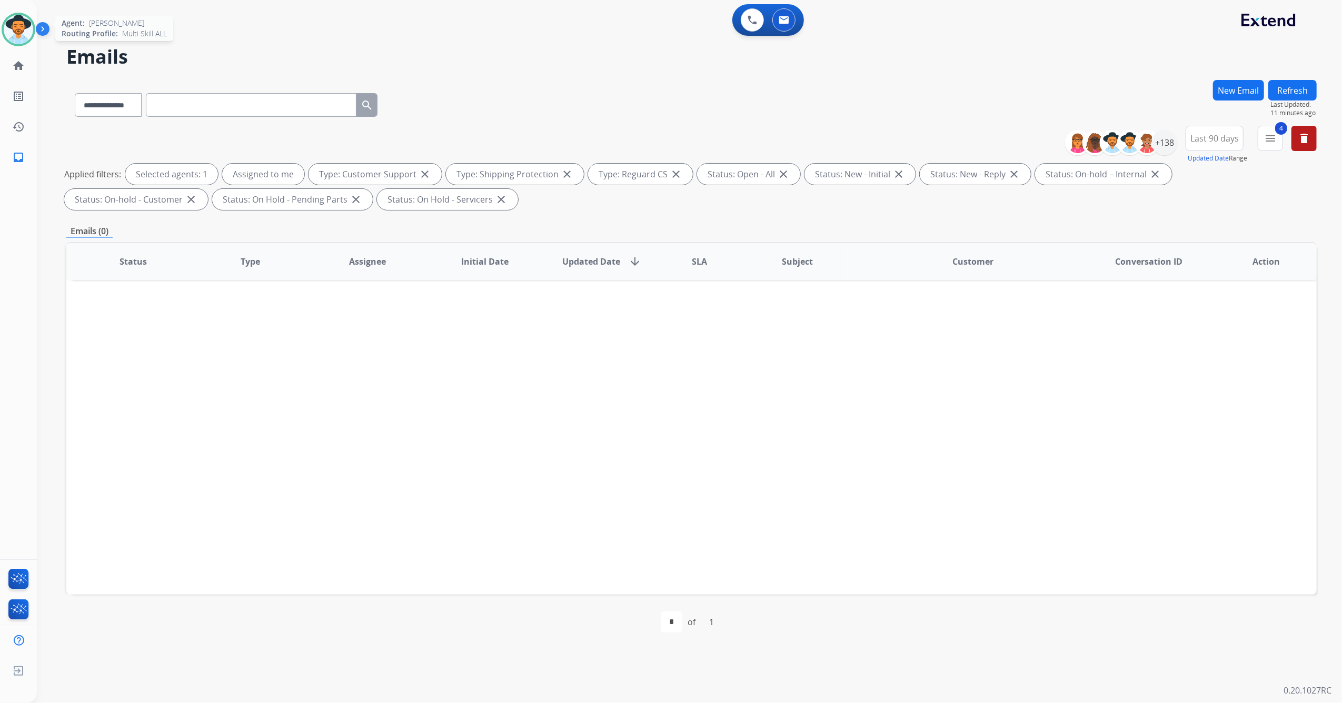
click at [9, 28] on img at bounding box center [18, 29] width 29 height 29
click at [13, 27] on img at bounding box center [18, 29] width 29 height 29
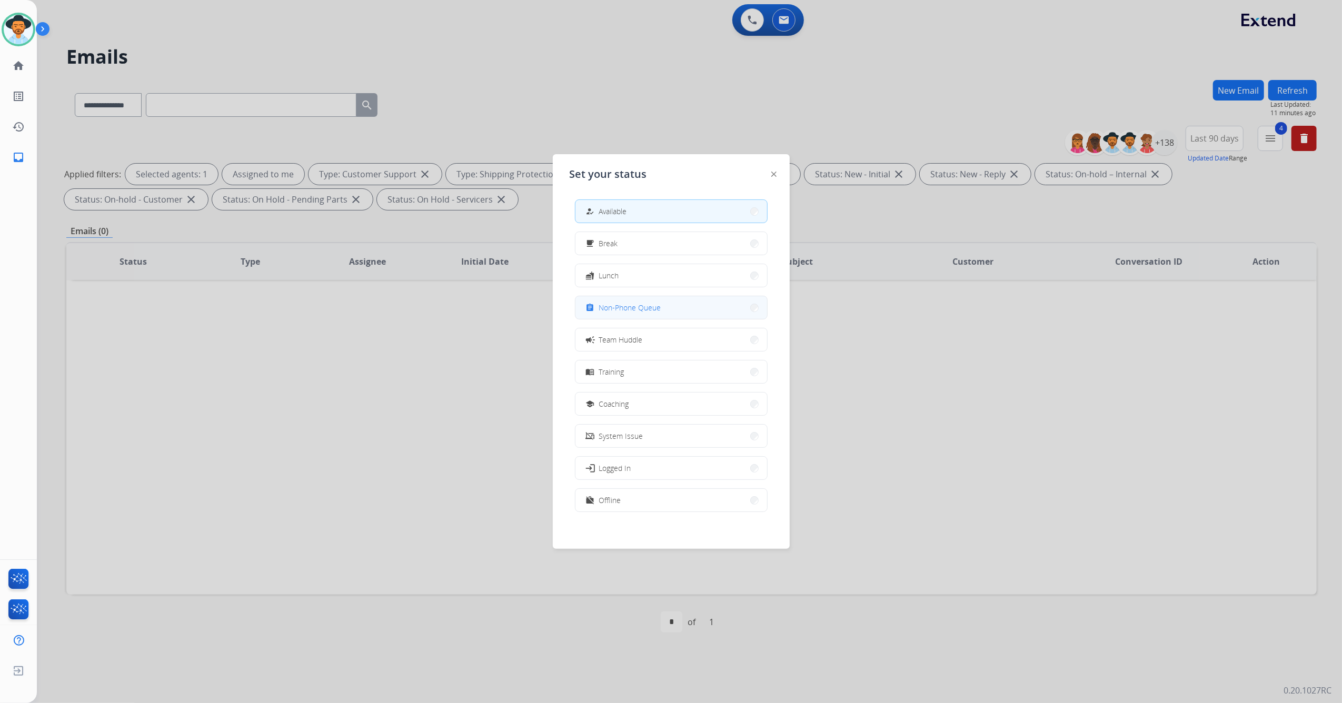
click at [686, 306] on button "assignment Non-Phone Queue" at bounding box center [671, 307] width 192 height 23
click at [686, 306] on div "Status Type Assignee Initial Date Updated Date arrow_downward SLA Subject Custo…" at bounding box center [691, 418] width 1250 height 353
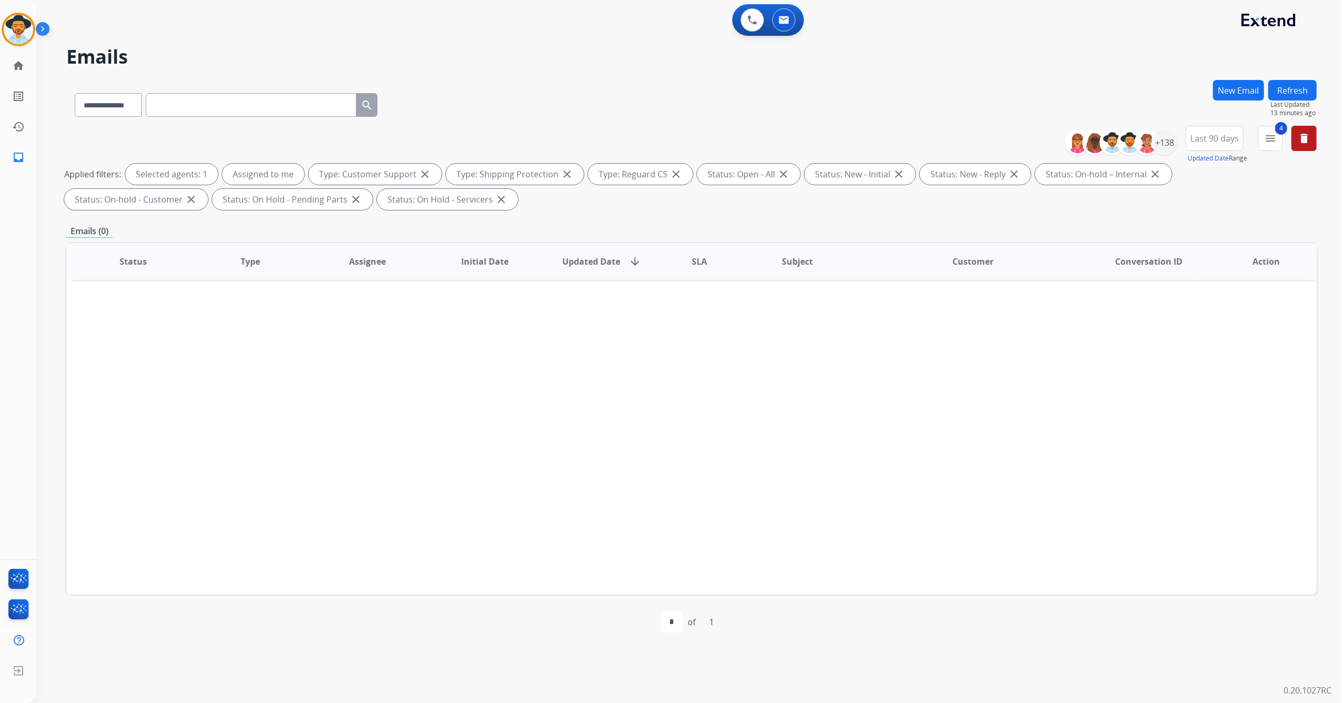
drag, startPoint x: 686, startPoint y: 306, endPoint x: 744, endPoint y: 561, distance: 261.1
click at [739, 566] on div "Status Type Assignee Initial Date Updated Date arrow_downward SLA Subject Custo…" at bounding box center [691, 418] width 1250 height 353
click at [14, 35] on img at bounding box center [18, 29] width 29 height 29
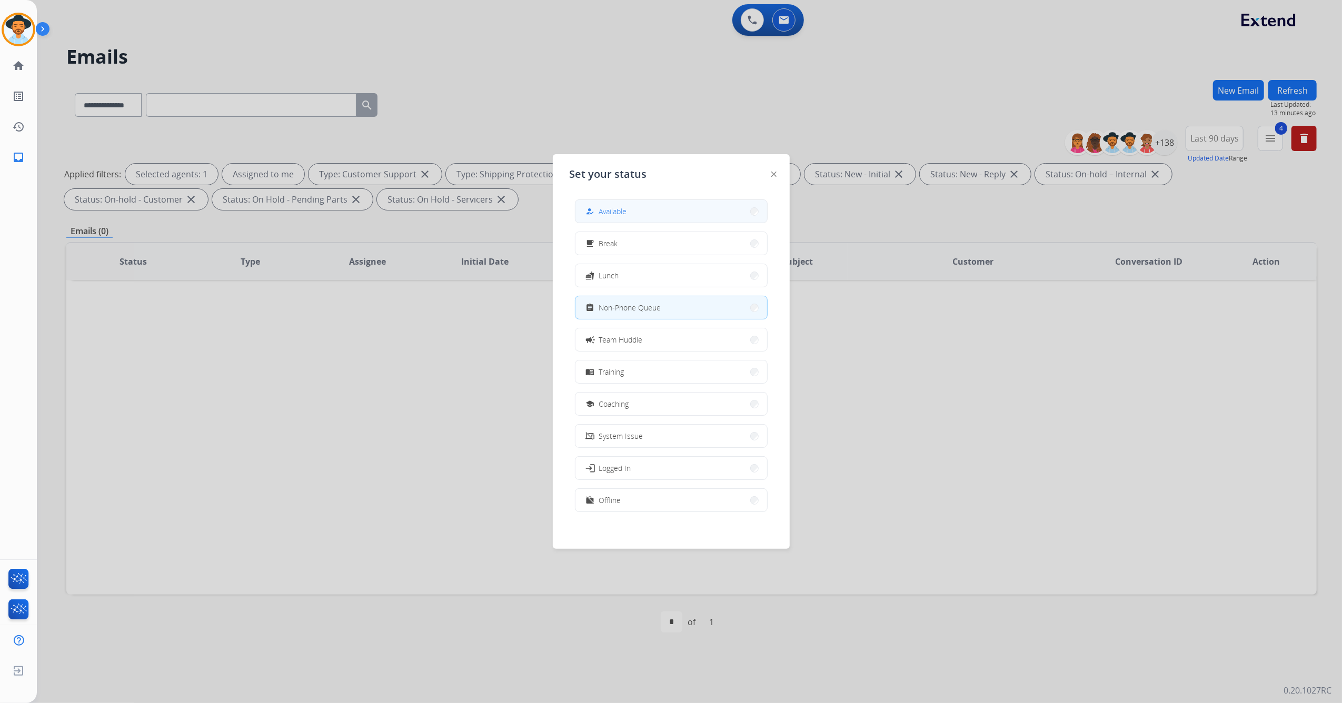
click at [634, 206] on button "how_to_reg Available" at bounding box center [671, 211] width 192 height 23
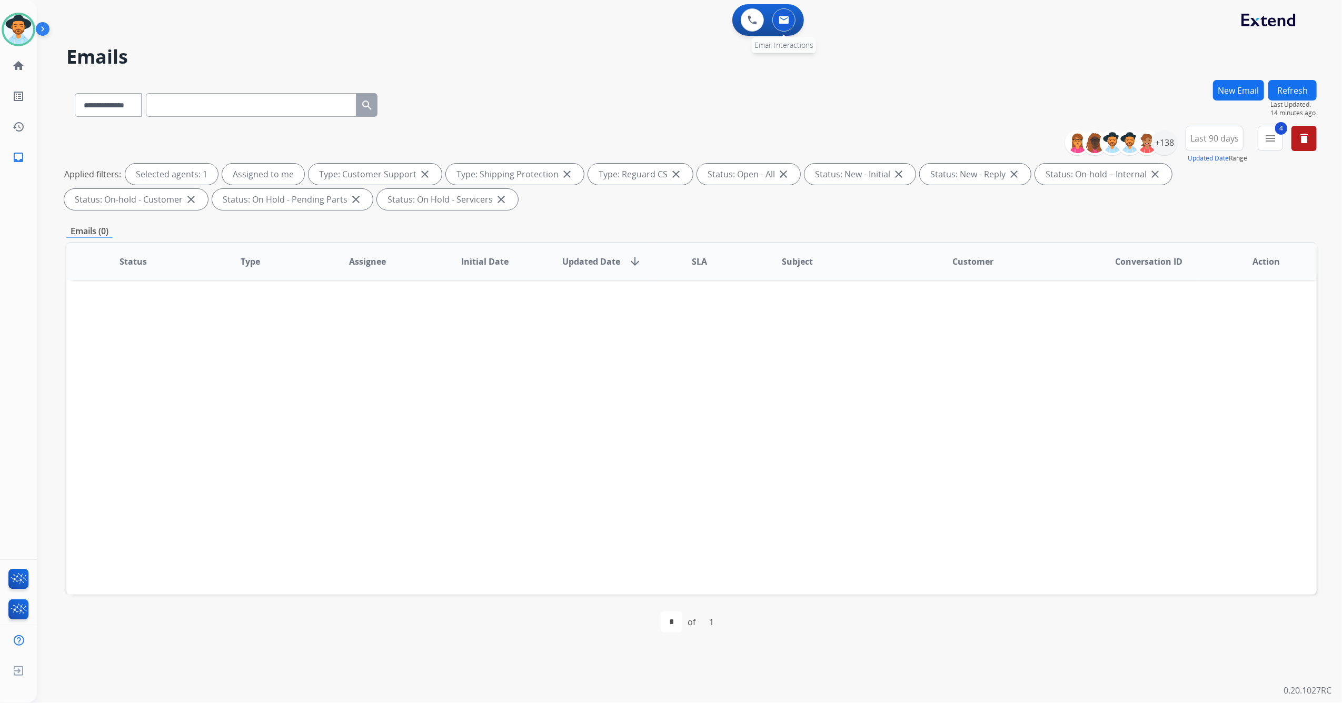
click at [794, 19] on button at bounding box center [783, 19] width 23 height 23
click at [777, 3] on app-navbar "0 Voice Interactions 0 Email Interactions" at bounding box center [676, 19] width 1279 height 38
click at [788, 14] on button at bounding box center [783, 19] width 23 height 23
click at [788, 17] on img at bounding box center [783, 20] width 11 height 8
click at [862, 91] on div "**********" at bounding box center [691, 103] width 1250 height 46
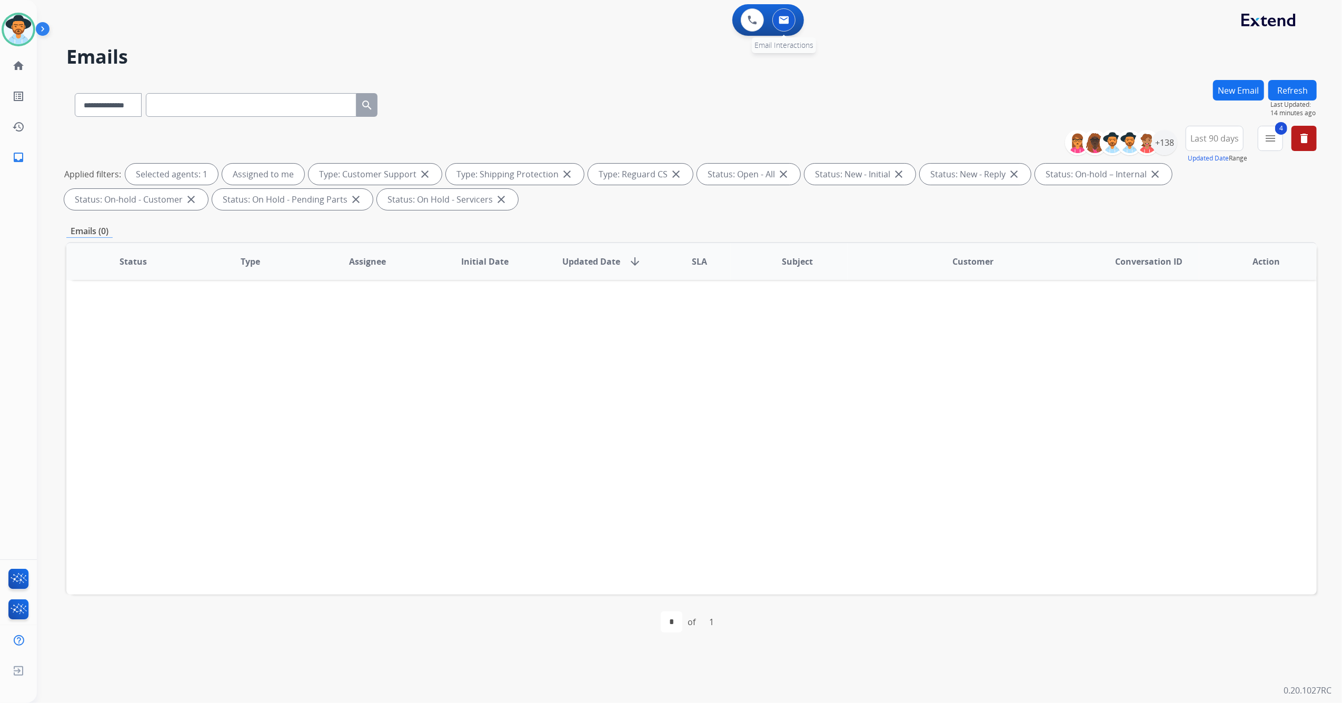
click at [788, 26] on button at bounding box center [783, 19] width 23 height 23
click at [1166, 140] on div "+138" at bounding box center [1164, 142] width 25 height 25
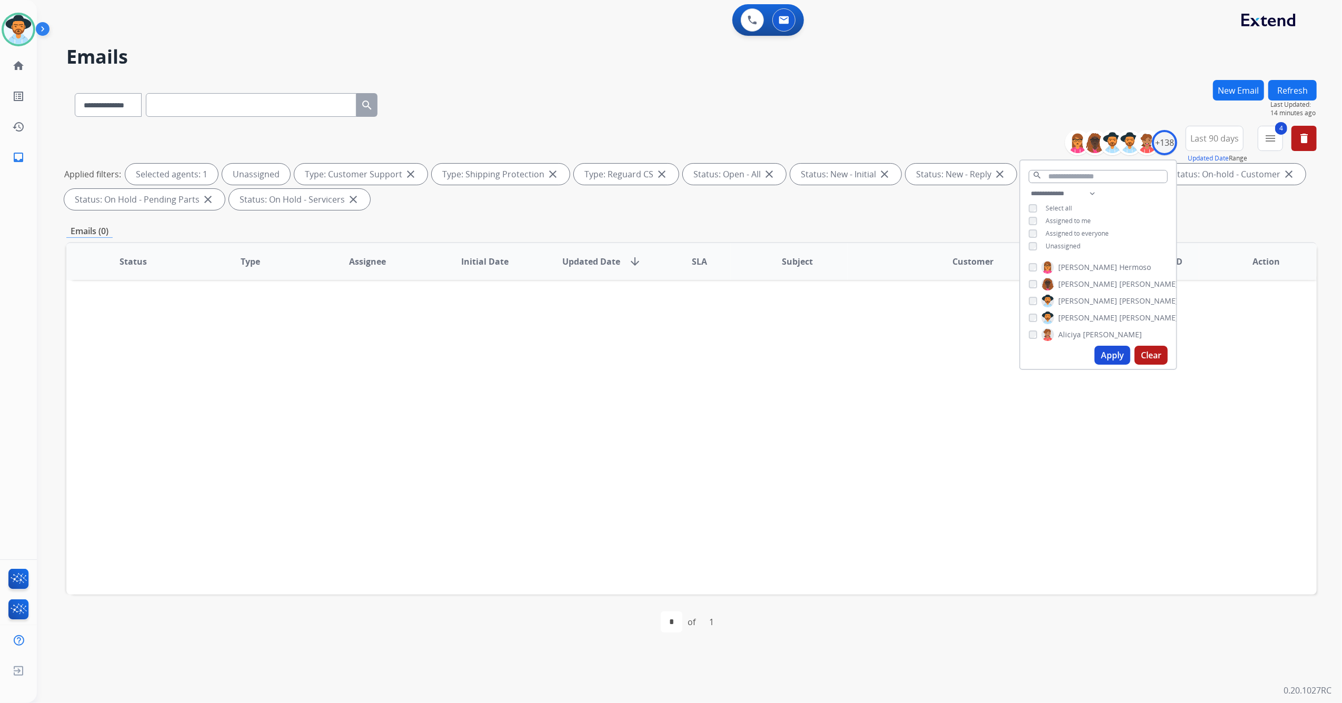
click at [1117, 359] on button "Apply" at bounding box center [1112, 355] width 36 height 19
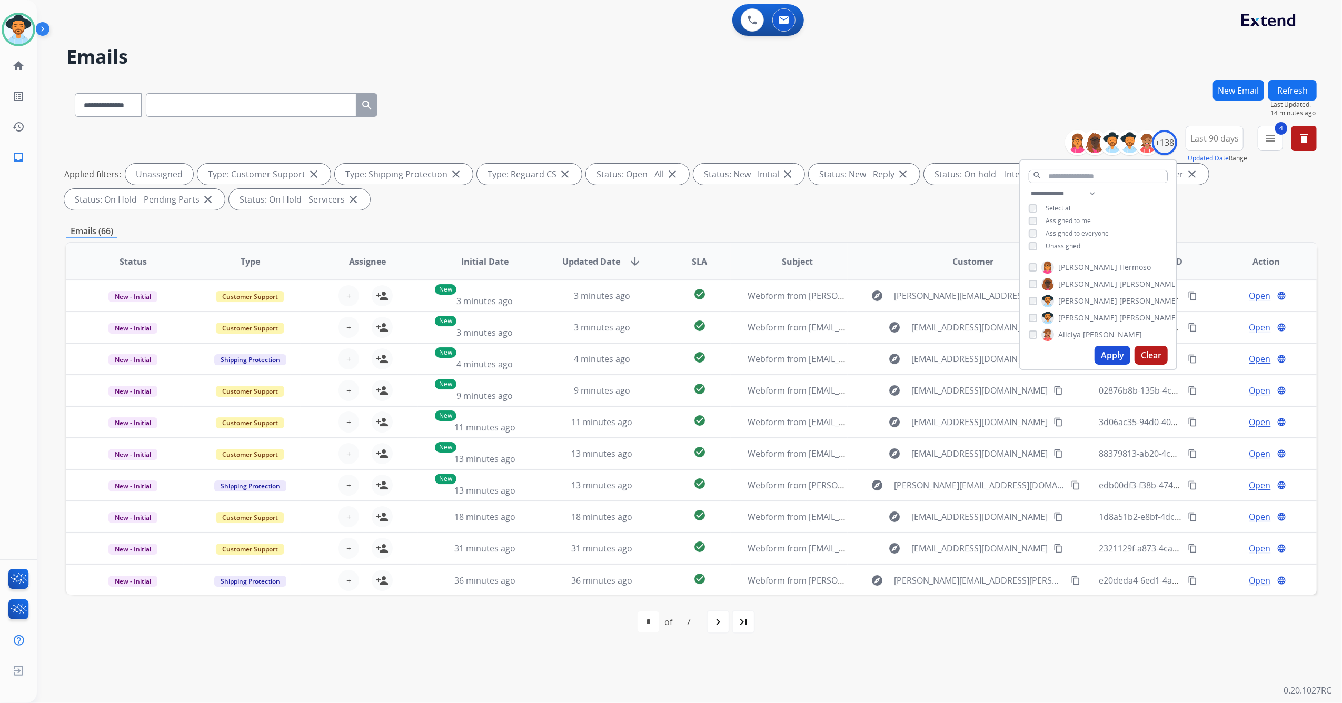
drag, startPoint x: 1070, startPoint y: 380, endPoint x: 602, endPoint y: 96, distance: 547.4
click at [596, 99] on div "**********" at bounding box center [691, 103] width 1250 height 46
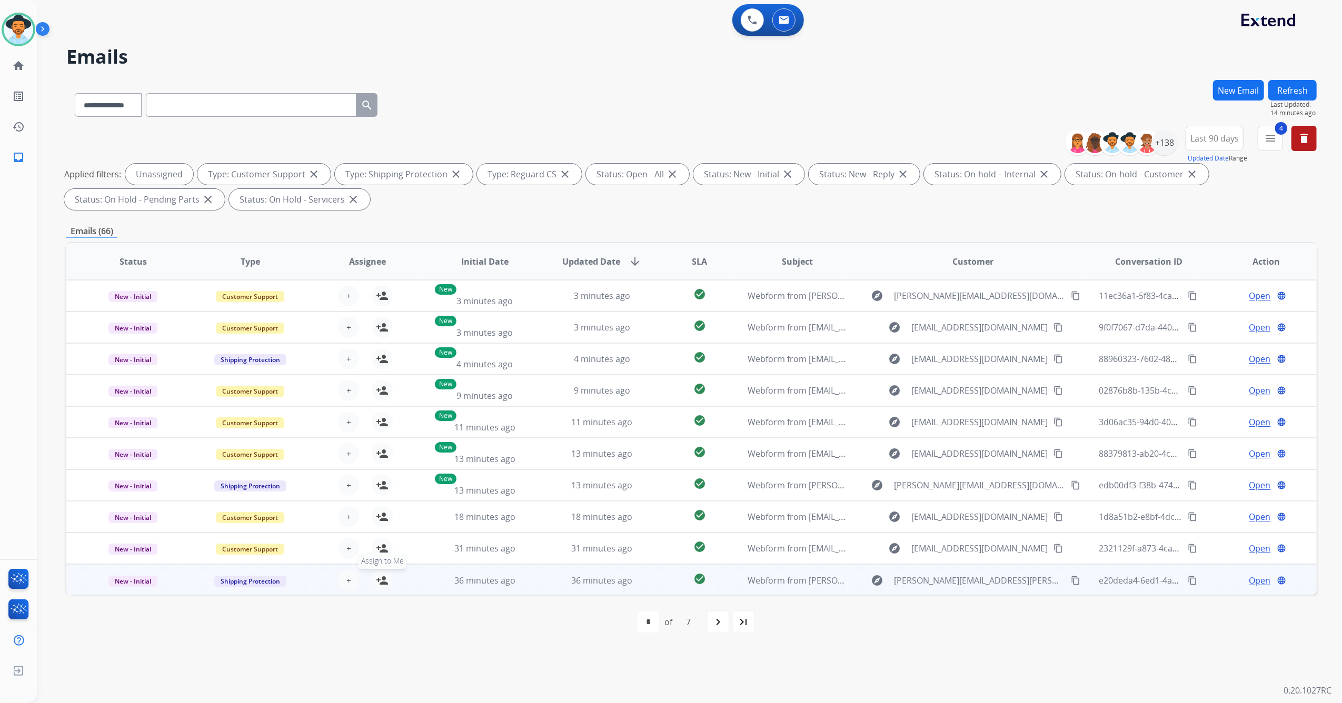
click at [381, 577] on mat-icon "person_add" at bounding box center [382, 580] width 13 height 13
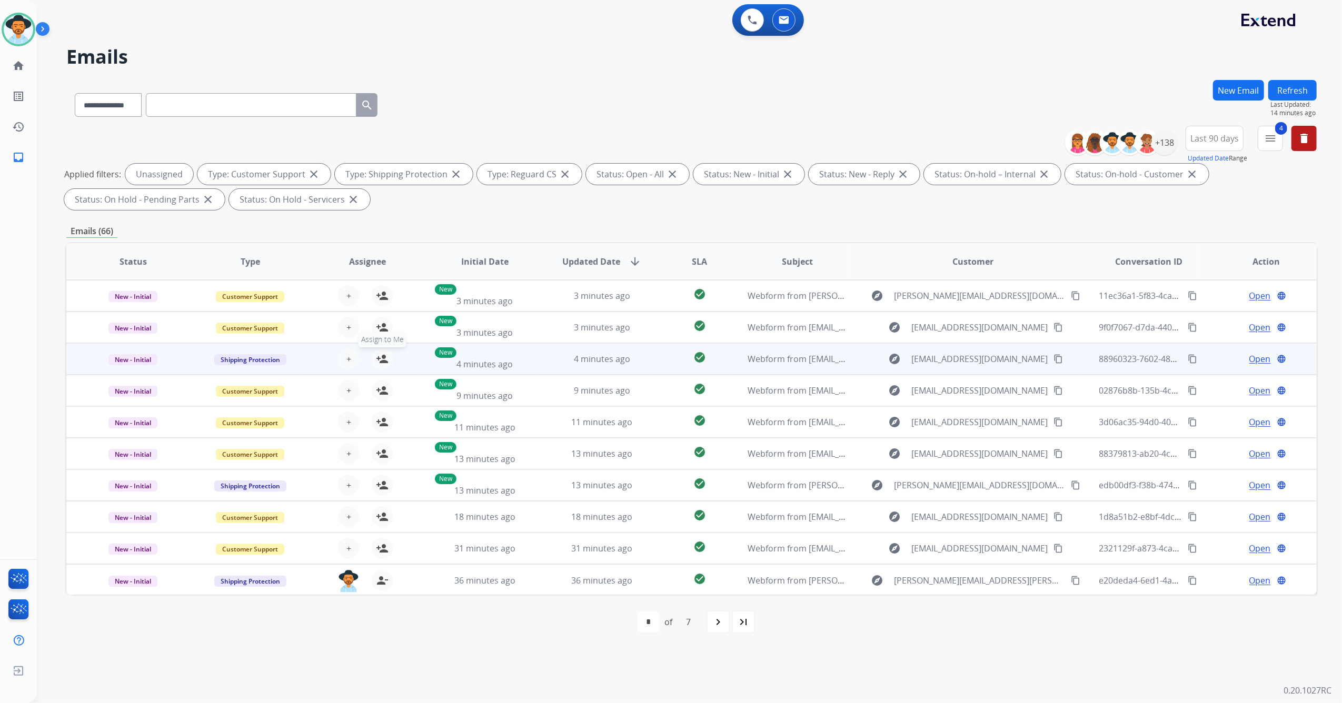
click at [381, 357] on mat-icon "person_add" at bounding box center [382, 359] width 13 height 13
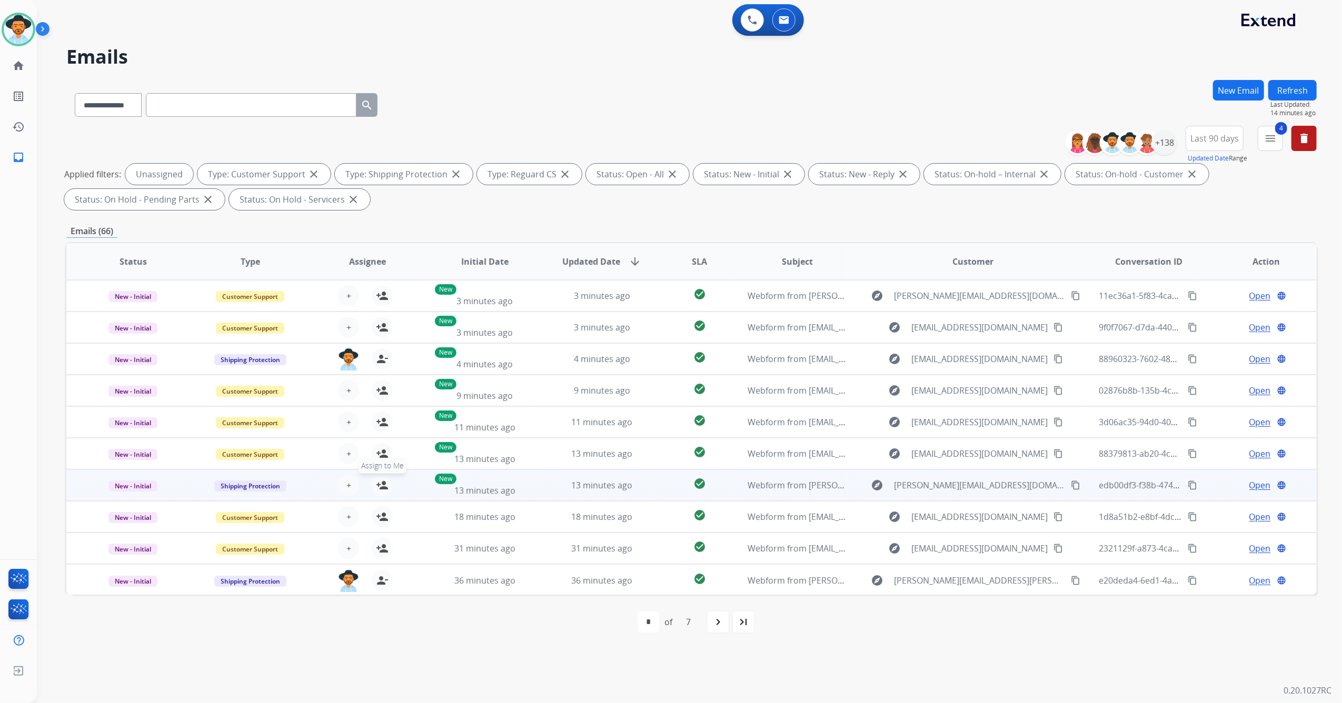
click at [379, 484] on mat-icon "person_add" at bounding box center [382, 485] width 13 height 13
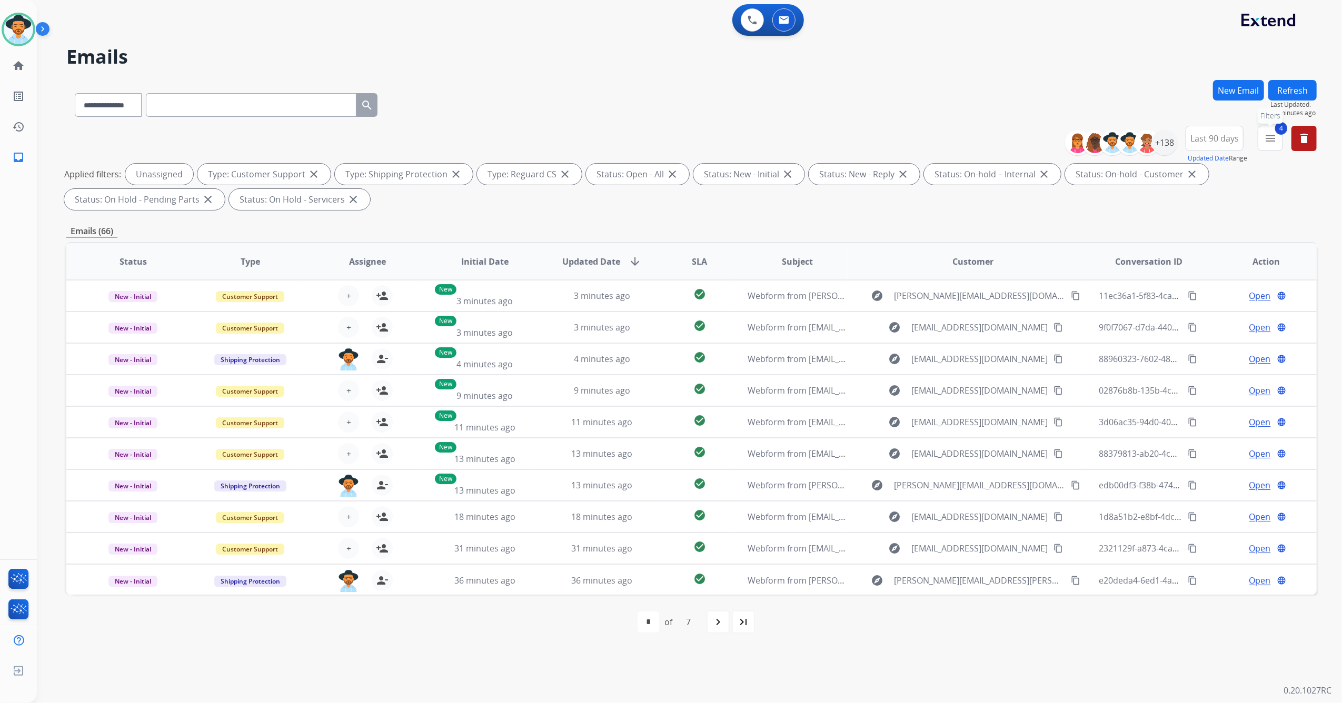
click at [1274, 136] on mat-icon "menu" at bounding box center [1270, 138] width 13 height 13
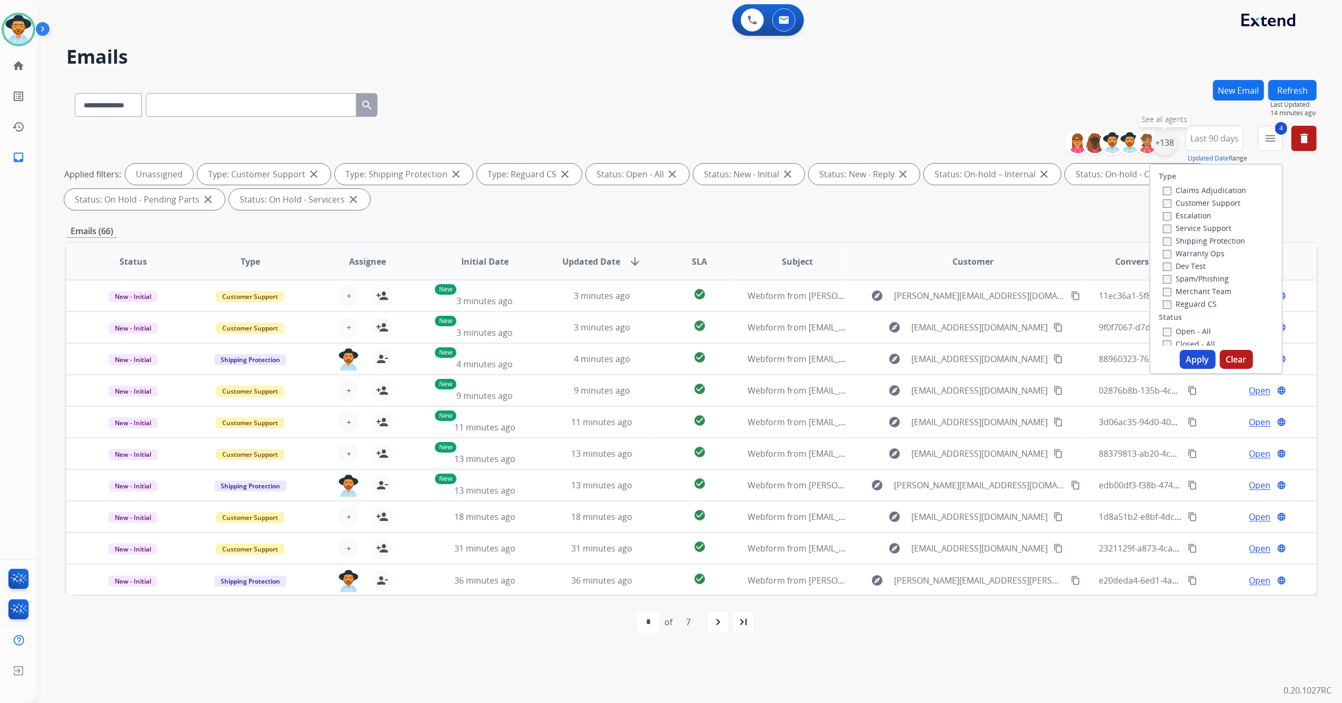
click at [1160, 139] on div "+138" at bounding box center [1164, 142] width 25 height 25
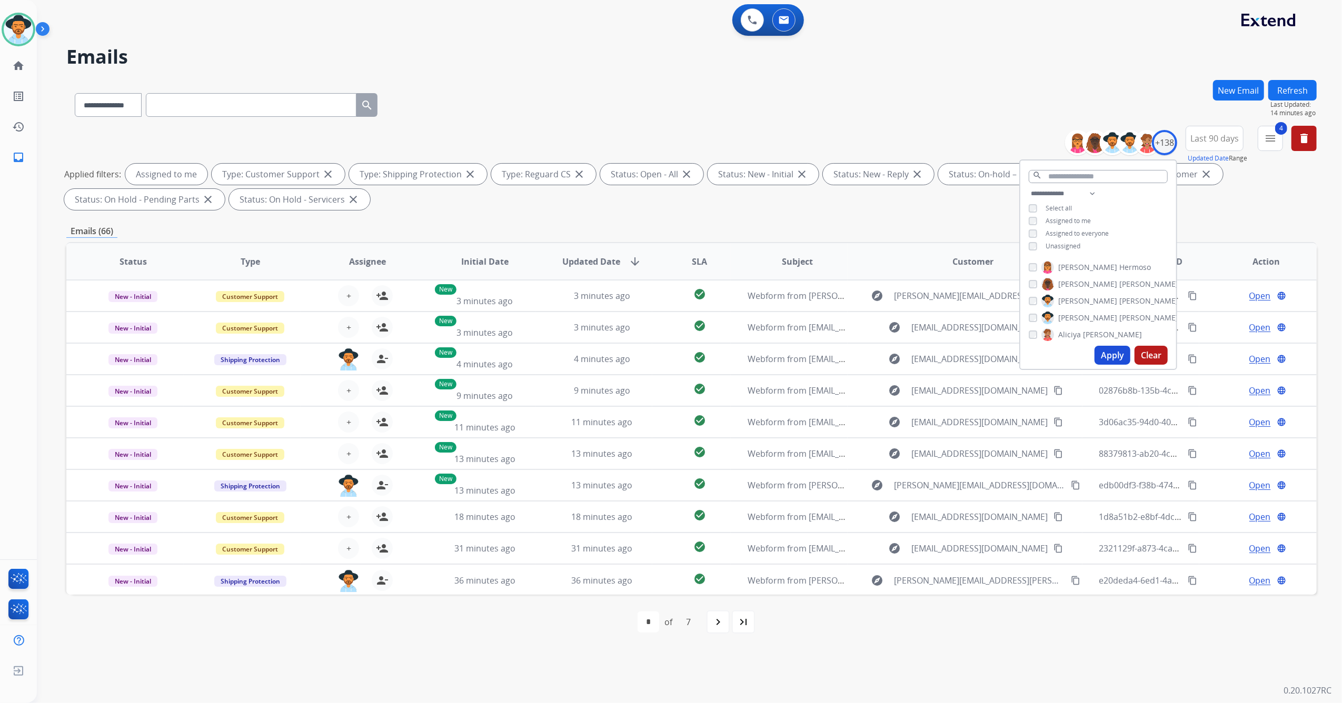
click at [1115, 353] on button "Apply" at bounding box center [1112, 355] width 36 height 19
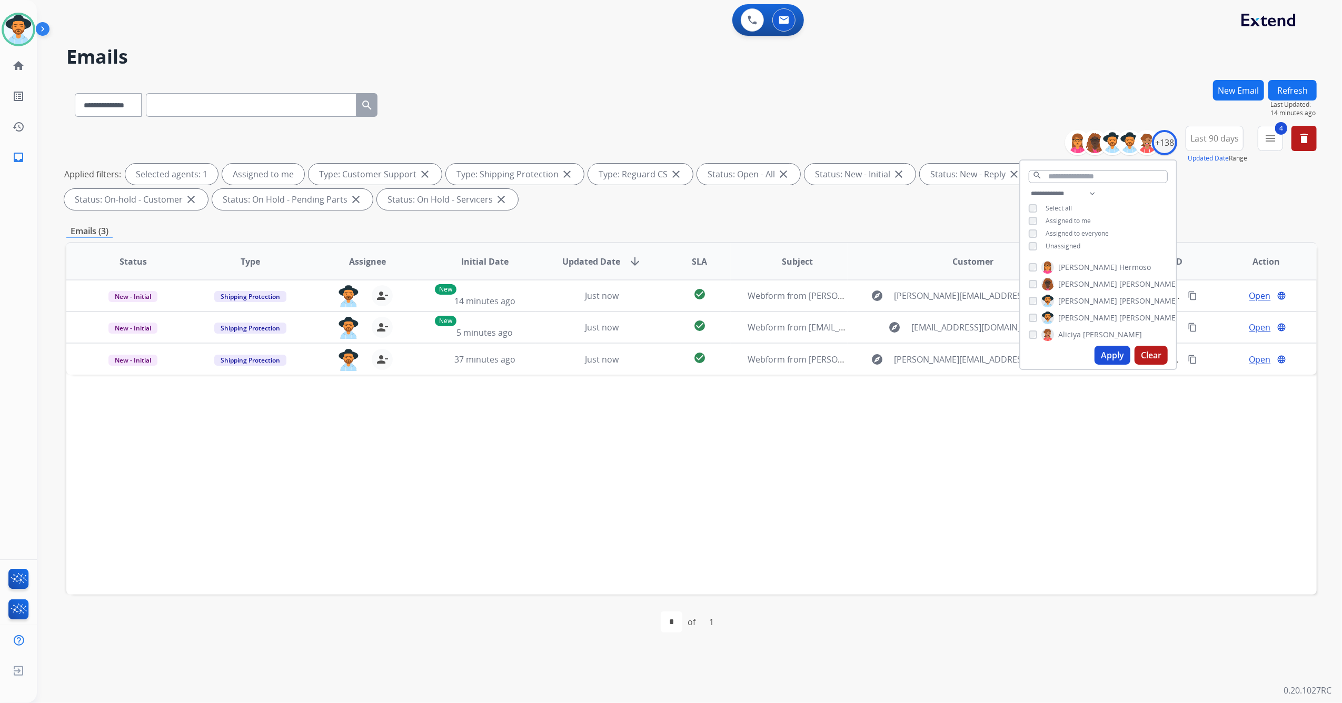
click at [933, 477] on div "Status Type Assignee Initial Date Updated Date arrow_downward SLA Subject Custo…" at bounding box center [691, 418] width 1250 height 353
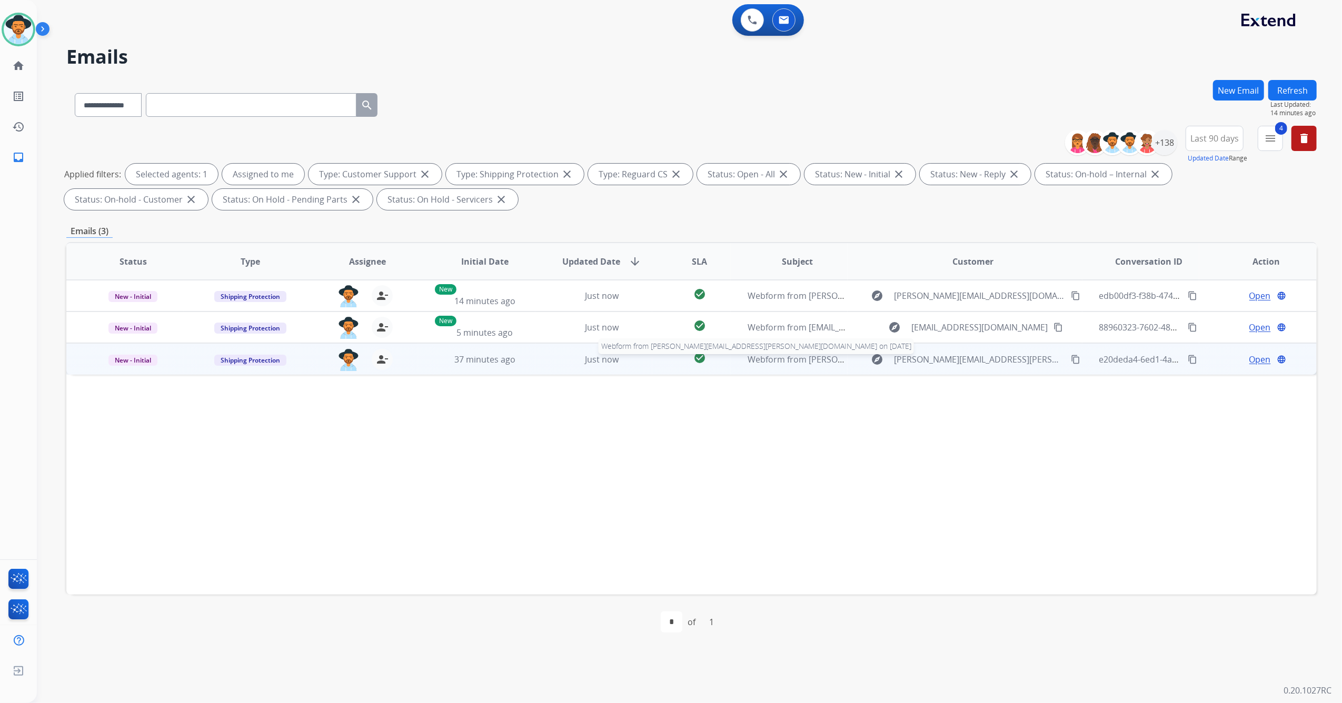
click at [839, 363] on span "Webform from [PERSON_NAME][EMAIL_ADDRESS][PERSON_NAME][DOMAIN_NAME] on [DATE]" at bounding box center [931, 360] width 369 height 12
click at [1249, 356] on span "Open" at bounding box center [1260, 359] width 22 height 13
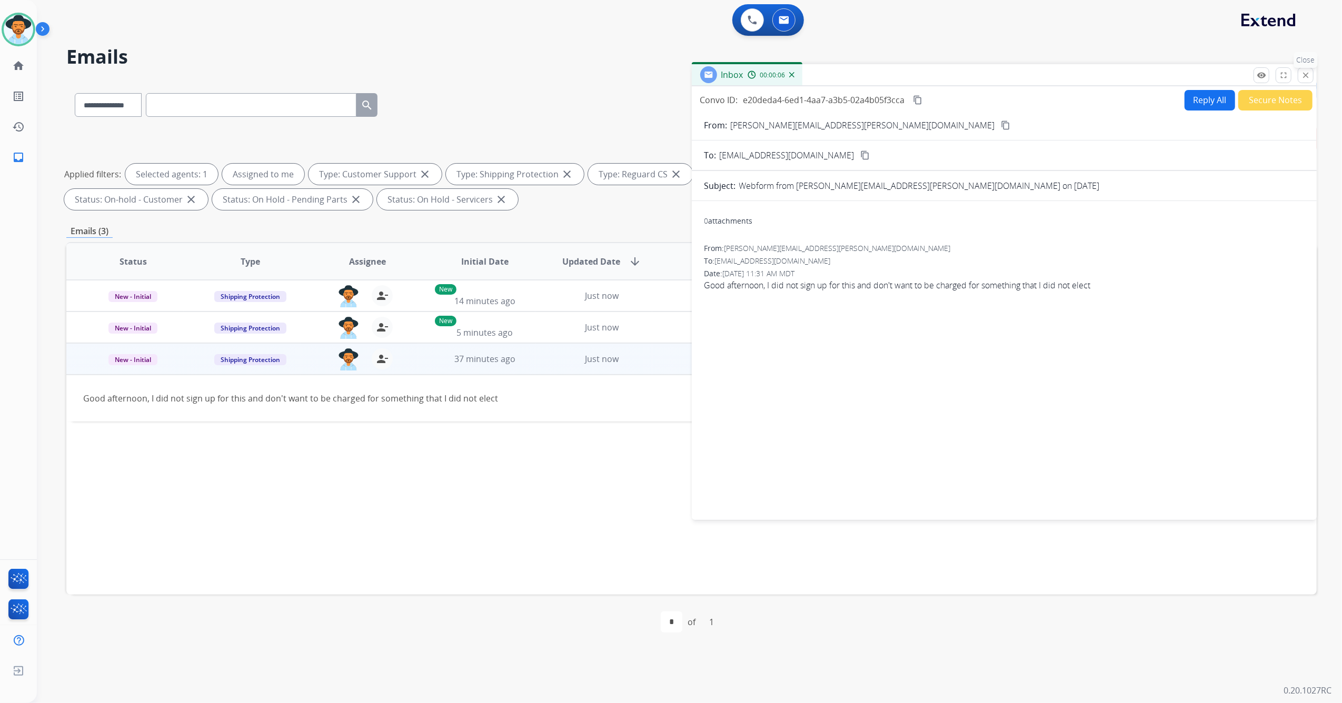
click at [1308, 76] on mat-icon "close" at bounding box center [1304, 75] width 9 height 9
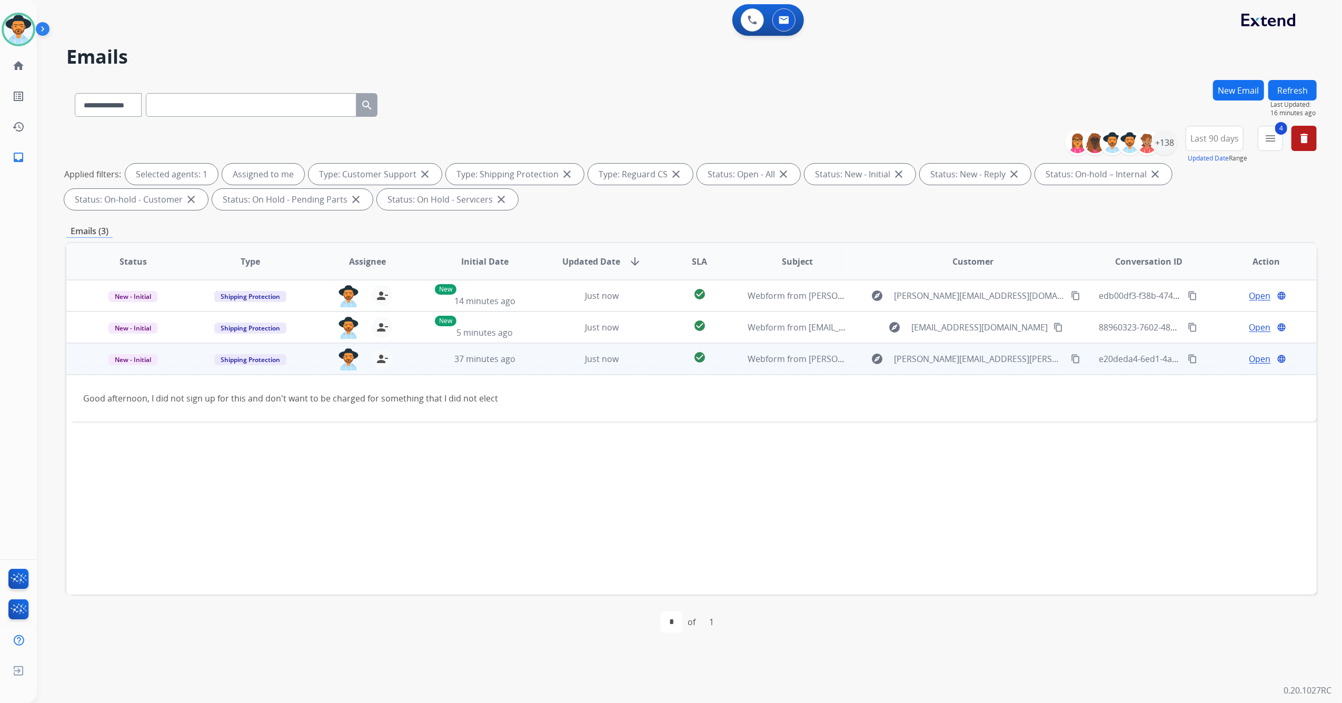
click at [1070, 358] on mat-icon "content_copy" at bounding box center [1074, 358] width 9 height 9
click at [1253, 363] on span "Open" at bounding box center [1260, 359] width 22 height 13
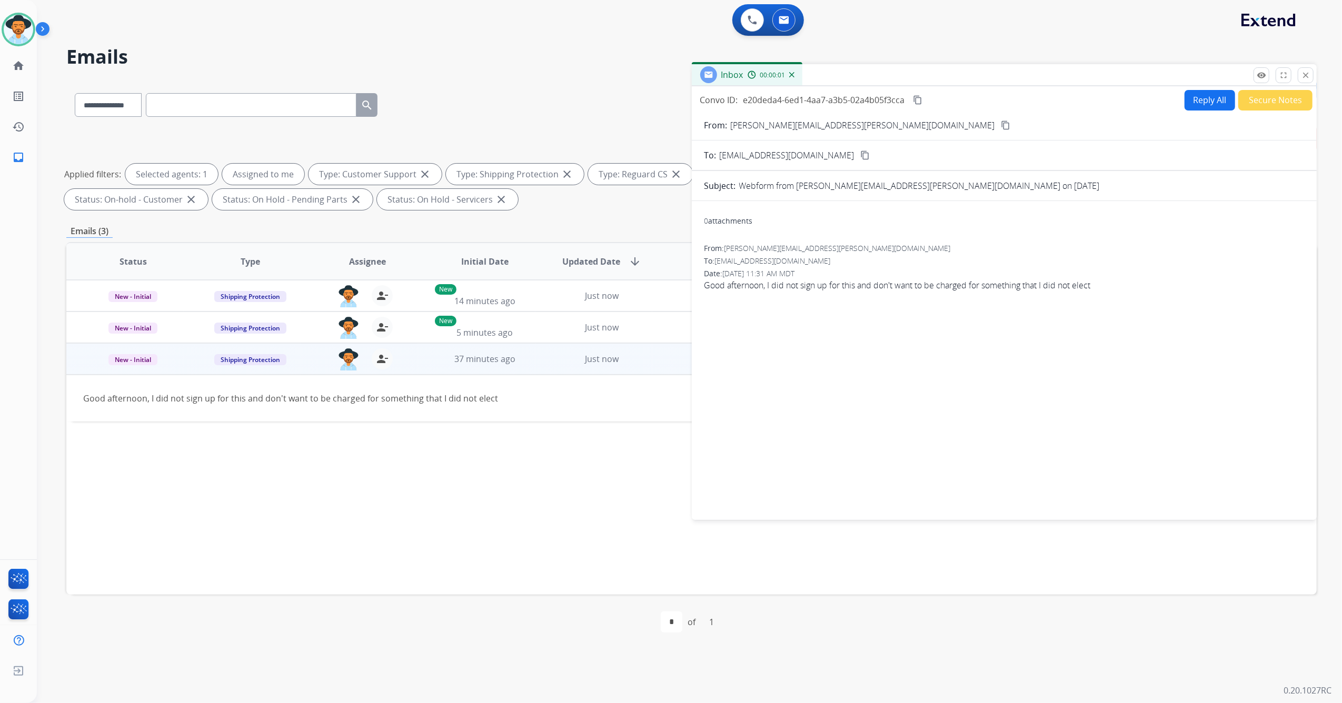
click at [1209, 95] on button "Reply All" at bounding box center [1209, 100] width 51 height 21
select select "**********"
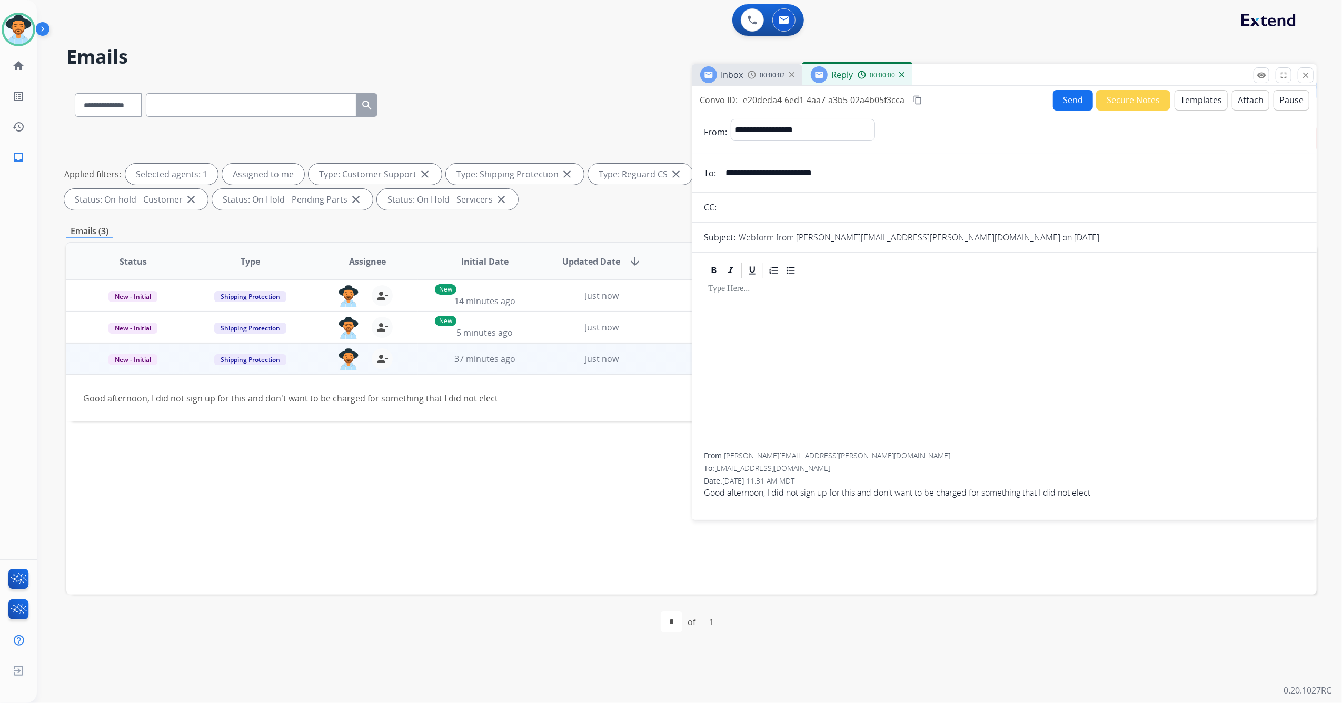
click at [1200, 99] on button "Templates" at bounding box center [1200, 100] width 53 height 21
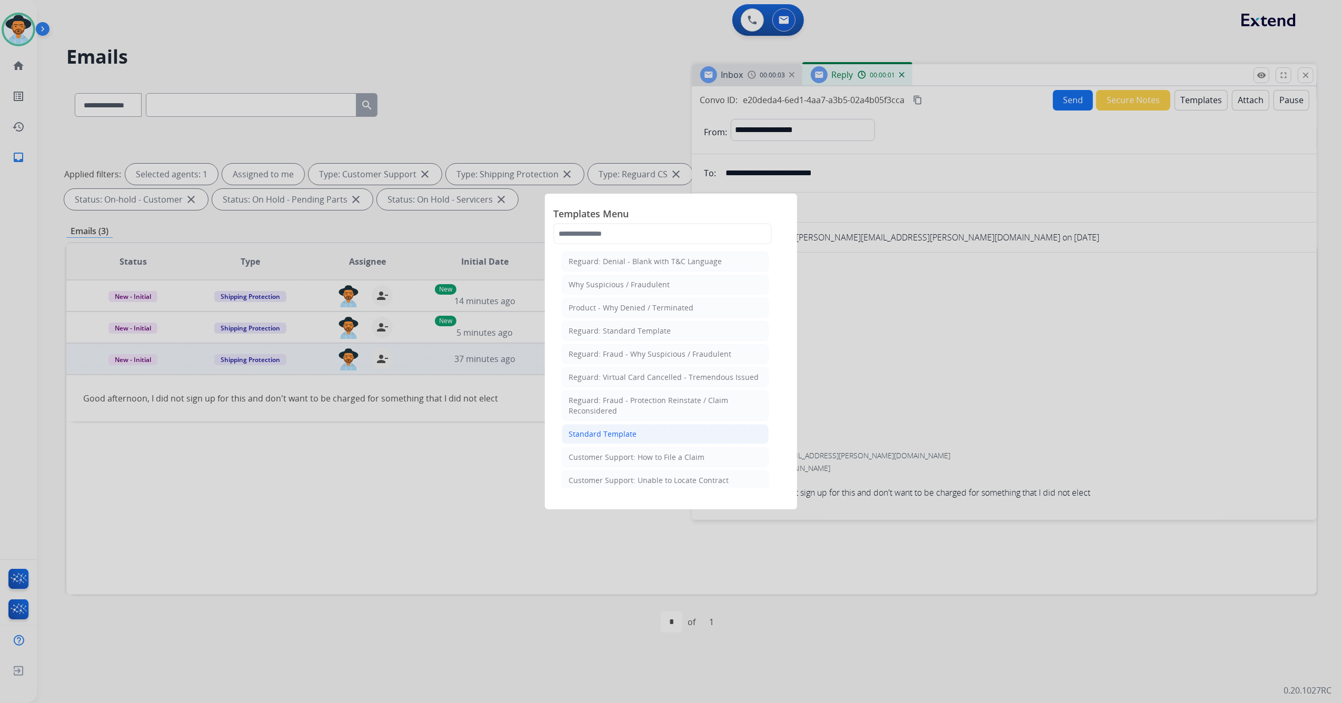
click at [593, 438] on div "Standard Template" at bounding box center [602, 434] width 68 height 11
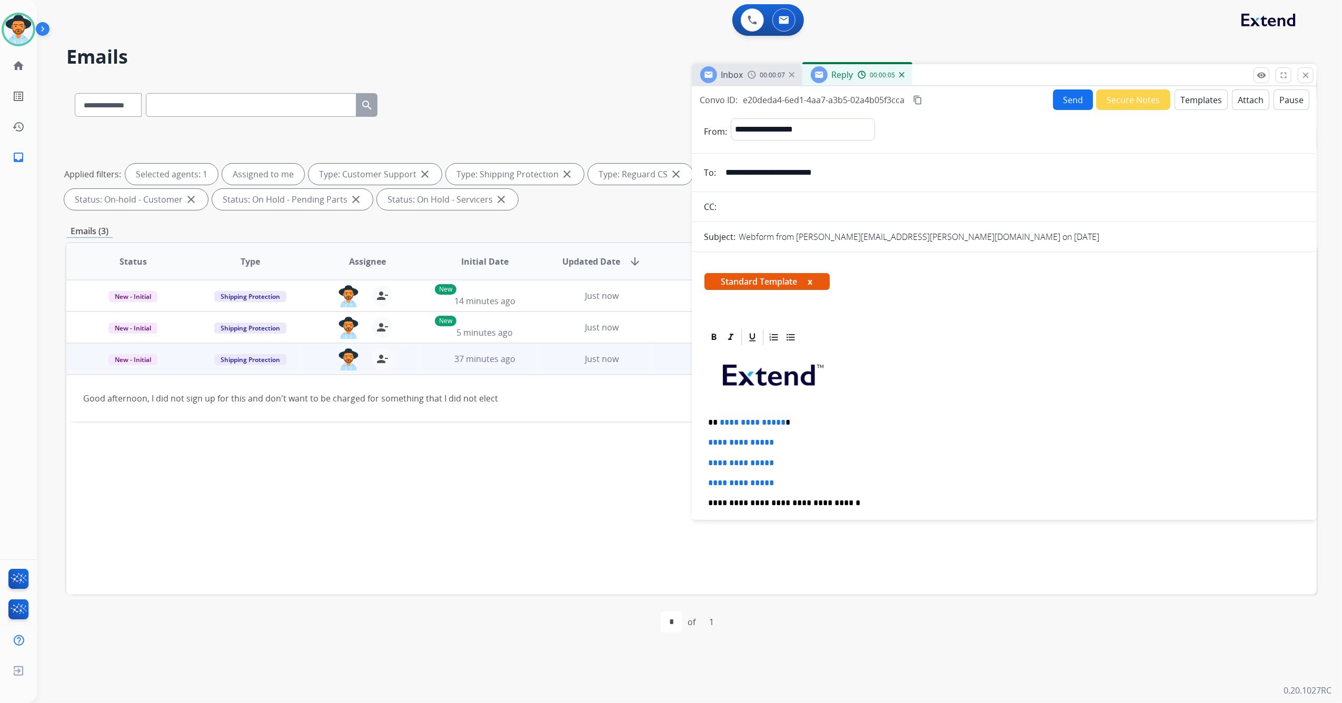
click at [1202, 101] on button "Templates" at bounding box center [1200, 99] width 53 height 21
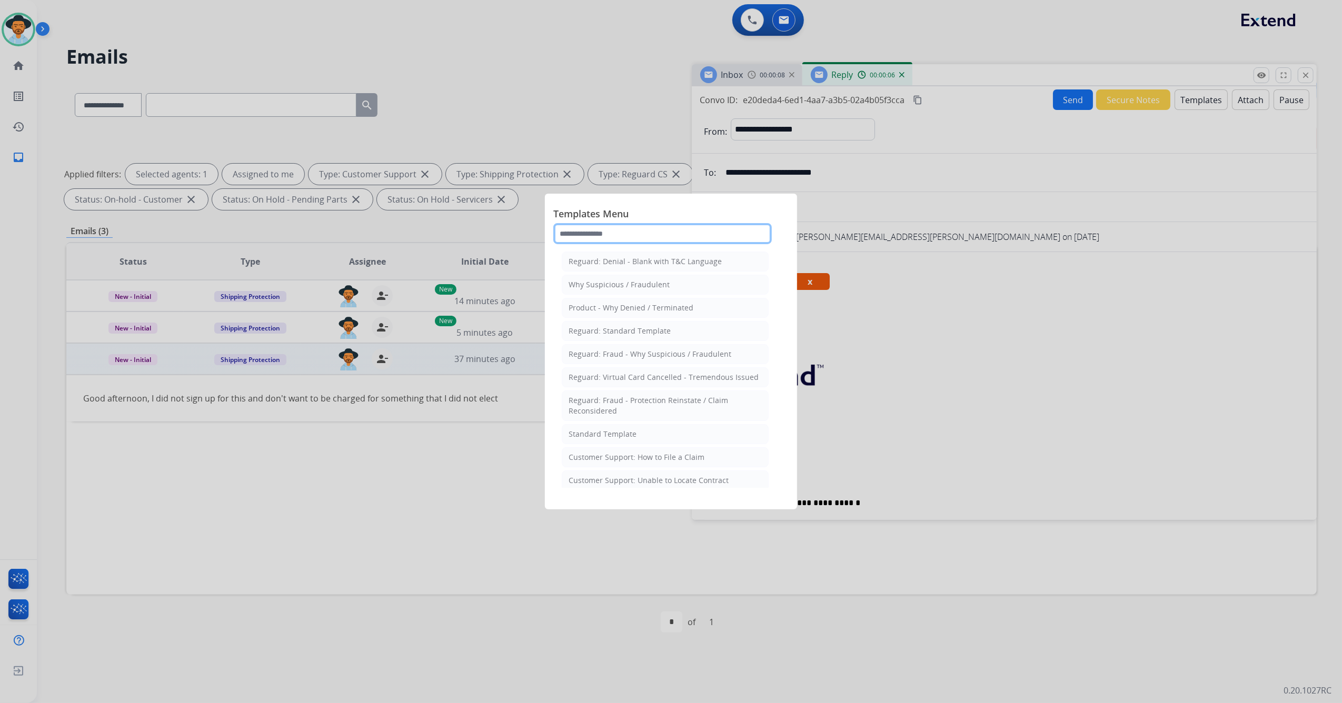
click at [645, 237] on input "text" at bounding box center [662, 233] width 218 height 21
type input "********"
drag, startPoint x: 617, startPoint y: 234, endPoint x: 543, endPoint y: 237, distance: 74.3
click at [543, 237] on app-templates-menu-modal "Templates Menu ******** Customer Support: Unable to Locate Contract Canada Cont…" at bounding box center [671, 351] width 1342 height 703
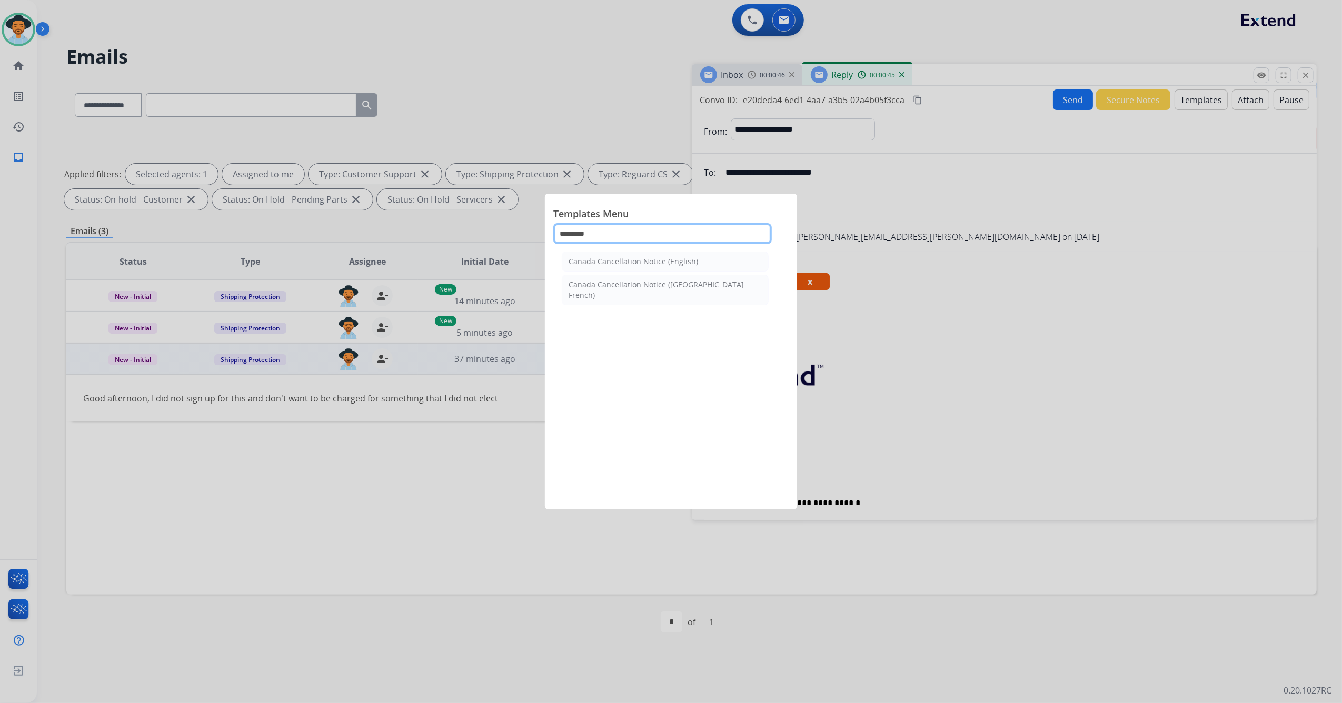
type input "*********"
click at [716, 384] on div "Canada Cancellation Notice (English) [GEOGRAPHIC_DATA] Cancellation Notice ([GE…" at bounding box center [665, 367] width 224 height 239
drag, startPoint x: 628, startPoint y: 226, endPoint x: 544, endPoint y: 244, distance: 85.7
click at [545, 244] on div "Templates Menu ********* Canada Cancellation Notice (English) [GEOGRAPHIC_DATA]…" at bounding box center [671, 352] width 252 height 316
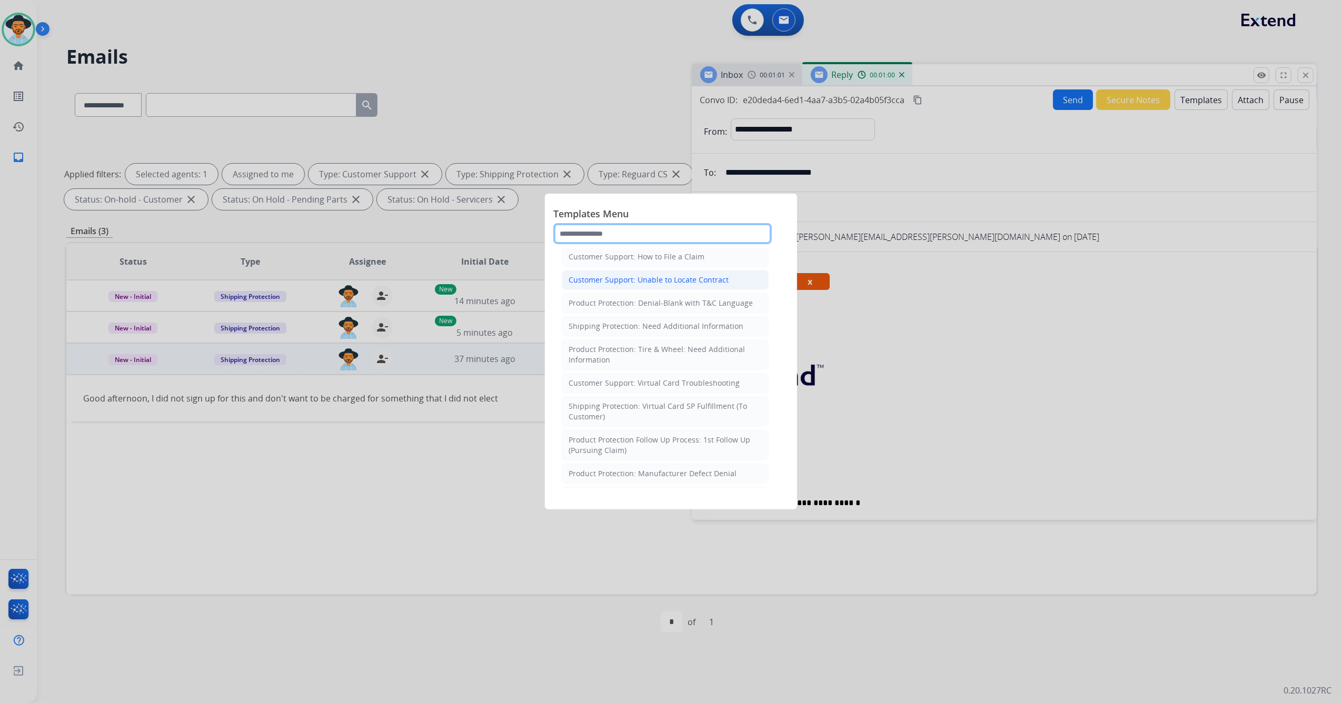
scroll to position [204, 0]
click at [643, 236] on input "text" at bounding box center [662, 233] width 218 height 21
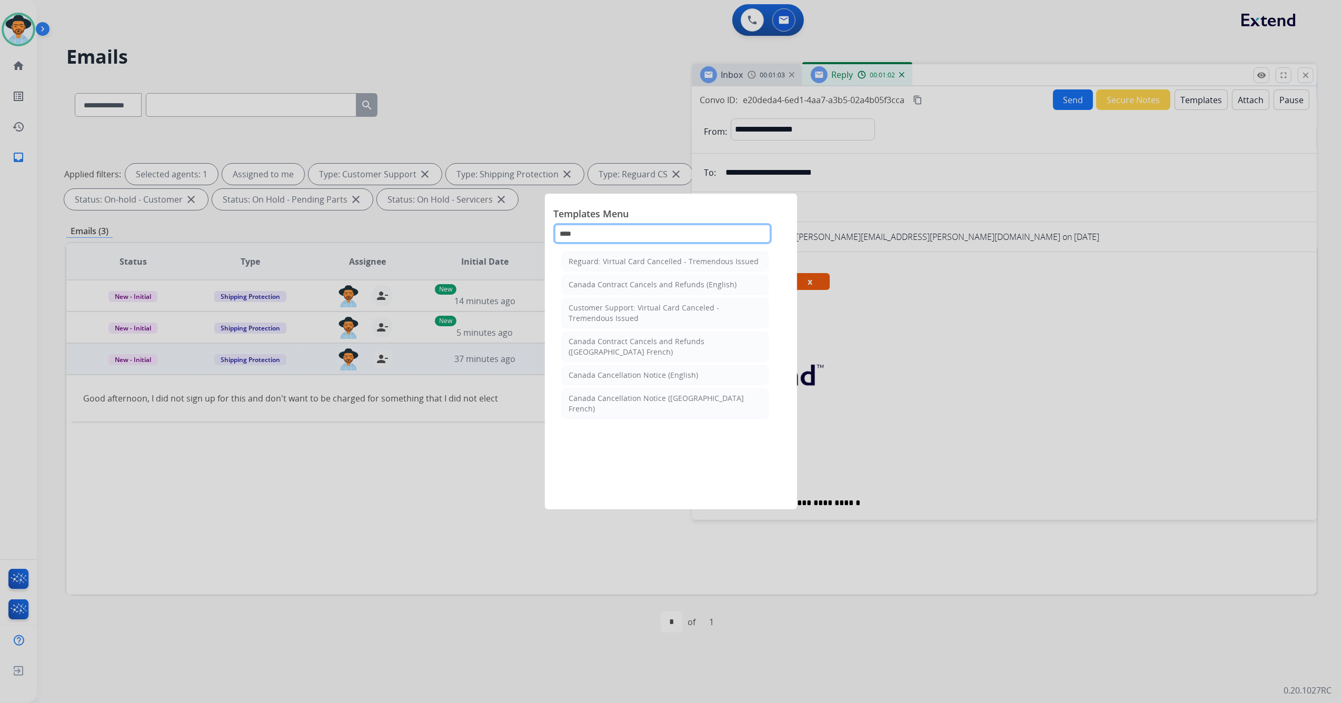
scroll to position [0, 0]
type input "*"
type input "******"
click at [729, 287] on div "Canada Contract Cancels and Refunds (English)" at bounding box center [652, 284] width 168 height 11
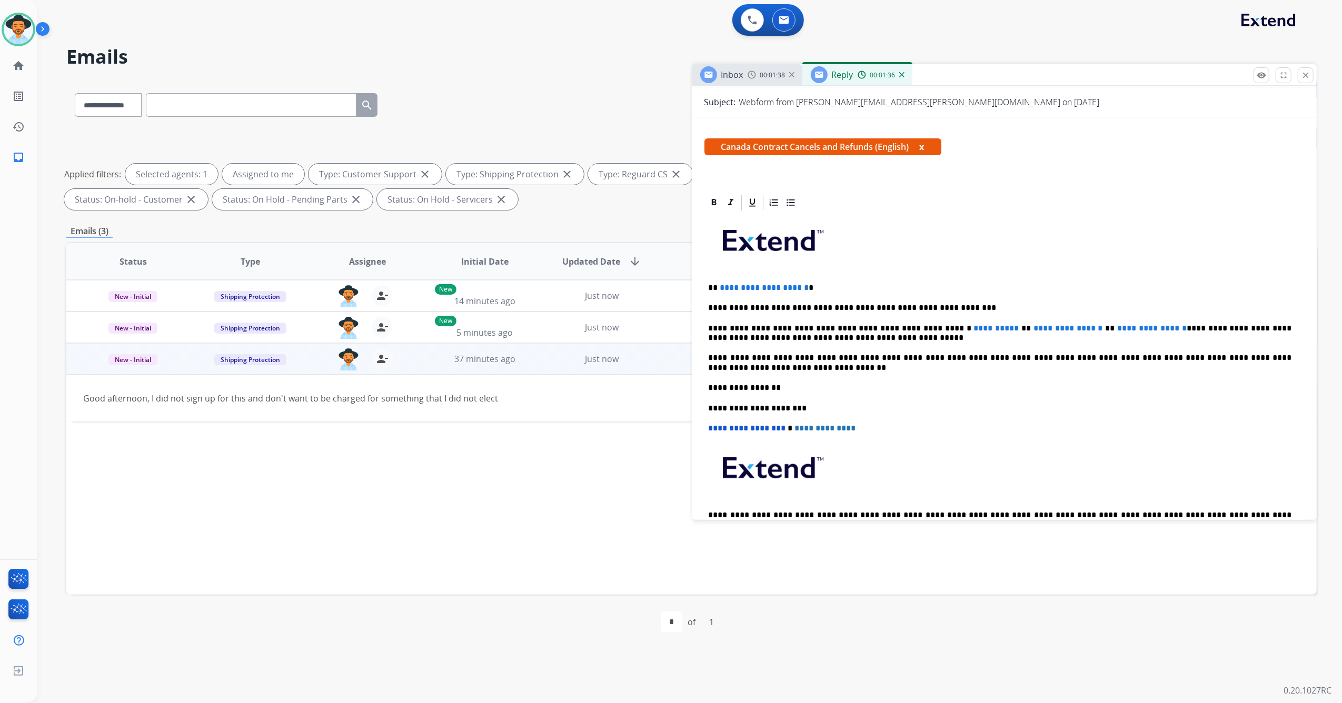
scroll to position [140, 0]
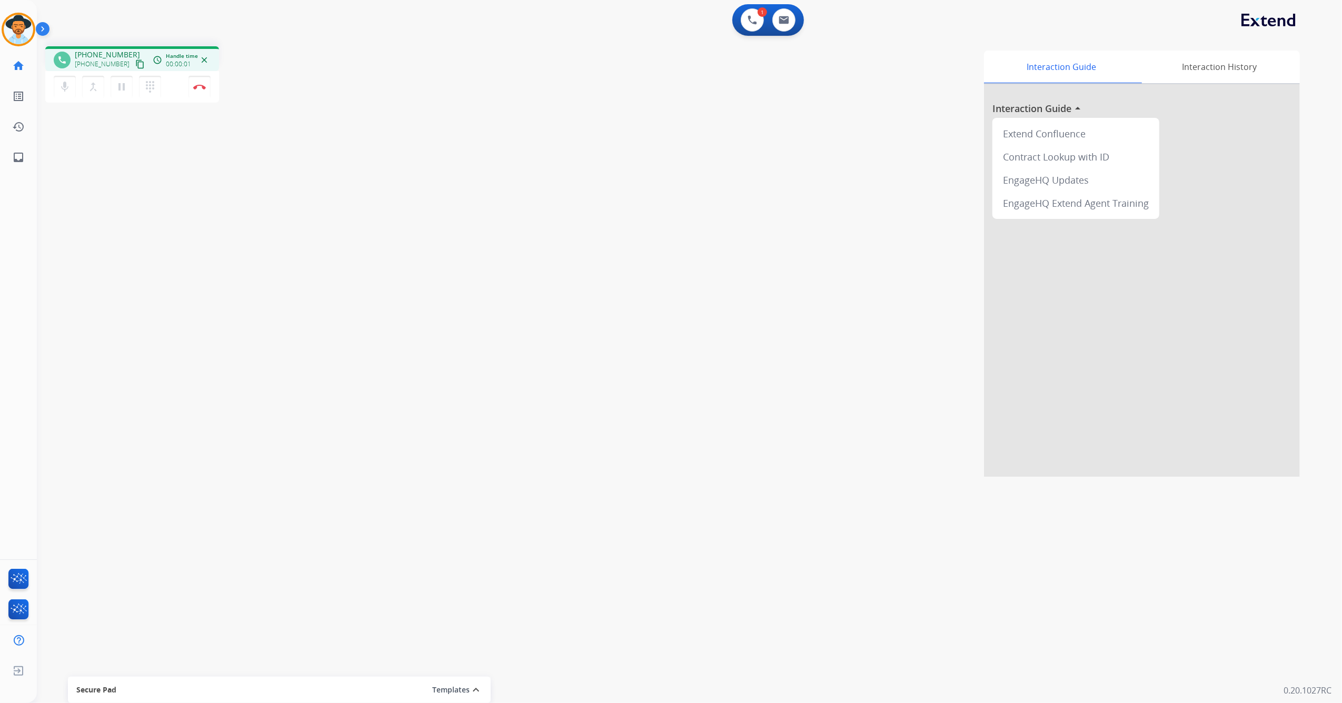
click at [135, 63] on mat-icon "content_copy" at bounding box center [139, 63] width 9 height 9
click at [201, 89] on button "Disconnect" at bounding box center [199, 87] width 22 height 22
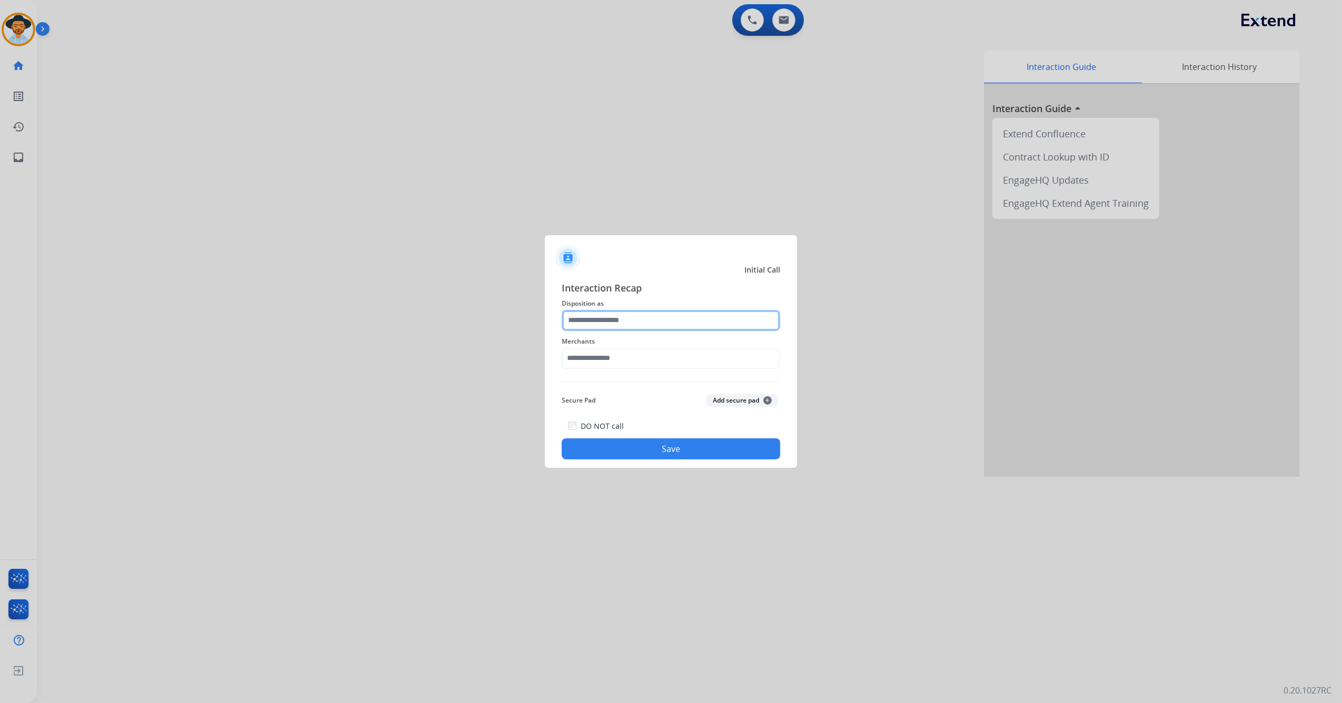
click at [647, 320] on input "text" at bounding box center [671, 320] width 218 height 21
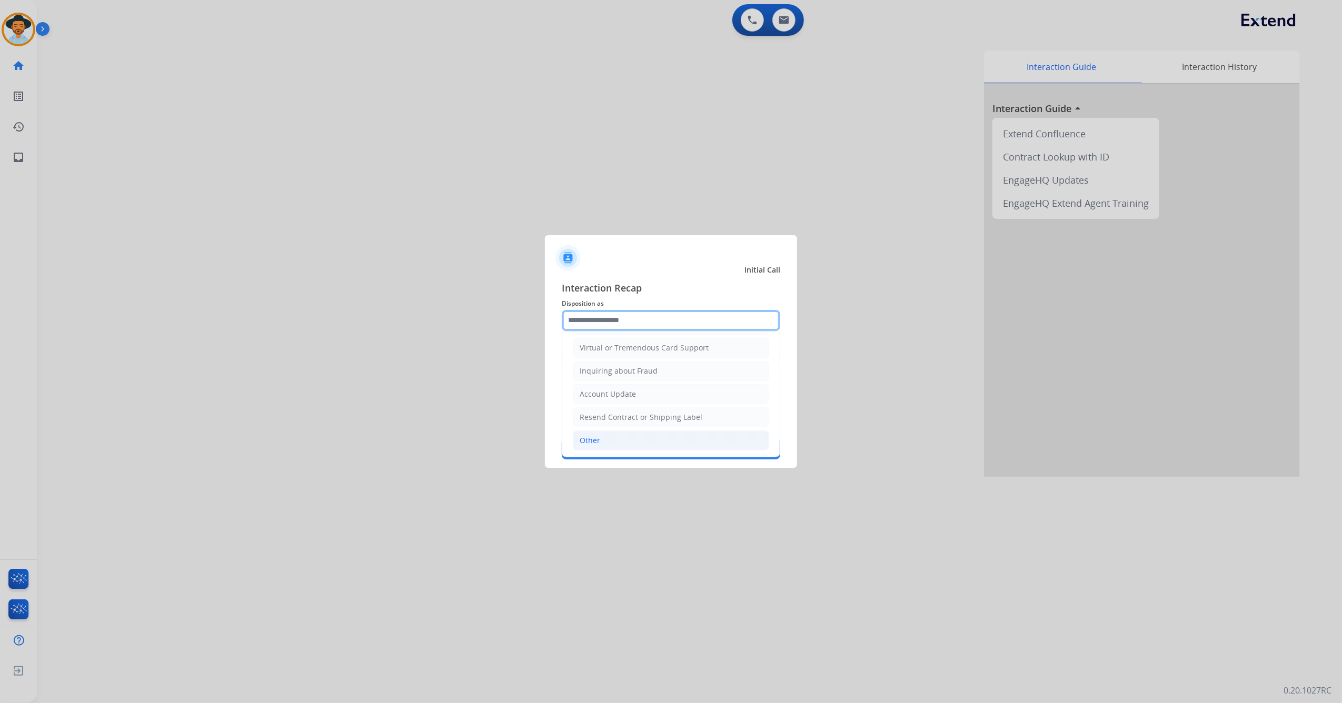
scroll to position [169, 0]
click at [633, 416] on li "Other" at bounding box center [671, 416] width 196 height 20
type input "*****"
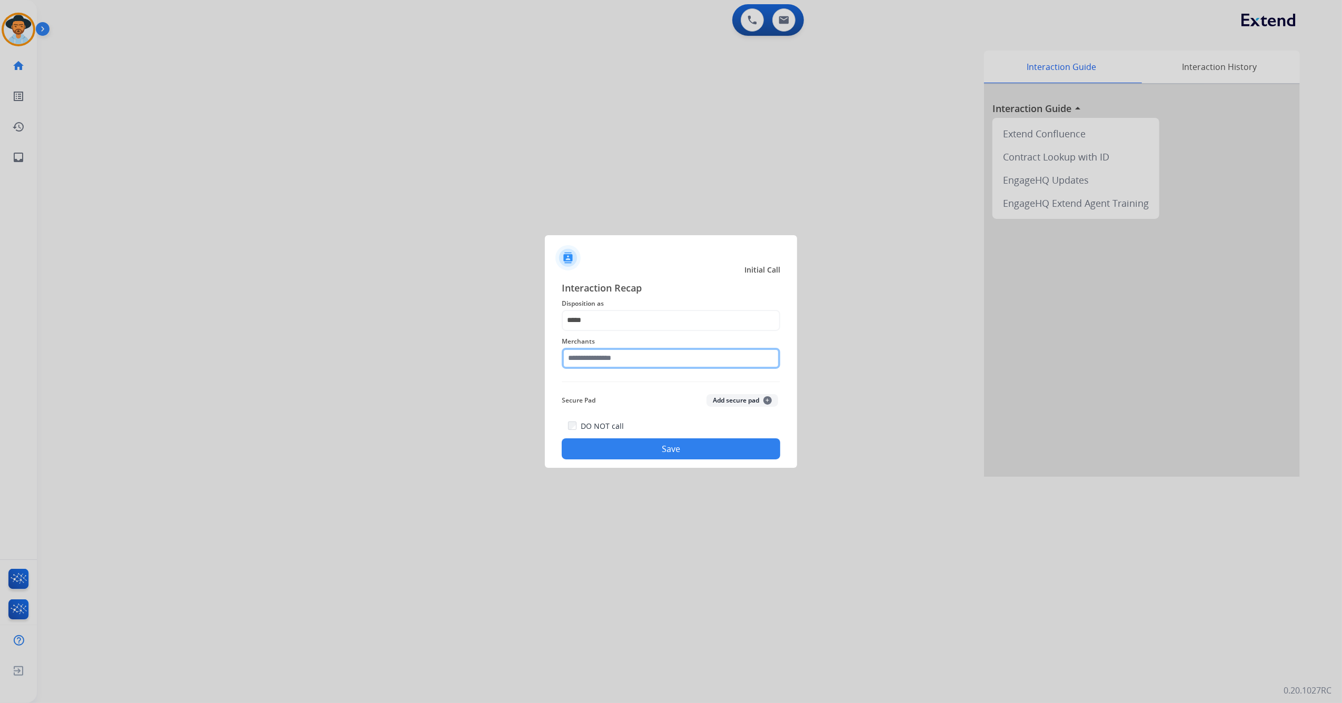
click at [624, 360] on input "text" at bounding box center [671, 358] width 218 height 21
click at [616, 401] on ul "Not found" at bounding box center [673, 391] width 207 height 36
drag, startPoint x: 604, startPoint y: 360, endPoint x: 546, endPoint y: 361, distance: 57.9
click at [552, 360] on div "Interaction Recap Disposition as ***** Merchants *** Not found Secure Pad Add s…" at bounding box center [671, 370] width 252 height 196
type input "*"
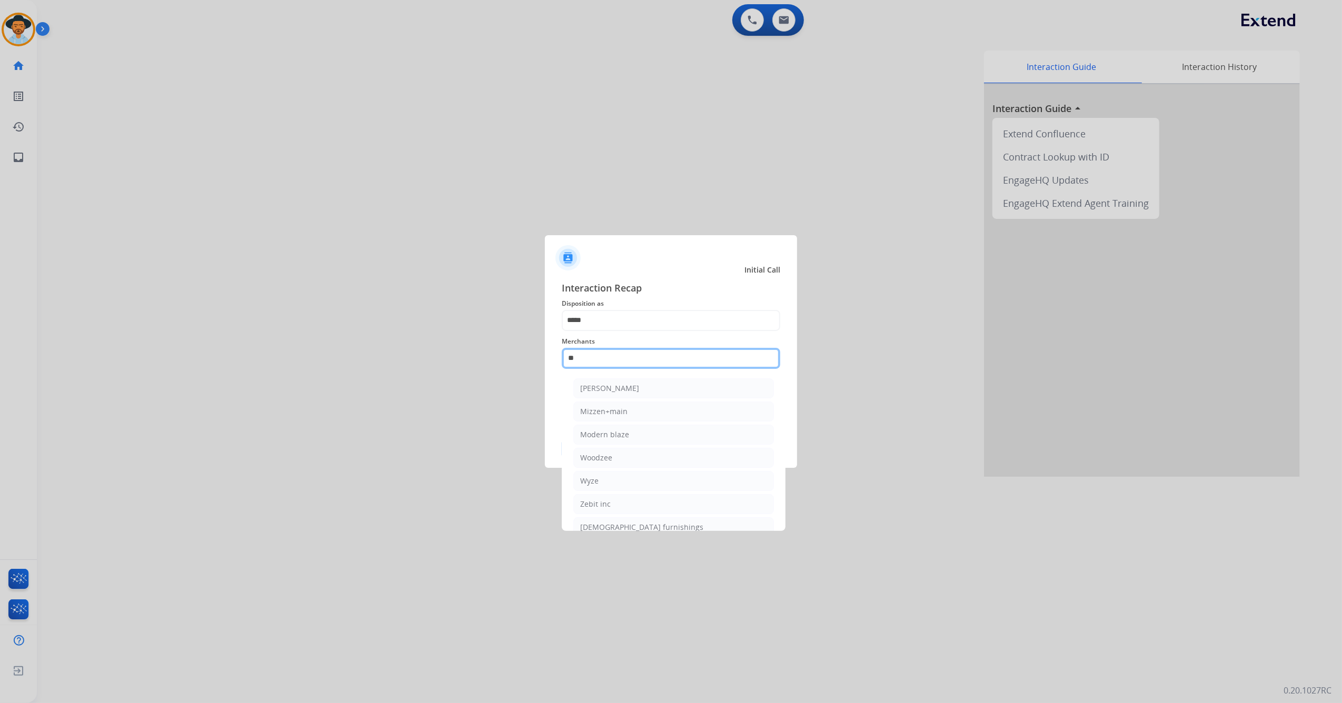
type input "*"
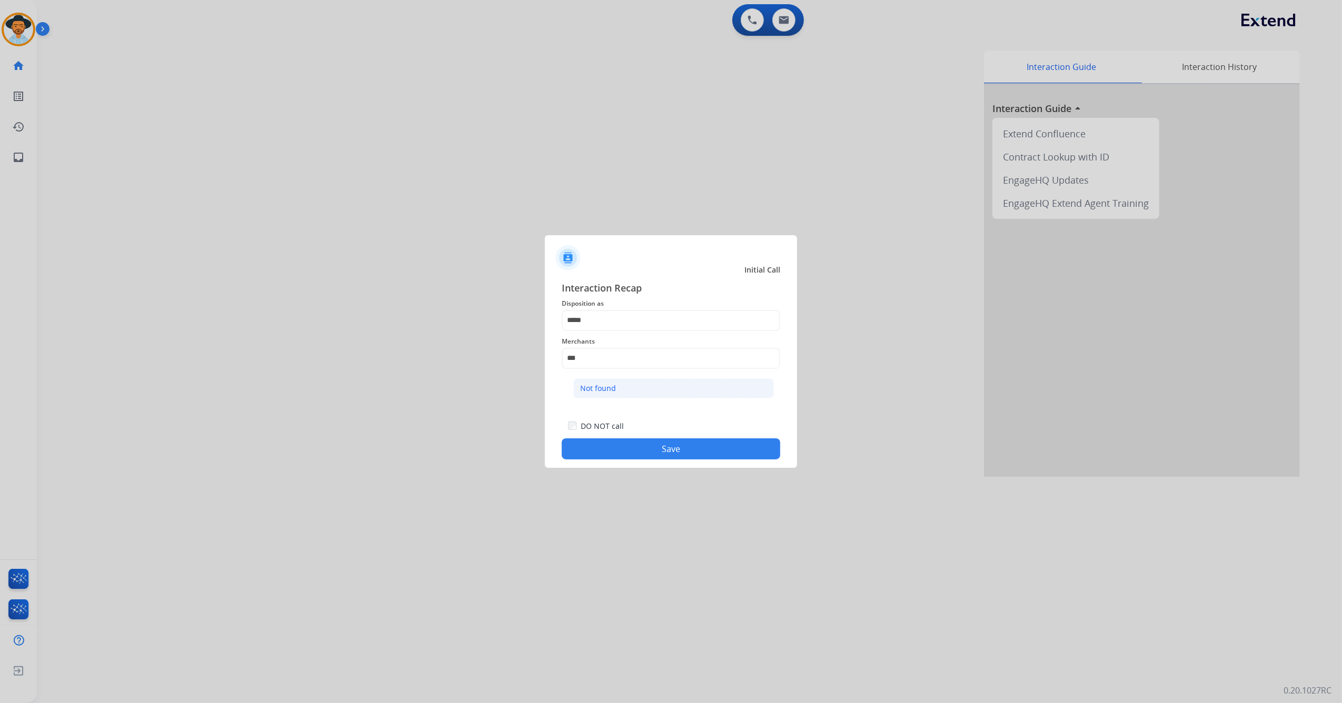
drag, startPoint x: 651, startPoint y: 384, endPoint x: 649, endPoint y: 392, distance: 8.0
click at [651, 385] on li "Not found" at bounding box center [673, 388] width 201 height 20
type input "*********"
click at [643, 444] on button "Save" at bounding box center [671, 448] width 218 height 21
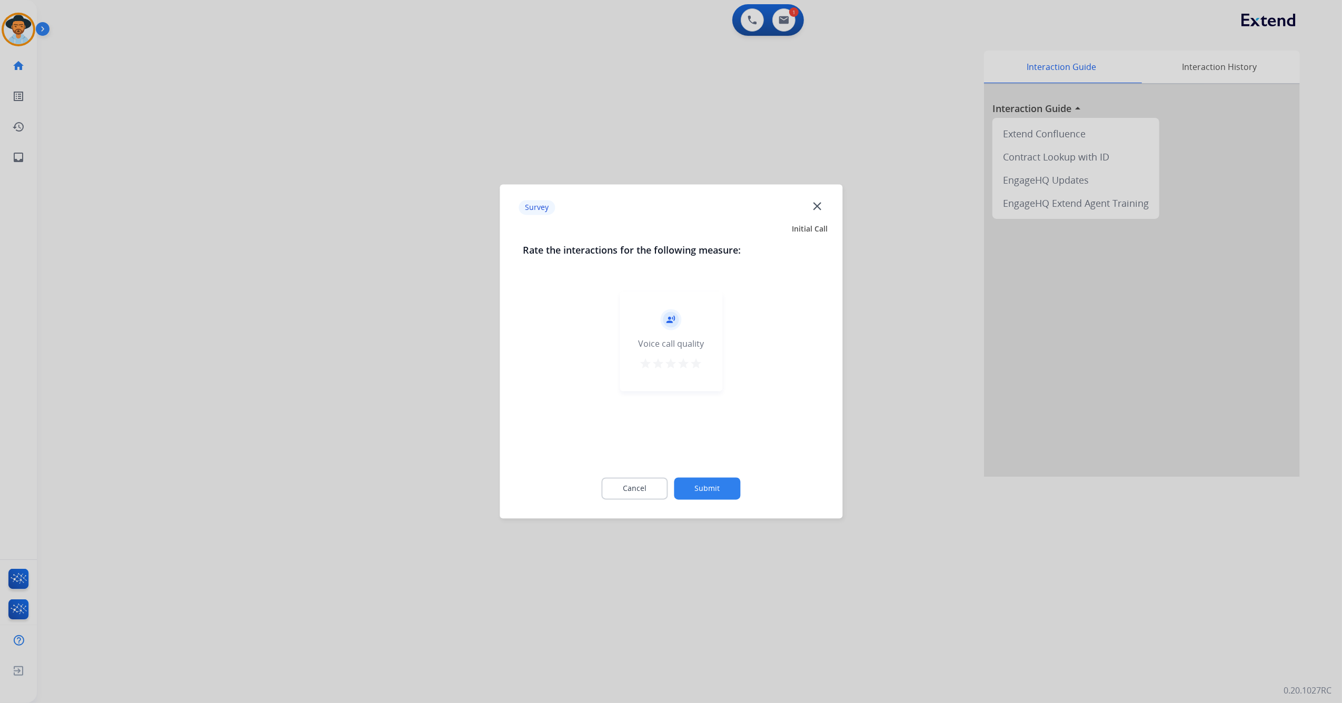
click at [696, 361] on mat-icon "star" at bounding box center [696, 364] width 13 height 13
click at [704, 491] on button "Submit" at bounding box center [707, 489] width 66 height 22
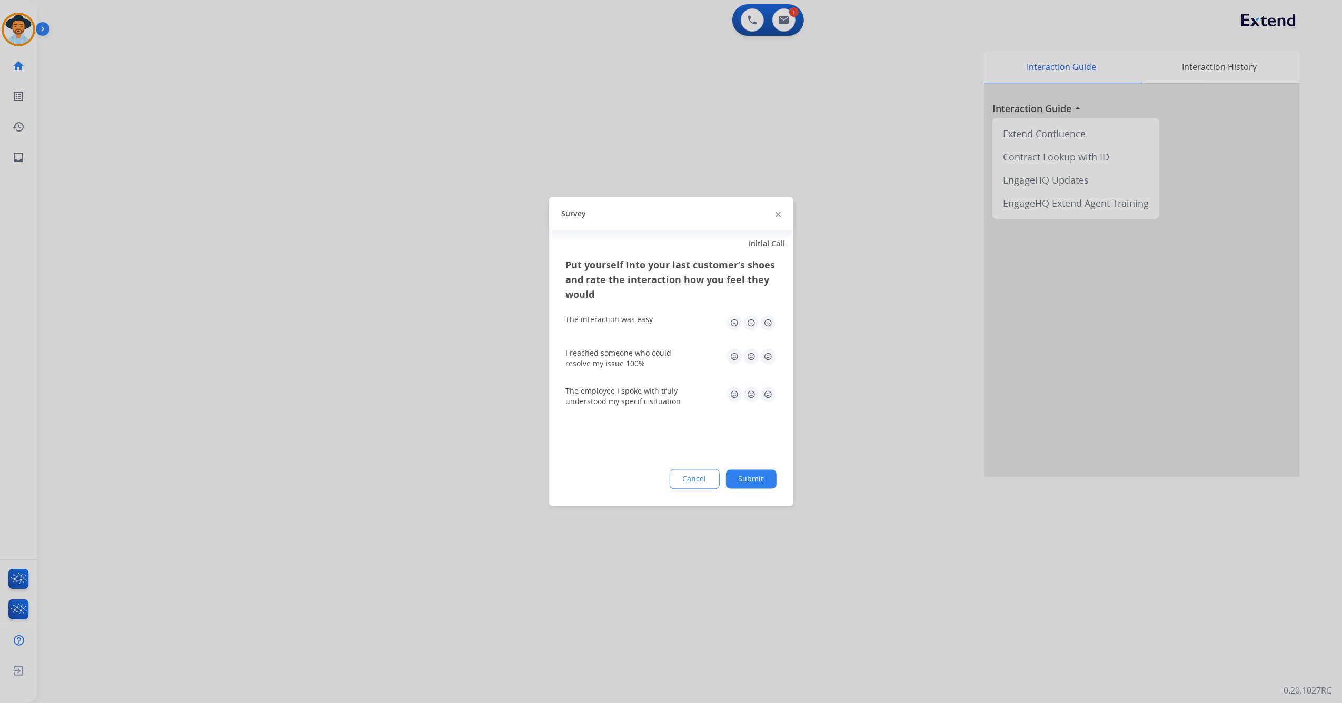
click at [769, 316] on img at bounding box center [767, 323] width 17 height 17
click at [769, 365] on img at bounding box center [767, 356] width 17 height 17
click at [769, 398] on img at bounding box center [767, 394] width 17 height 17
drag, startPoint x: 762, startPoint y: 474, endPoint x: 762, endPoint y: 481, distance: 6.8
click at [762, 478] on button "Submit" at bounding box center [751, 479] width 51 height 19
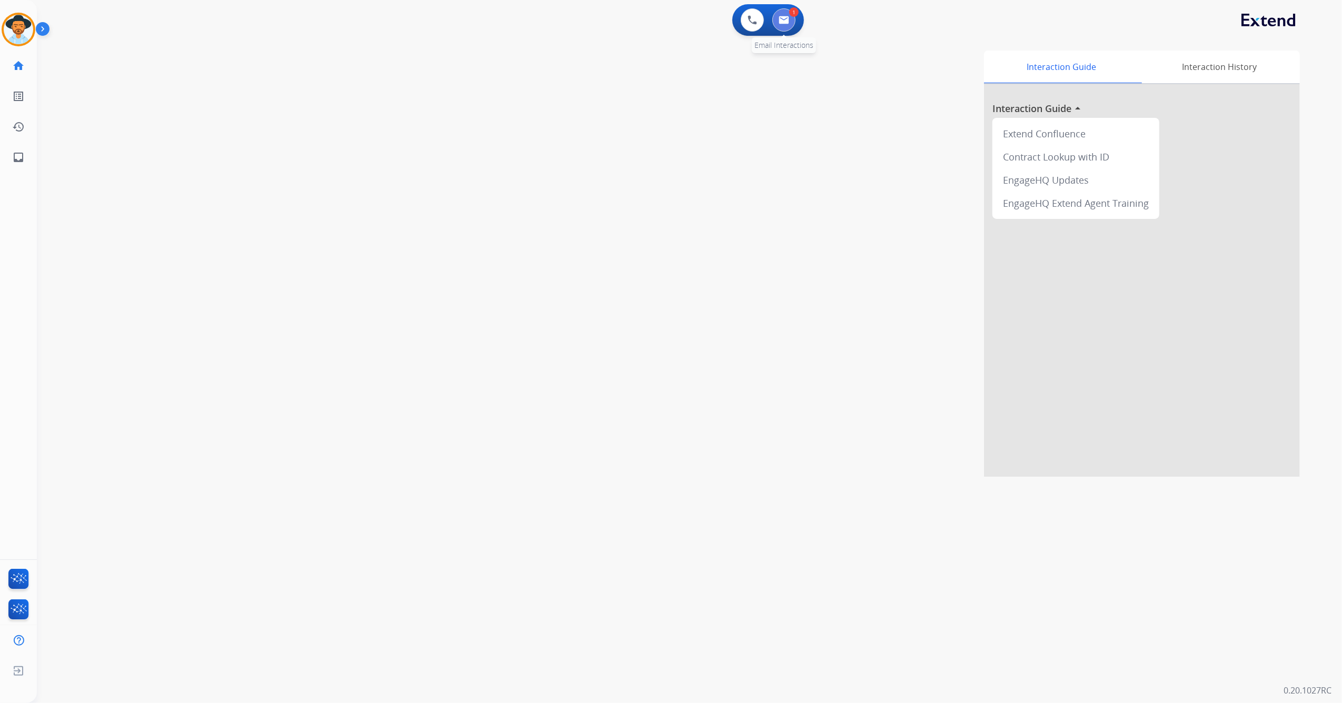
click at [777, 27] on button at bounding box center [783, 19] width 23 height 23
select select "**********"
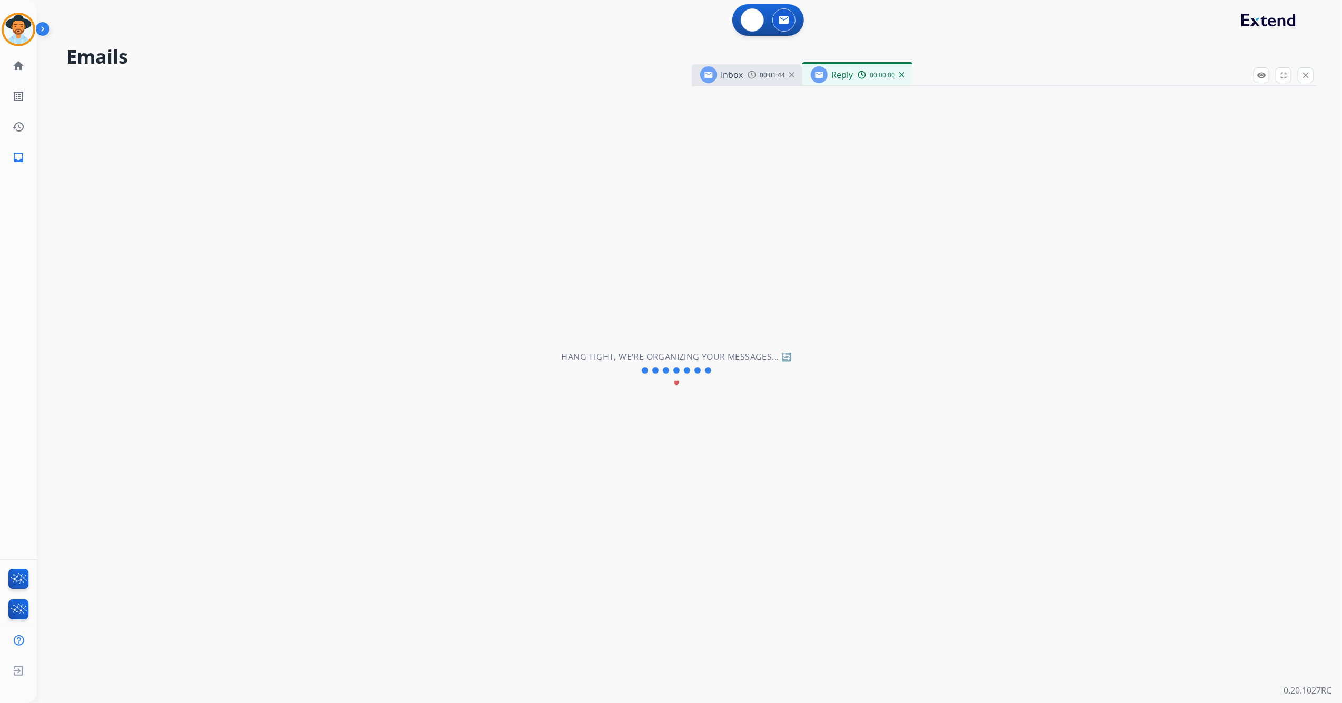
select select "**********"
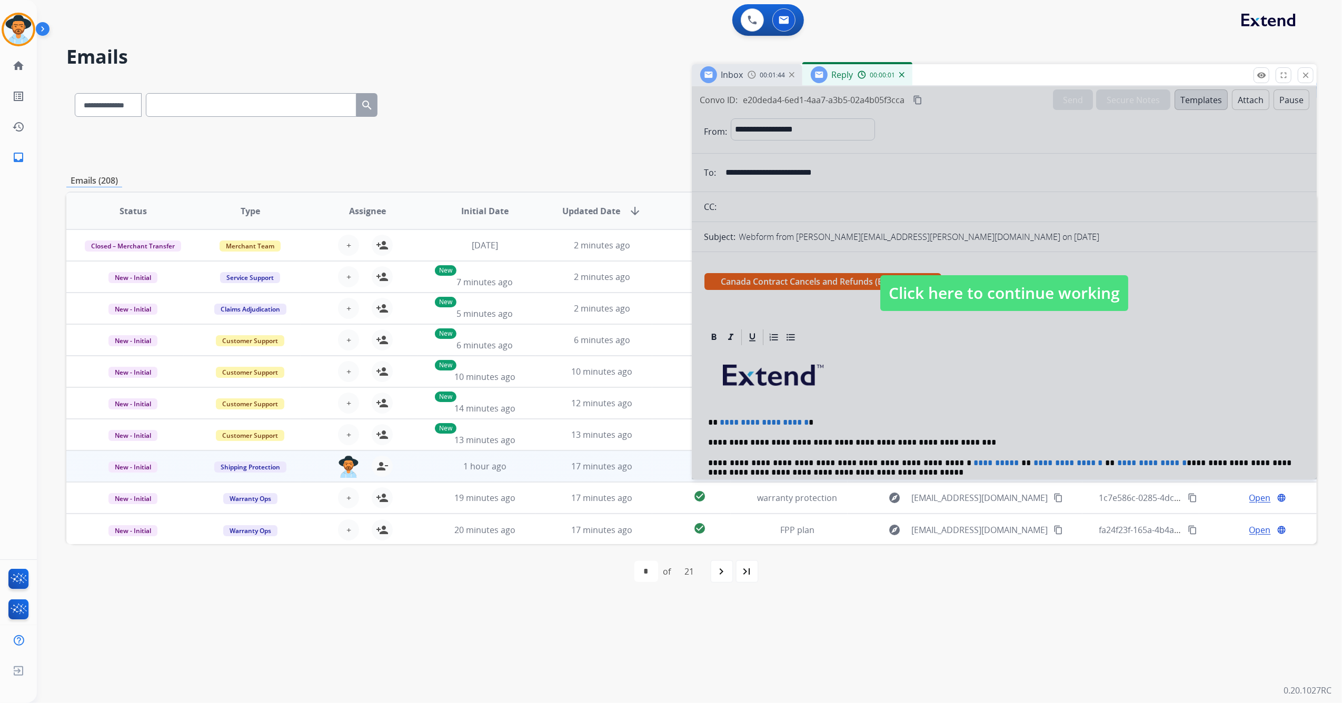
click at [1010, 350] on div at bounding box center [1004, 282] width 625 height 393
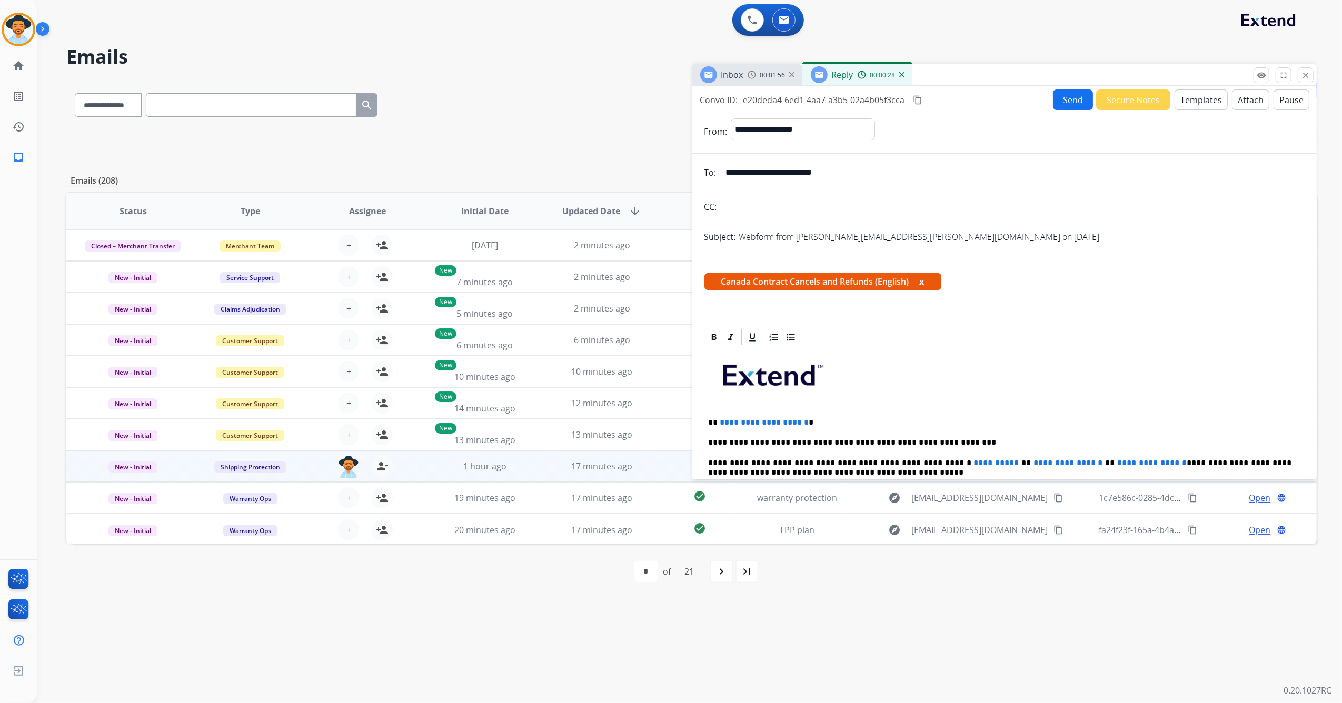
scroll to position [140, 0]
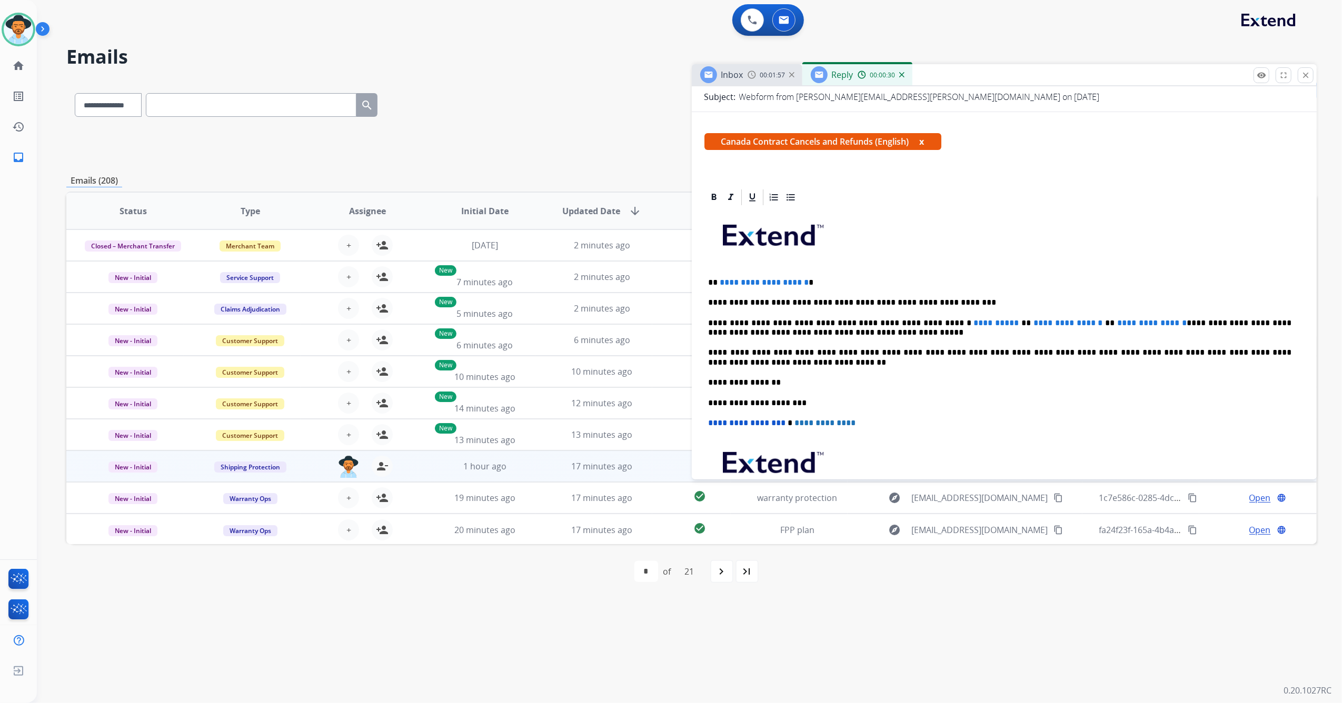
click at [822, 281] on p "**********" at bounding box center [999, 282] width 583 height 9
drag, startPoint x: 823, startPoint y: 282, endPoint x: 721, endPoint y: 284, distance: 102.1
click at [718, 283] on p "**********" at bounding box center [999, 282] width 583 height 9
drag, startPoint x: 919, startPoint y: 324, endPoint x: 1232, endPoint y: 323, distance: 313.2
click at [1232, 323] on p "**********" at bounding box center [999, 327] width 583 height 19
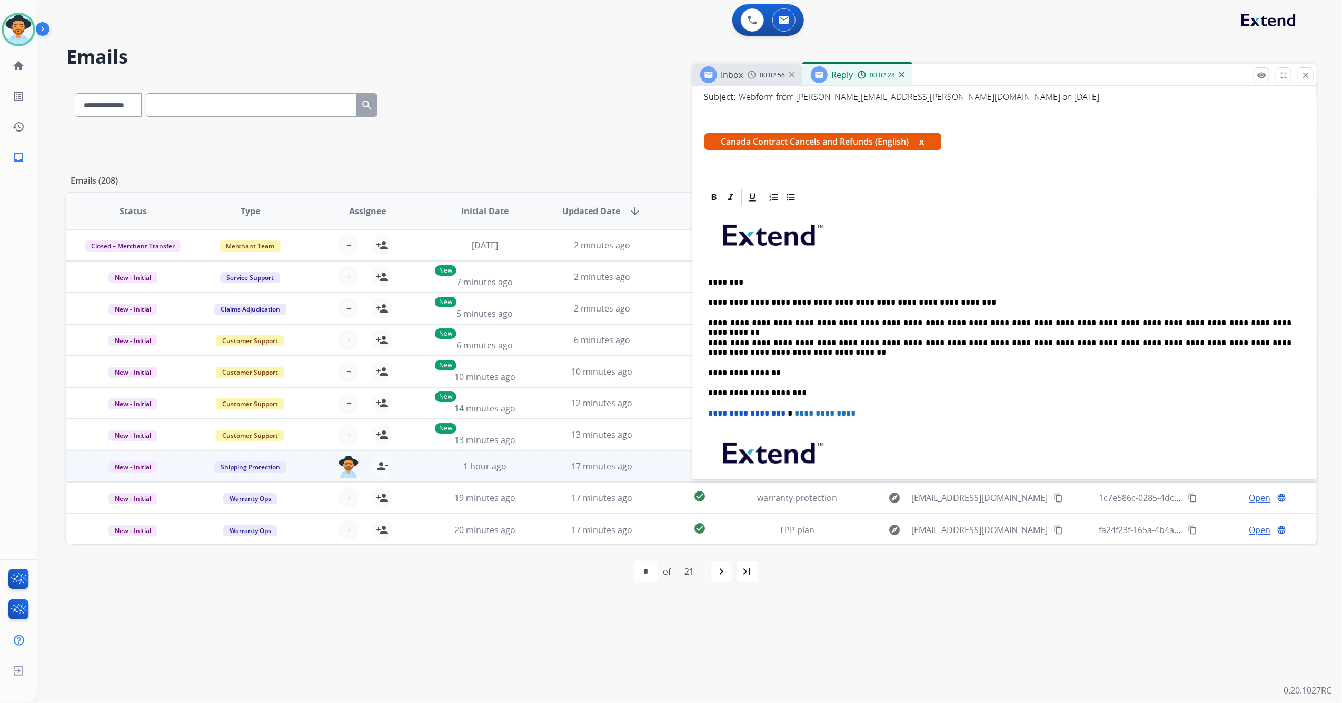
click at [1038, 325] on p "**********" at bounding box center [999, 322] width 583 height 9
drag, startPoint x: 1019, startPoint y: 321, endPoint x: 1042, endPoint y: 279, distance: 47.8
click at [1041, 279] on p "********" at bounding box center [999, 282] width 583 height 9
click at [1053, 319] on p "**********" at bounding box center [999, 322] width 583 height 9
drag, startPoint x: 1054, startPoint y: 322, endPoint x: 1068, endPoint y: 323, distance: 14.2
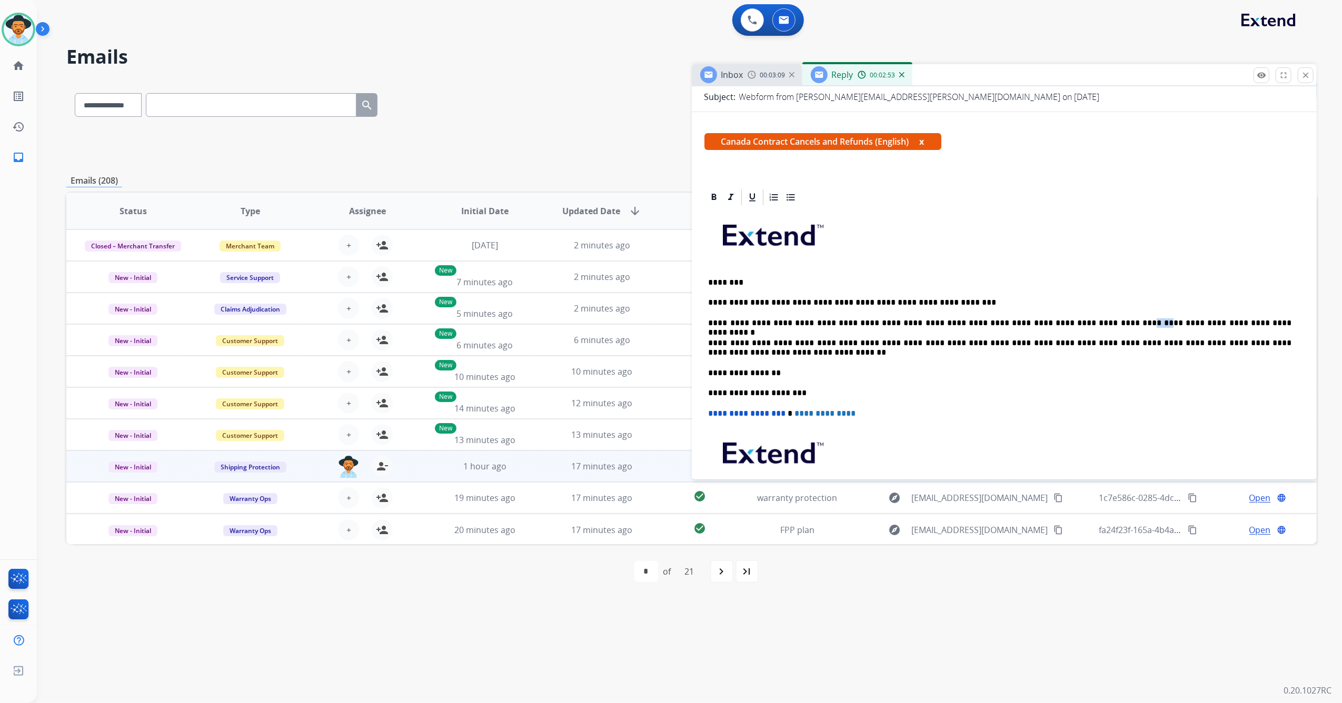
click at [1067, 323] on p "**********" at bounding box center [999, 322] width 583 height 9
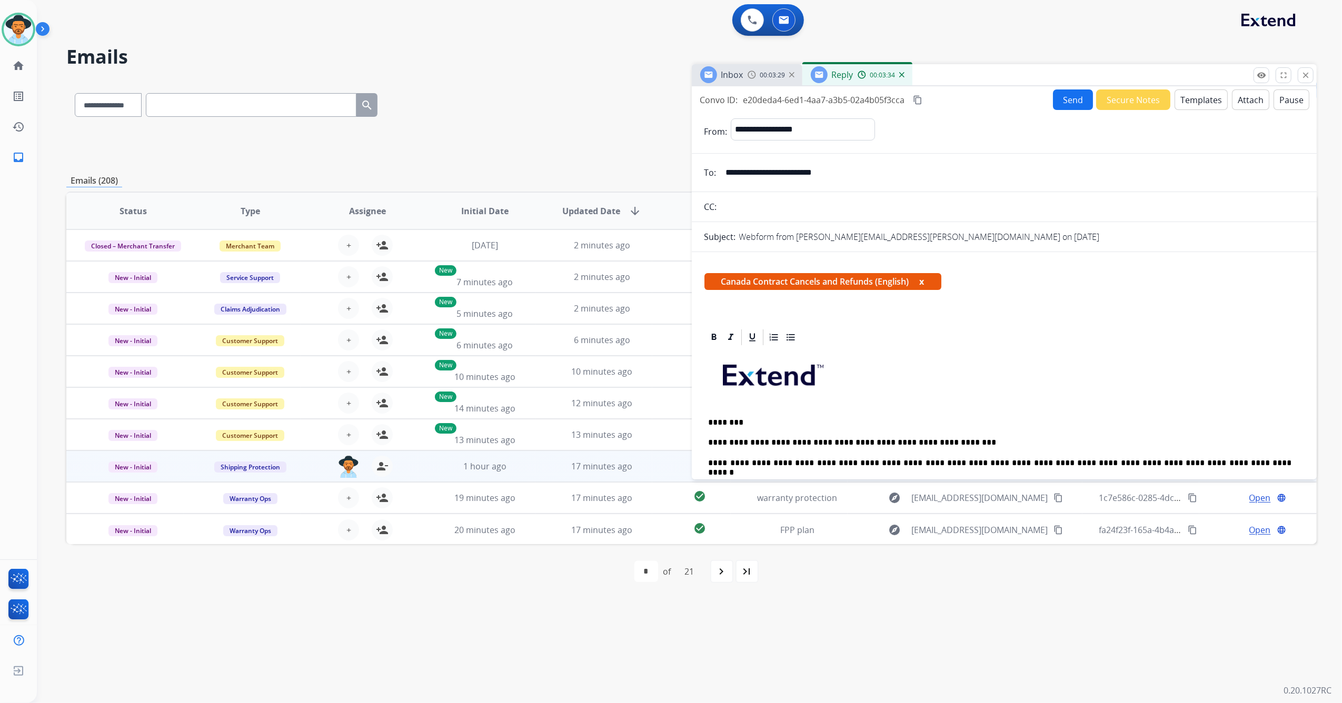
click at [1054, 104] on button "Send" at bounding box center [1073, 99] width 40 height 21
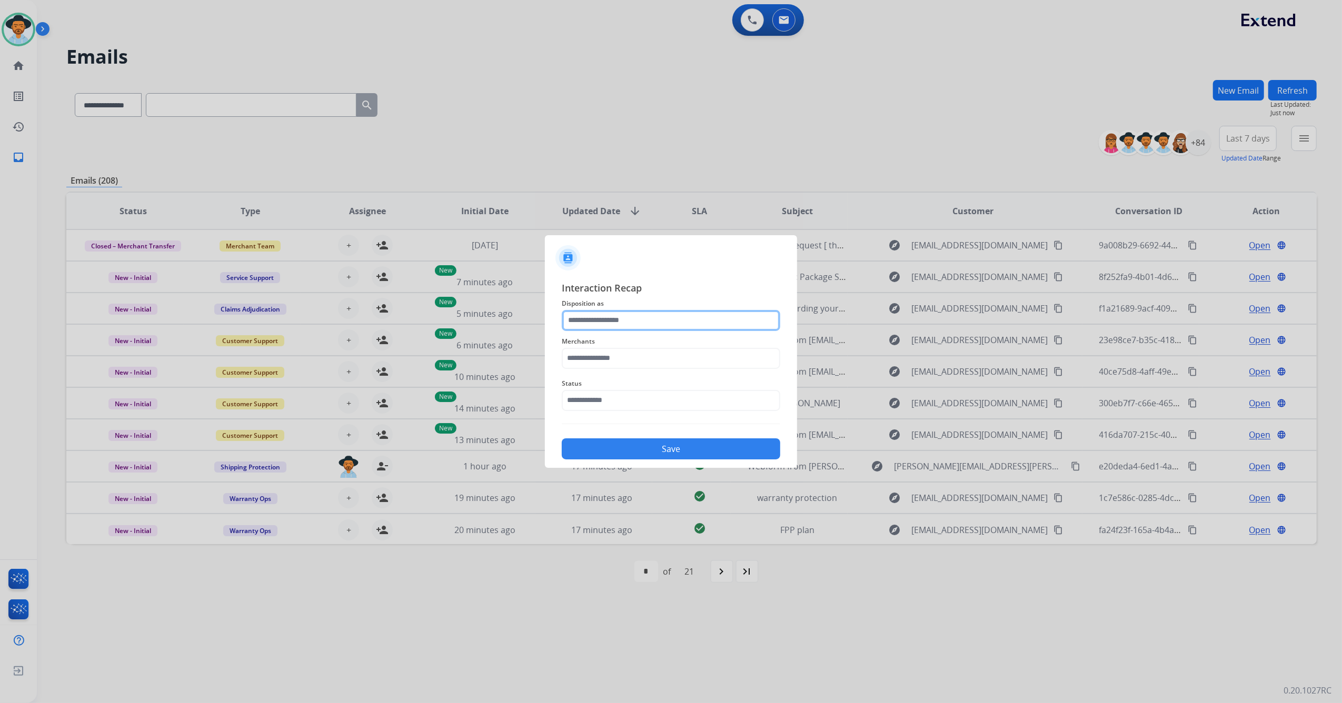
click at [637, 325] on input "text" at bounding box center [671, 320] width 218 height 21
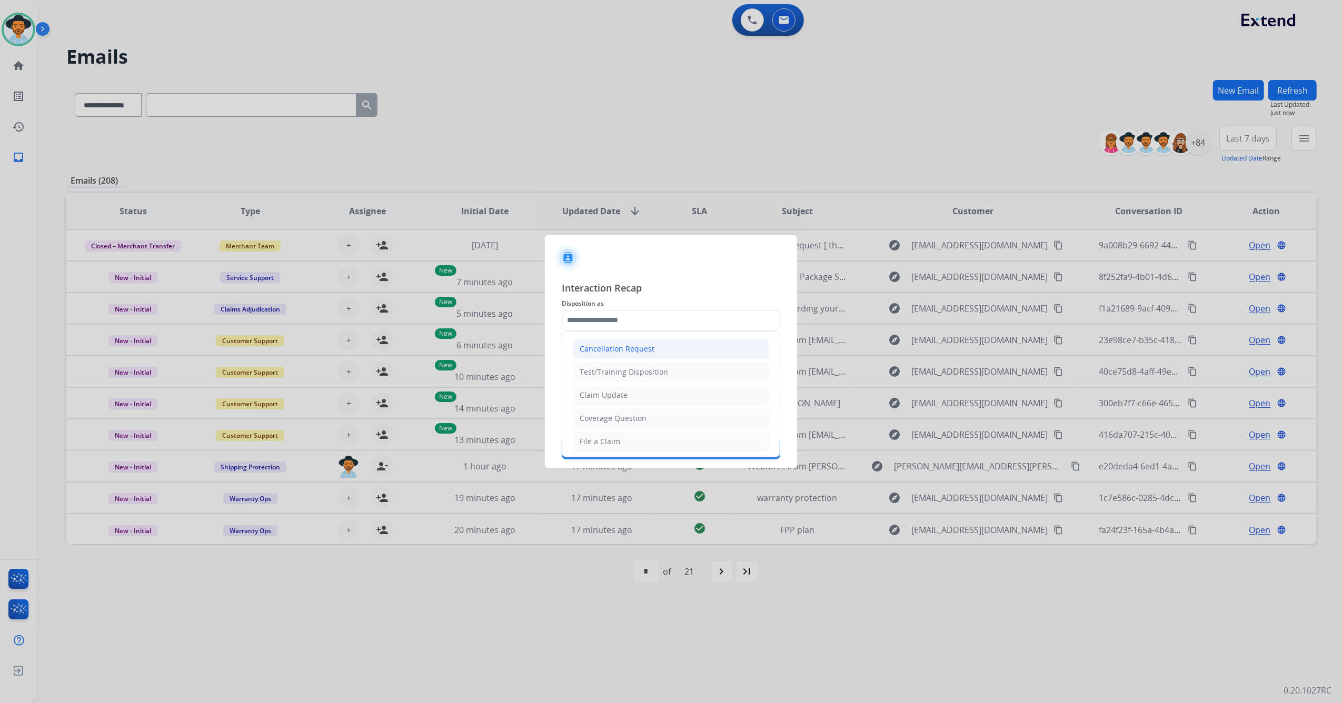
click at [638, 349] on div "Cancellation Request" at bounding box center [616, 349] width 75 height 11
type input "**********"
click at [630, 348] on input "text" at bounding box center [671, 358] width 218 height 21
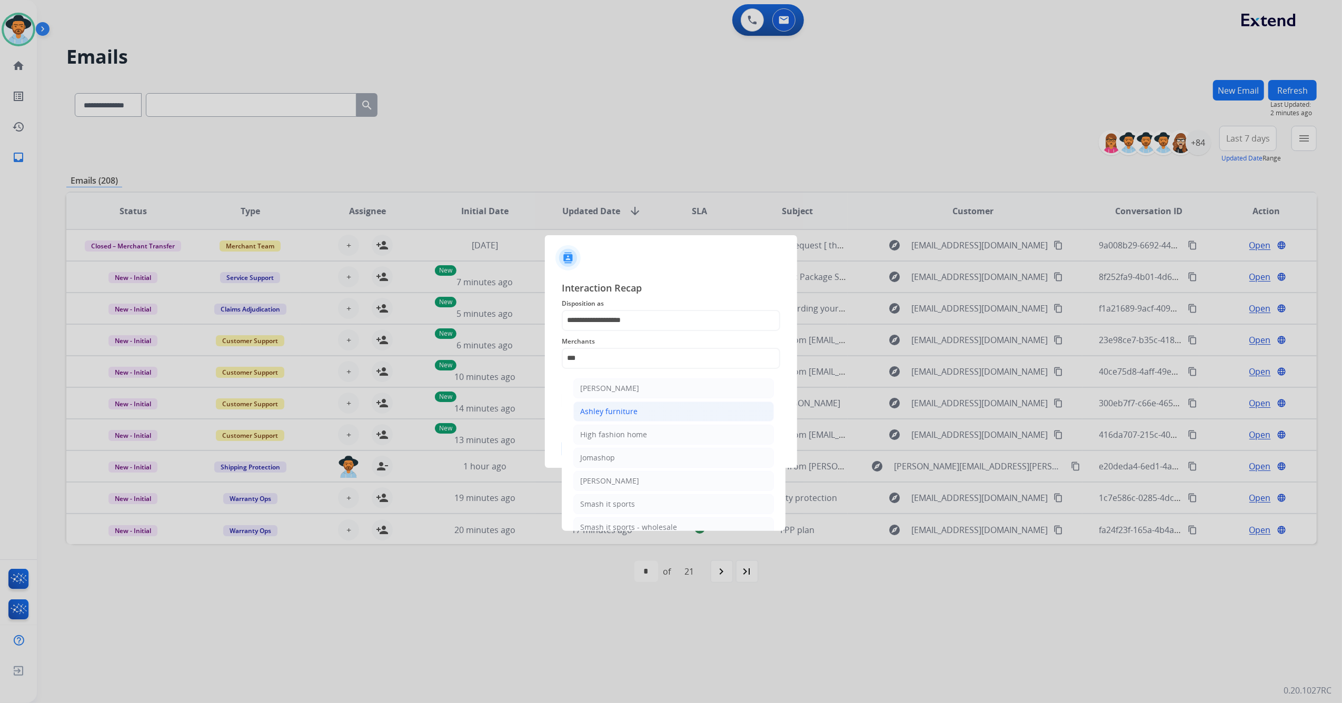
click at [626, 407] on div "Ashley furniture" at bounding box center [608, 411] width 57 height 11
type input "**********"
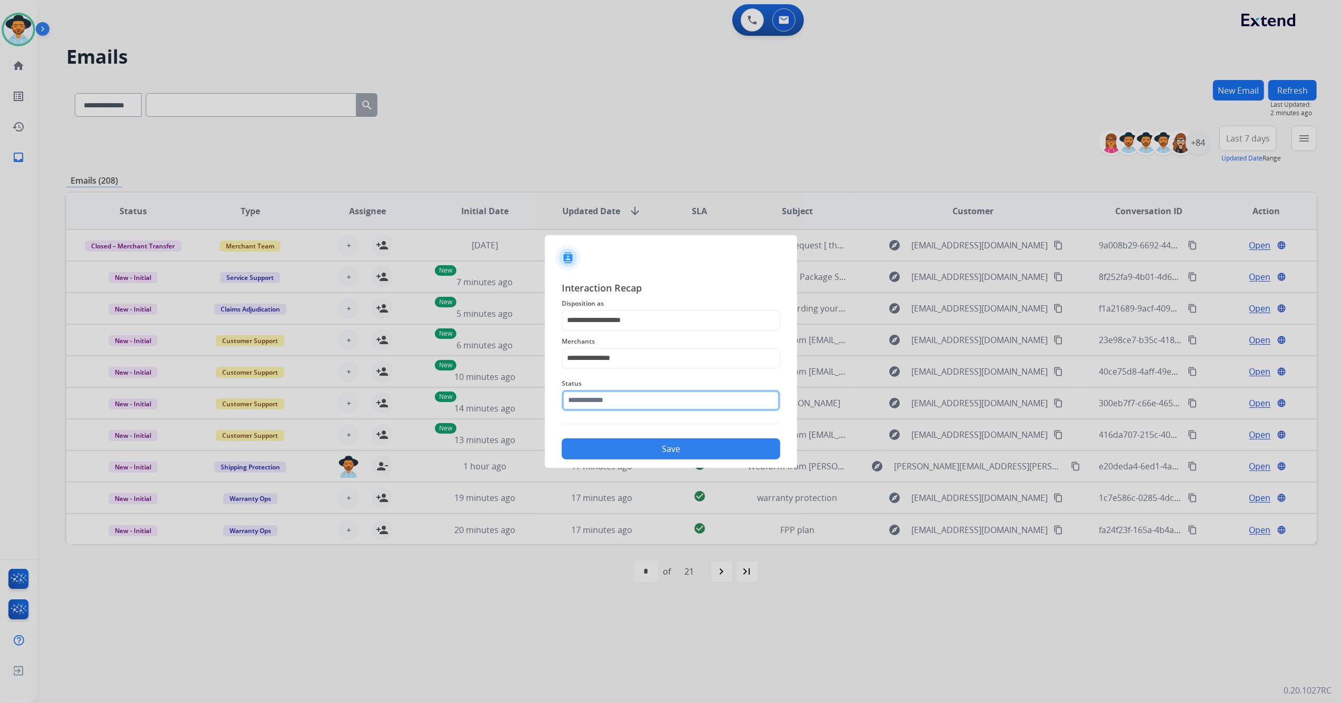
click at [591, 402] on input "text" at bounding box center [671, 400] width 218 height 21
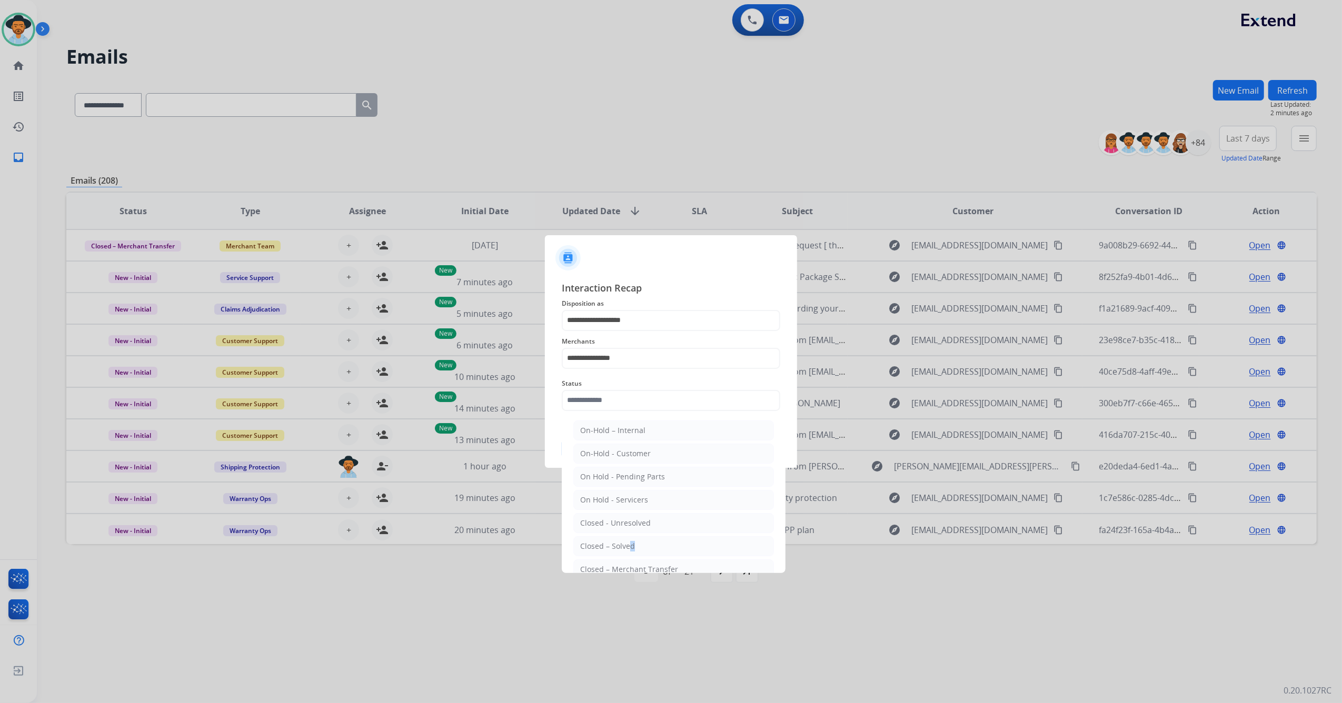
click at [627, 543] on div "Closed – Solved" at bounding box center [607, 546] width 55 height 11
type input "**********"
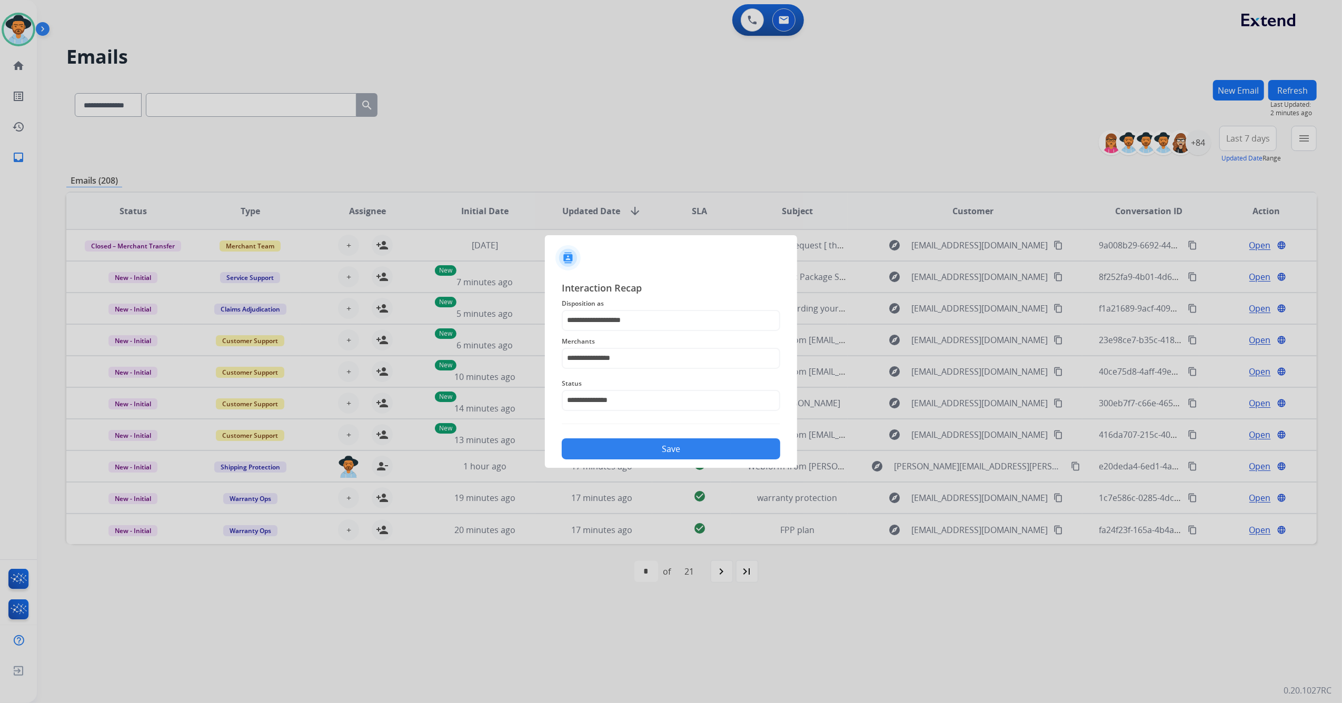
click at [672, 447] on button "Save" at bounding box center [671, 448] width 218 height 21
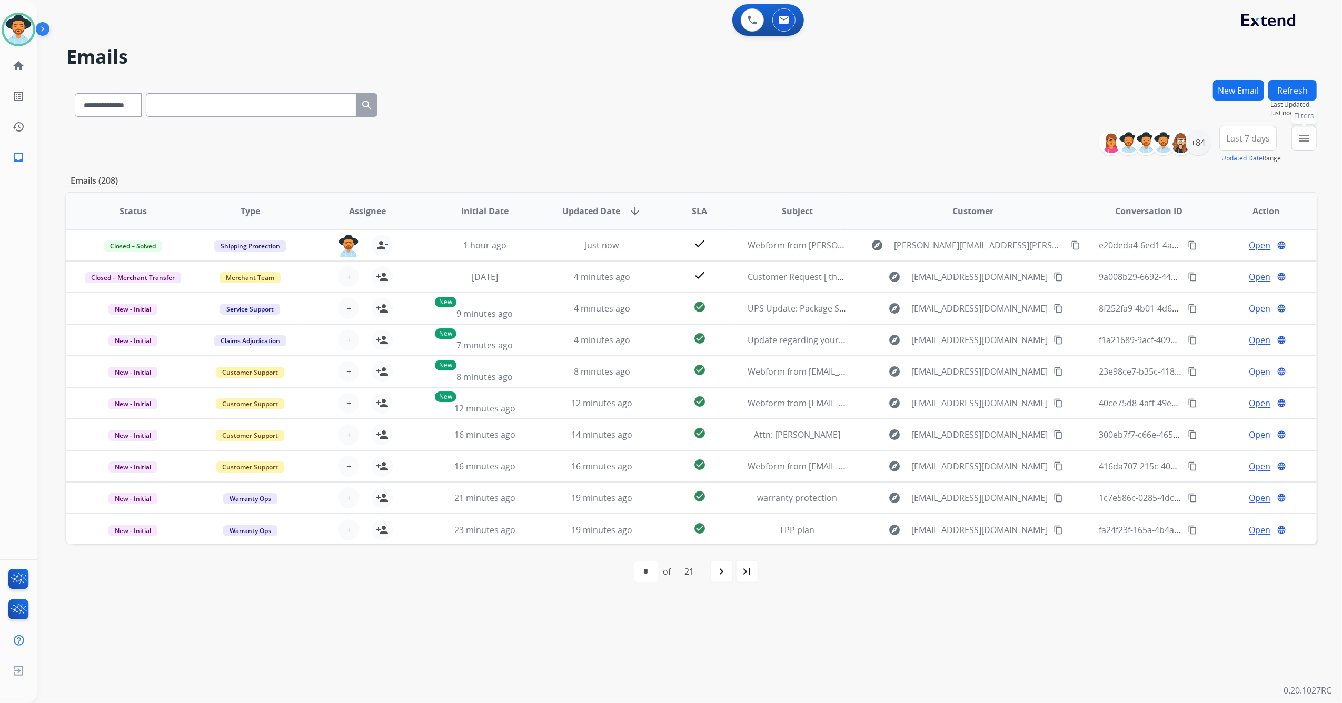
click at [1297, 140] on mat-icon "menu" at bounding box center [1303, 138] width 13 height 13
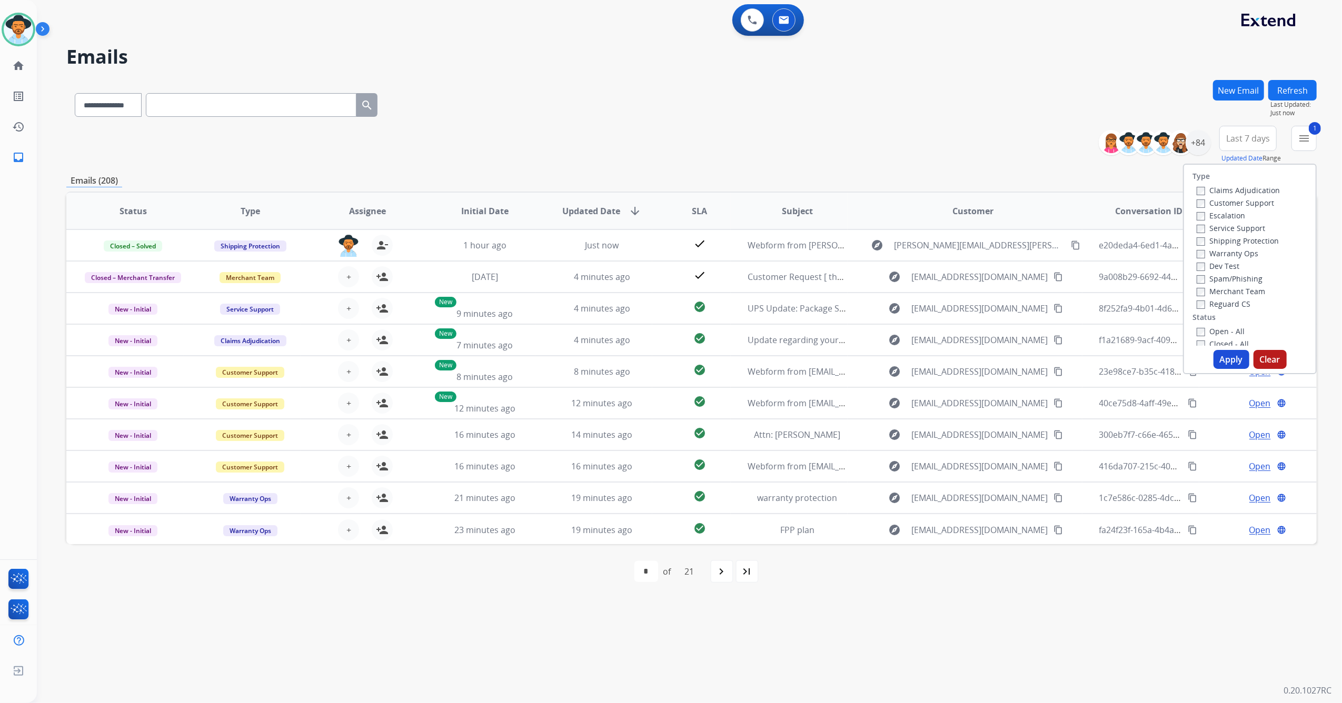
drag, startPoint x: 1229, startPoint y: 356, endPoint x: 1234, endPoint y: 363, distance: 8.0
click at [1232, 360] on button "Apply" at bounding box center [1231, 359] width 36 height 19
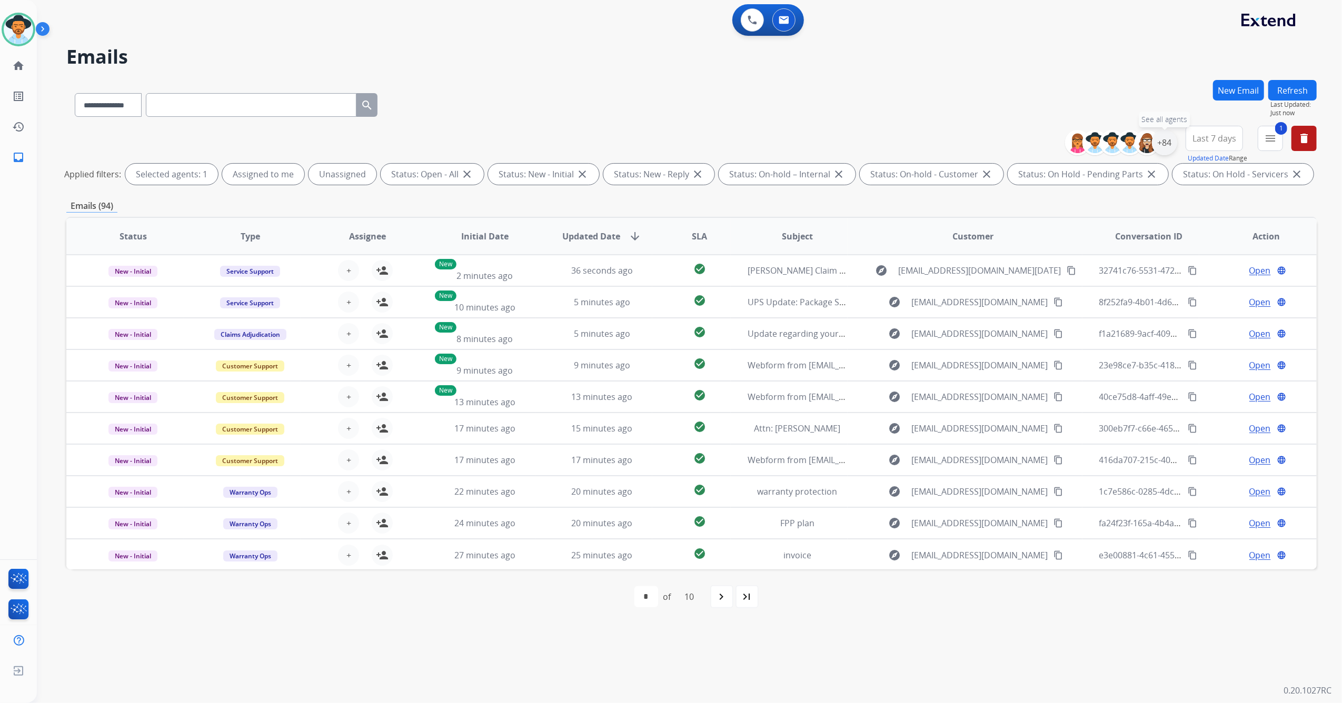
click at [1162, 149] on div "+84" at bounding box center [1164, 142] width 25 height 25
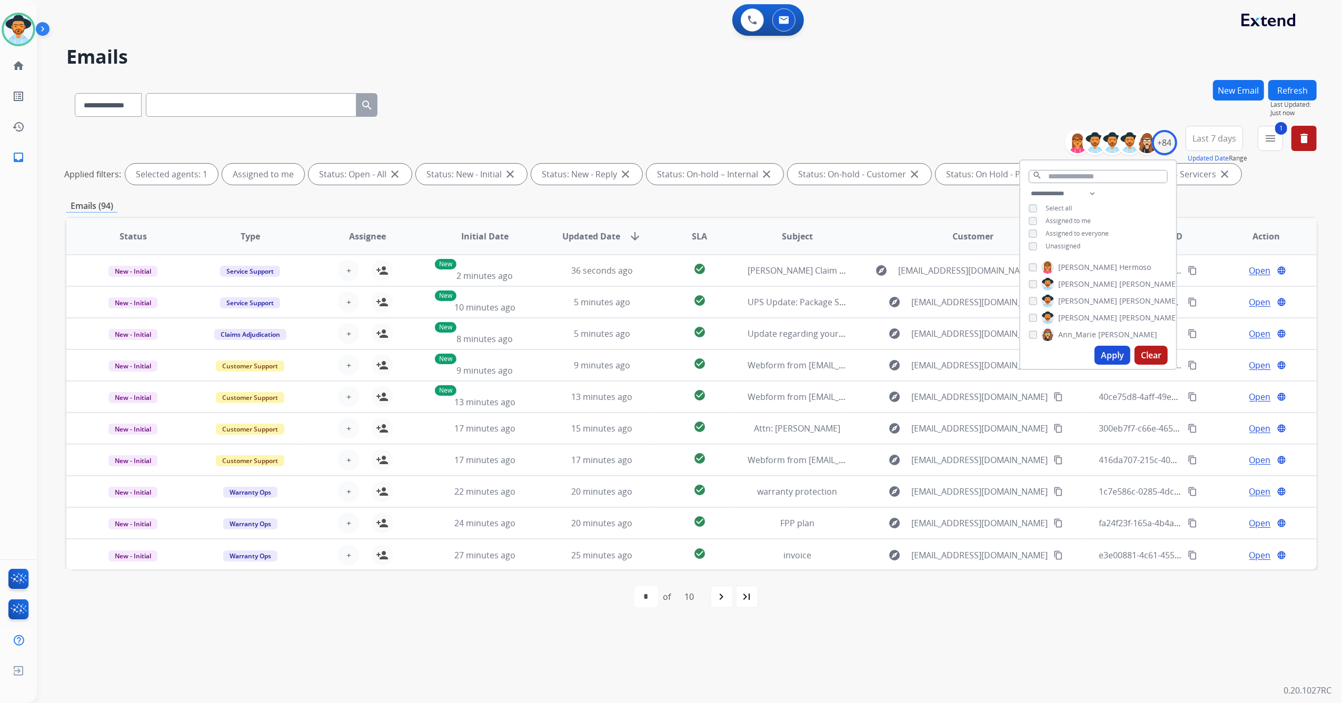
click at [1119, 356] on button "Apply" at bounding box center [1112, 355] width 36 height 19
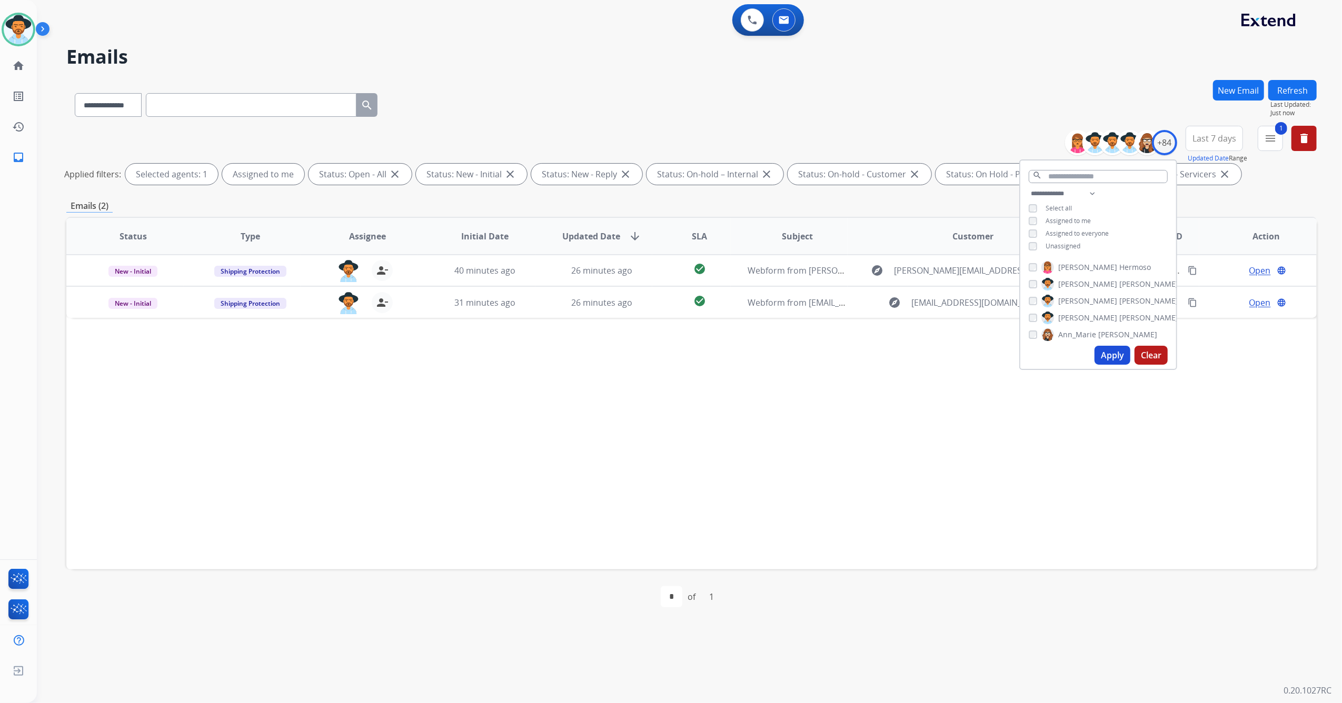
click at [745, 472] on div "Status Type Assignee Initial Date Updated Date arrow_downward SLA Subject Custo…" at bounding box center [691, 393] width 1250 height 353
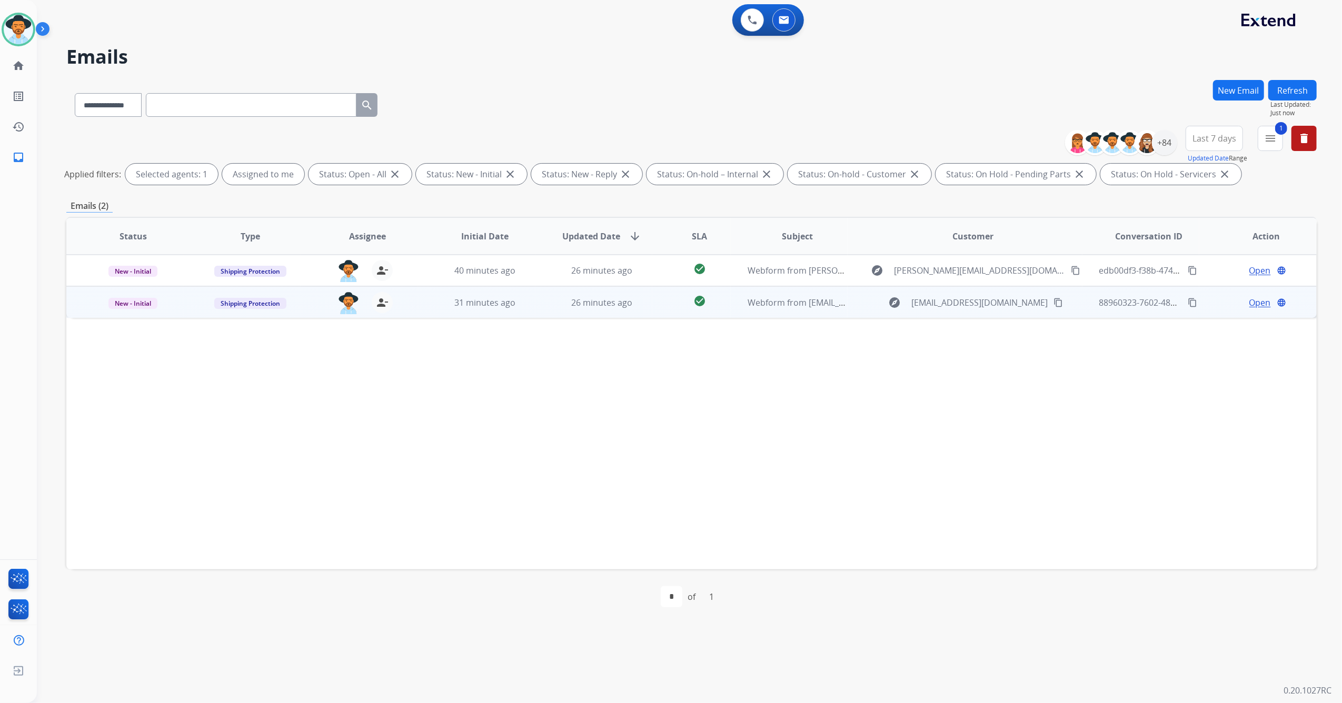
click at [801, 309] on td "Webform from [EMAIL_ADDRESS][DOMAIN_NAME] on [DATE]" at bounding box center [789, 302] width 117 height 32
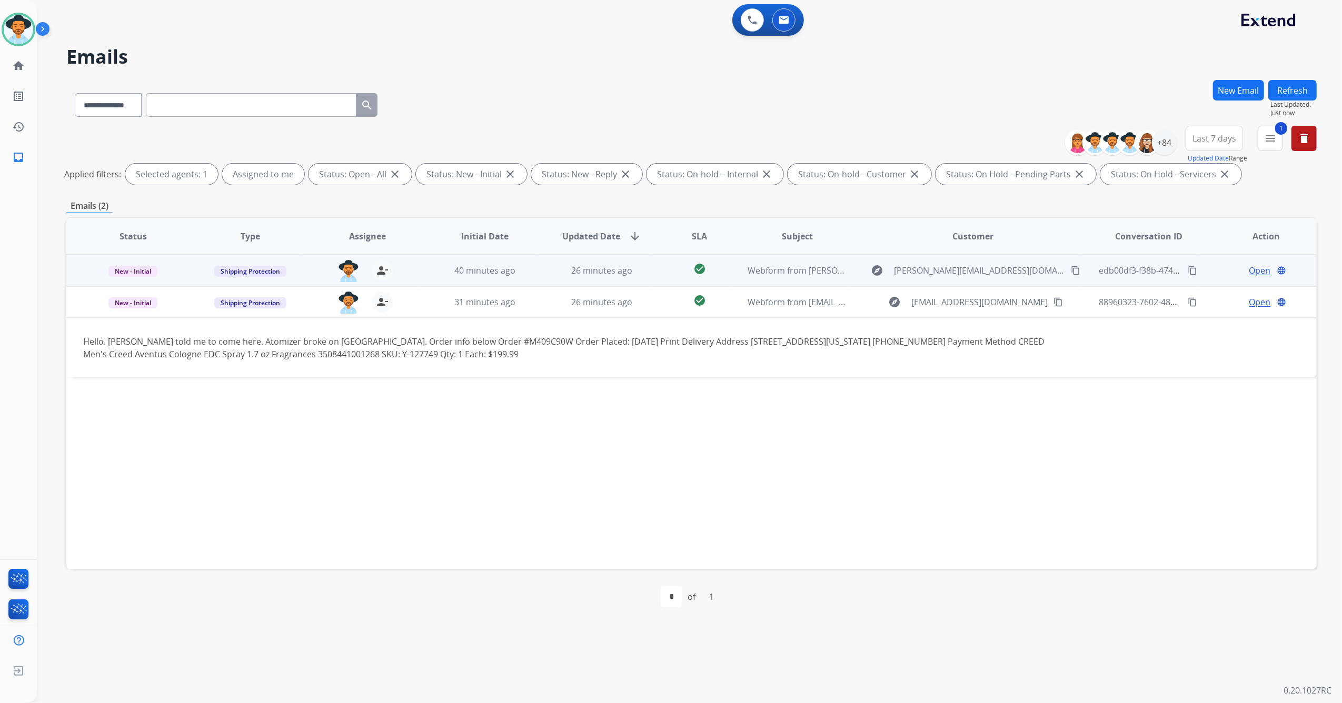
click at [431, 269] on td "40 minutes ago" at bounding box center [476, 271] width 117 height 32
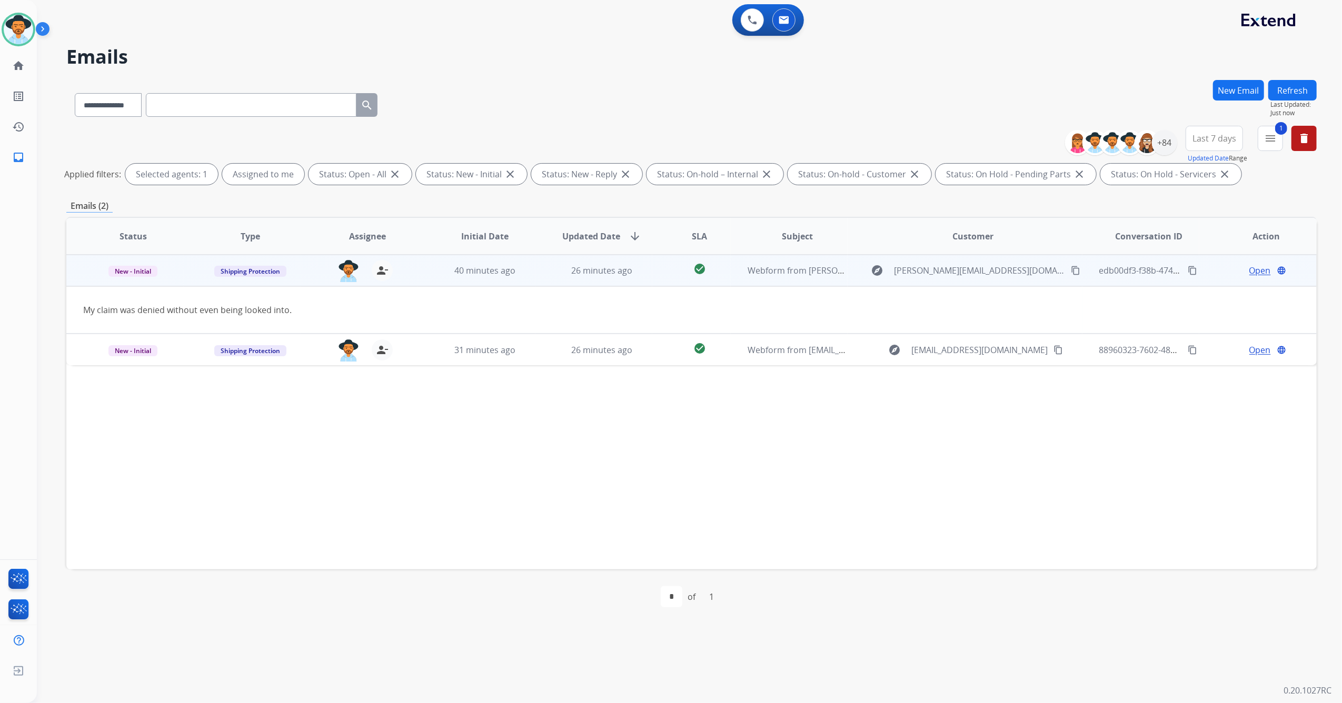
drag, startPoint x: 431, startPoint y: 269, endPoint x: 401, endPoint y: 266, distance: 29.6
click at [432, 266] on td "40 minutes ago" at bounding box center [476, 271] width 117 height 32
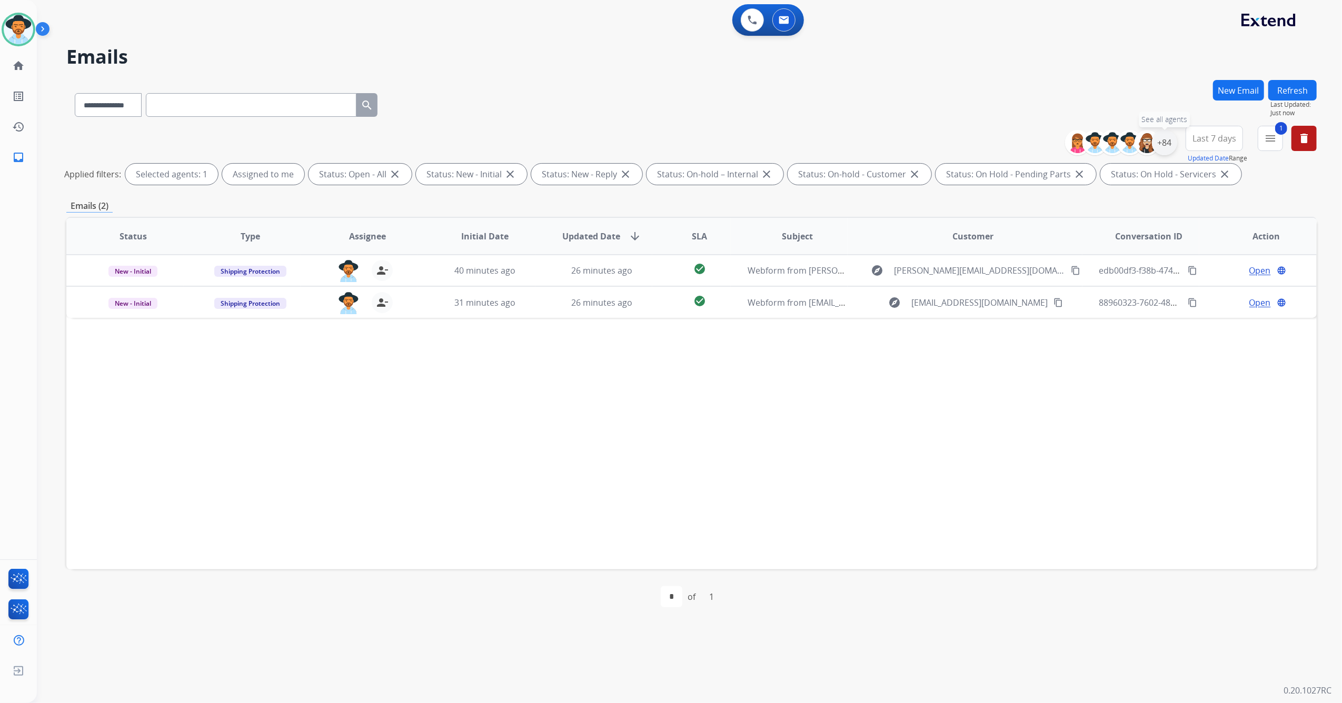
click at [1162, 146] on div "+84" at bounding box center [1164, 142] width 25 height 25
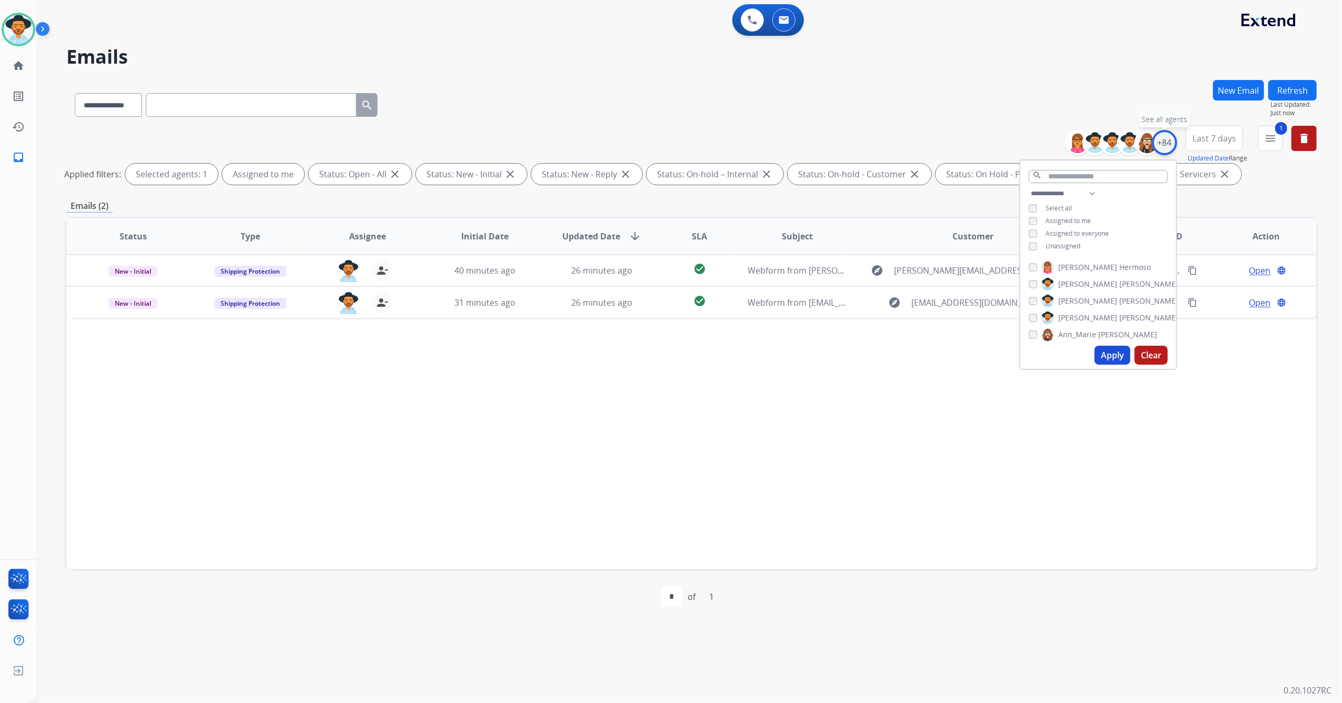
click at [1162, 146] on div "+84" at bounding box center [1164, 142] width 25 height 25
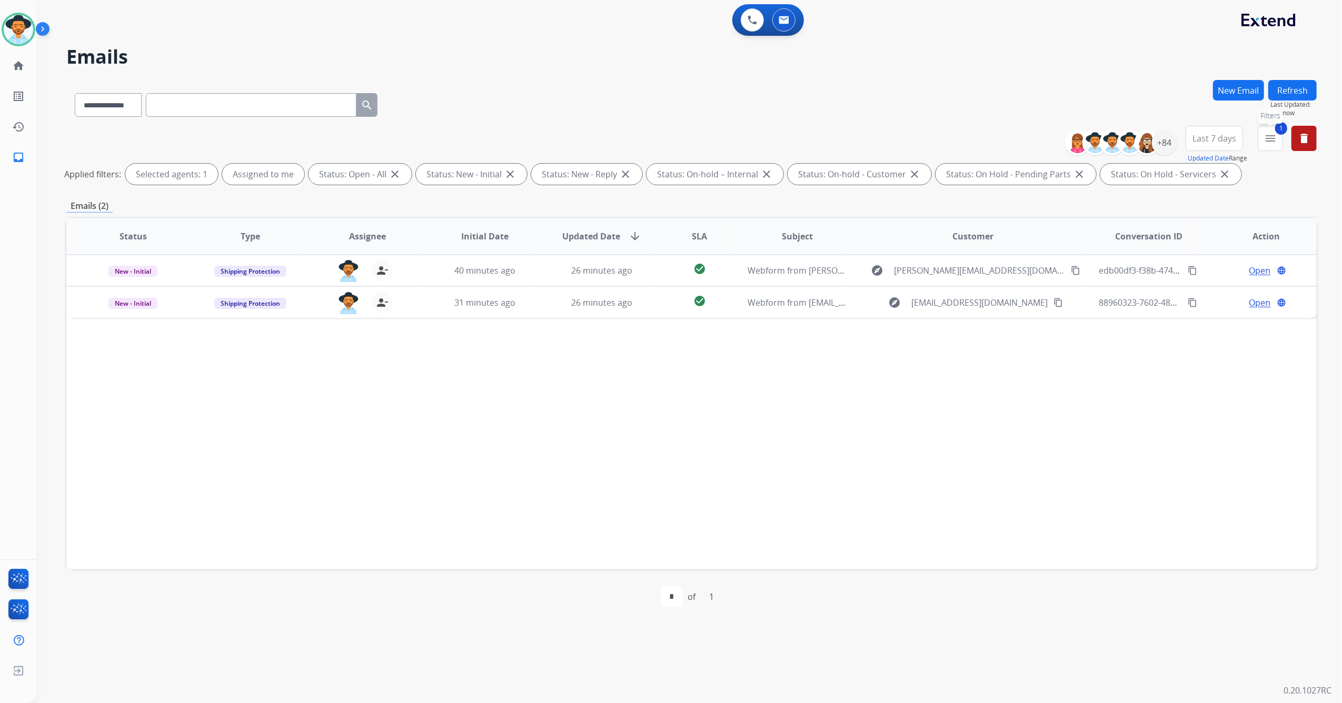
click at [1268, 141] on mat-icon "menu" at bounding box center [1270, 138] width 13 height 13
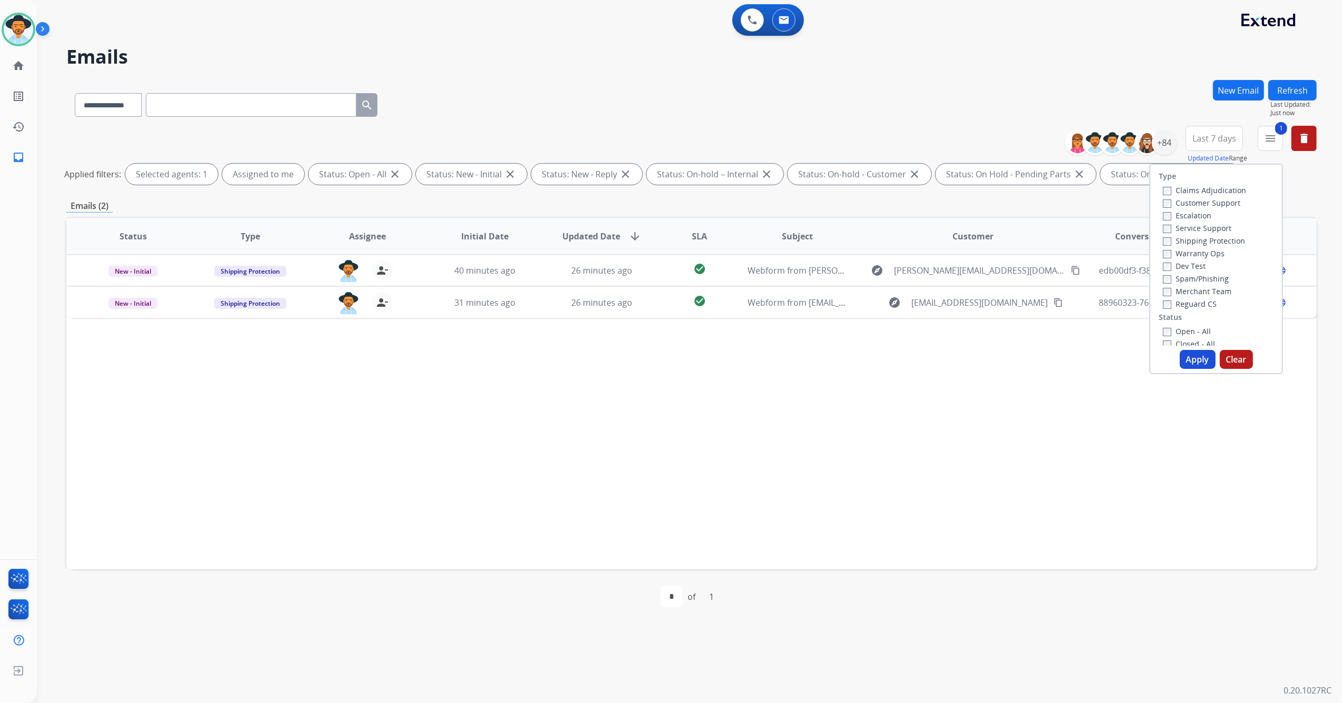
click at [1163, 339] on label "Closed - All" at bounding box center [1189, 344] width 52 height 10
click at [1192, 360] on button "Apply" at bounding box center [1197, 359] width 36 height 19
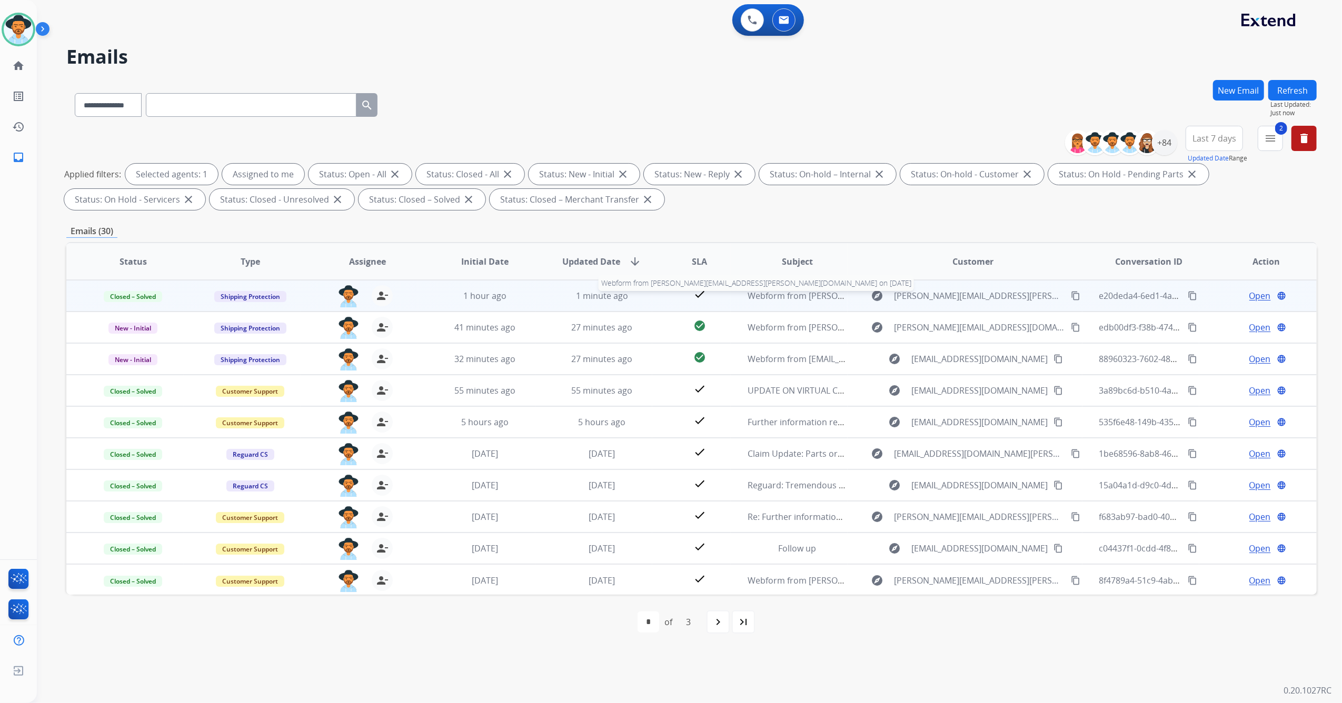
click at [801, 294] on span "Webform from [PERSON_NAME][EMAIL_ADDRESS][PERSON_NAME][DOMAIN_NAME] on [DATE]" at bounding box center [931, 296] width 369 height 12
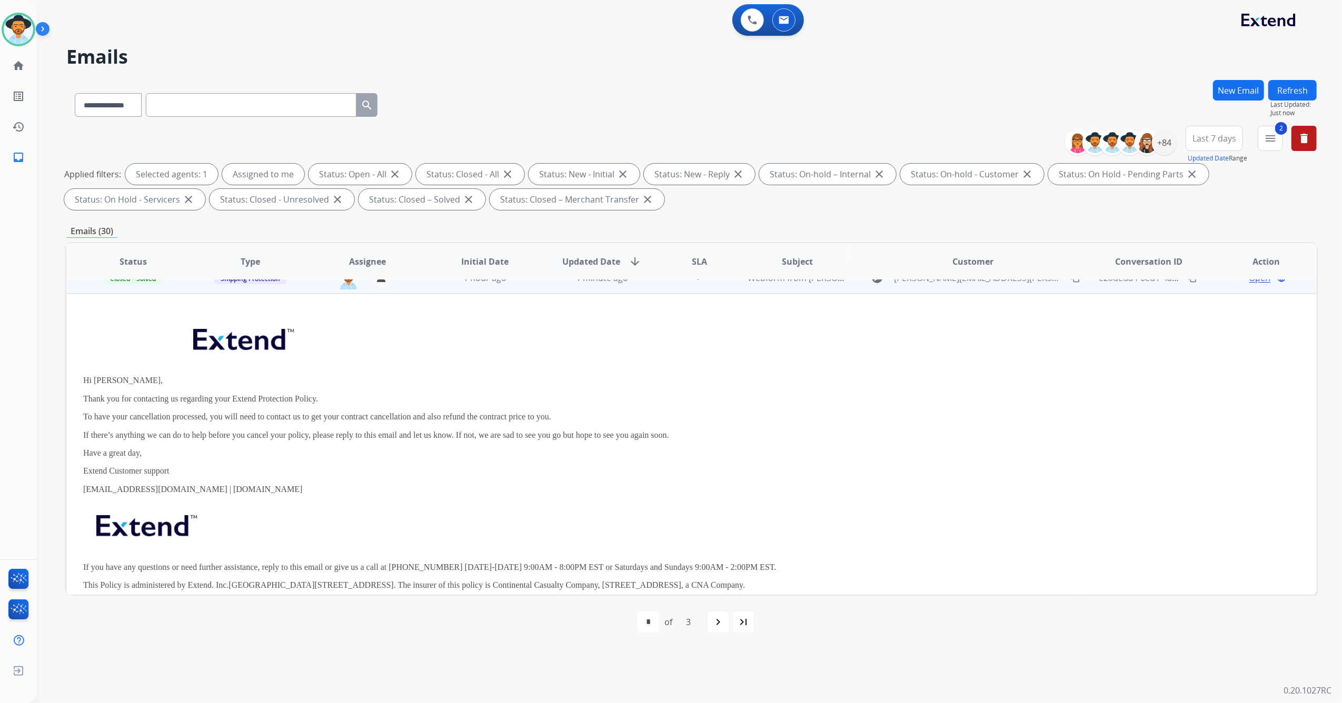
scroll to position [0, 0]
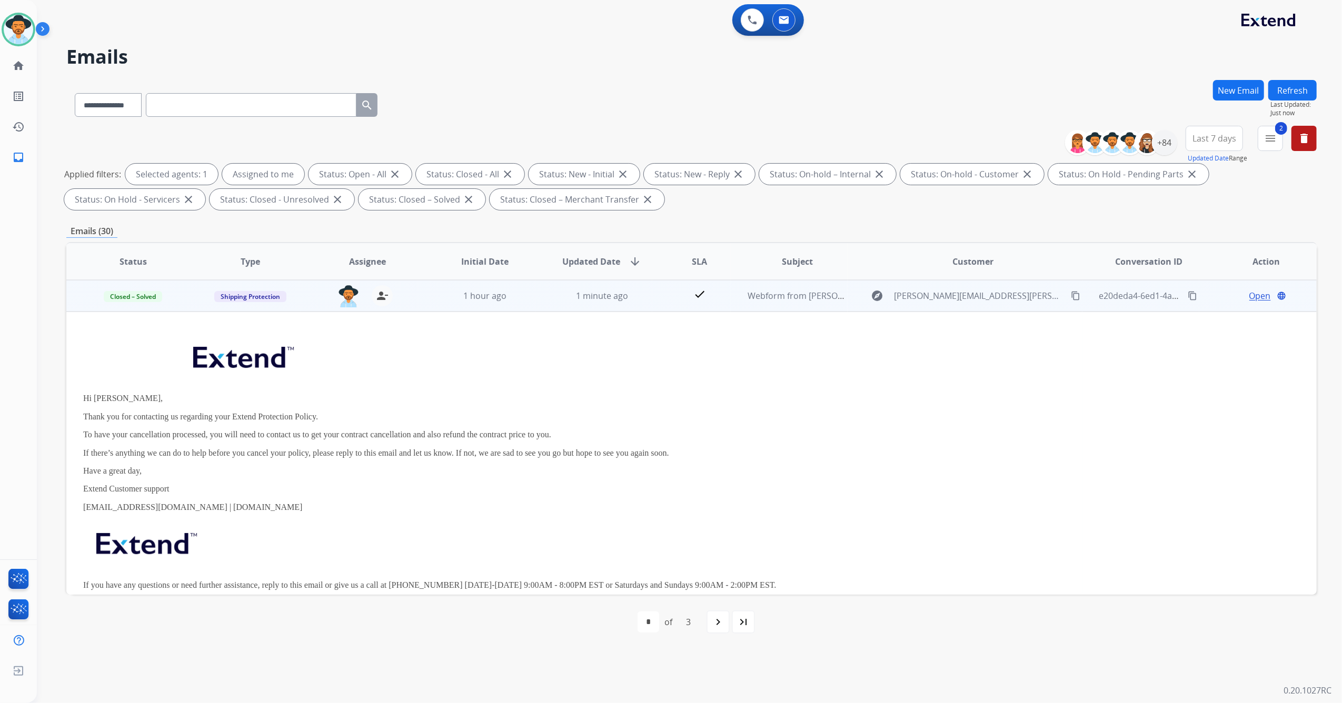
click at [1249, 295] on span "Open" at bounding box center [1260, 295] width 22 height 13
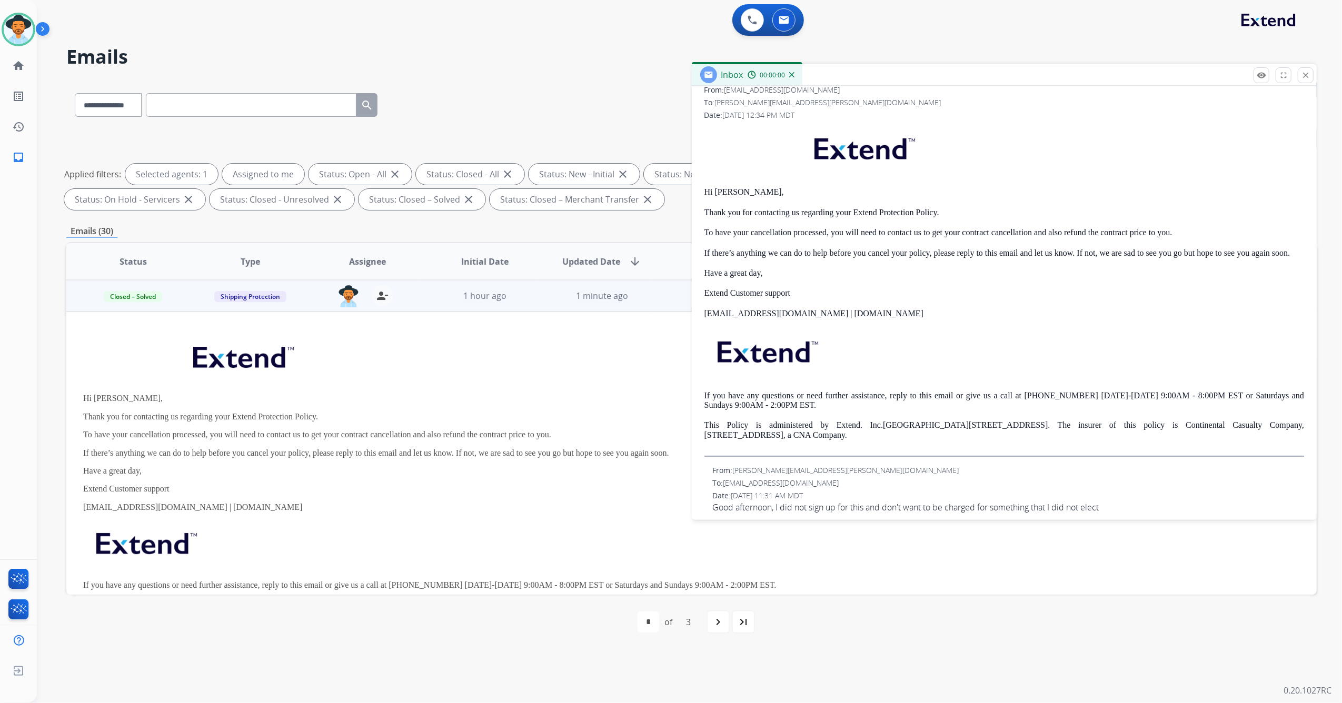
scroll to position [168, 0]
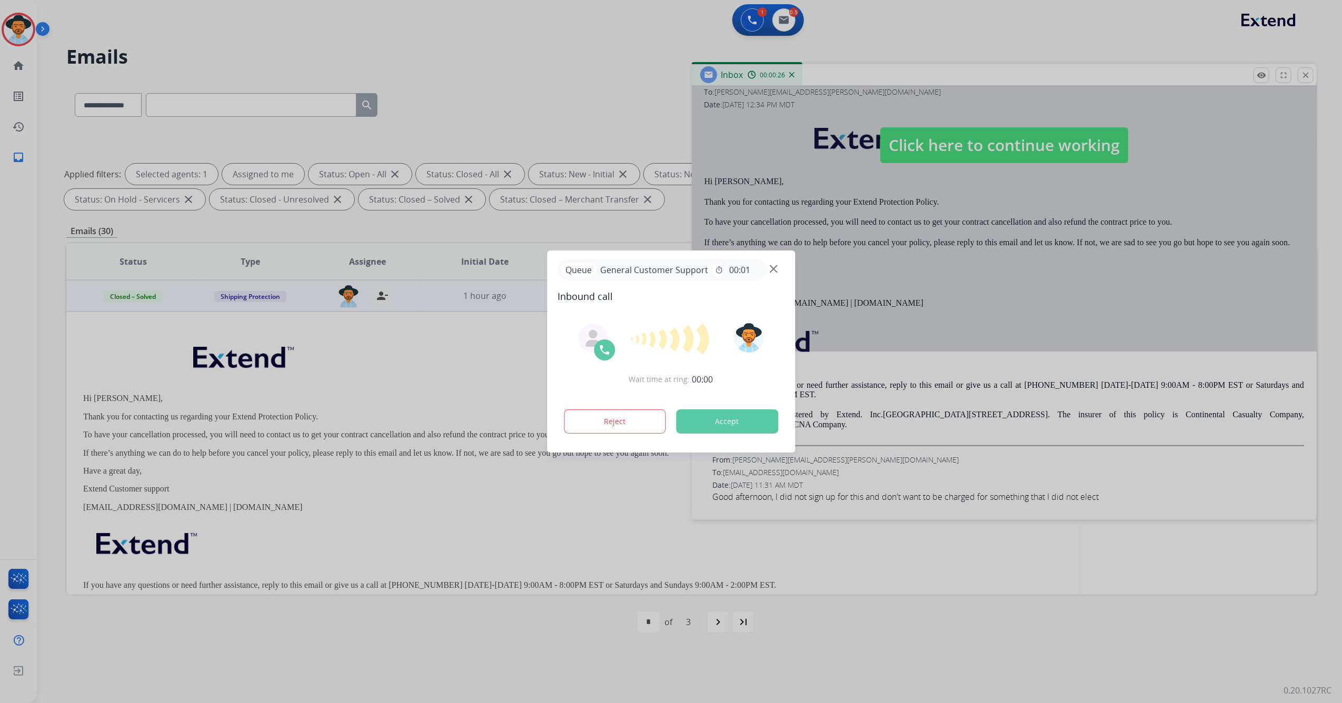
click at [779, 496] on div at bounding box center [671, 351] width 1342 height 703
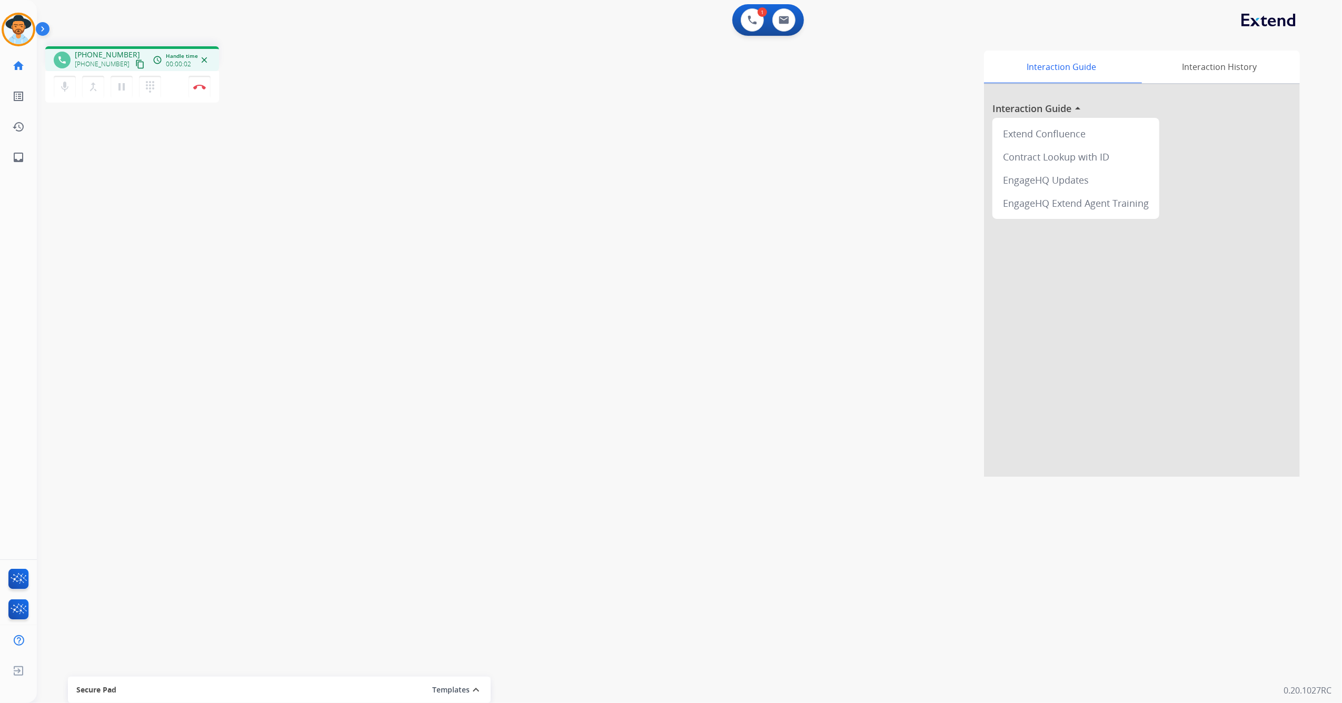
click at [135, 65] on mat-icon "content_copy" at bounding box center [139, 63] width 9 height 9
click at [201, 86] on img at bounding box center [199, 86] width 13 height 5
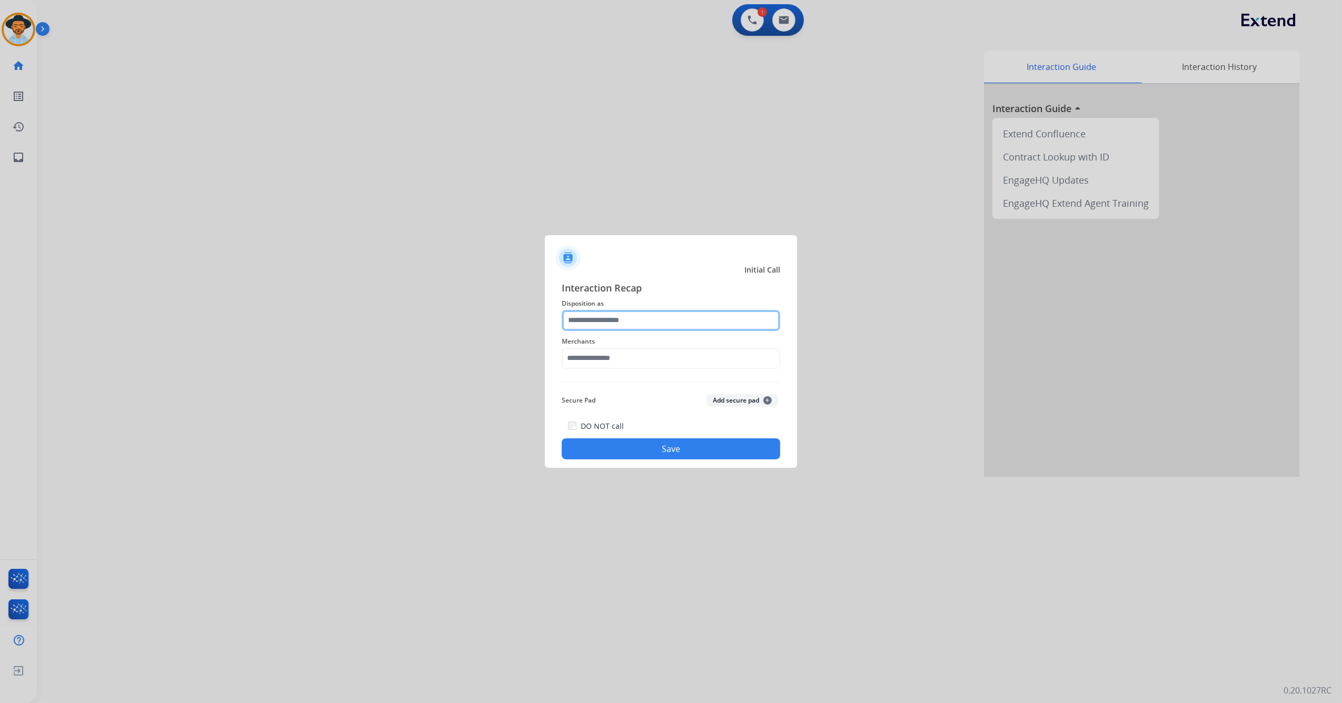
click at [692, 331] on div at bounding box center [671, 320] width 218 height 21
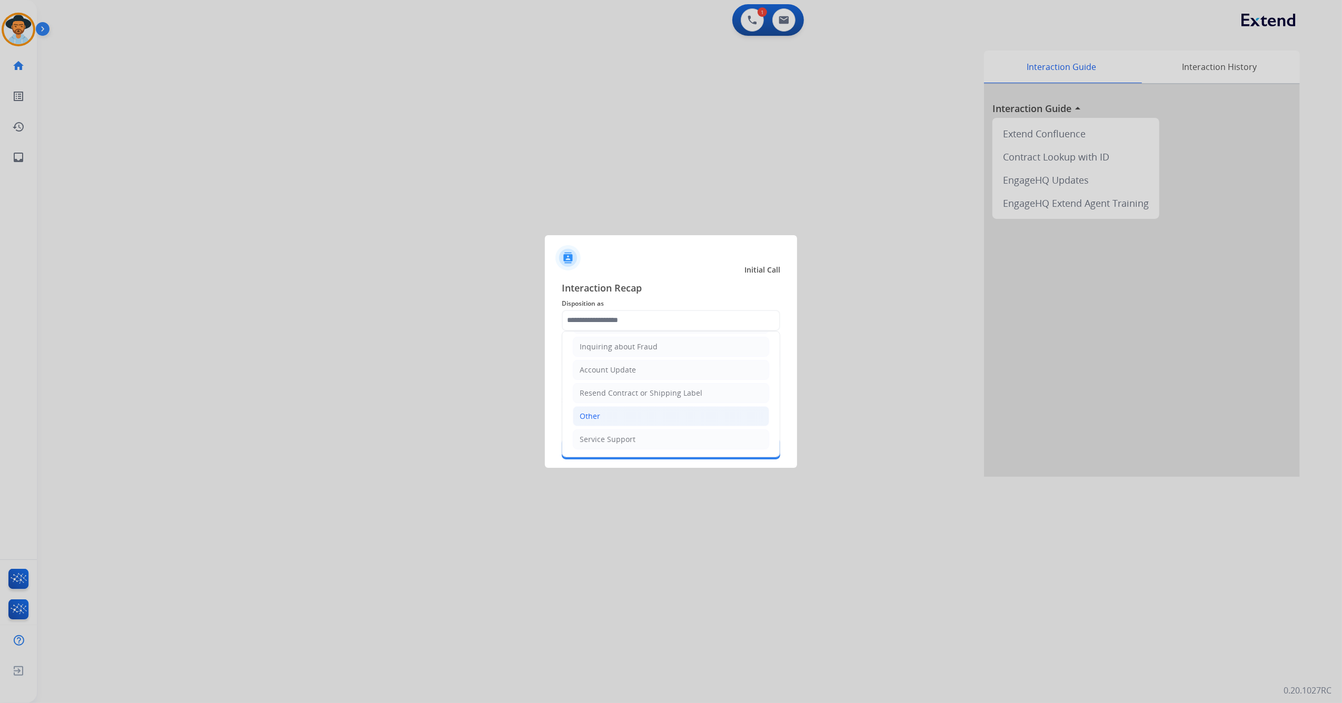
click at [664, 411] on li "Other" at bounding box center [671, 416] width 196 height 20
type input "*****"
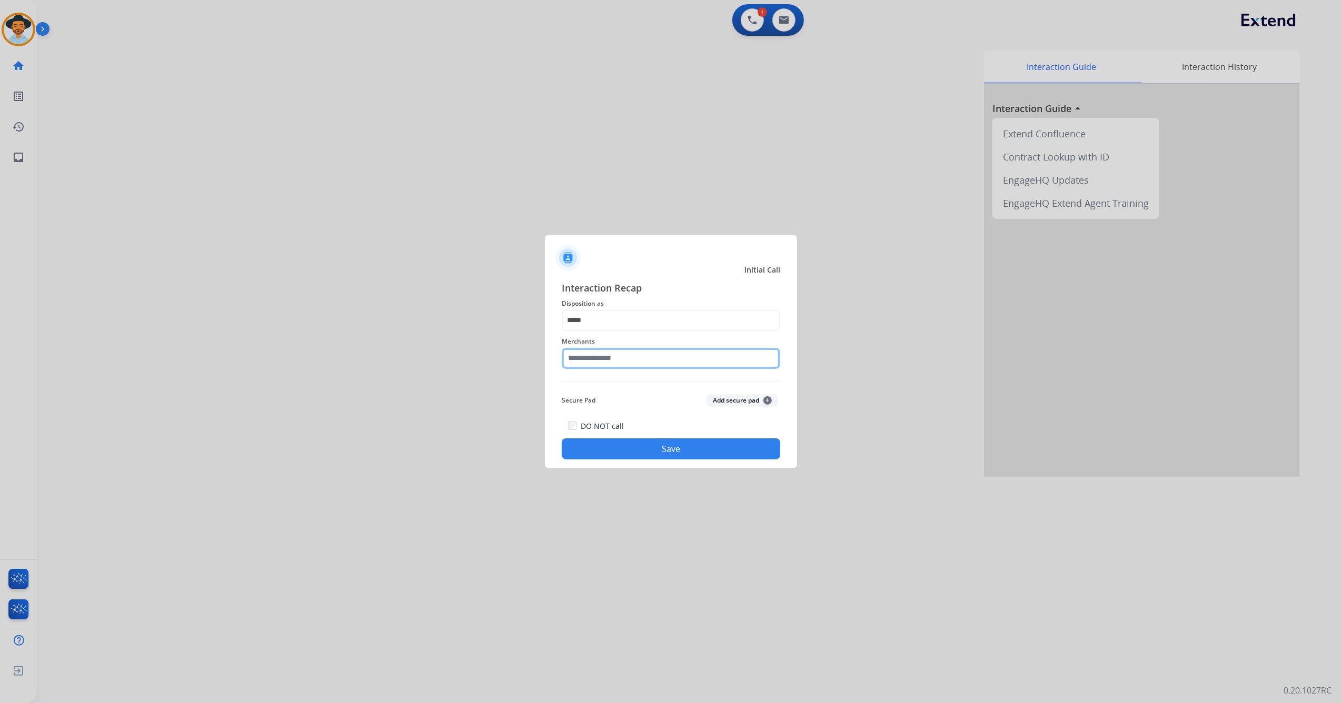
click at [646, 362] on input "text" at bounding box center [671, 358] width 218 height 21
click at [649, 390] on li "Do amore" at bounding box center [673, 388] width 201 height 20
type input "********"
click at [649, 442] on button "Save" at bounding box center [671, 448] width 218 height 21
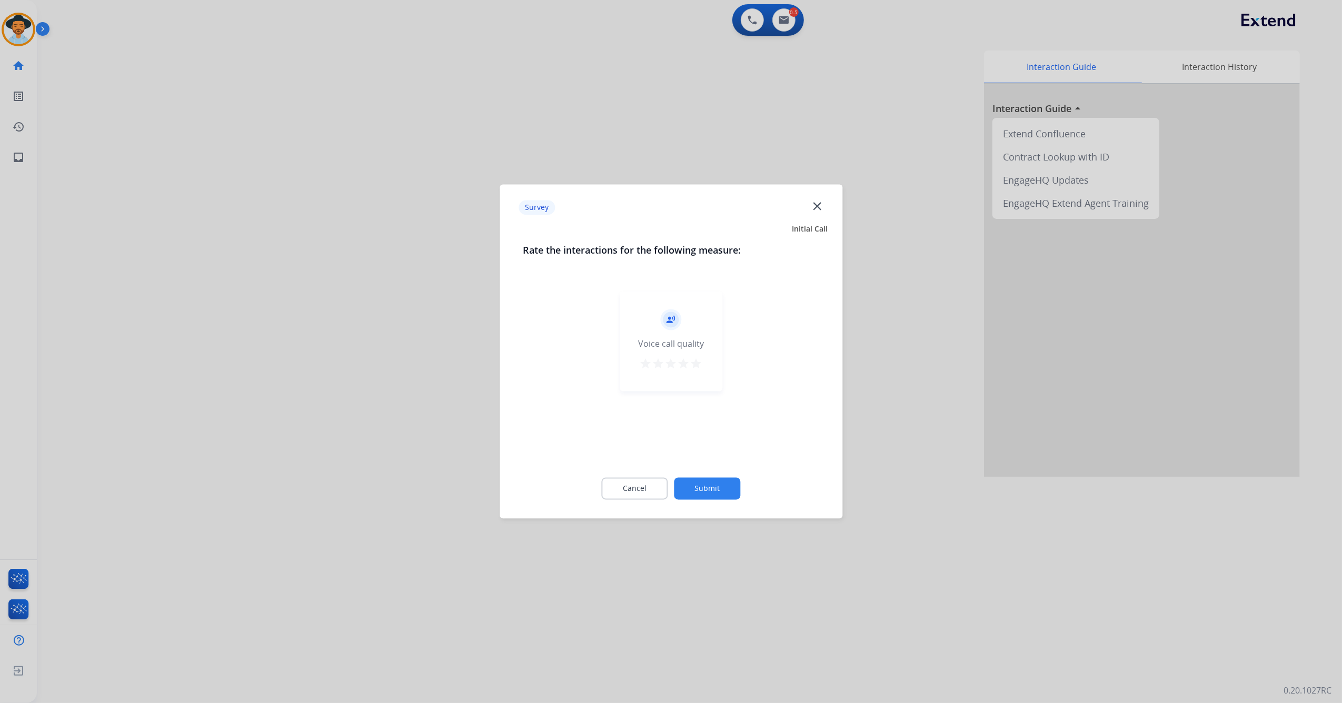
drag, startPoint x: 689, startPoint y: 367, endPoint x: 699, endPoint y: 371, distance: 10.8
click at [691, 367] on mat-icon "star" at bounding box center [696, 364] width 13 height 13
click at [725, 493] on button "Submit" at bounding box center [707, 489] width 66 height 22
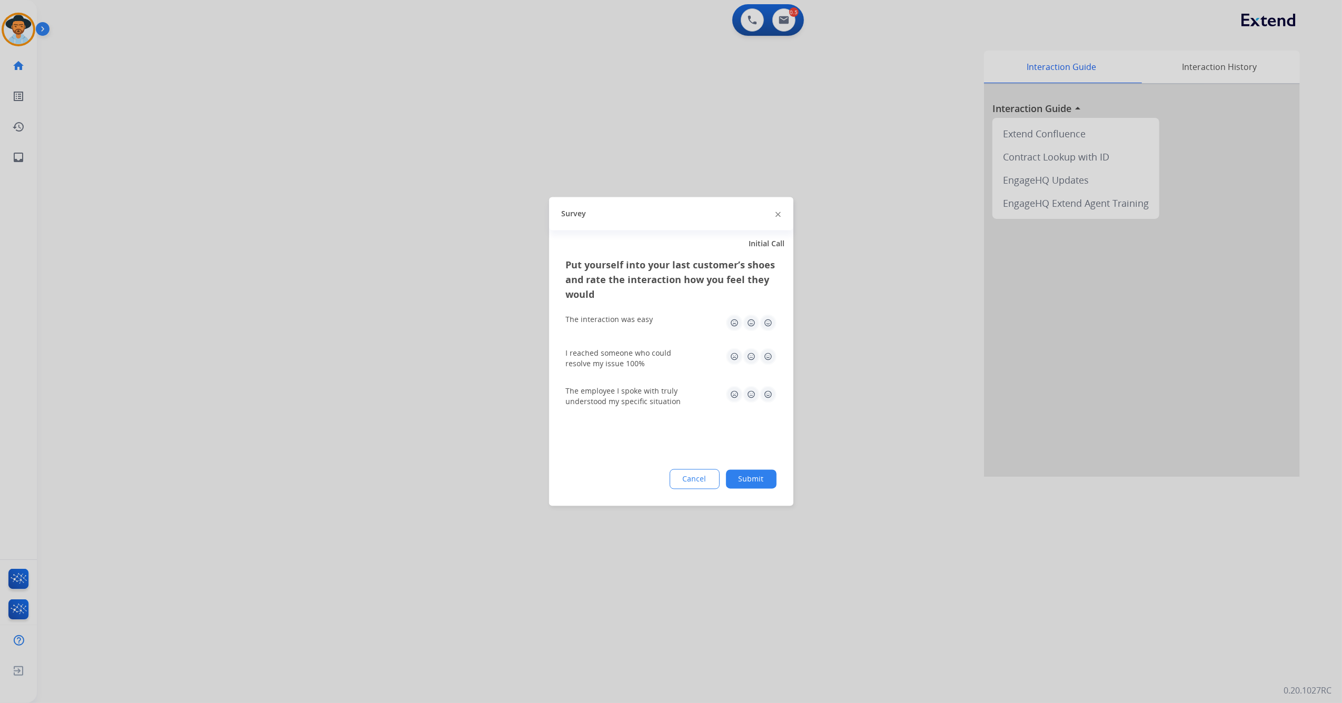
click at [771, 319] on img at bounding box center [767, 323] width 17 height 17
click at [776, 361] on div "Put yourself into your last customer’s shoes and rate the interaction how you f…" at bounding box center [671, 382] width 244 height 248
click at [776, 356] on div "Put yourself into your last customer’s shoes and rate the interaction how you f…" at bounding box center [671, 382] width 244 height 248
click at [766, 356] on img at bounding box center [767, 356] width 17 height 17
click at [767, 392] on img at bounding box center [767, 394] width 17 height 17
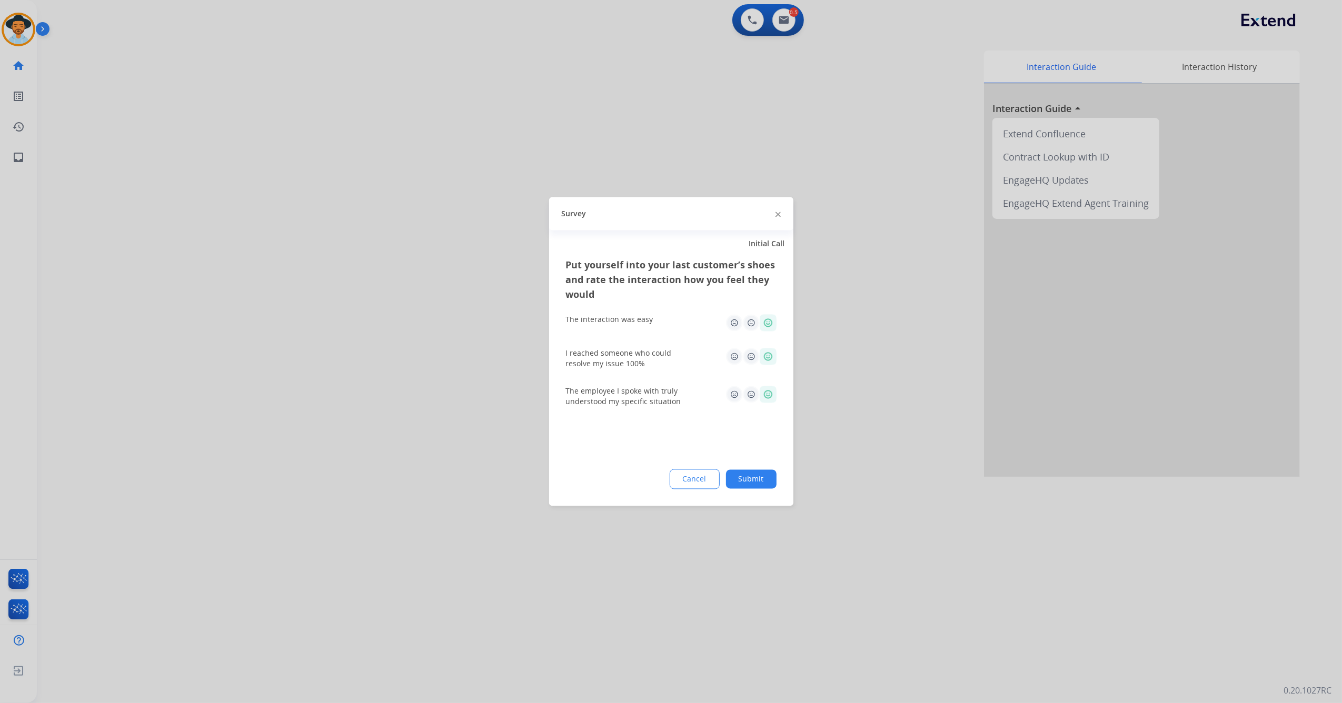
click at [750, 476] on button "Submit" at bounding box center [751, 479] width 51 height 19
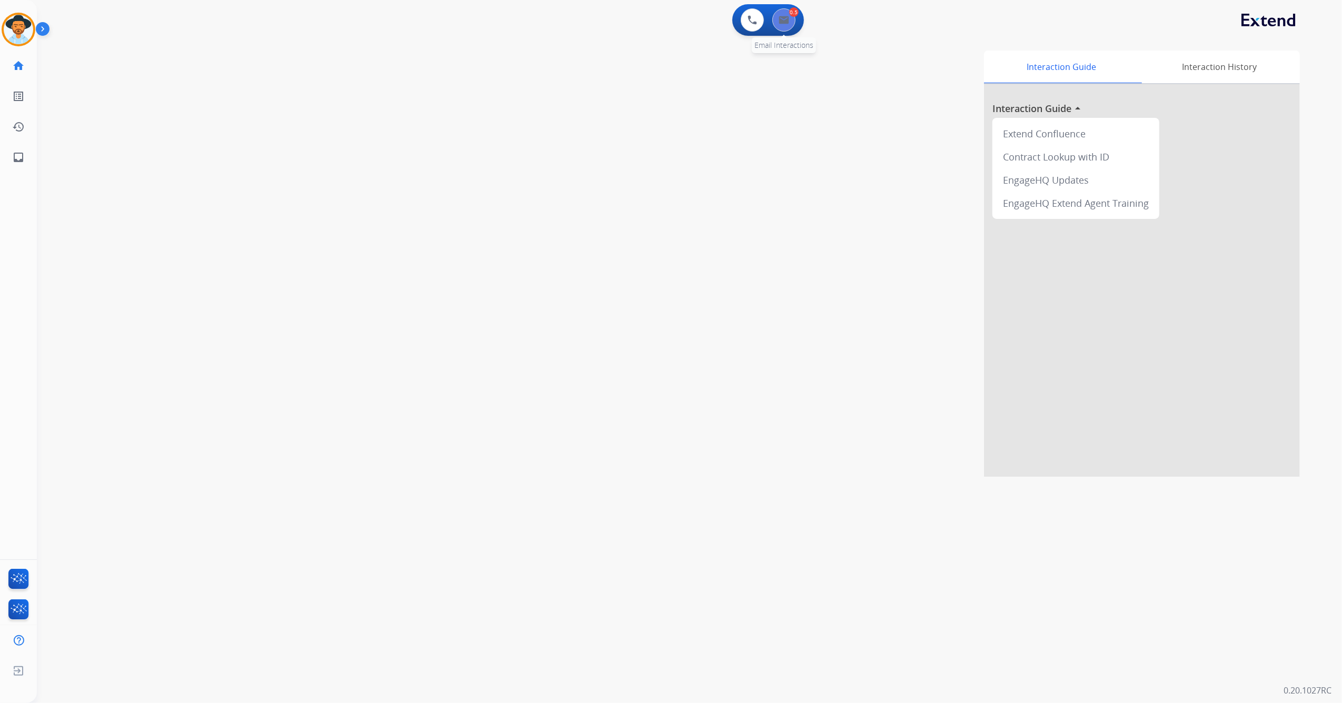
click at [790, 28] on button at bounding box center [783, 19] width 23 height 23
select select "**********"
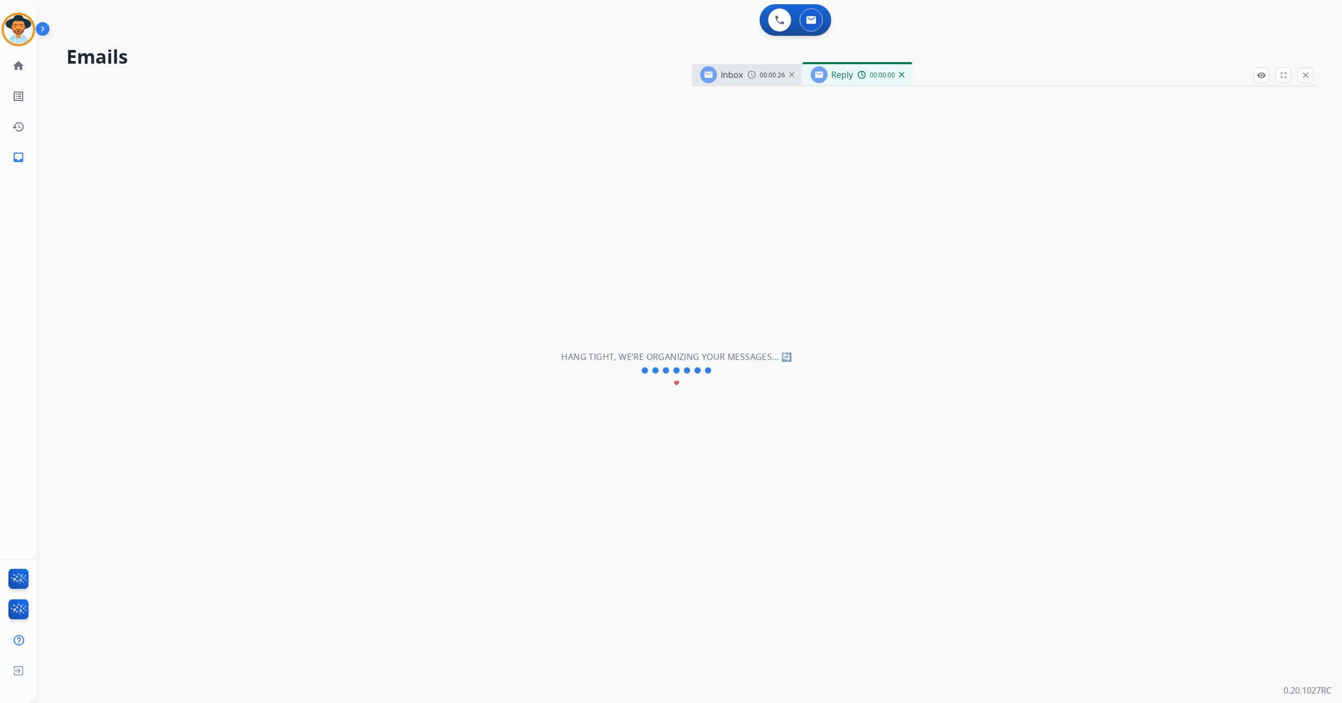
select select "**********"
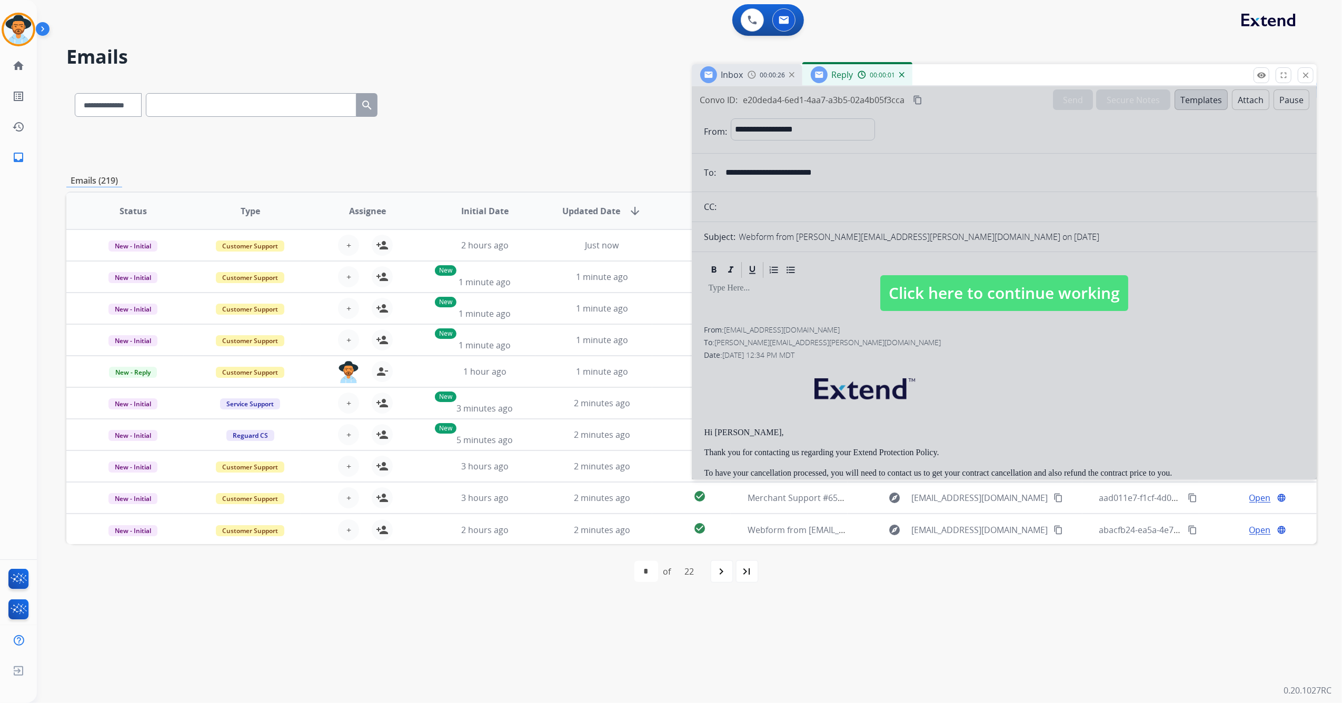
click at [884, 386] on div at bounding box center [1004, 282] width 625 height 393
select select
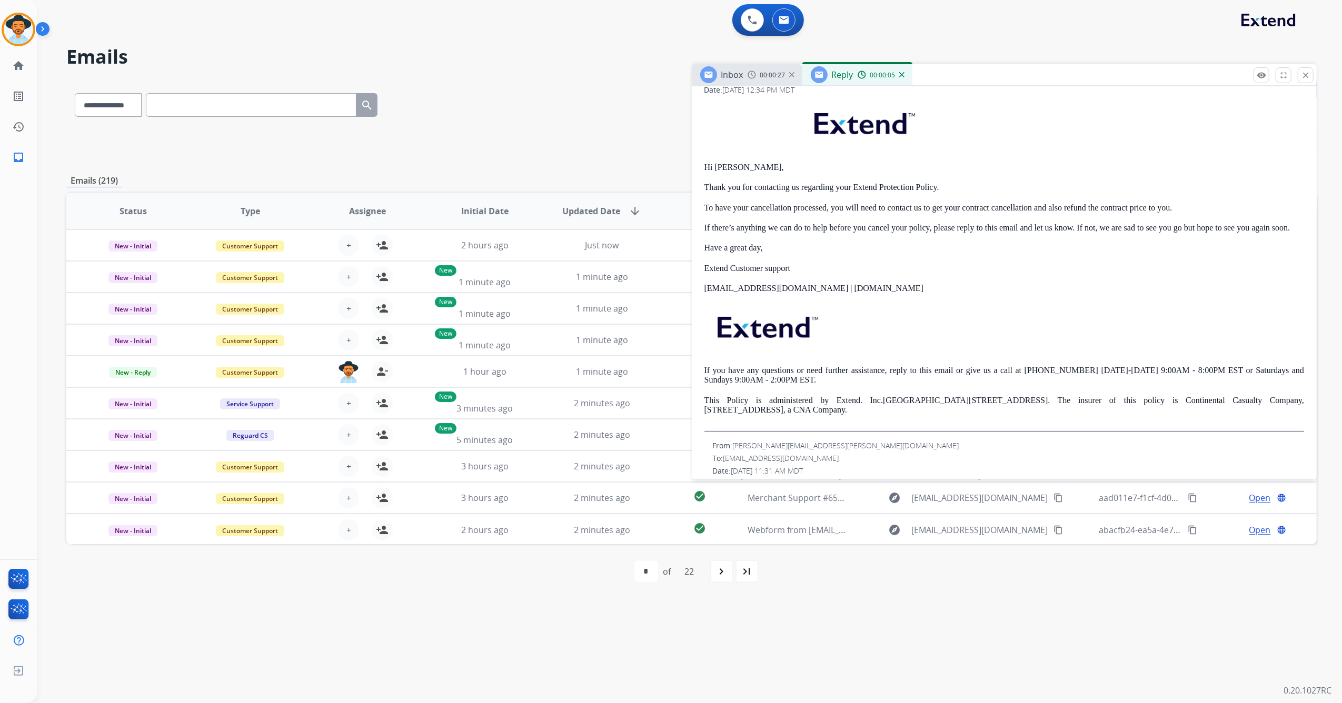
scroll to position [291, 0]
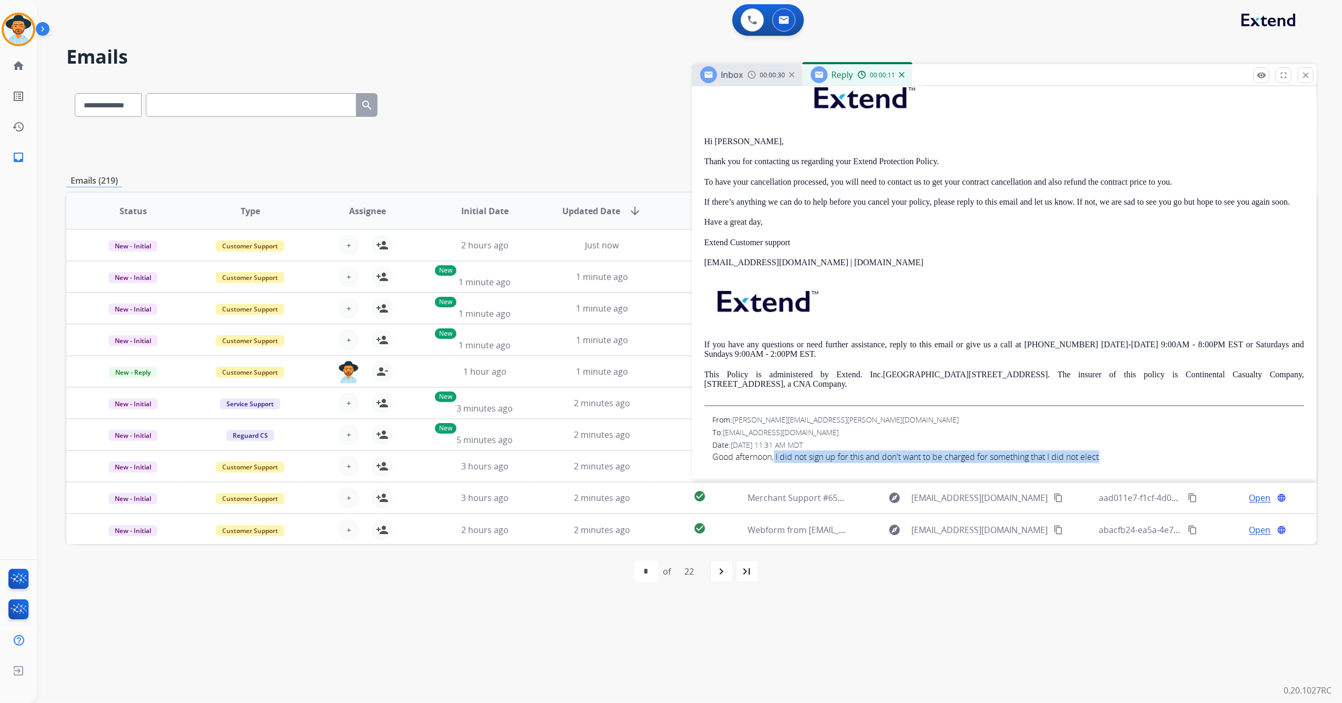
drag, startPoint x: 775, startPoint y: 455, endPoint x: 1113, endPoint y: 462, distance: 337.4
click at [1113, 462] on span "Good afternoon, I did not sign up for this and don't want to be charged for som…" at bounding box center [1009, 457] width 592 height 13
copy span "I did not sign up for this and don't want to be charged for something that I di…"
drag, startPoint x: 1314, startPoint y: 74, endPoint x: 1310, endPoint y: 78, distance: 6.3
click at [1312, 76] on div "Inbox 00:00:32 Reply 00:00:15" at bounding box center [1004, 75] width 625 height 22
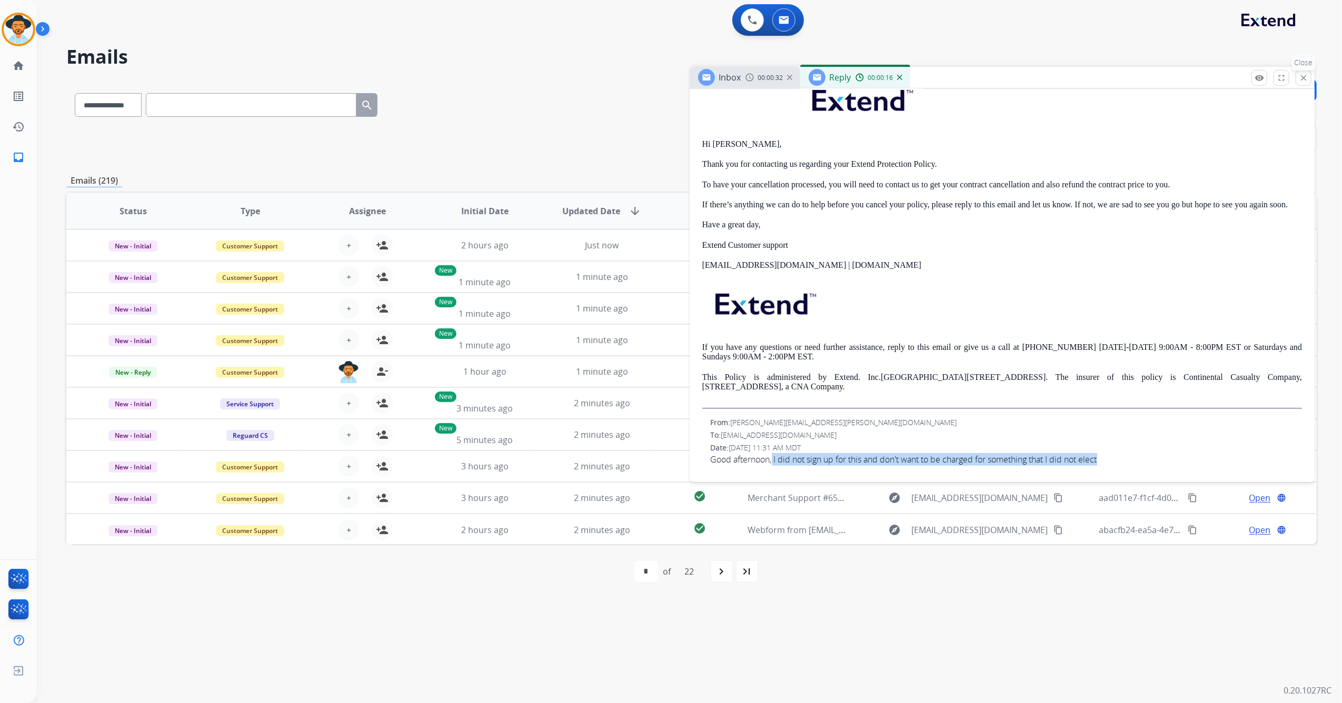
click at [1310, 78] on button "close Close" at bounding box center [1303, 78] width 16 height 16
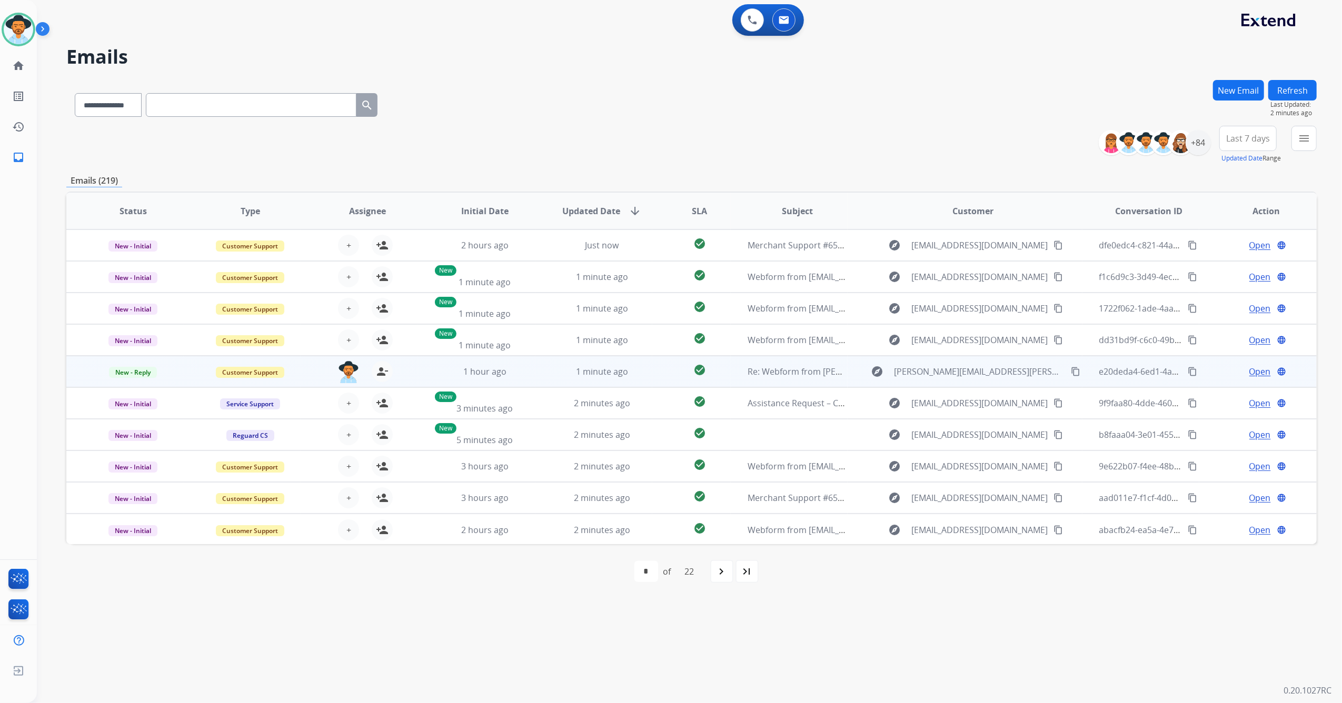
click at [1187, 367] on mat-icon "content_copy" at bounding box center [1191, 371] width 9 height 9
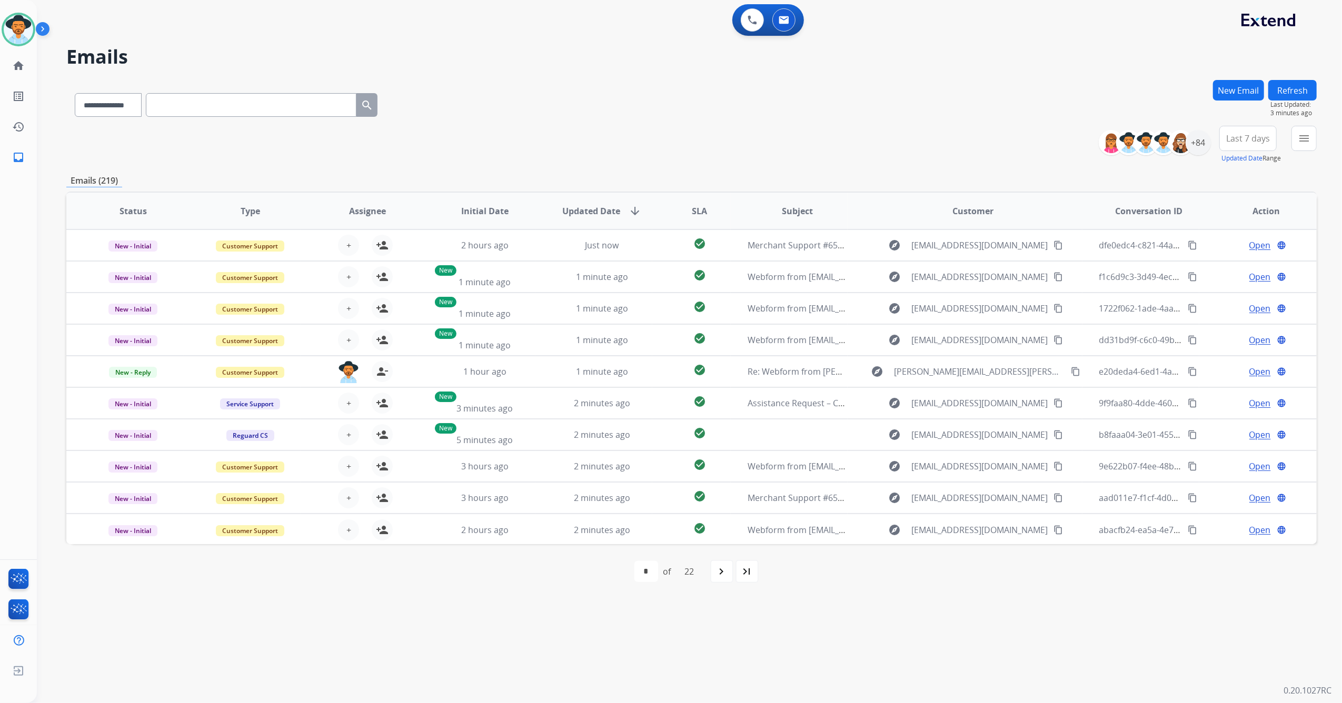
click at [1214, 142] on div "**********" at bounding box center [1211, 145] width 210 height 38
click at [1205, 142] on div "+84" at bounding box center [1197, 142] width 25 height 25
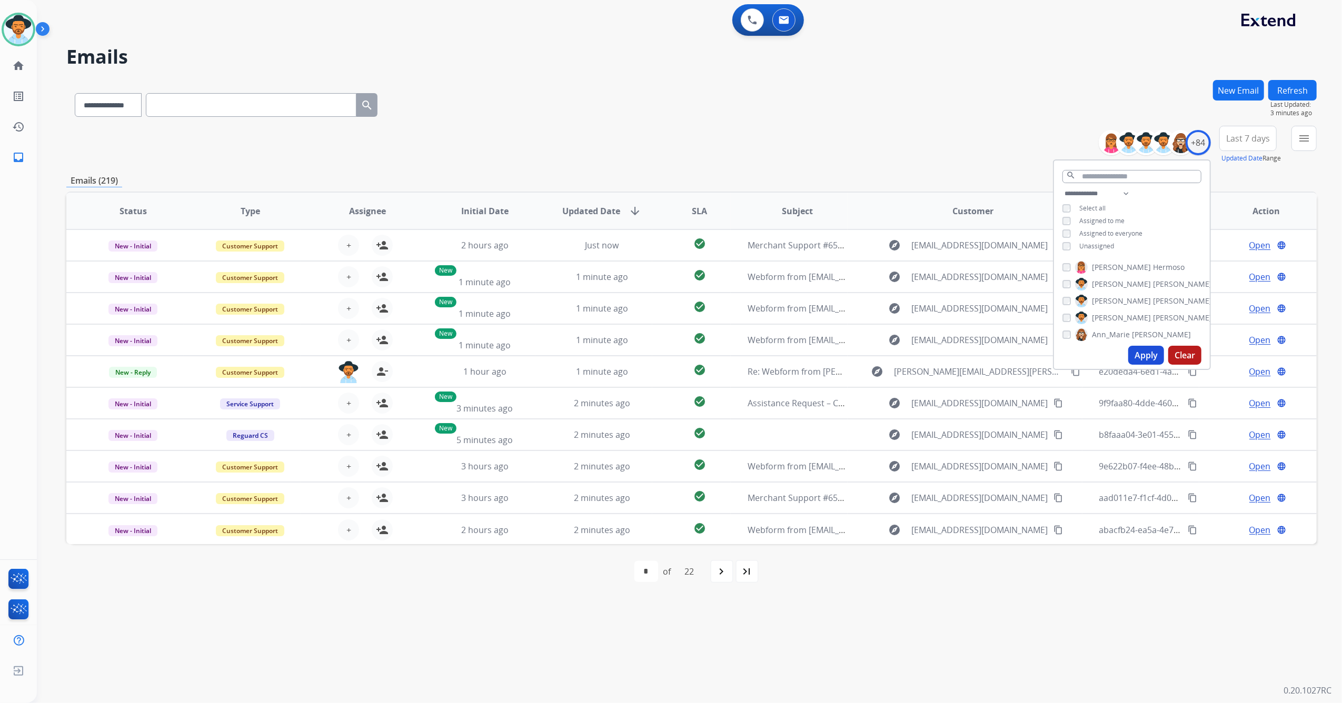
click at [1146, 356] on button "Apply" at bounding box center [1146, 355] width 36 height 19
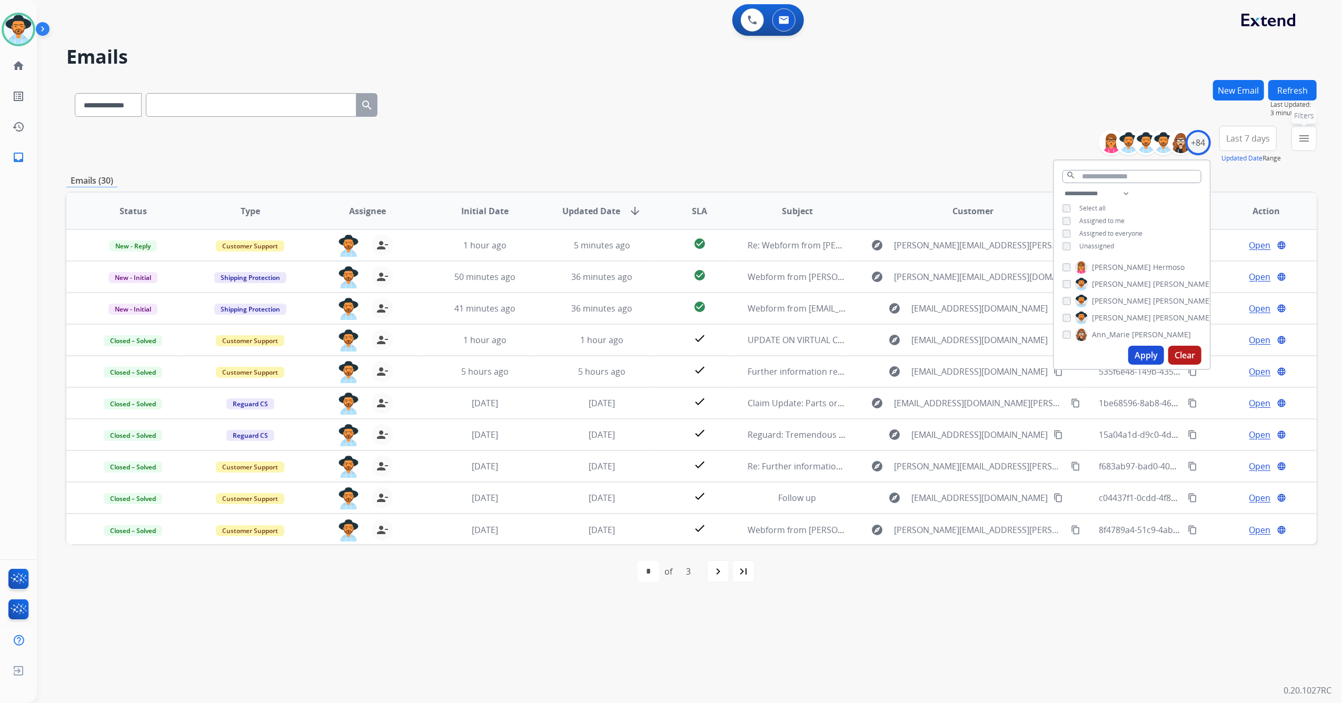
click at [1296, 142] on button "menu Filters" at bounding box center [1303, 138] width 25 height 25
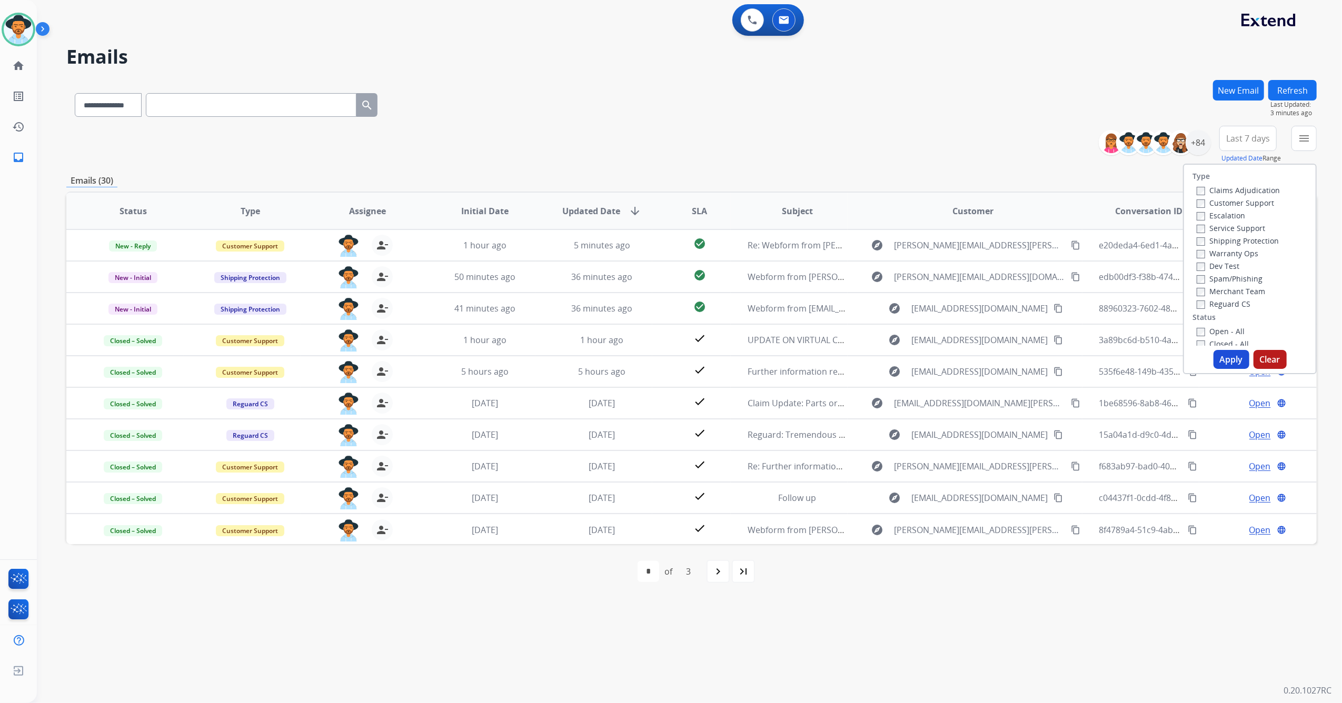
click at [1198, 337] on div "Closed - All" at bounding box center [1251, 343] width 111 height 13
click at [1219, 363] on button "Apply" at bounding box center [1231, 359] width 36 height 19
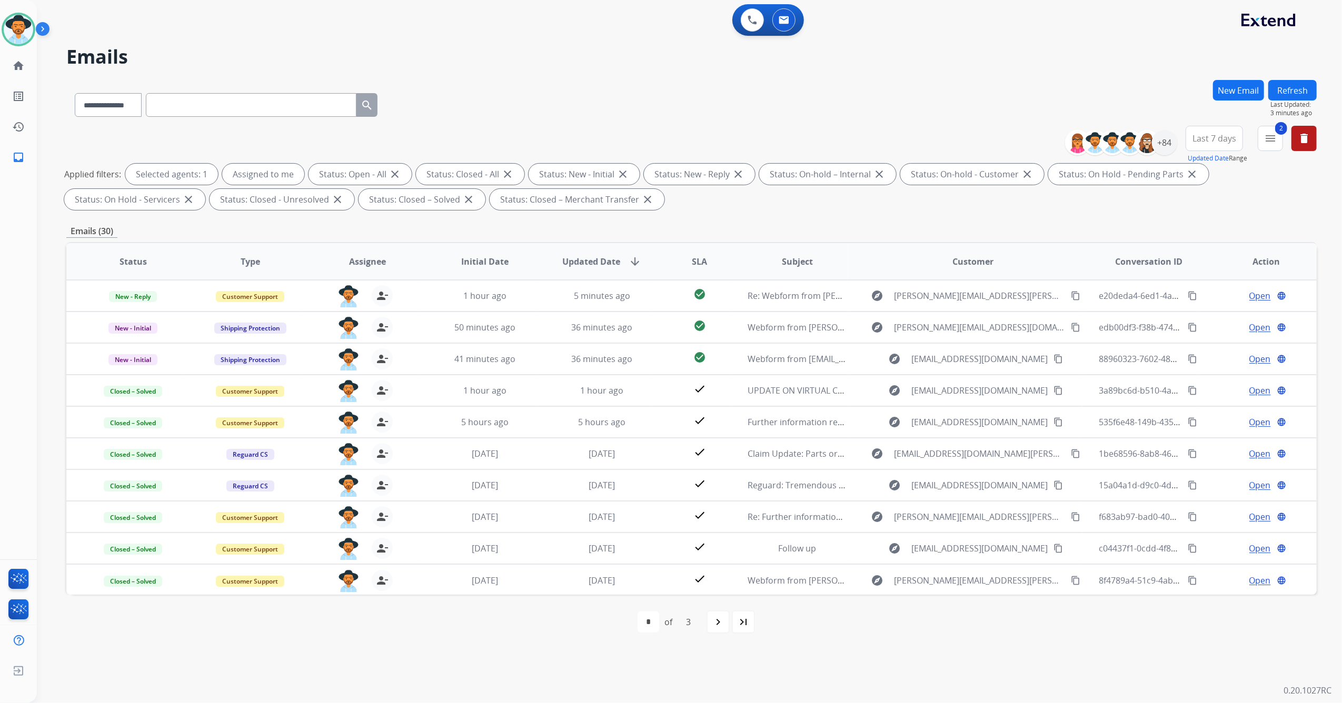
click at [807, 197] on div "Applied filters: Selected agents: 1 Assigned to me Status: Open - All close Sta…" at bounding box center [689, 187] width 1250 height 46
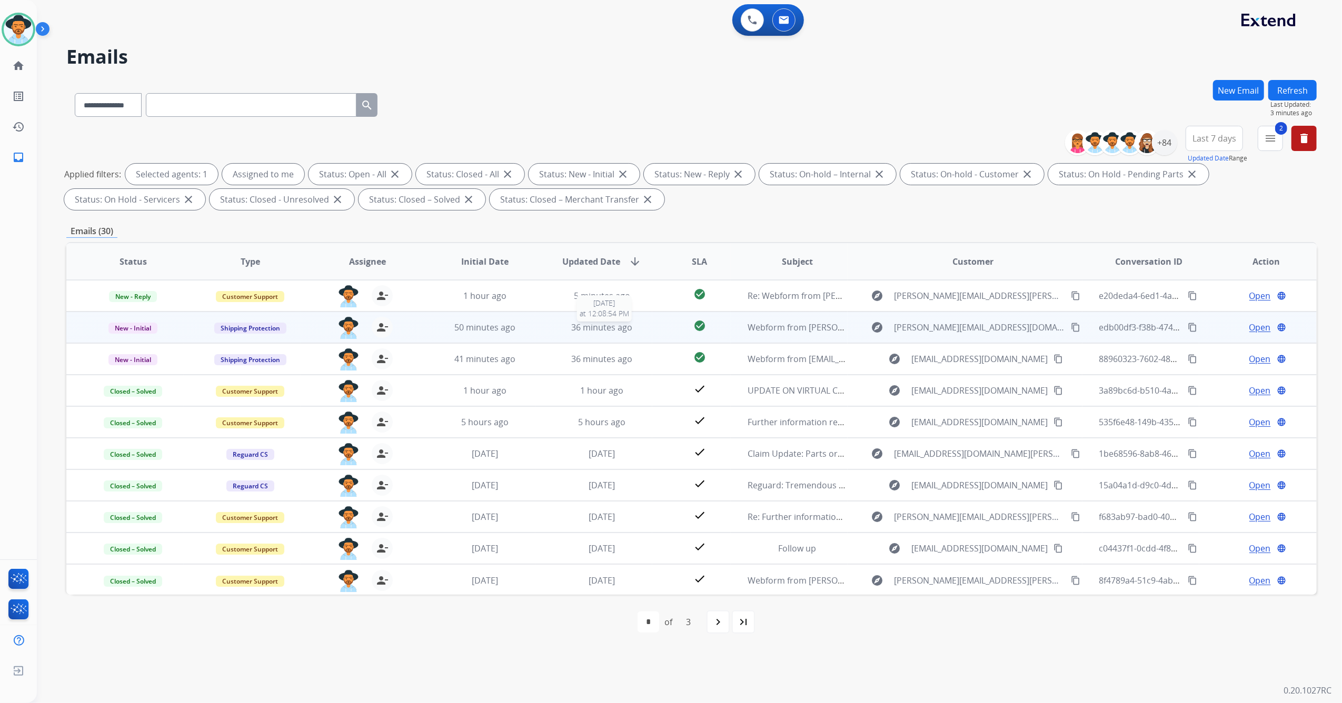
click at [623, 332] on span "36 minutes ago" at bounding box center [601, 328] width 61 height 12
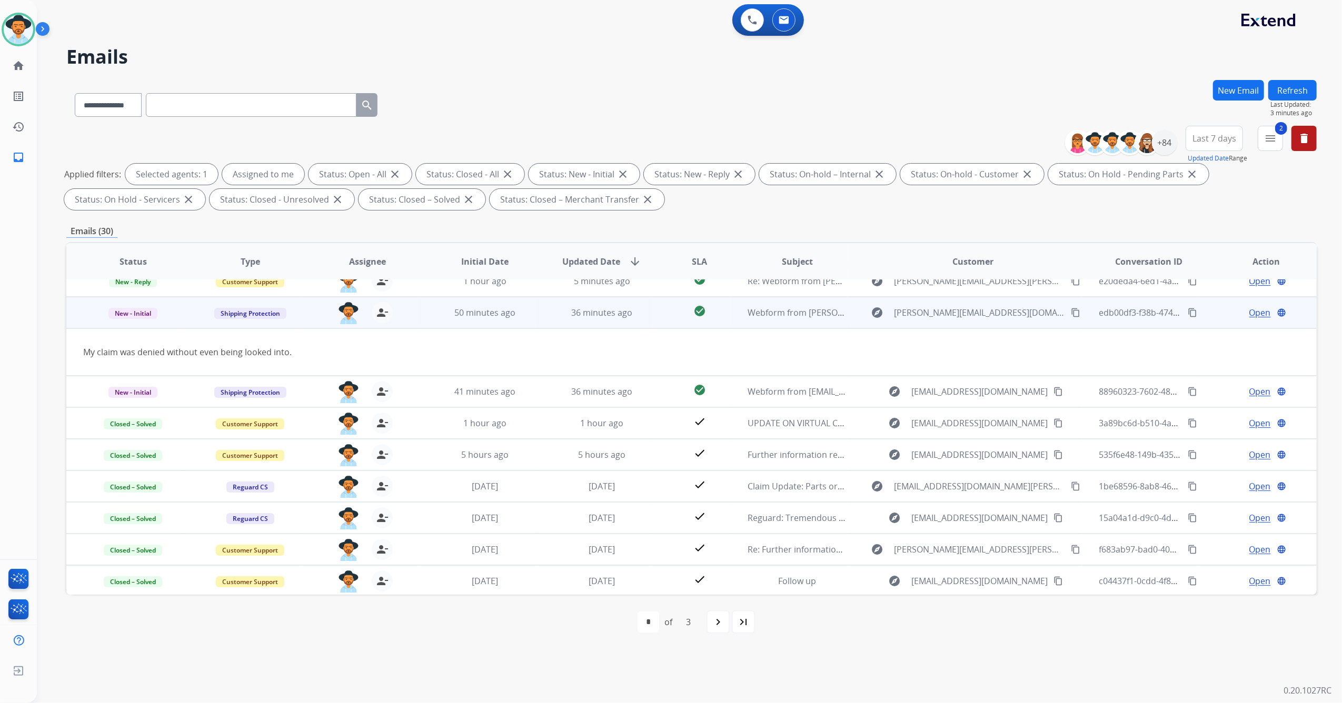
scroll to position [0, 0]
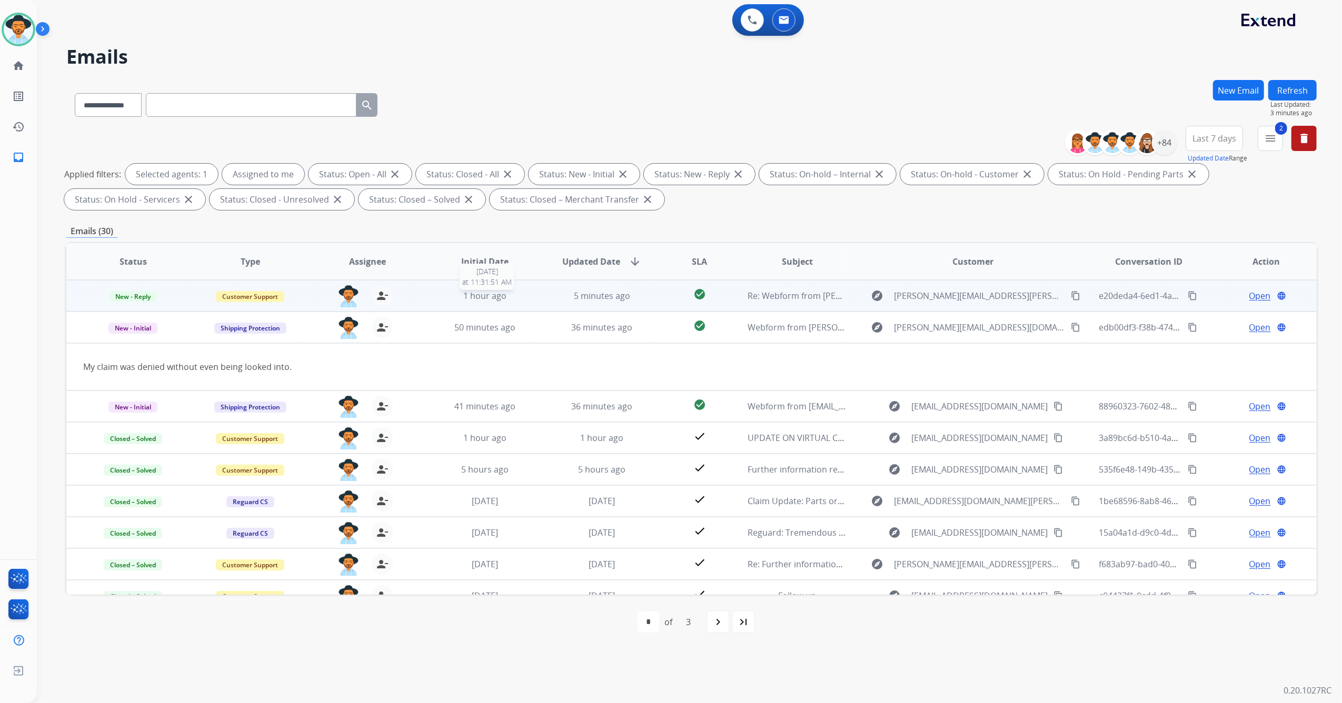
click at [527, 295] on div "1 hour ago" at bounding box center [485, 295] width 100 height 13
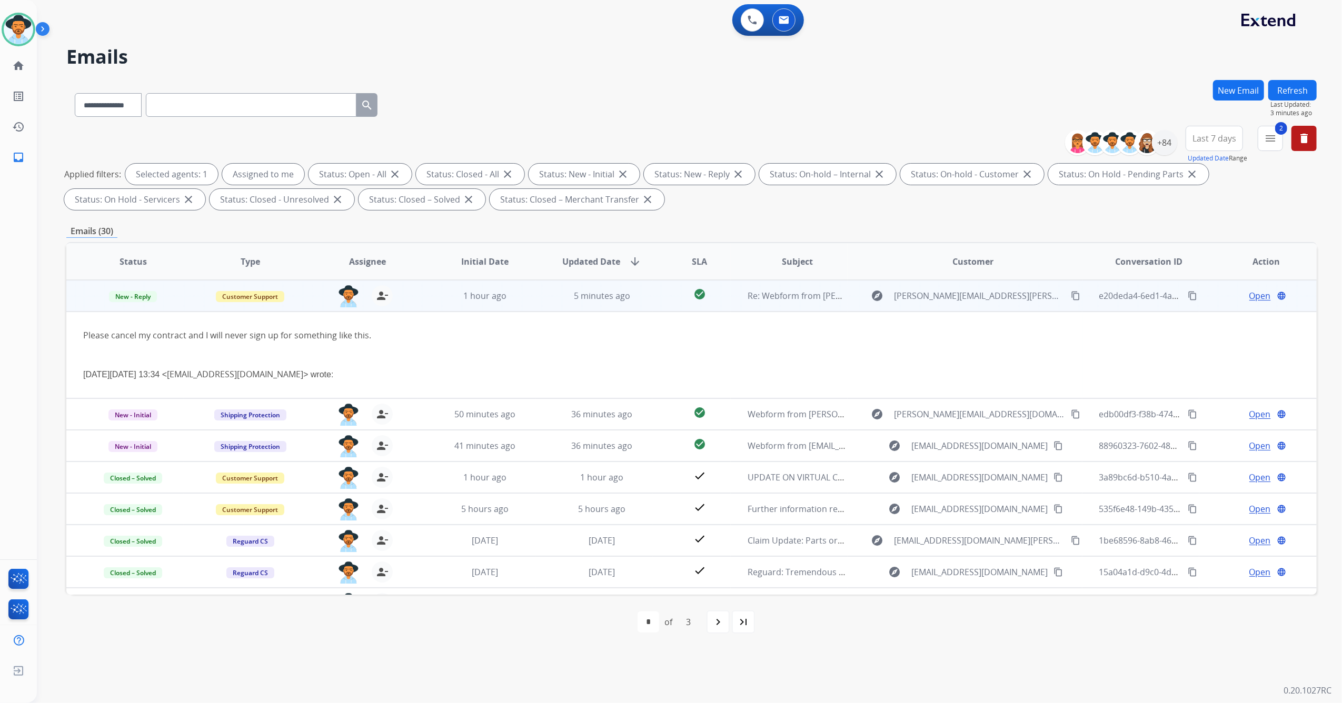
click at [1249, 297] on span "Open" at bounding box center [1260, 295] width 22 height 13
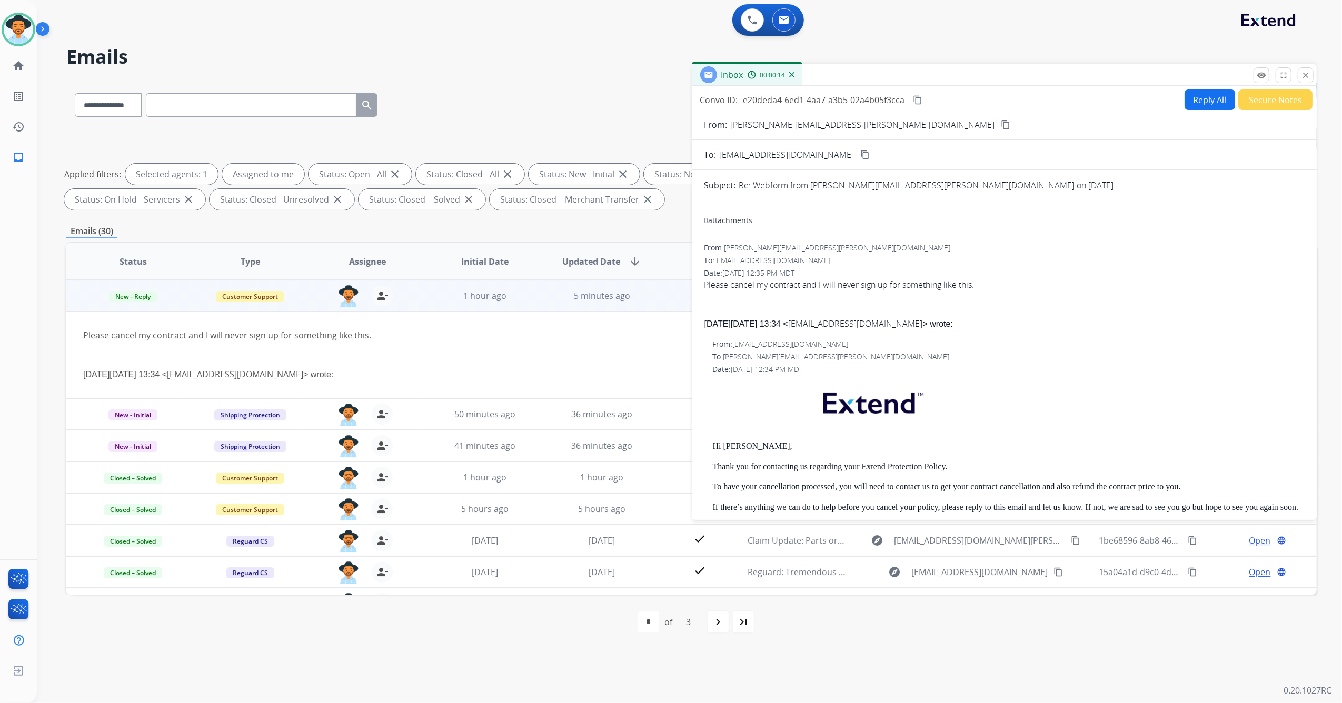
click at [1199, 95] on button "Reply All" at bounding box center [1209, 99] width 51 height 21
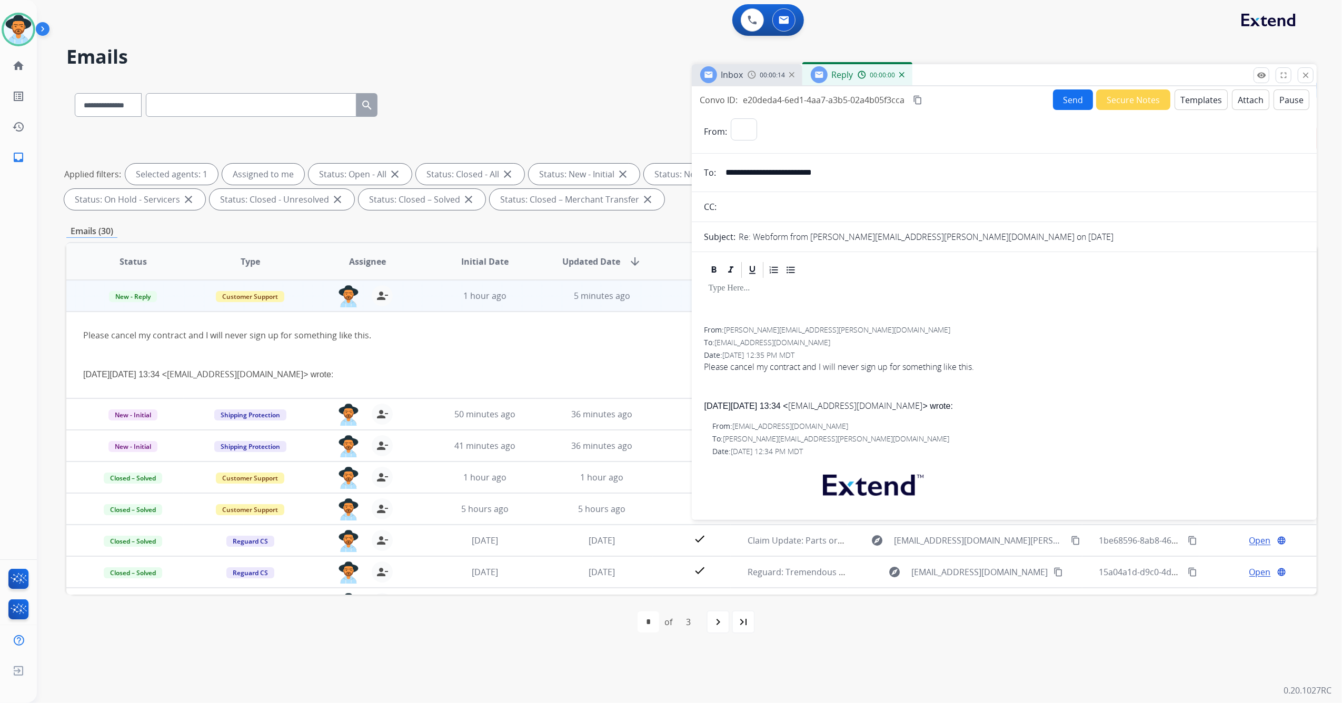
select select "**********"
click at [1182, 104] on button "Templates" at bounding box center [1200, 99] width 53 height 21
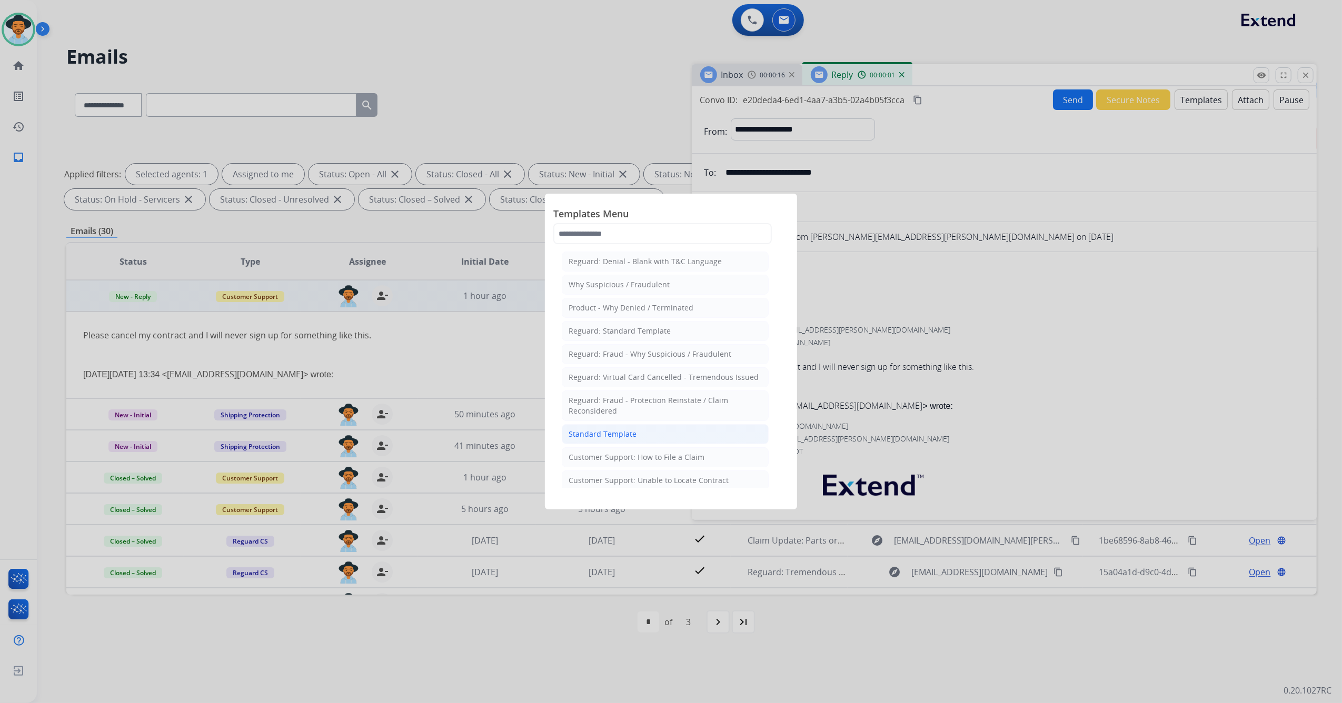
click at [651, 438] on li "Standard Template" at bounding box center [665, 434] width 207 height 20
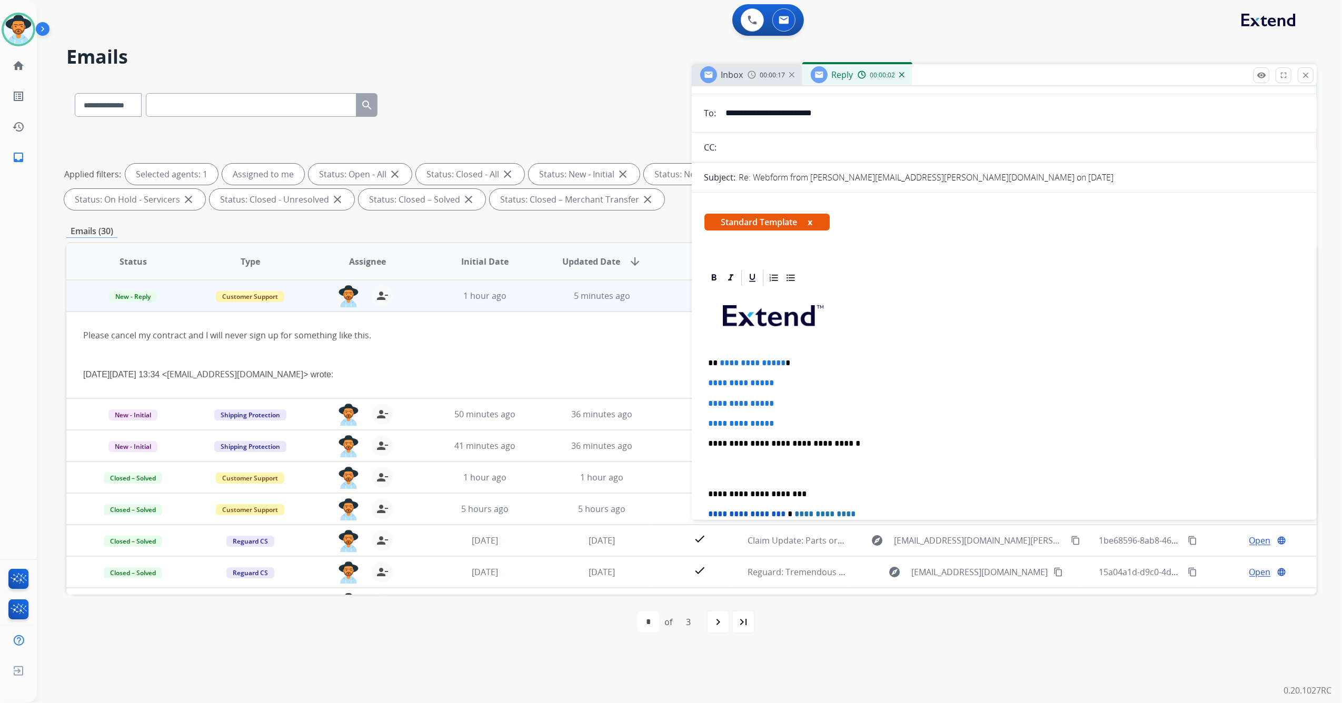
scroll to position [140, 0]
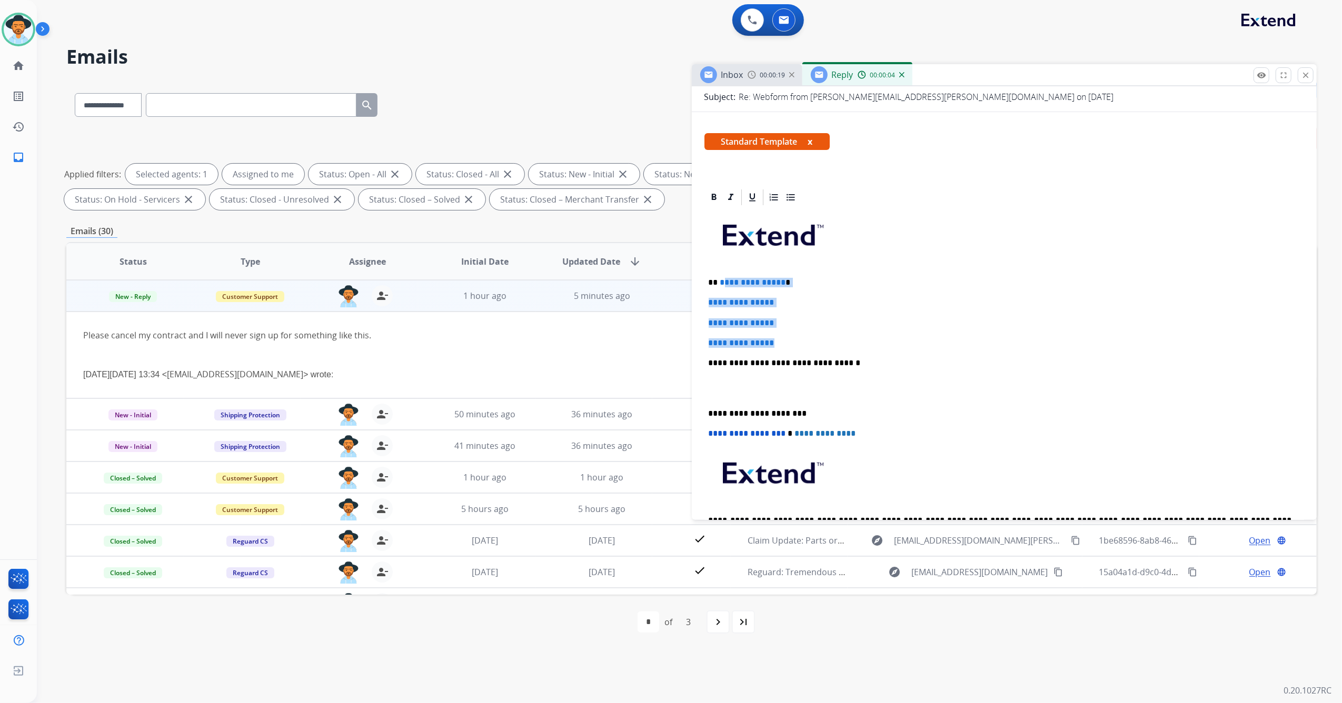
drag, startPoint x: 737, startPoint y: 333, endPoint x: 721, endPoint y: 273, distance: 62.7
click at [721, 273] on div "**********" at bounding box center [1004, 388] width 600 height 362
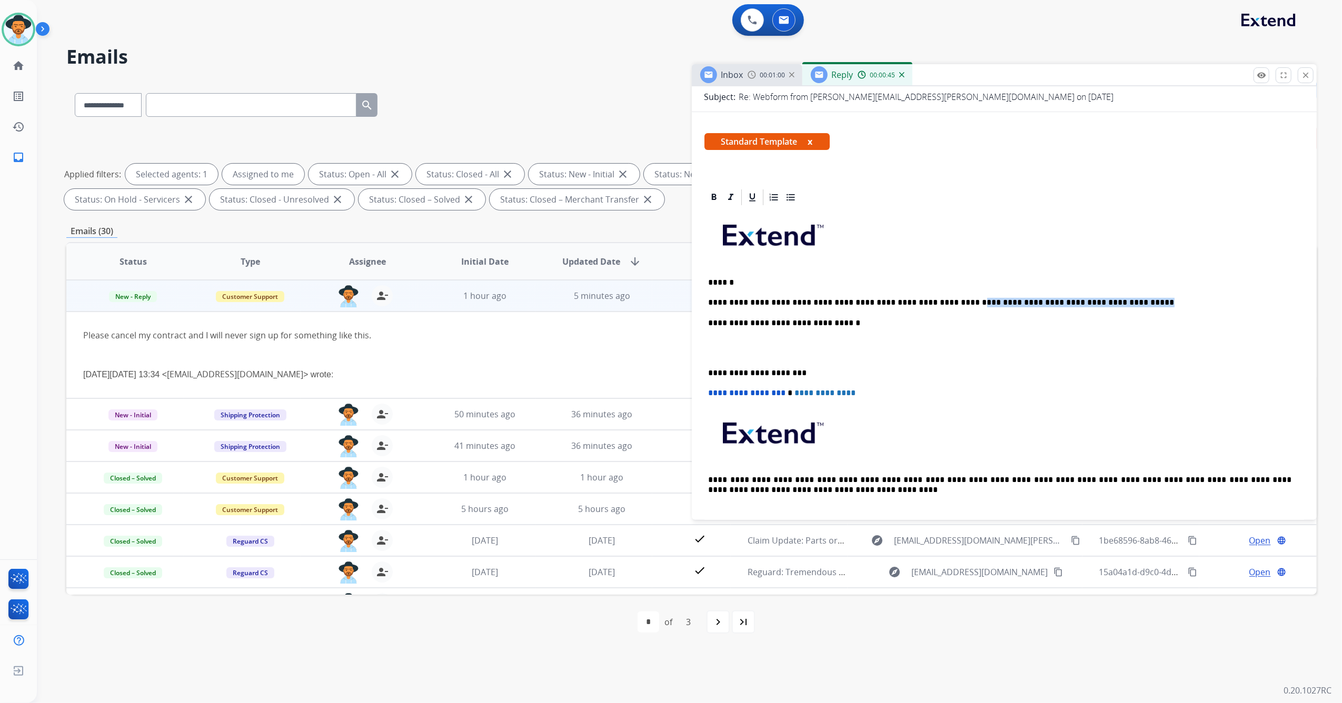
drag, startPoint x: 1080, startPoint y: 303, endPoint x: 924, endPoint y: 297, distance: 155.9
click at [924, 298] on p "**********" at bounding box center [999, 302] width 583 height 9
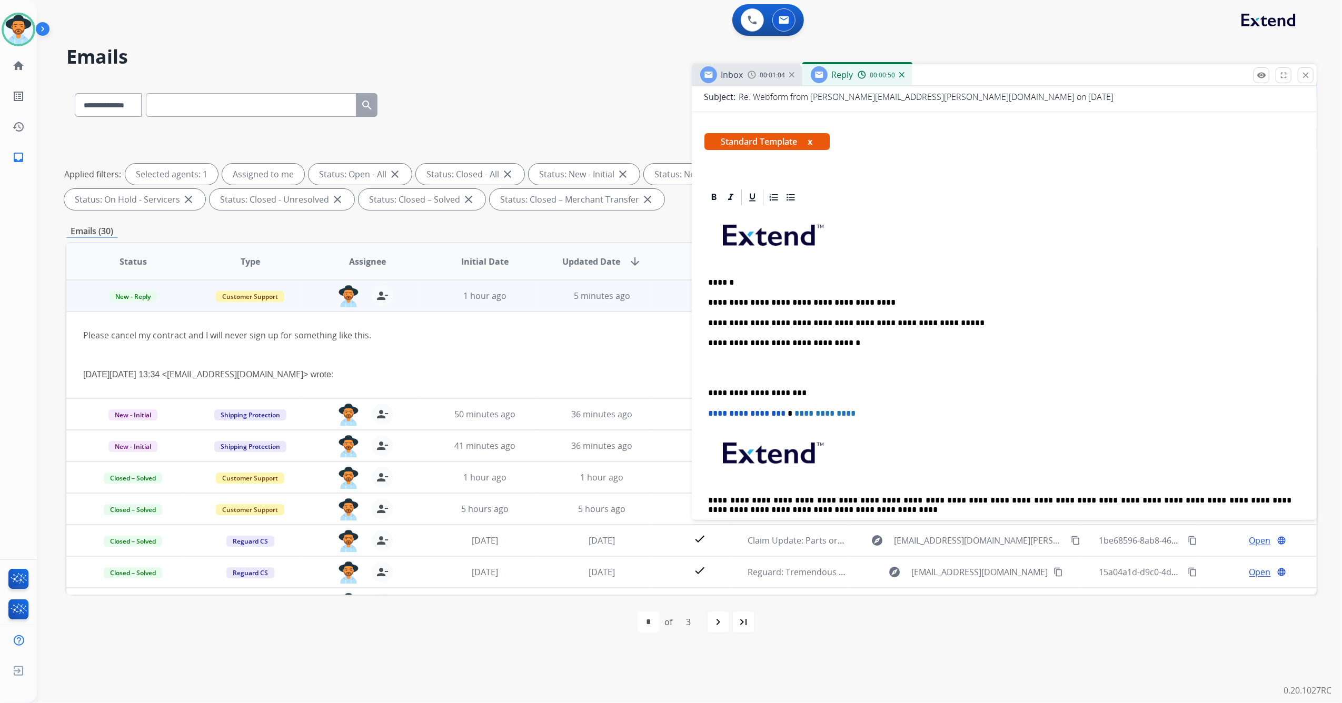
click at [709, 322] on p "**********" at bounding box center [999, 322] width 583 height 9
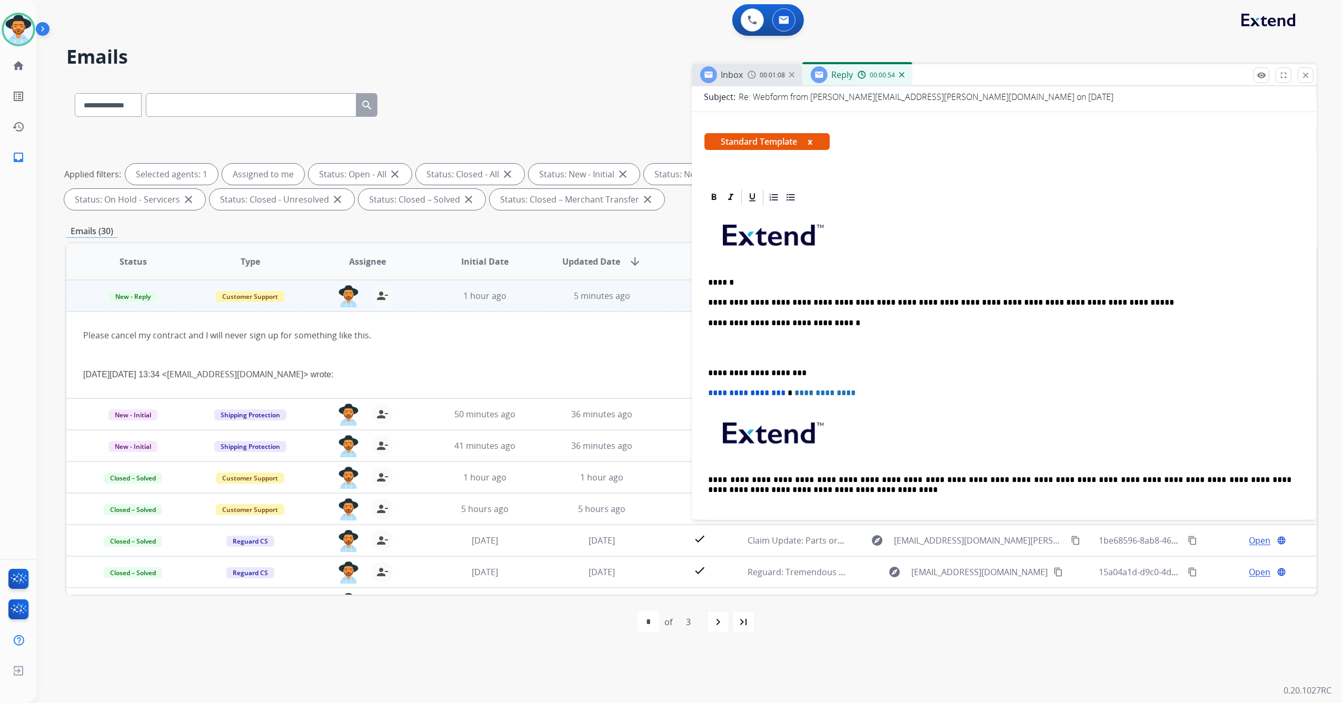
drag, startPoint x: 706, startPoint y: 371, endPoint x: 712, endPoint y: 373, distance: 6.5
click at [707, 371] on div "**********" at bounding box center [1004, 368] width 600 height 322
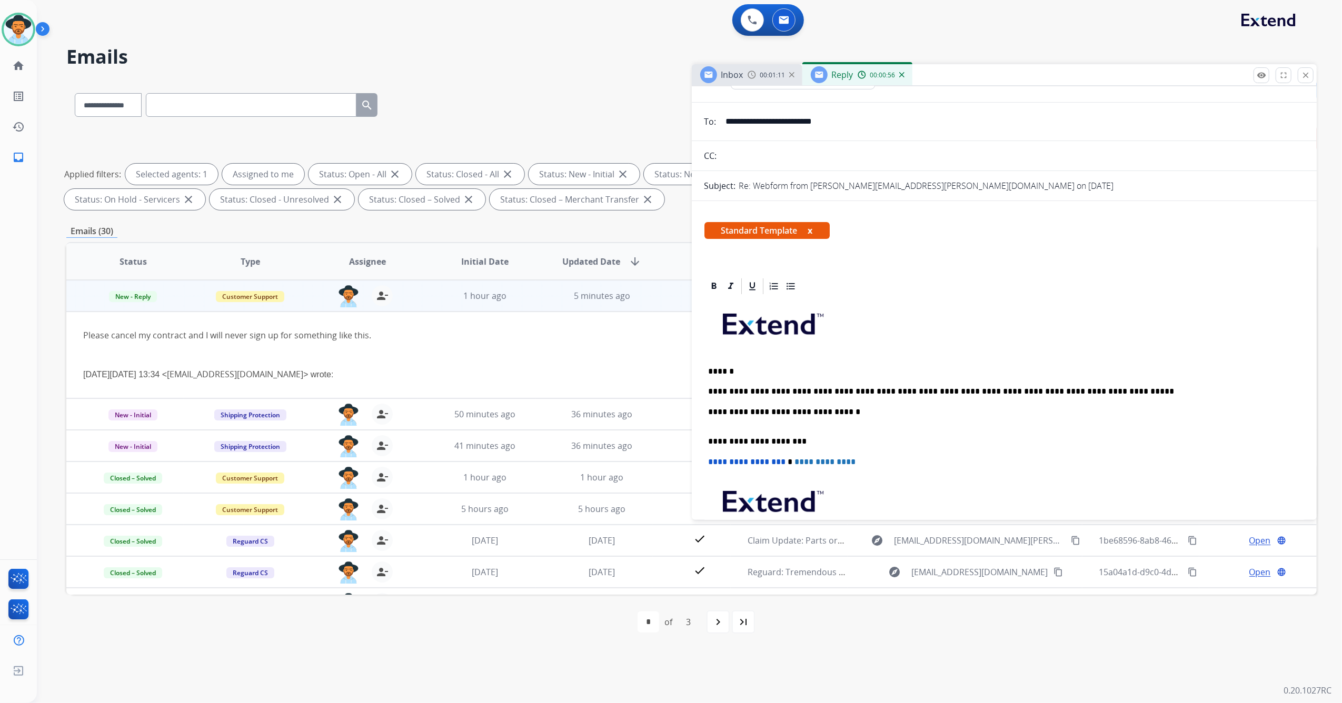
scroll to position [0, 0]
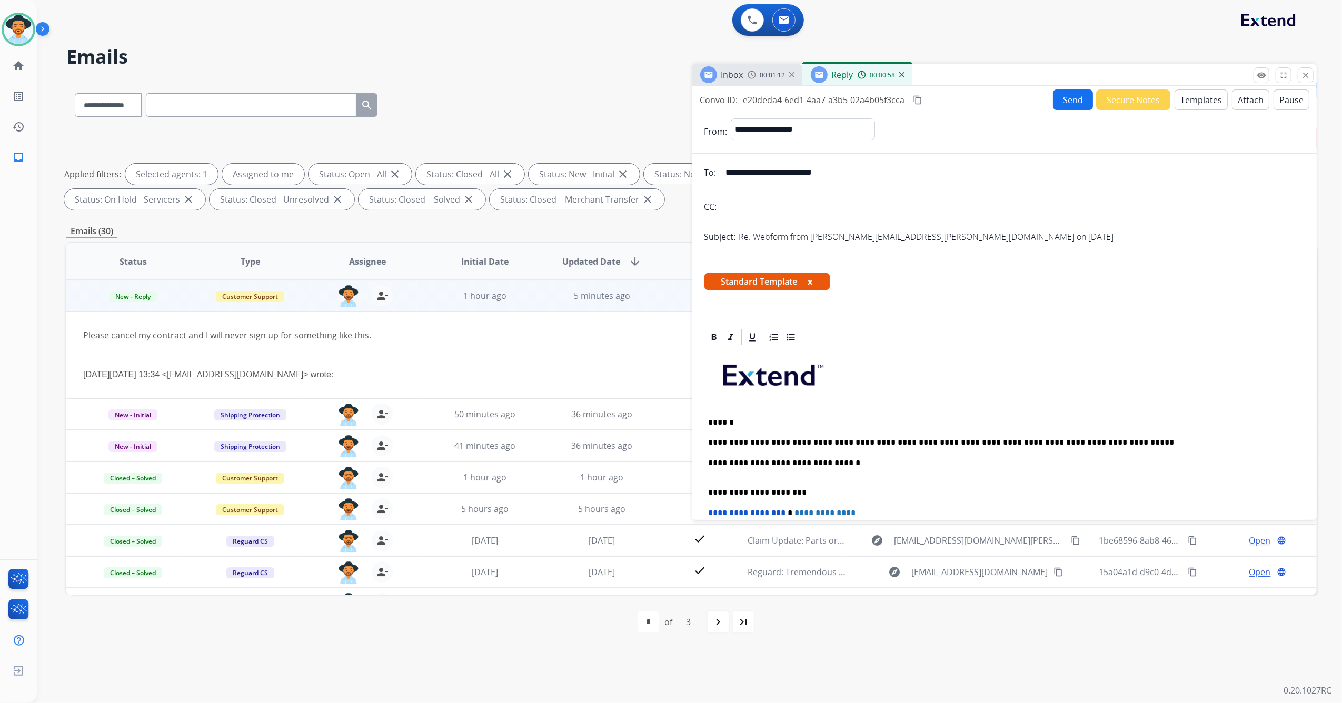
click at [1060, 104] on button "Send" at bounding box center [1073, 99] width 40 height 21
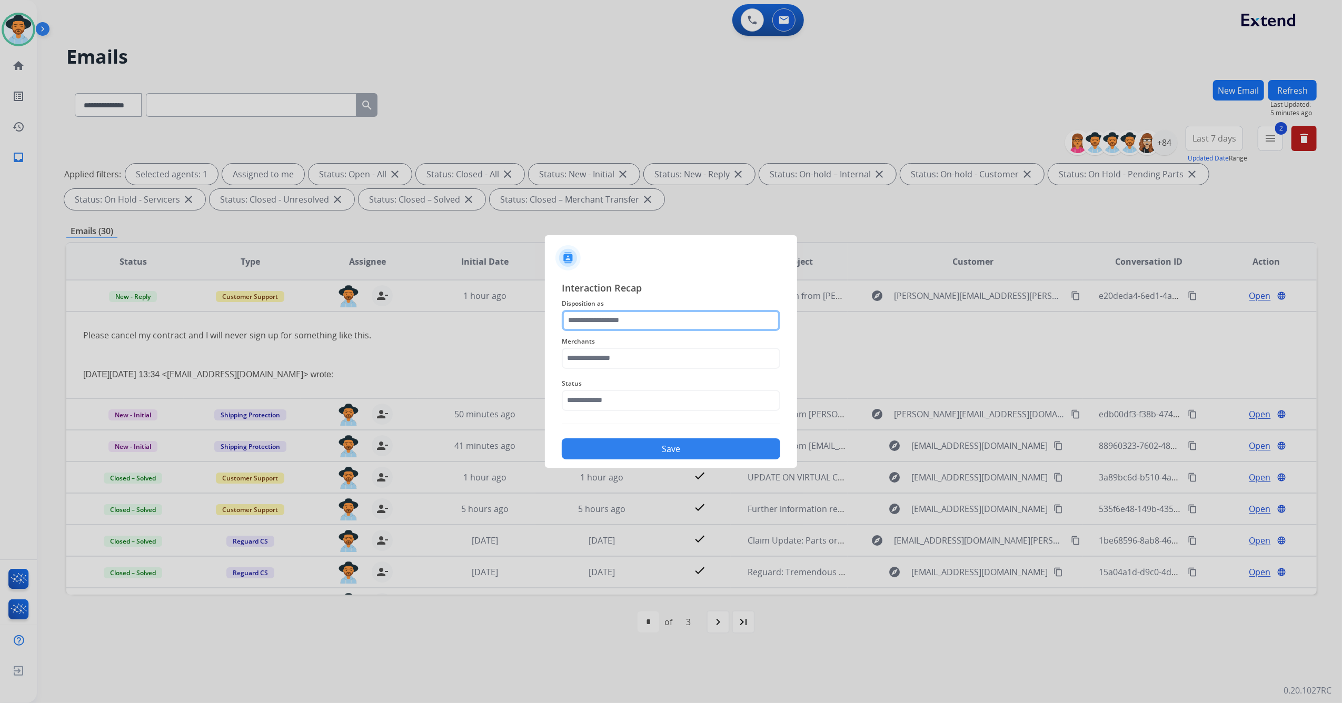
click at [642, 322] on input "text" at bounding box center [671, 320] width 218 height 21
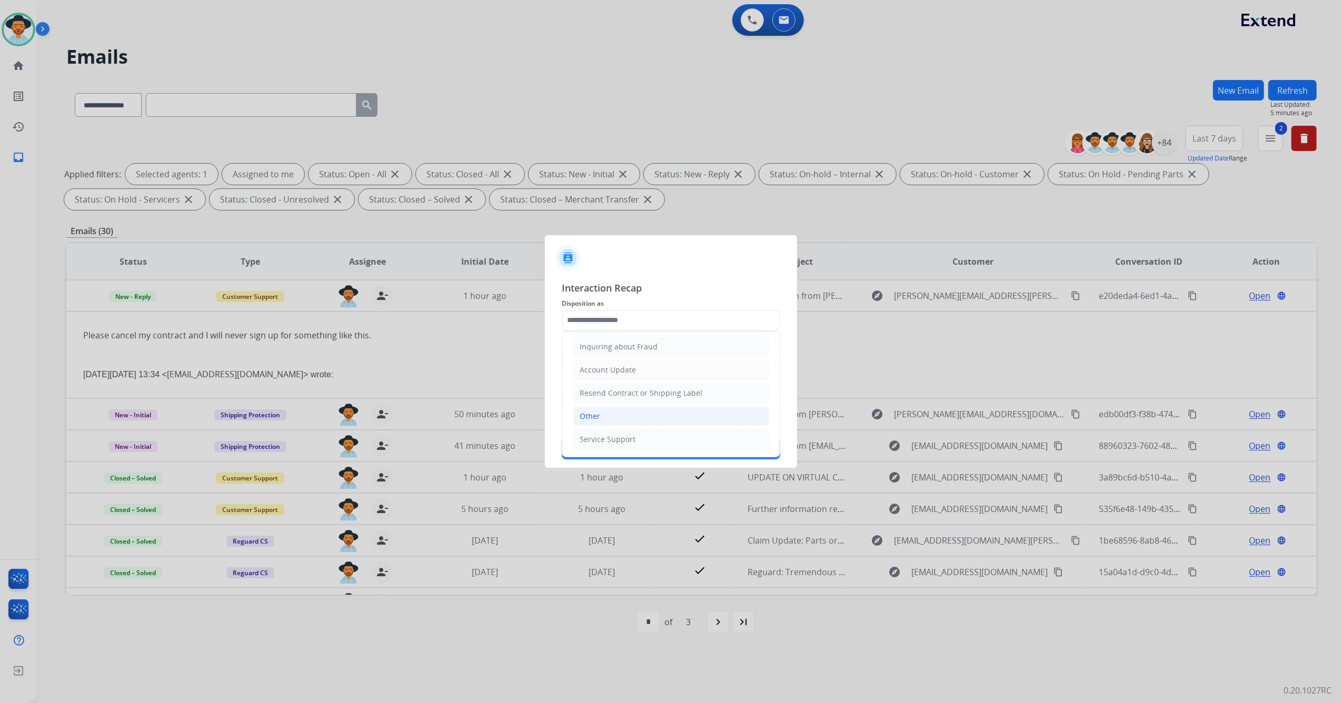
click at [620, 413] on li "Other" at bounding box center [671, 416] width 196 height 20
type input "*****"
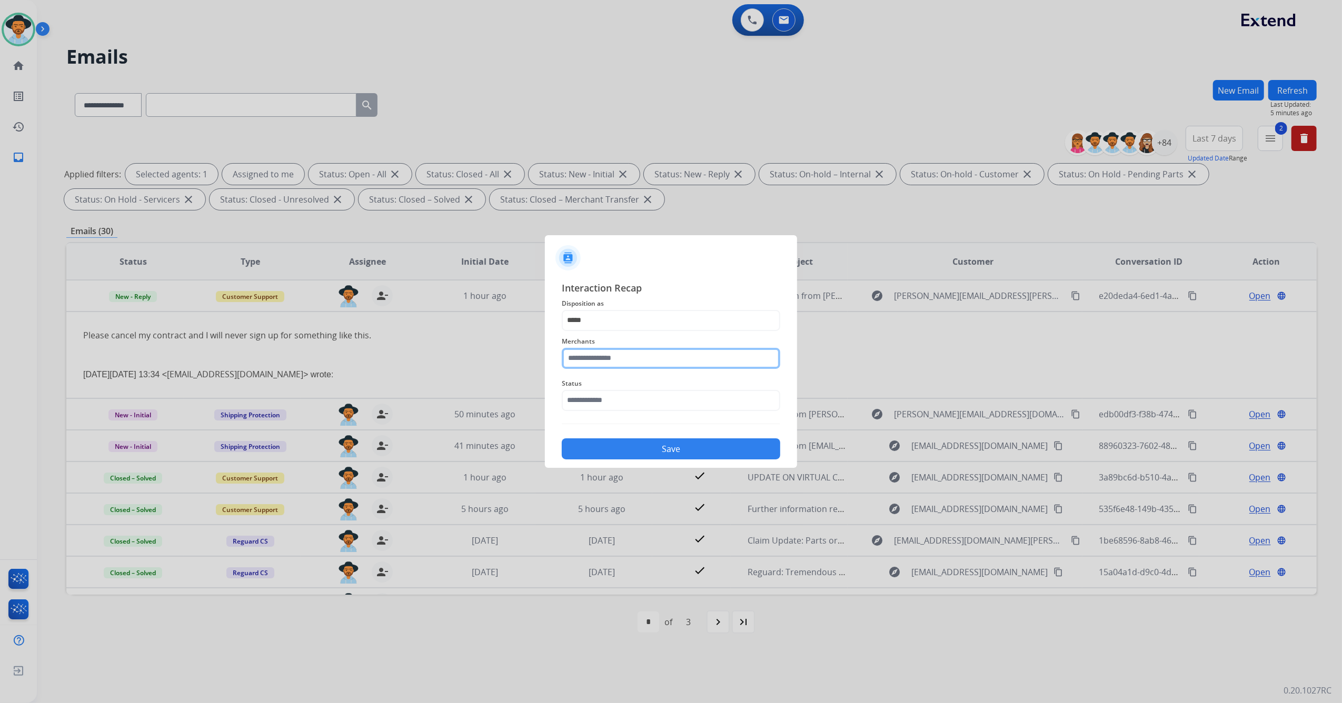
click at [611, 358] on input "text" at bounding box center [671, 358] width 218 height 21
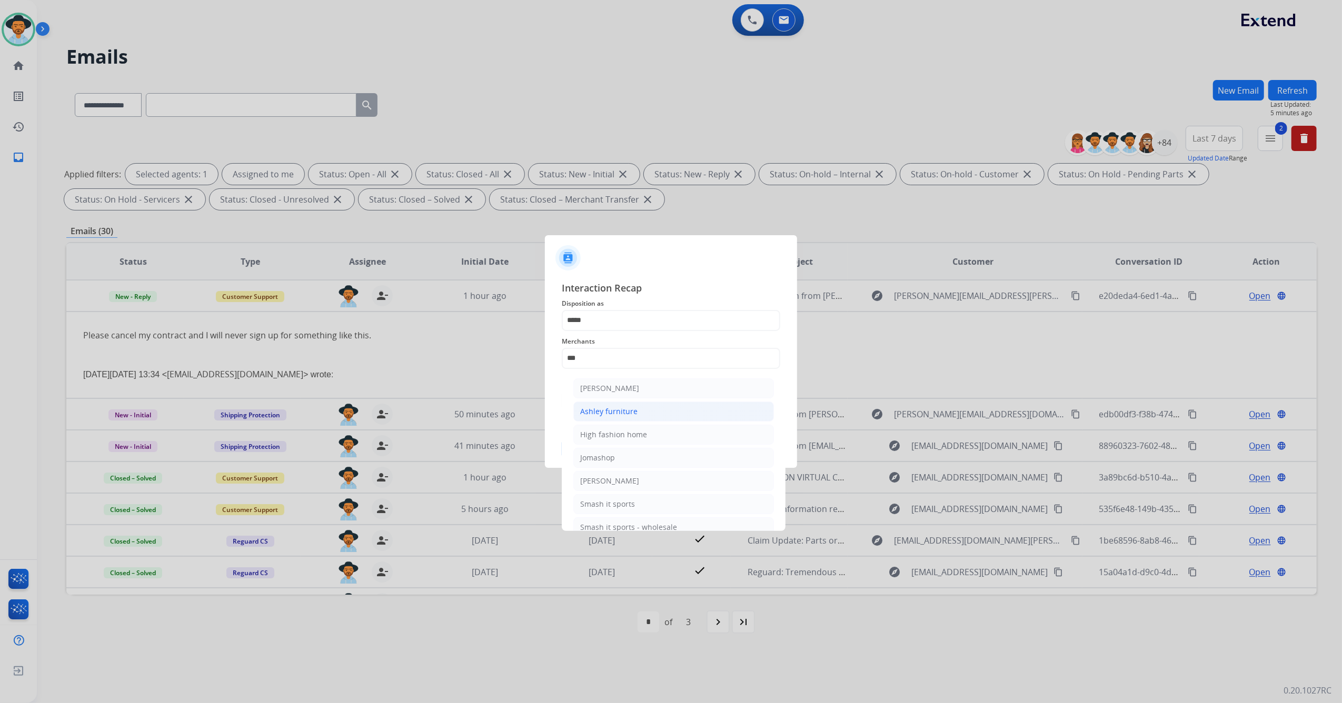
click at [638, 405] on li "Ashley furniture" at bounding box center [673, 412] width 201 height 20
type input "**********"
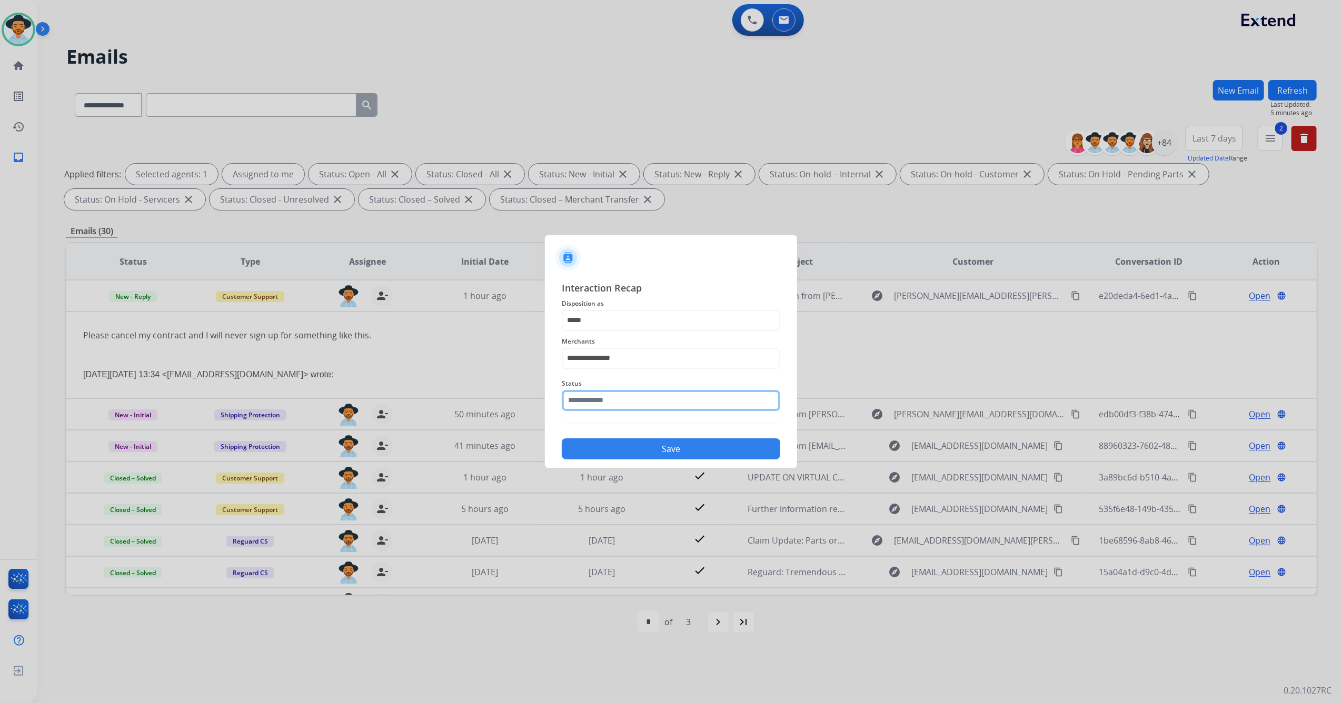
click at [630, 400] on input "text" at bounding box center [671, 400] width 218 height 21
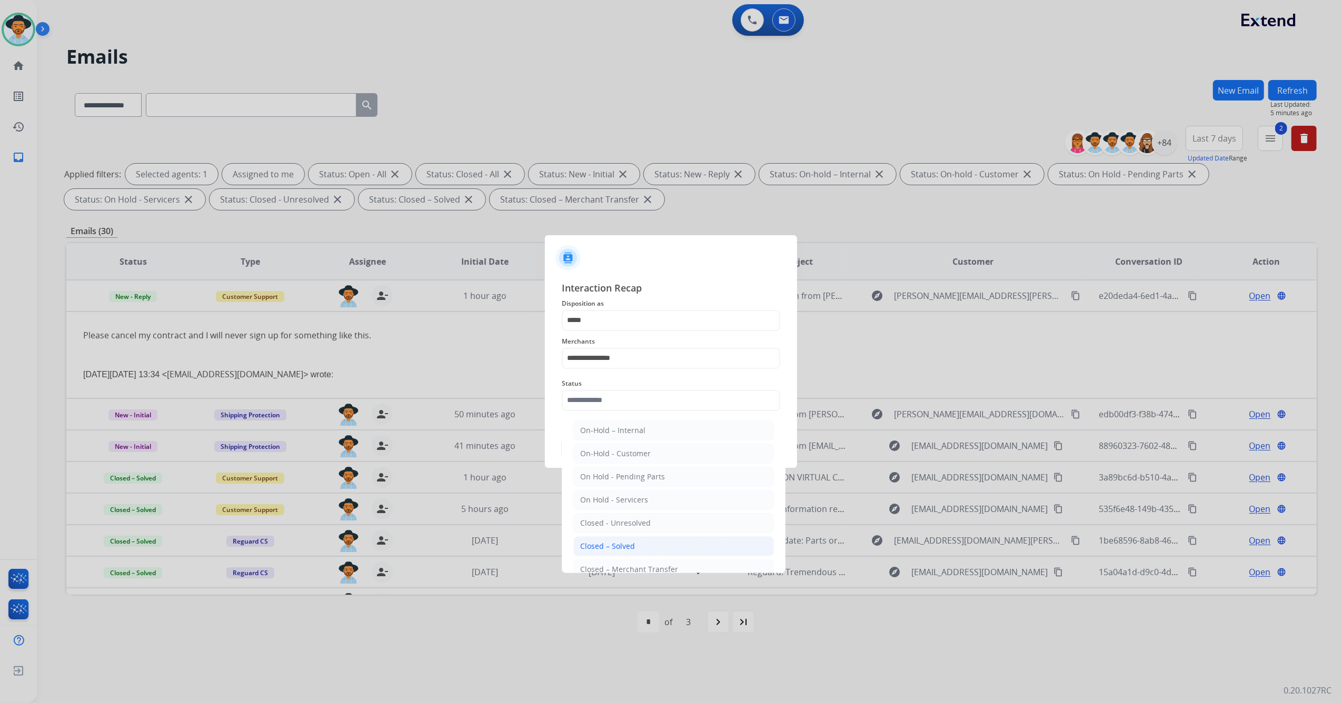
click at [613, 543] on div "Closed – Solved" at bounding box center [607, 546] width 55 height 11
type input "**********"
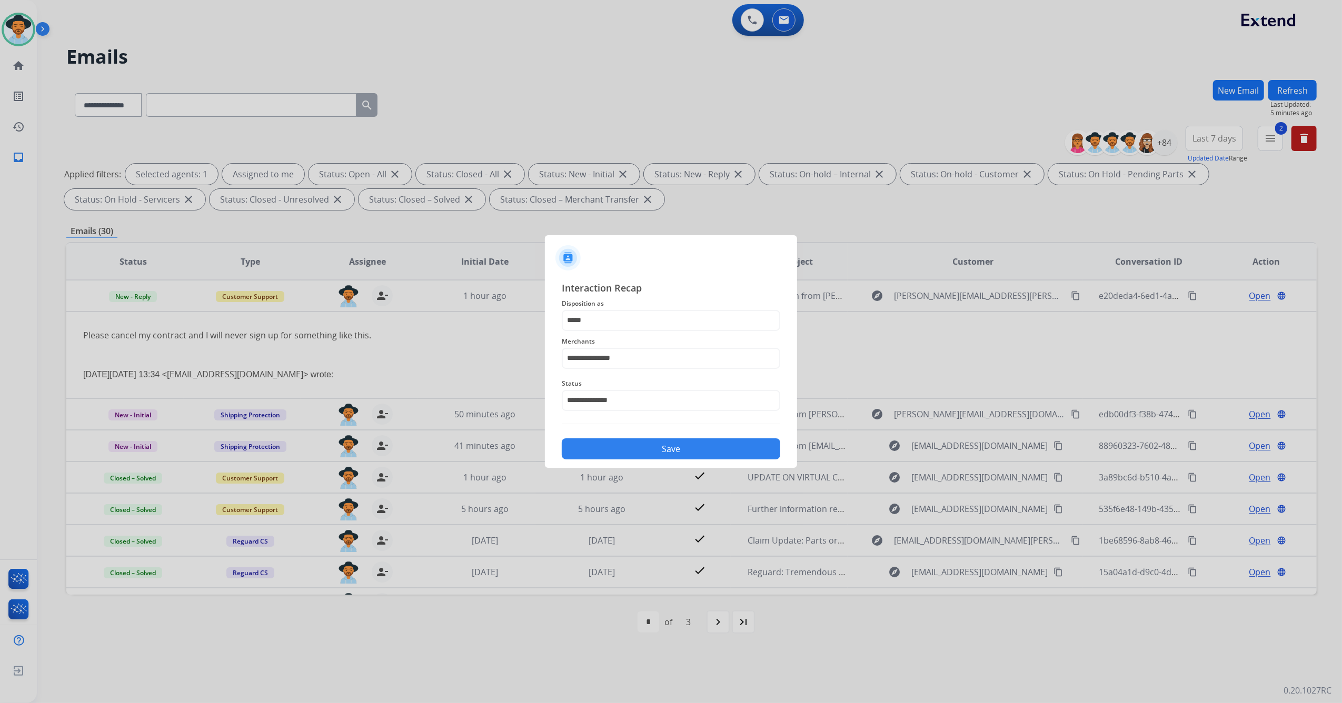
click at [643, 448] on button "Save" at bounding box center [671, 448] width 218 height 21
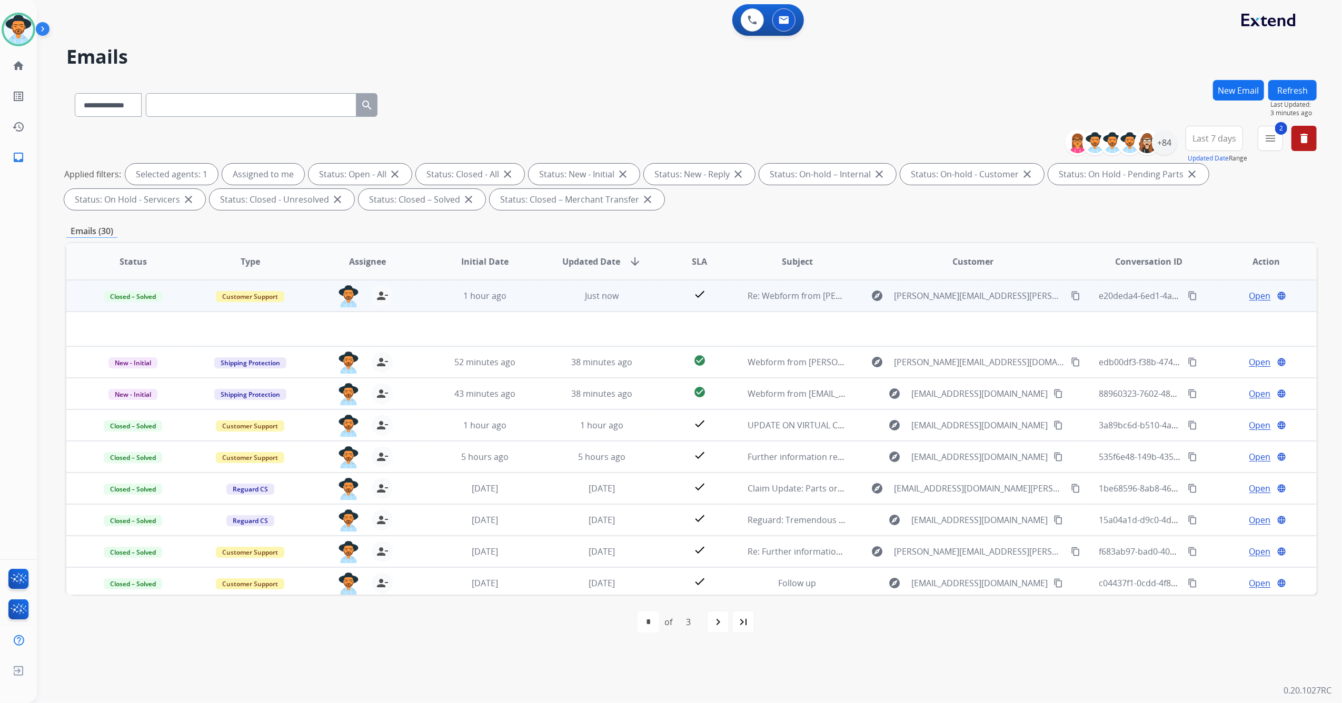
click at [1070, 297] on mat-icon "content_copy" at bounding box center [1074, 295] width 9 height 9
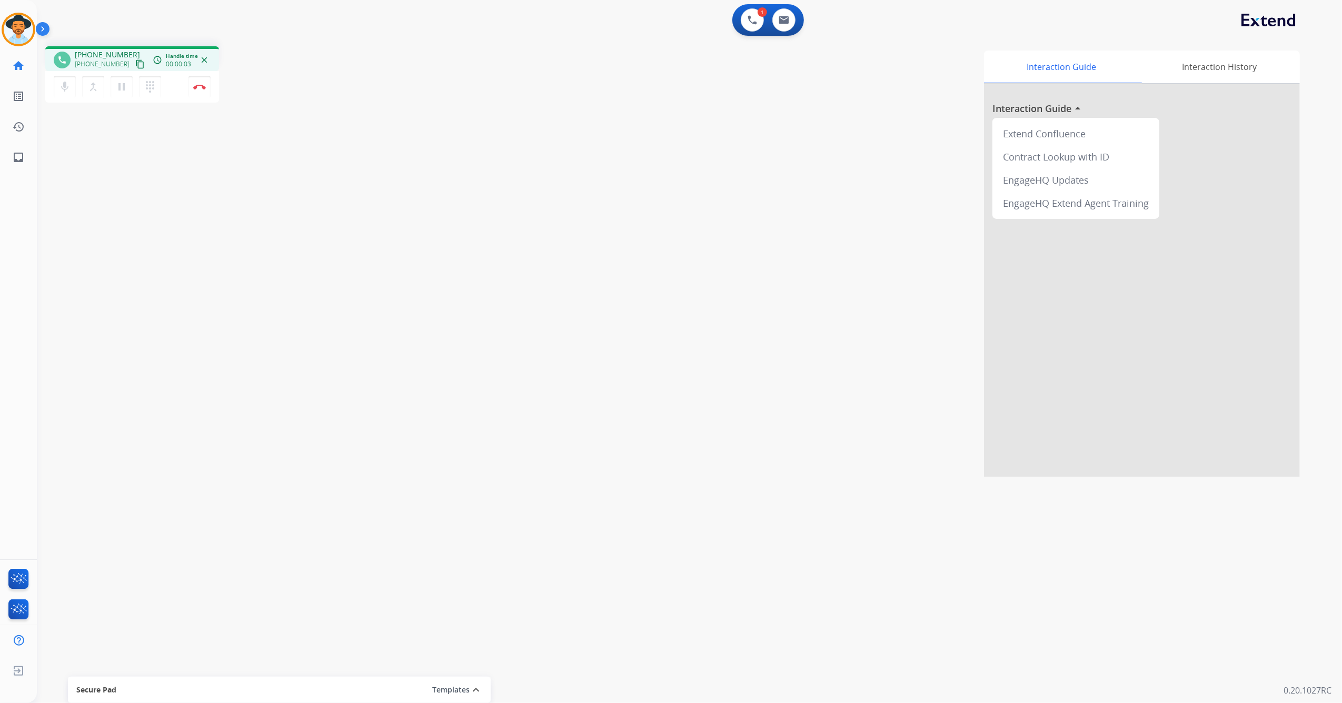
click at [135, 62] on mat-icon "content_copy" at bounding box center [139, 63] width 9 height 9
click at [209, 81] on button "Disconnect" at bounding box center [199, 87] width 22 height 22
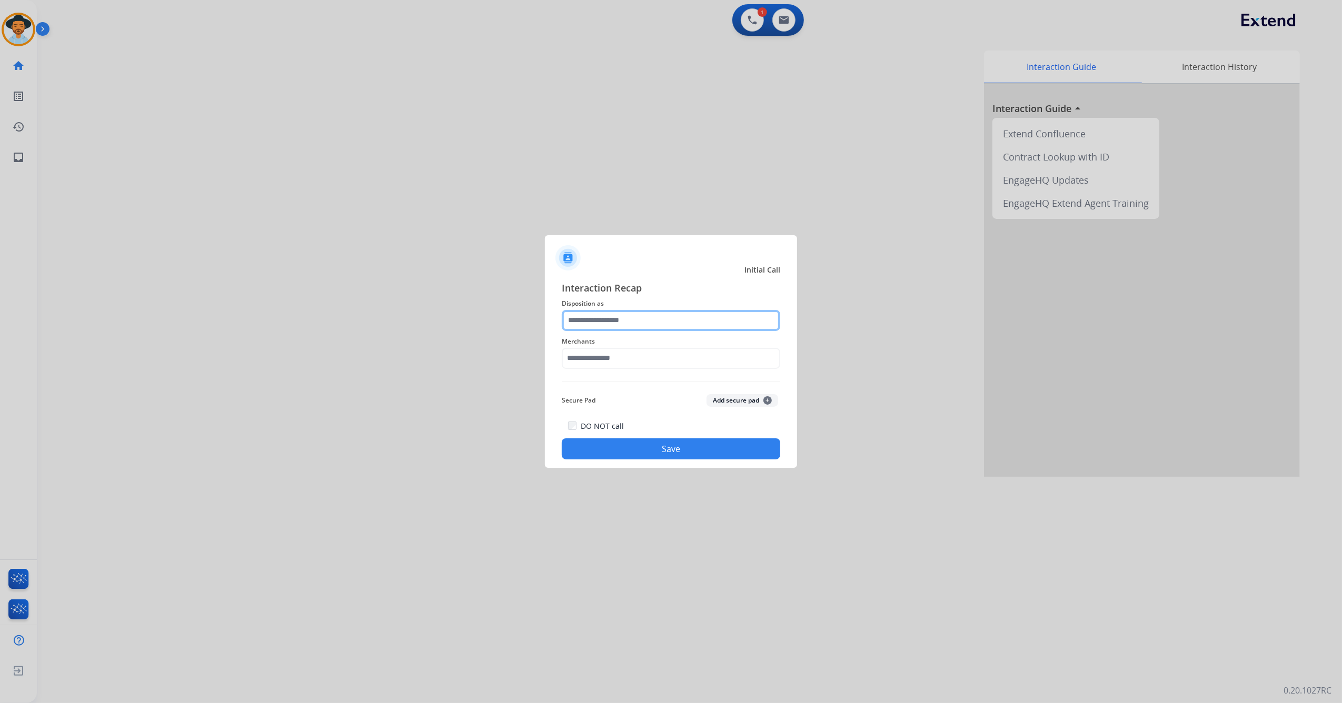
click at [638, 327] on input "text" at bounding box center [671, 320] width 218 height 21
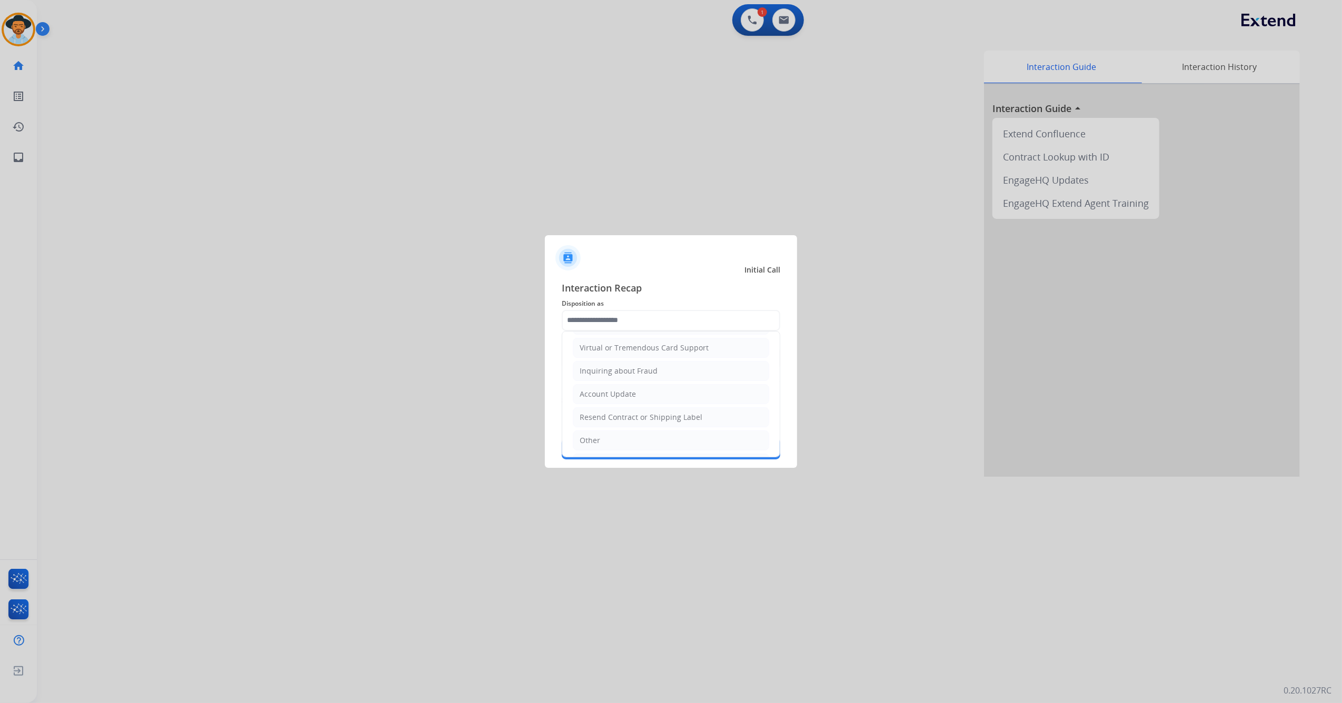
click at [619, 447] on li "Other" at bounding box center [671, 441] width 196 height 20
type input "*****"
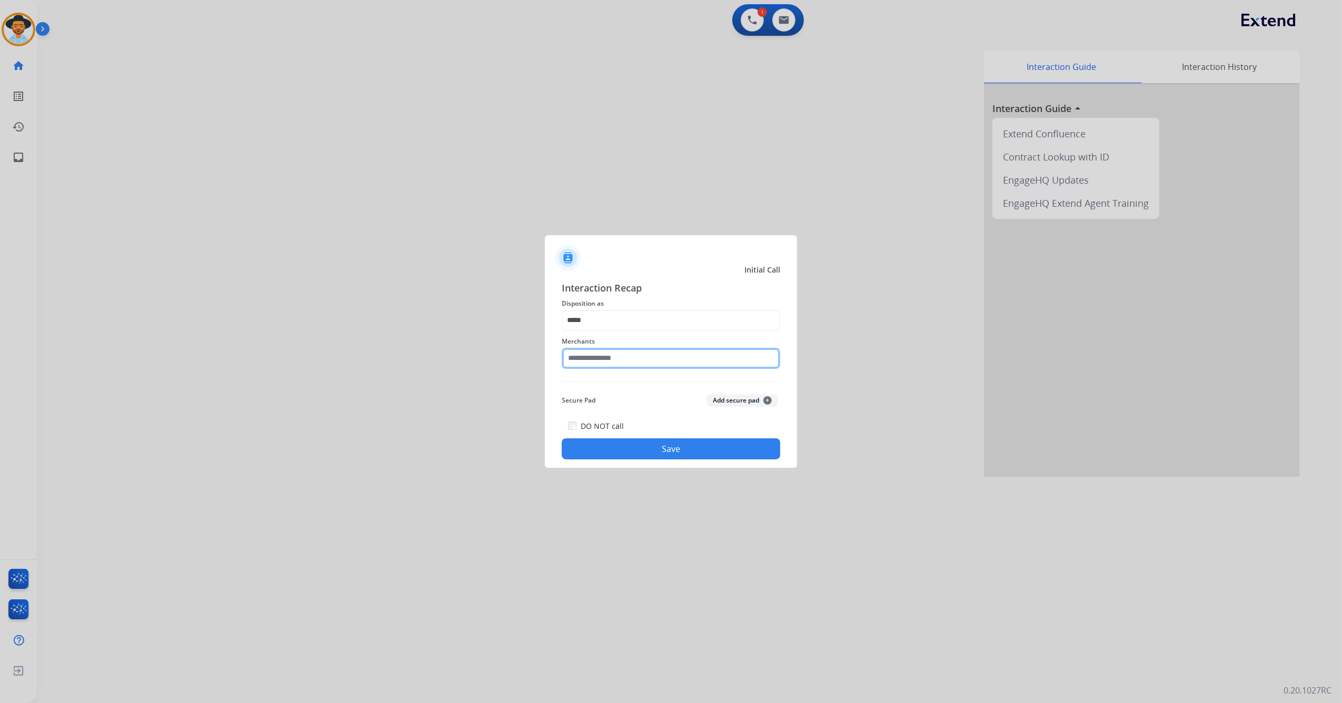
click at [607, 358] on input "text" at bounding box center [671, 358] width 218 height 21
click at [657, 413] on li "Ashley furniture" at bounding box center [673, 412] width 201 height 20
type input "**********"
click at [616, 454] on button "Save" at bounding box center [671, 448] width 218 height 21
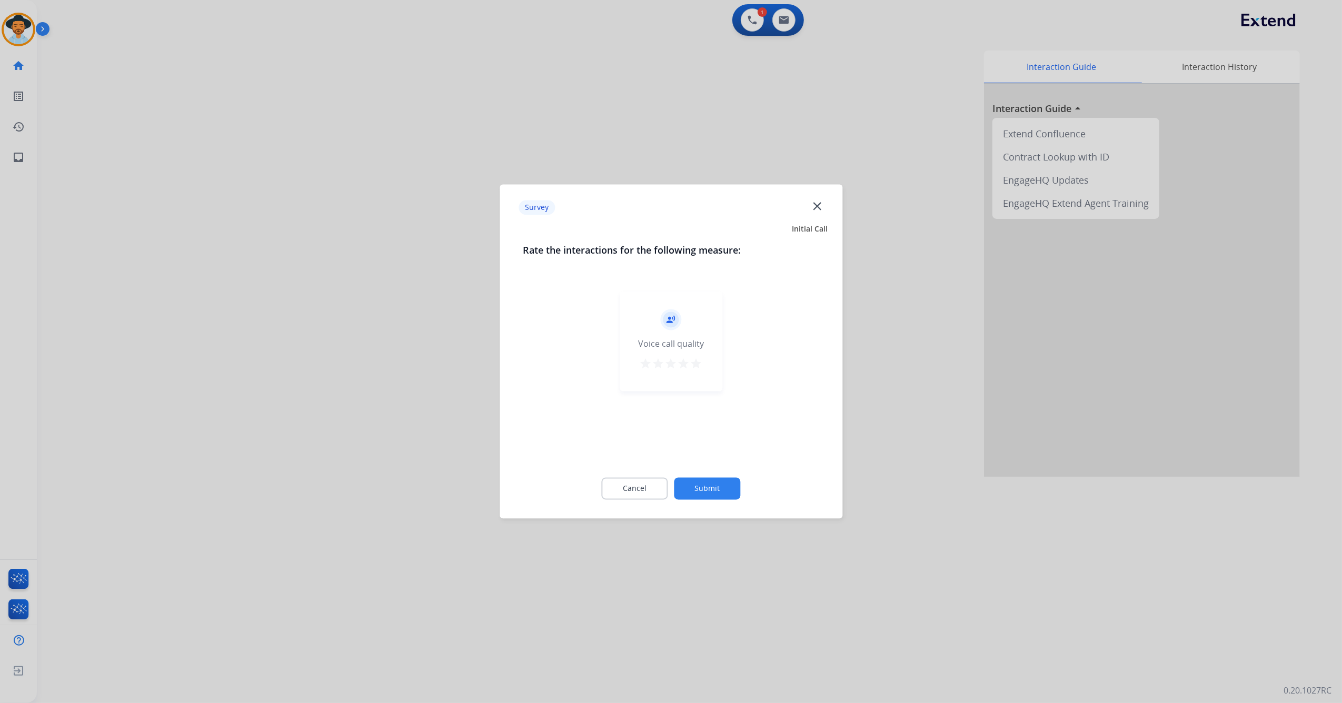
click at [697, 361] on mat-icon "star" at bounding box center [696, 364] width 13 height 13
click at [708, 492] on button "Submit" at bounding box center [707, 489] width 66 height 22
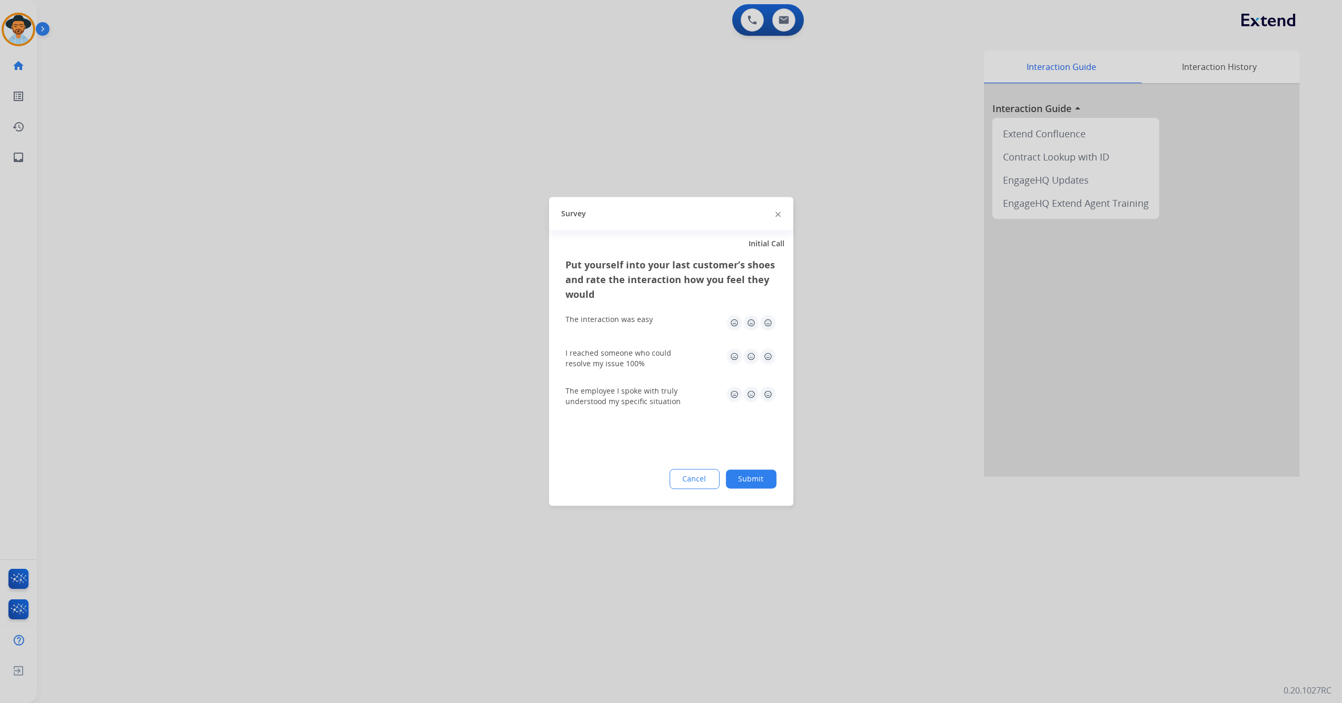
click at [771, 316] on img at bounding box center [767, 323] width 17 height 17
drag, startPoint x: 768, startPoint y: 355, endPoint x: 768, endPoint y: 391, distance: 35.8
click at [769, 356] on img at bounding box center [767, 356] width 17 height 17
click at [768, 396] on img at bounding box center [767, 394] width 17 height 17
click at [751, 481] on button "Submit" at bounding box center [751, 479] width 51 height 19
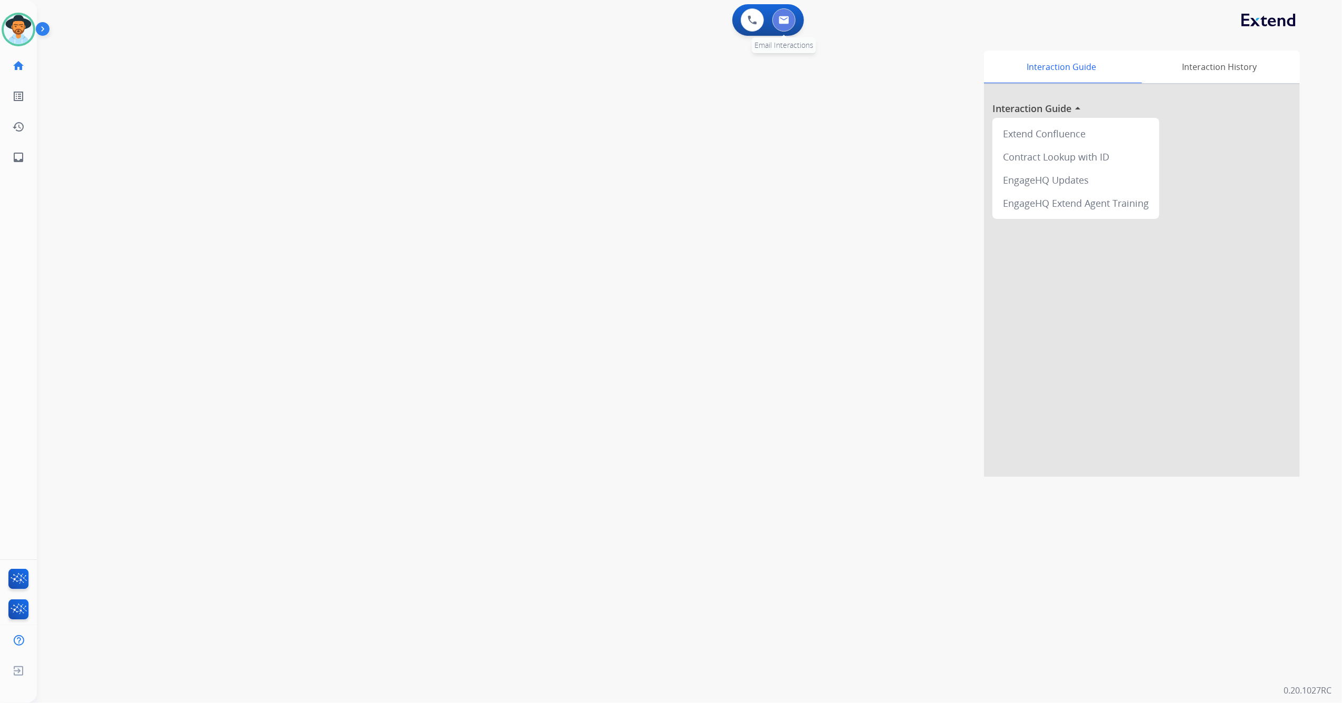
click at [786, 18] on img at bounding box center [783, 20] width 11 height 8
select select "**********"
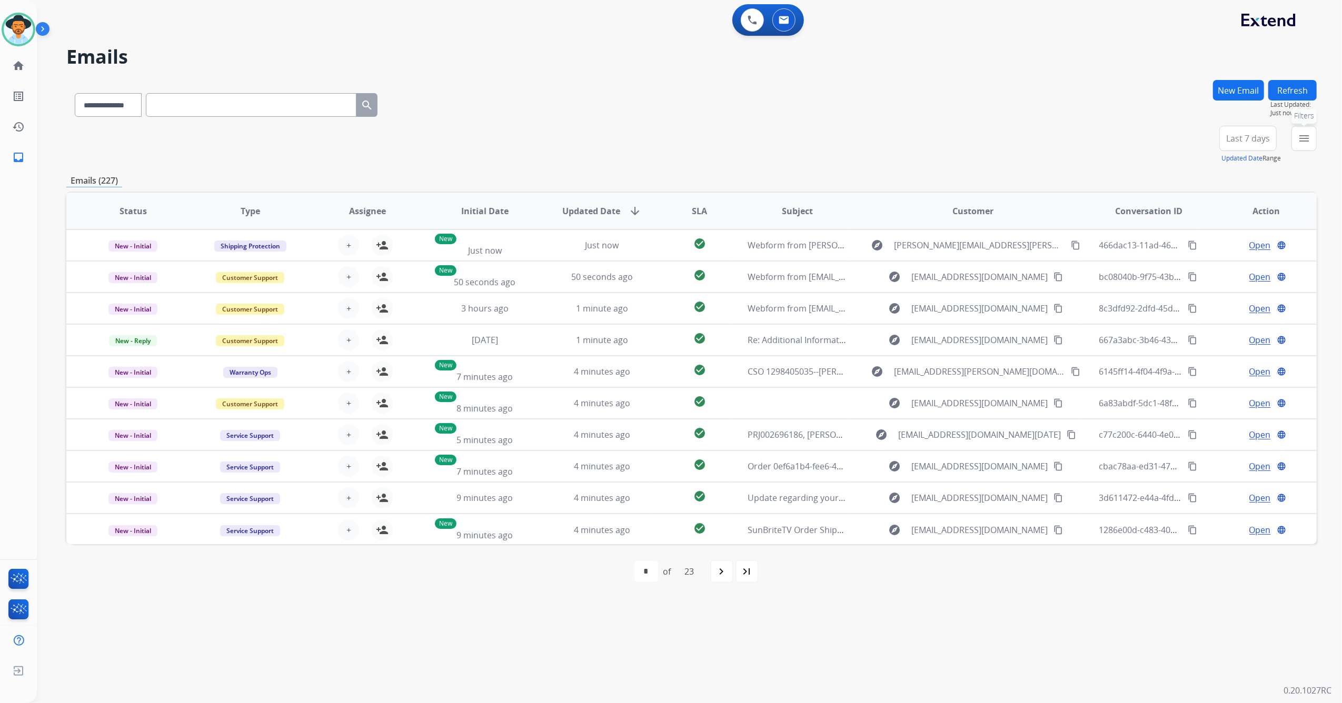
drag, startPoint x: 1314, startPoint y: 139, endPoint x: 1270, endPoint y: 182, distance: 61.4
click at [1270, 182] on div "**********" at bounding box center [691, 339] width 1250 height 519
drag, startPoint x: 1301, startPoint y: 154, endPoint x: 1307, endPoint y: 149, distance: 7.6
click at [1302, 153] on div "menu Type Claims Adjudication Customer Support Escalation Service Support Shipp…" at bounding box center [1303, 145] width 25 height 38
click at [1303, 139] on mat-icon "menu" at bounding box center [1303, 138] width 13 height 13
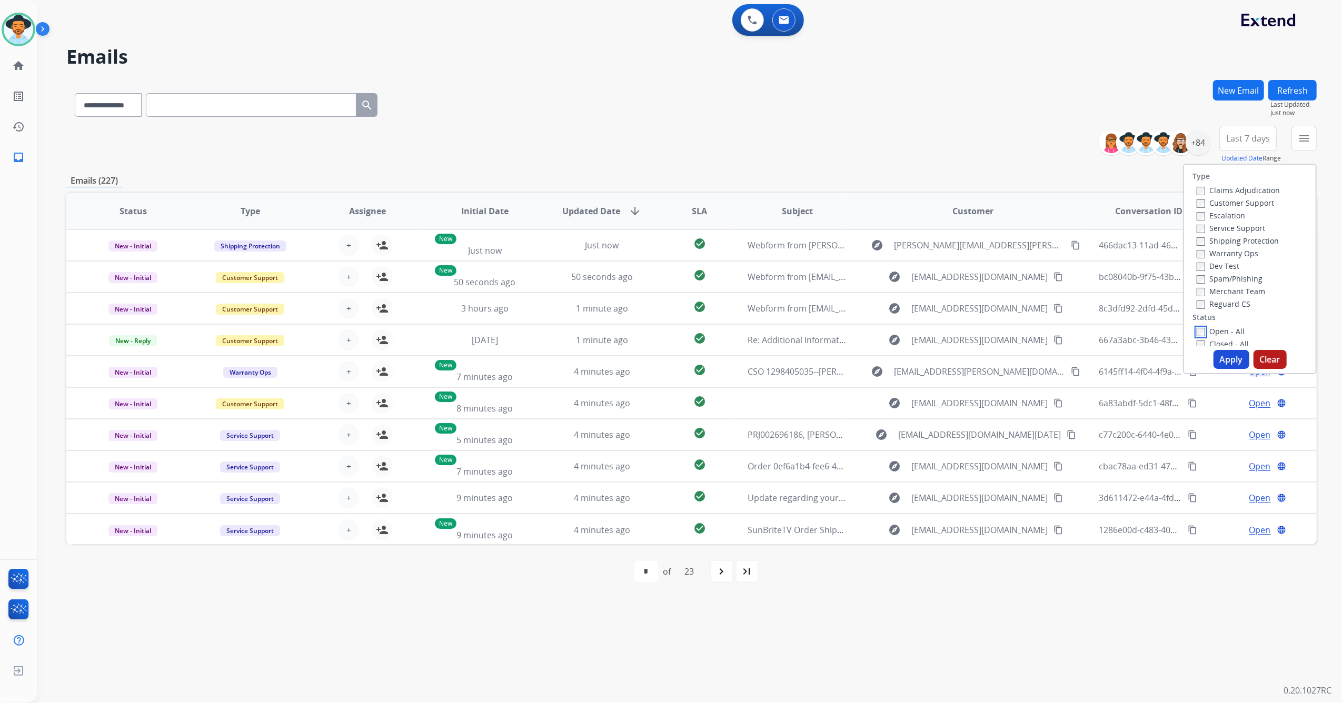
click at [1198, 337] on div "Open - All Closed - All New - Initial New - Reply On-hold – Internal On-hold - …" at bounding box center [1249, 394] width 115 height 139
click at [1233, 368] on button "Apply" at bounding box center [1231, 359] width 36 height 19
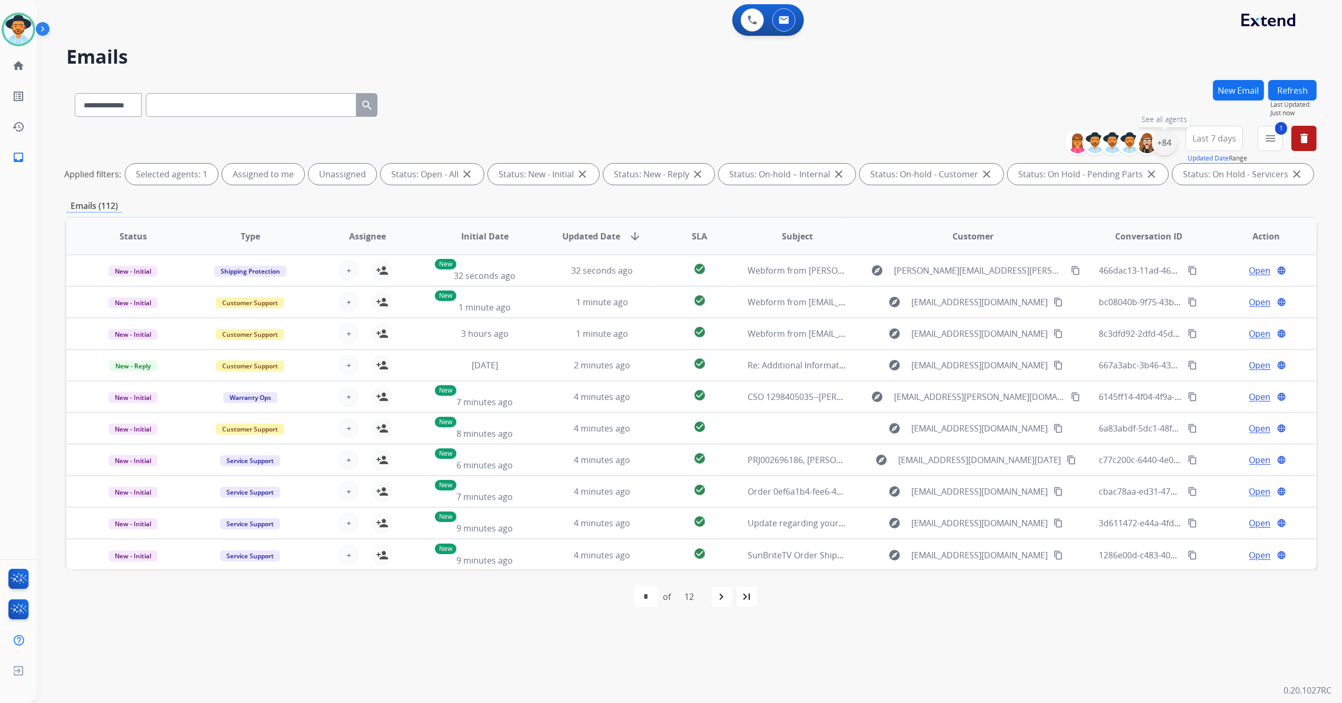
click at [1165, 143] on div "+84" at bounding box center [1164, 142] width 25 height 25
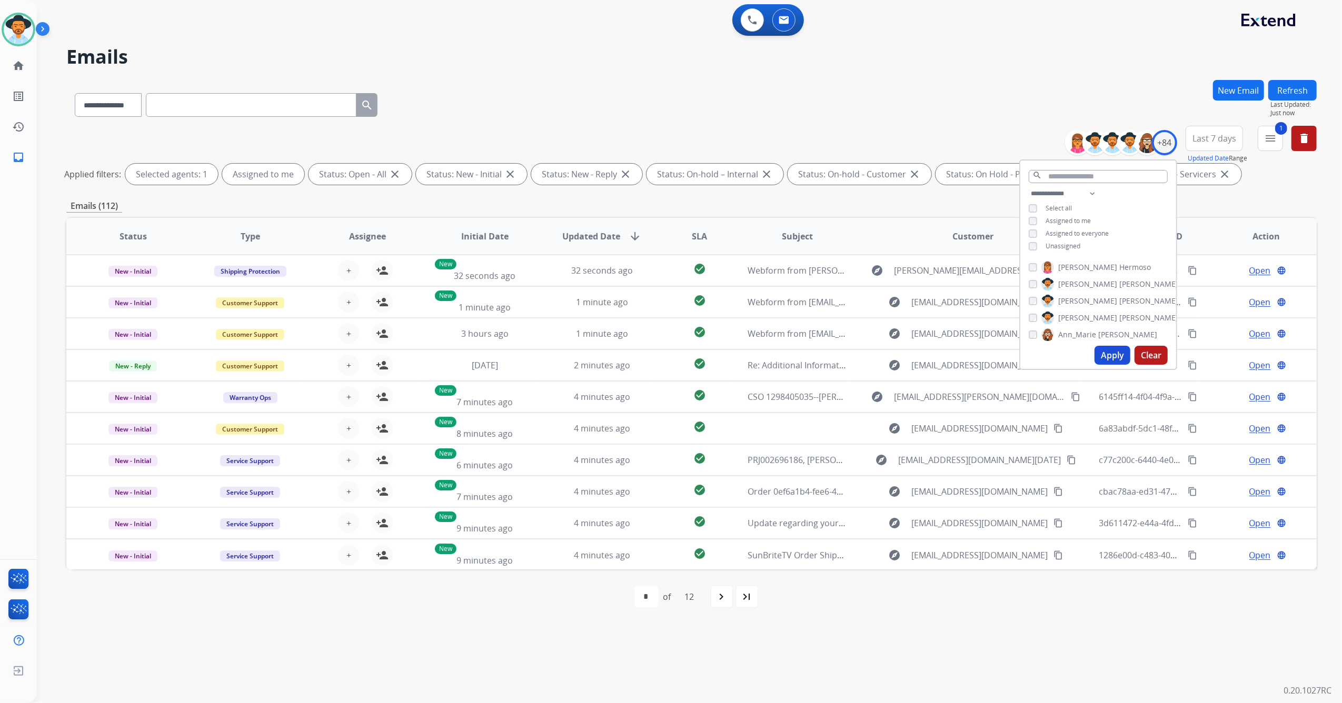
click at [1115, 358] on button "Apply" at bounding box center [1112, 355] width 36 height 19
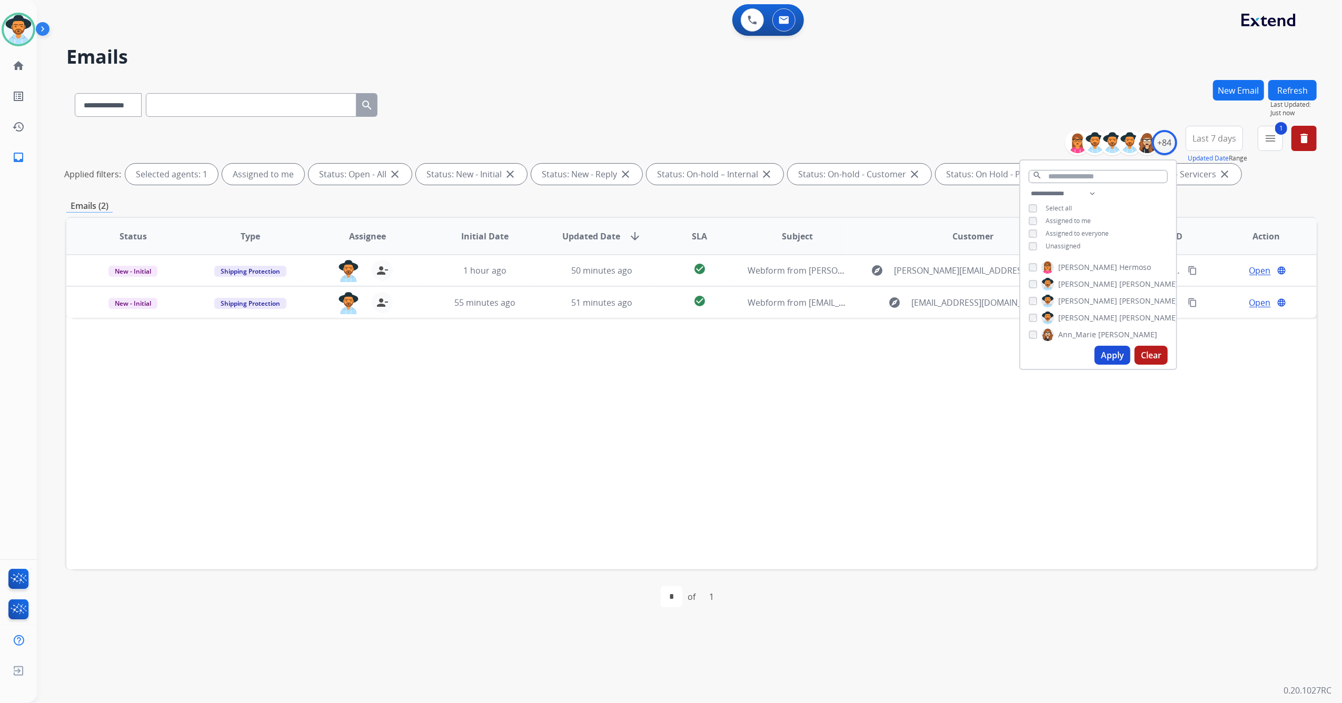
click at [695, 459] on div "Status Type Assignee Initial Date Updated Date arrow_downward SLA Subject Custo…" at bounding box center [691, 393] width 1250 height 353
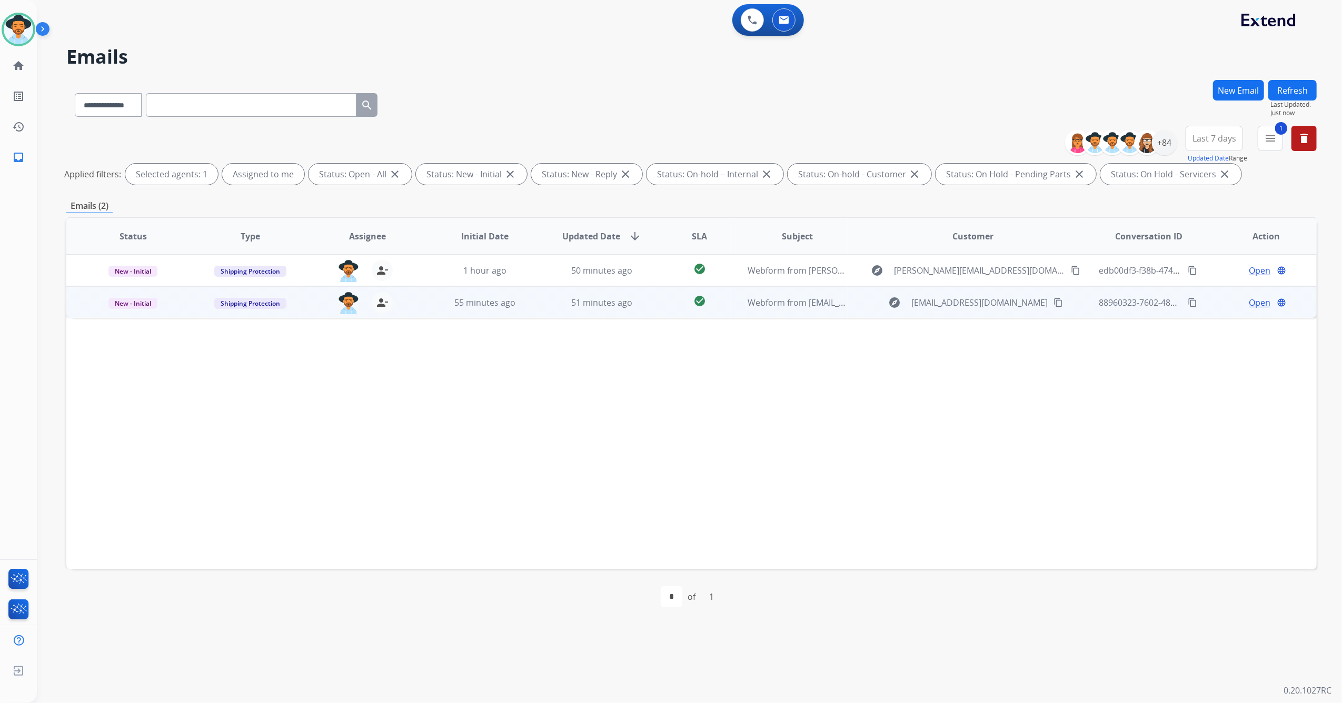
click at [547, 308] on td "51 minutes ago" at bounding box center [593, 302] width 117 height 32
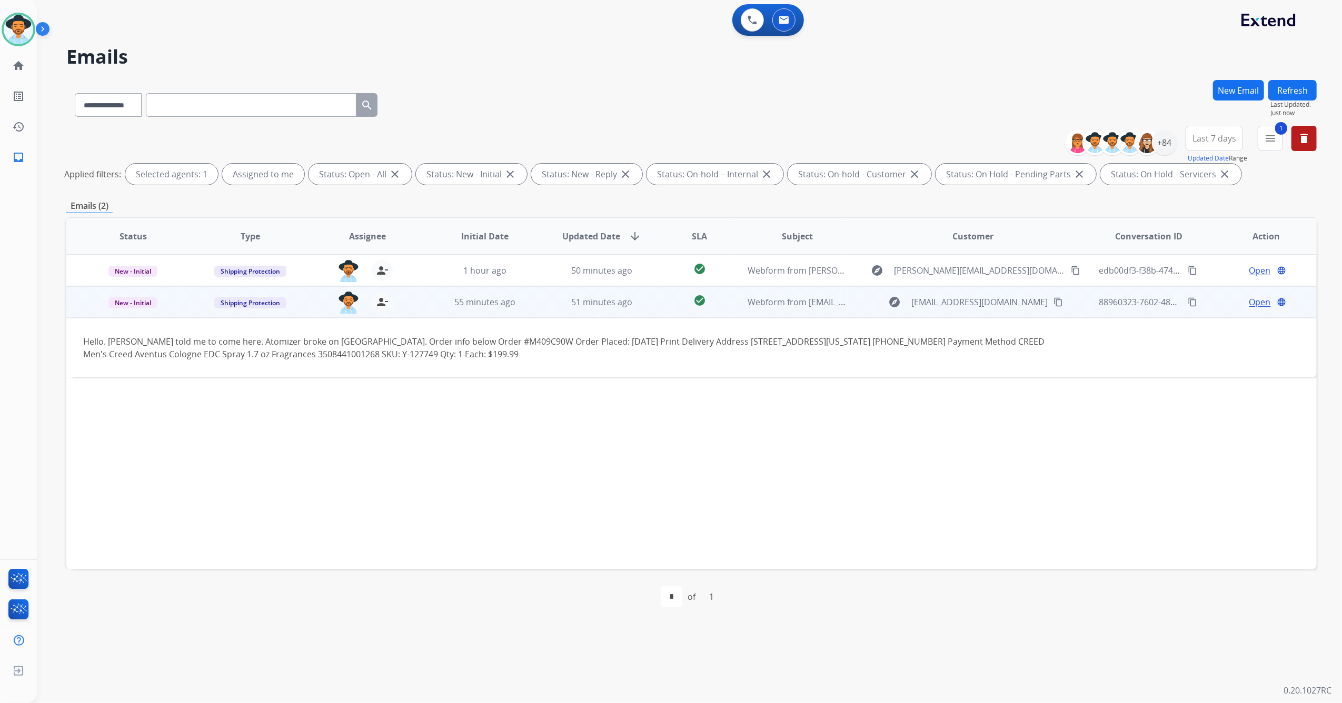
click at [1256, 304] on span "Open" at bounding box center [1260, 302] width 22 height 13
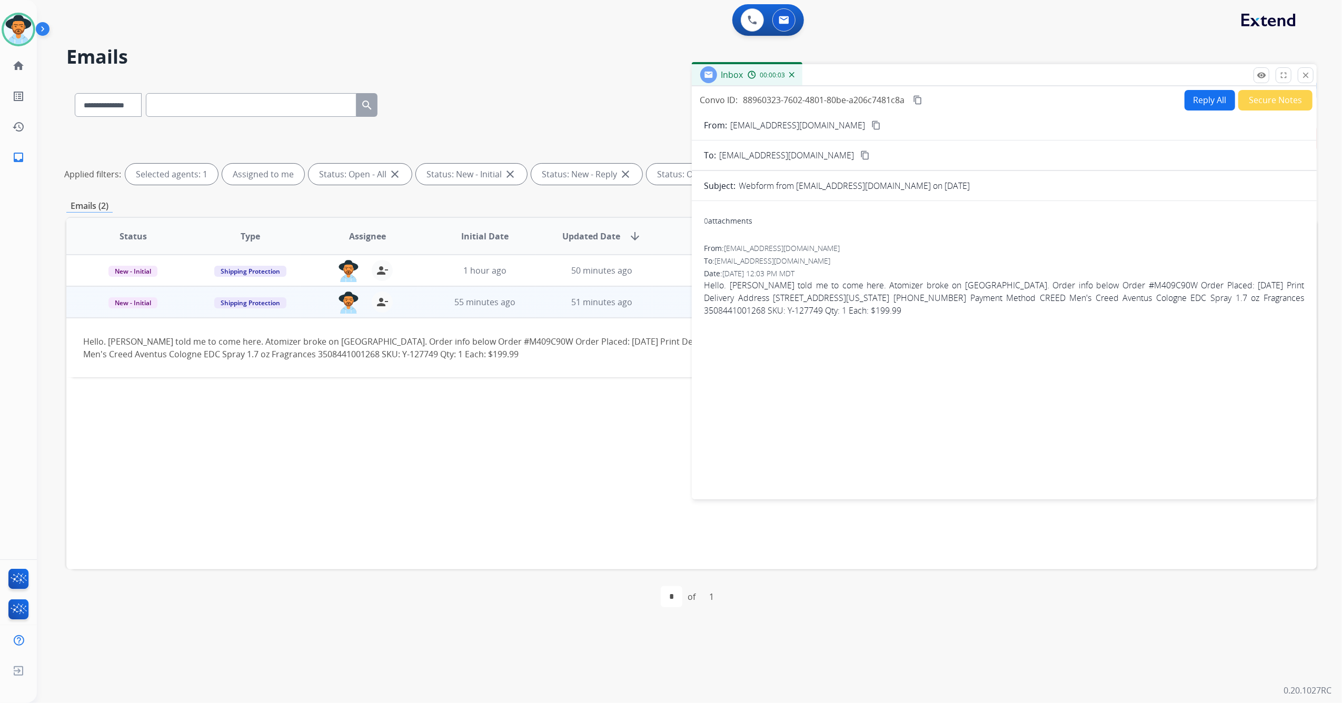
click at [1201, 101] on button "Reply All" at bounding box center [1209, 100] width 51 height 21
select select "**********"
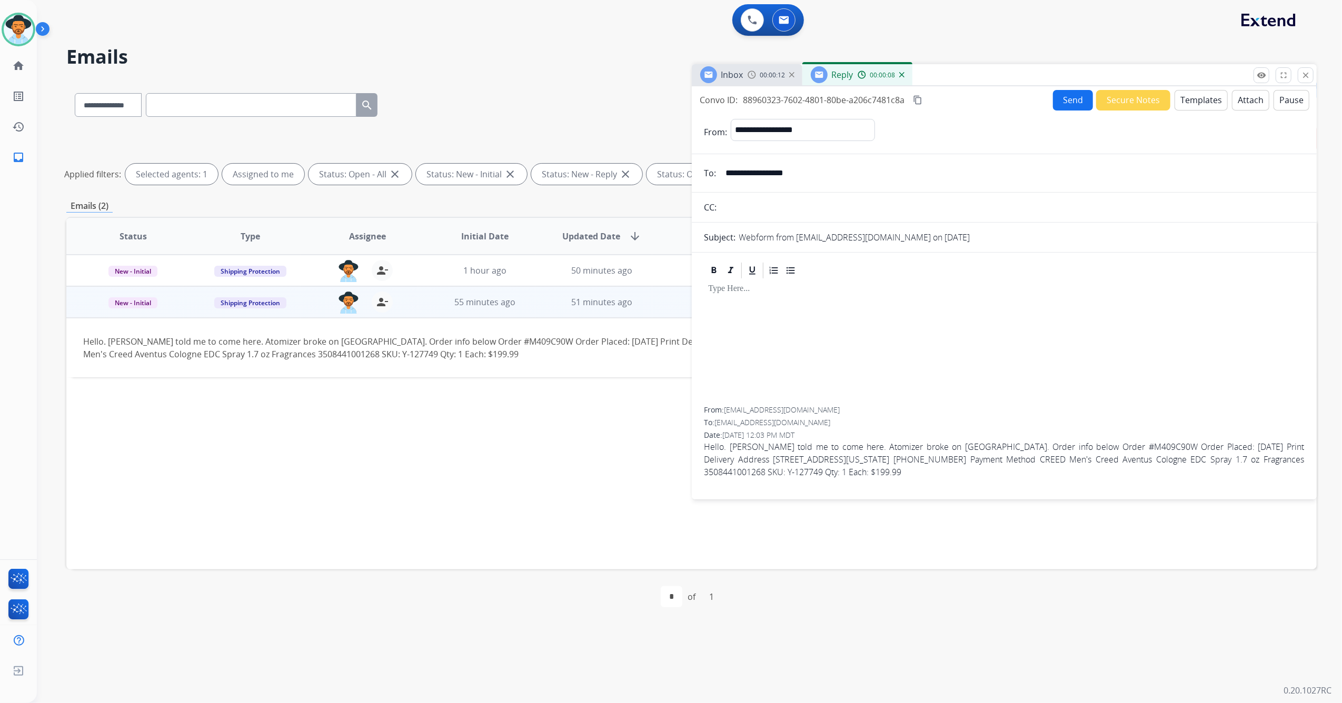
click at [1192, 101] on button "Templates" at bounding box center [1200, 100] width 53 height 21
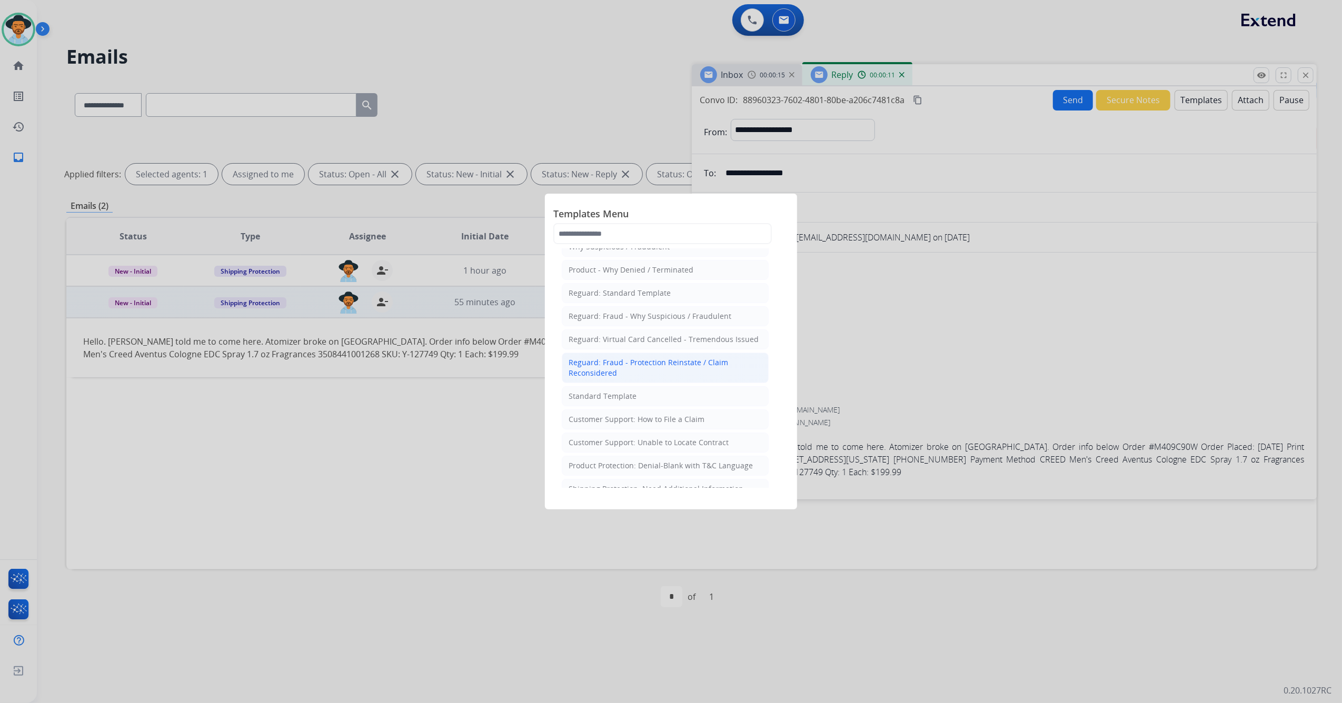
scroll to position [70, 0]
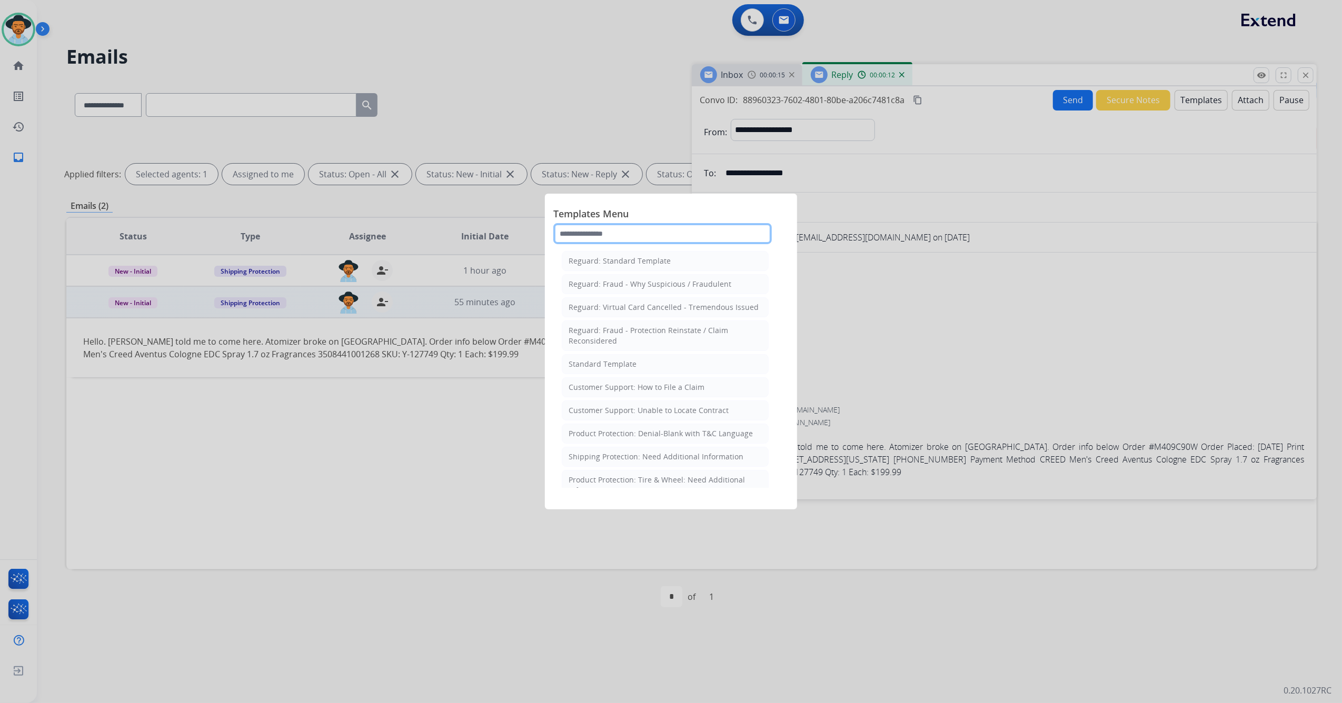
drag, startPoint x: 624, startPoint y: 235, endPoint x: 624, endPoint y: 247, distance: 12.1
click at [624, 243] on input "text" at bounding box center [662, 233] width 218 height 21
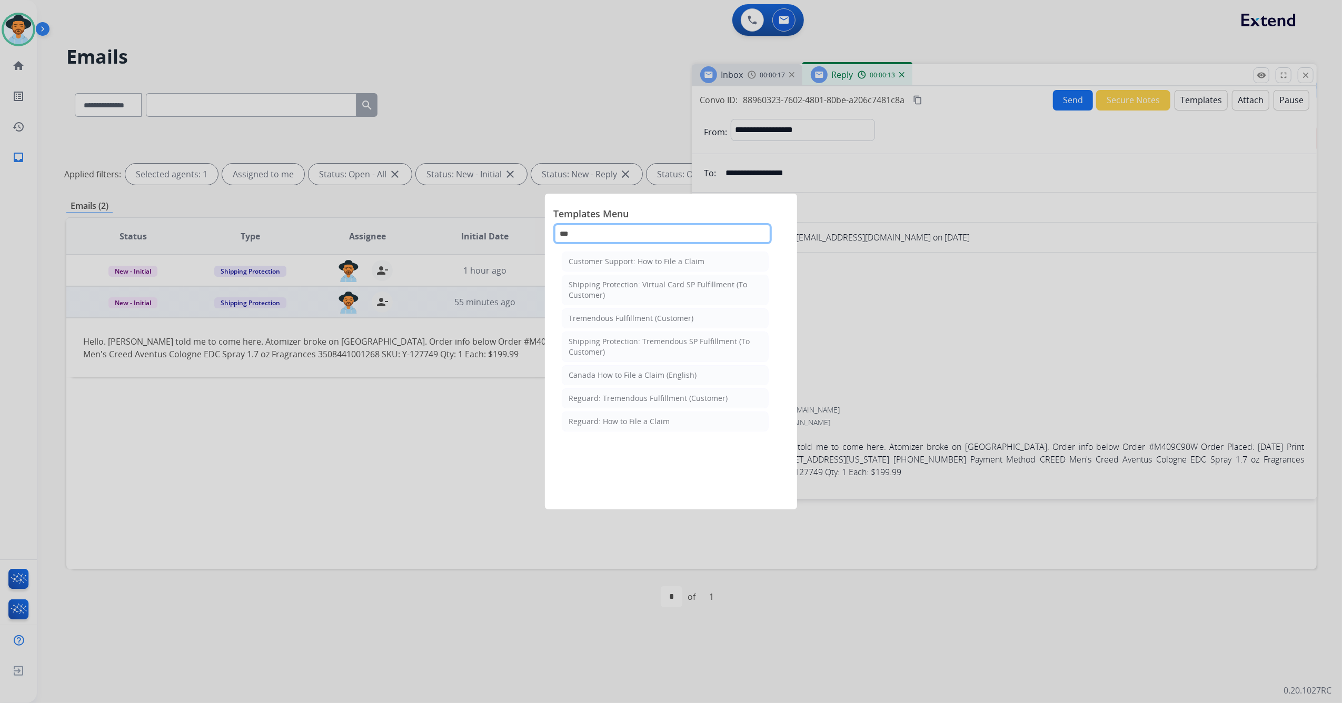
type input "****"
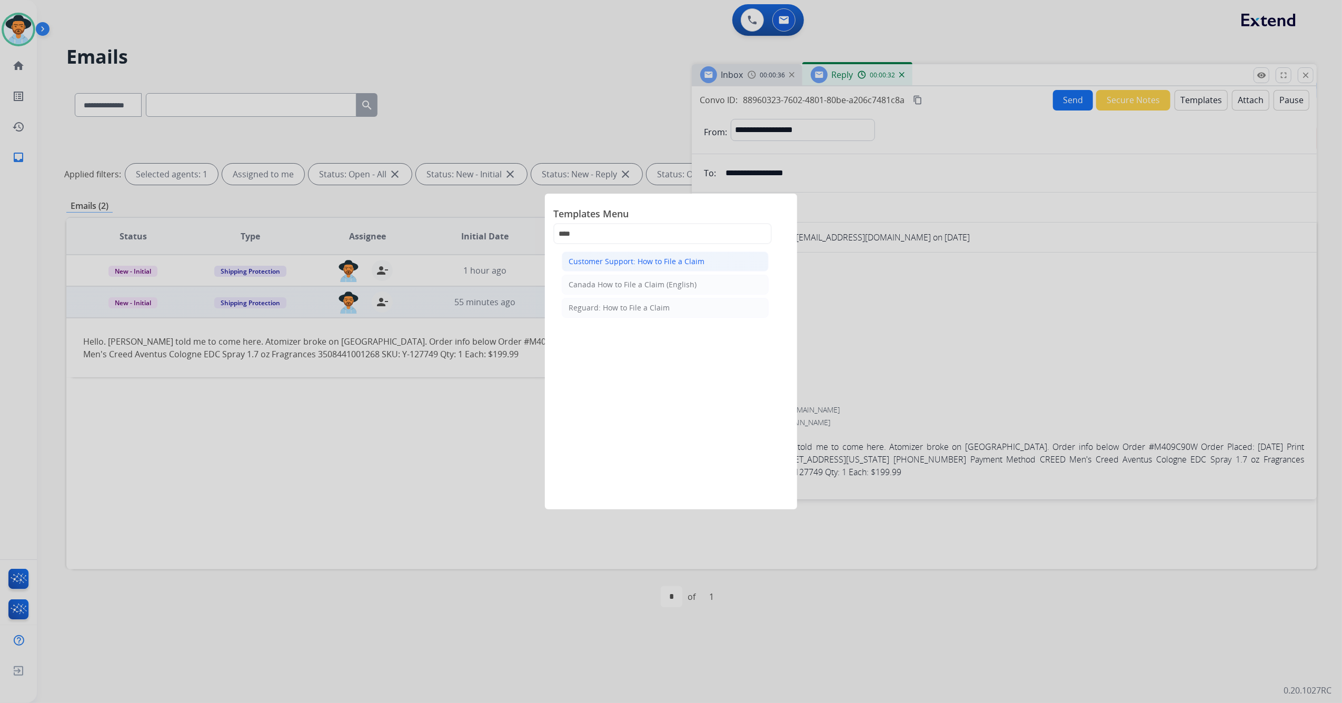
click at [666, 262] on div "Customer Support: How to File a Claim" at bounding box center [636, 261] width 136 height 11
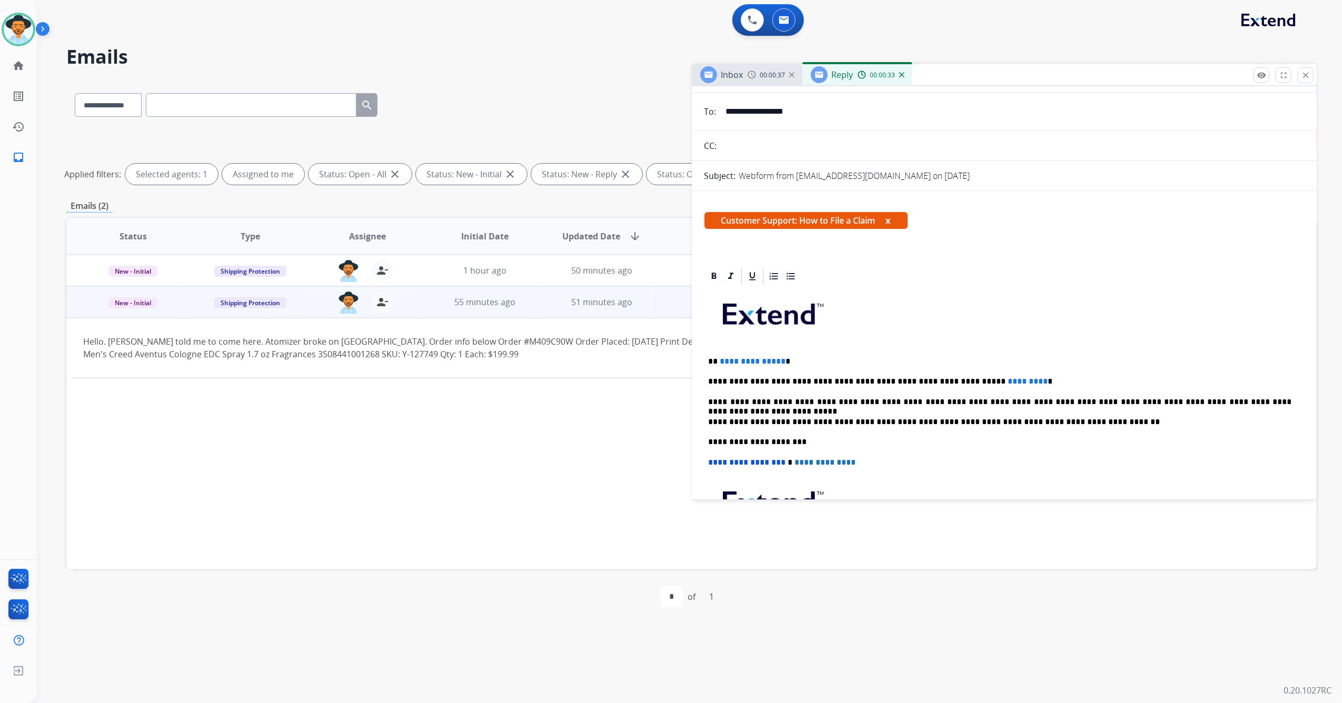
scroll to position [140, 0]
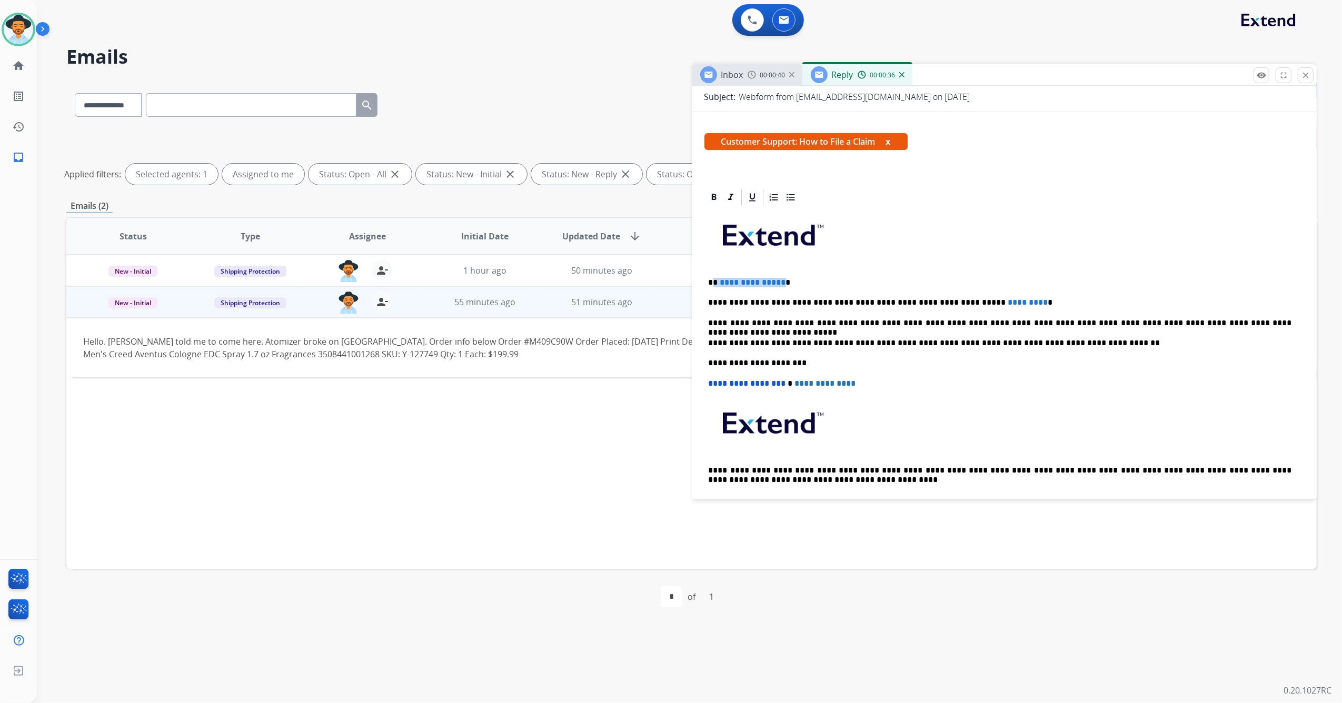
drag, startPoint x: 778, startPoint y: 279, endPoint x: 714, endPoint y: 283, distance: 63.8
click at [714, 283] on p "**********" at bounding box center [999, 282] width 583 height 9
drag, startPoint x: 949, startPoint y: 304, endPoint x: 994, endPoint y: 301, distance: 44.8
click at [994, 301] on p "**********" at bounding box center [999, 302] width 583 height 9
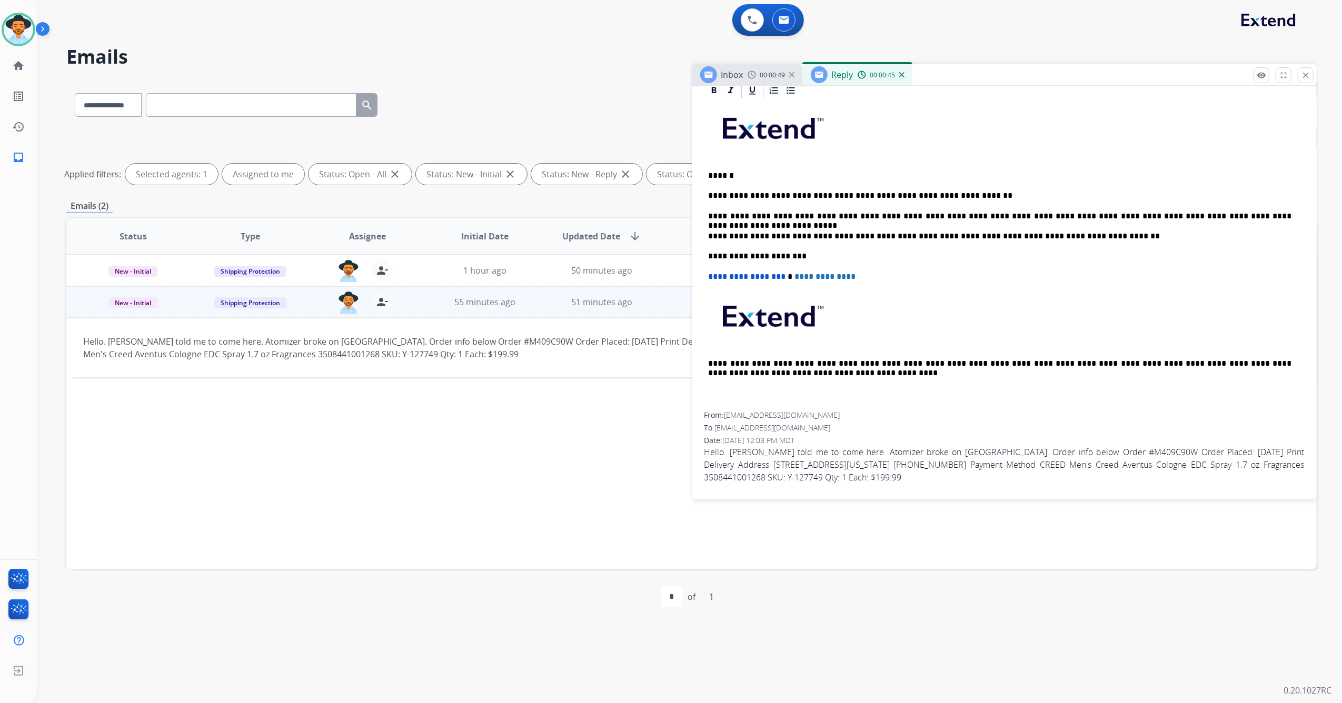
scroll to position [247, 0]
drag, startPoint x: 1076, startPoint y: 464, endPoint x: 748, endPoint y: 479, distance: 328.2
click at [748, 479] on span "Hello. [PERSON_NAME] told me to come here. Atomizer broke on [GEOGRAPHIC_DATA].…" at bounding box center [1004, 464] width 600 height 38
copy span "CREED Men's Creed Aventus Cologne EDC Spray 1.7 oz Fragrances"
drag, startPoint x: 949, startPoint y: 194, endPoint x: 954, endPoint y: 190, distance: 5.6
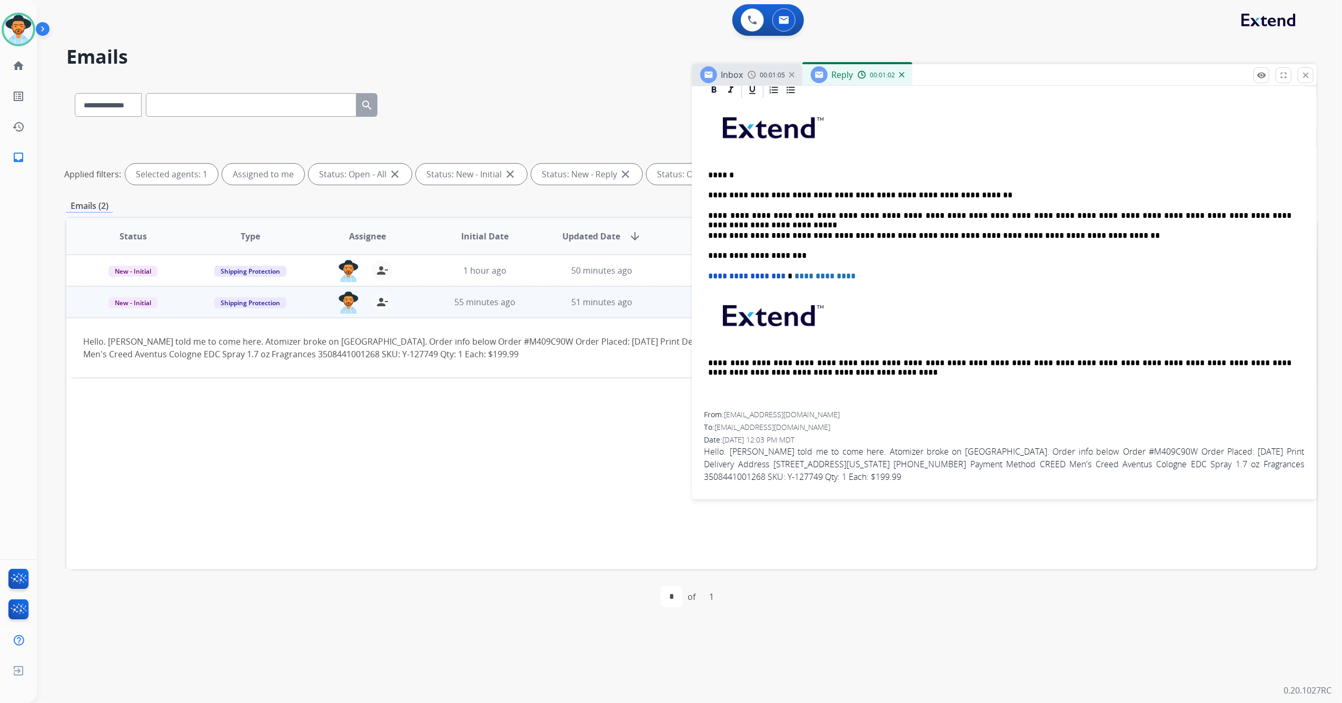
click at [950, 193] on p "**********" at bounding box center [999, 195] width 583 height 9
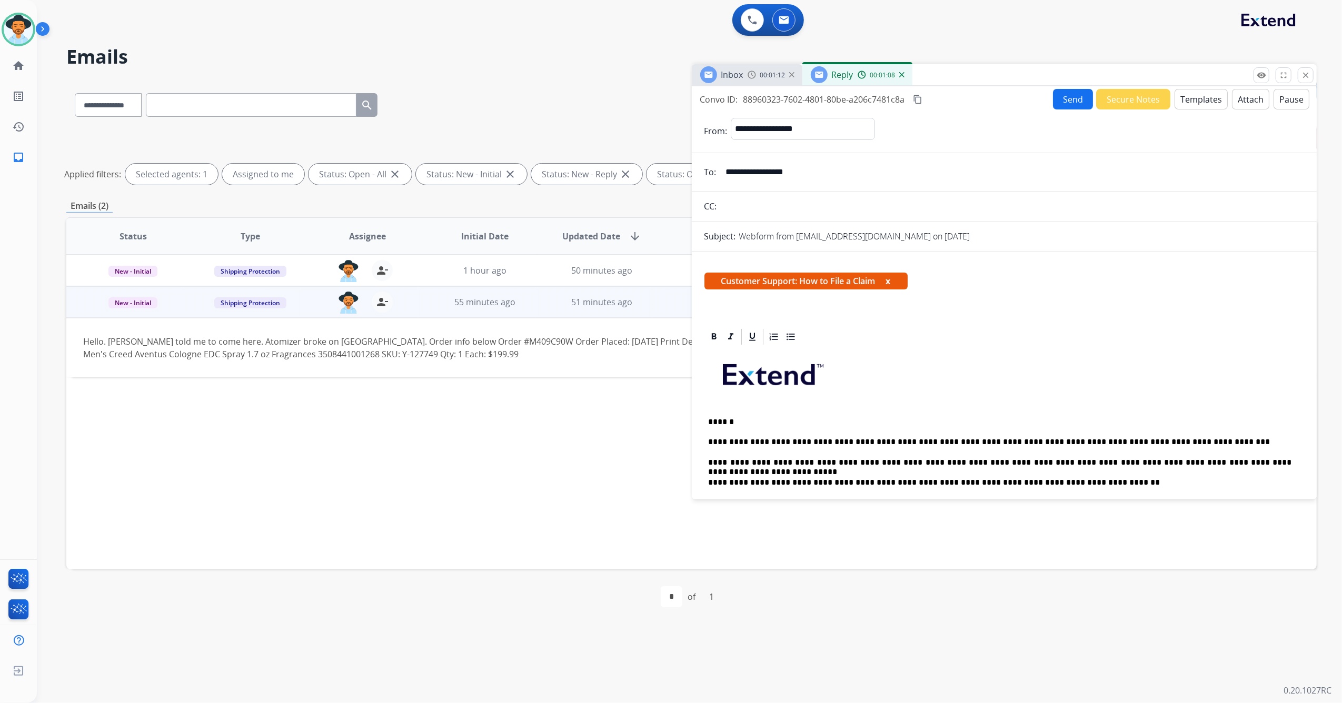
scroll to position [0, 0]
click at [1073, 99] on button "Send" at bounding box center [1073, 99] width 40 height 21
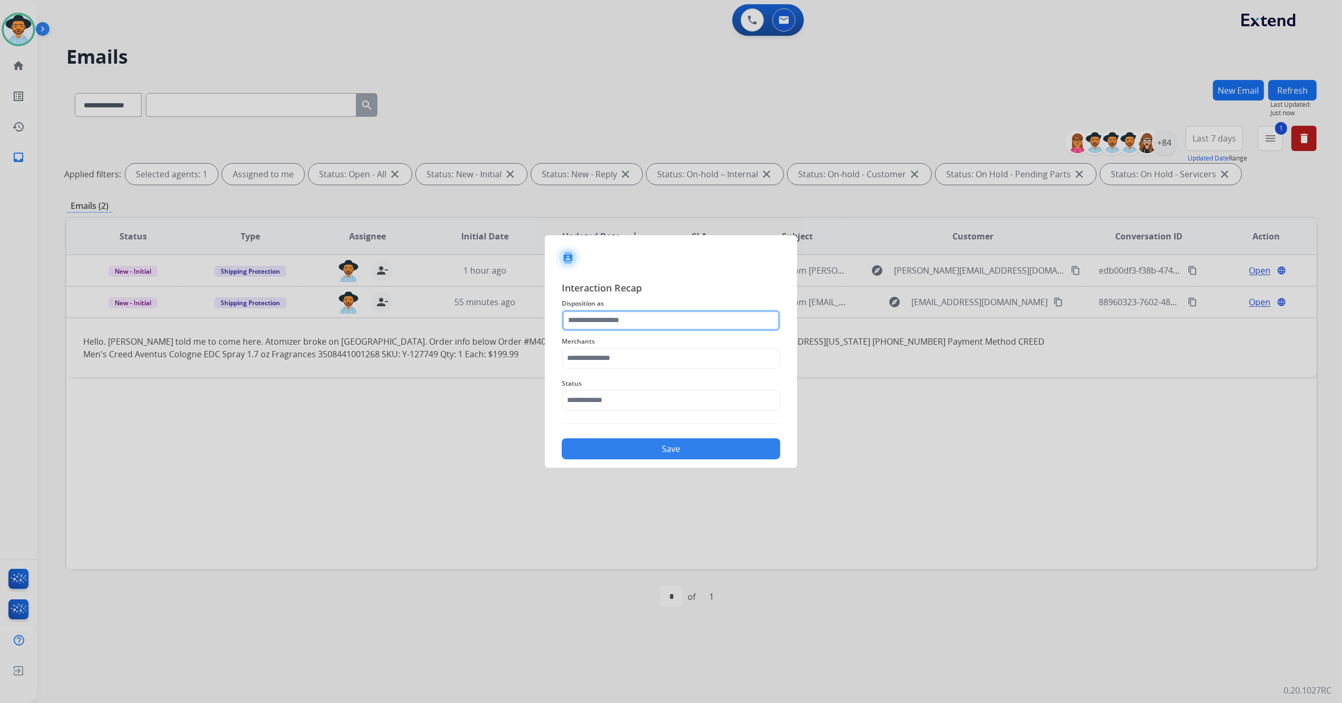
click at [635, 318] on input "text" at bounding box center [671, 320] width 218 height 21
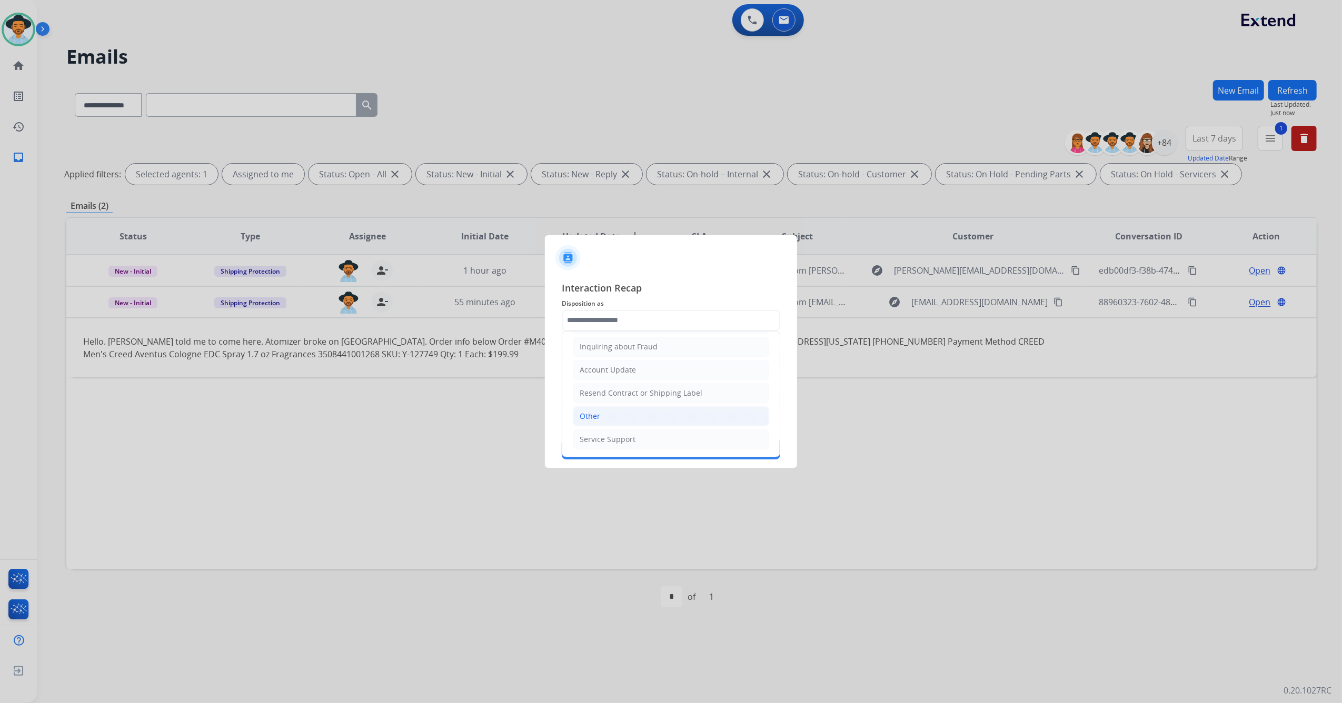
click at [614, 413] on li "Other" at bounding box center [671, 416] width 196 height 20
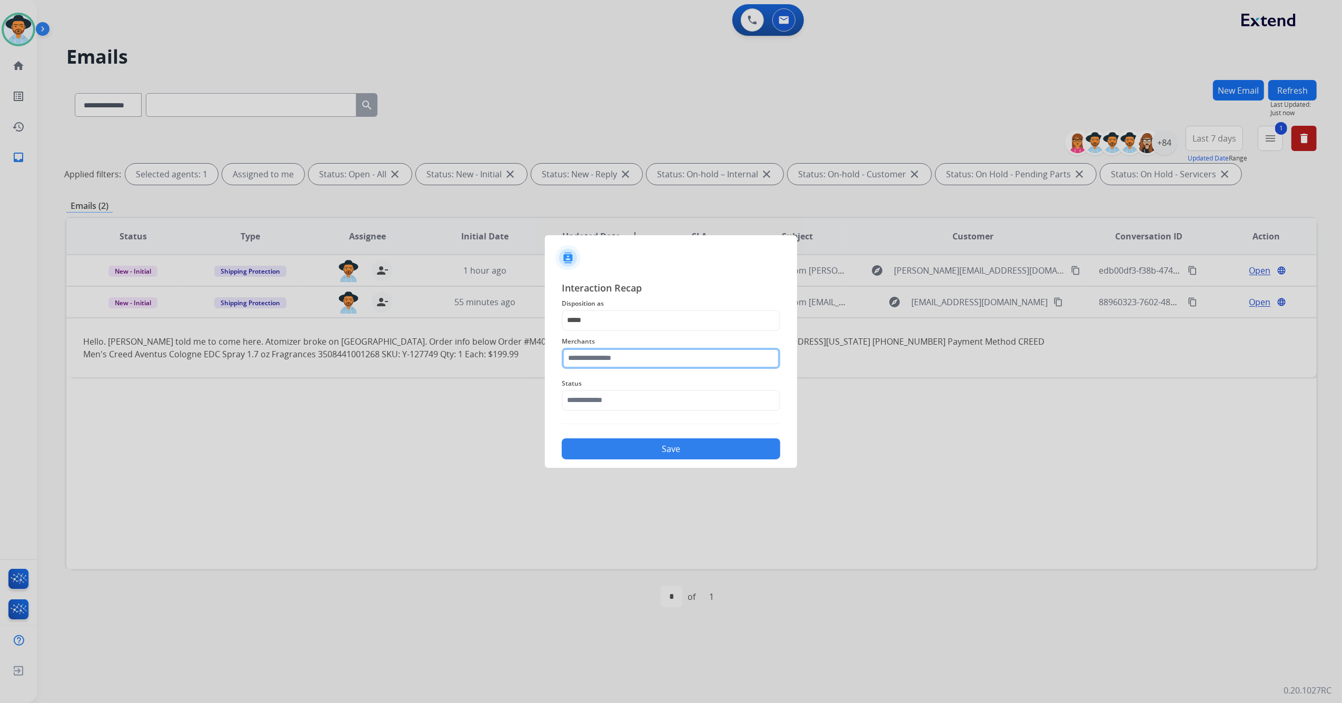
click at [624, 360] on input "text" at bounding box center [671, 358] width 218 height 21
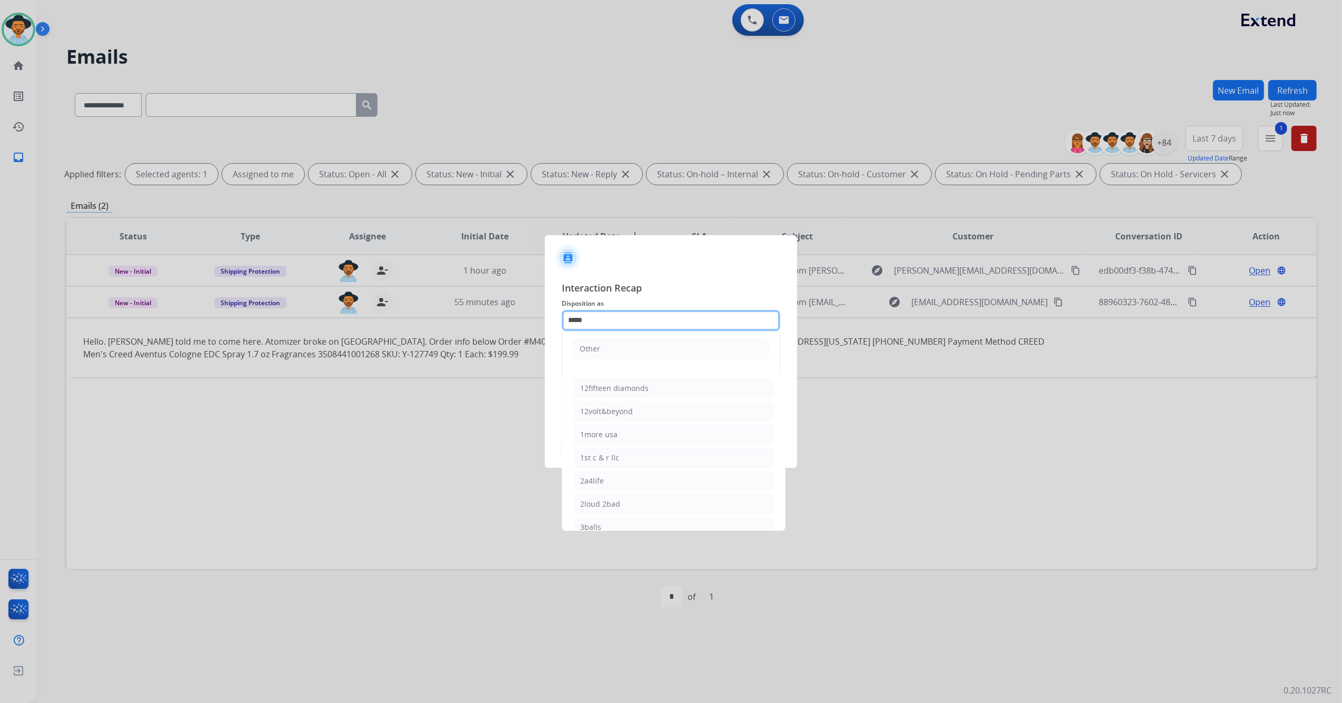
click at [626, 325] on input "*****" at bounding box center [671, 320] width 218 height 21
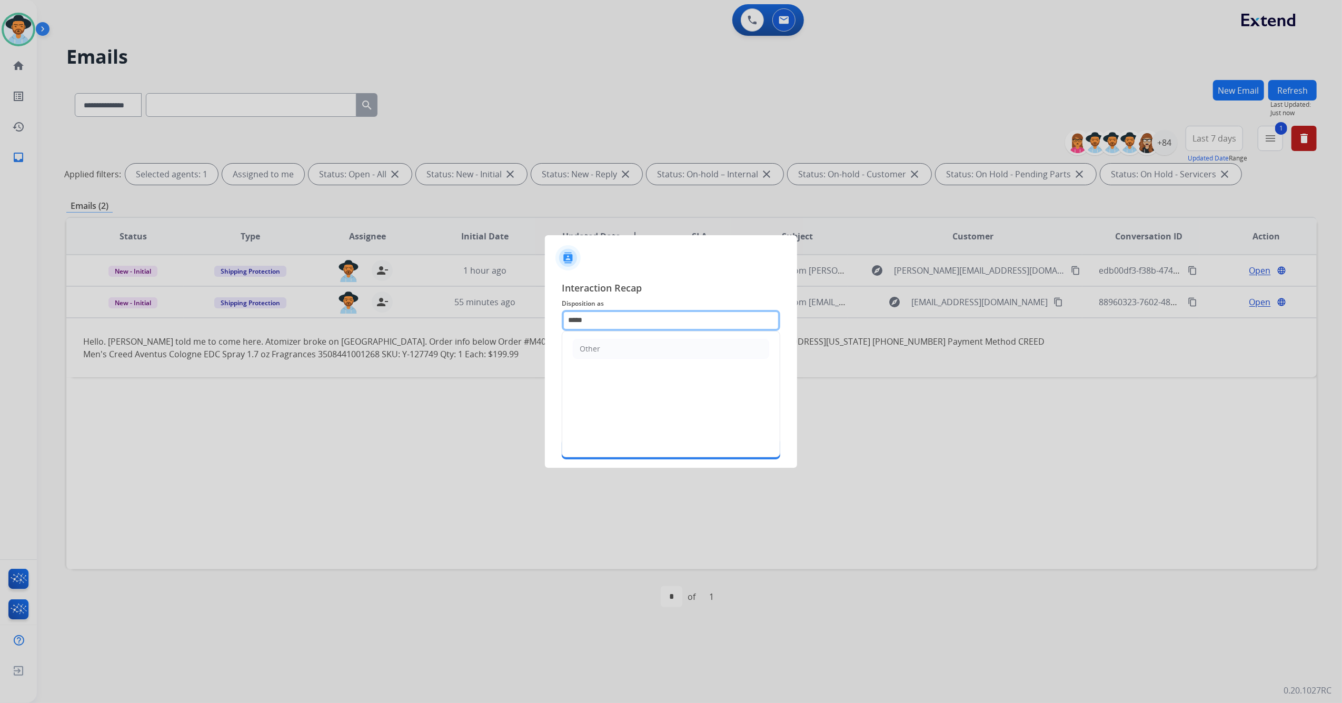
drag, startPoint x: 628, startPoint y: 319, endPoint x: 514, endPoint y: 308, distance: 114.7
click at [0, 308] on app-contact-recap-modal "Interaction Recap Disposition as ***** Other Merchants Status Save" at bounding box center [0, 351] width 0 height 703
click at [605, 348] on div "File a Claim" at bounding box center [599, 349] width 41 height 11
type input "**********"
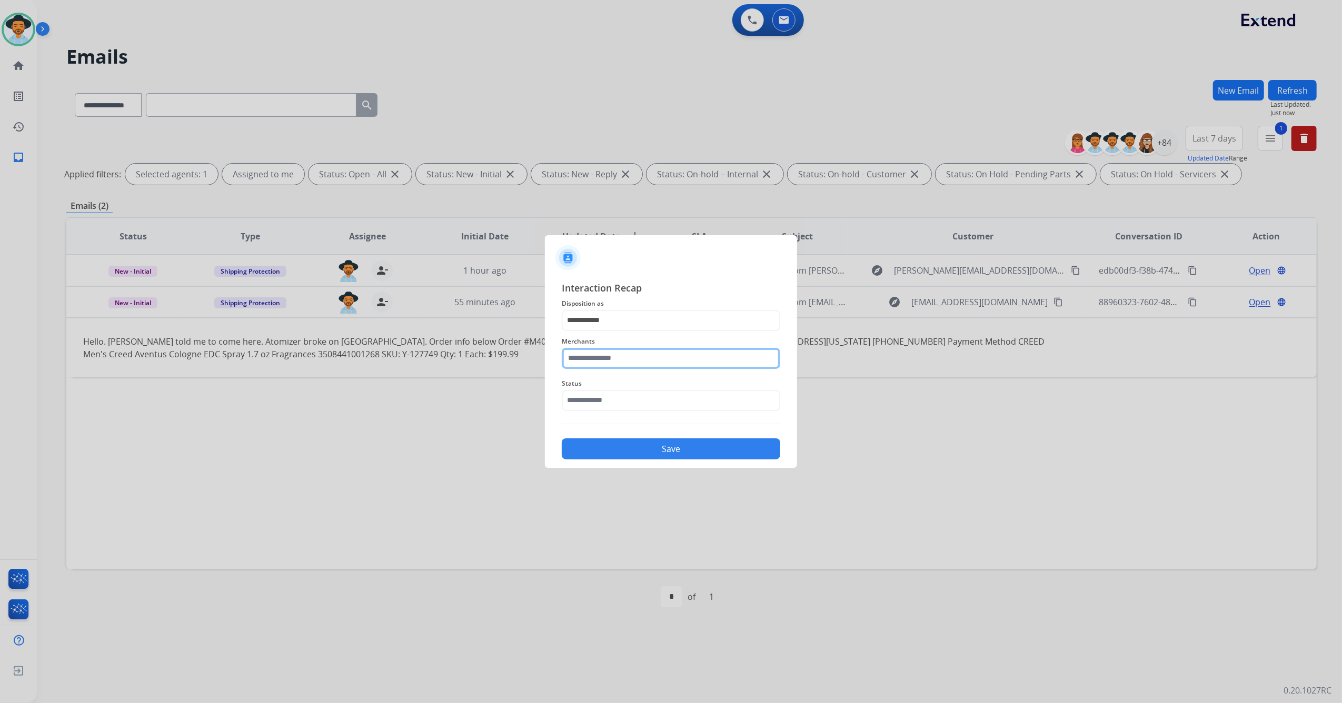
click at [607, 359] on input "text" at bounding box center [671, 358] width 218 height 21
click at [615, 386] on li "Jomashop" at bounding box center [673, 388] width 201 height 20
type input "********"
click at [611, 403] on input "text" at bounding box center [671, 400] width 218 height 21
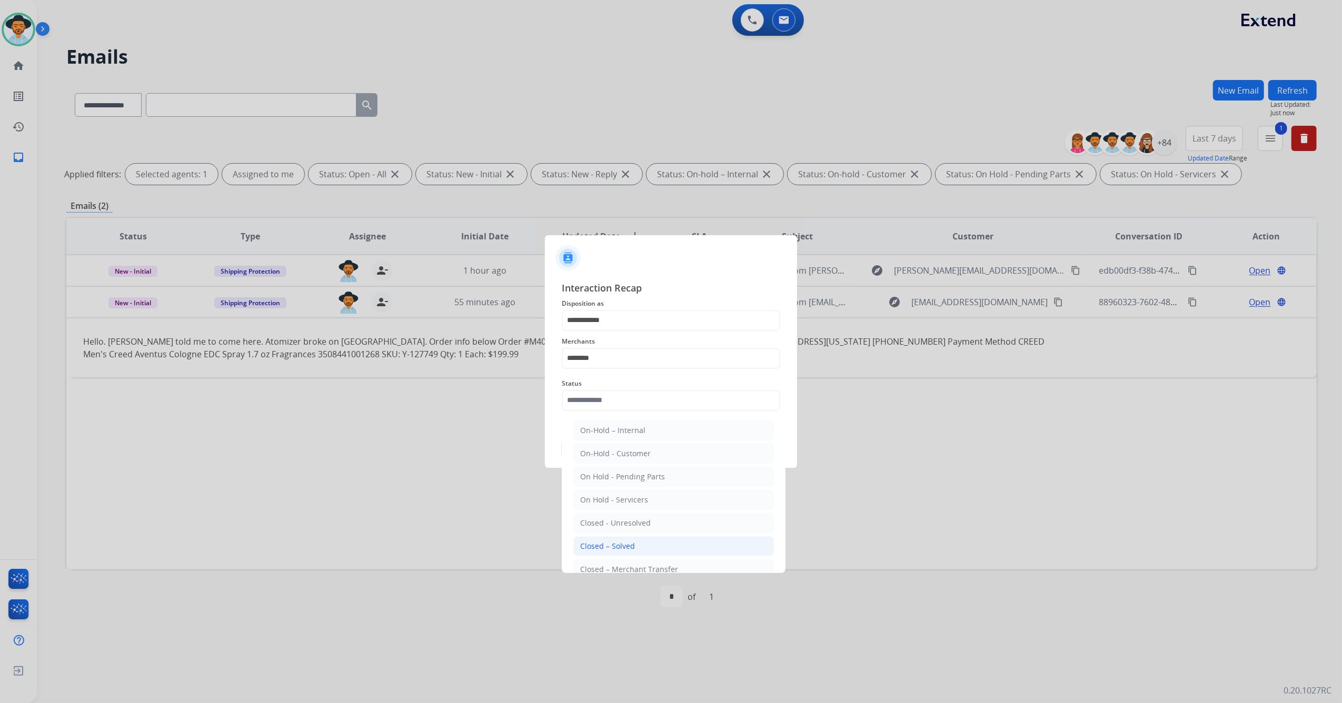
click at [607, 542] on div "Closed – Solved" at bounding box center [607, 546] width 55 height 11
type input "**********"
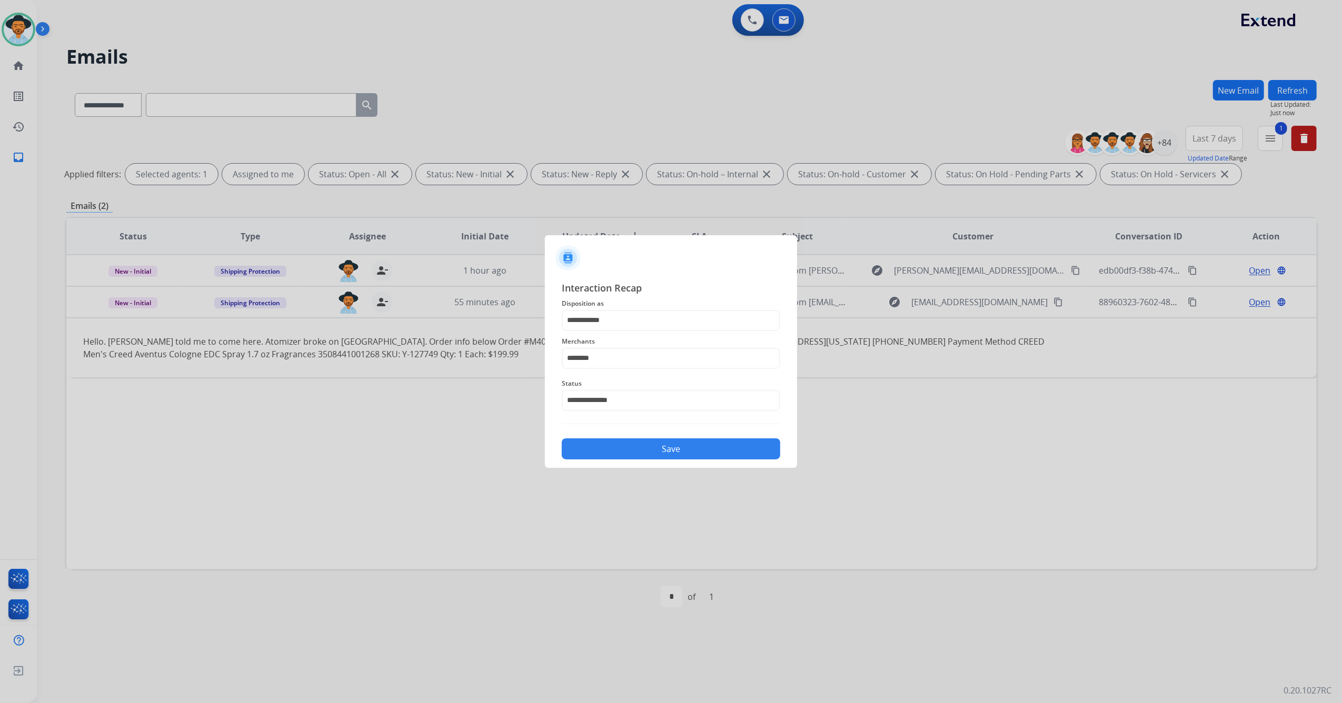
click at [626, 453] on button "Save" at bounding box center [671, 448] width 218 height 21
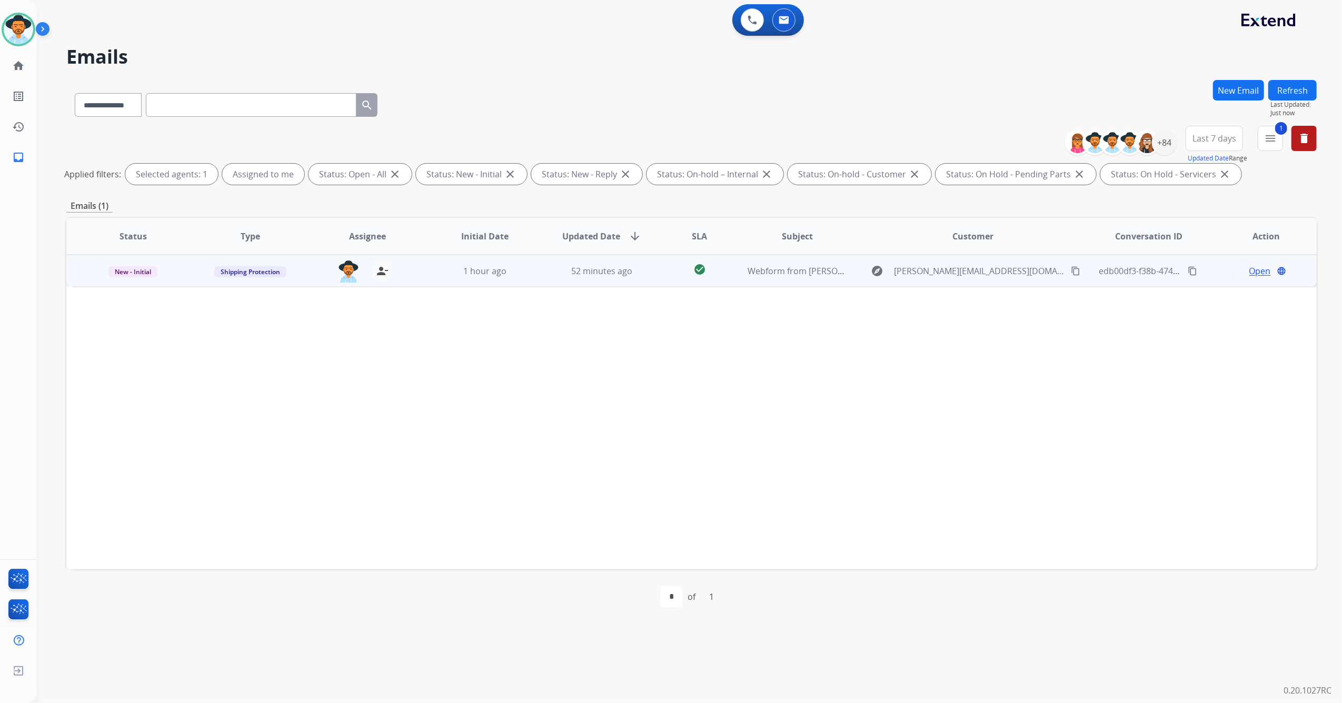
click at [731, 279] on td "Webform from [PERSON_NAME][EMAIL_ADDRESS][DOMAIN_NAME] on [DATE]" at bounding box center [789, 271] width 117 height 32
click at [1070, 268] on mat-icon "content_copy" at bounding box center [1074, 270] width 9 height 9
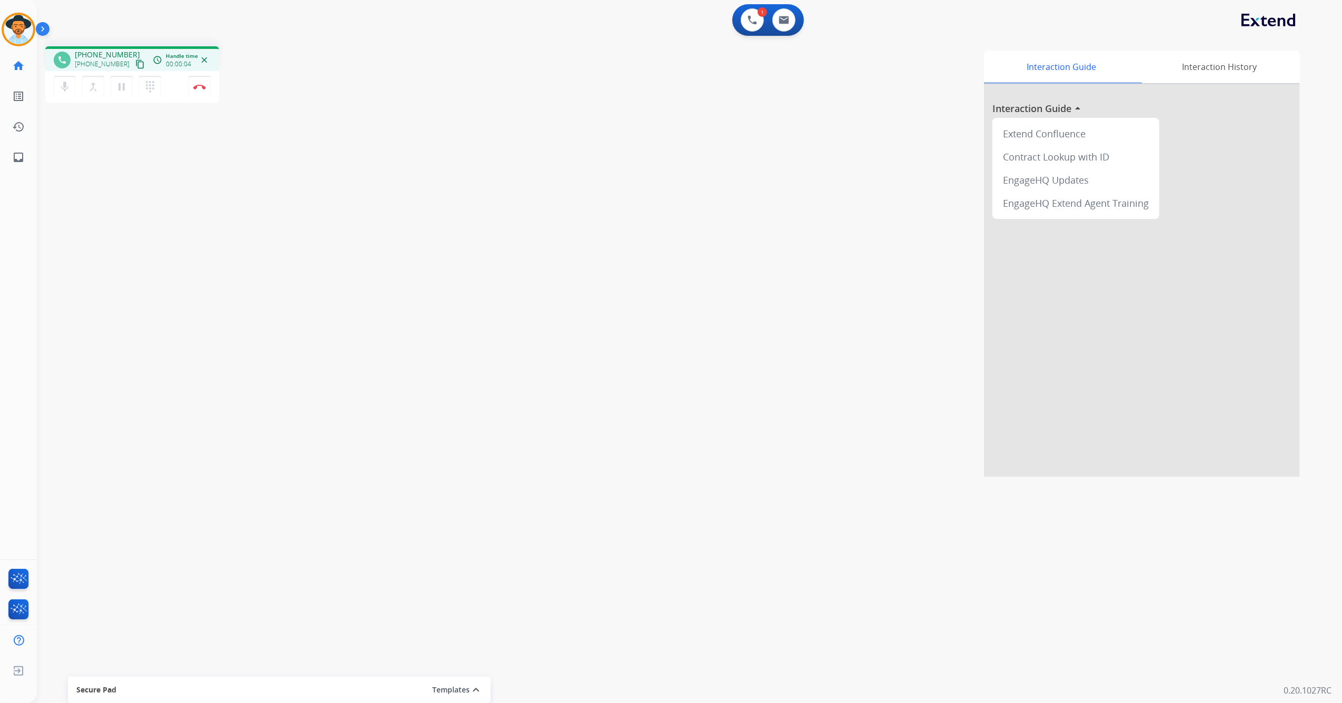
click at [135, 63] on mat-icon "content_copy" at bounding box center [139, 63] width 9 height 9
click at [201, 88] on img at bounding box center [199, 86] width 13 height 5
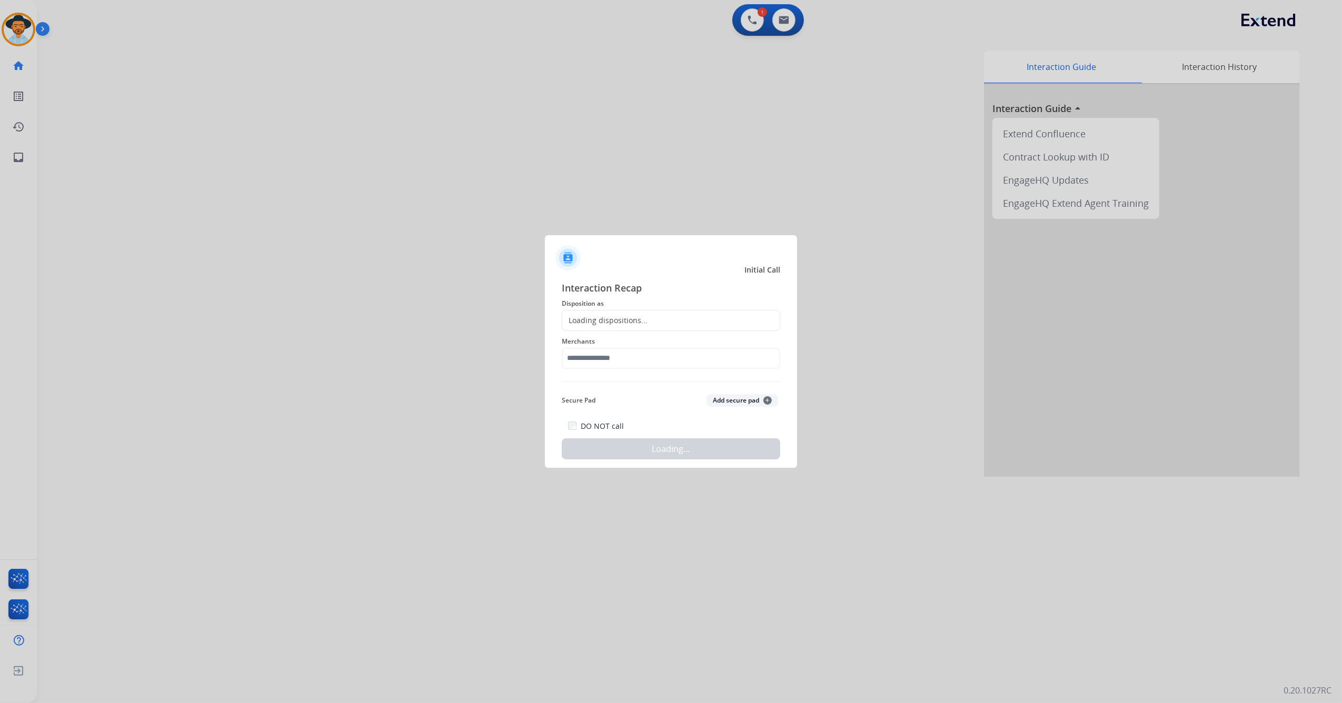
click at [616, 317] on div "Loading dispositions..." at bounding box center [604, 320] width 85 height 11
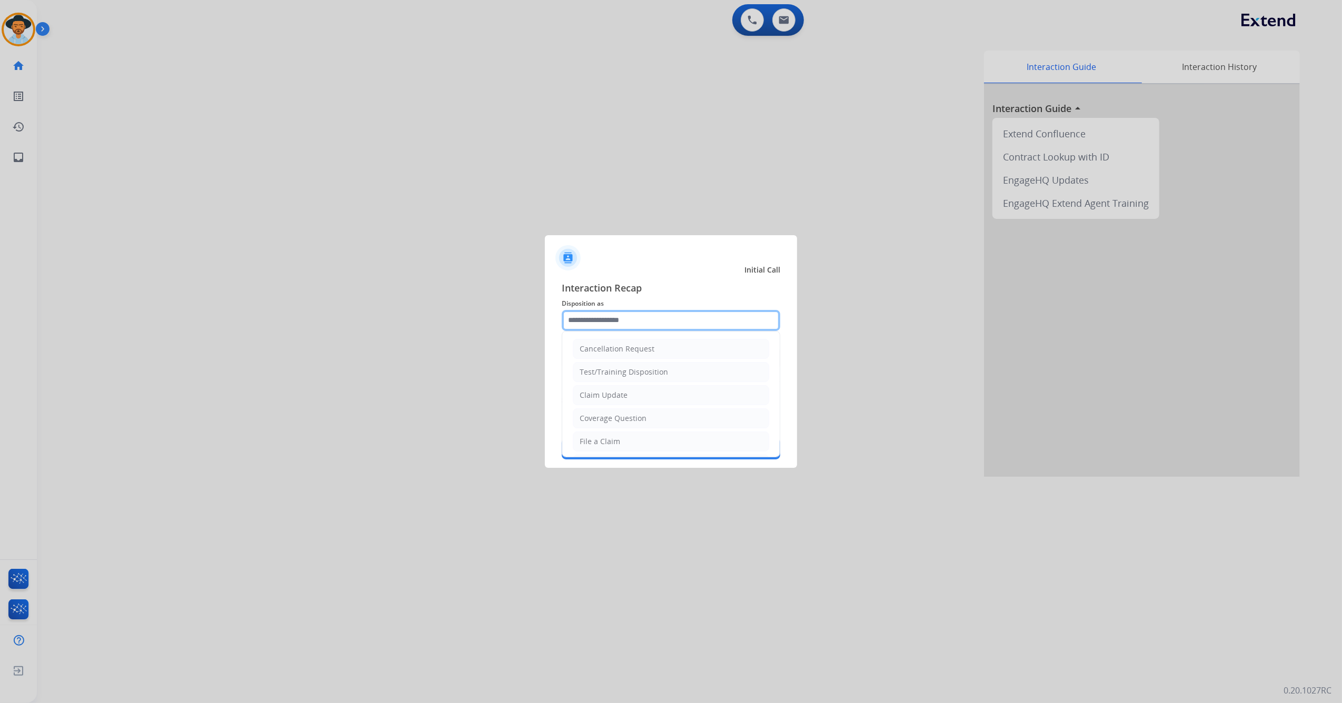
click at [636, 323] on input "text" at bounding box center [671, 320] width 218 height 21
click at [635, 413] on li "Other" at bounding box center [671, 416] width 196 height 20
type input "*****"
drag, startPoint x: 624, startPoint y: 321, endPoint x: 499, endPoint y: 309, distance: 125.8
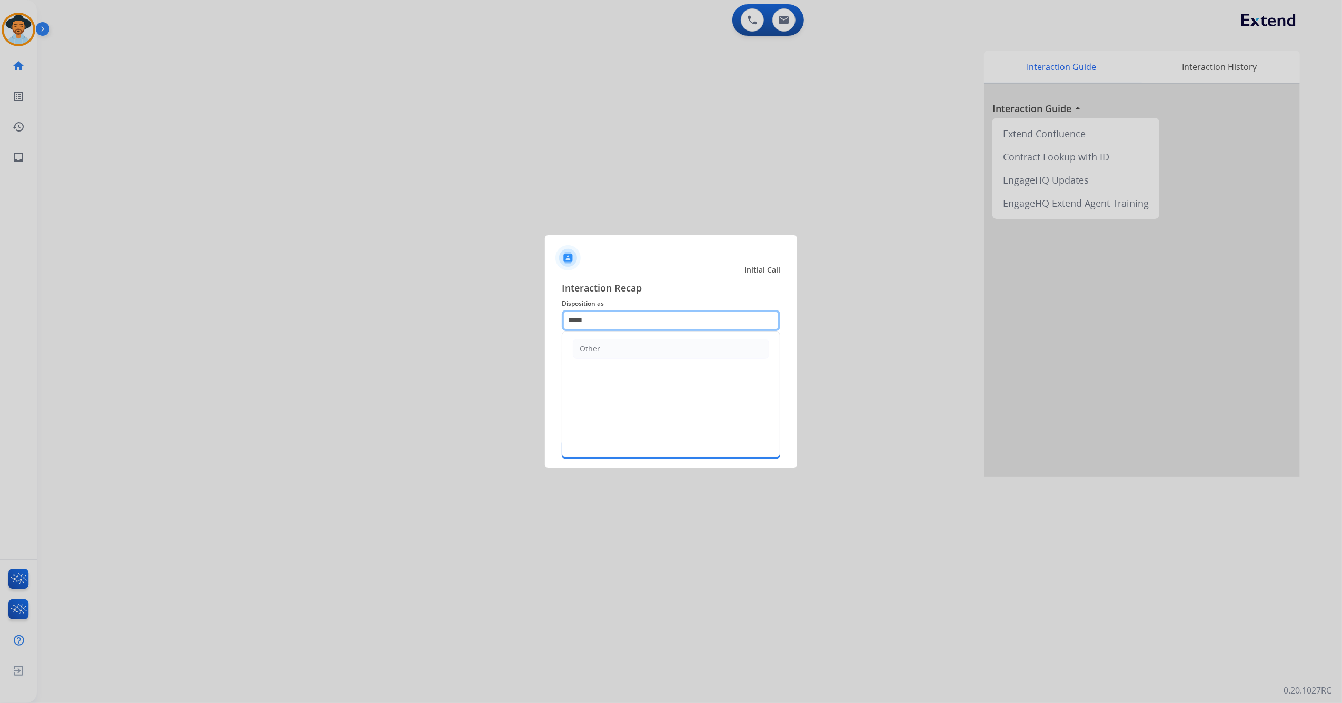
click at [0, 309] on app-contact-recap-modal "Initial Call Interaction Recap Disposition as ***** Other Merchants Secure Pad …" at bounding box center [0, 351] width 0 height 703
click at [659, 349] on li "File a Claim" at bounding box center [671, 349] width 196 height 20
type input "**********"
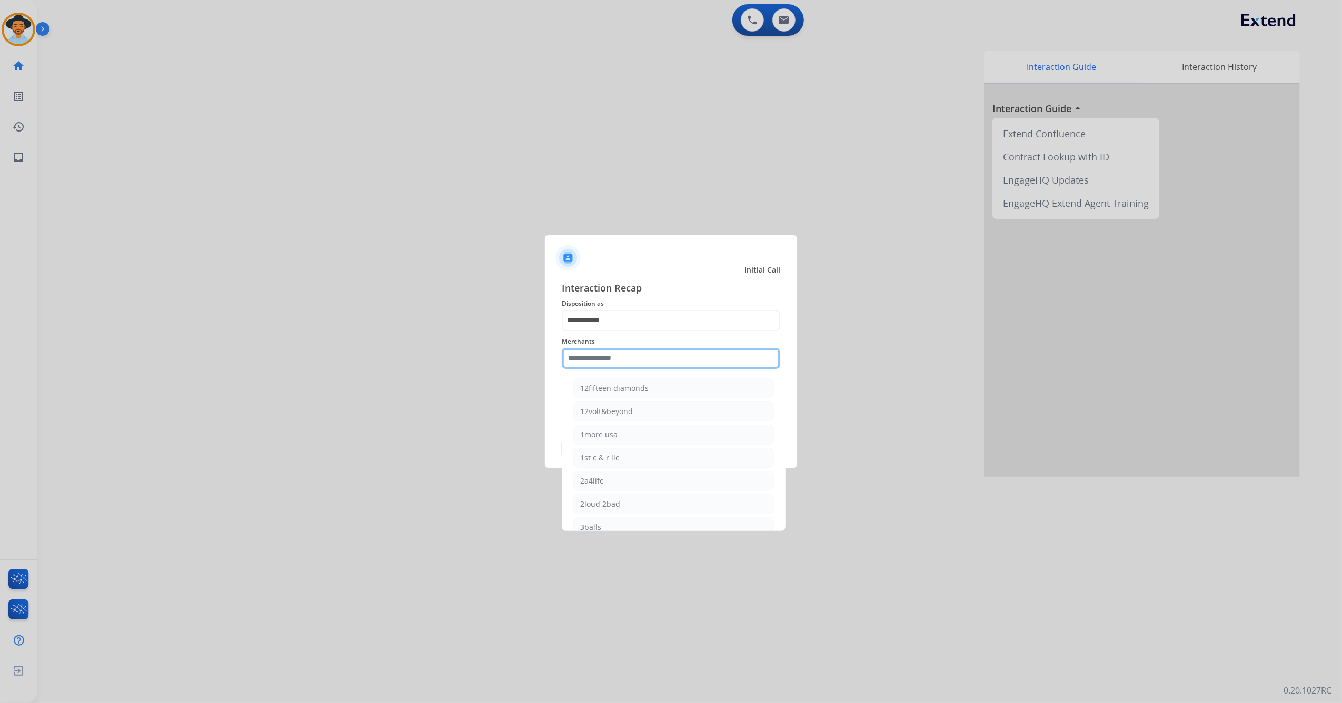
drag, startPoint x: 648, startPoint y: 356, endPoint x: 573, endPoint y: 371, distance: 77.3
click at [573, 371] on div "Merchants 12fifteen diamonds 12volt&beyond 1more usa 1st c & r llc 2a4life 2lou…" at bounding box center [671, 352] width 218 height 42
click at [641, 406] on li "Ashley furniture" at bounding box center [673, 412] width 201 height 20
type input "**********"
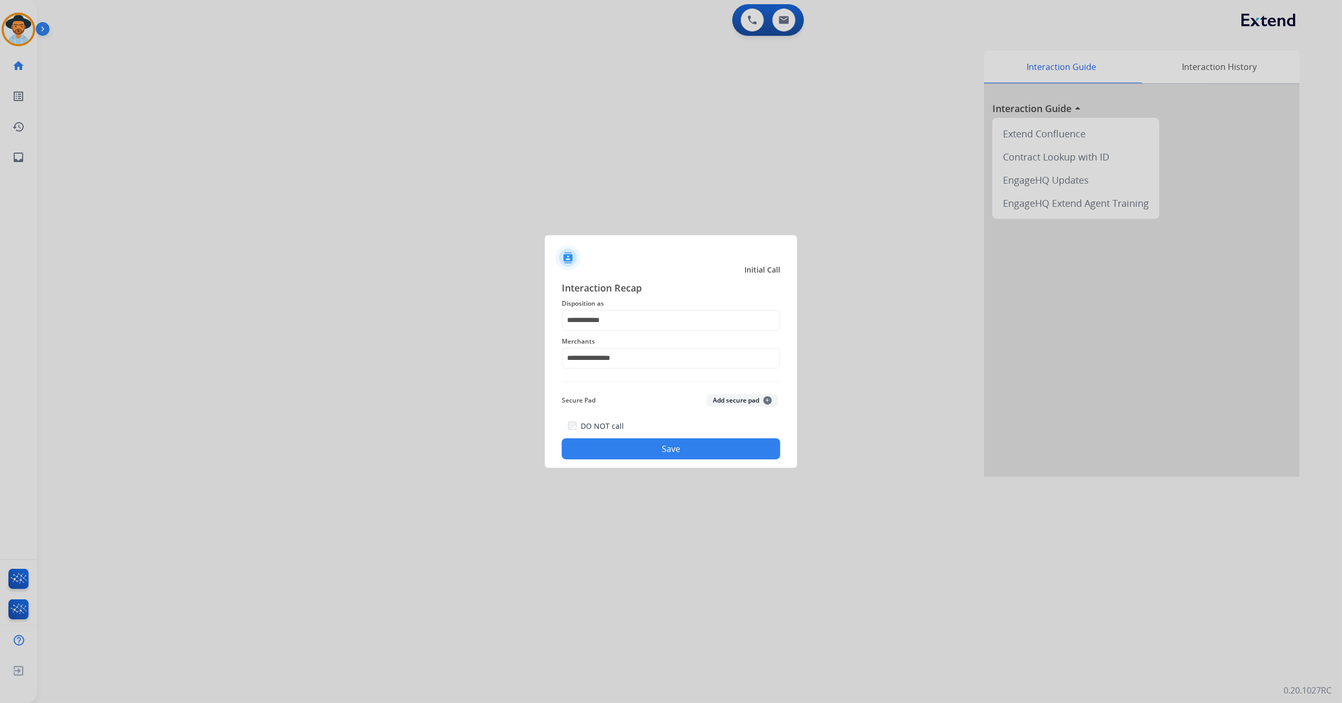
click at [634, 441] on button "Save" at bounding box center [671, 448] width 218 height 21
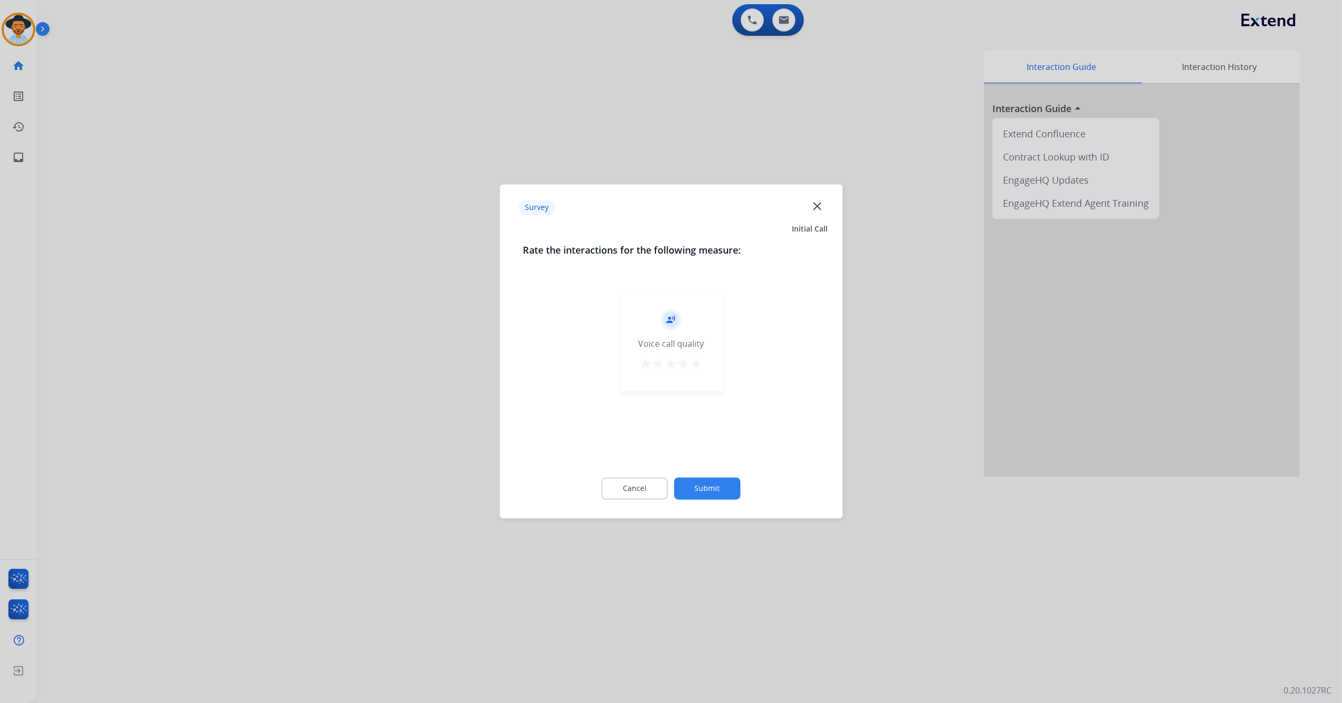
click at [701, 488] on button "Submit" at bounding box center [707, 489] width 66 height 22
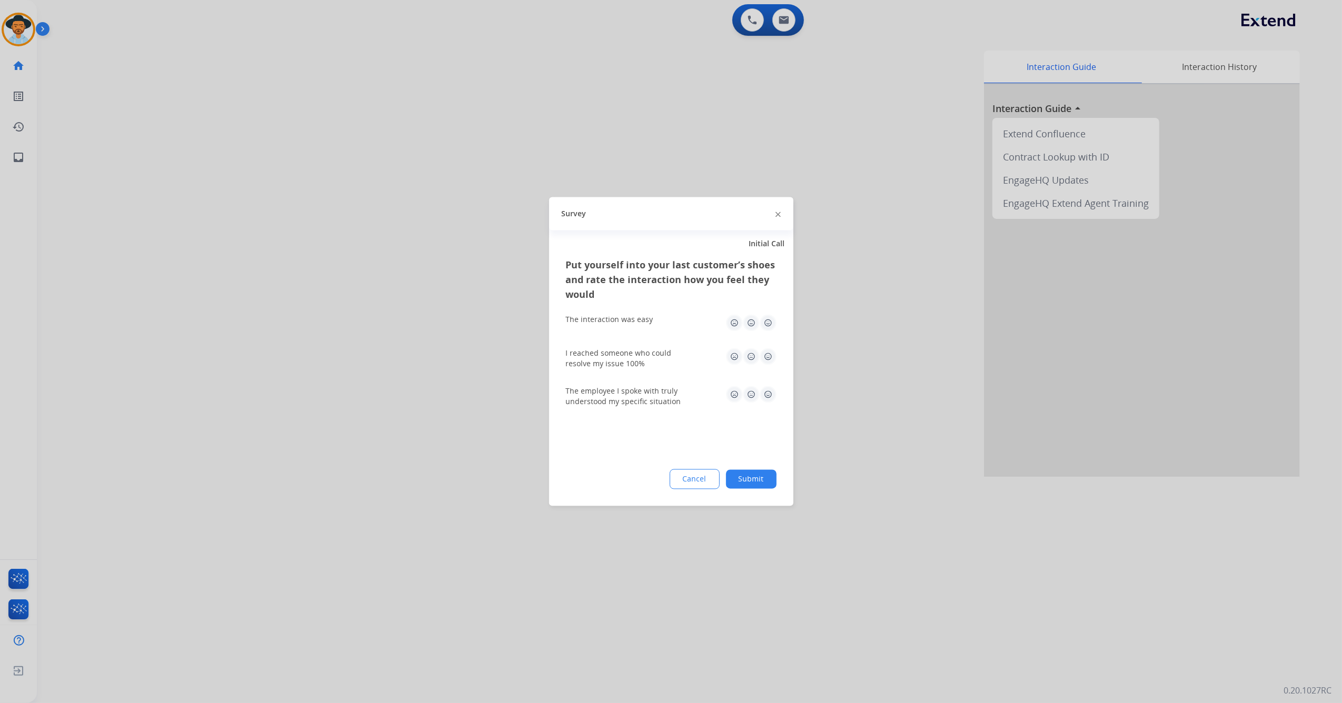
click at [767, 316] on img at bounding box center [767, 323] width 17 height 17
drag, startPoint x: 770, startPoint y: 354, endPoint x: 773, endPoint y: 392, distance: 38.5
click at [771, 356] on img at bounding box center [767, 356] width 17 height 17
drag, startPoint x: 769, startPoint y: 396, endPoint x: 766, endPoint y: 435, distance: 38.5
click at [769, 396] on img at bounding box center [767, 394] width 17 height 17
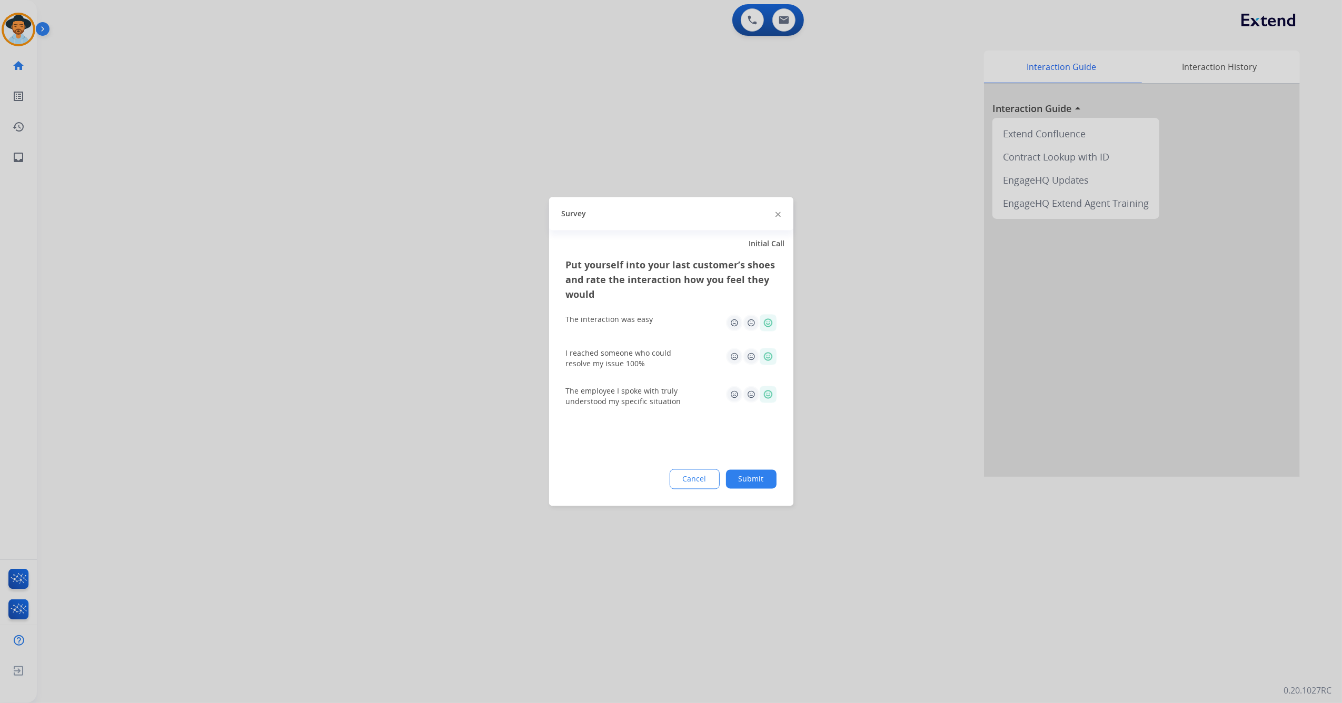
click at [763, 486] on button "Submit" at bounding box center [751, 479] width 51 height 19
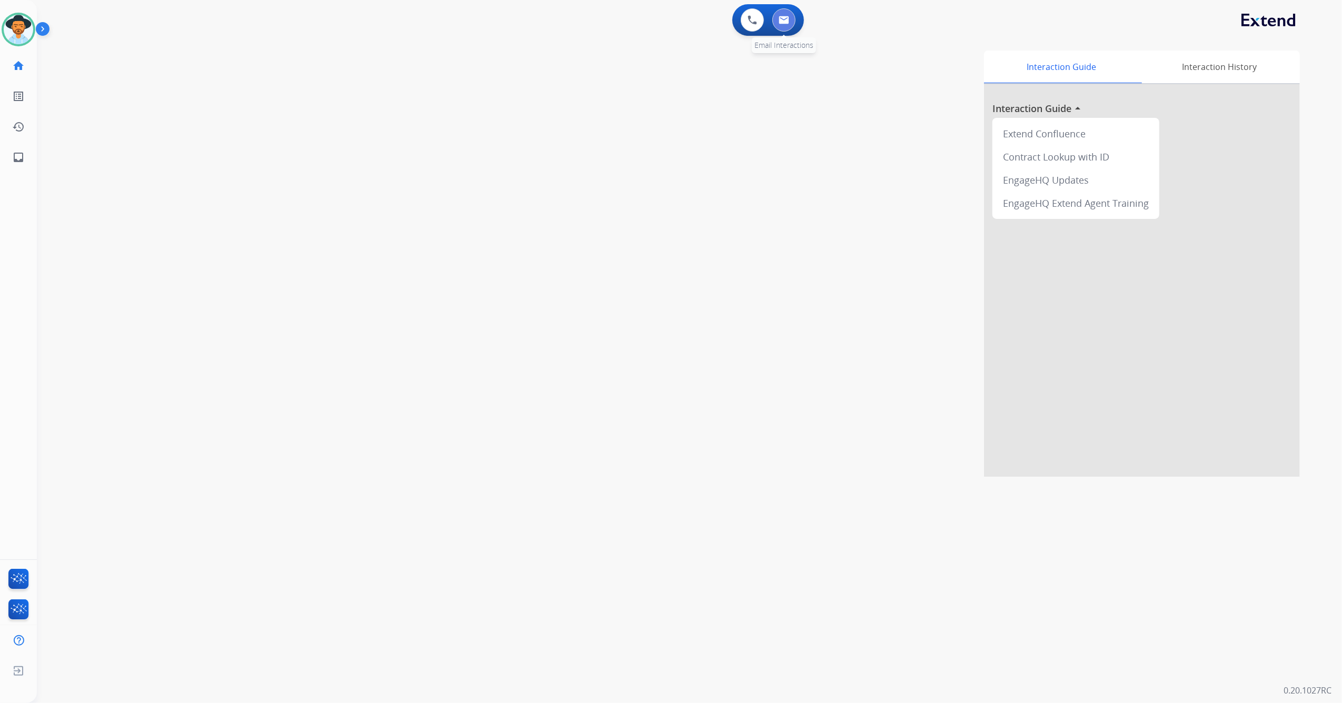
click at [789, 22] on button at bounding box center [783, 19] width 23 height 23
select select "**********"
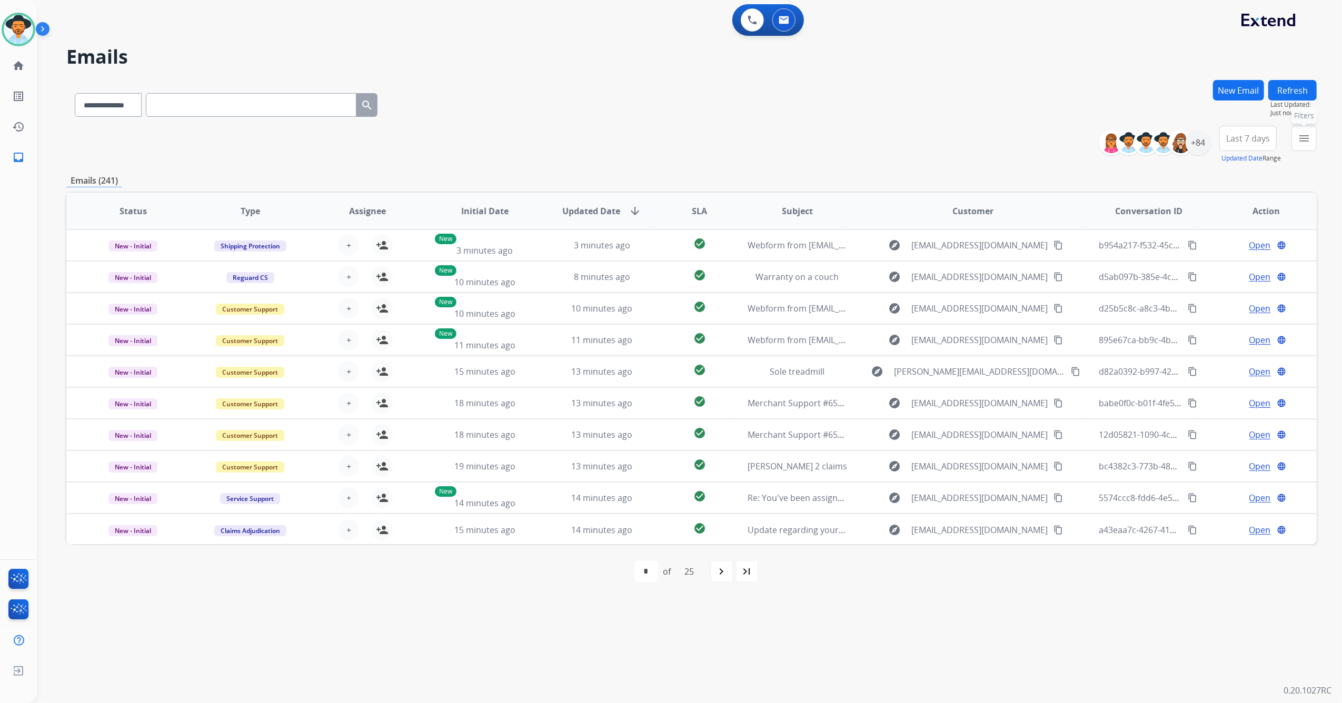
click at [1310, 141] on button "menu Filters" at bounding box center [1303, 138] width 25 height 25
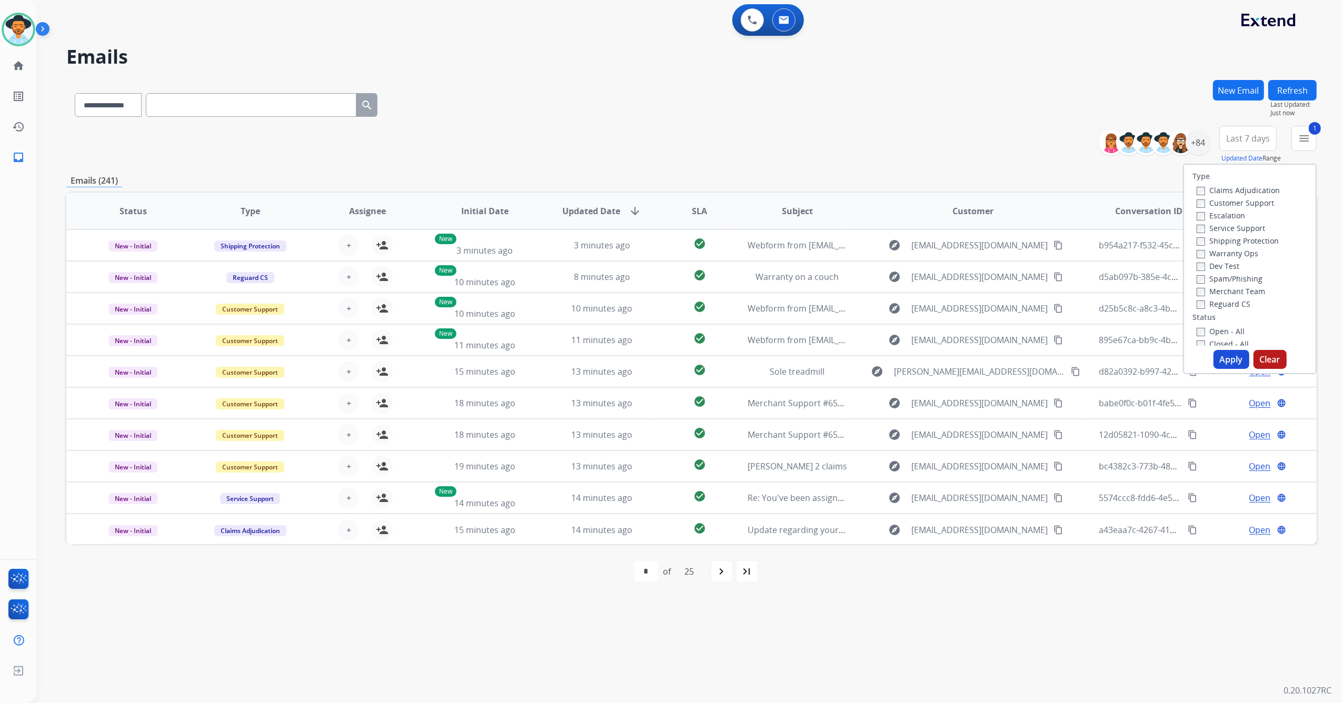
click at [1238, 361] on button "Apply" at bounding box center [1231, 359] width 36 height 19
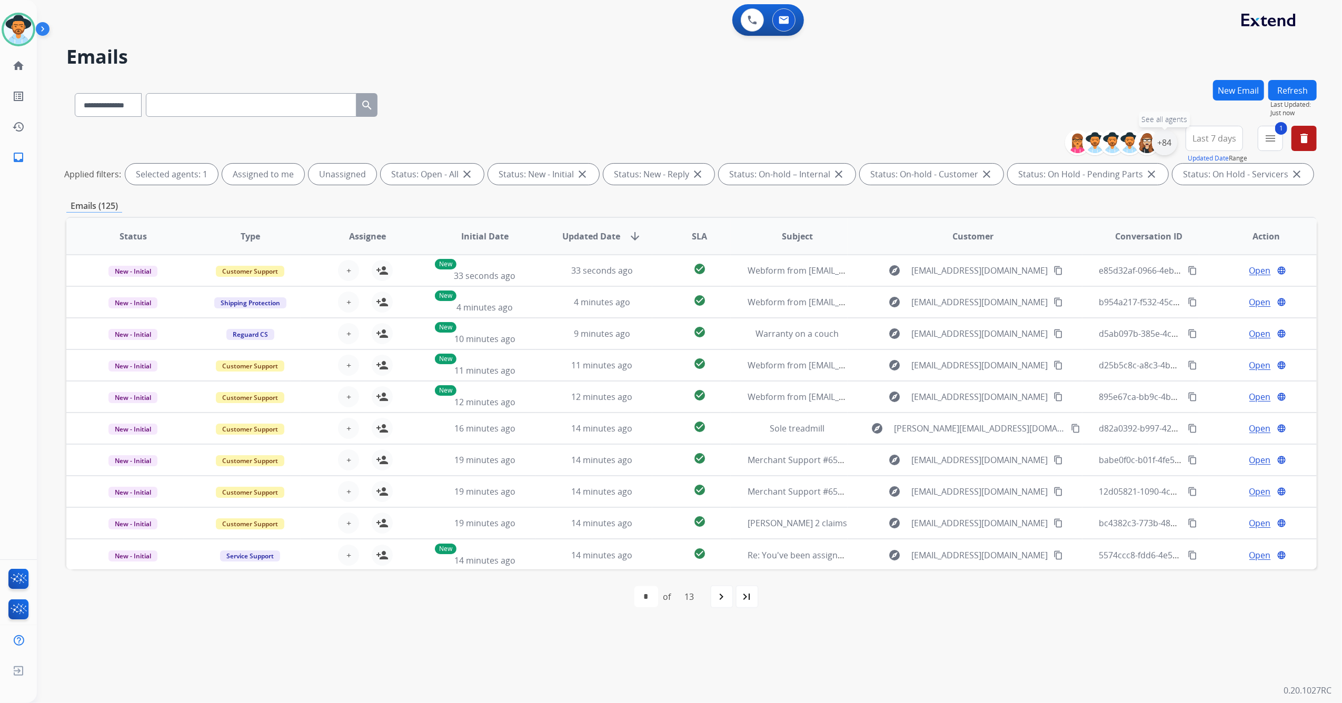
click at [1156, 142] on div "+84" at bounding box center [1164, 142] width 25 height 25
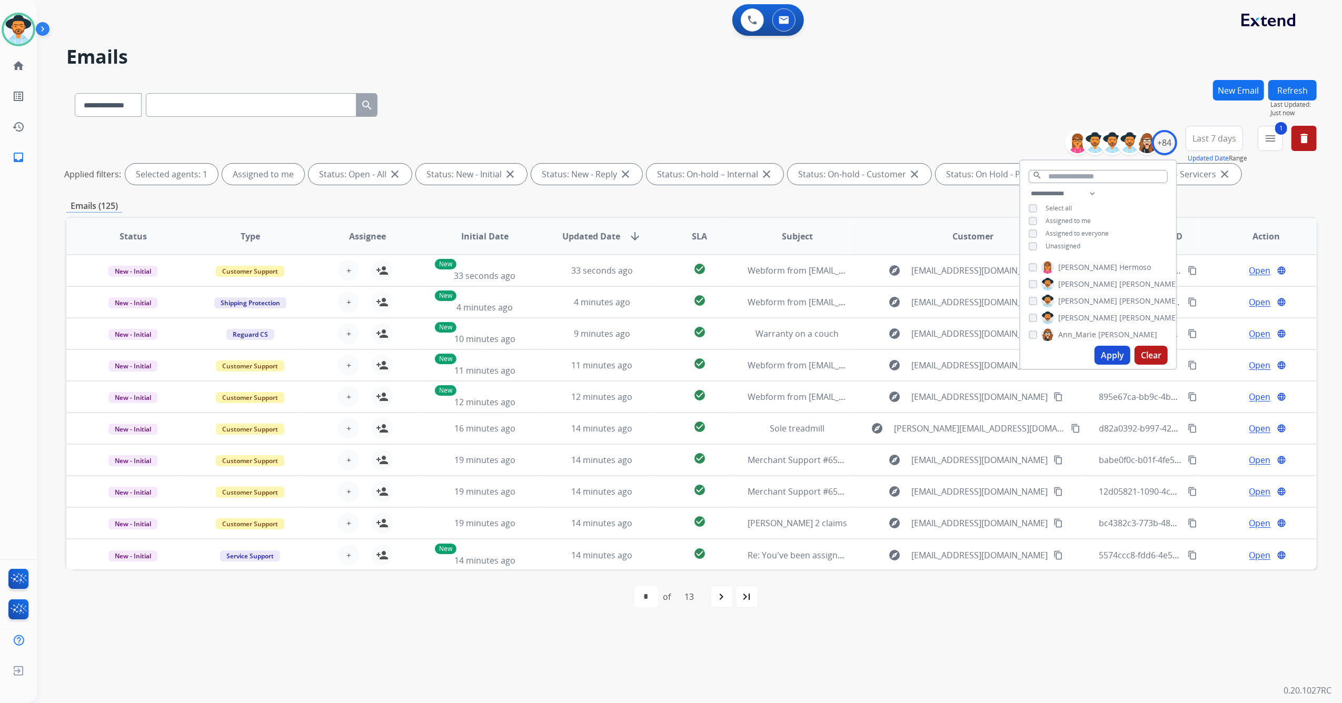
click at [1112, 355] on button "Apply" at bounding box center [1112, 355] width 36 height 19
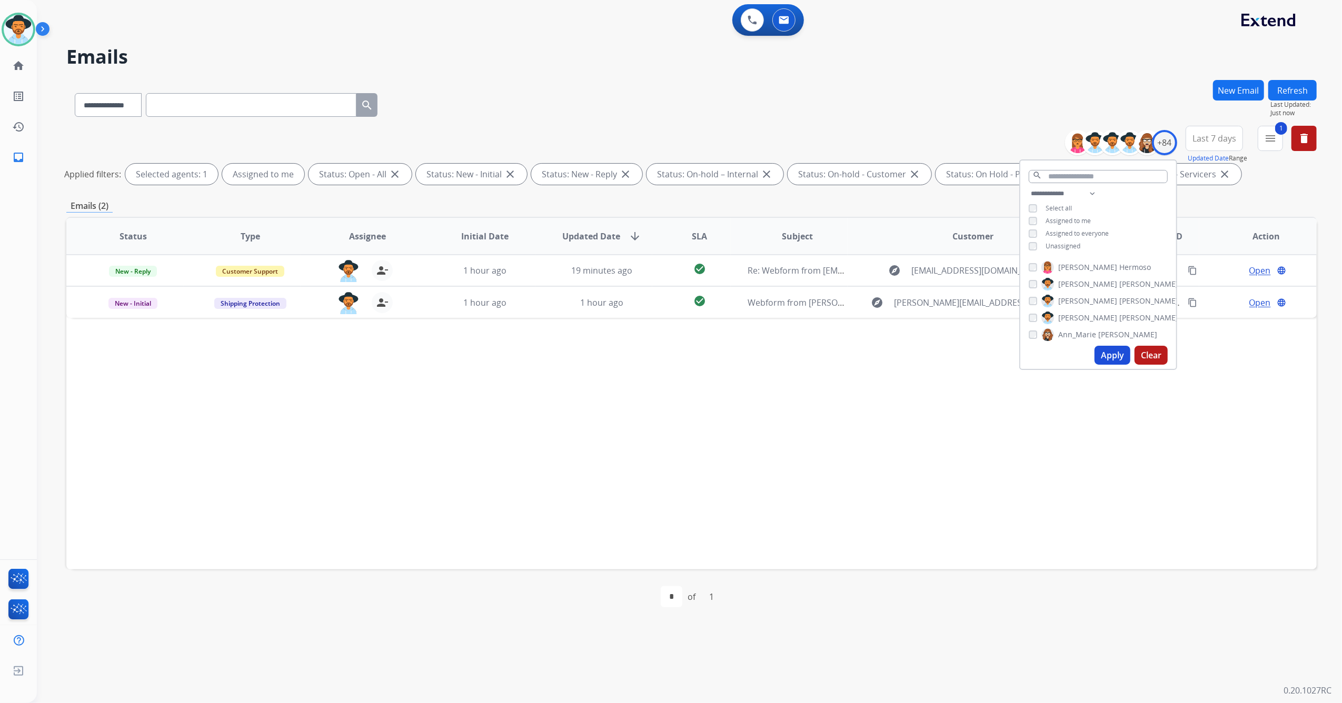
drag, startPoint x: 649, startPoint y: 447, endPoint x: 649, endPoint y: 438, distance: 9.5
click at [649, 447] on div "Status Type Assignee Initial Date Updated Date arrow_downward SLA Subject Custo…" at bounding box center [691, 393] width 1250 height 353
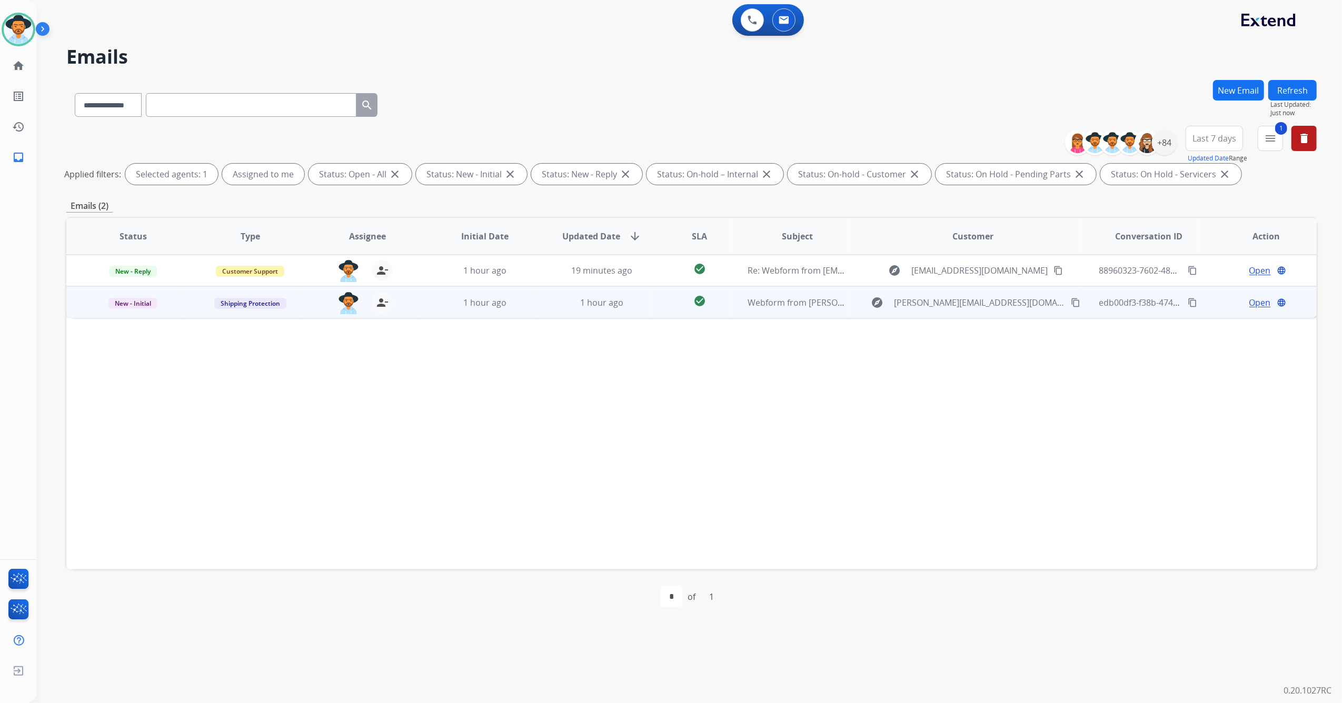
click at [609, 310] on td "1 hour ago" at bounding box center [593, 302] width 117 height 32
click at [1249, 304] on span "Open" at bounding box center [1260, 302] width 22 height 13
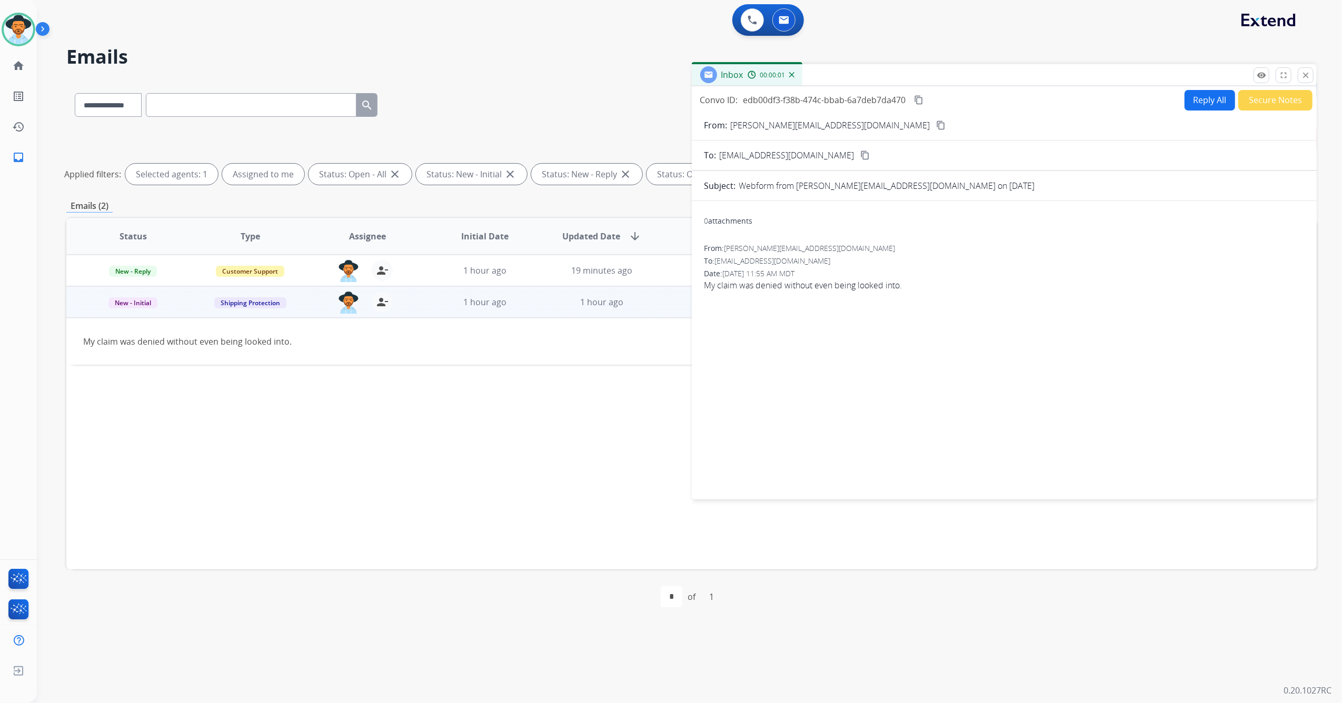
click at [1214, 102] on button "Reply All" at bounding box center [1209, 100] width 51 height 21
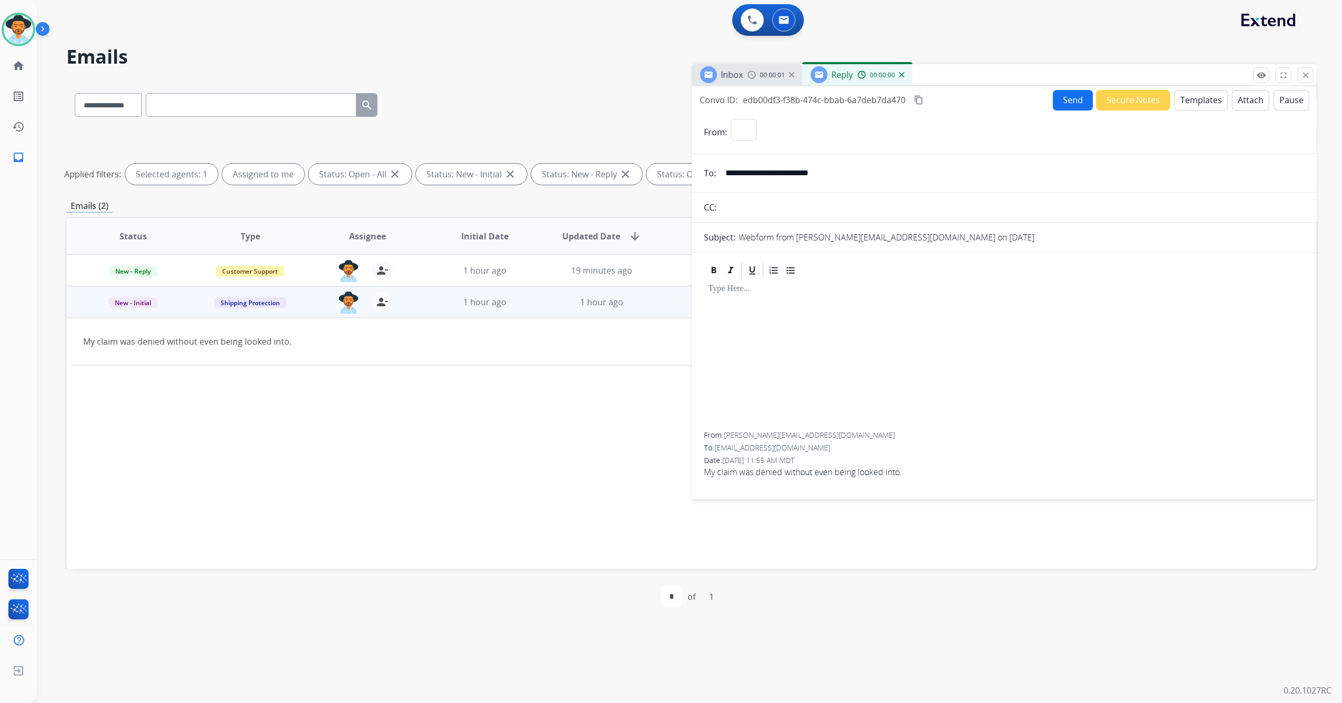
select select "**********"
click at [1186, 99] on button "Templates" at bounding box center [1200, 100] width 53 height 21
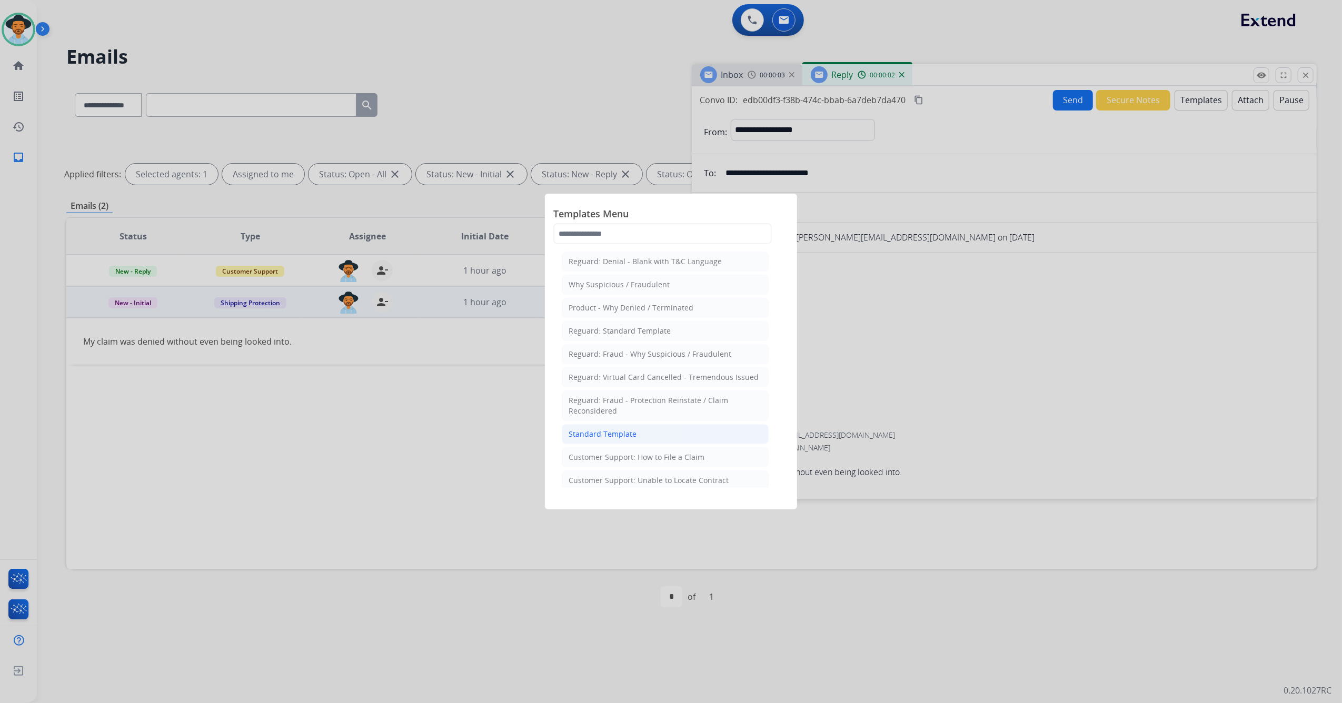
click at [622, 438] on div "Standard Template" at bounding box center [602, 434] width 68 height 11
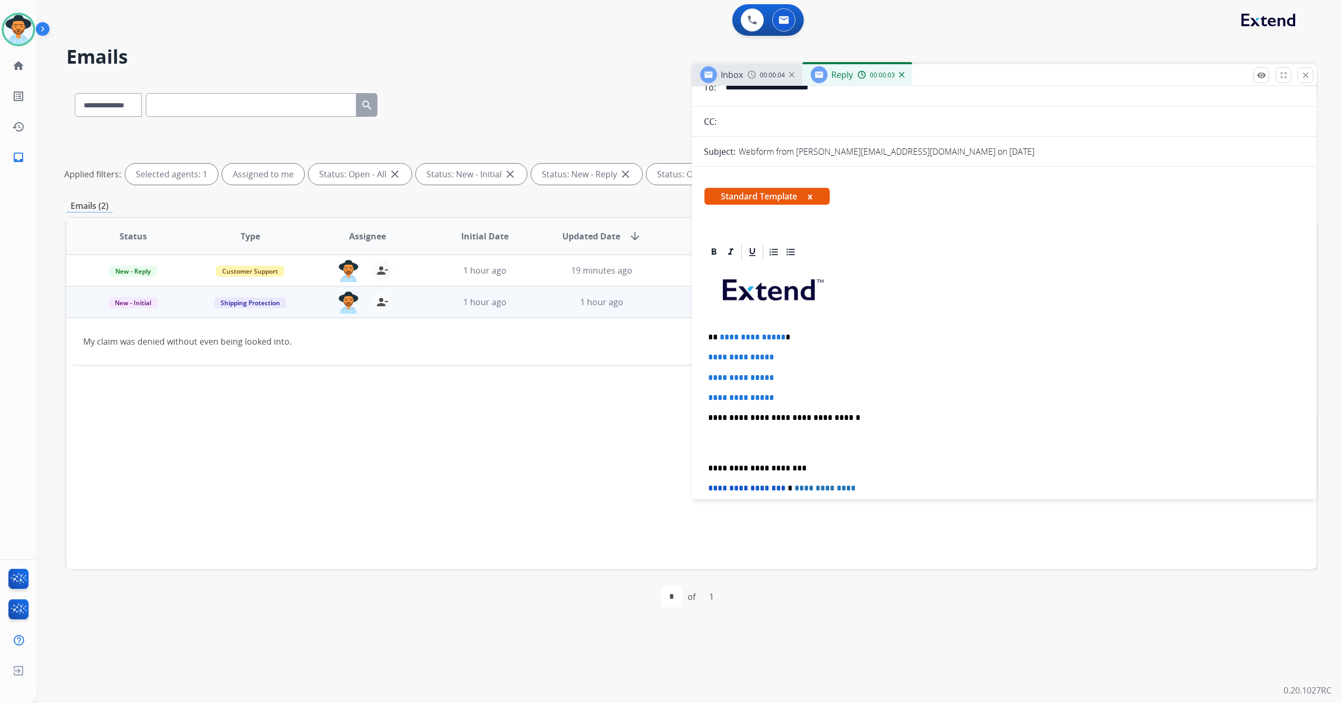
scroll to position [140, 0]
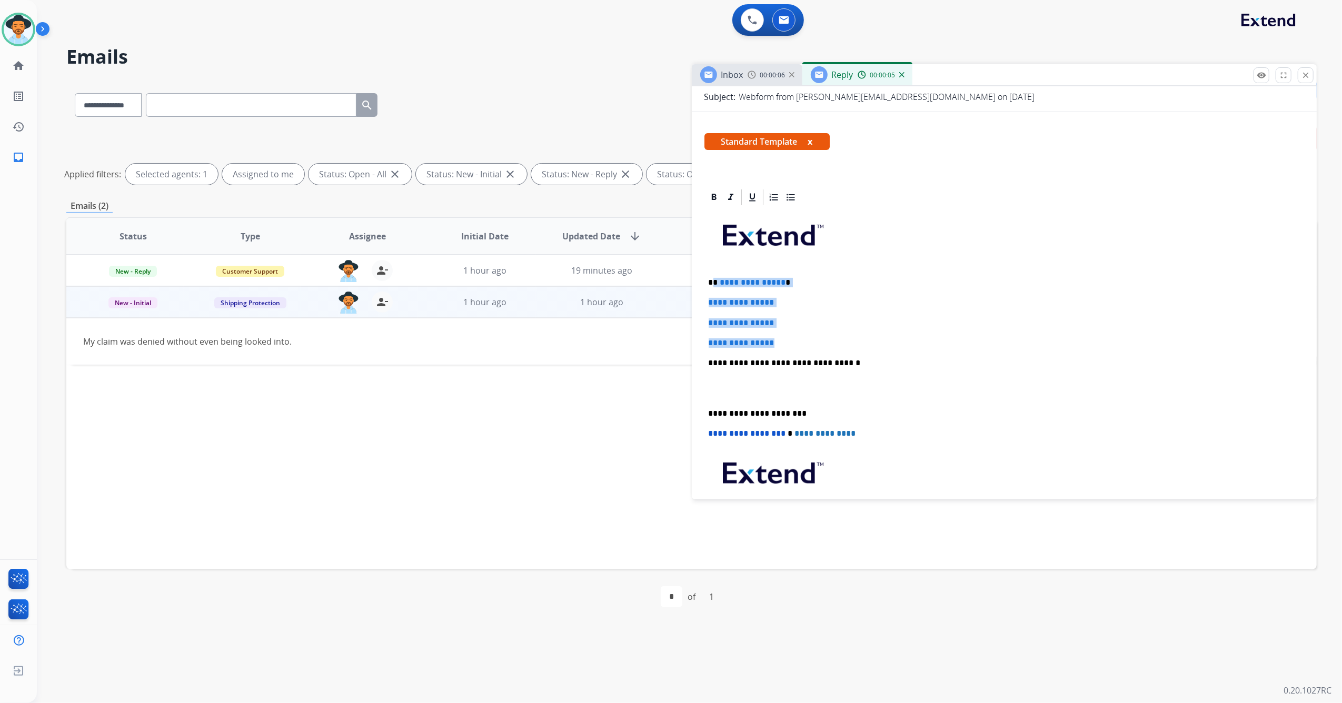
drag, startPoint x: 790, startPoint y: 342, endPoint x: 714, endPoint y: 272, distance: 102.8
click at [714, 272] on div "**********" at bounding box center [1004, 388] width 600 height 362
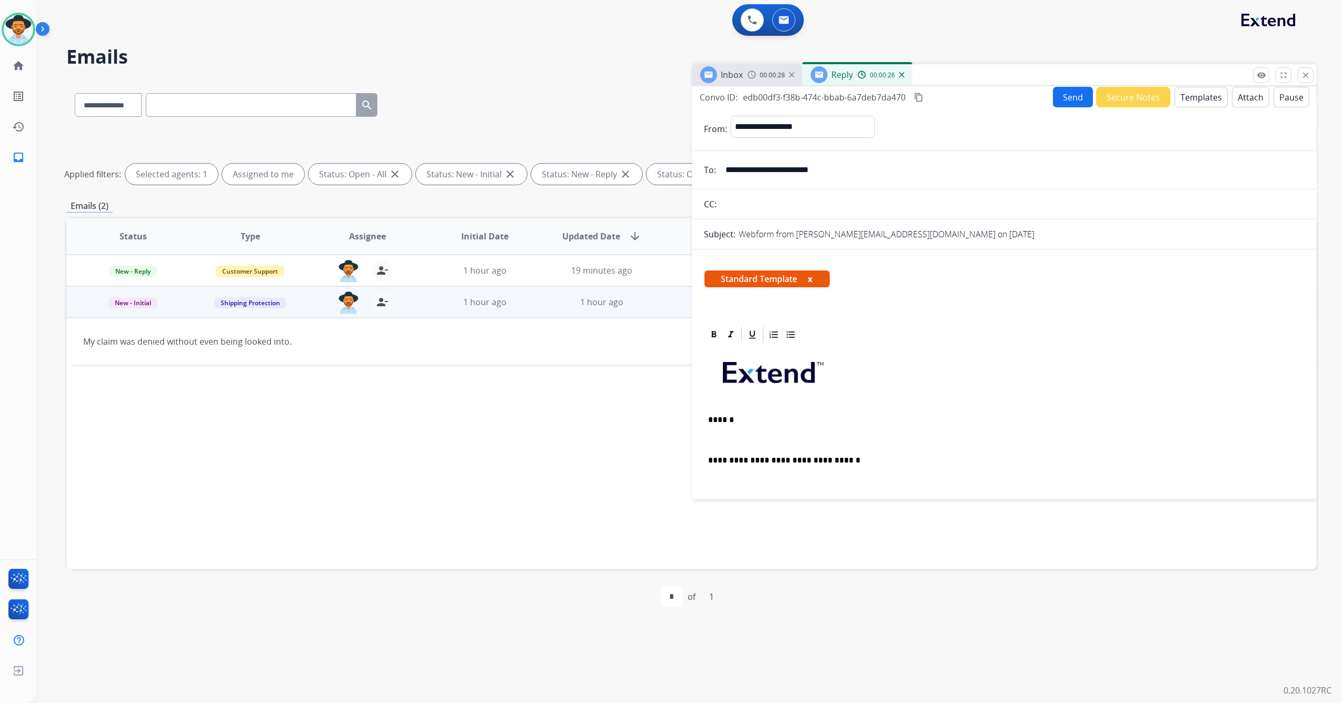
scroll to position [0, 0]
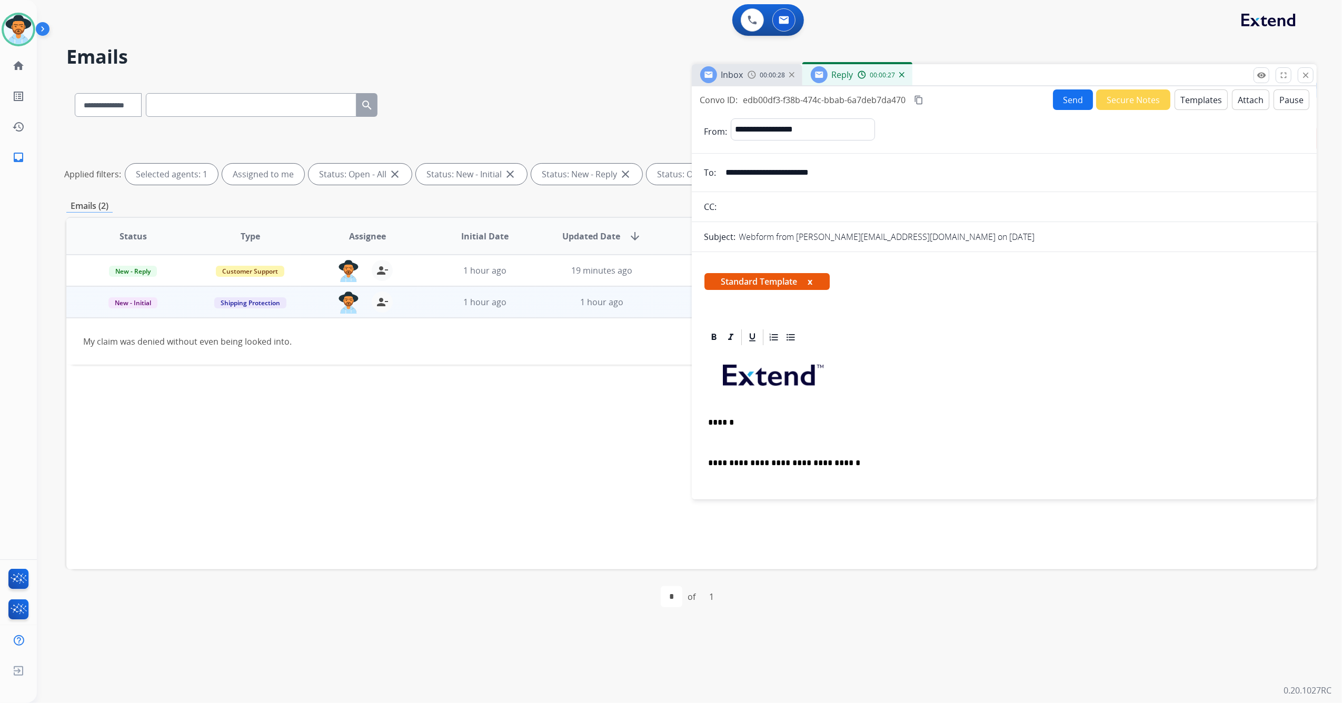
click at [1196, 93] on button "Templates" at bounding box center [1200, 99] width 53 height 21
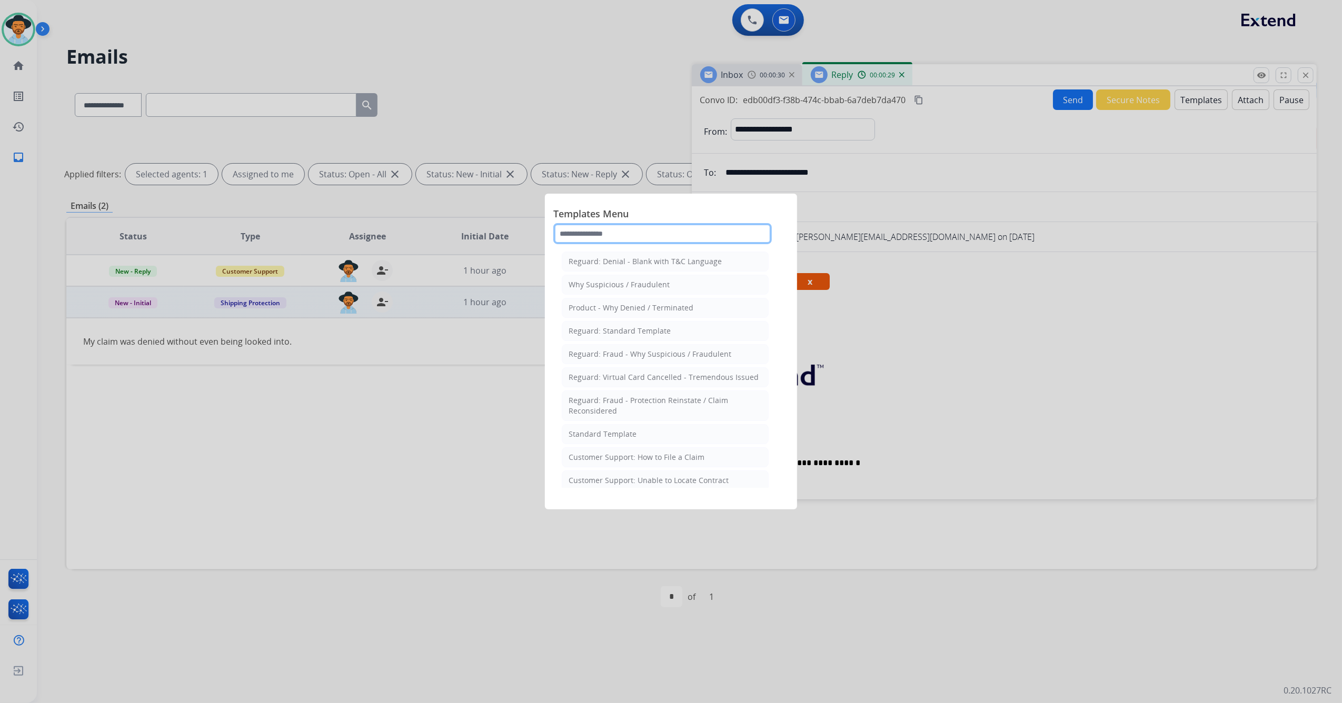
click at [642, 235] on input "text" at bounding box center [662, 233] width 218 height 21
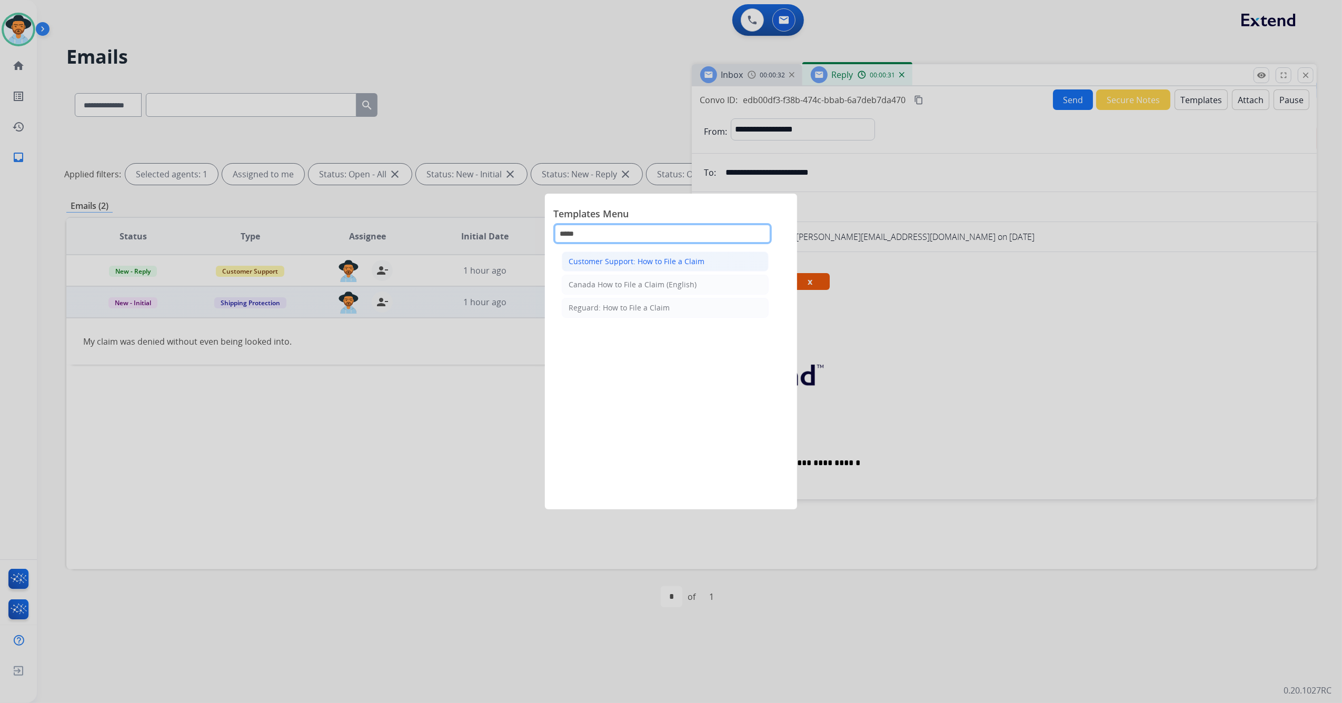
type input "****"
click at [633, 258] on div "Customer Support: How to File a Claim" at bounding box center [636, 261] width 136 height 11
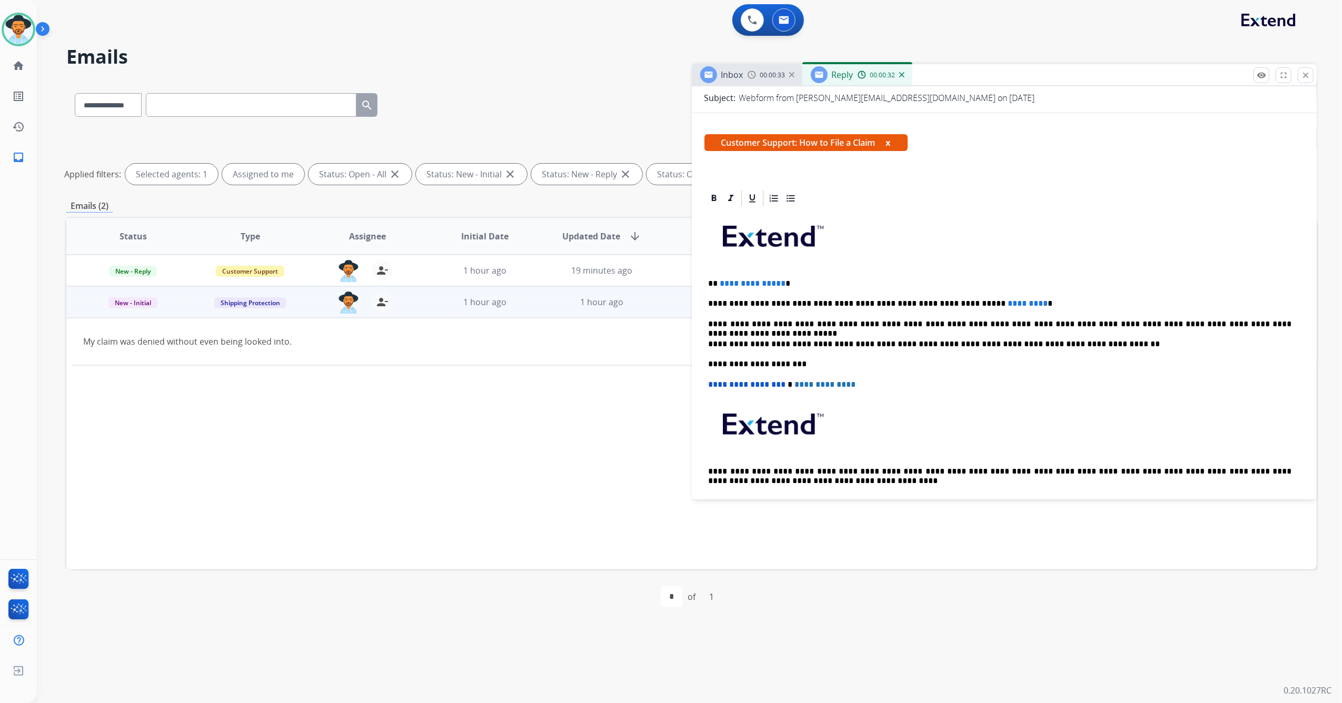
scroll to position [140, 0]
drag, startPoint x: 779, startPoint y: 285, endPoint x: 712, endPoint y: 283, distance: 67.4
click at [712, 283] on p "**********" at bounding box center [999, 282] width 583 height 9
drag, startPoint x: 950, startPoint y: 299, endPoint x: 996, endPoint y: 304, distance: 46.6
click at [996, 304] on p "**********" at bounding box center [999, 302] width 583 height 9
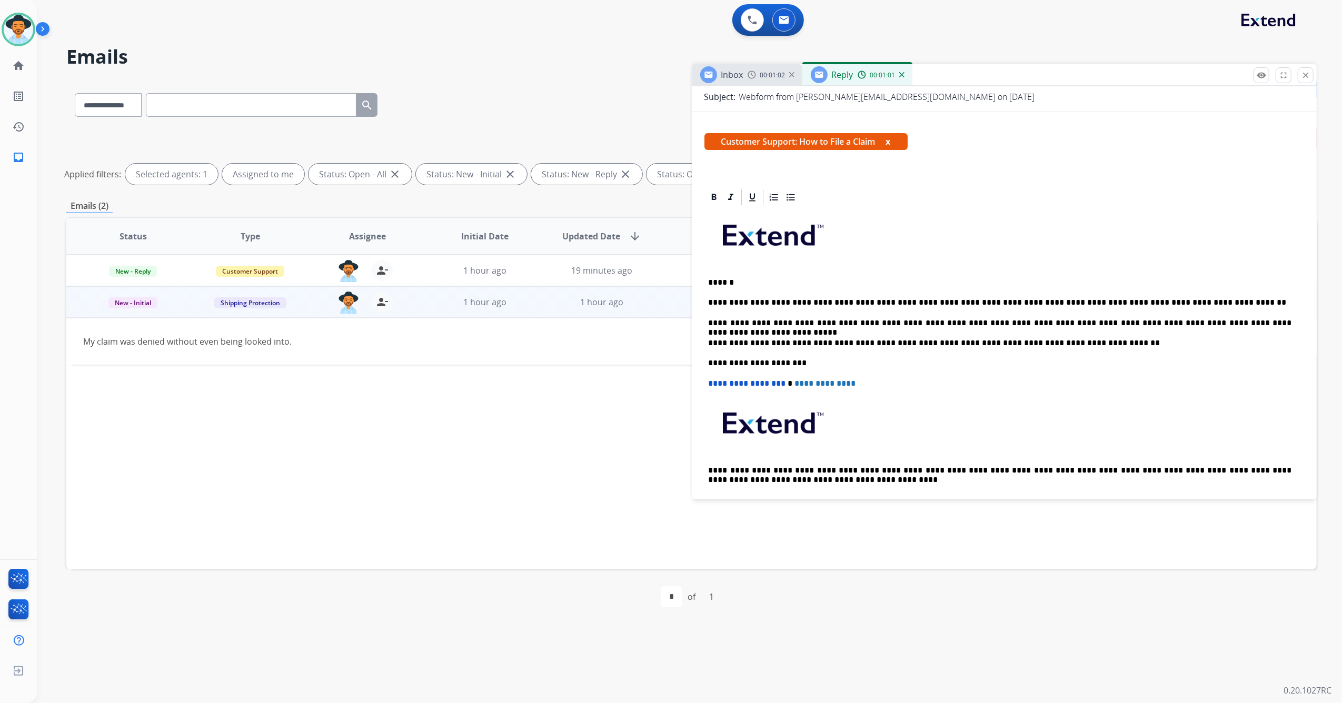
click at [1213, 299] on p "**********" at bounding box center [999, 302] width 583 height 9
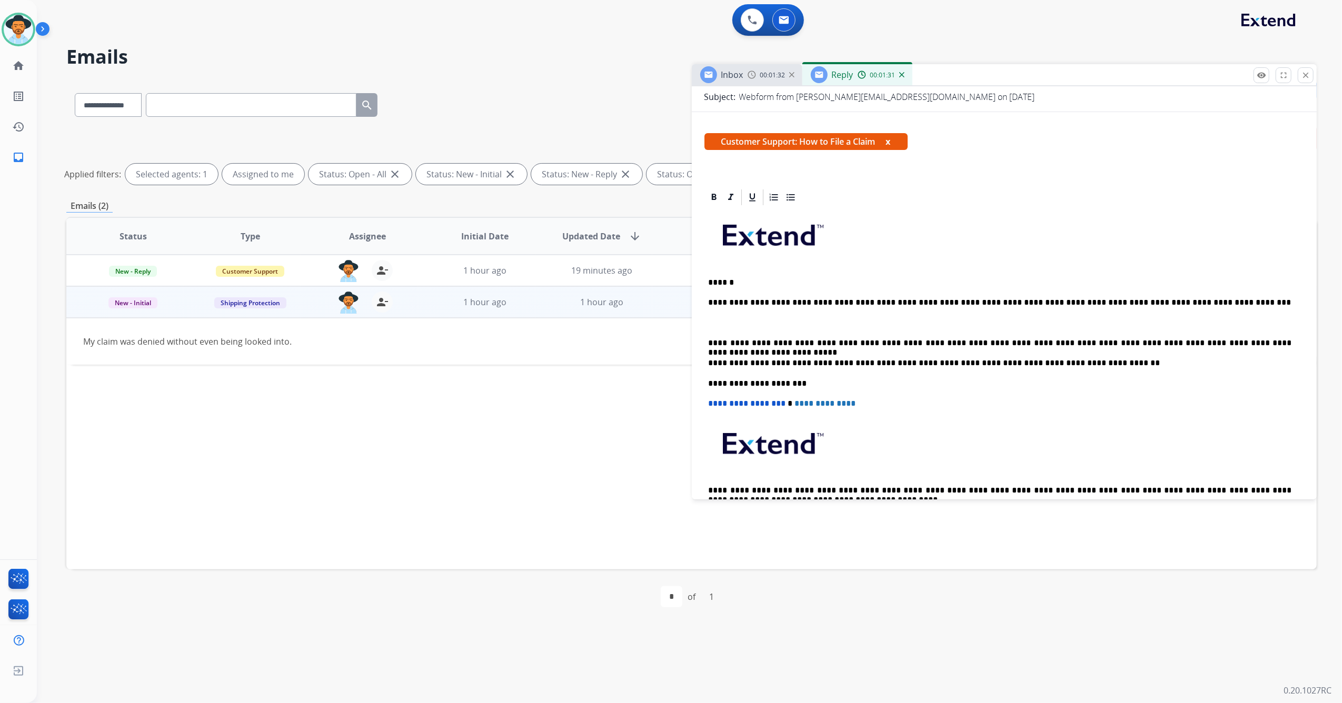
click at [1226, 307] on div "**********" at bounding box center [1004, 373] width 600 height 332
click at [1213, 302] on p "**********" at bounding box center [999, 302] width 583 height 9
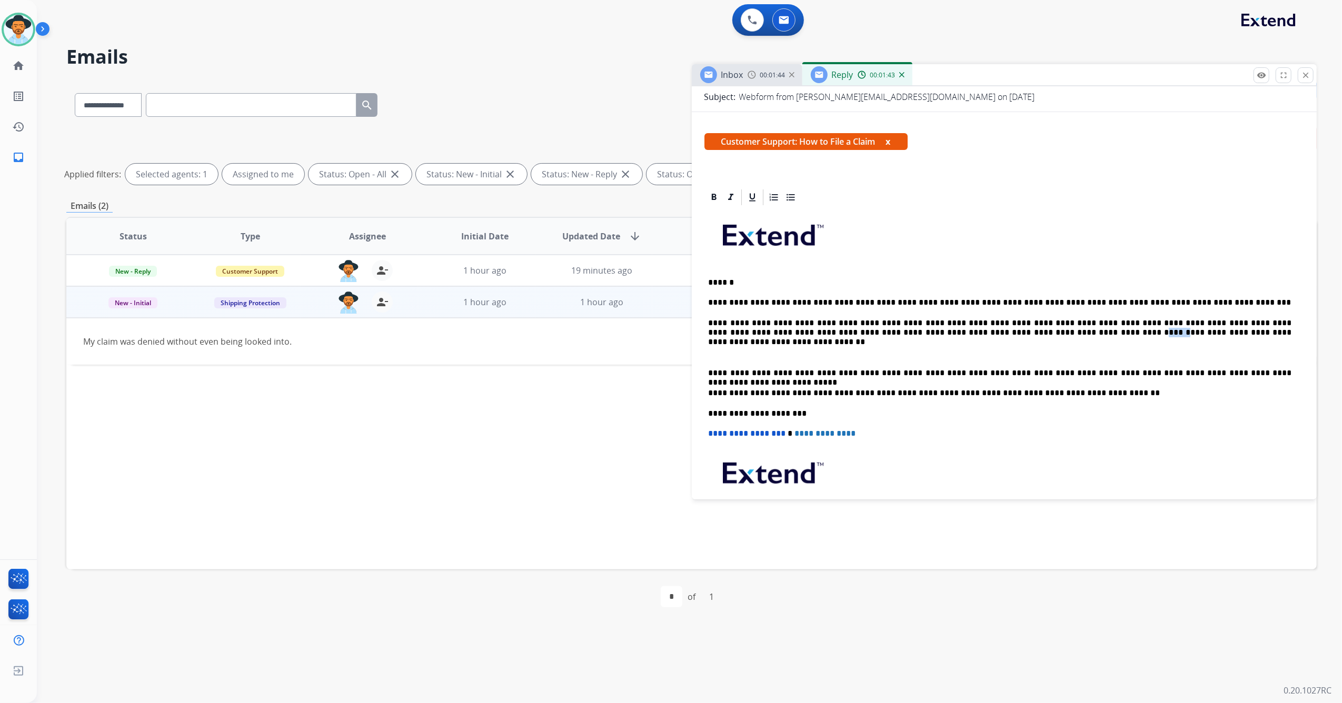
drag, startPoint x: 935, startPoint y: 331, endPoint x: 958, endPoint y: 329, distance: 23.2
click at [958, 329] on p "**********" at bounding box center [999, 327] width 583 height 19
drag, startPoint x: 1003, startPoint y: 332, endPoint x: 989, endPoint y: 335, distance: 13.5
click at [979, 335] on p "**********" at bounding box center [999, 327] width 583 height 19
drag, startPoint x: 1141, startPoint y: 329, endPoint x: 1163, endPoint y: 329, distance: 21.6
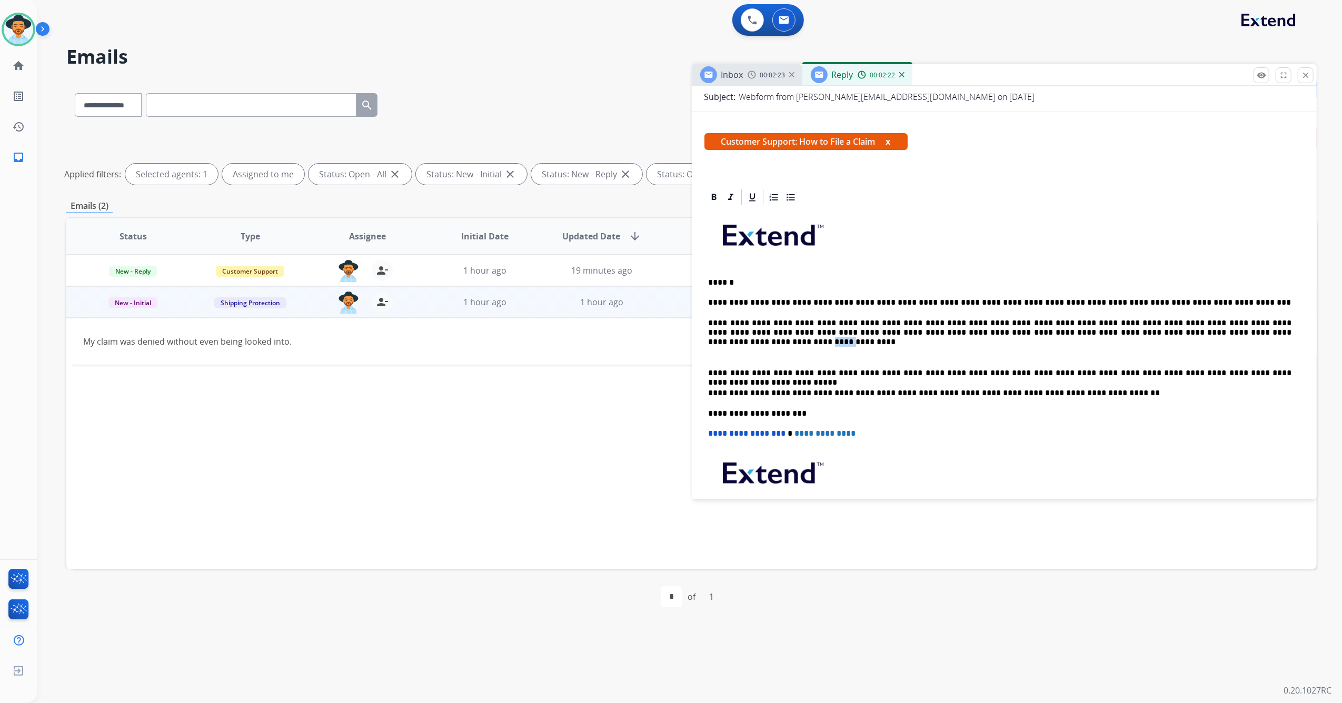
click at [1163, 329] on p "**********" at bounding box center [999, 327] width 583 height 19
drag, startPoint x: 1173, startPoint y: 331, endPoint x: 1198, endPoint y: 331, distance: 25.3
click at [1198, 331] on p "**********" at bounding box center [999, 327] width 583 height 19
click at [708, 368] on p "**********" at bounding box center [999, 372] width 583 height 9
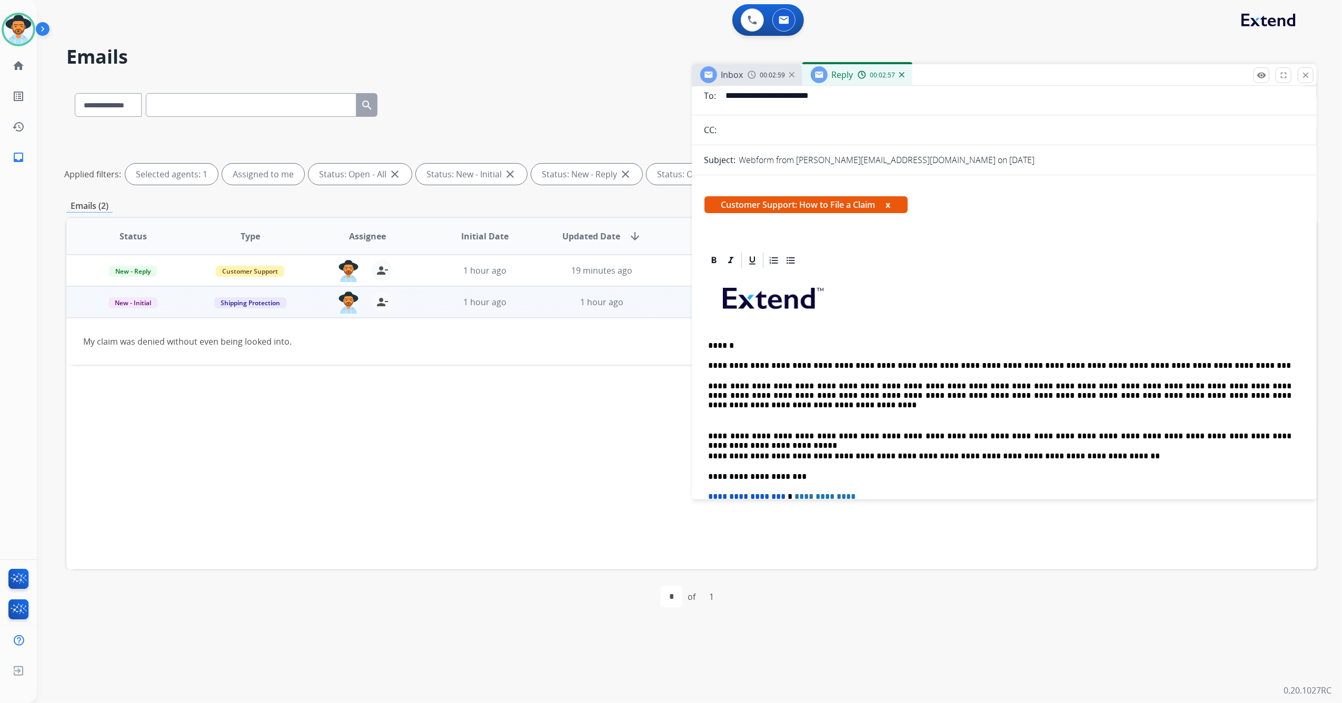
scroll to position [0, 0]
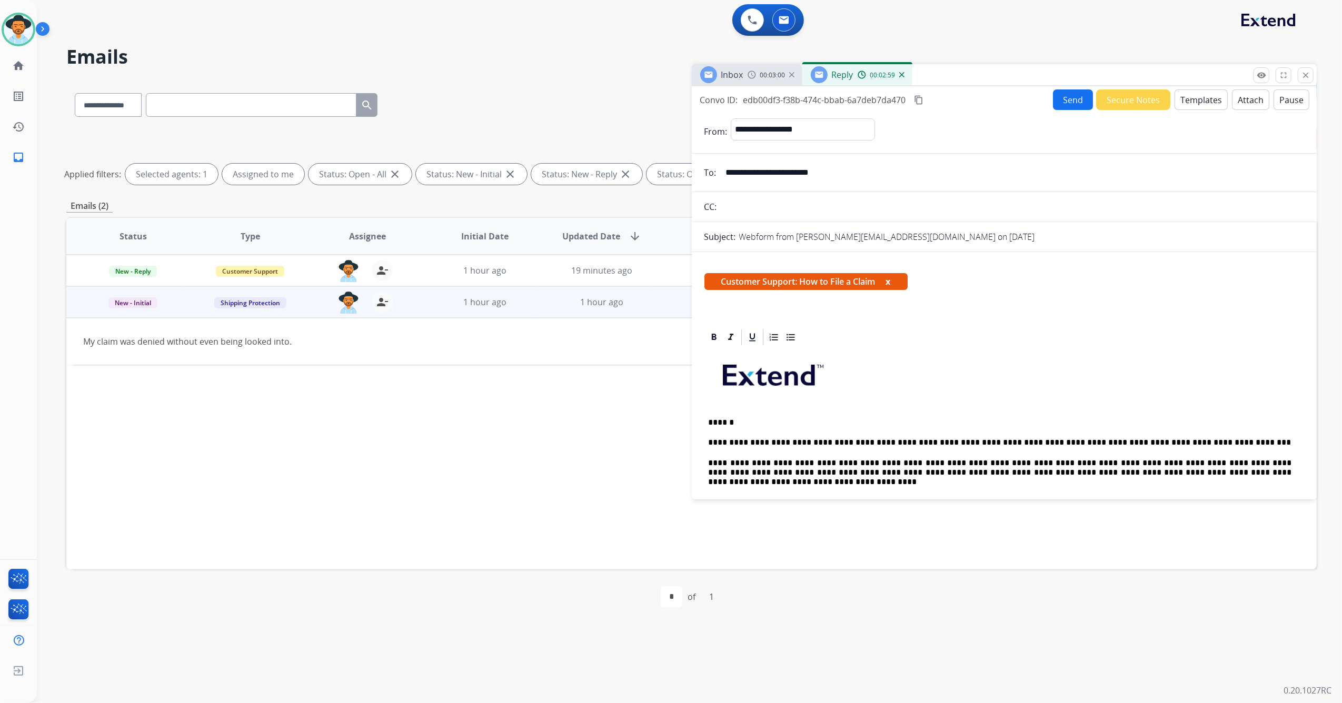
click at [1056, 95] on button "Send" at bounding box center [1073, 99] width 40 height 21
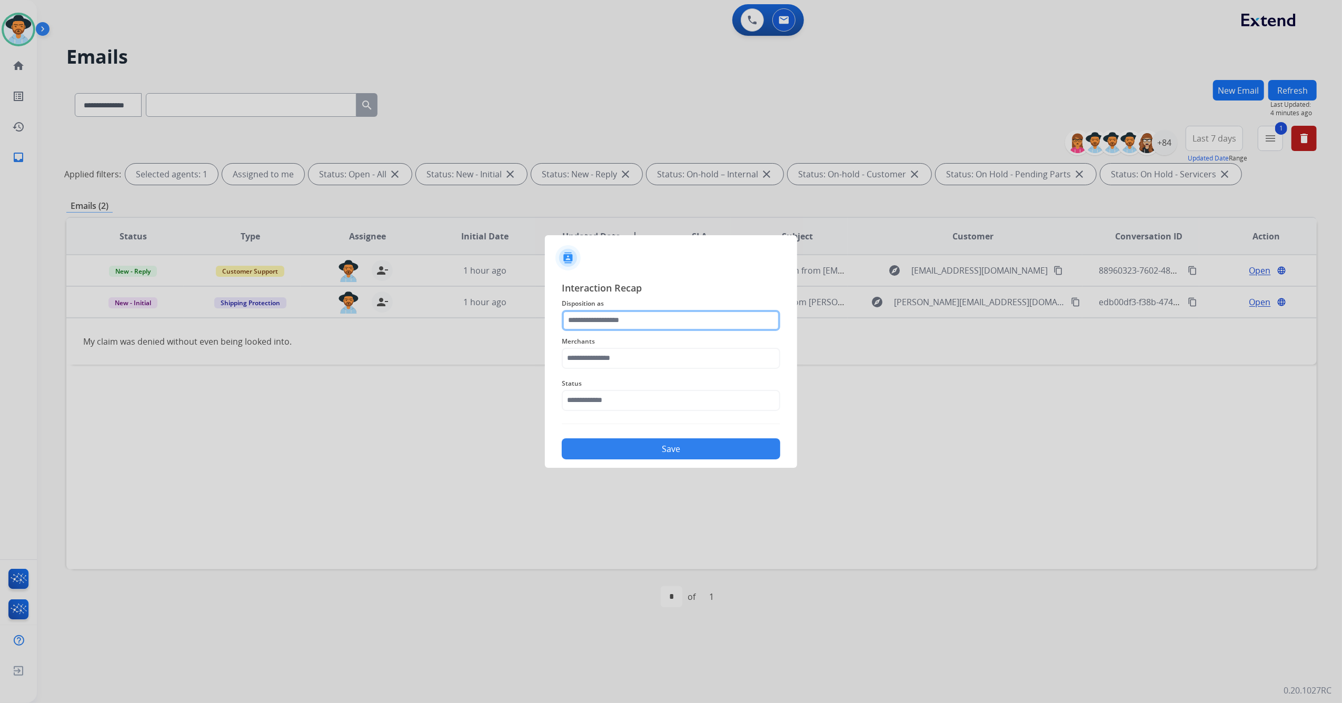
click at [670, 313] on input "text" at bounding box center [671, 320] width 218 height 21
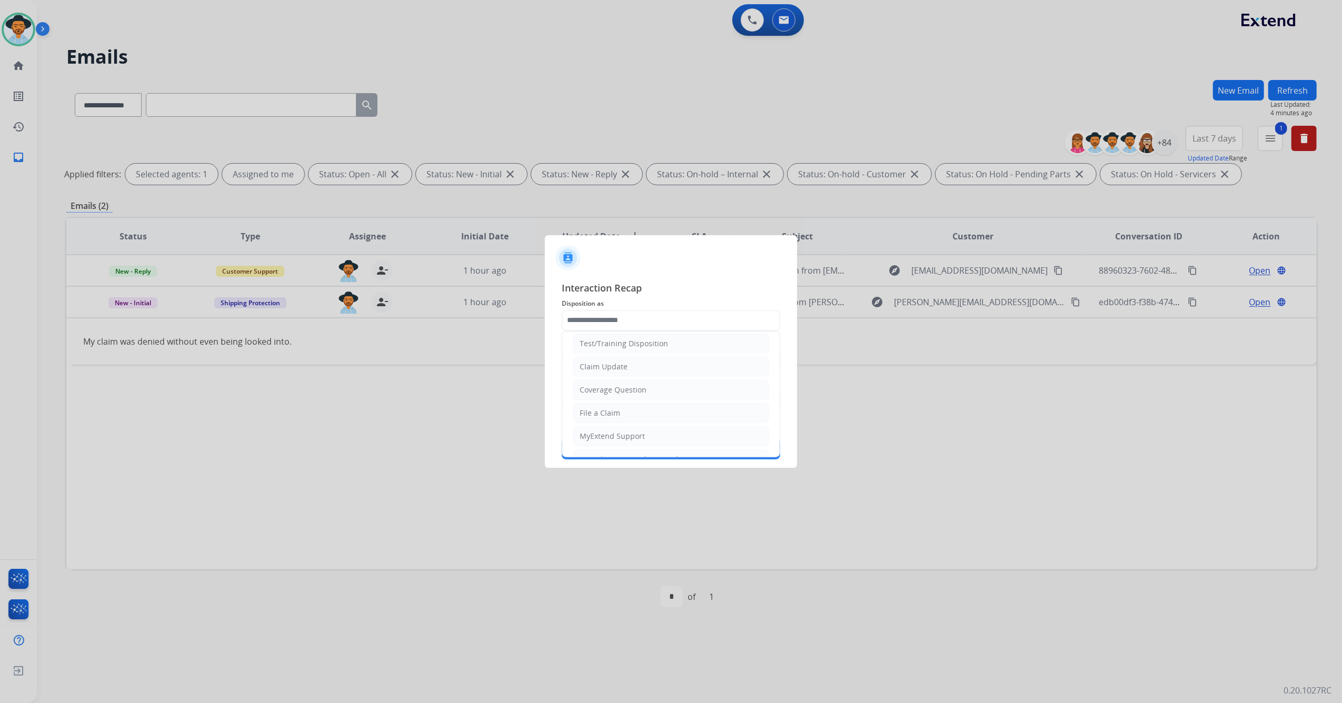
click at [627, 411] on li "File a Claim" at bounding box center [671, 413] width 196 height 20
type input "**********"
click at [626, 354] on input "text" at bounding box center [671, 358] width 218 height 21
click at [606, 390] on div "Jomashop" at bounding box center [597, 388] width 35 height 11
type input "********"
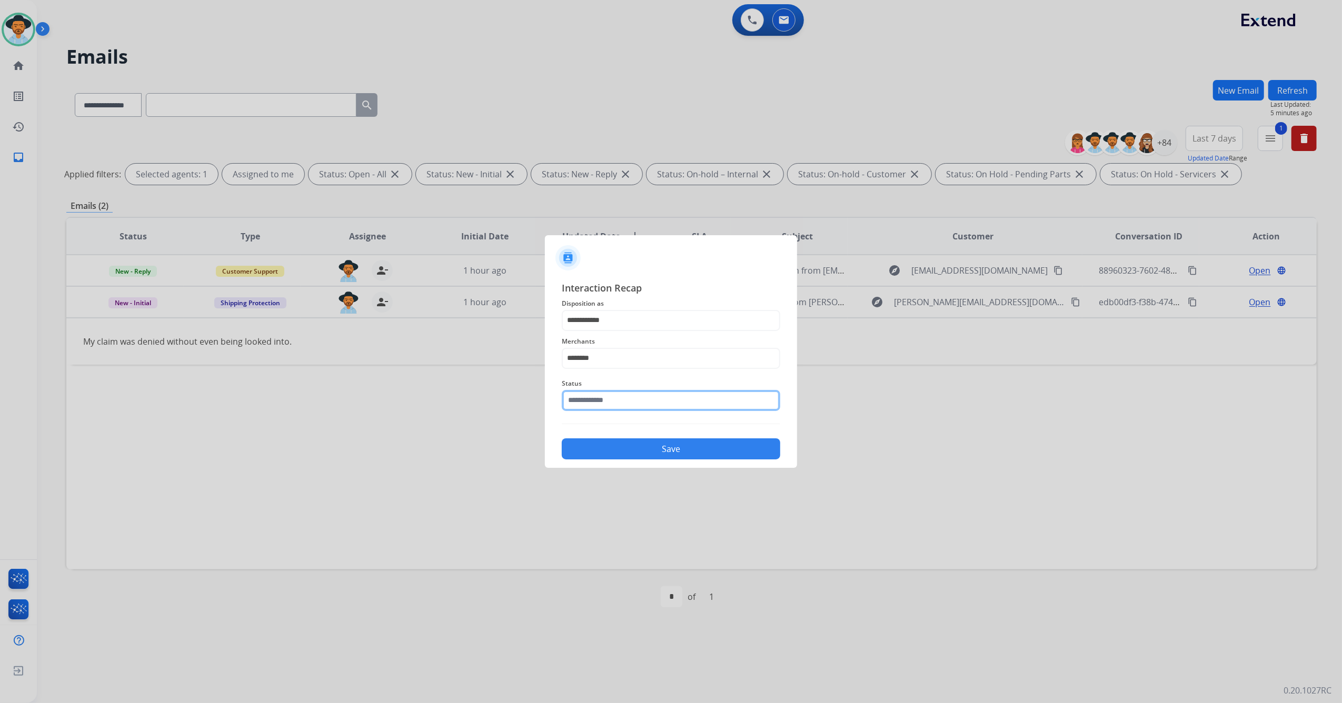
click at [611, 411] on input "text" at bounding box center [671, 400] width 218 height 21
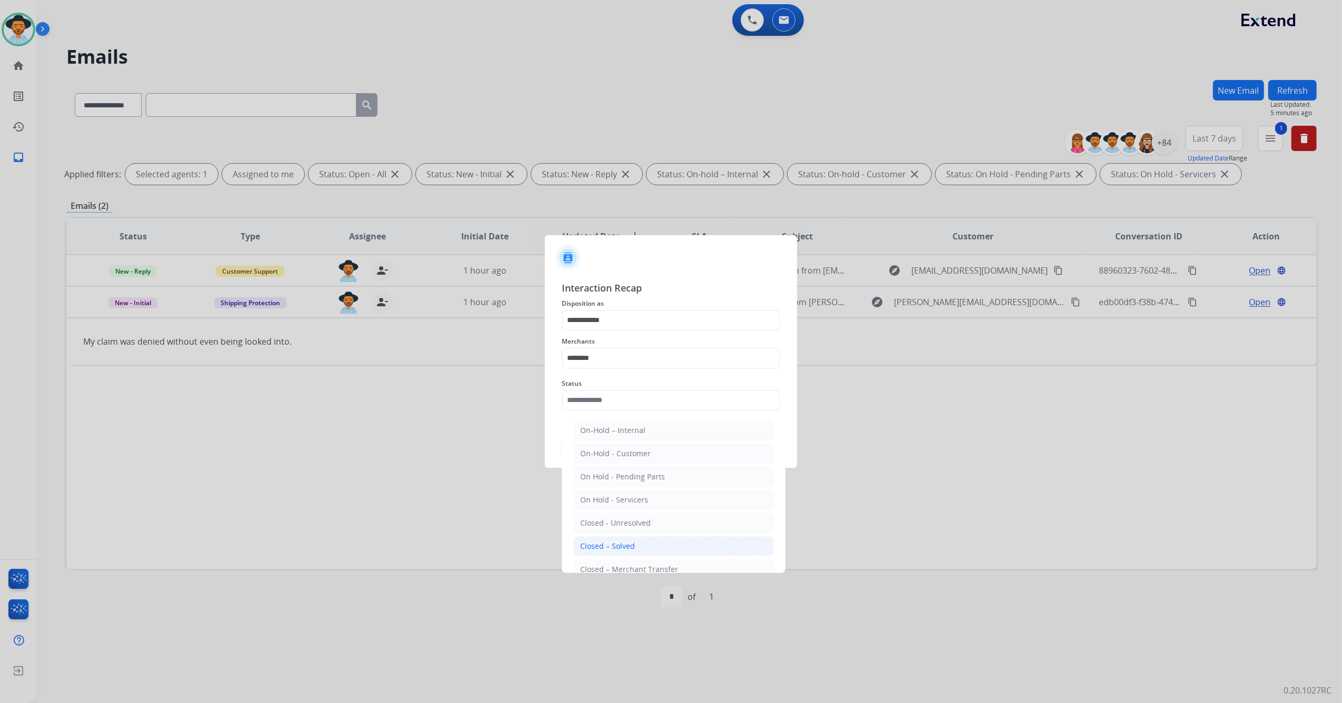
click at [605, 541] on li "Closed – Solved" at bounding box center [673, 546] width 201 height 20
type input "**********"
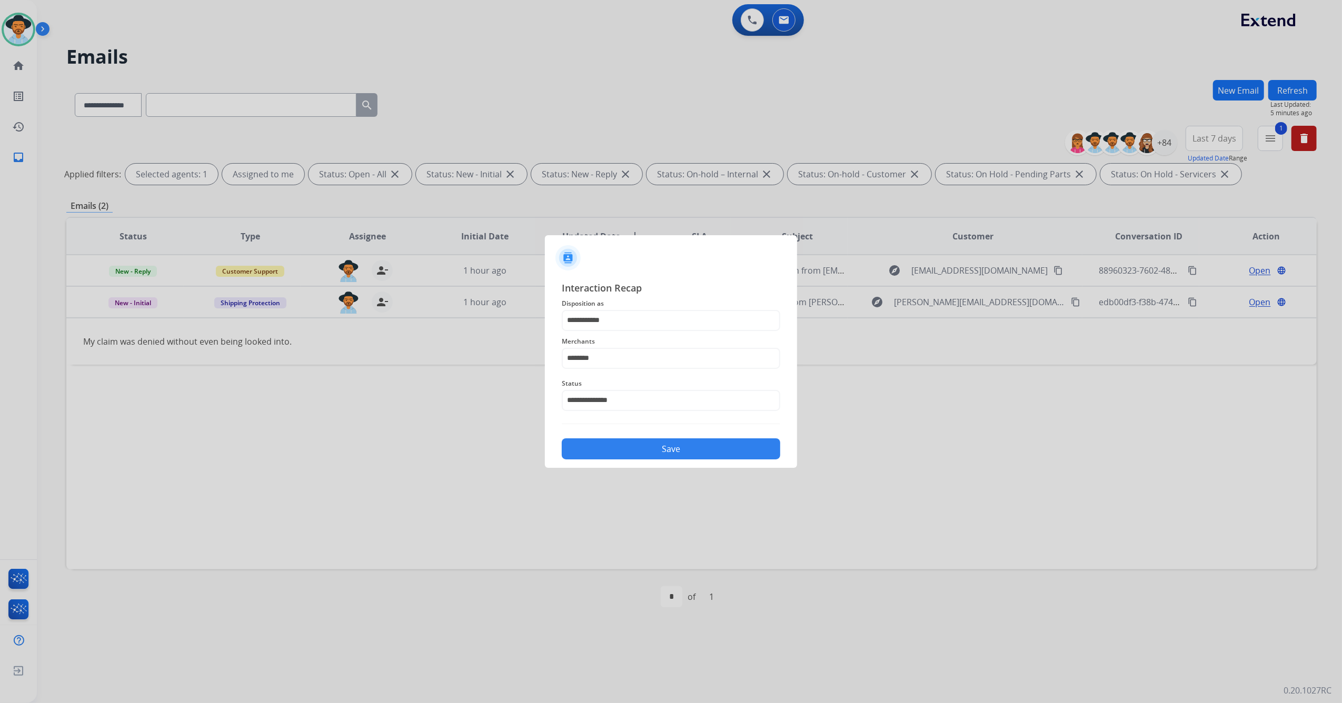
click at [603, 428] on div "**********" at bounding box center [671, 370] width 218 height 179
click at [608, 447] on button "Save" at bounding box center [671, 448] width 218 height 21
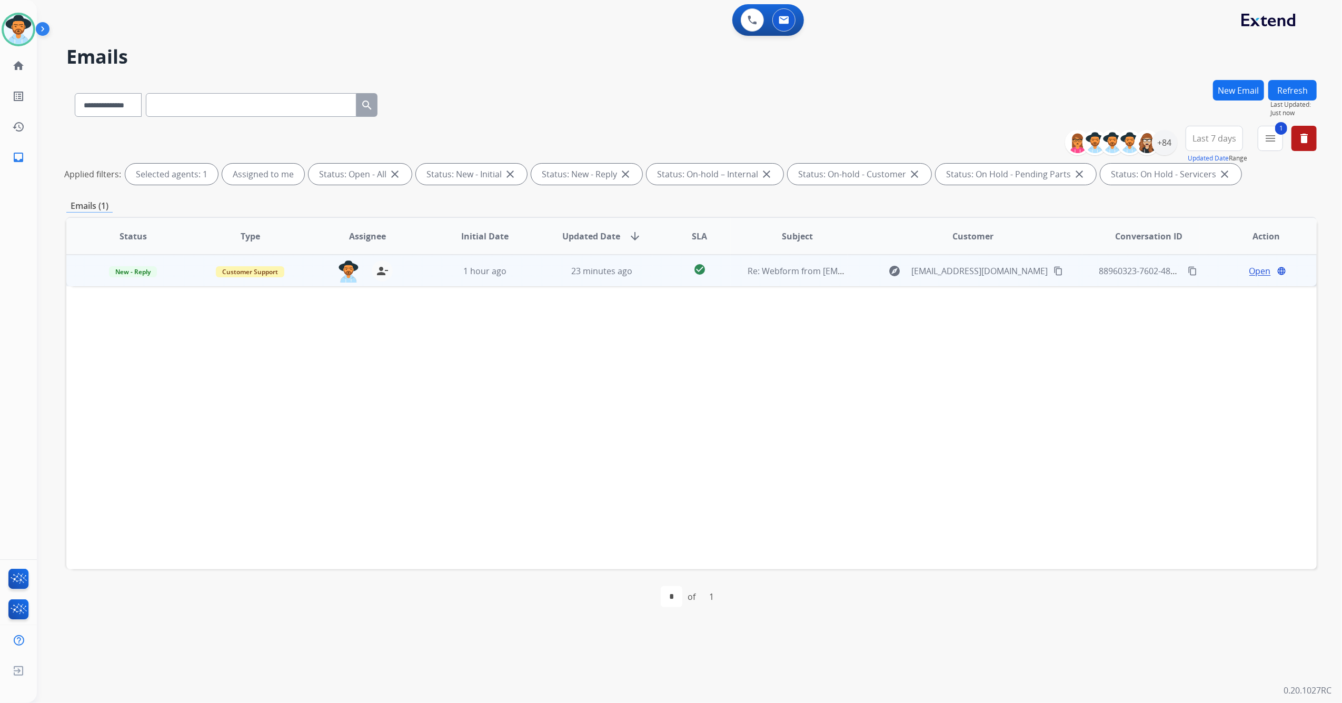
click at [1249, 271] on span "Open" at bounding box center [1260, 271] width 22 height 13
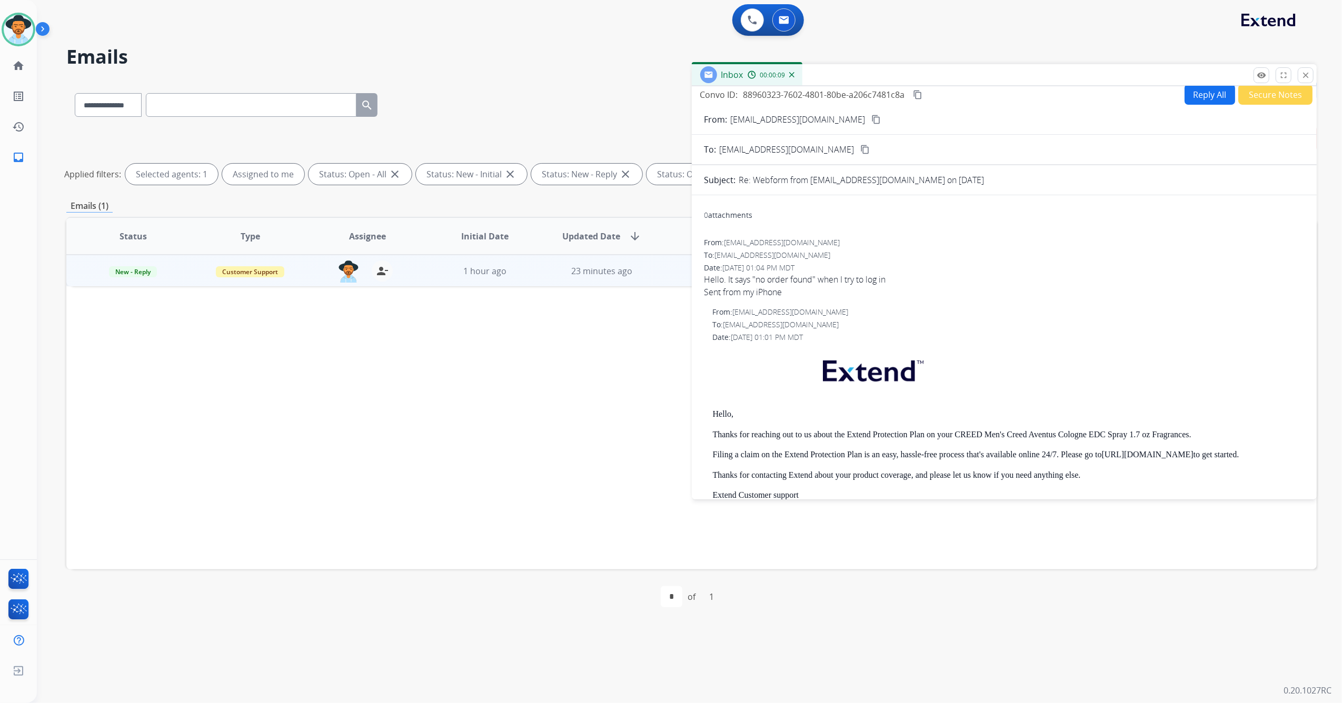
scroll to position [0, 0]
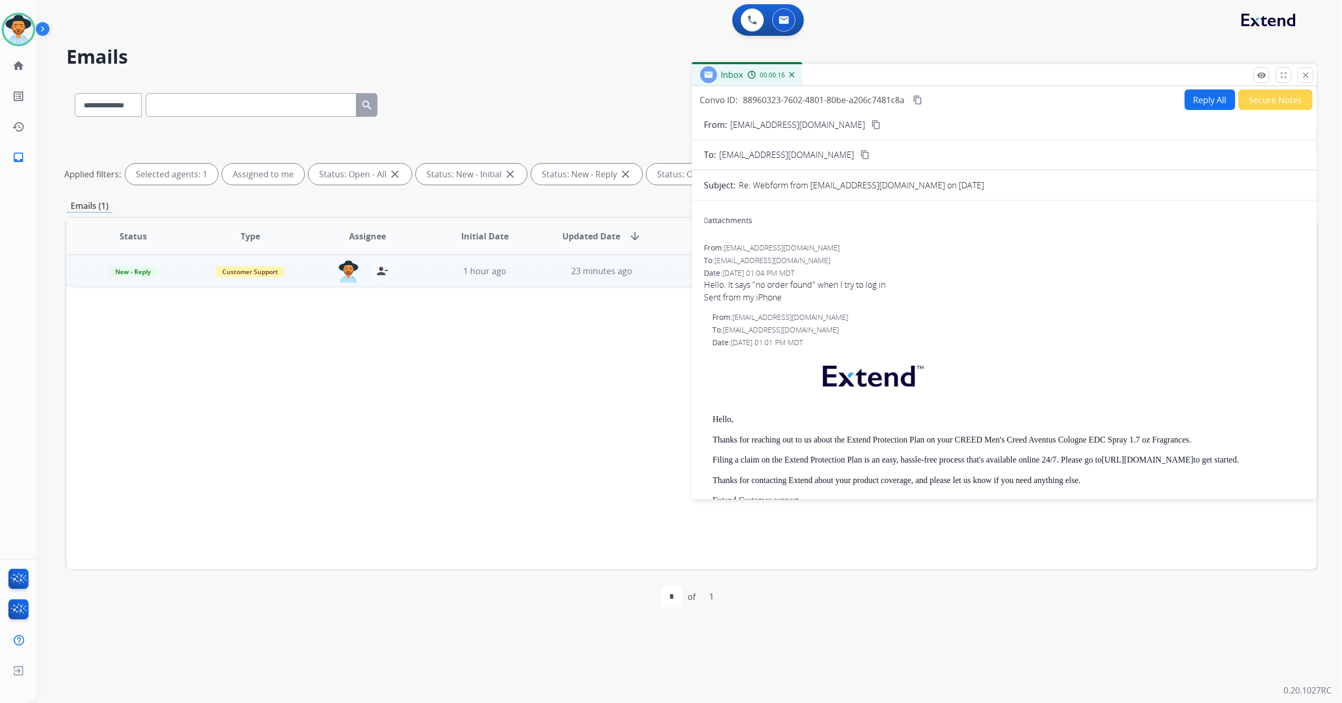
click at [1190, 92] on button "Reply All" at bounding box center [1209, 99] width 51 height 21
select select "**********"
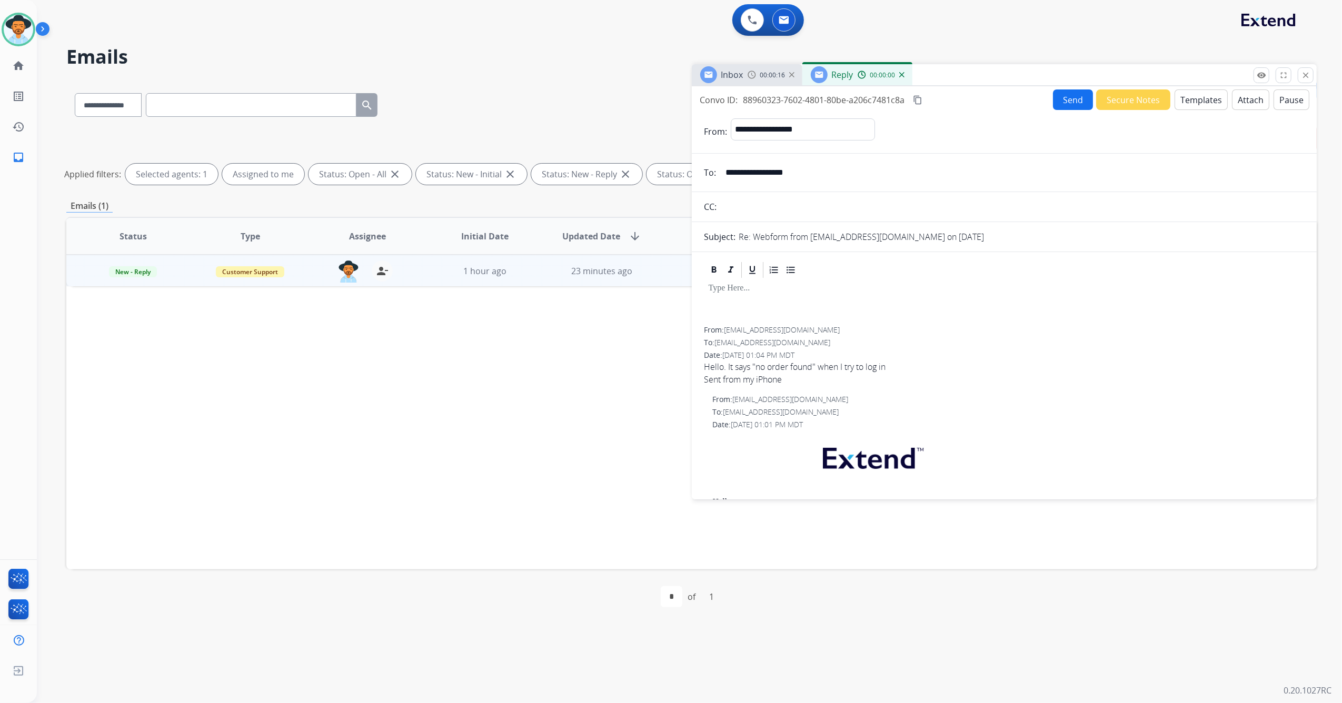
click at [1194, 104] on button "Templates" at bounding box center [1200, 99] width 53 height 21
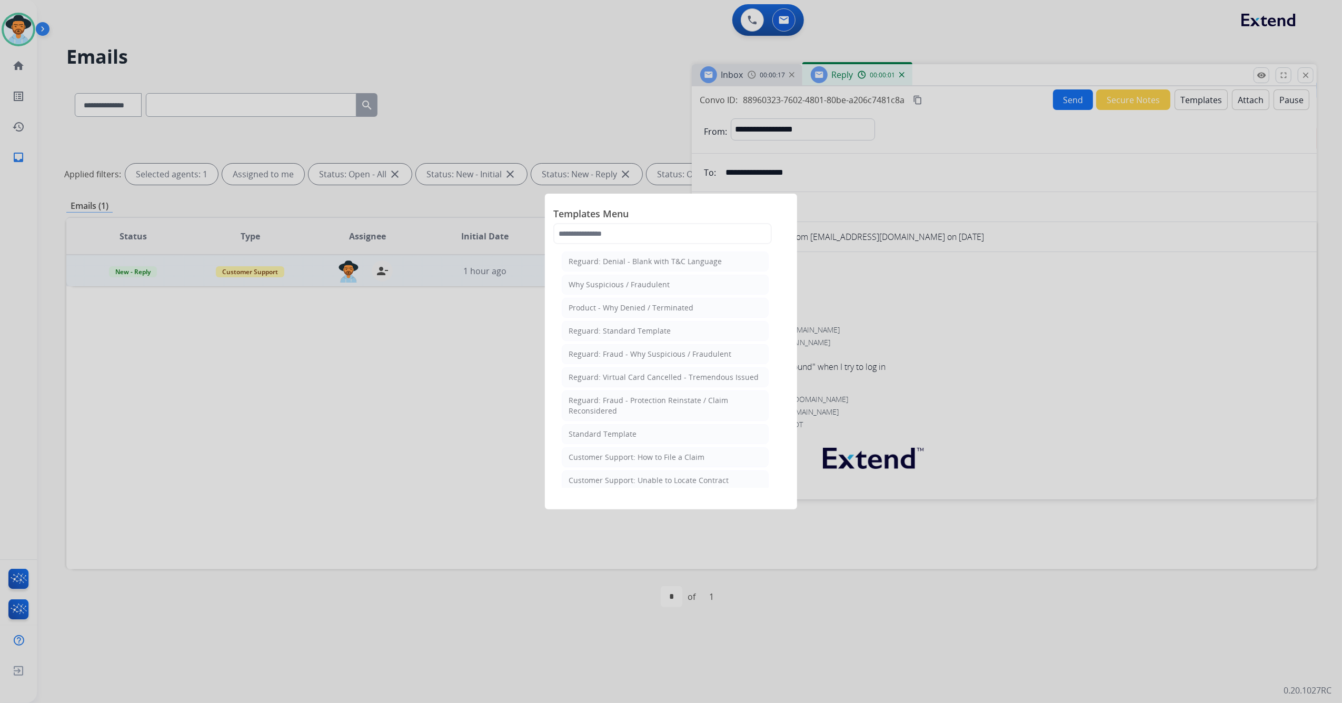
click at [694, 440] on li "Standard Template" at bounding box center [665, 434] width 207 height 20
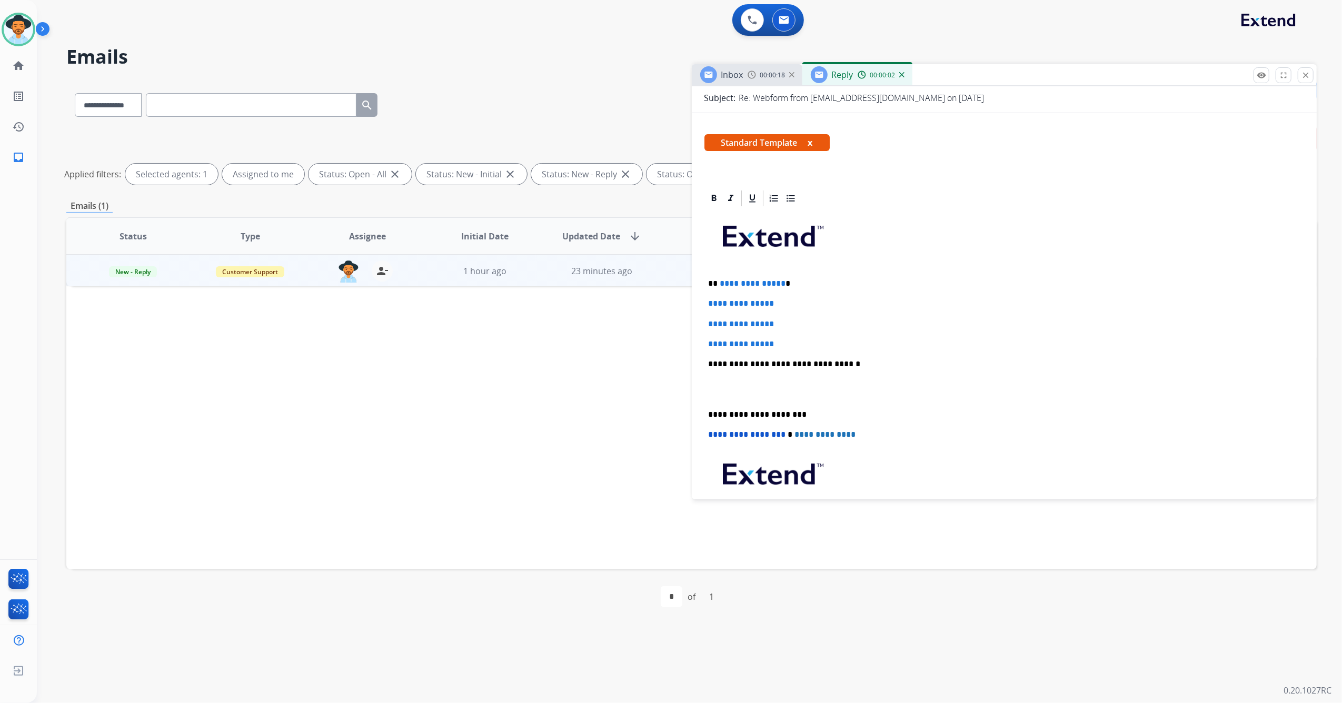
scroll to position [140, 0]
drag, startPoint x: 794, startPoint y: 335, endPoint x: 717, endPoint y: 274, distance: 98.6
click at [717, 274] on div "**********" at bounding box center [1004, 388] width 600 height 362
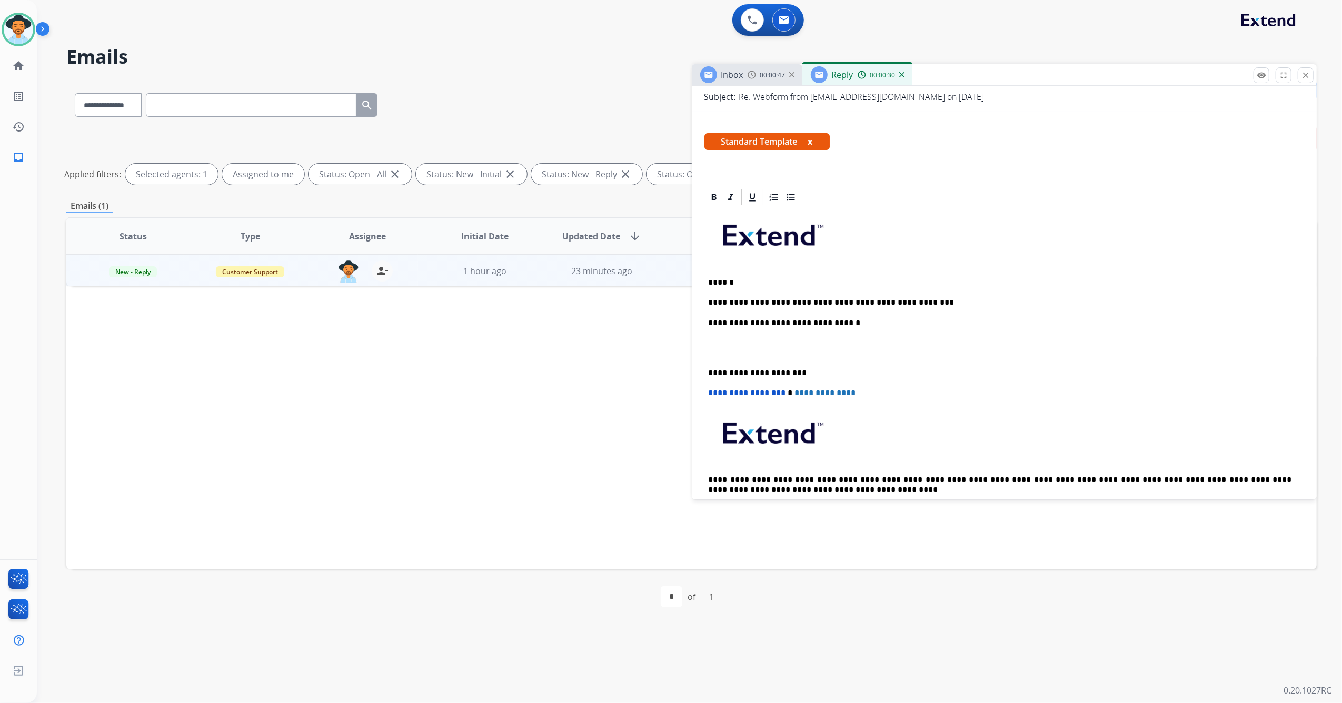
click at [707, 367] on div "**********" at bounding box center [1004, 368] width 600 height 322
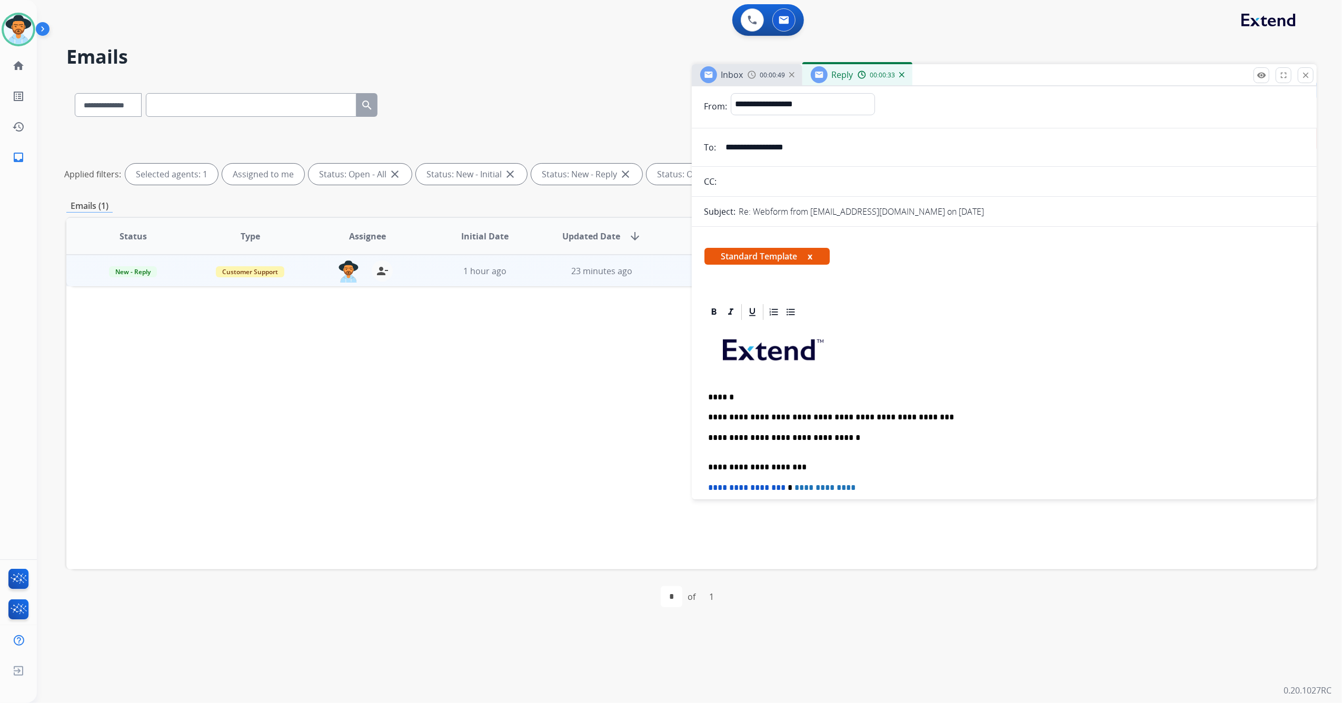
scroll to position [0, 0]
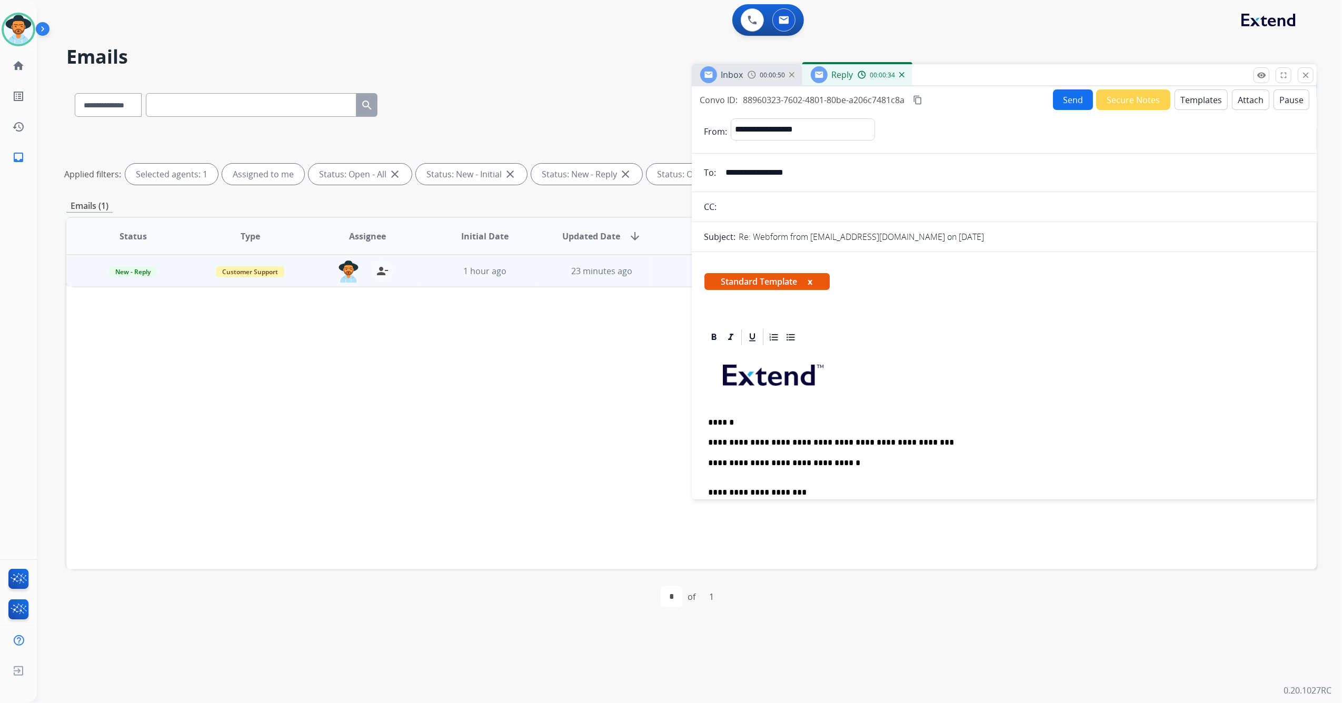
click at [1063, 97] on button "Send" at bounding box center [1073, 99] width 40 height 21
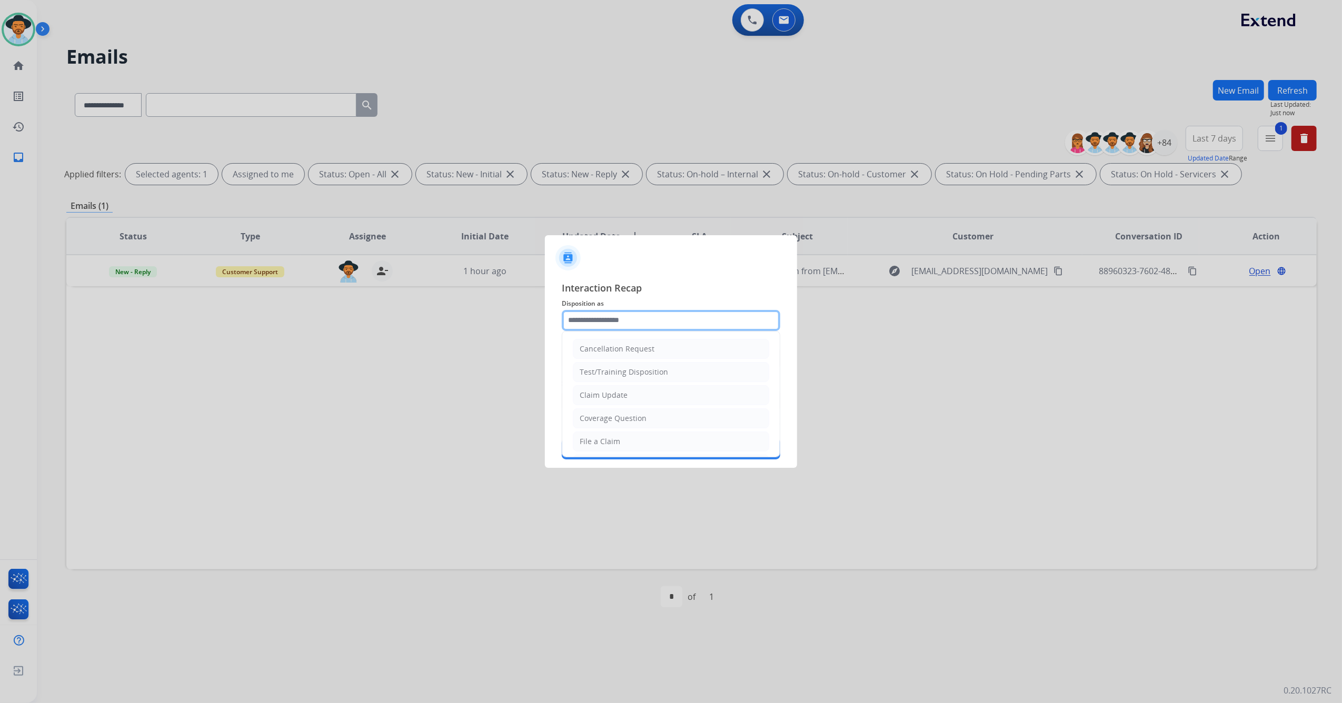
click at [606, 316] on input "text" at bounding box center [671, 320] width 218 height 21
click at [611, 411] on div "File a Claim" at bounding box center [599, 413] width 41 height 11
type input "**********"
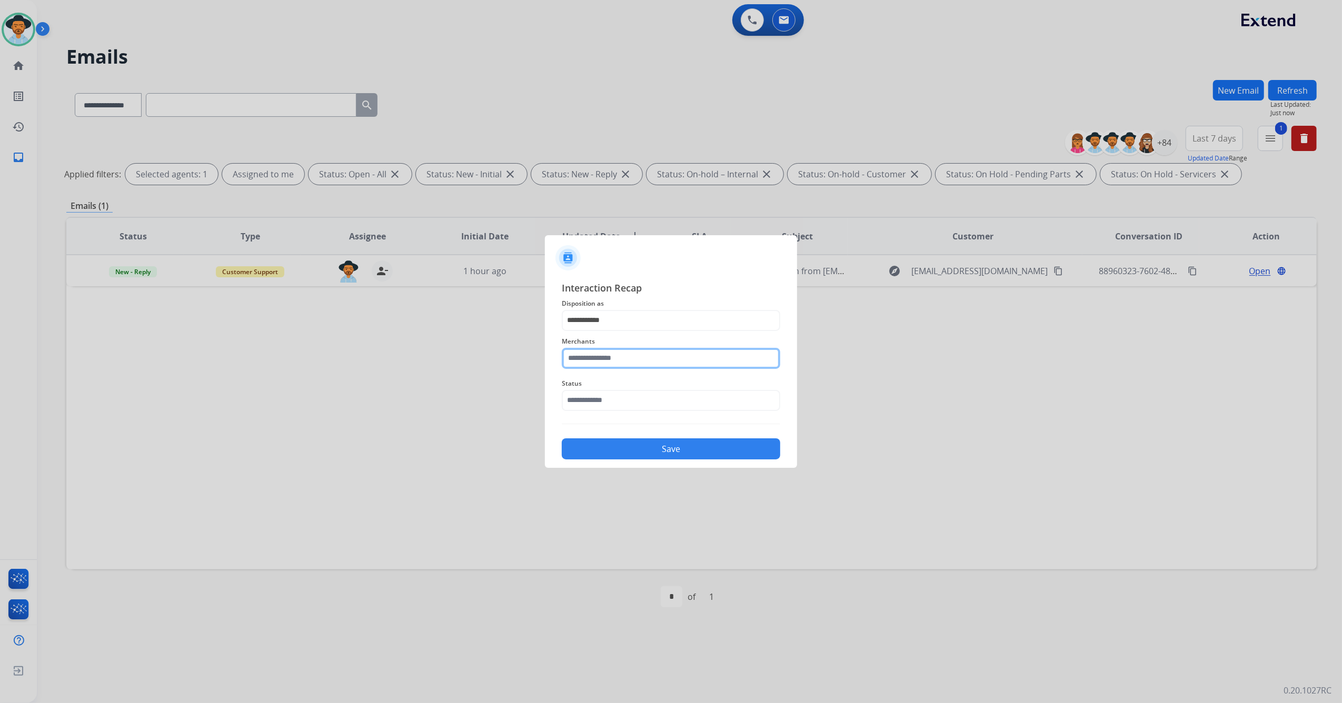
click at [615, 355] on input "text" at bounding box center [671, 358] width 218 height 21
type input "*"
click at [609, 394] on li "Jomashop" at bounding box center [673, 388] width 201 height 20
type input "********"
click at [616, 403] on input "text" at bounding box center [671, 400] width 218 height 21
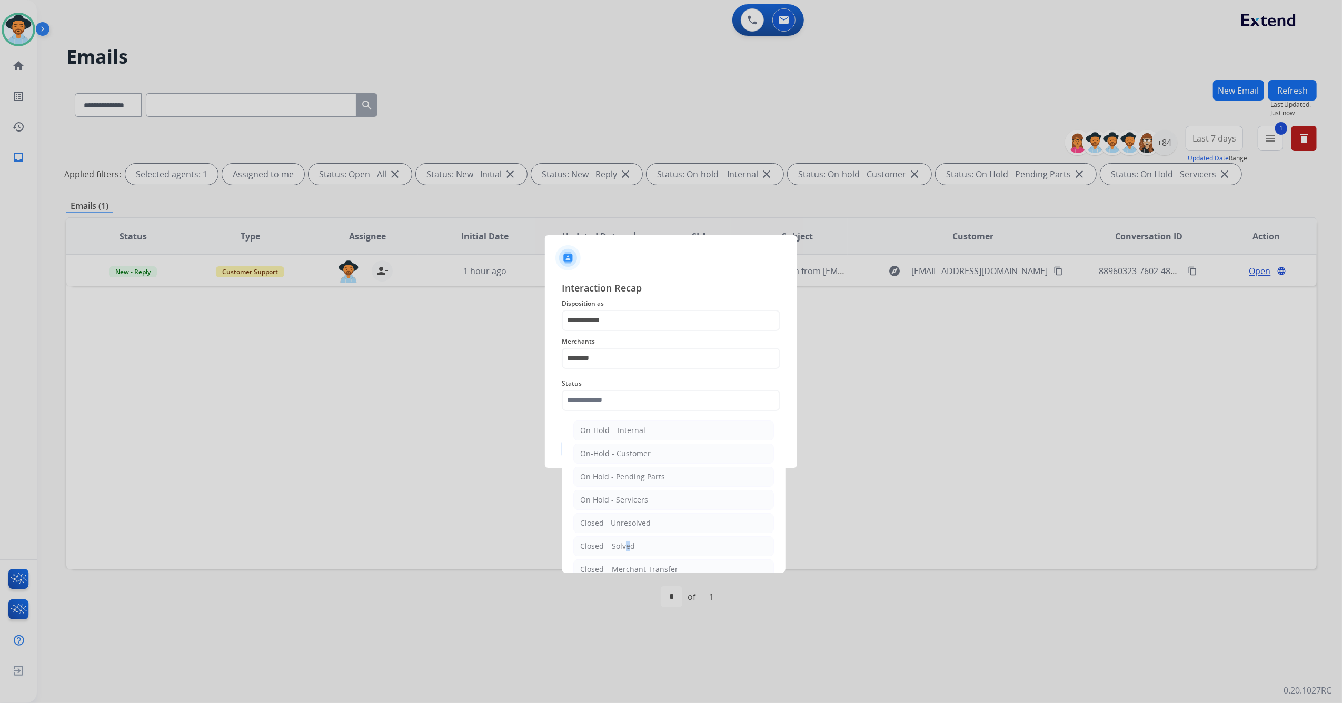
click at [623, 539] on li "Closed – Solved" at bounding box center [673, 546] width 201 height 20
type input "**********"
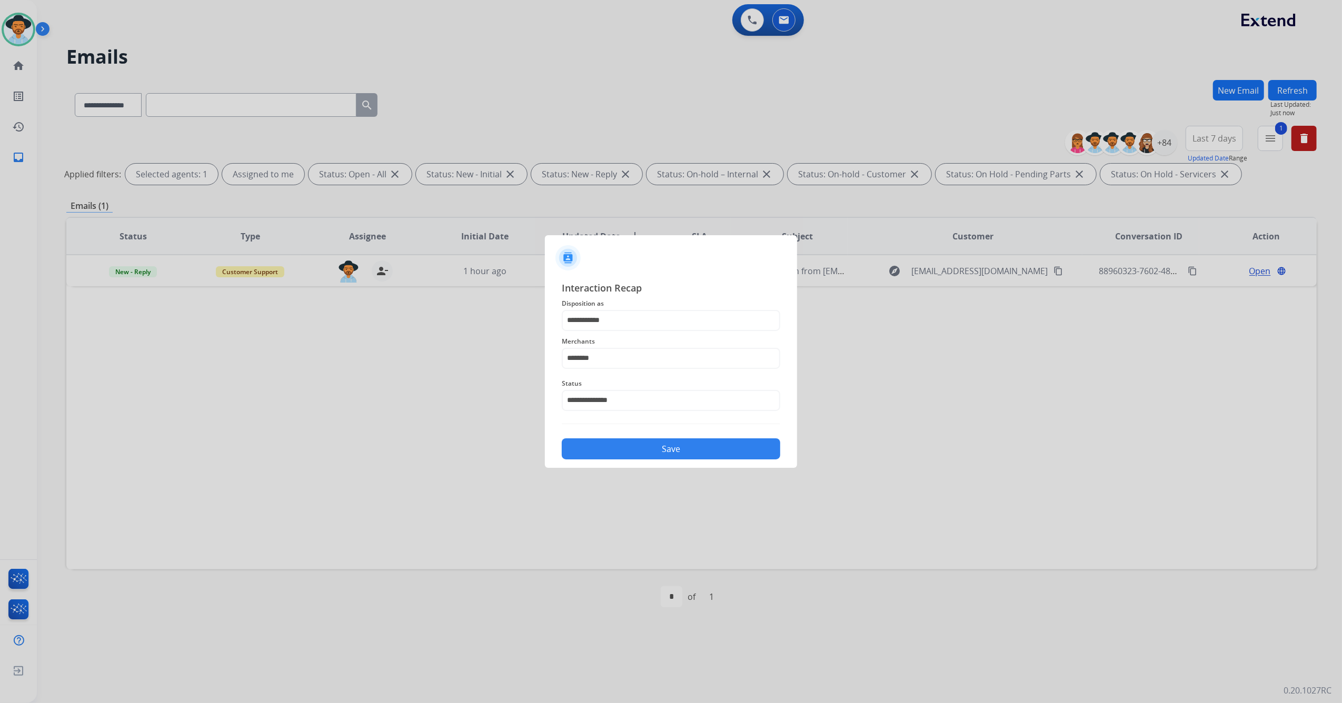
click at [632, 444] on button "Save" at bounding box center [671, 448] width 218 height 21
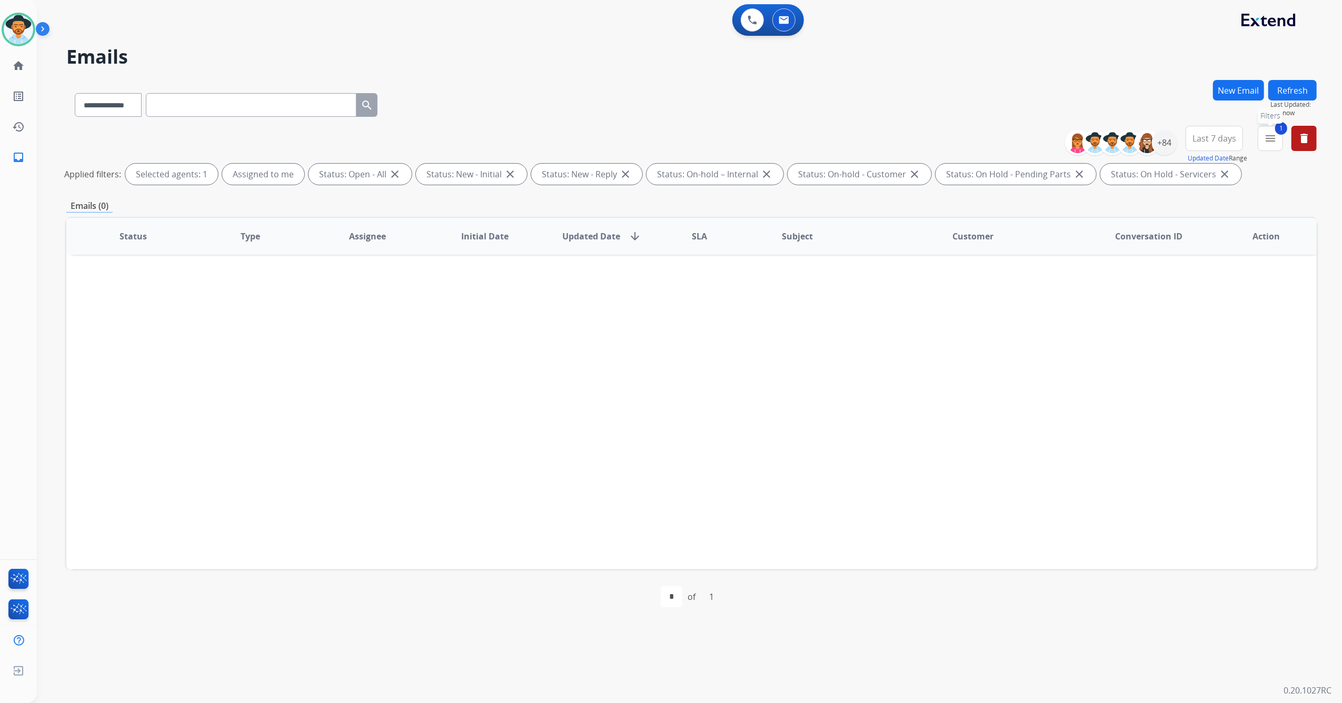
click at [1280, 141] on button "1 menu Filters" at bounding box center [1269, 138] width 25 height 25
click at [1162, 137] on div "+84" at bounding box center [1164, 142] width 25 height 25
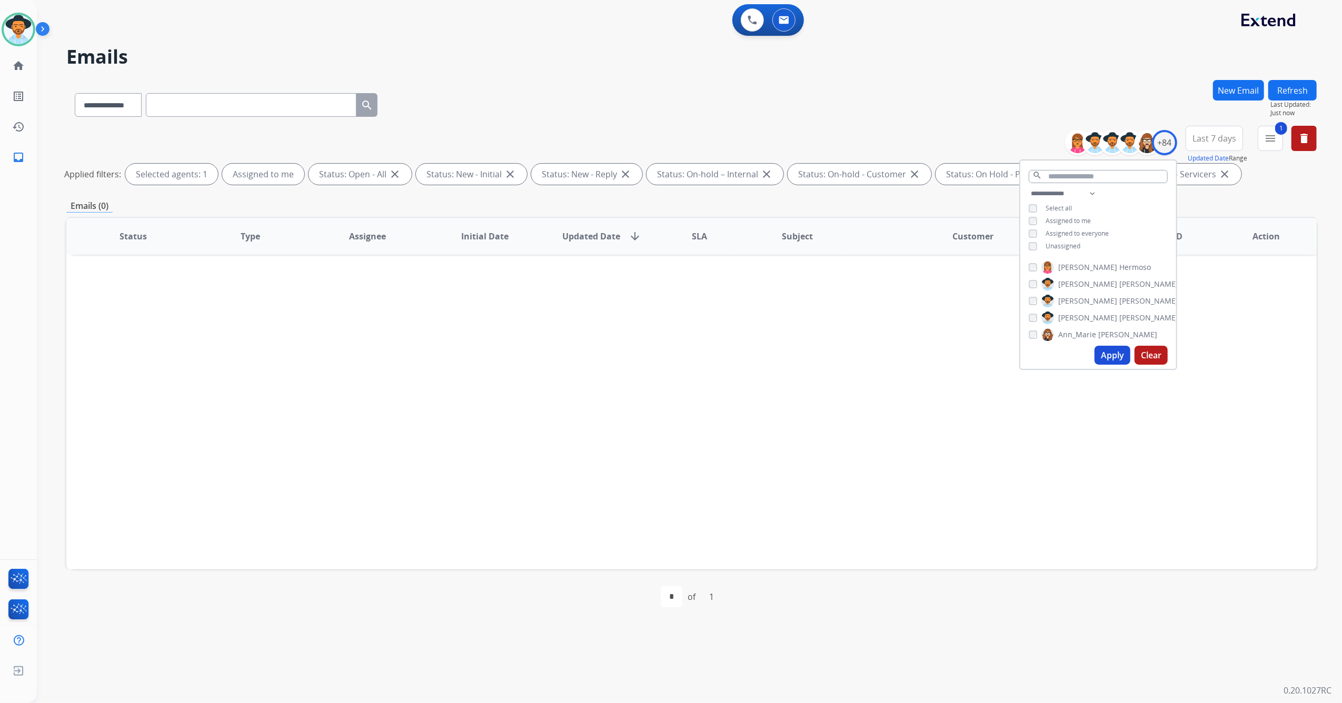
click at [1102, 361] on button "Apply" at bounding box center [1112, 355] width 36 height 19
click at [815, 432] on div "Status Type Assignee Initial Date Updated Date arrow_downward SLA Subject Custo…" at bounding box center [691, 393] width 1250 height 353
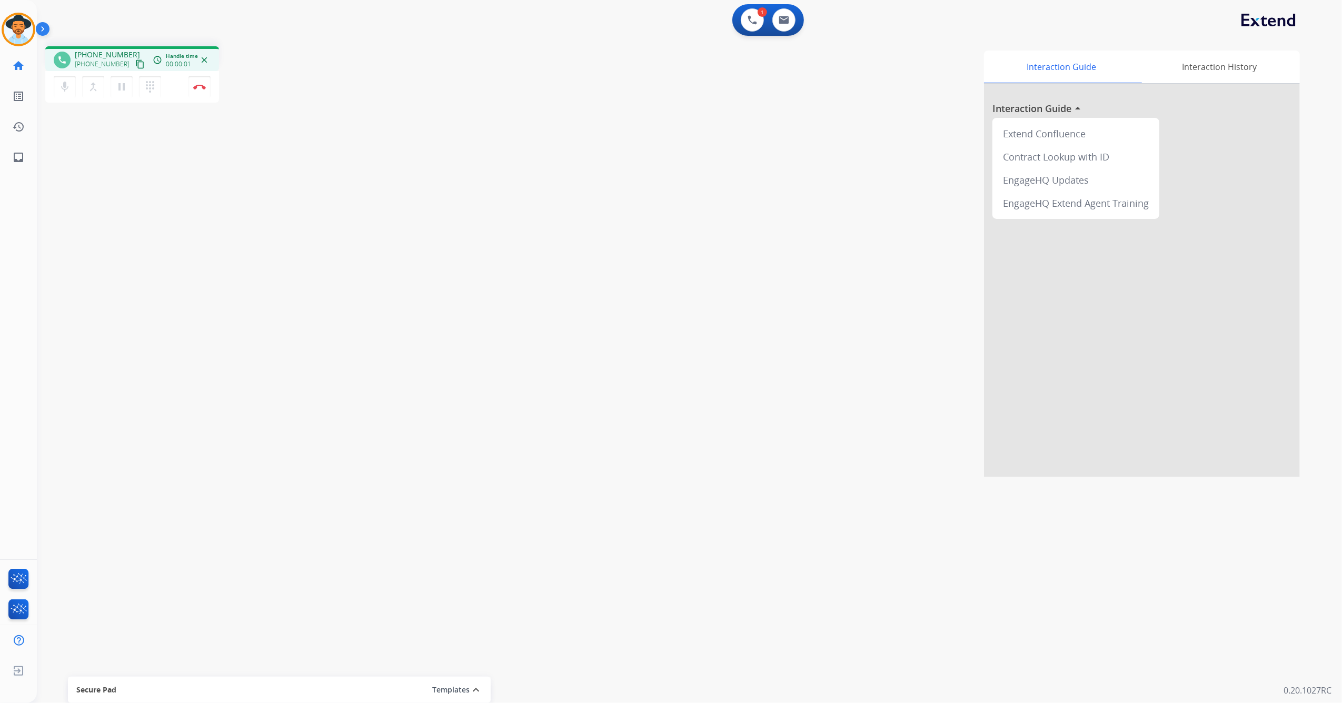
click at [135, 66] on mat-icon "content_copy" at bounding box center [139, 63] width 9 height 9
click at [356, 163] on div "phone [PHONE_NUMBER] [PHONE_NUMBER] content_copy access_time Call metrics Queue…" at bounding box center [676, 257] width 1279 height 439
click at [123, 89] on mat-icon "pause" at bounding box center [121, 87] width 13 height 13
click at [123, 87] on mat-icon "play_arrow" at bounding box center [121, 87] width 13 height 13
click at [206, 87] on button "Disconnect" at bounding box center [199, 87] width 22 height 22
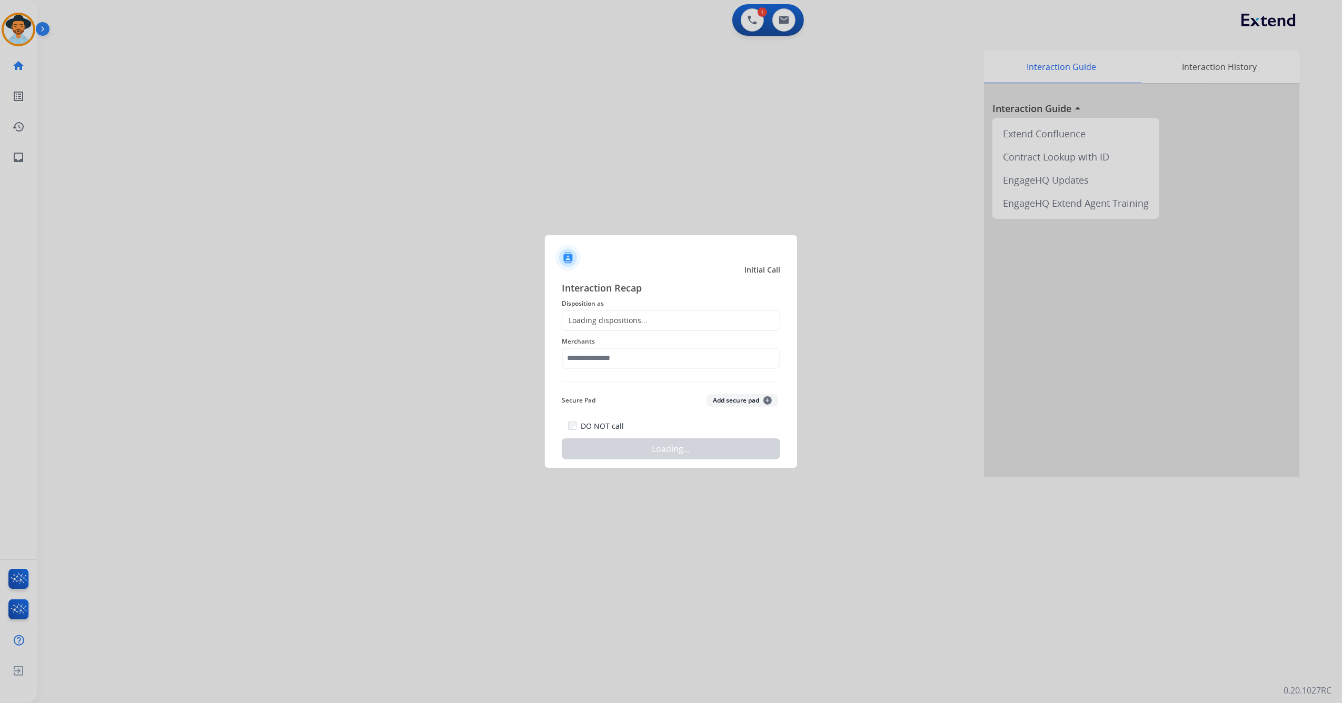
click at [645, 320] on div "Loading dispositions..." at bounding box center [604, 320] width 85 height 11
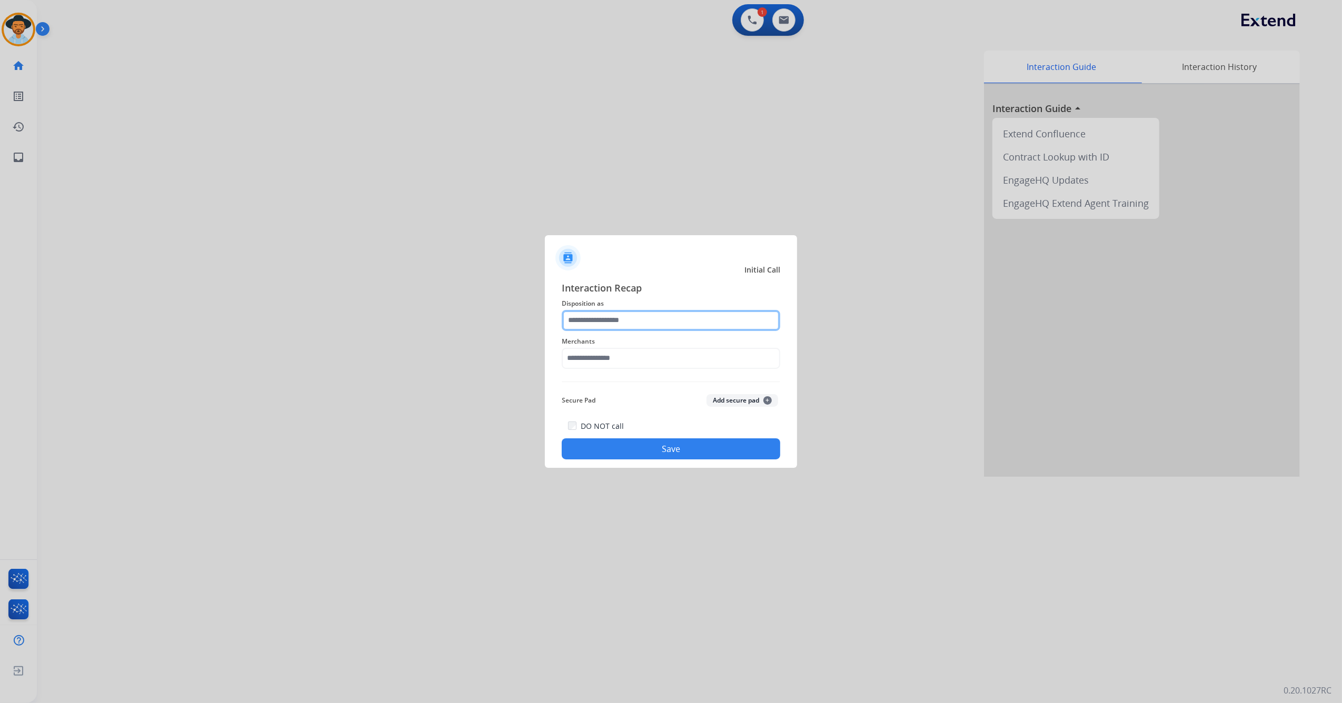
click at [641, 320] on input "text" at bounding box center [671, 320] width 218 height 21
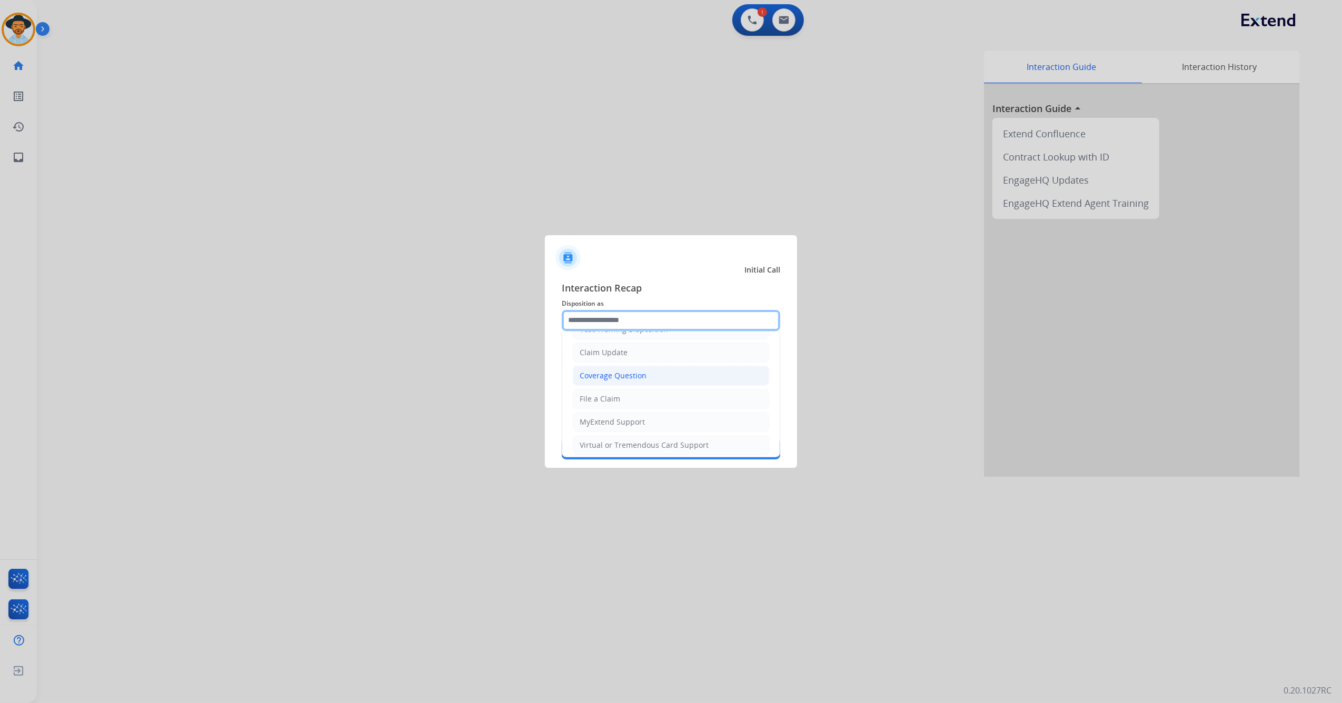
scroll to position [169, 0]
click at [615, 422] on li "Other" at bounding box center [671, 416] width 196 height 20
type input "*****"
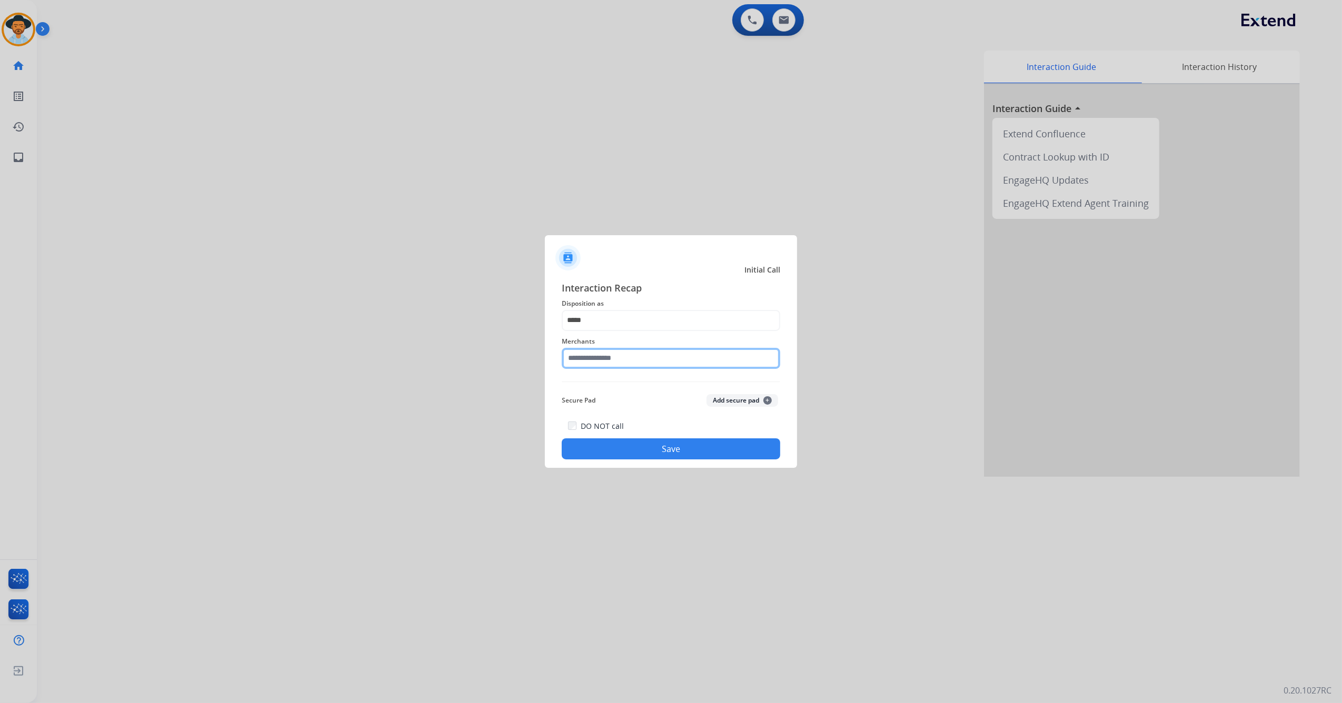
click at [619, 356] on input "text" at bounding box center [671, 358] width 218 height 21
click at [619, 386] on div "[DOMAIN_NAME]" at bounding box center [610, 388] width 61 height 11
type input "**********"
click at [638, 448] on button "Save" at bounding box center [671, 448] width 218 height 21
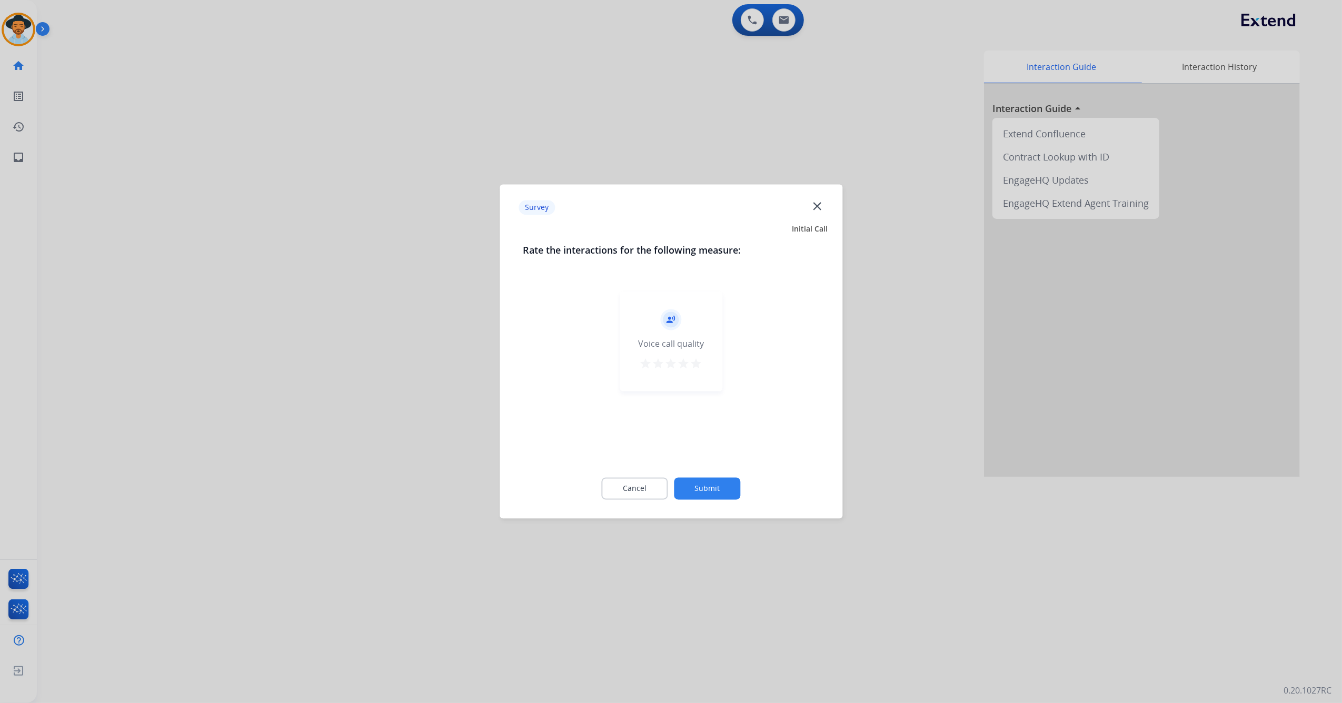
click at [696, 369] on mat-icon "star" at bounding box center [696, 364] width 13 height 13
click at [711, 489] on button "Submit" at bounding box center [707, 489] width 66 height 22
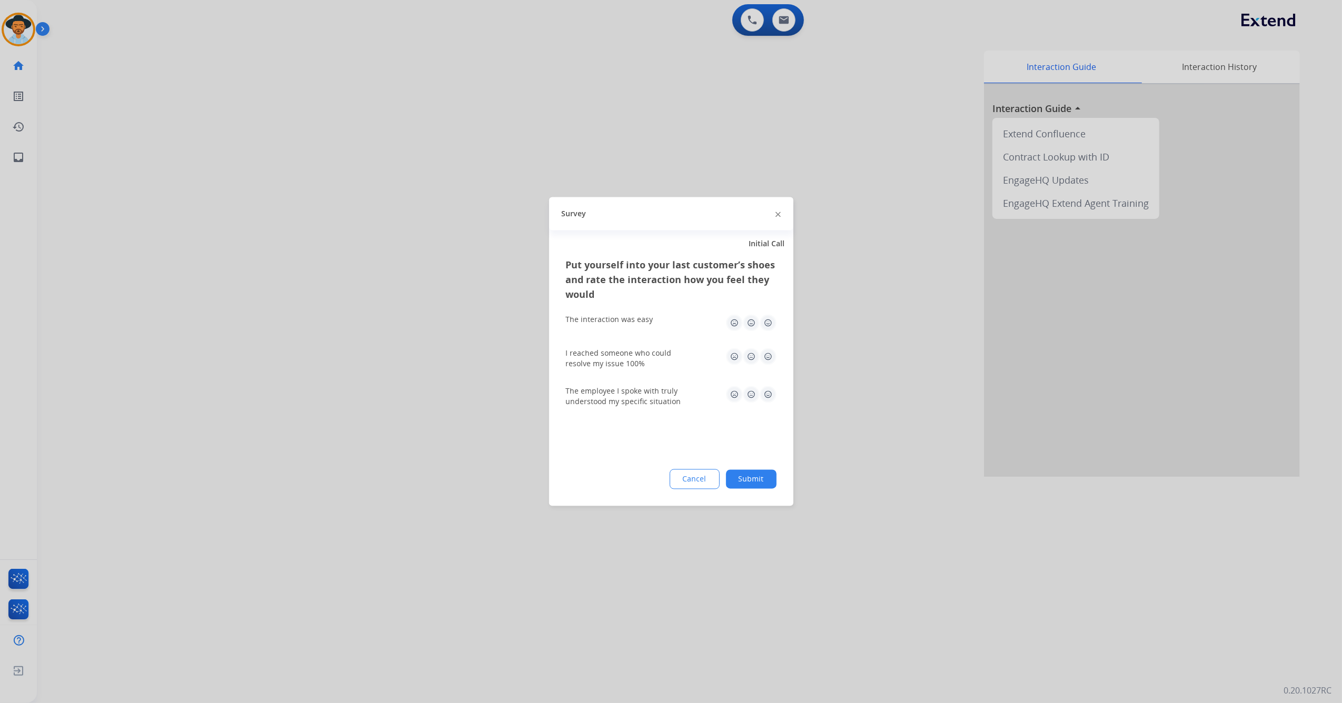
click at [765, 335] on div "The interaction was easy" at bounding box center [671, 323] width 211 height 34
click at [771, 329] on img at bounding box center [767, 323] width 17 height 17
click at [771, 351] on img at bounding box center [767, 356] width 17 height 17
click at [765, 394] on img at bounding box center [767, 394] width 17 height 17
click at [756, 481] on button "Submit" at bounding box center [751, 479] width 51 height 19
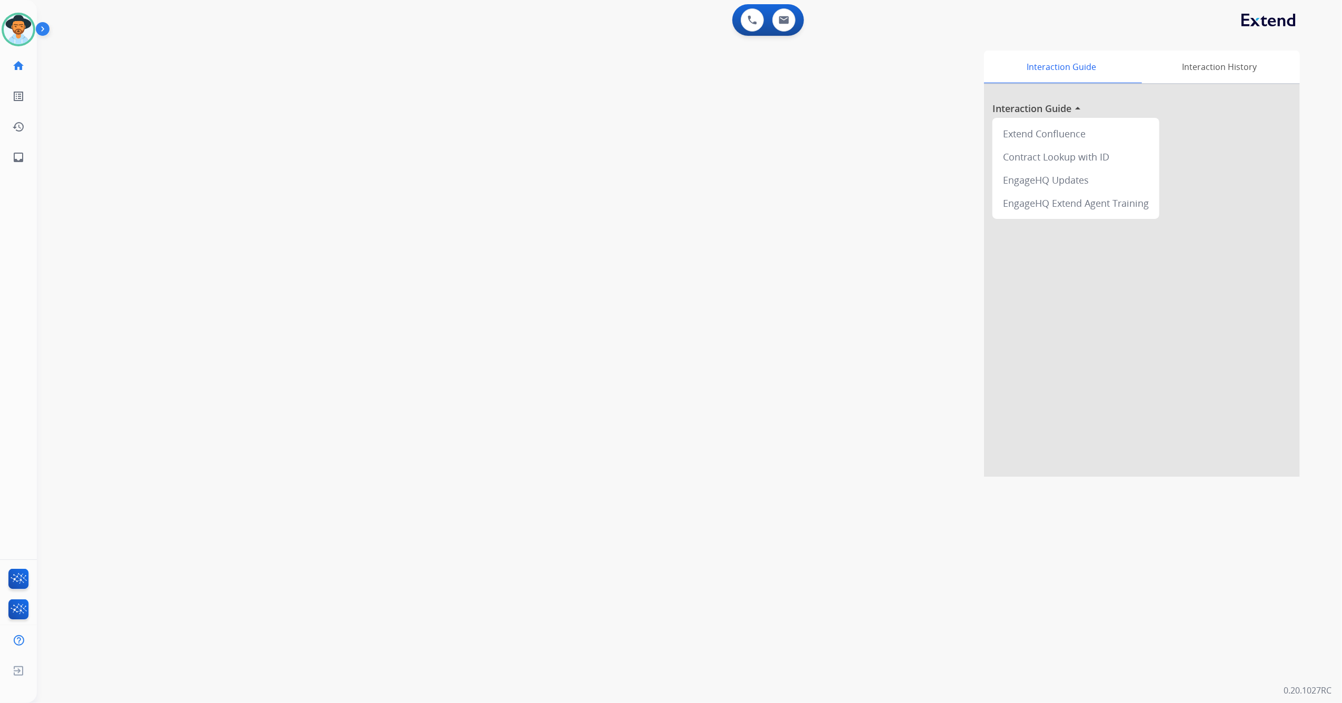
click at [15, 5] on div "Jazmine Available Edit Avatar Agent: [PERSON_NAME] Profile: Multi Skill ALL hom…" at bounding box center [18, 86] width 37 height 173
click at [16, 29] on img at bounding box center [18, 29] width 29 height 29
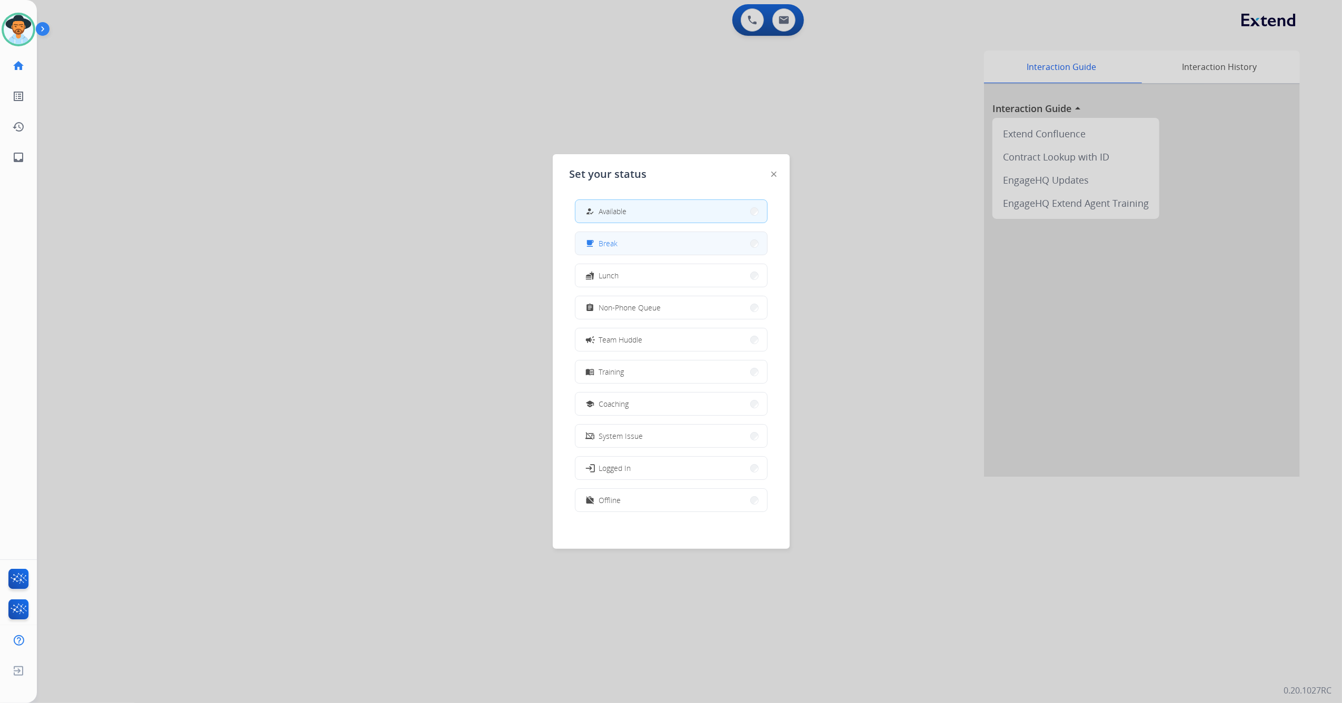
click at [643, 249] on button "free_breakfast Break" at bounding box center [671, 243] width 192 height 23
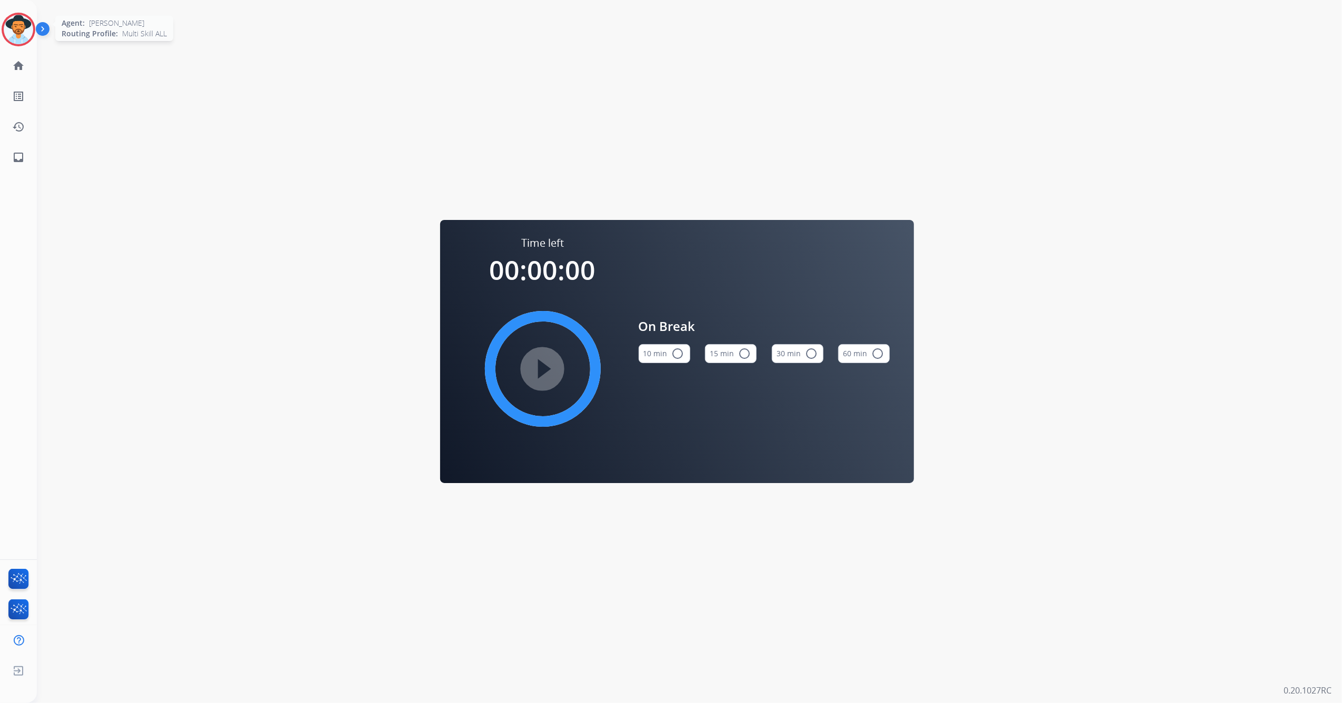
click at [16, 41] on img at bounding box center [18, 29] width 29 height 29
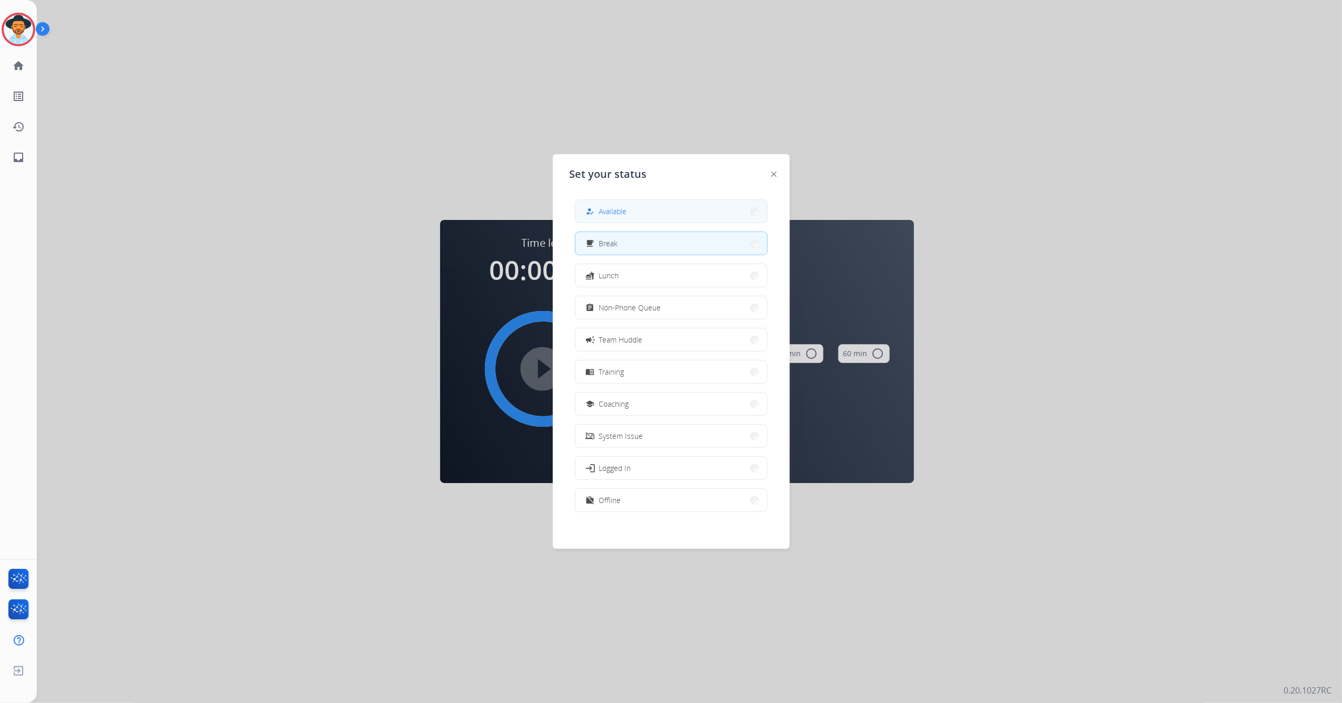
click at [680, 213] on button "how_to_reg Available" at bounding box center [671, 211] width 192 height 23
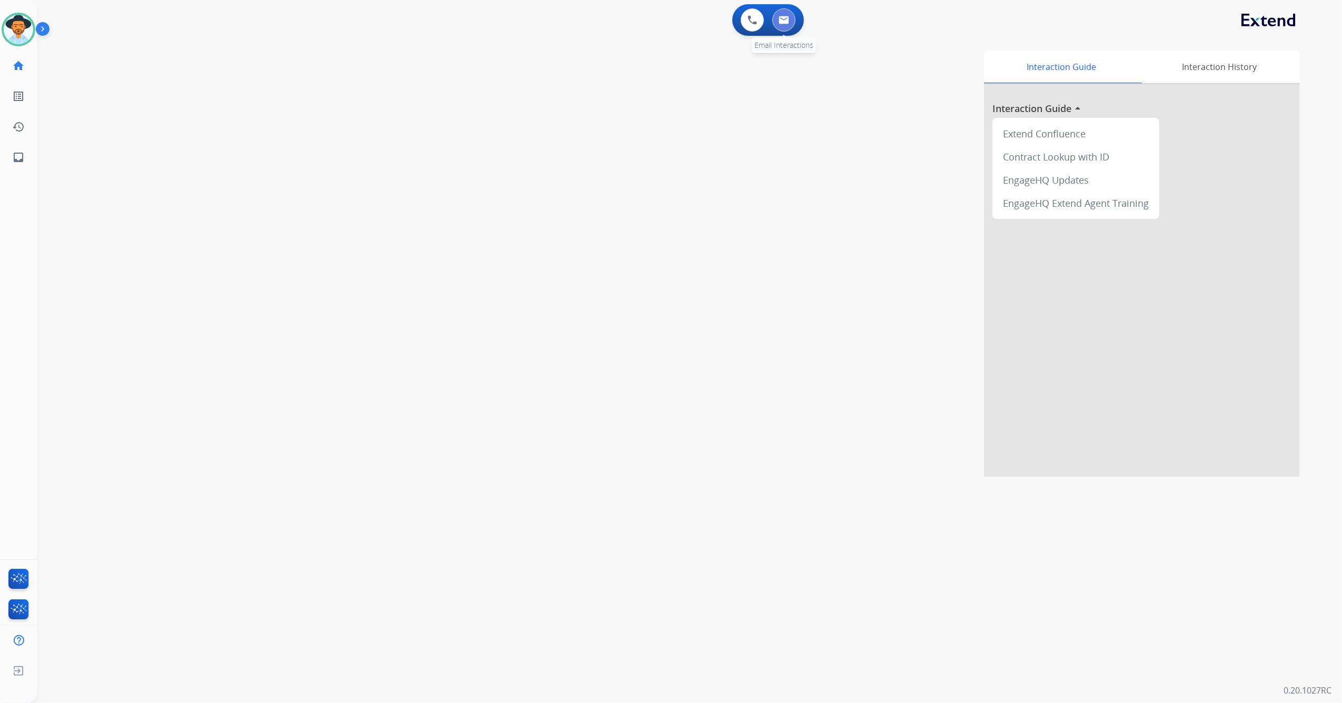
click at [779, 24] on img at bounding box center [783, 20] width 11 height 8
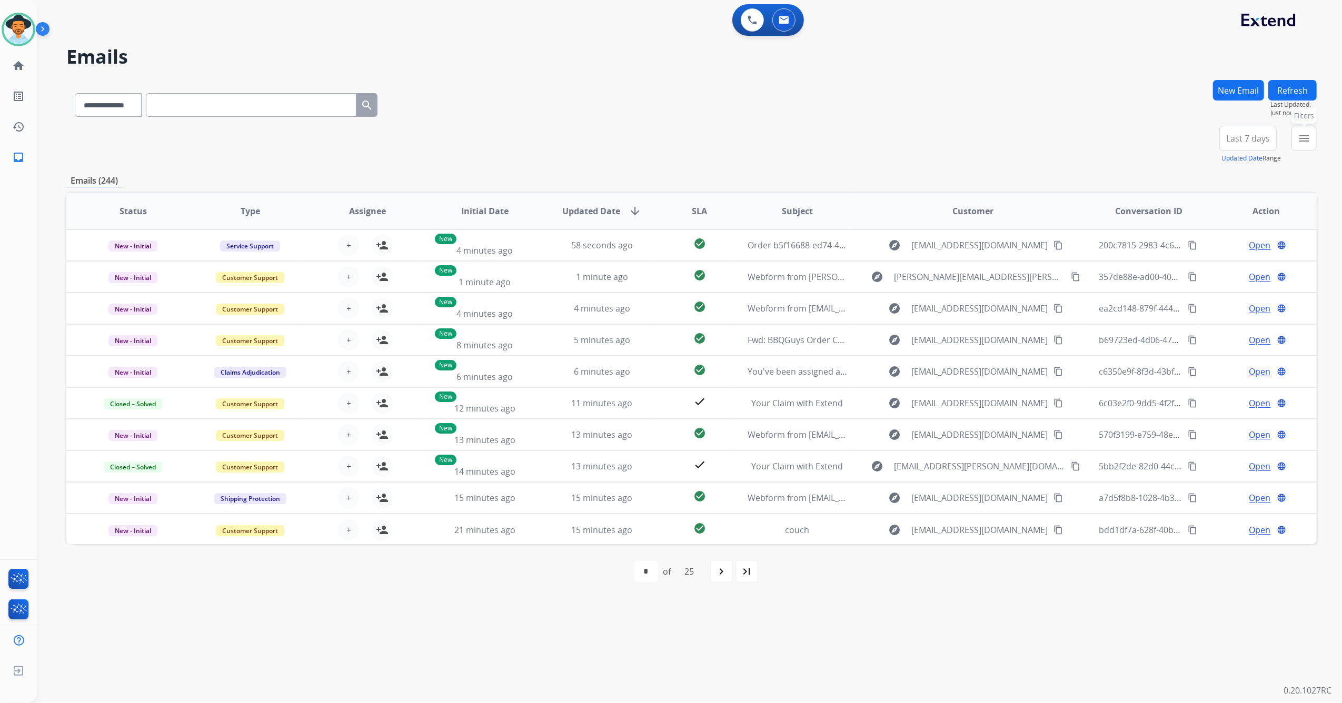
click at [1300, 139] on mat-icon "menu" at bounding box center [1303, 138] width 13 height 13
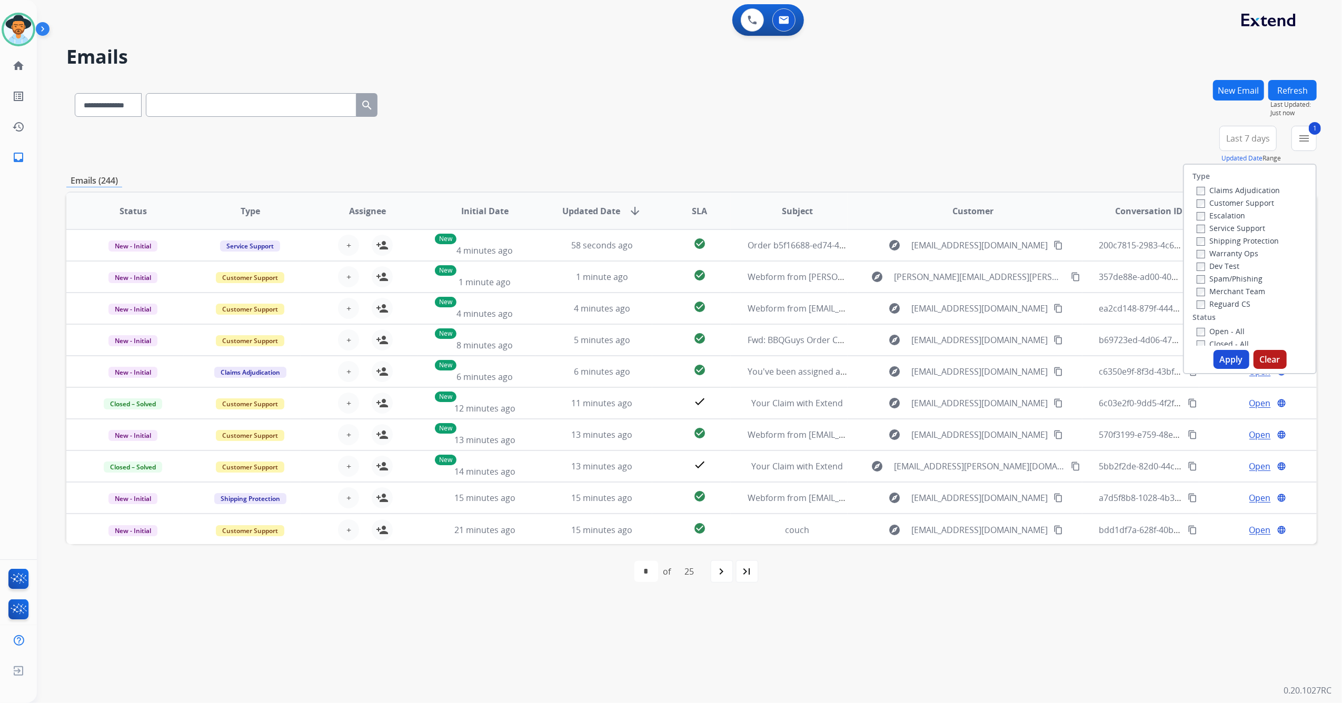
click at [1228, 354] on button "Apply" at bounding box center [1231, 359] width 36 height 19
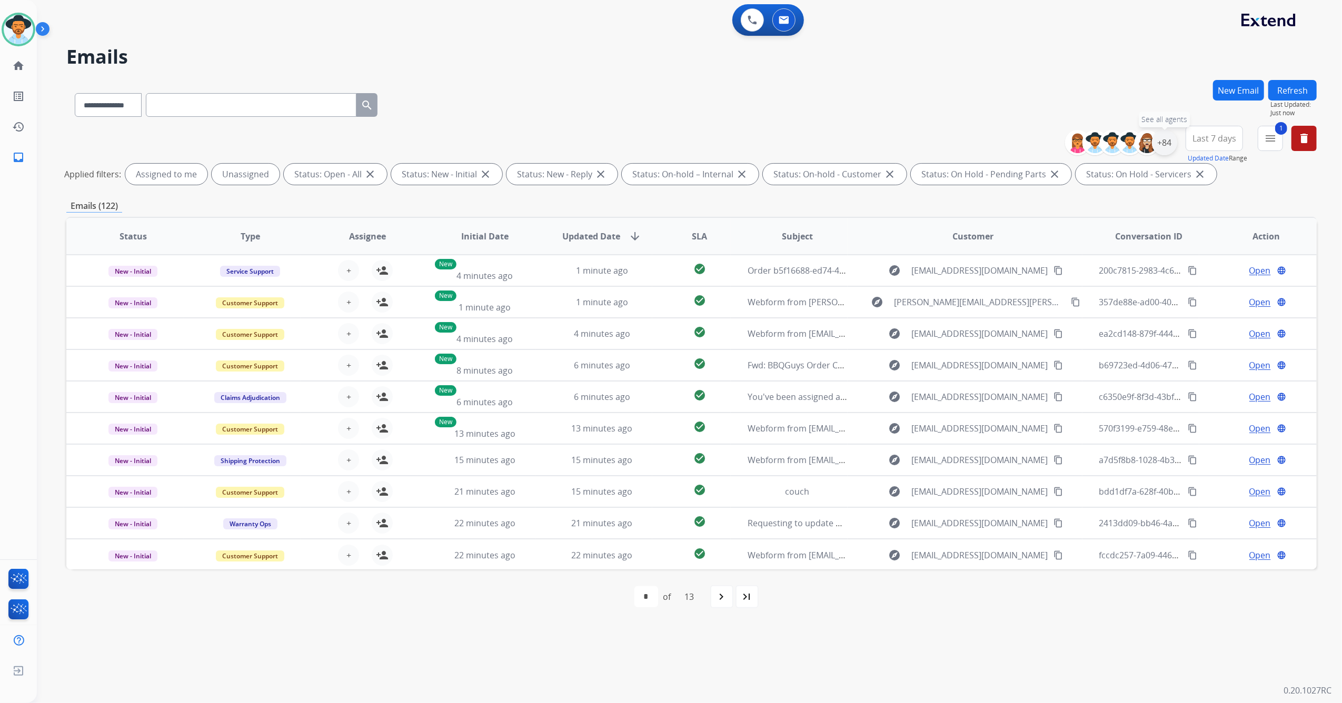
click at [1164, 148] on div "+84" at bounding box center [1164, 142] width 25 height 25
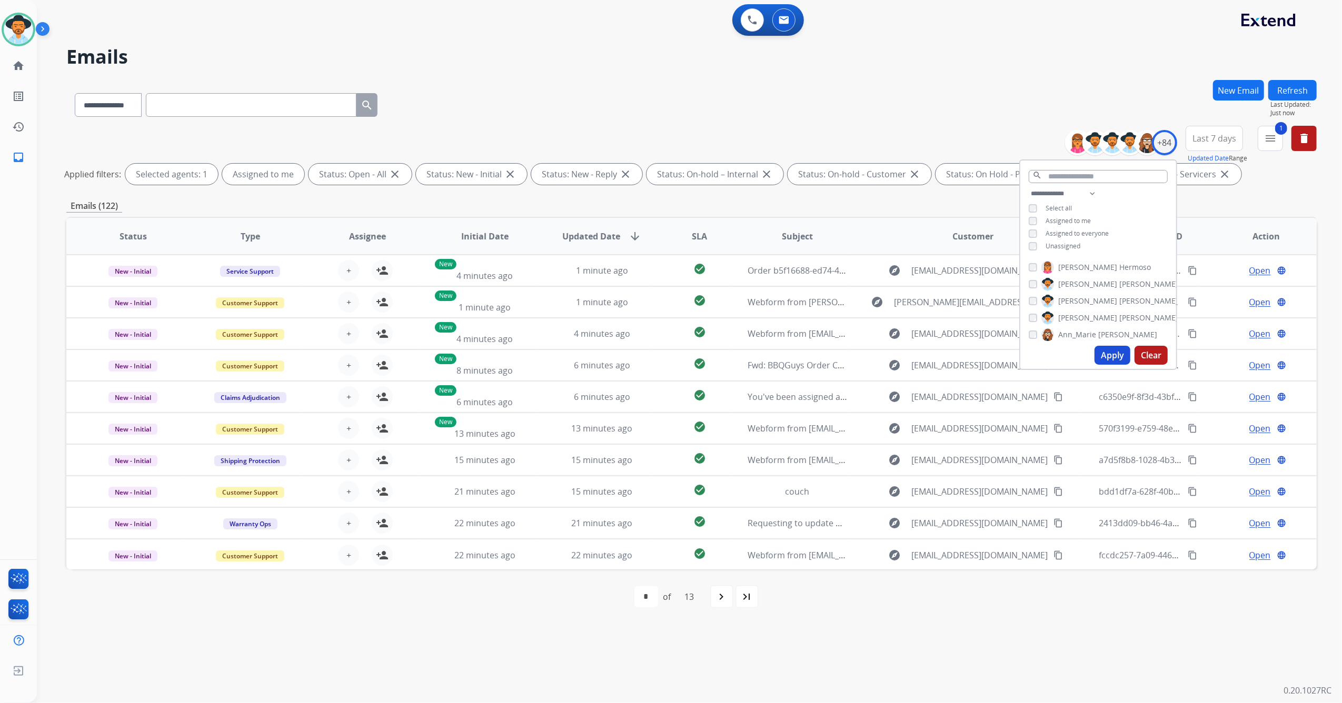
click at [1110, 352] on button "Apply" at bounding box center [1112, 355] width 36 height 19
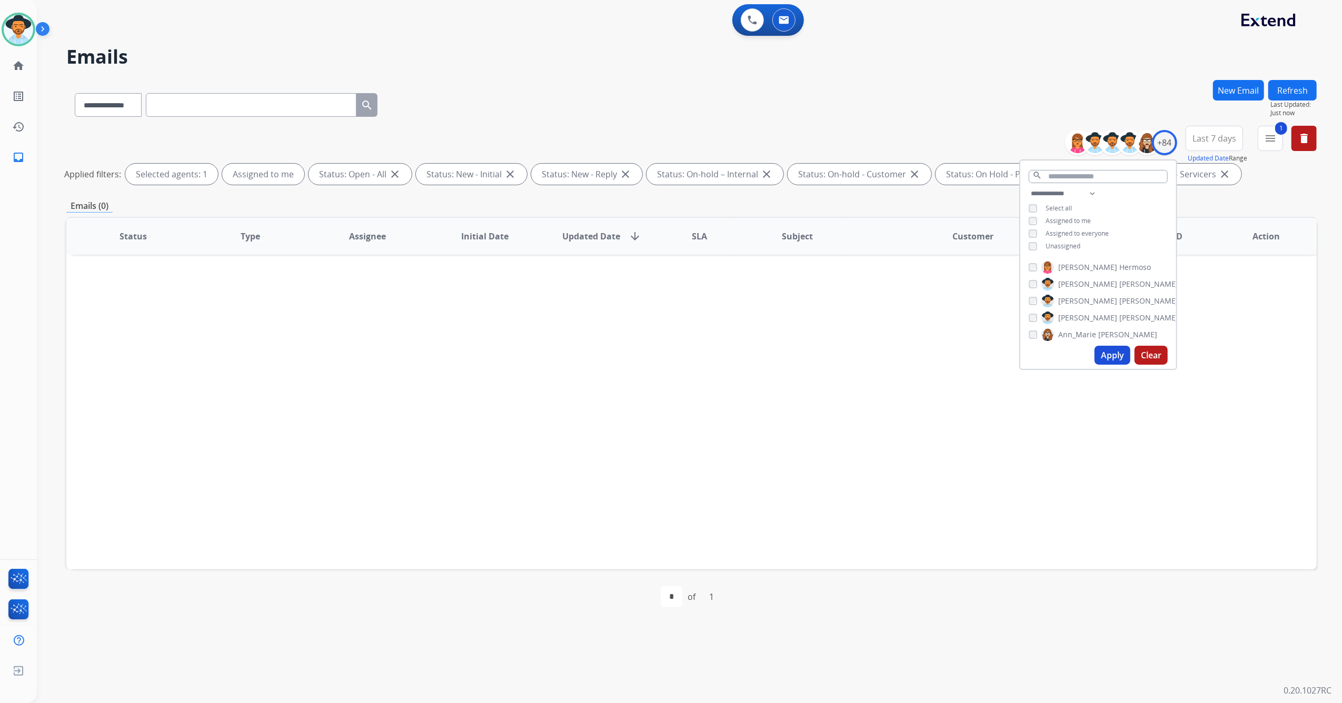
click at [752, 449] on div "Status Type Assignee Initial Date Updated Date arrow_downward SLA Subject Custo…" at bounding box center [691, 393] width 1250 height 353
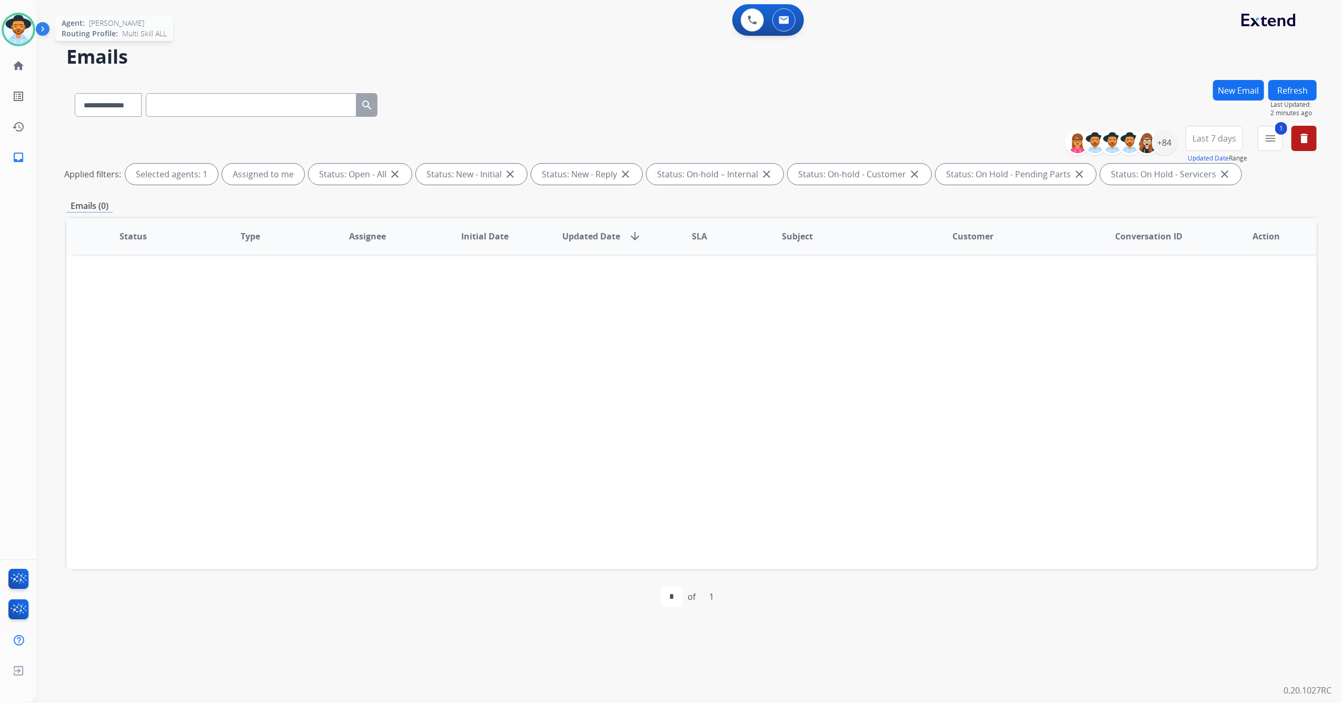
click at [16, 28] on img at bounding box center [18, 29] width 29 height 29
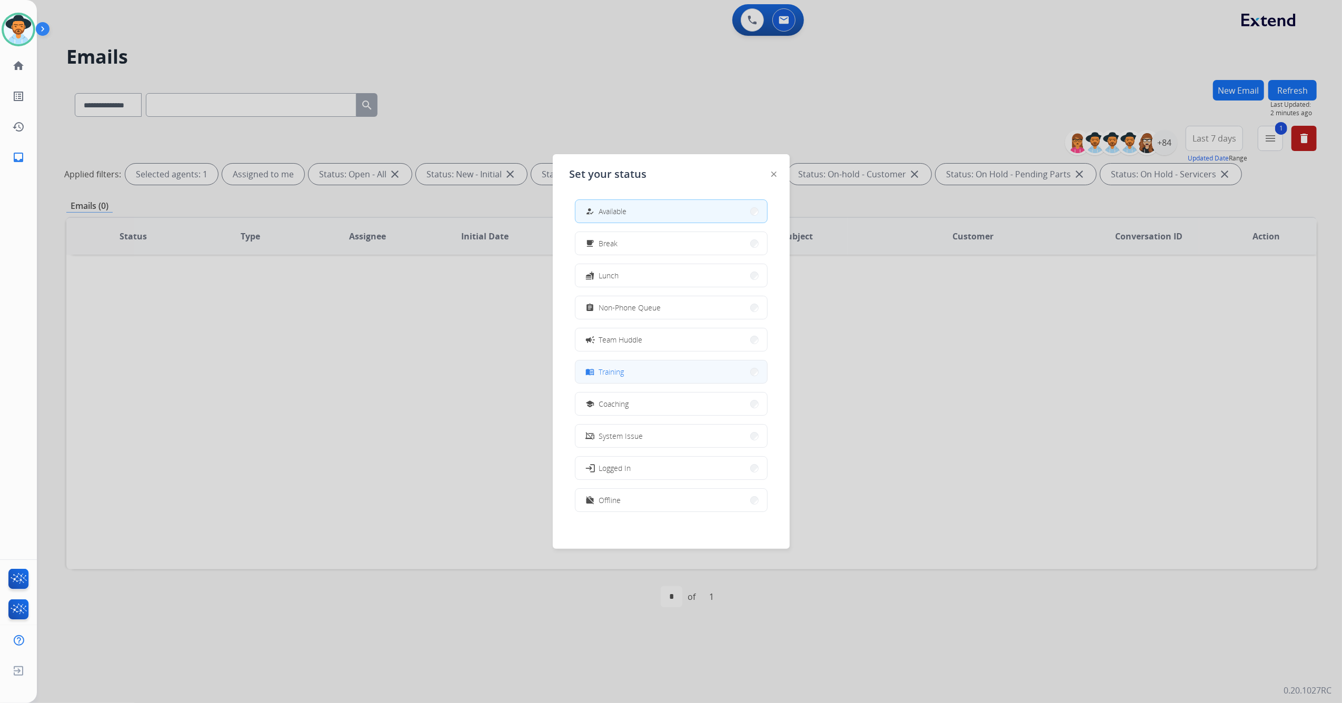
click at [644, 367] on button "menu_book Training" at bounding box center [671, 372] width 192 height 23
